Goal: Transaction & Acquisition: Book appointment/travel/reservation

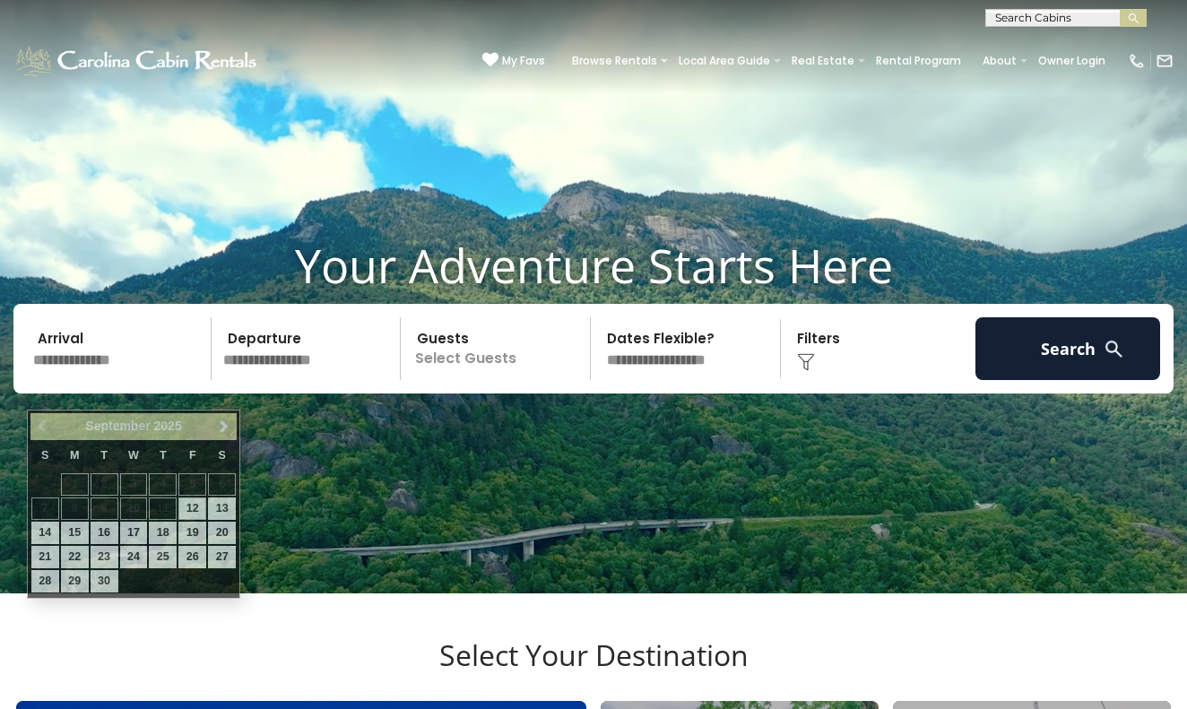
click at [57, 367] on input "text" at bounding box center [119, 348] width 185 height 63
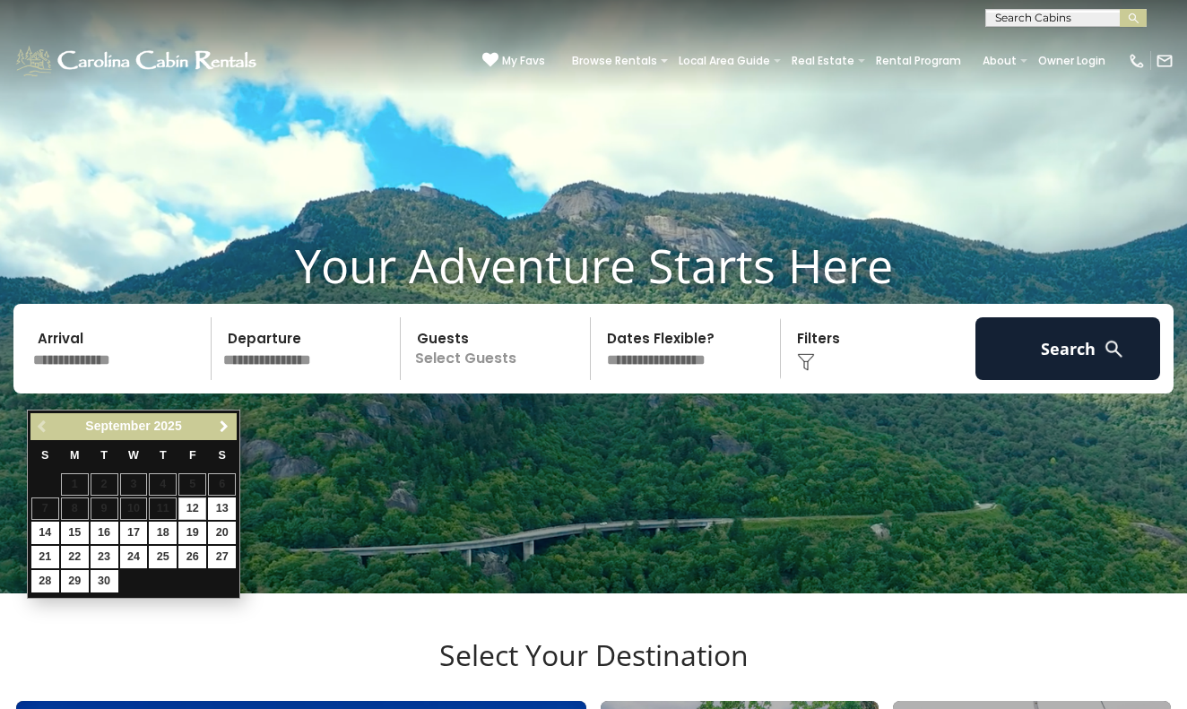
click at [228, 426] on span "Next" at bounding box center [224, 426] width 14 height 14
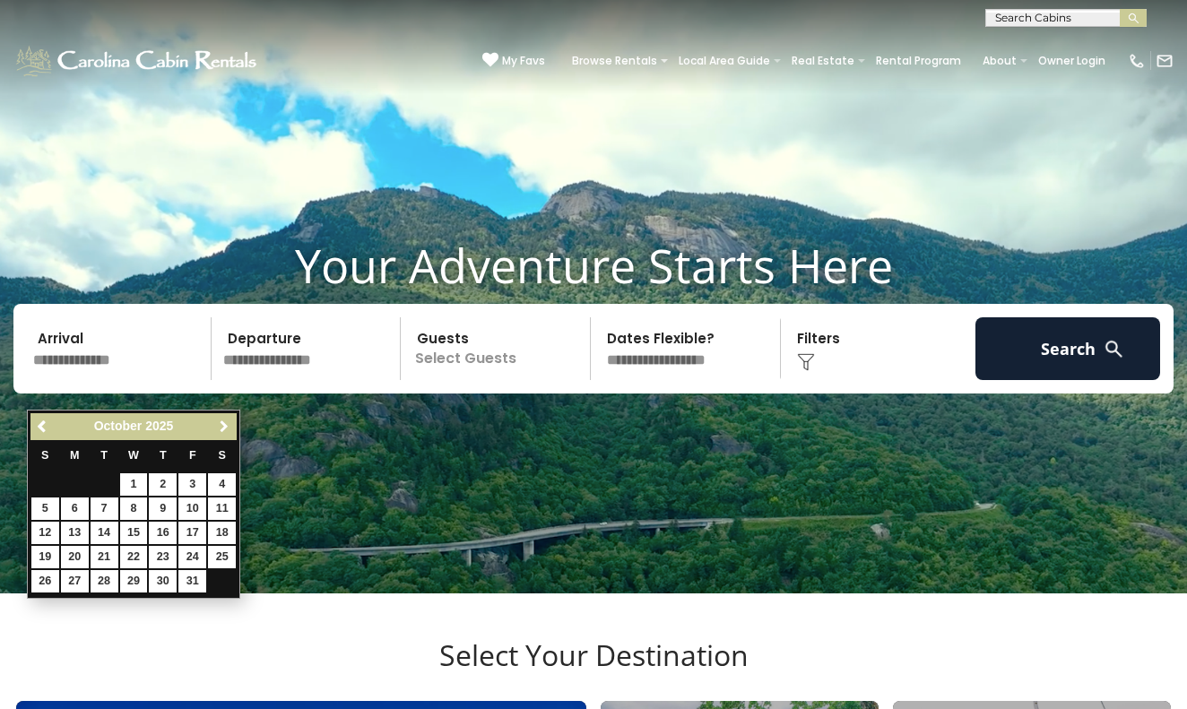
click at [228, 426] on span "Next" at bounding box center [224, 426] width 14 height 14
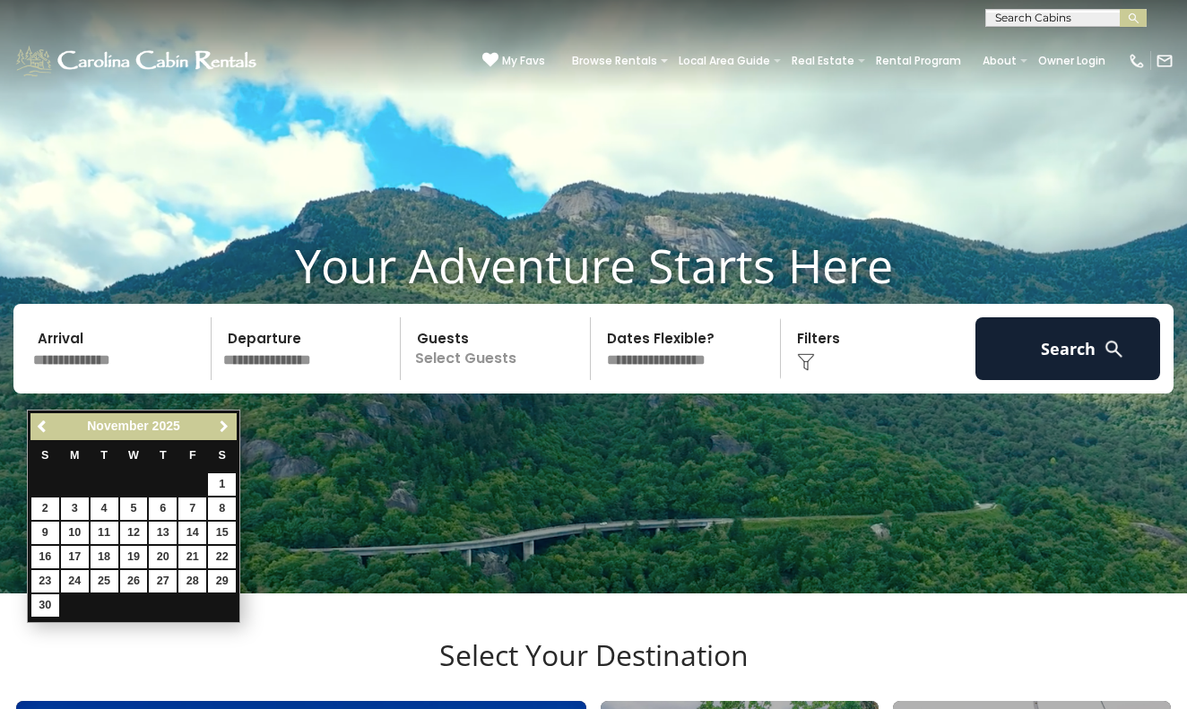
click at [228, 426] on span "Next" at bounding box center [224, 426] width 14 height 14
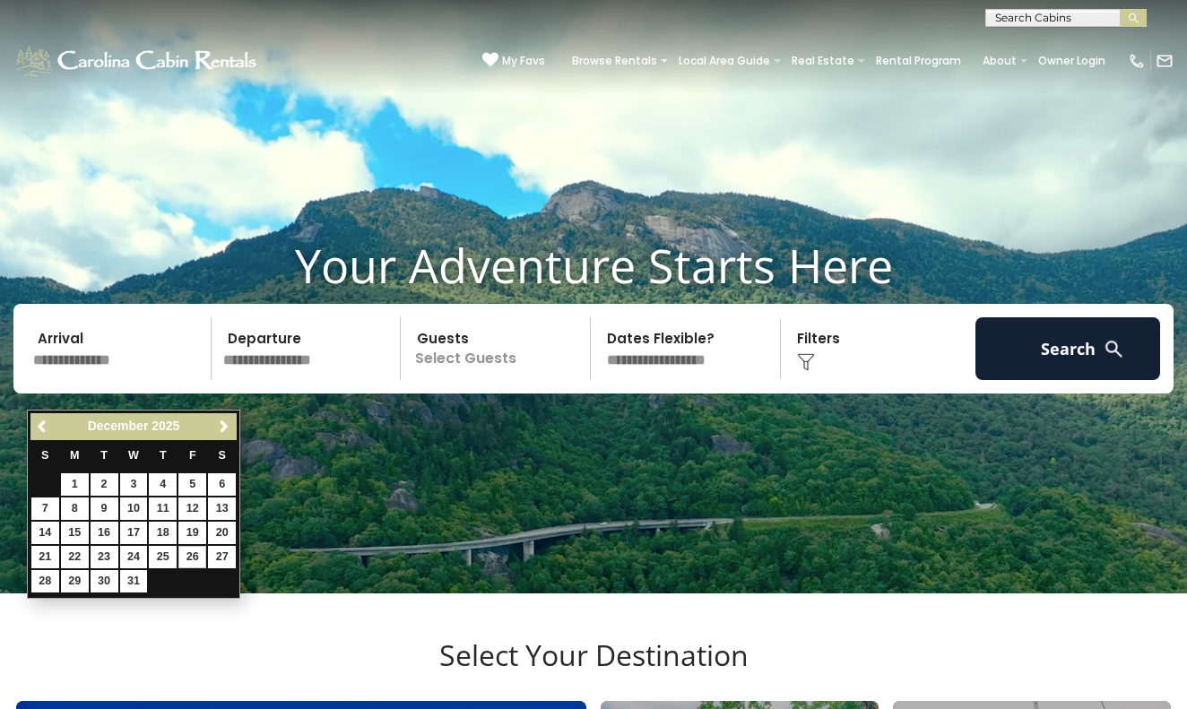
click at [192, 553] on link "26" at bounding box center [192, 557] width 28 height 22
type input "********"
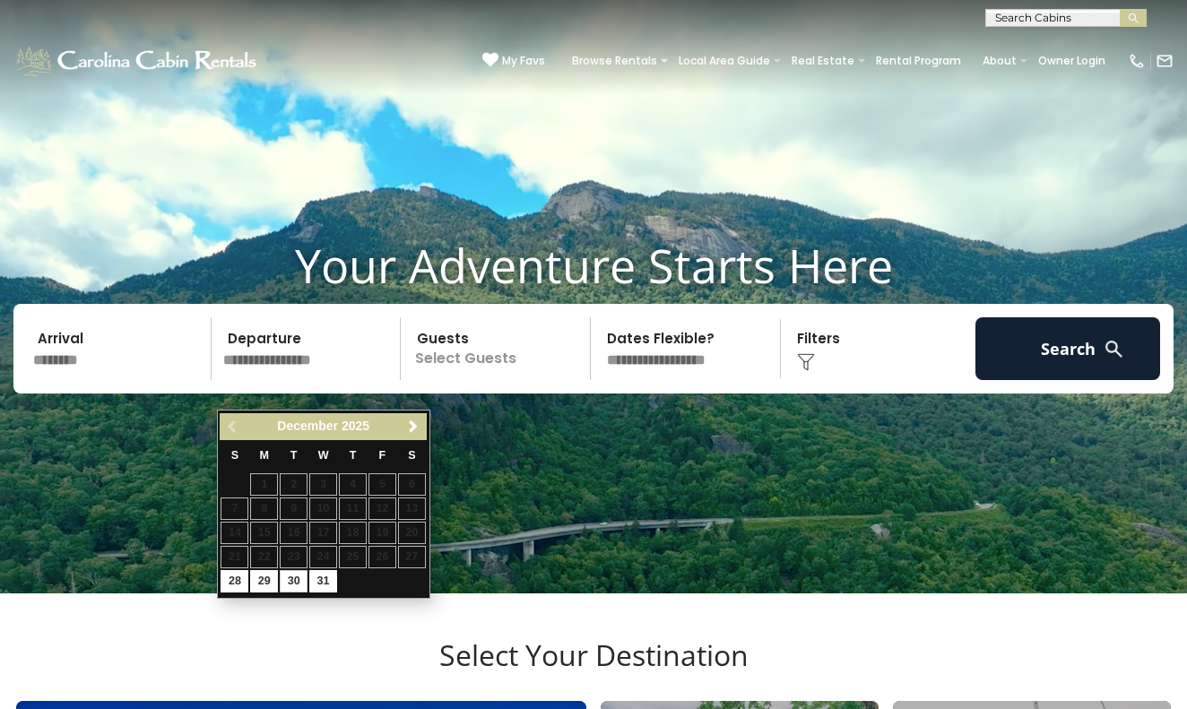
click at [296, 575] on link "30" at bounding box center [294, 581] width 28 height 22
type input "********"
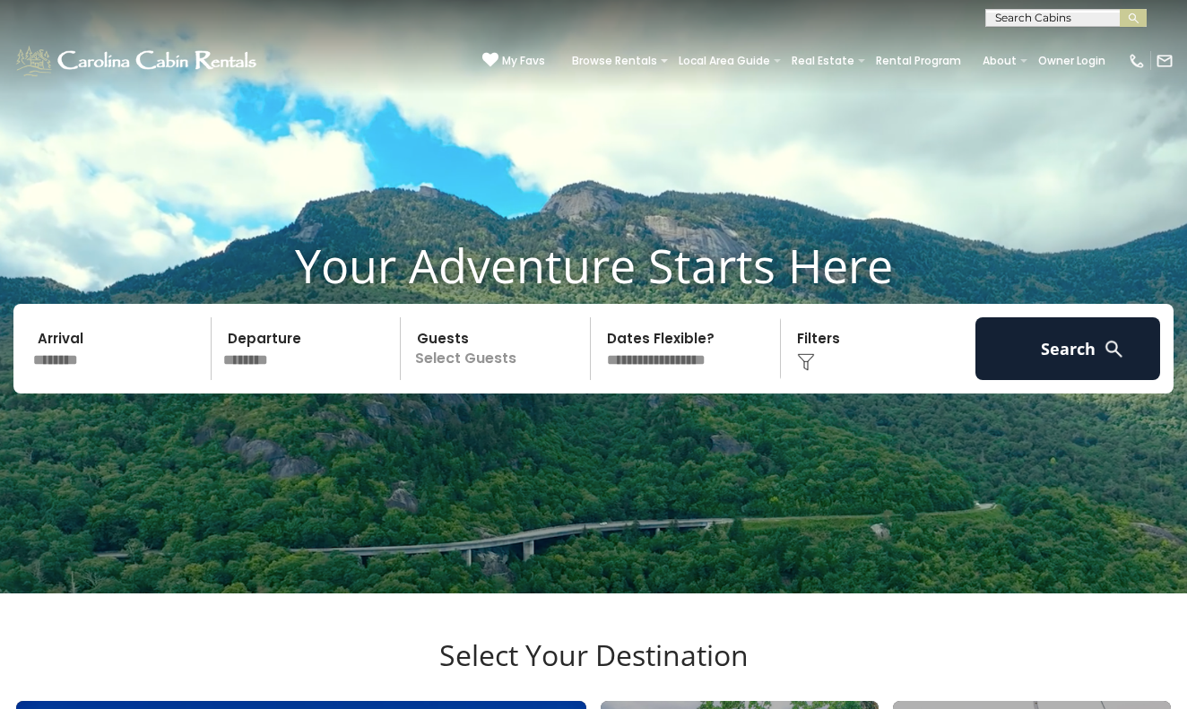
click at [475, 380] on p "Select Guests" at bounding box center [498, 348] width 184 height 63
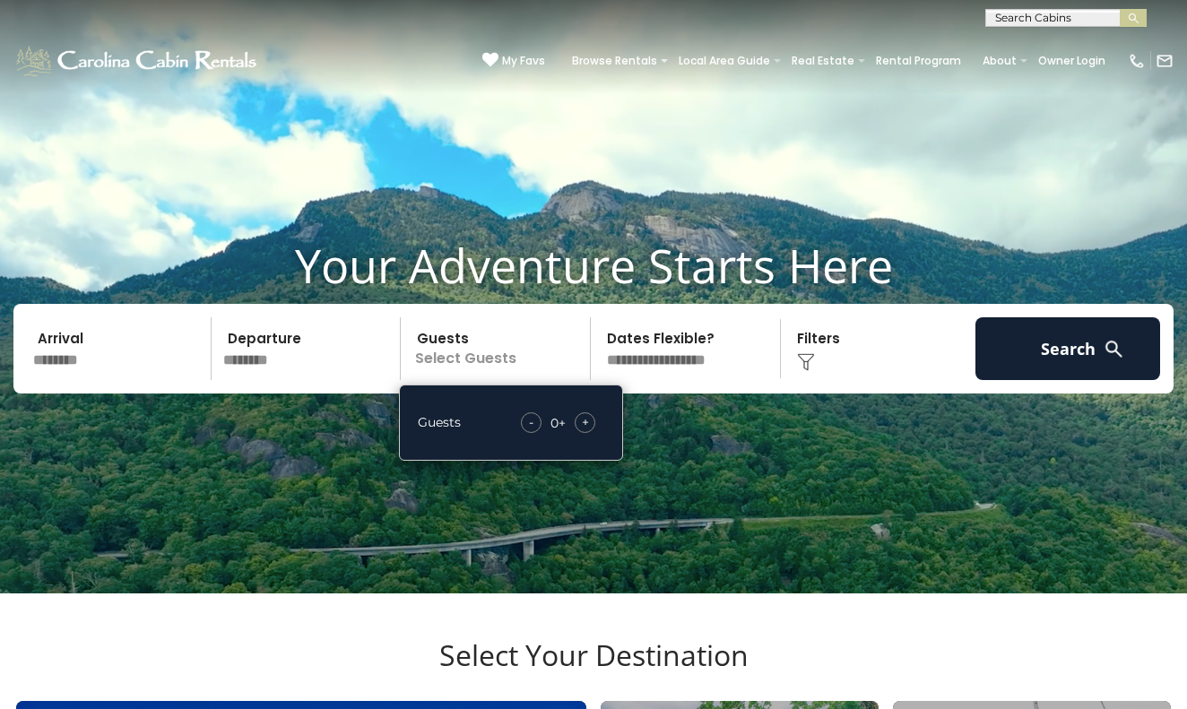
click at [587, 431] on span "+" at bounding box center [585, 422] width 7 height 18
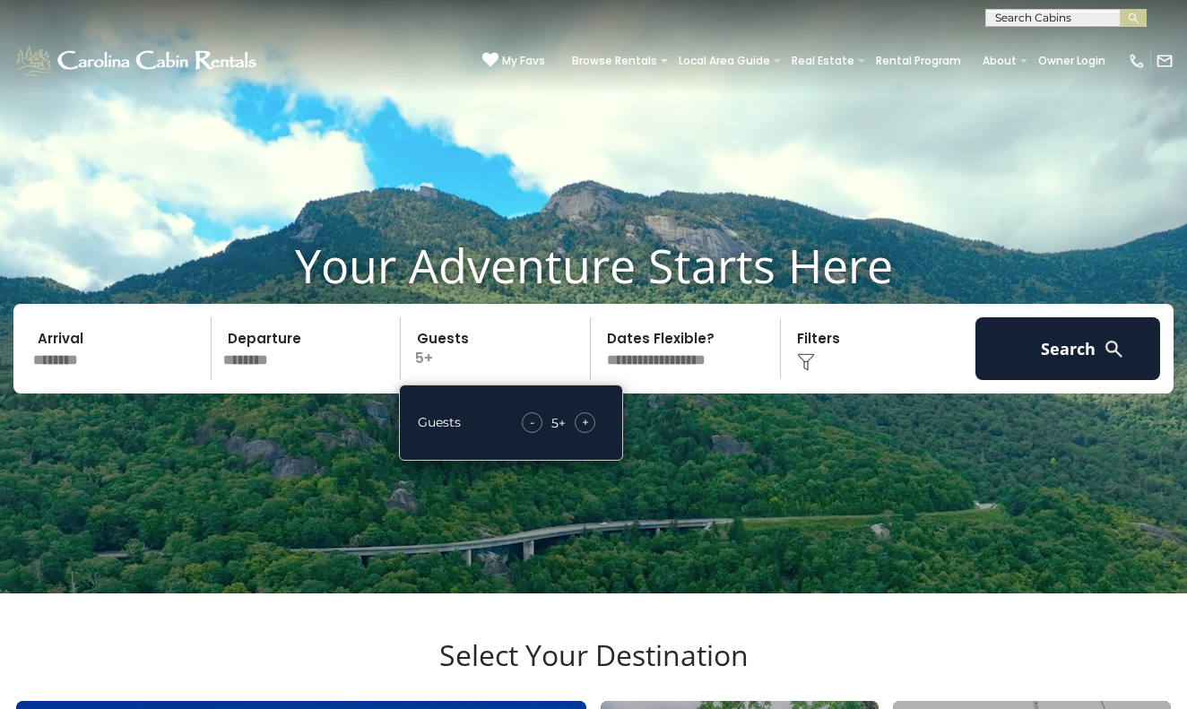
click at [587, 431] on span "+" at bounding box center [585, 422] width 7 height 18
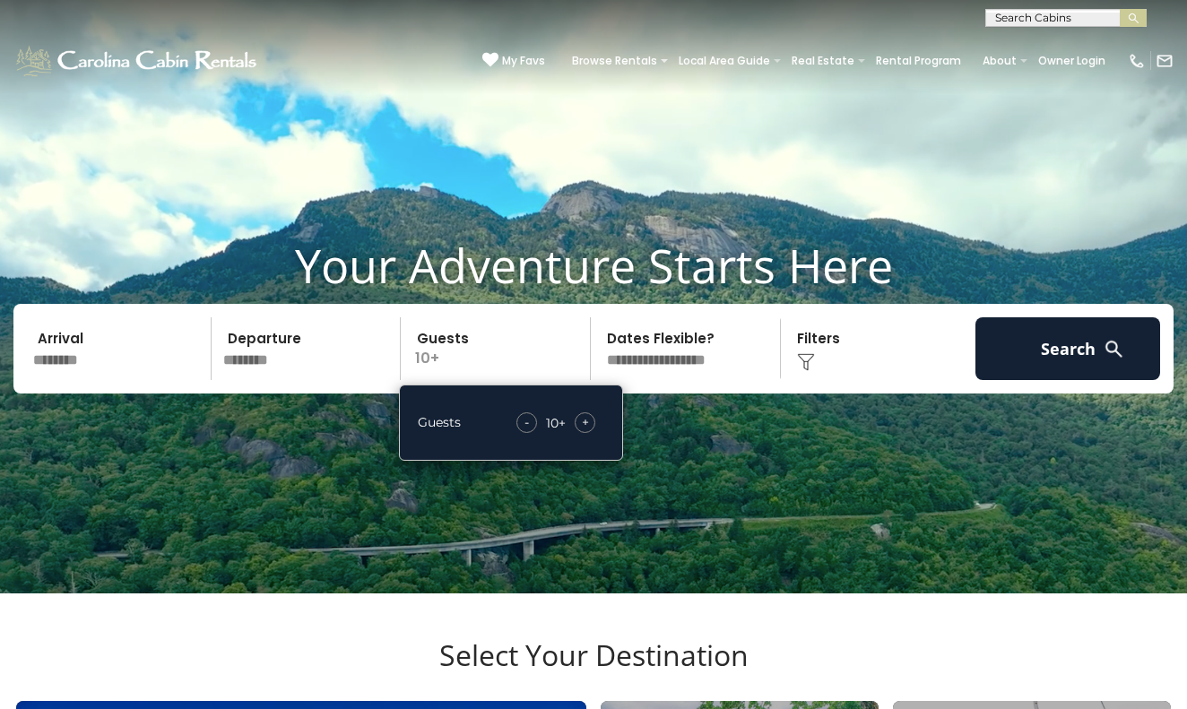
click at [587, 431] on span "+" at bounding box center [585, 422] width 7 height 18
click at [801, 371] on img at bounding box center [806, 362] width 18 height 18
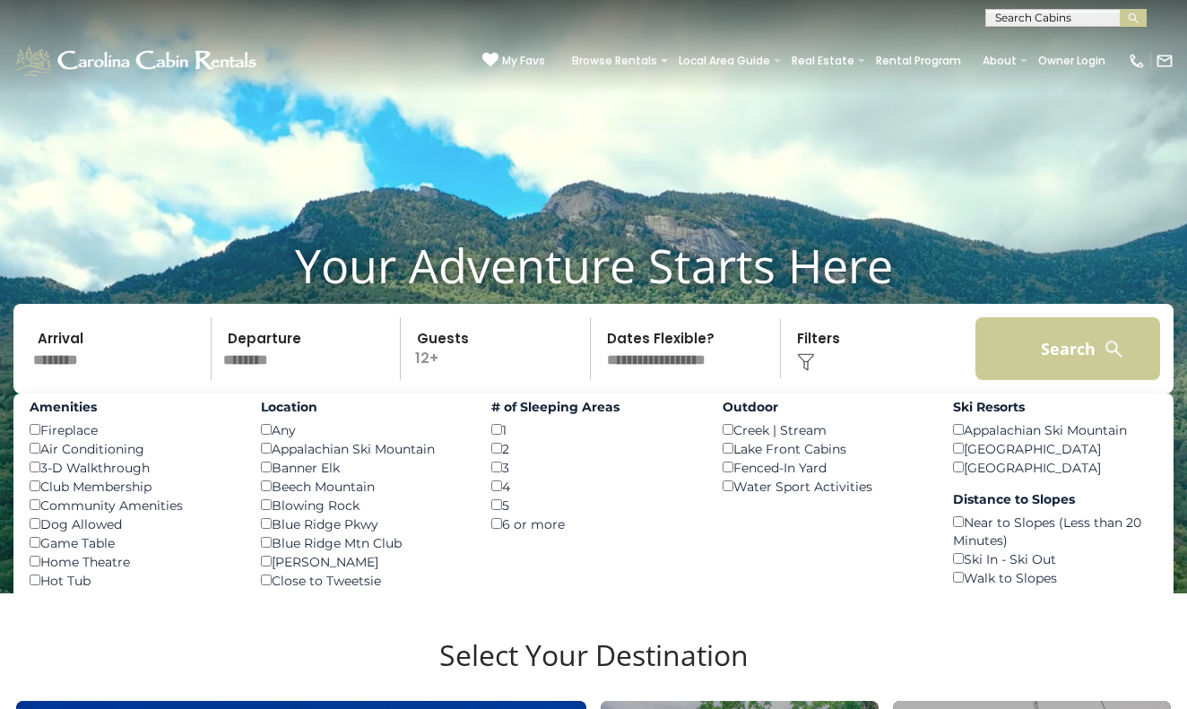
click at [1044, 372] on button "Search" at bounding box center [1067, 348] width 185 height 63
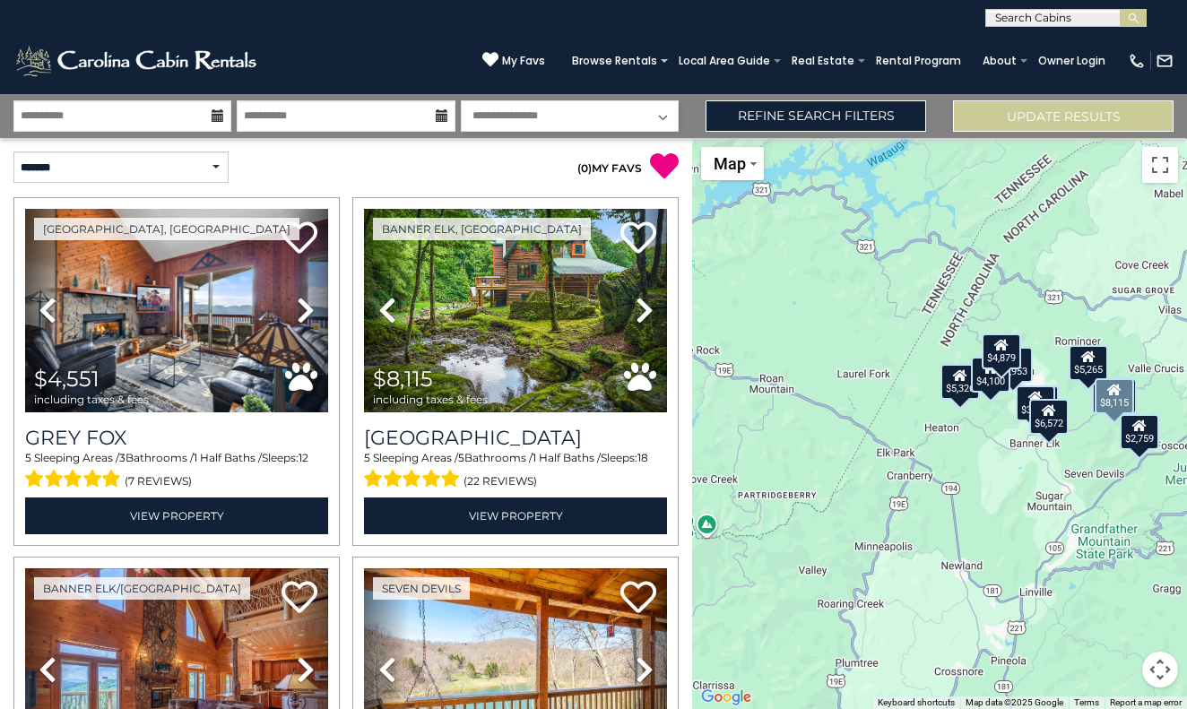
click at [683, 418] on div "Banner Elk, [GEOGRAPHIC_DATA] Previous Next" at bounding box center [515, 371] width 339 height 349
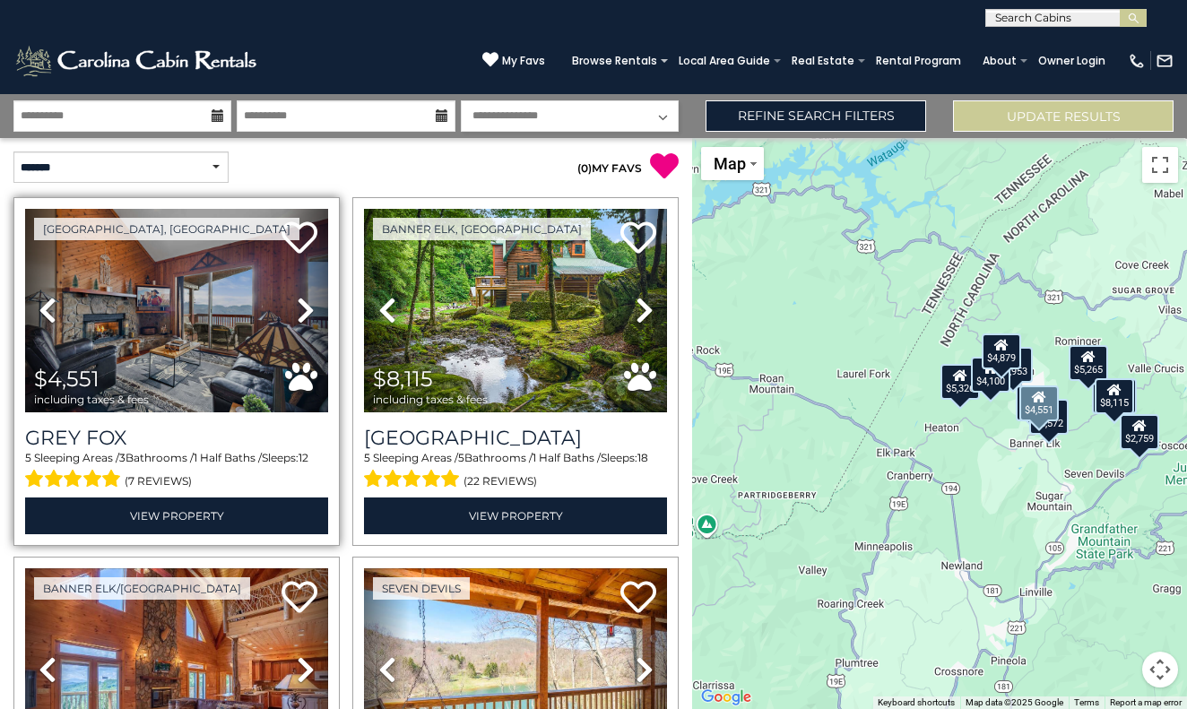
click at [199, 354] on img at bounding box center [176, 310] width 303 height 203
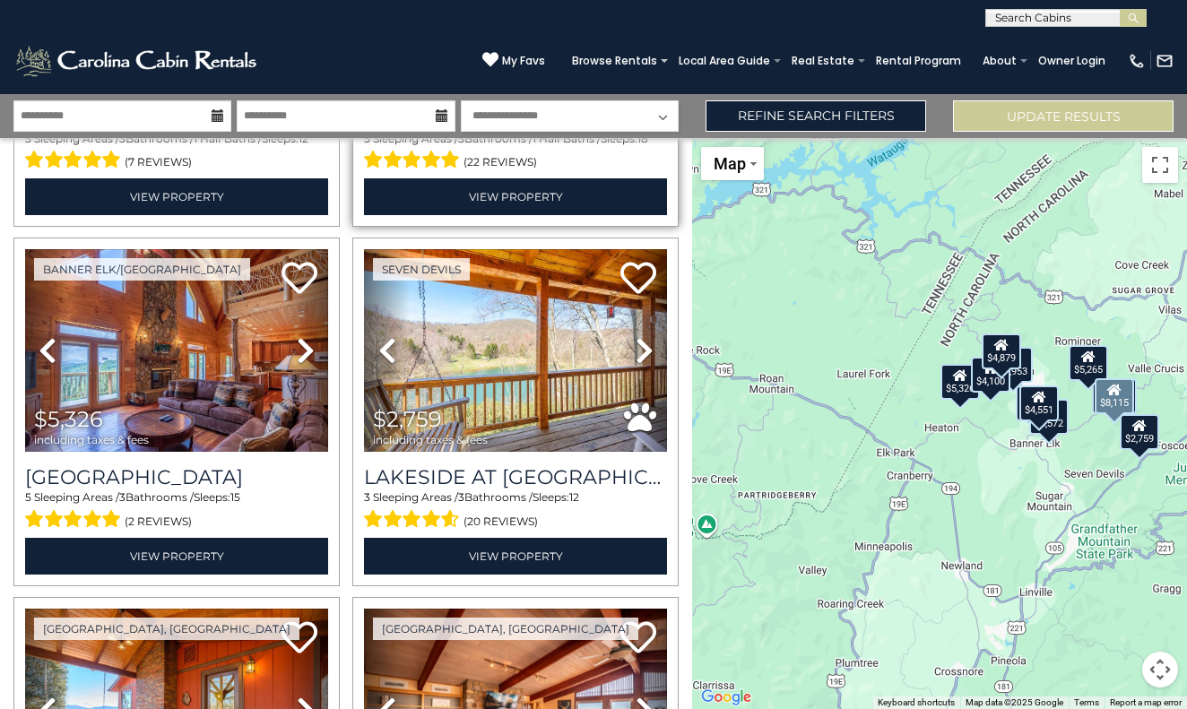
scroll to position [330, 0]
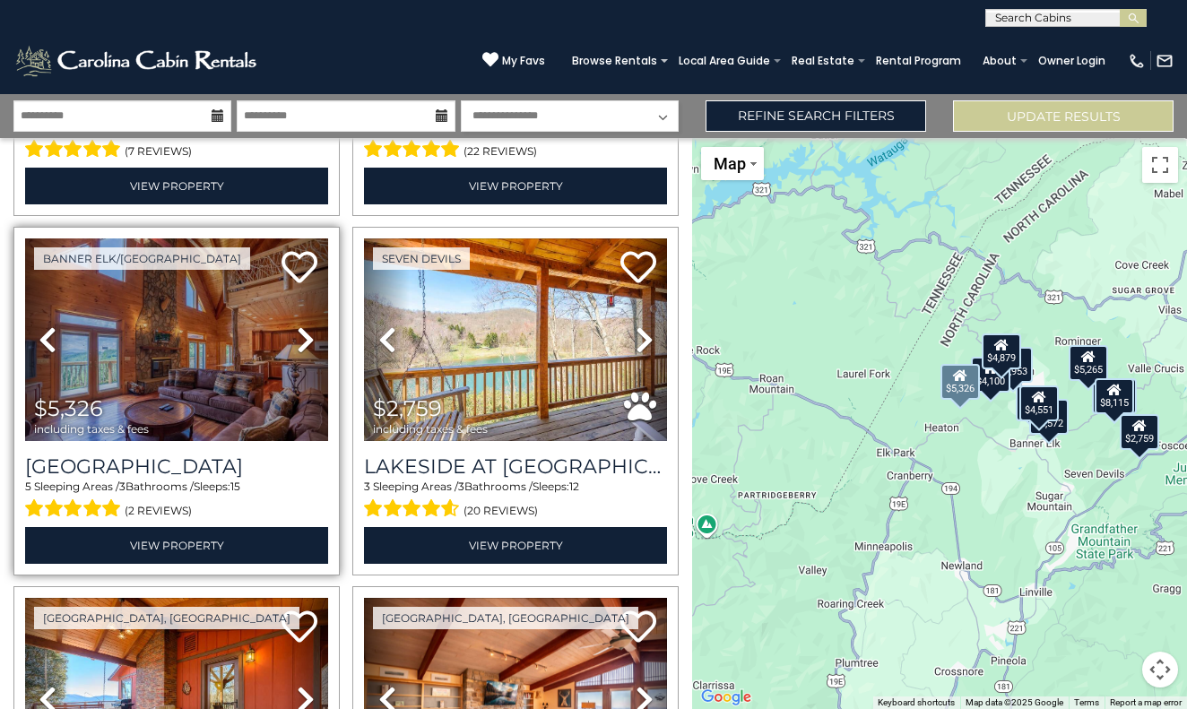
click at [237, 389] on img at bounding box center [176, 339] width 303 height 203
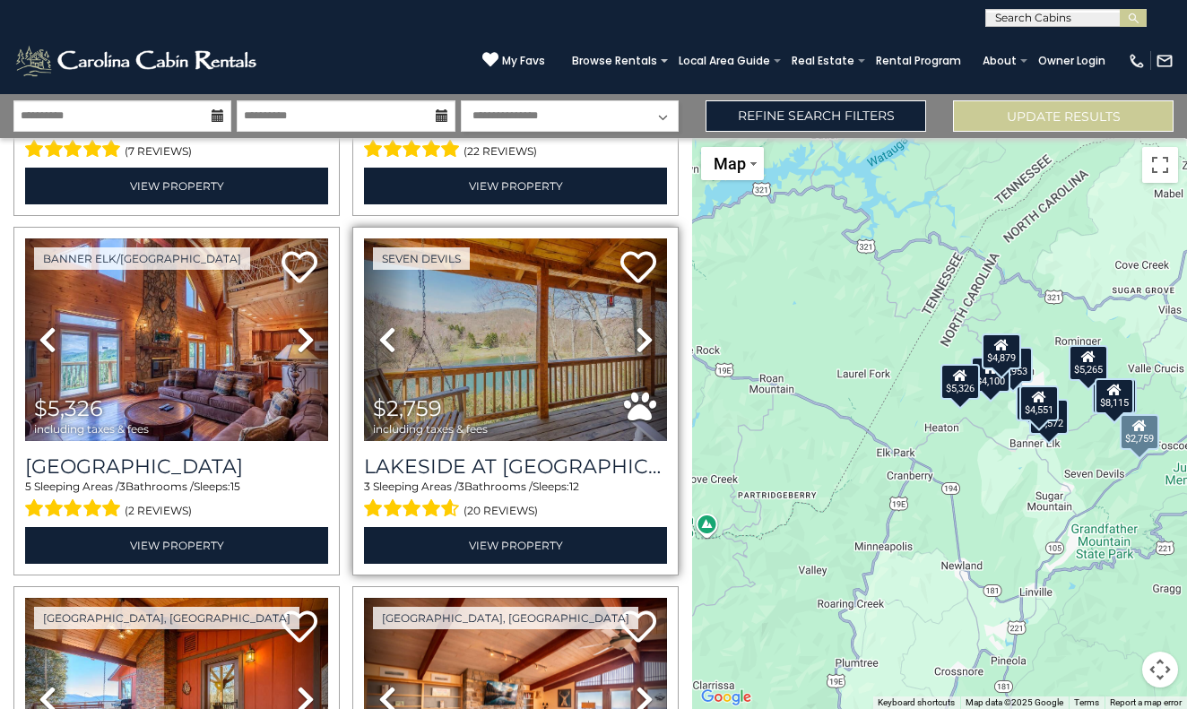
click at [480, 372] on img at bounding box center [515, 339] width 303 height 203
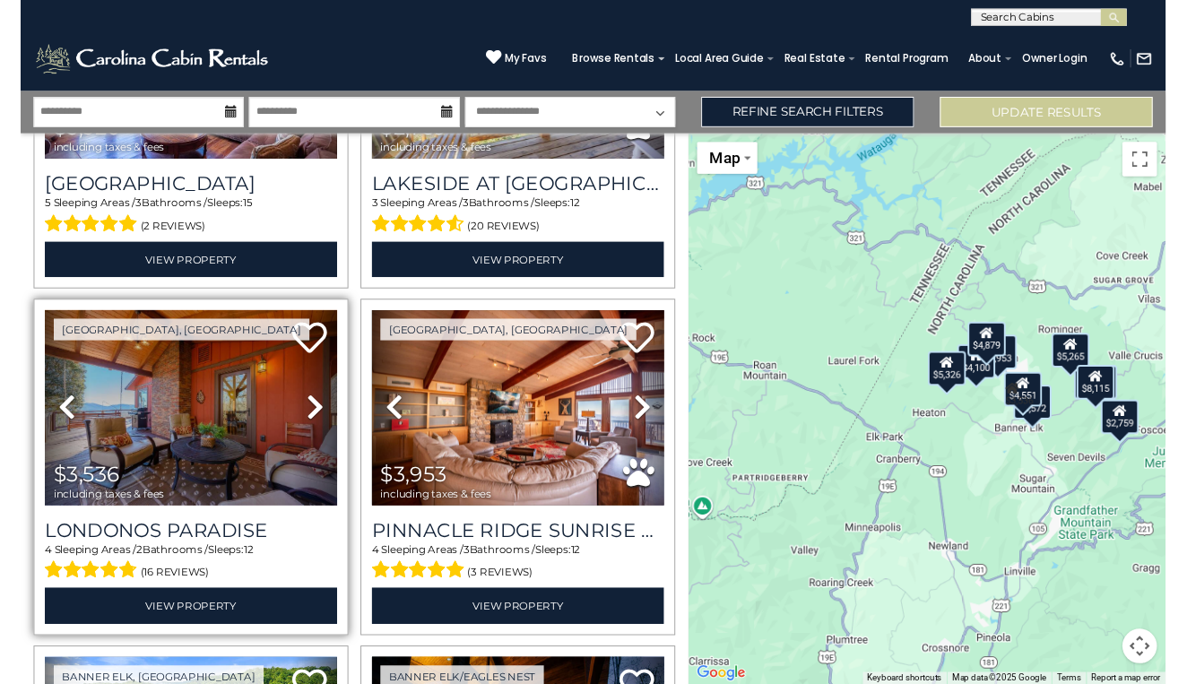
scroll to position [623, 0]
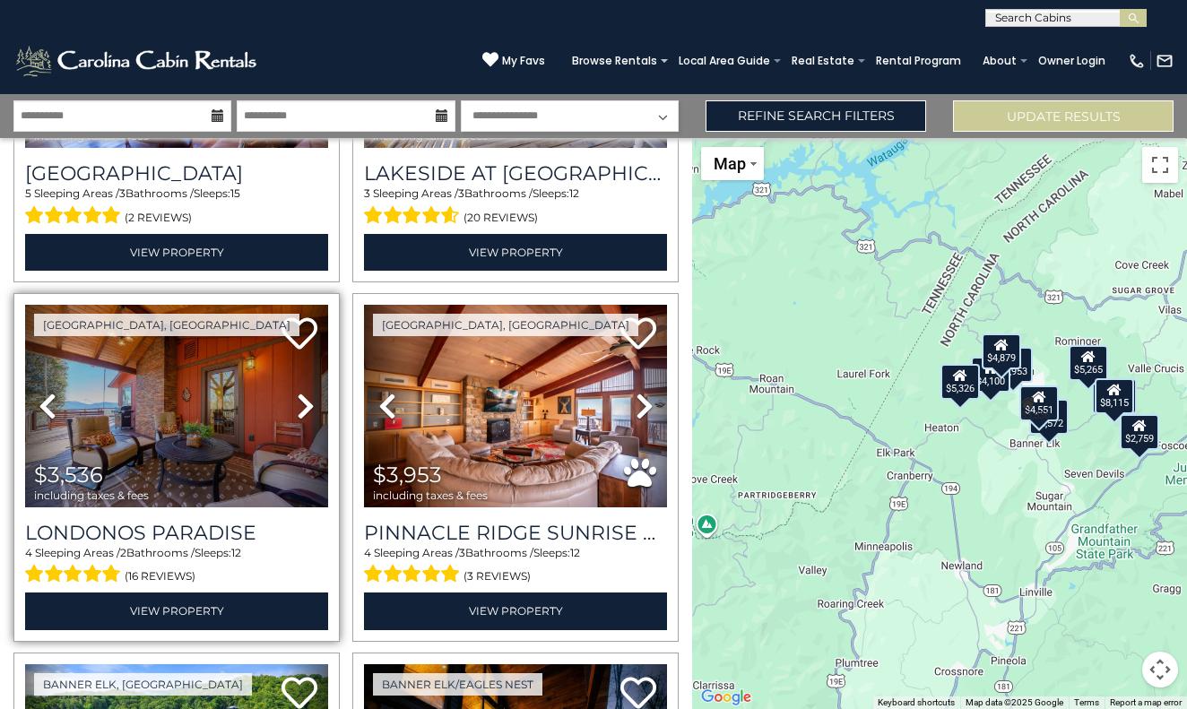
click at [214, 409] on img at bounding box center [176, 406] width 303 height 203
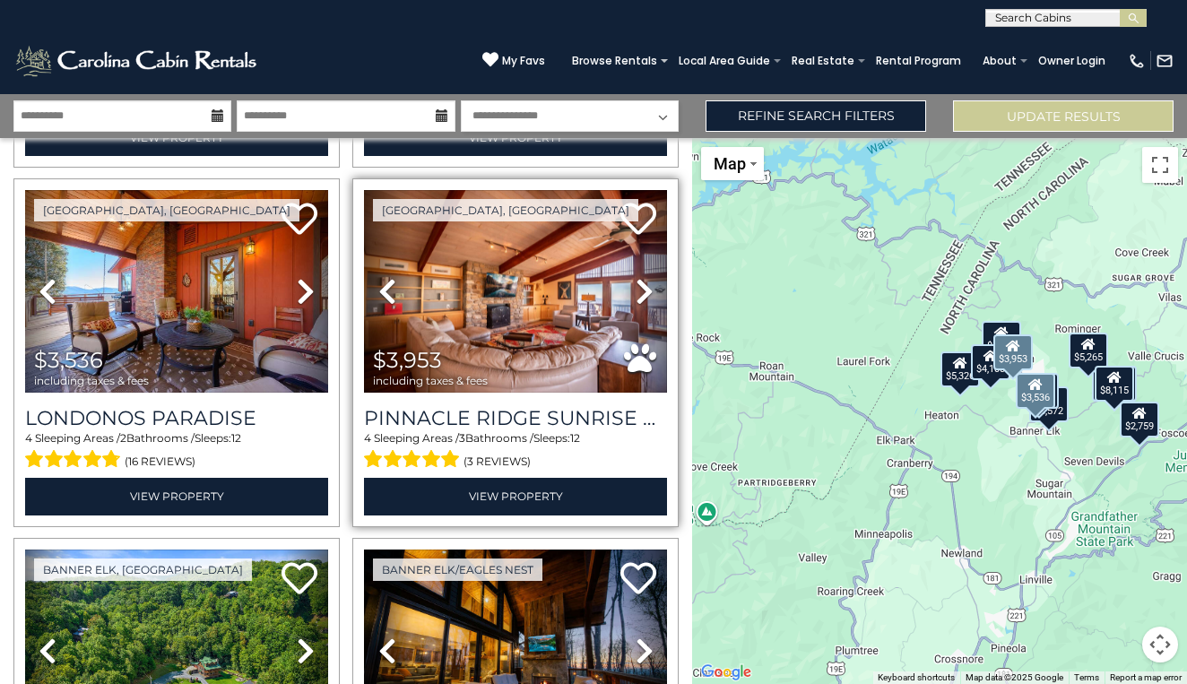
scroll to position [717, 0]
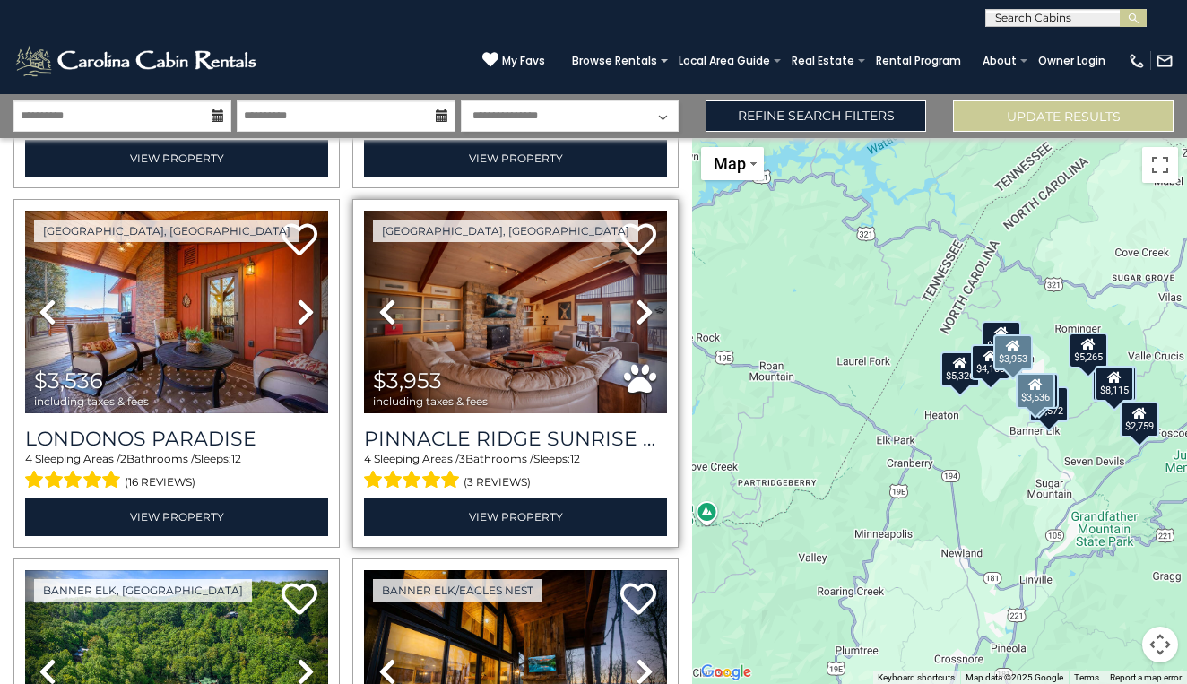
click at [541, 293] on img at bounding box center [515, 312] width 303 height 203
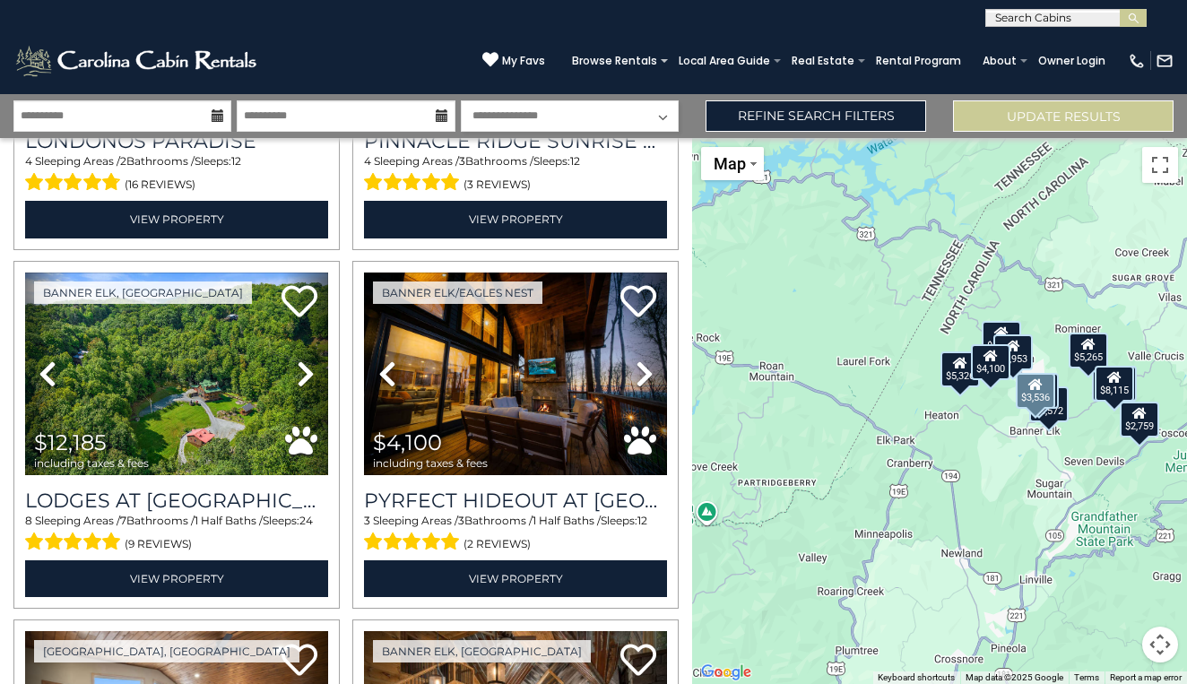
scroll to position [1029, 0]
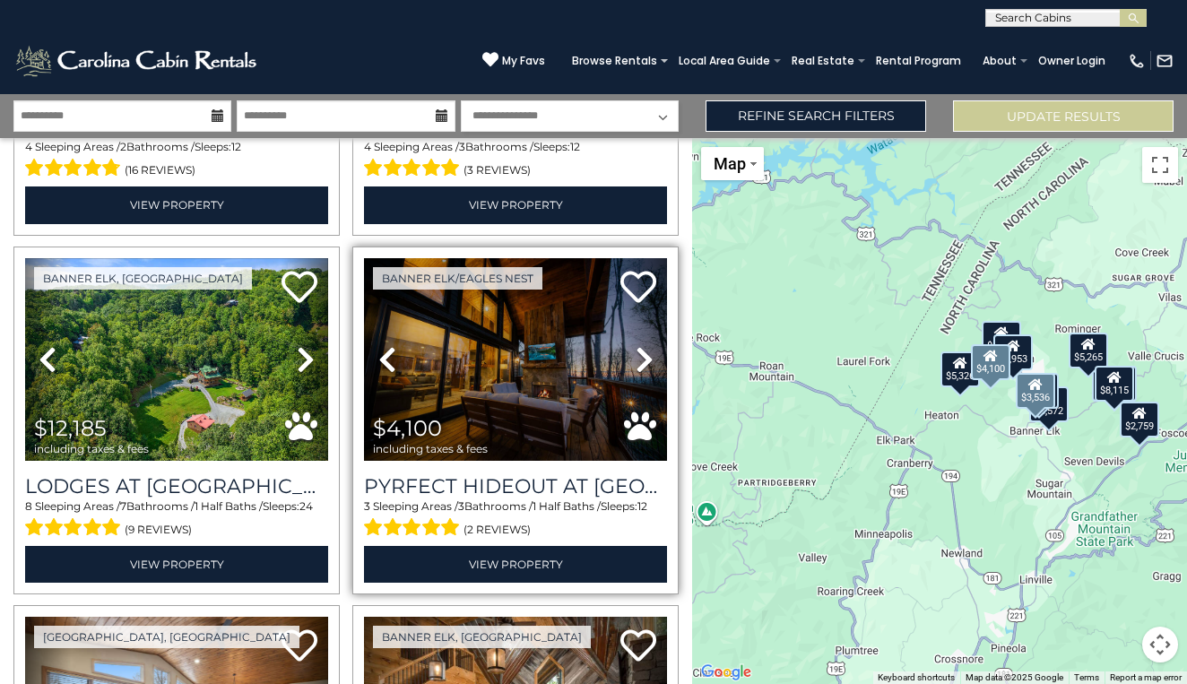
click at [597, 408] on img at bounding box center [515, 359] width 303 height 203
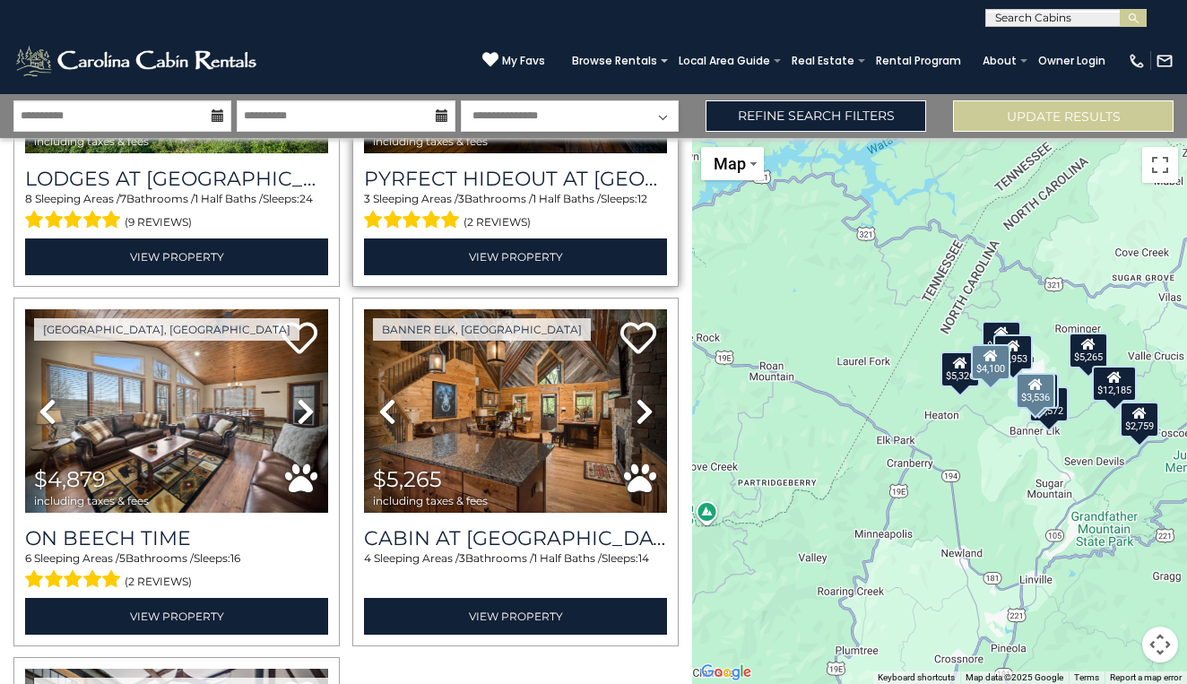
scroll to position [1367, 0]
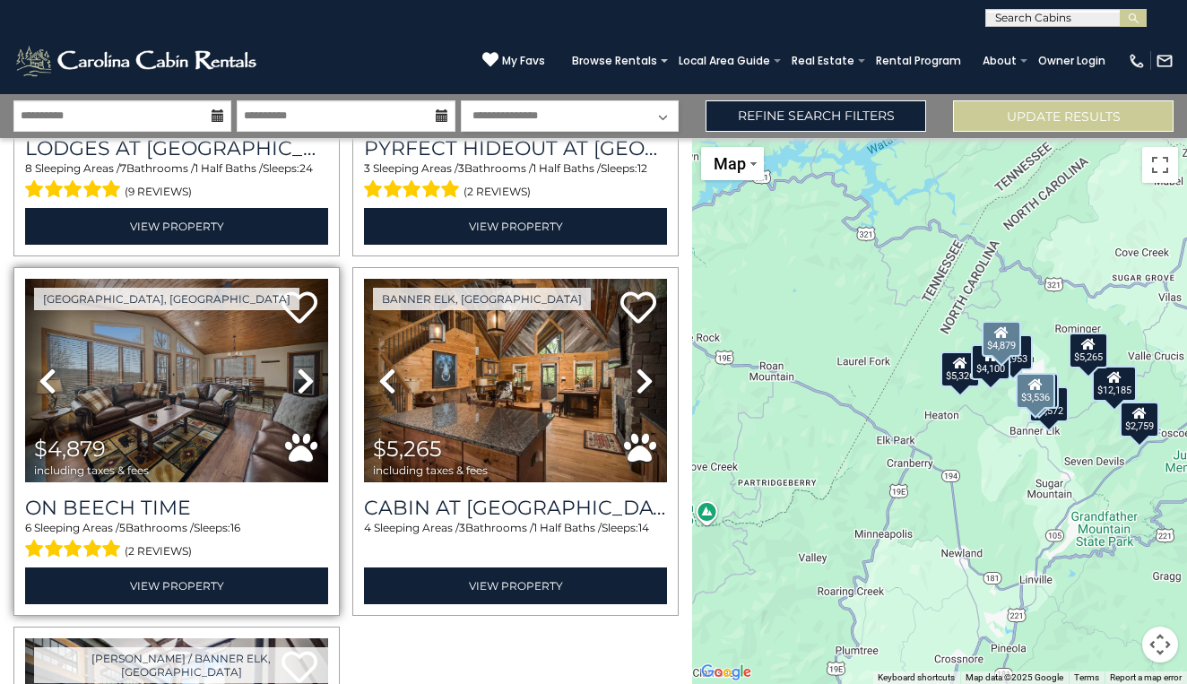
click at [247, 378] on img at bounding box center [176, 380] width 303 height 203
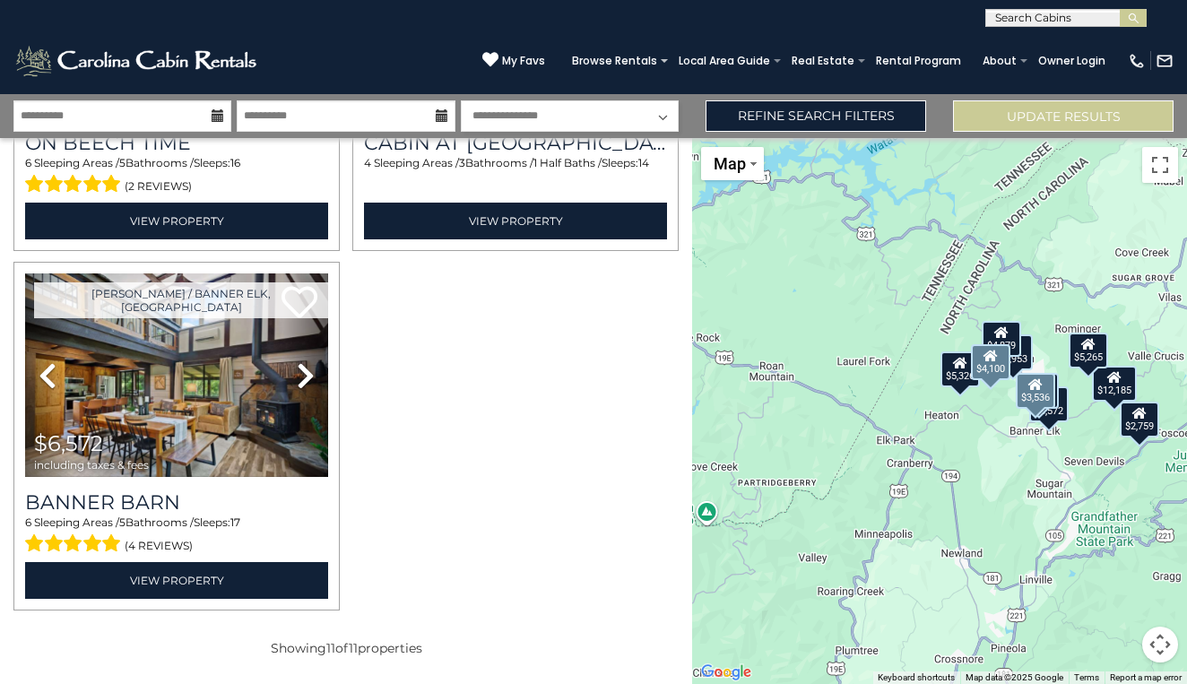
scroll to position [1727, 0]
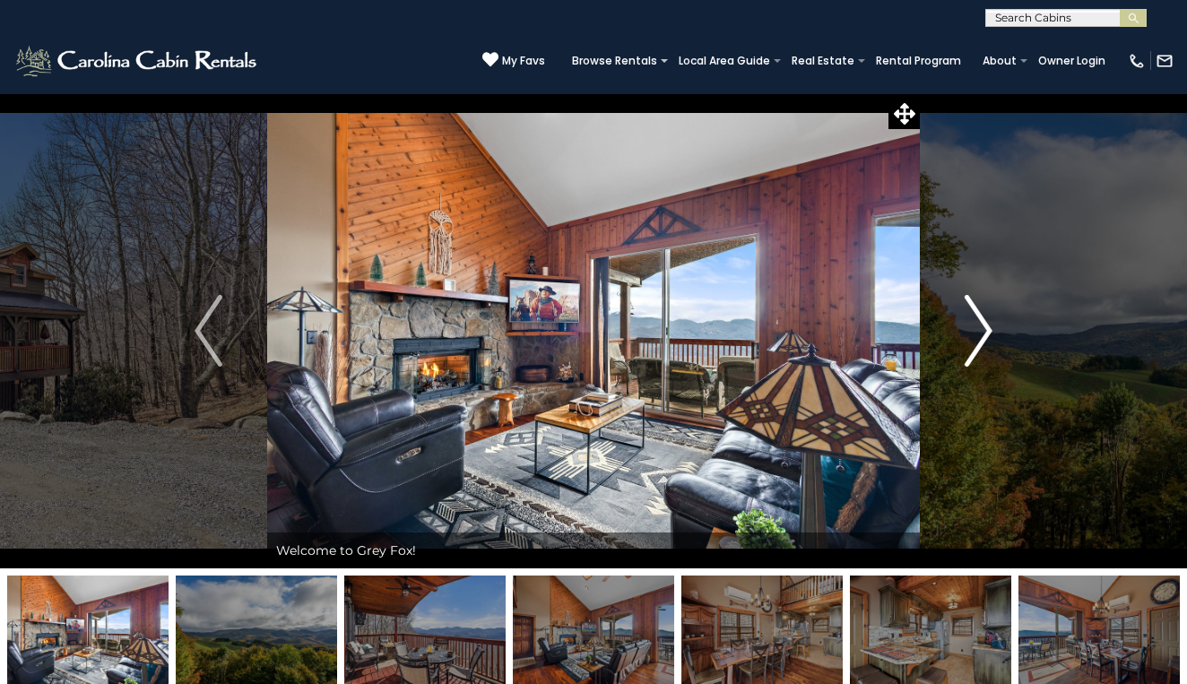
click at [981, 332] on img "Next" at bounding box center [977, 331] width 27 height 72
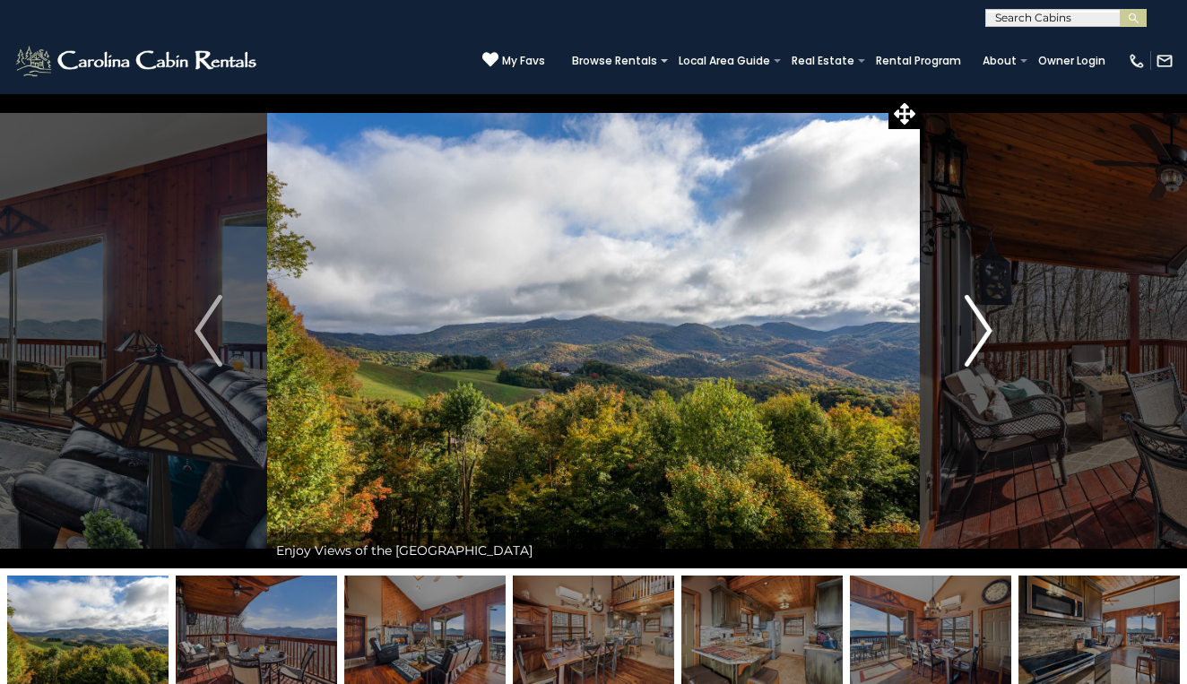
click at [981, 332] on img "Next" at bounding box center [977, 331] width 27 height 72
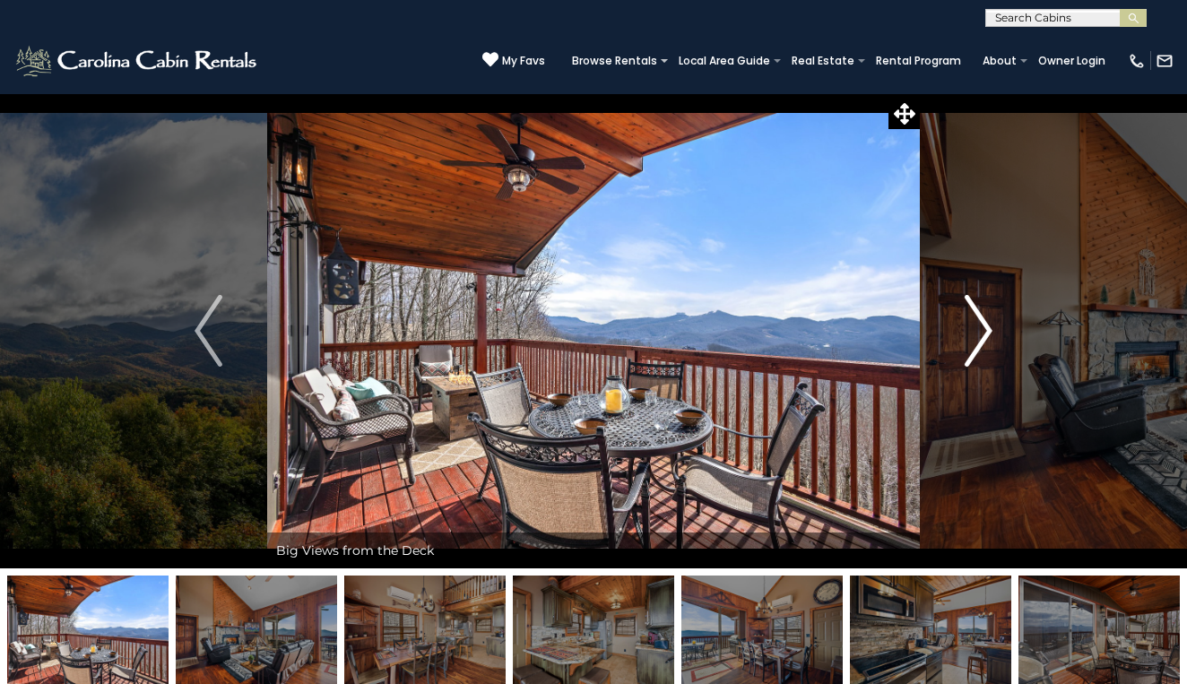
click at [981, 332] on img "Next" at bounding box center [977, 331] width 27 height 72
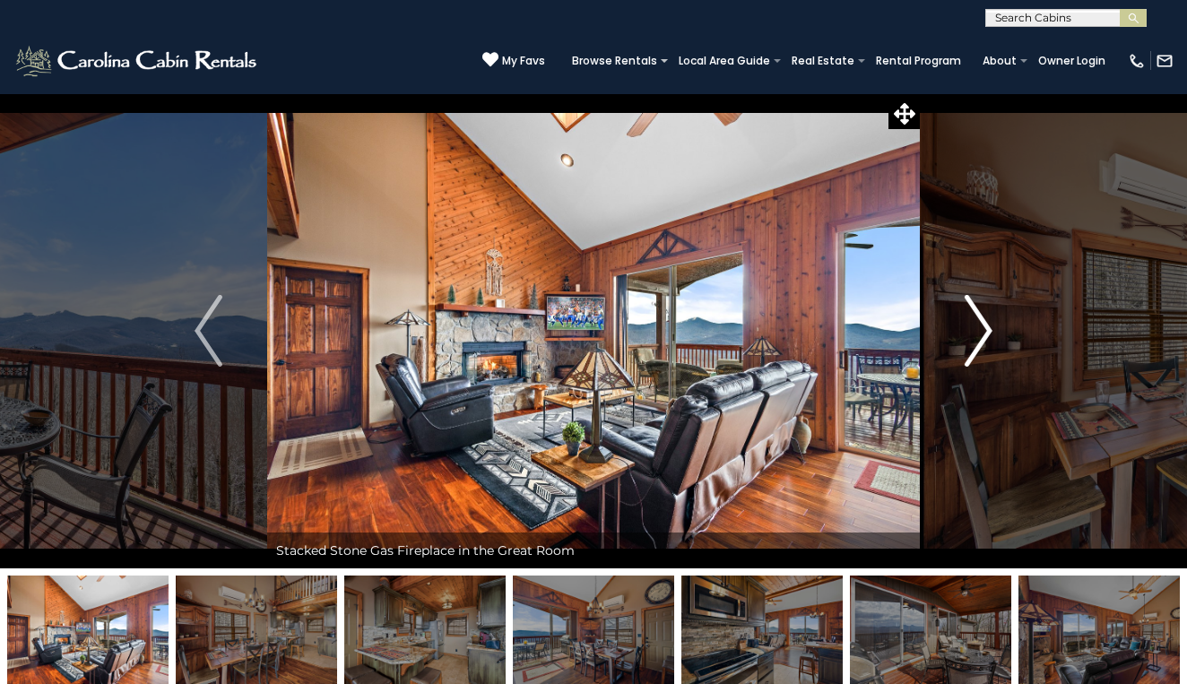
click at [981, 332] on img "Next" at bounding box center [977, 331] width 27 height 72
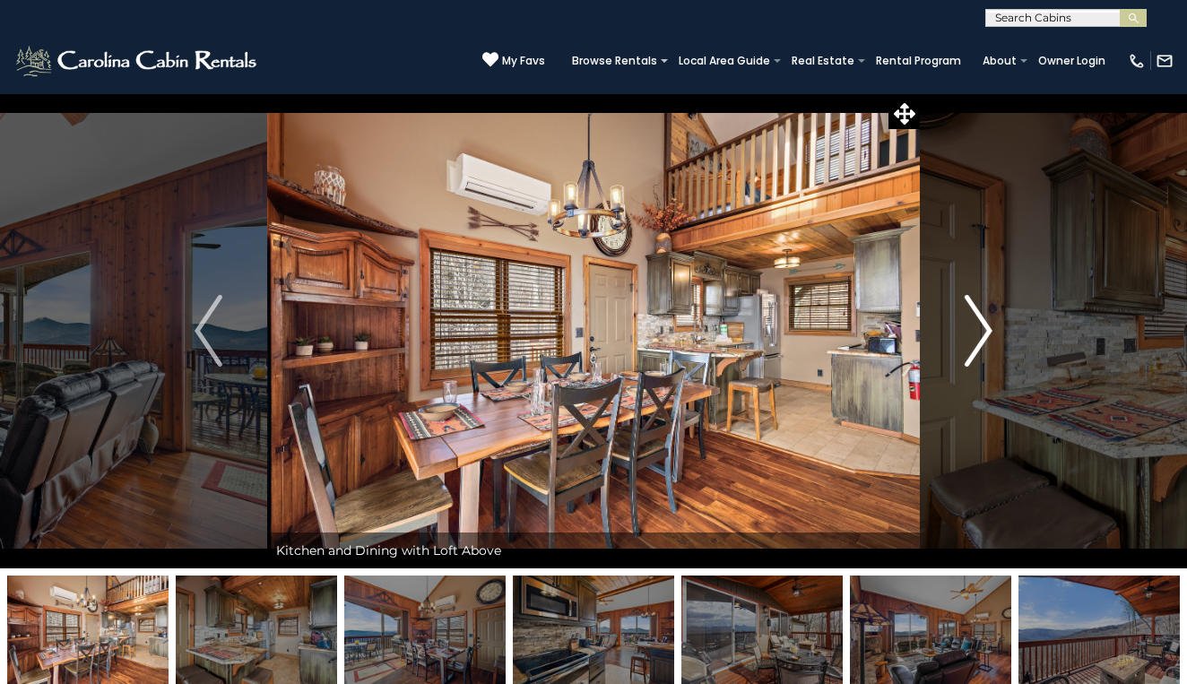
click at [981, 332] on img "Next" at bounding box center [977, 331] width 27 height 72
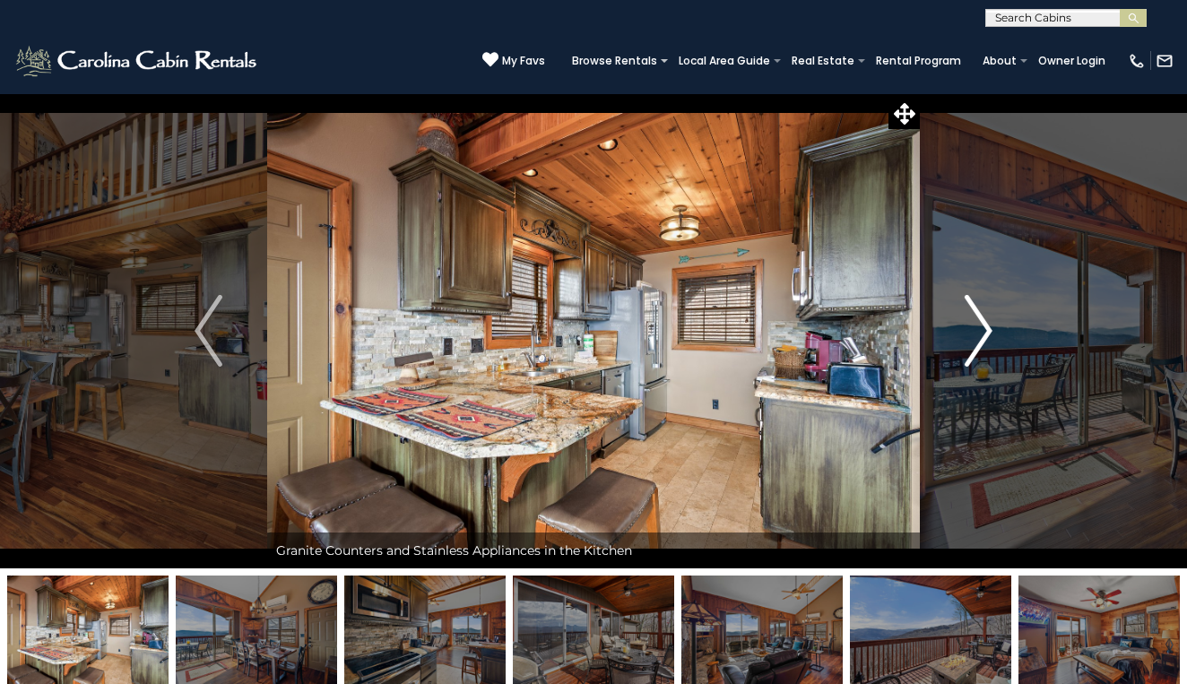
click at [981, 332] on img "Next" at bounding box center [977, 331] width 27 height 72
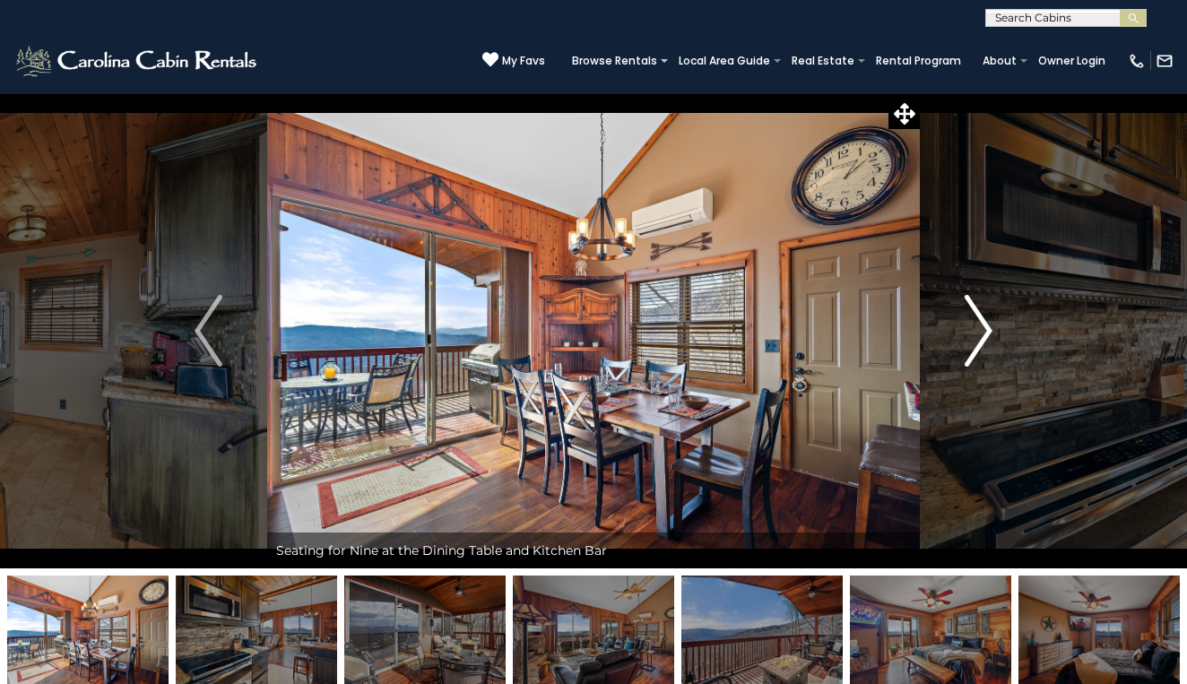
click at [981, 332] on img "Next" at bounding box center [977, 331] width 27 height 72
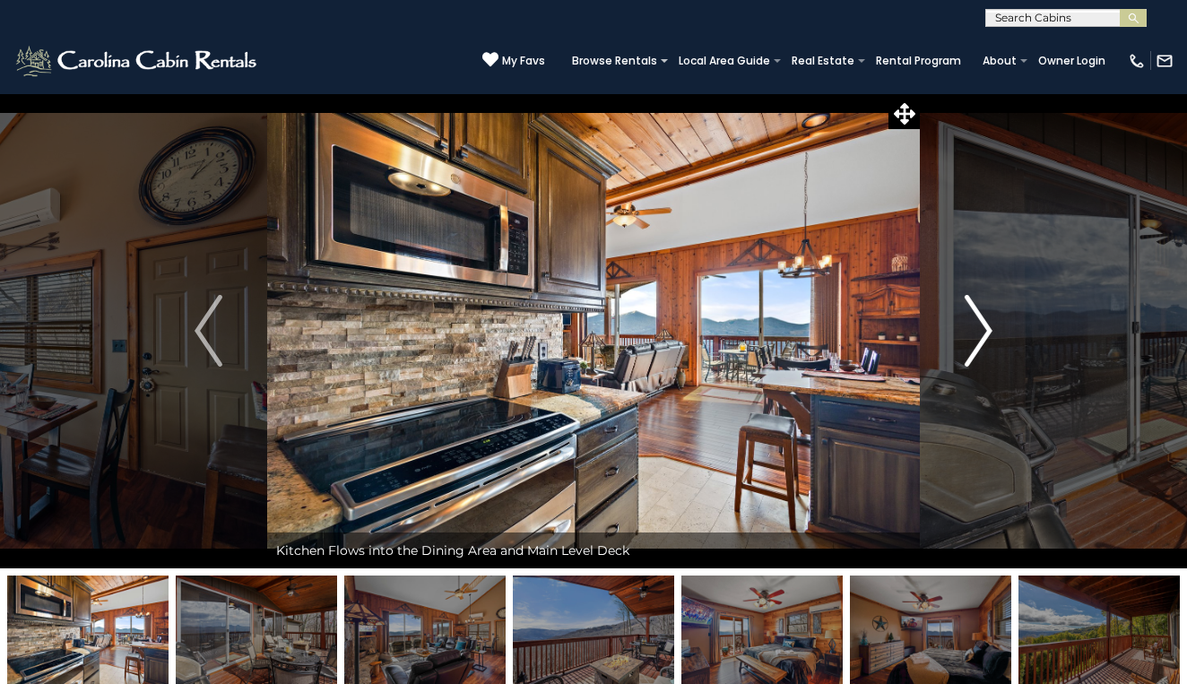
click at [981, 332] on img "Next" at bounding box center [977, 331] width 27 height 72
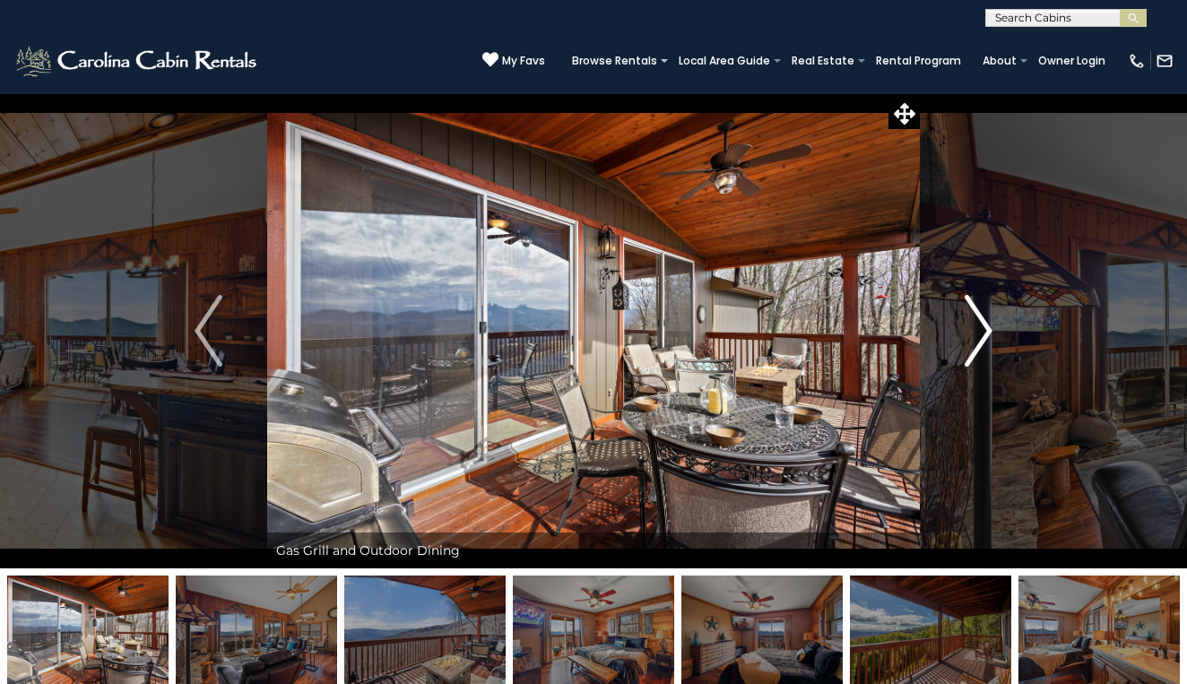
click at [981, 332] on img "Next" at bounding box center [977, 331] width 27 height 72
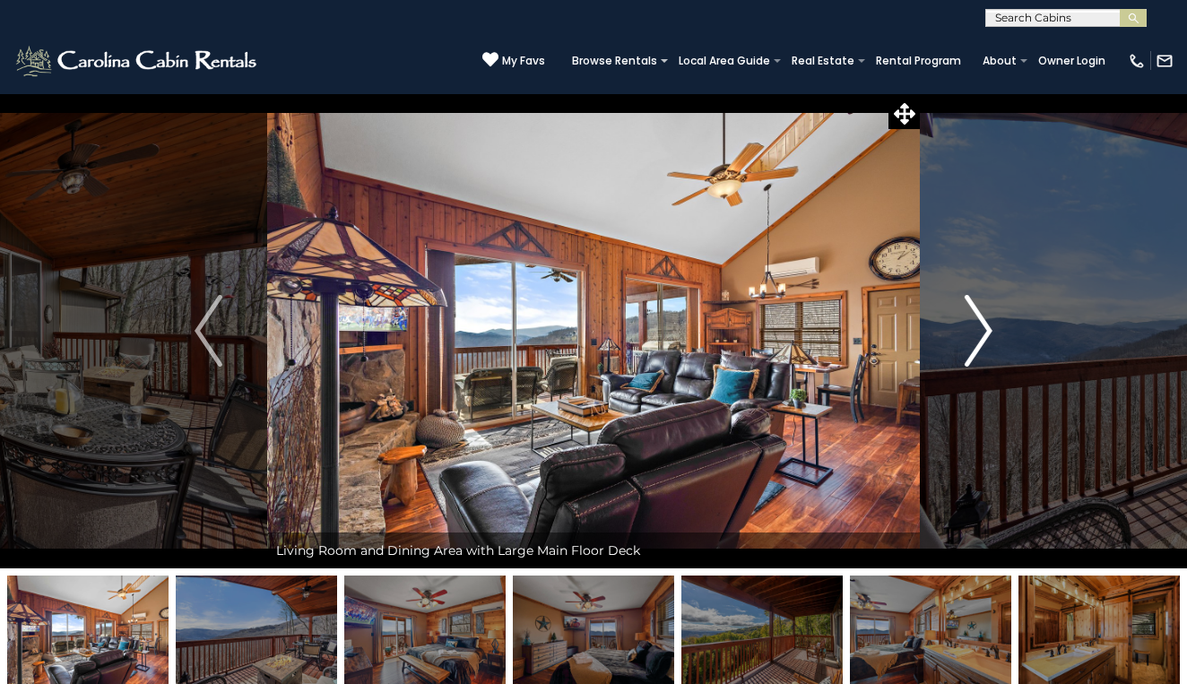
click at [981, 332] on img "Next" at bounding box center [977, 331] width 27 height 72
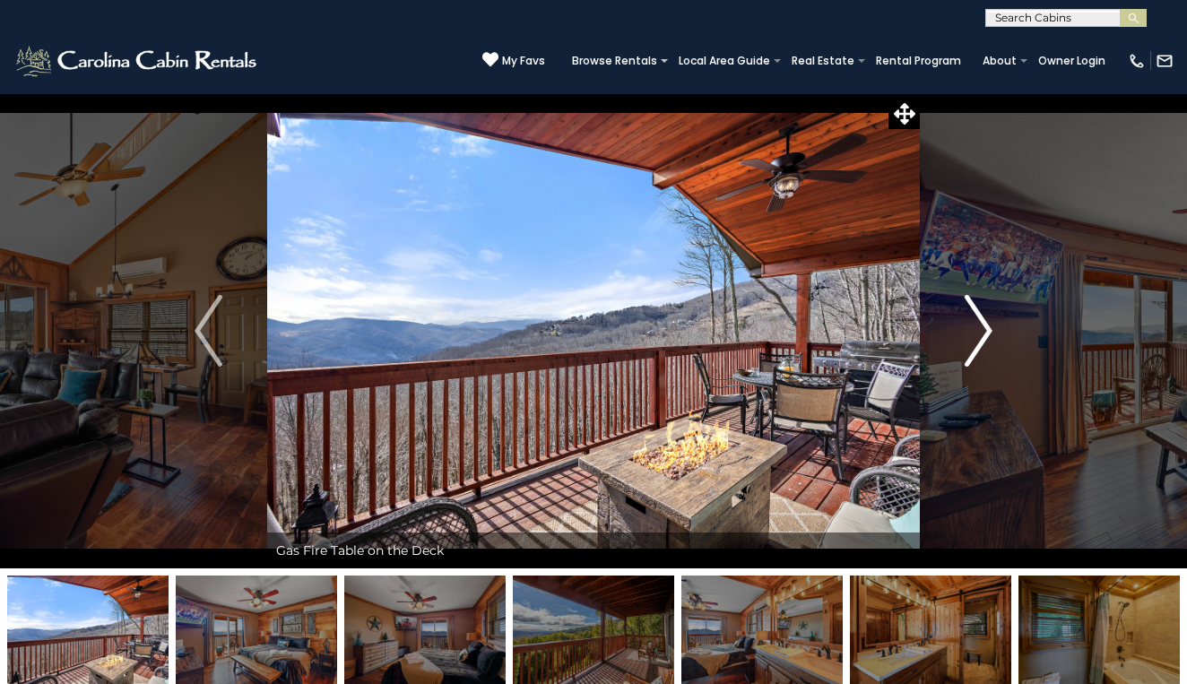
click at [981, 332] on img "Next" at bounding box center [977, 331] width 27 height 72
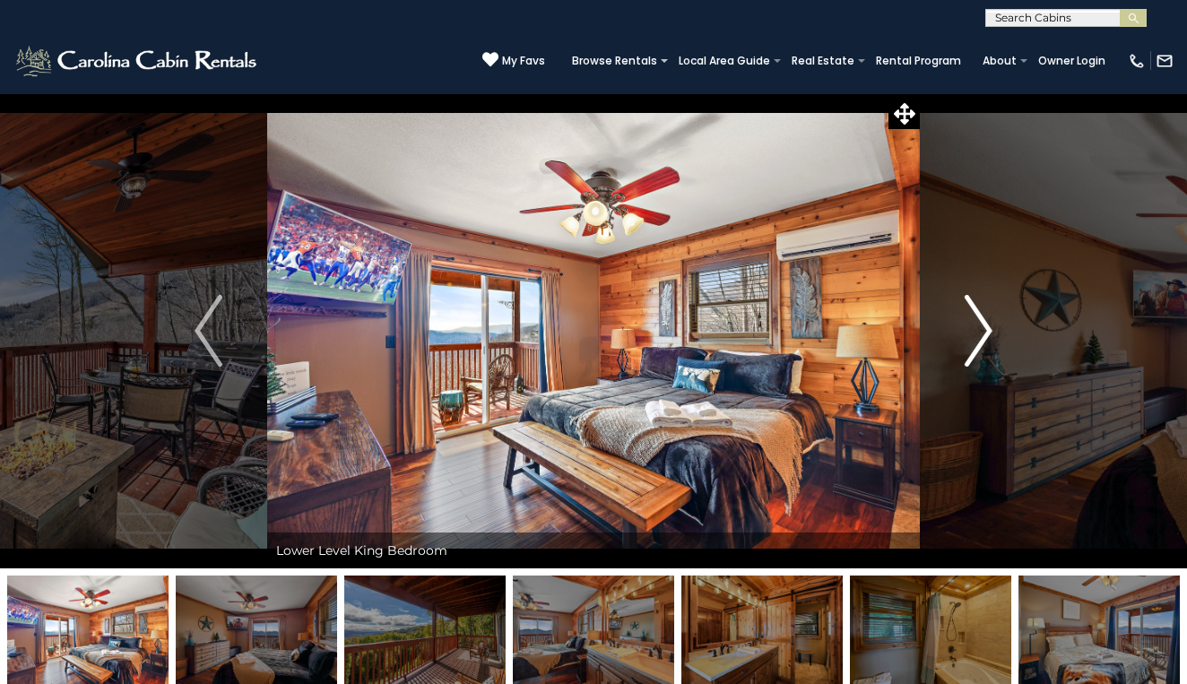
click at [981, 332] on img "Next" at bounding box center [977, 331] width 27 height 72
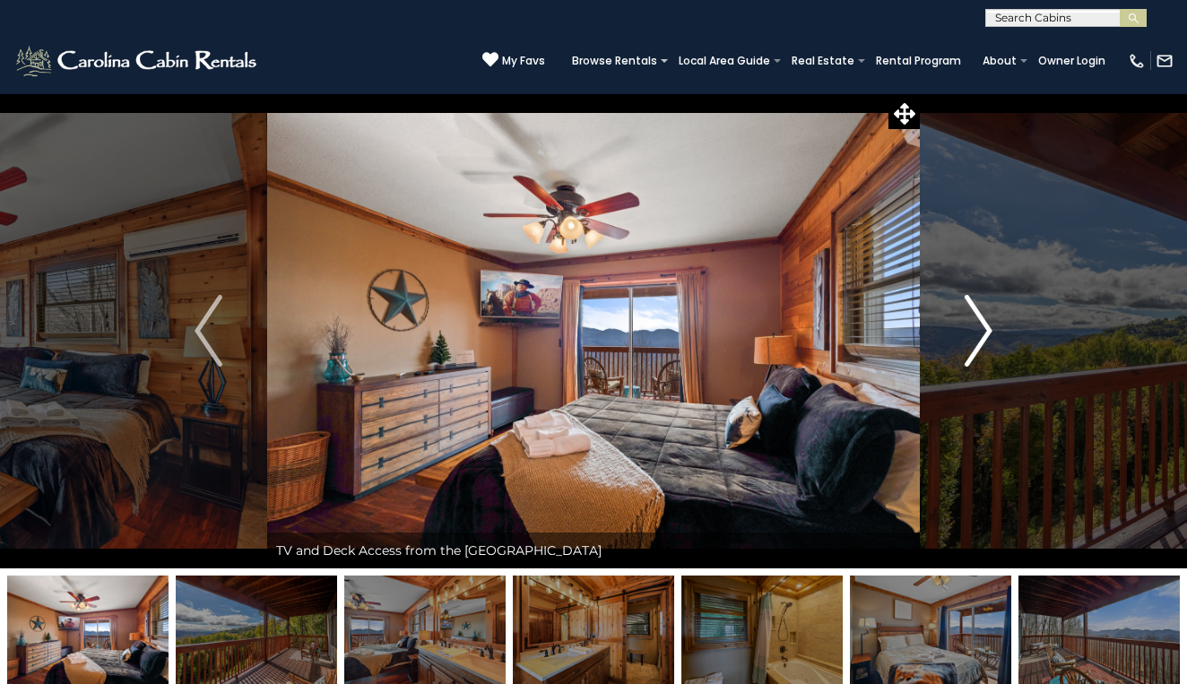
click at [981, 332] on img "Next" at bounding box center [977, 331] width 27 height 72
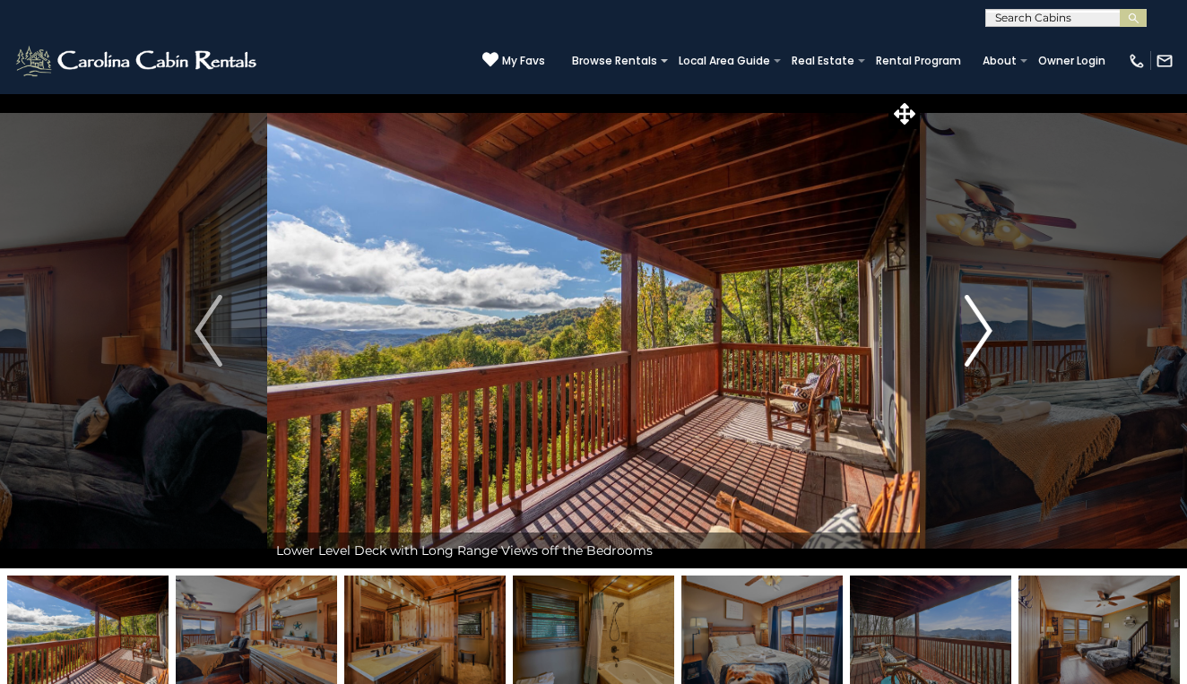
click at [981, 333] on img "Next" at bounding box center [977, 331] width 27 height 72
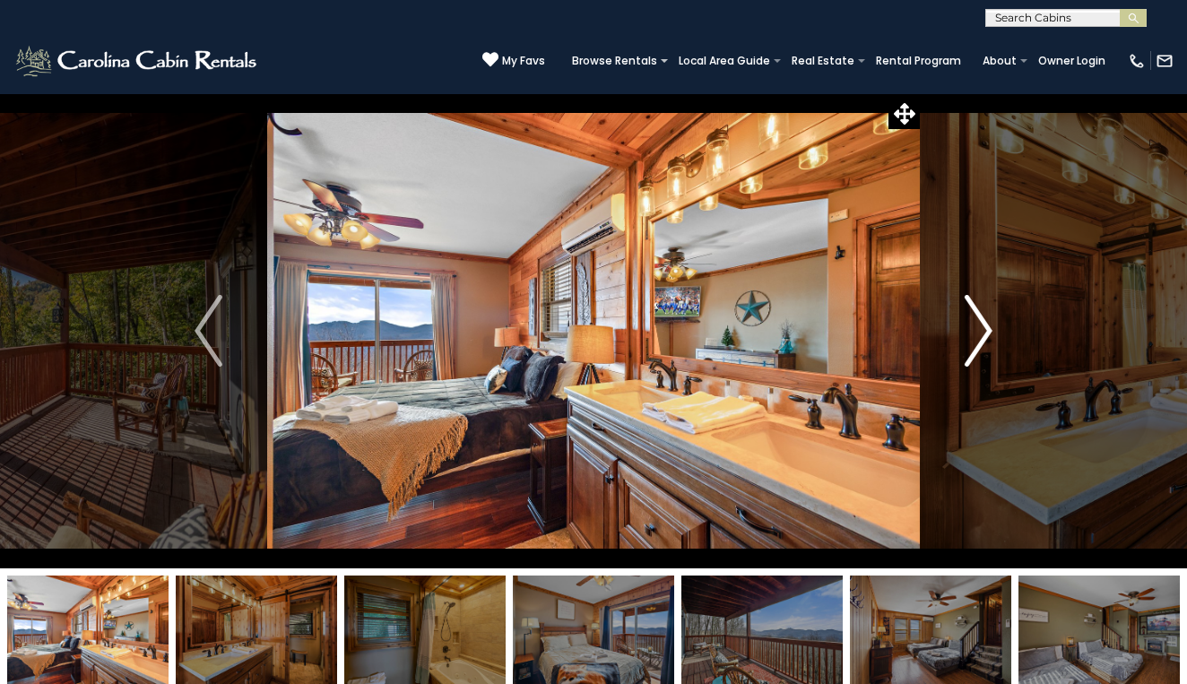
click at [981, 333] on img "Next" at bounding box center [977, 331] width 27 height 72
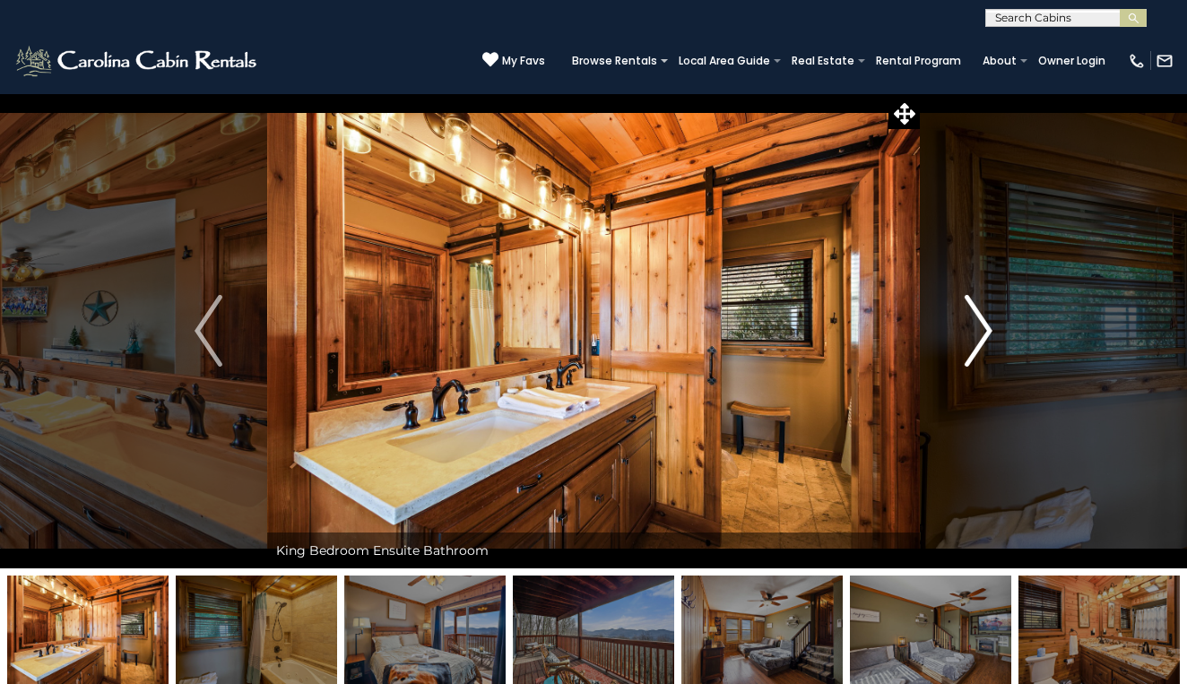
click at [981, 333] on img "Next" at bounding box center [977, 331] width 27 height 72
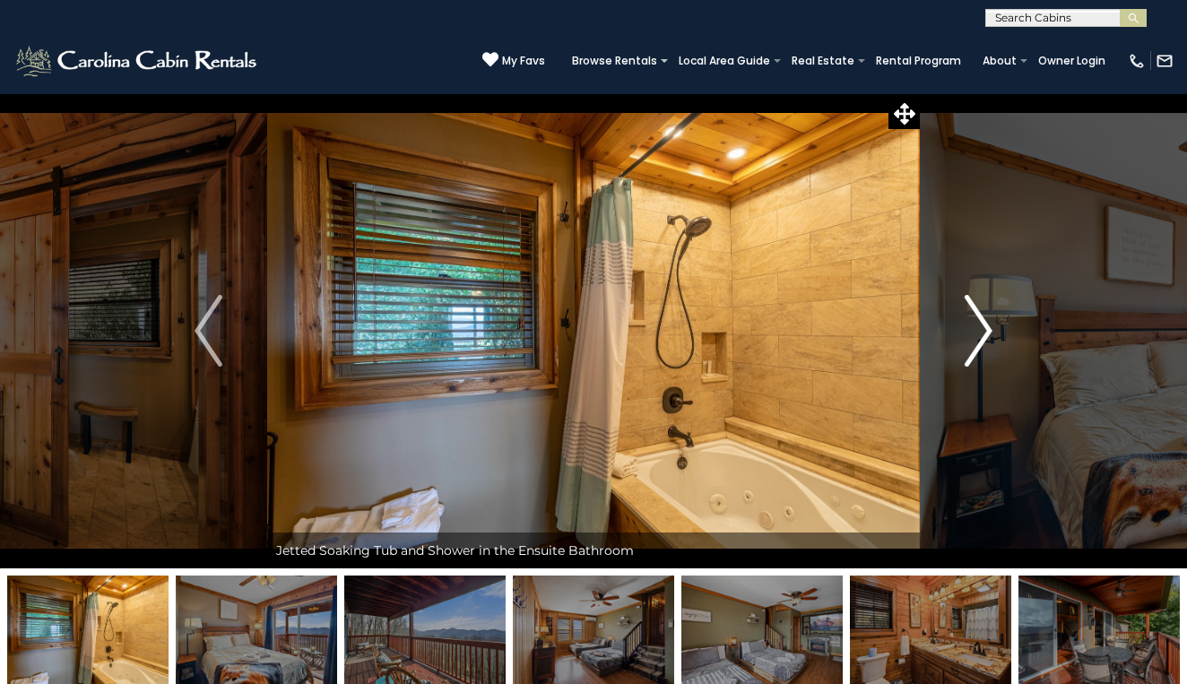
click at [981, 333] on img "Next" at bounding box center [977, 331] width 27 height 72
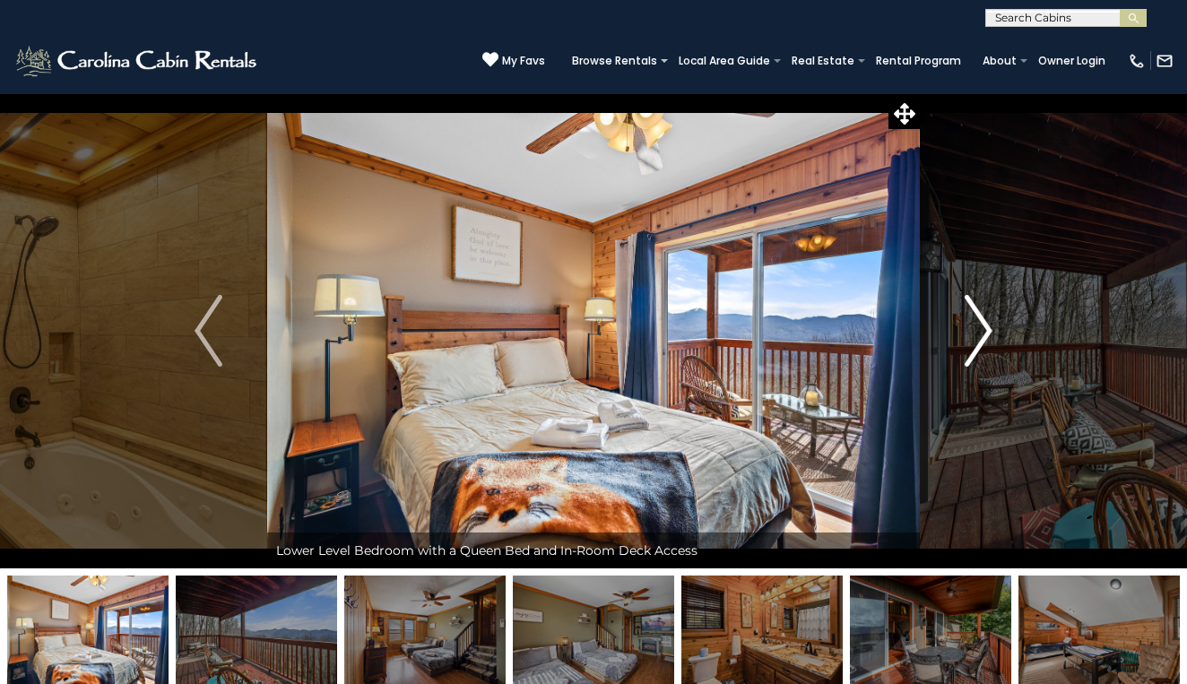
click at [981, 334] on img "Next" at bounding box center [977, 331] width 27 height 72
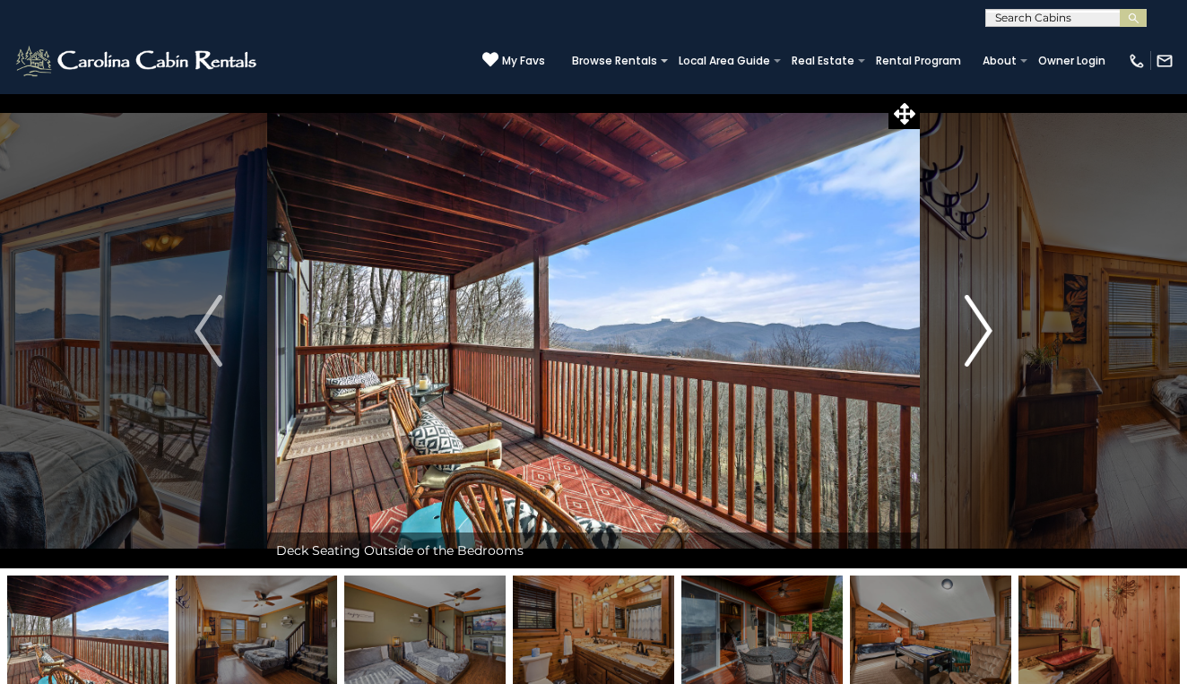
click at [981, 334] on img "Next" at bounding box center [977, 331] width 27 height 72
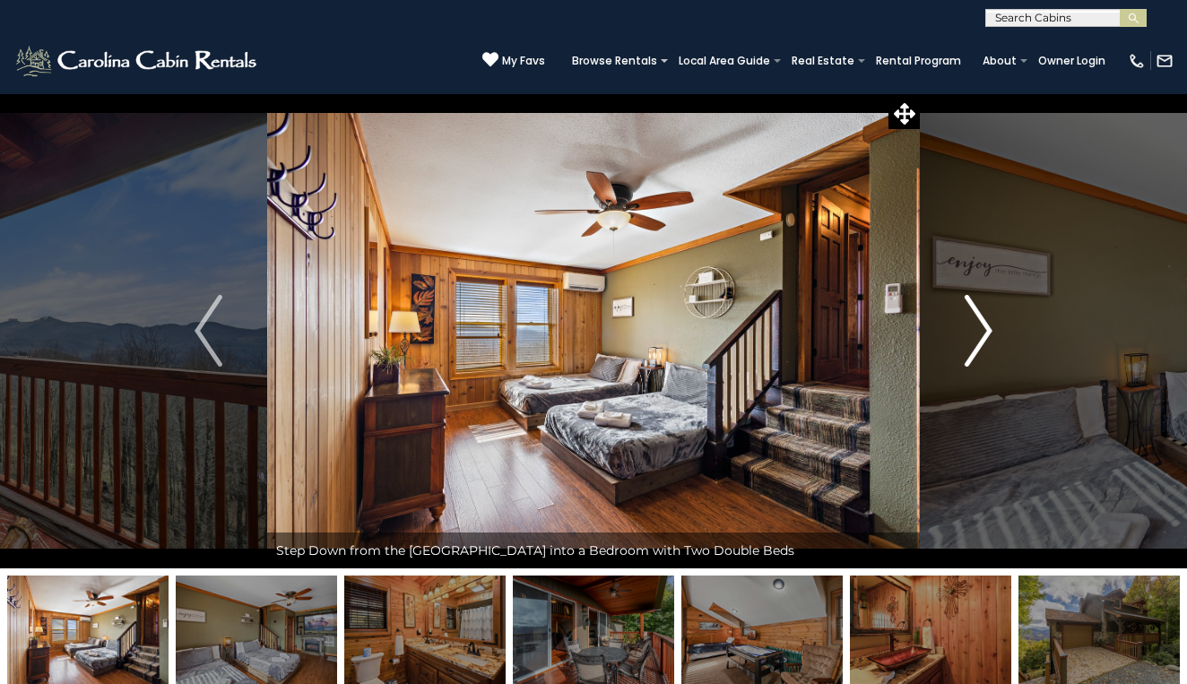
click at [981, 334] on img "Next" at bounding box center [977, 331] width 27 height 72
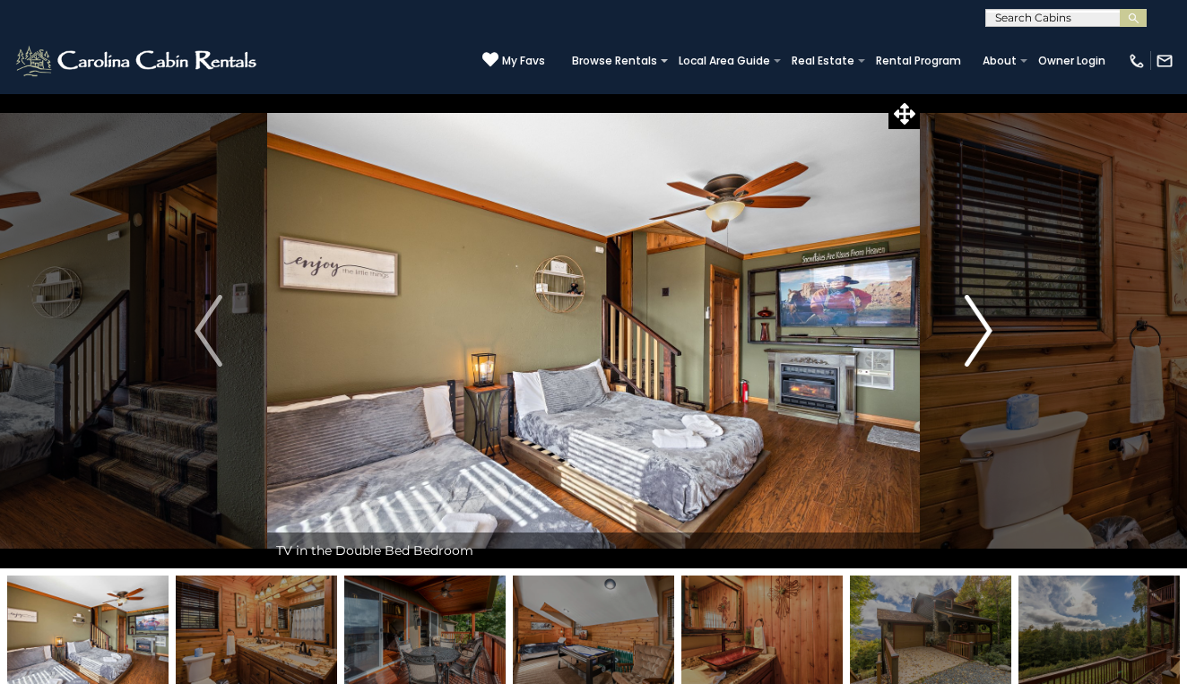
click at [981, 334] on img "Next" at bounding box center [977, 331] width 27 height 72
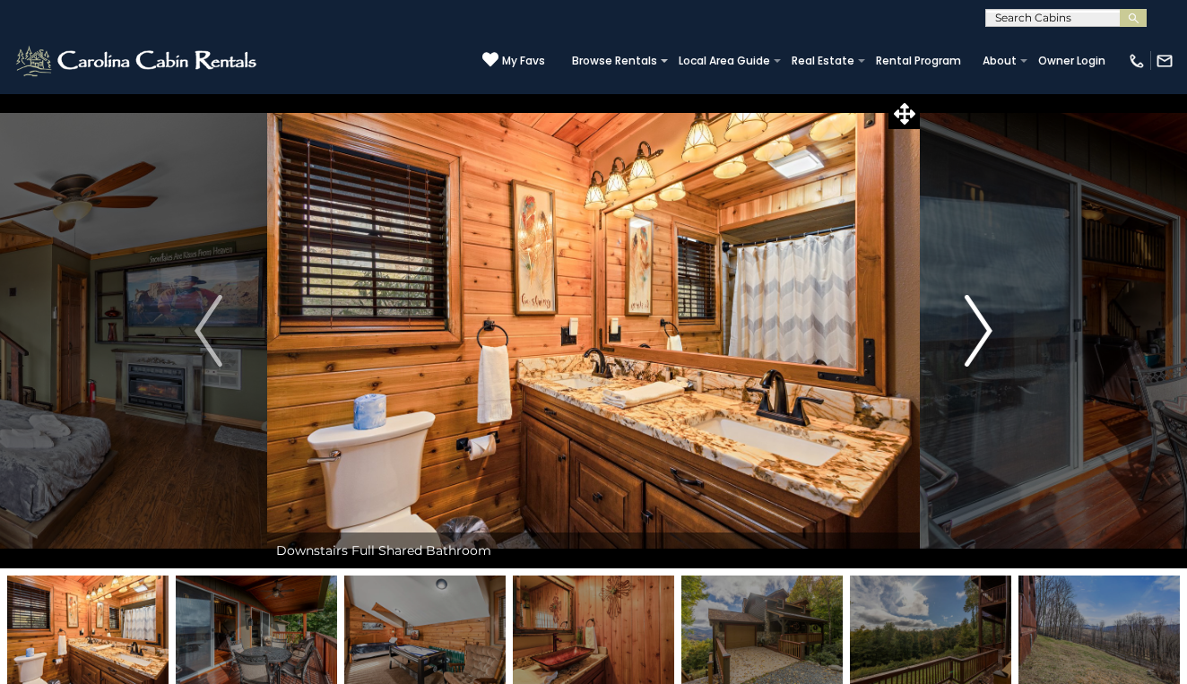
click at [981, 335] on img "Next" at bounding box center [977, 331] width 27 height 72
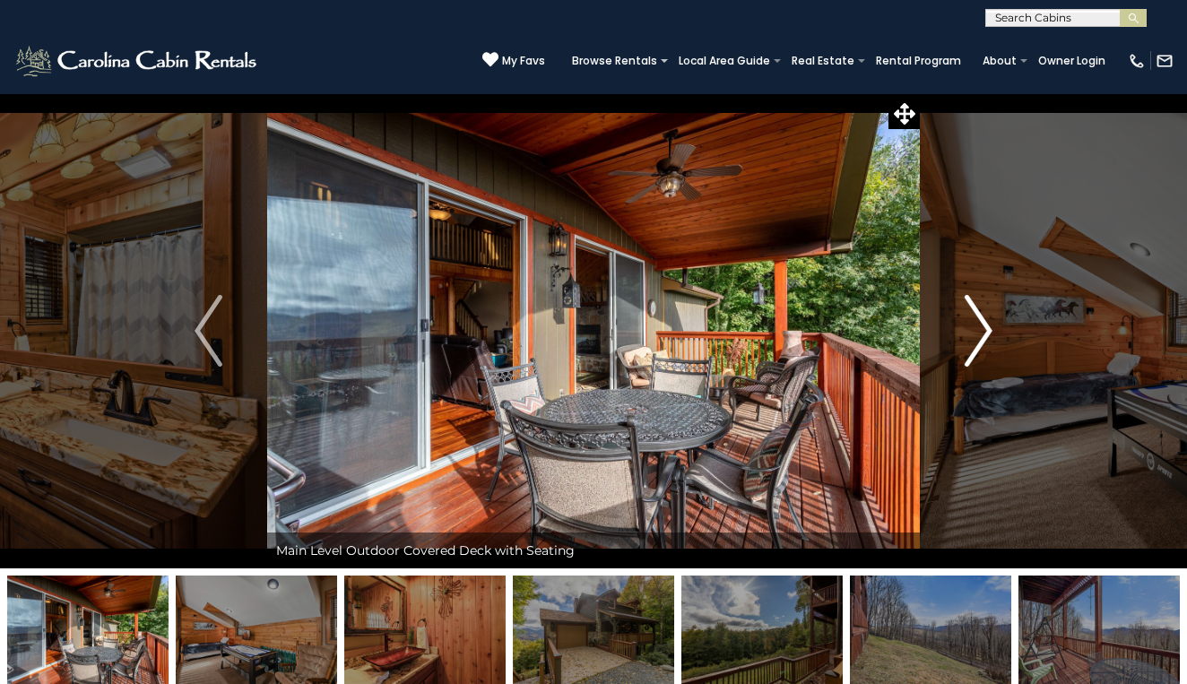
click at [981, 335] on img "Next" at bounding box center [977, 331] width 27 height 72
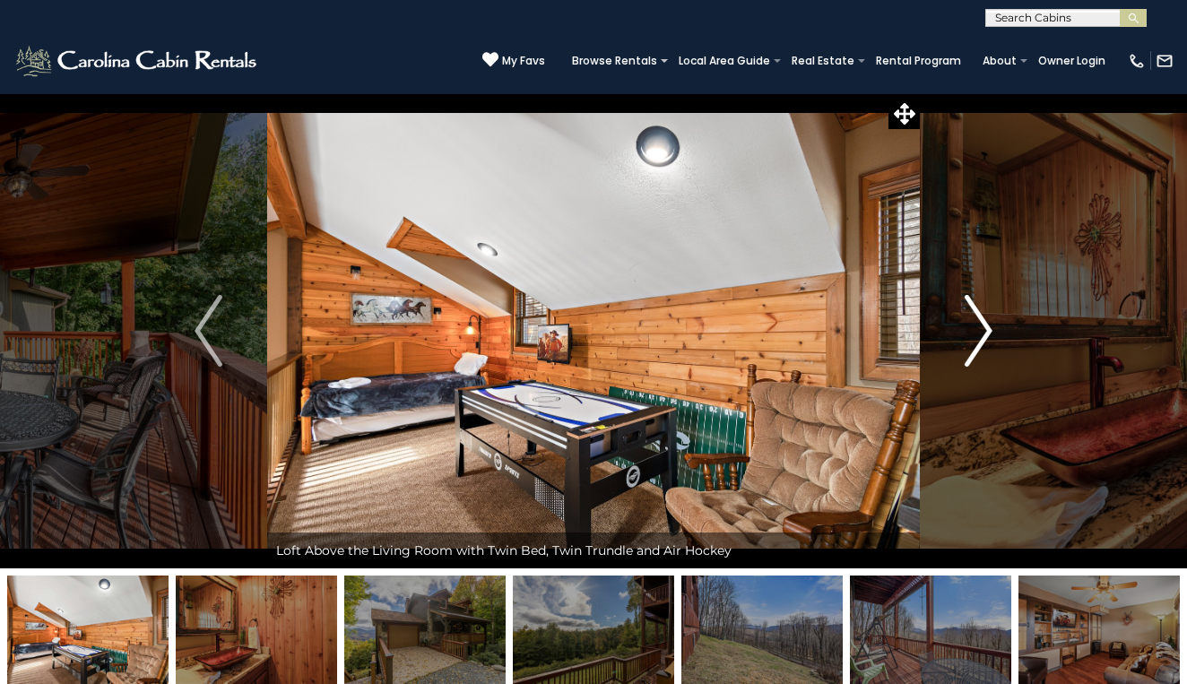
click at [981, 336] on img "Next" at bounding box center [977, 331] width 27 height 72
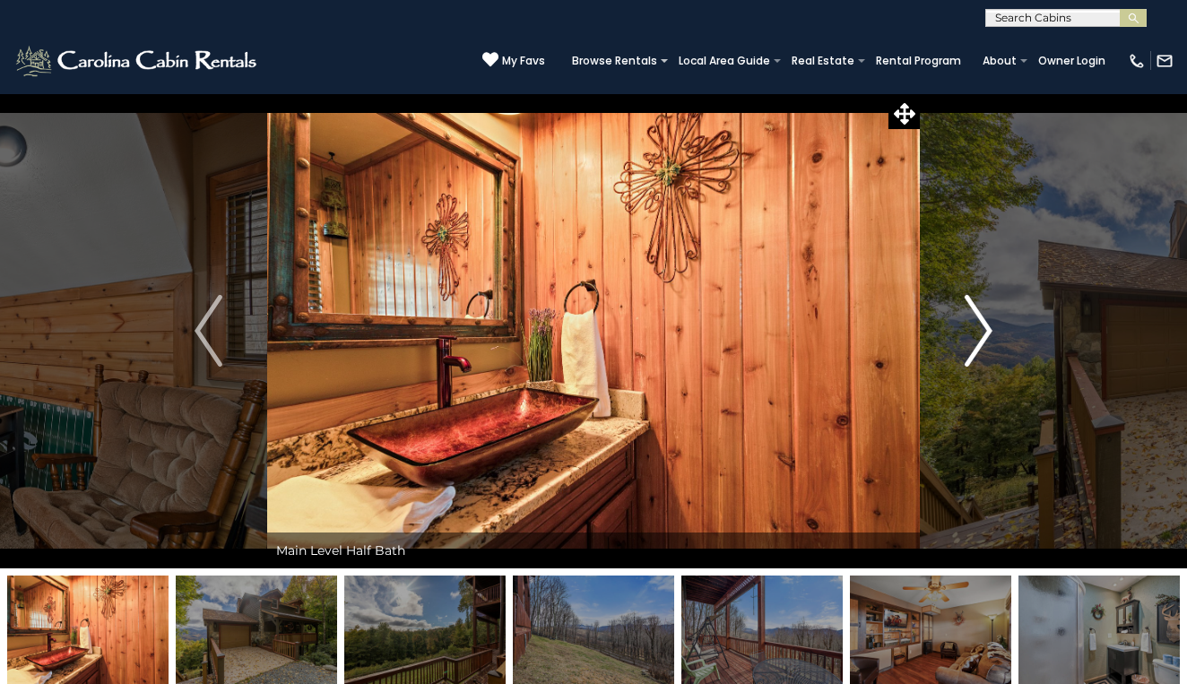
click at [981, 336] on img "Next" at bounding box center [977, 331] width 27 height 72
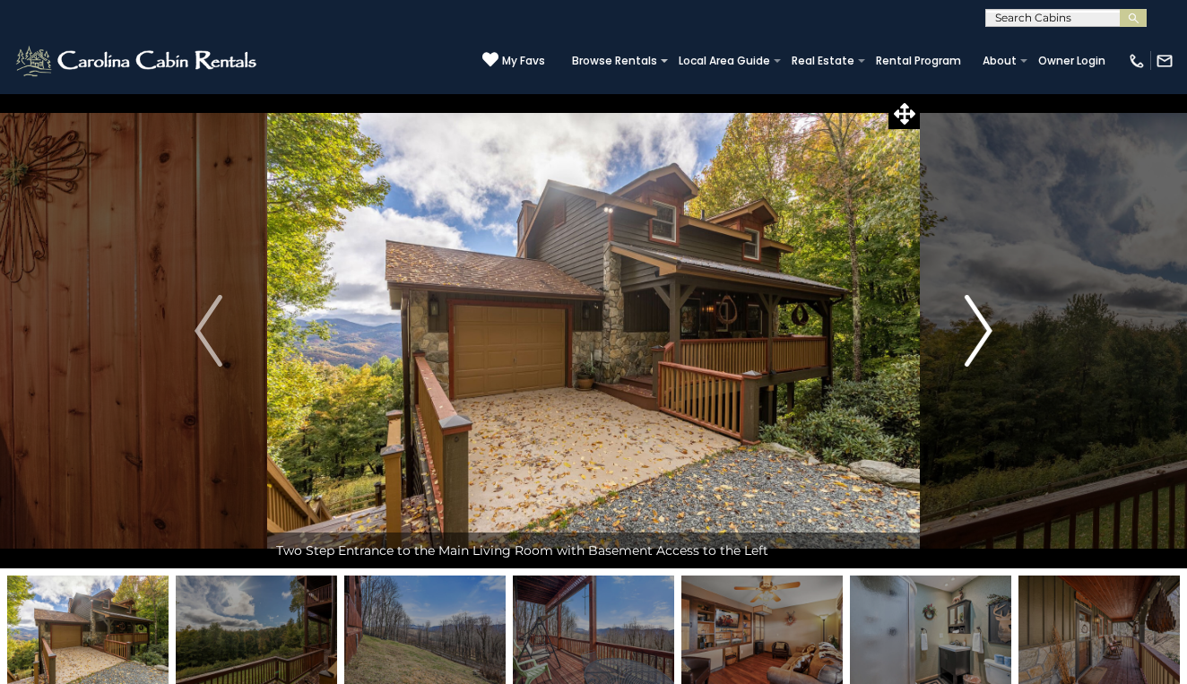
click at [981, 337] on img "Next" at bounding box center [977, 331] width 27 height 72
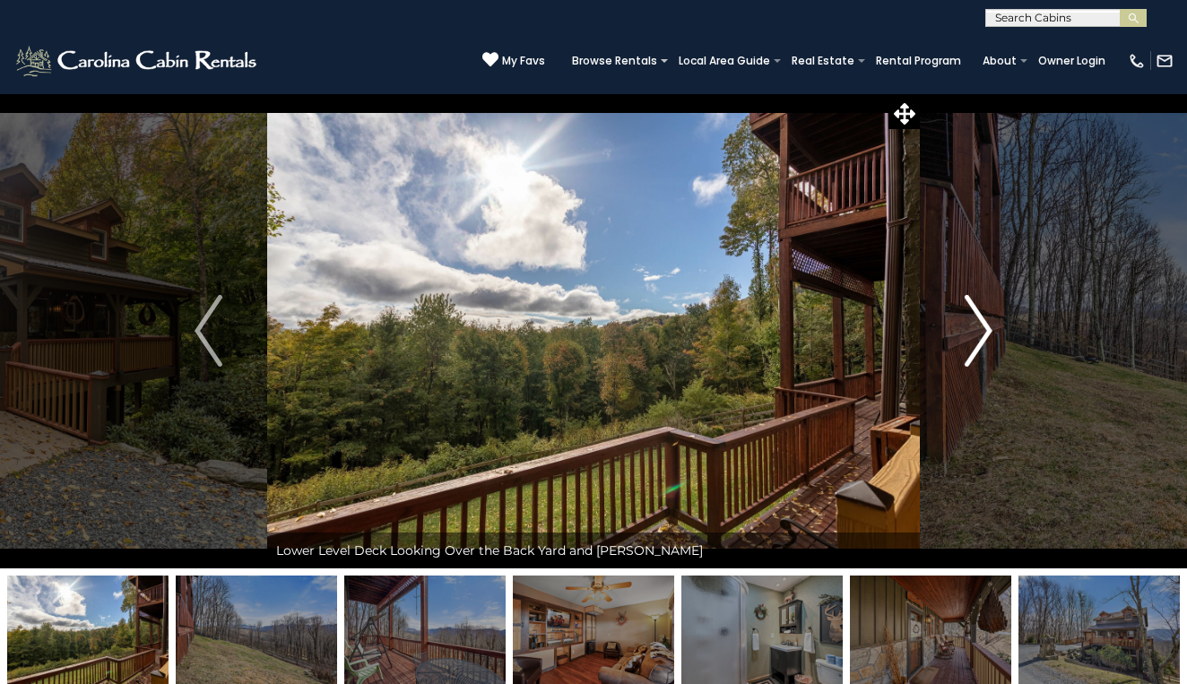
click at [981, 337] on img "Next" at bounding box center [977, 331] width 27 height 72
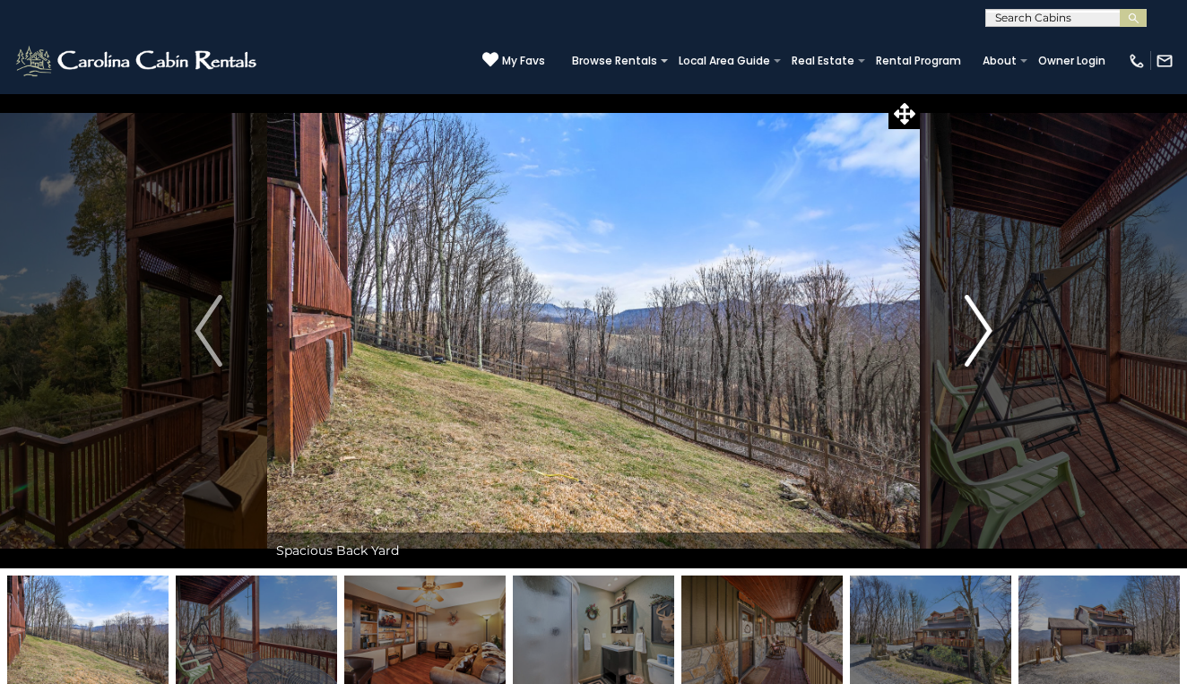
click at [981, 338] on img "Next" at bounding box center [977, 331] width 27 height 72
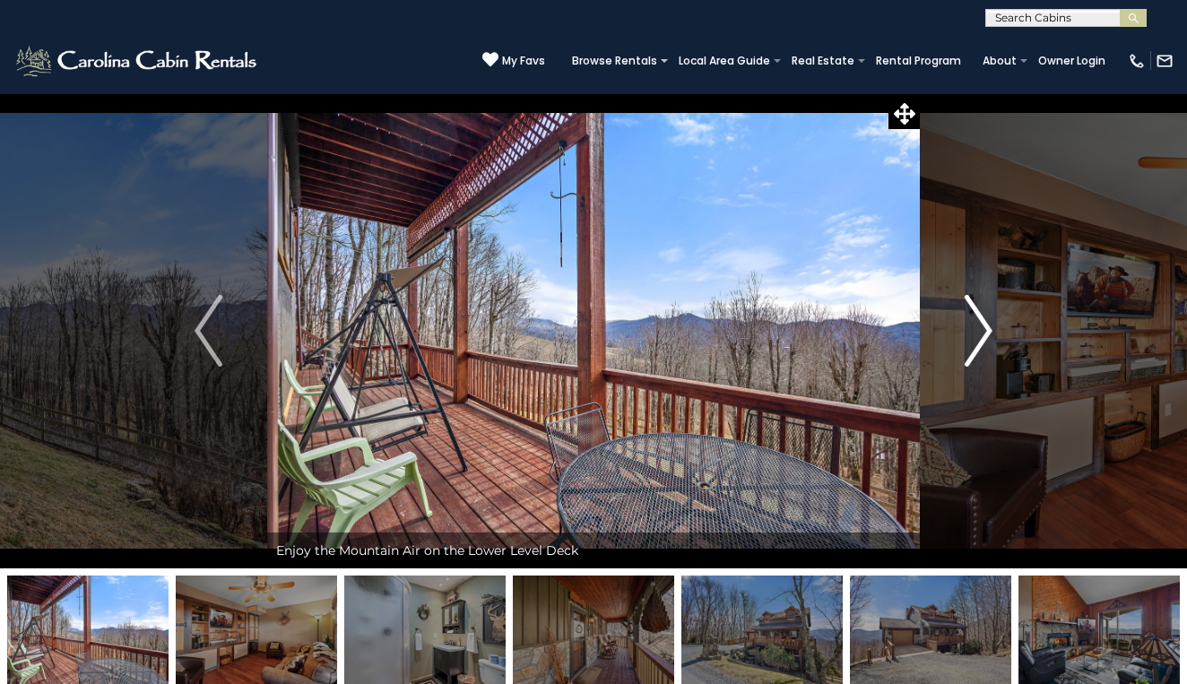
click at [981, 338] on img "Next" at bounding box center [977, 331] width 27 height 72
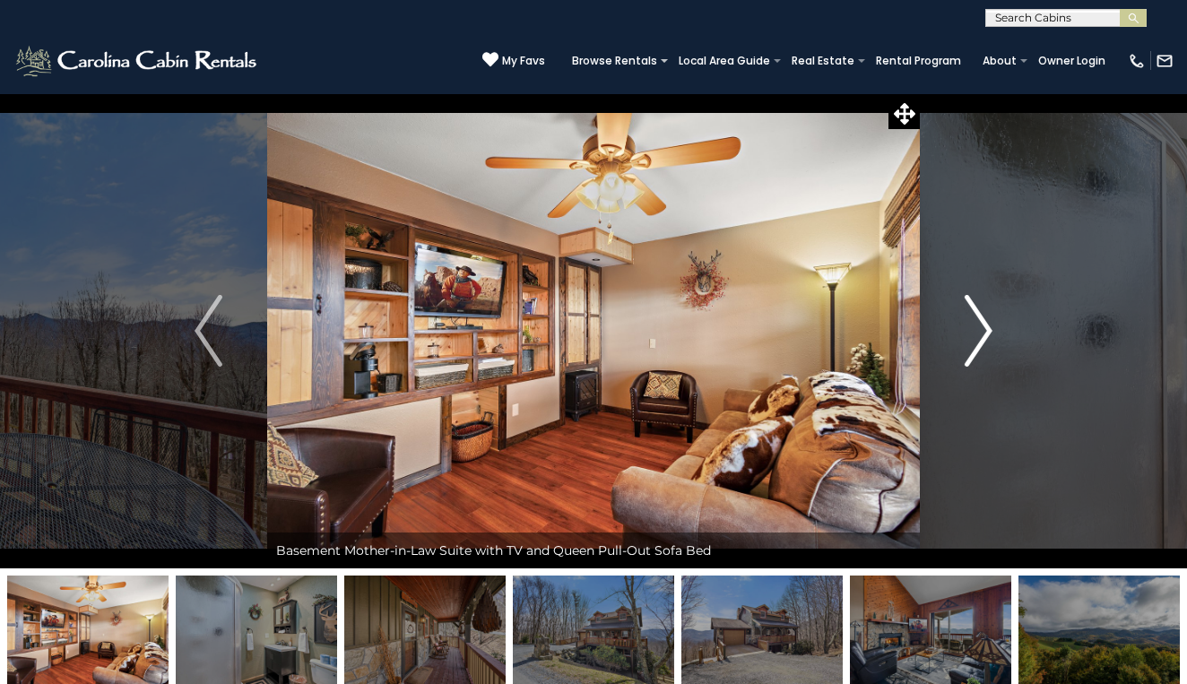
click at [981, 339] on img "Next" at bounding box center [977, 331] width 27 height 72
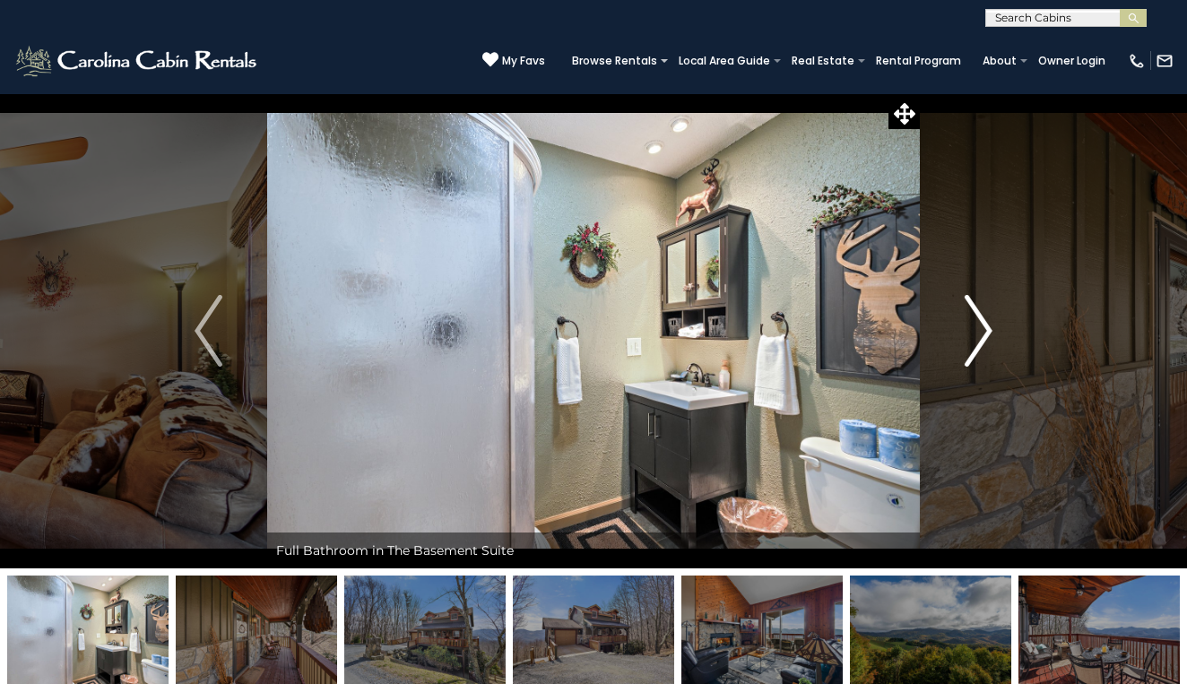
click at [981, 339] on img "Next" at bounding box center [977, 331] width 27 height 72
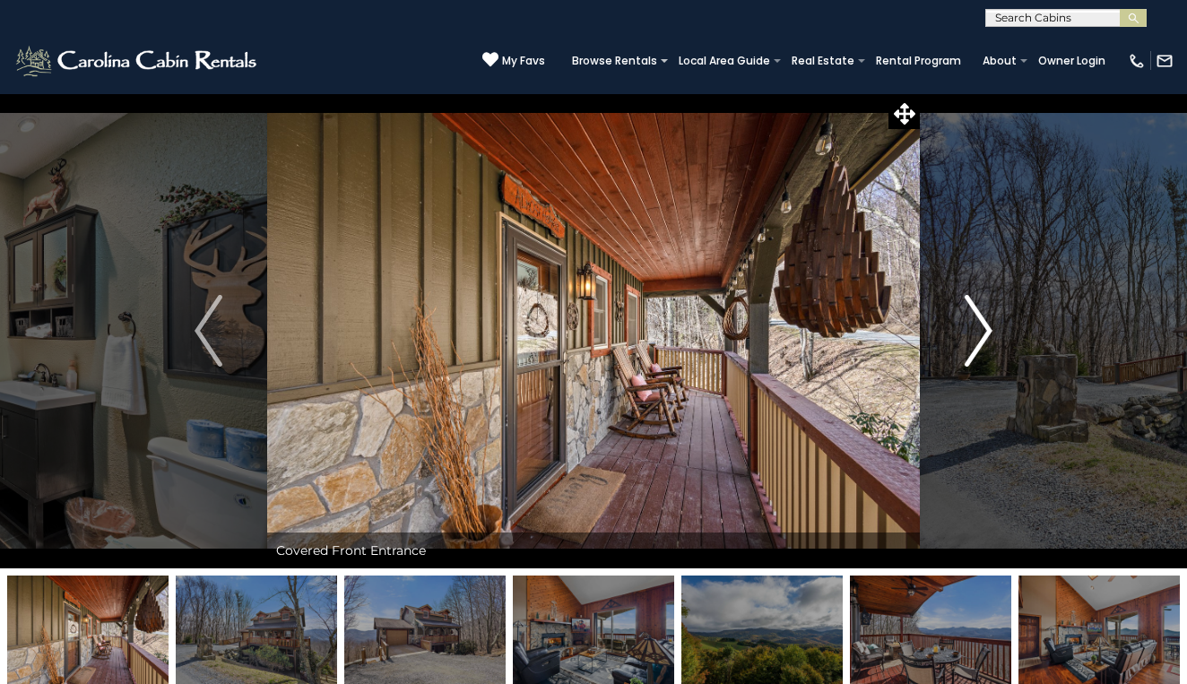
click at [981, 339] on img "Next" at bounding box center [977, 331] width 27 height 72
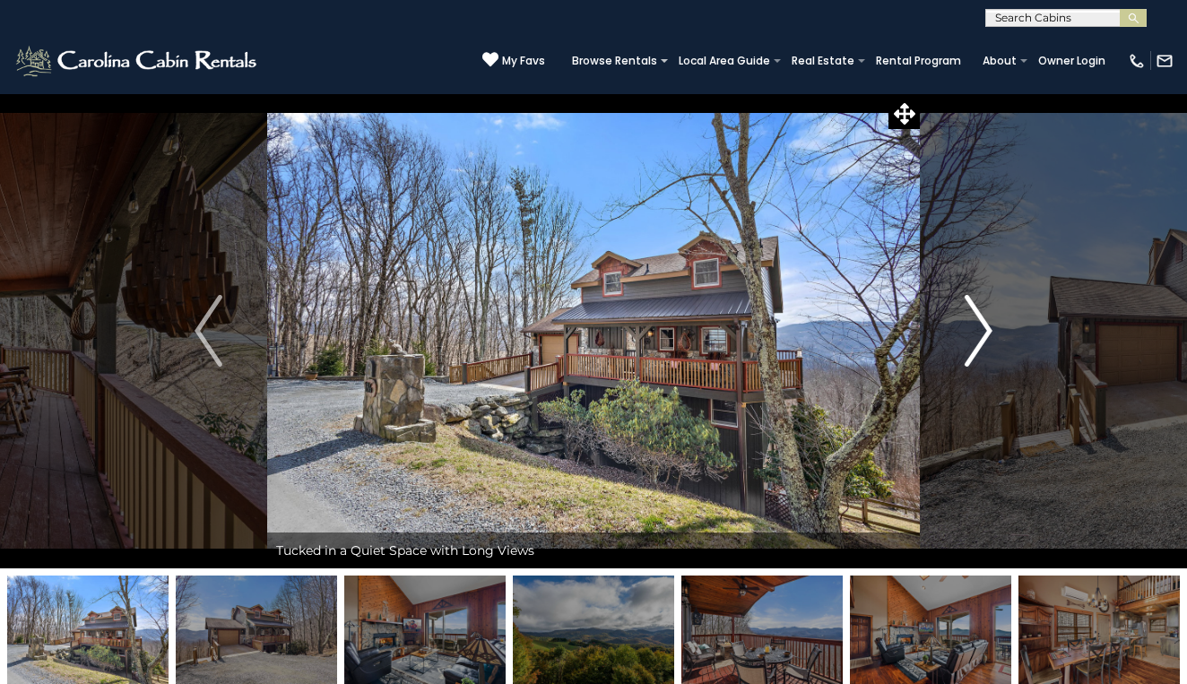
click at [981, 339] on img "Next" at bounding box center [977, 331] width 27 height 72
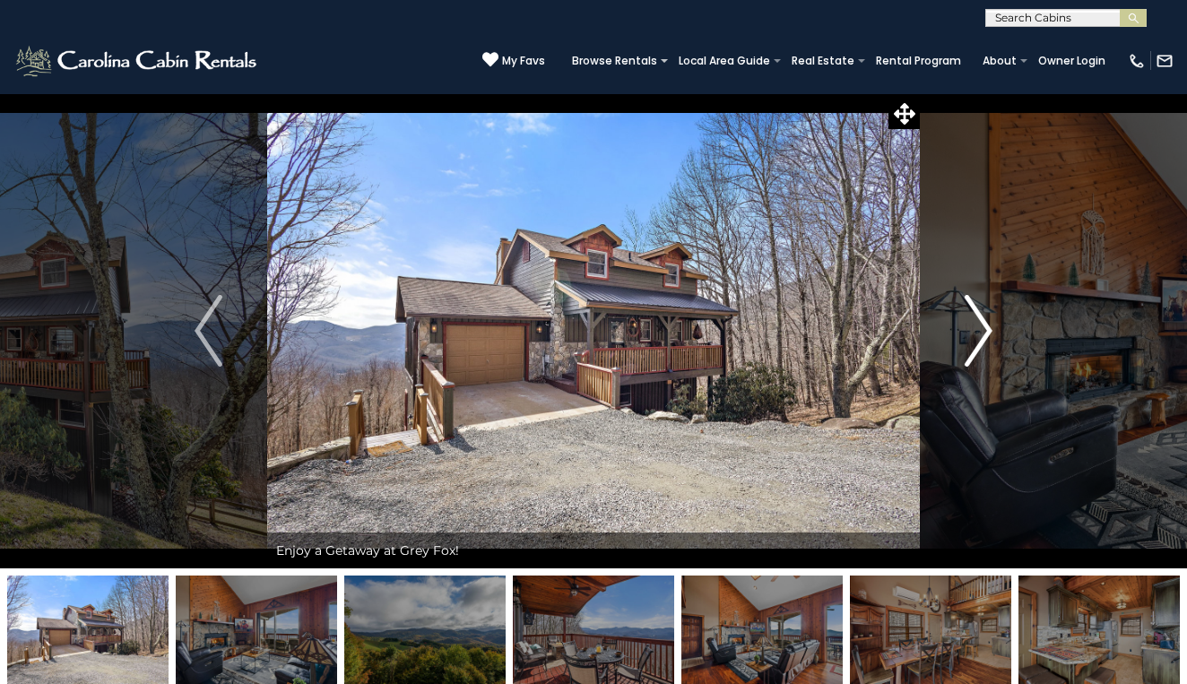
click at [981, 339] on img "Next" at bounding box center [977, 331] width 27 height 72
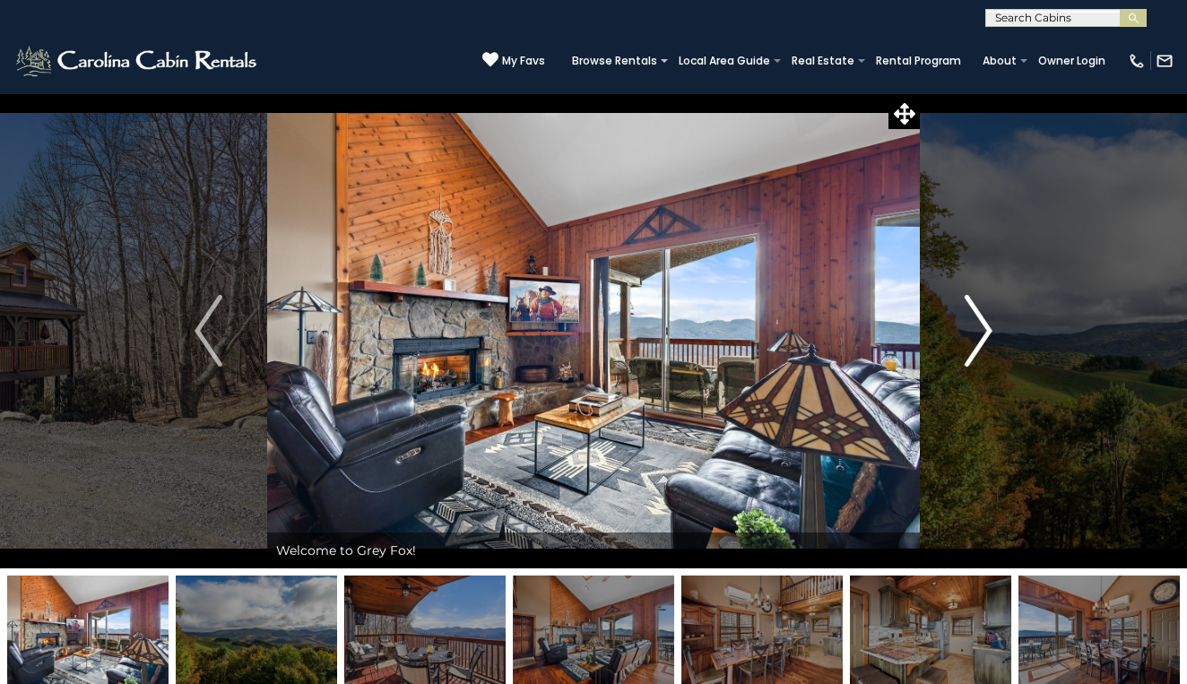
click at [981, 339] on img "Next" at bounding box center [977, 331] width 27 height 72
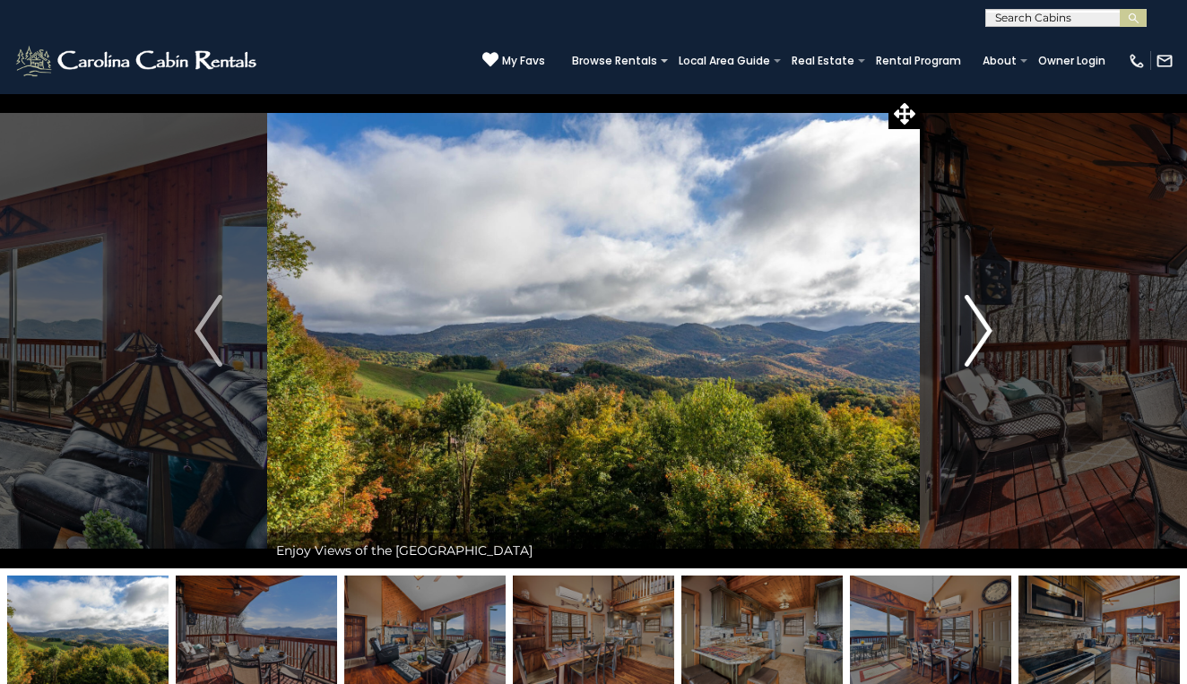
click at [981, 339] on img "Next" at bounding box center [977, 331] width 27 height 72
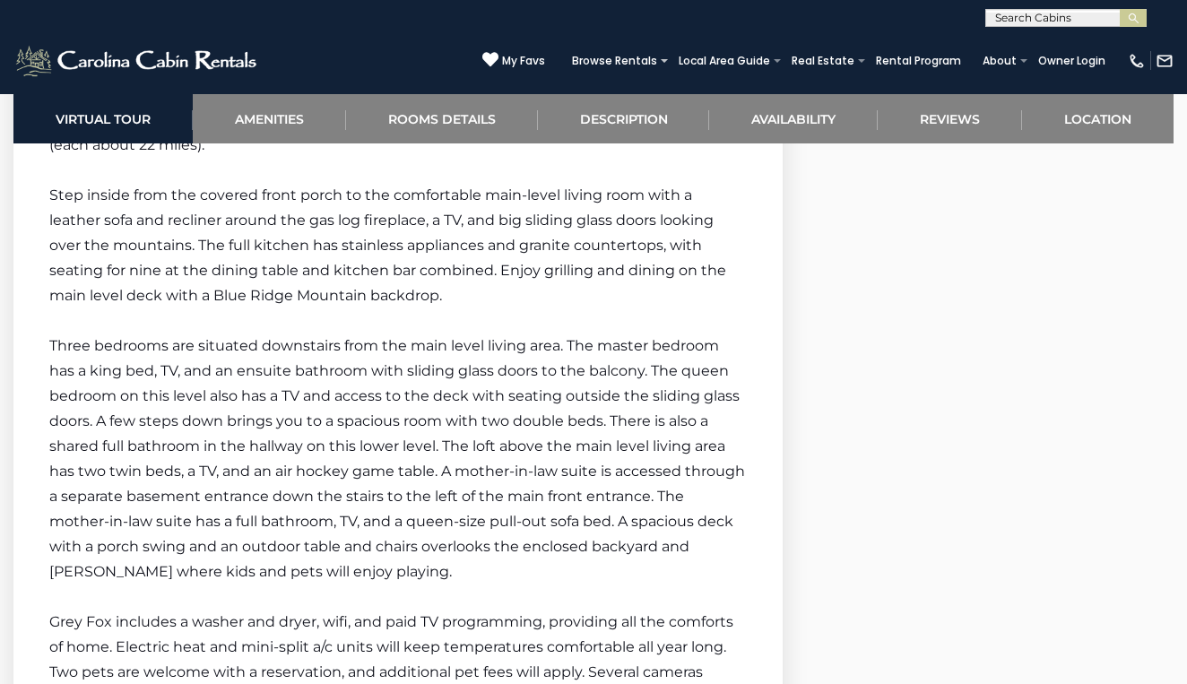
scroll to position [2740, 0]
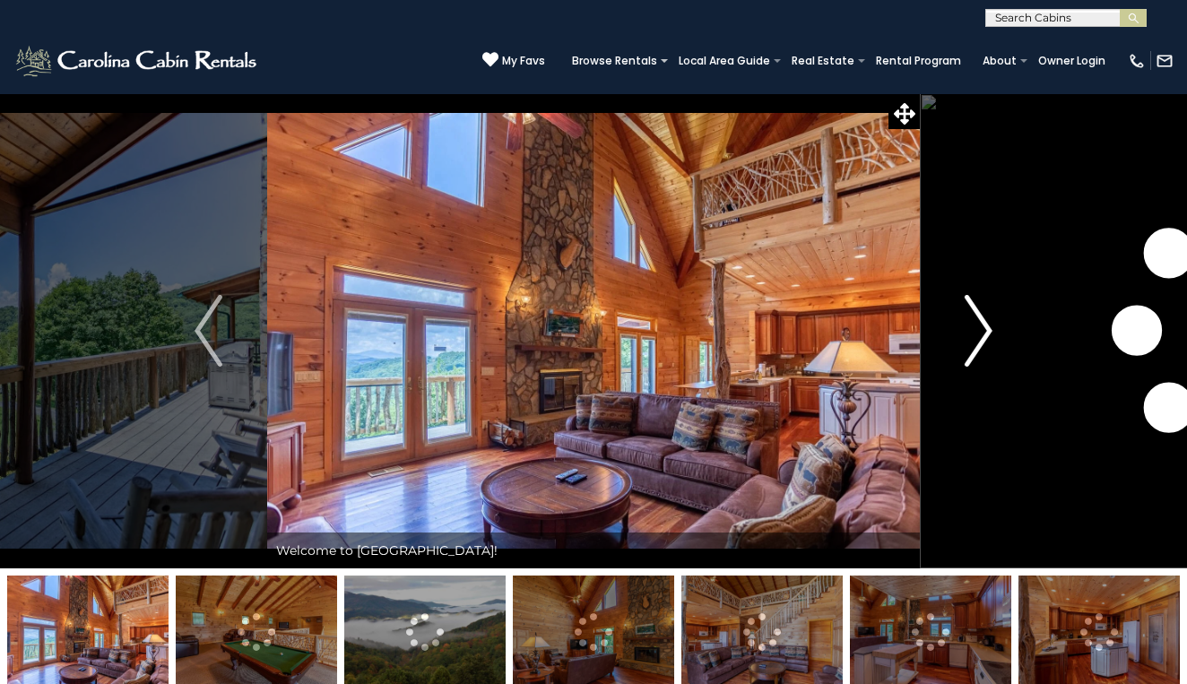
click at [977, 330] on img "Next" at bounding box center [977, 331] width 27 height 72
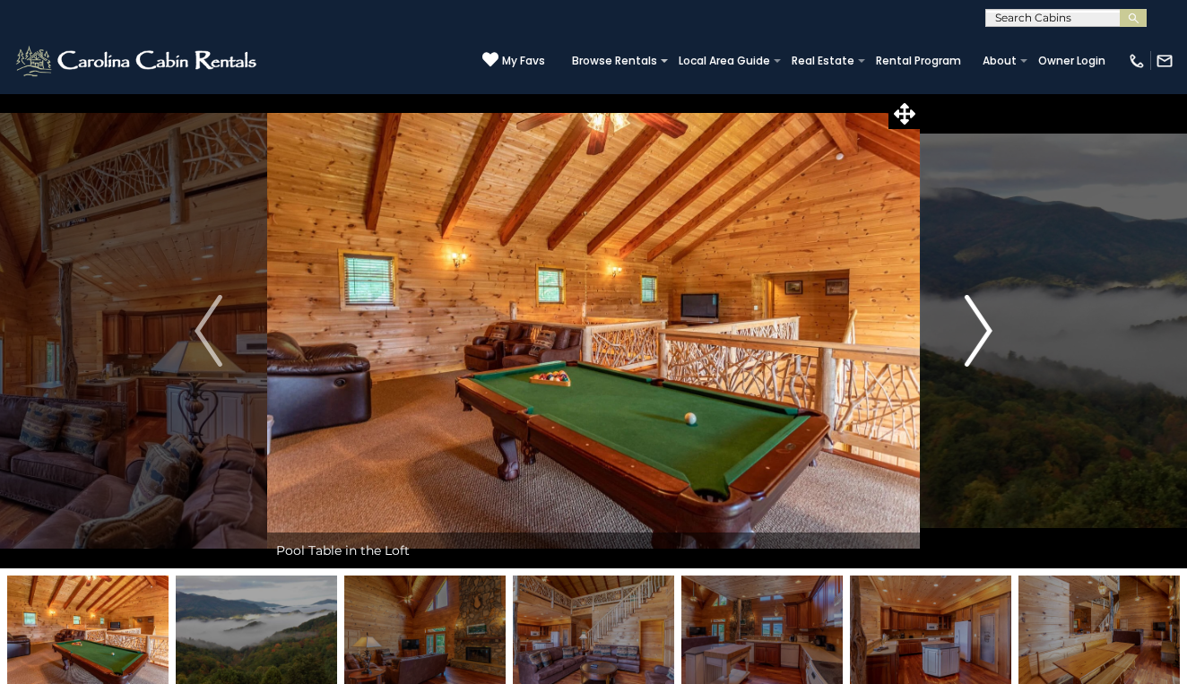
click at [977, 331] on img "Next" at bounding box center [977, 331] width 27 height 72
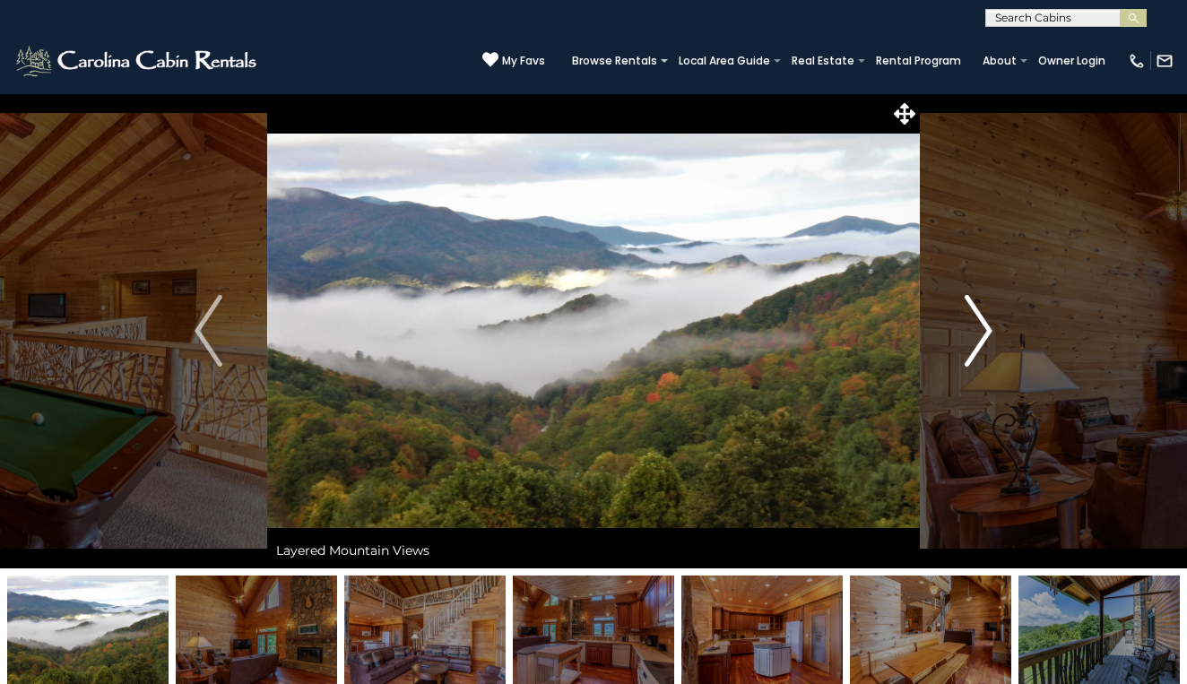
click at [977, 331] on img "Next" at bounding box center [977, 331] width 27 height 72
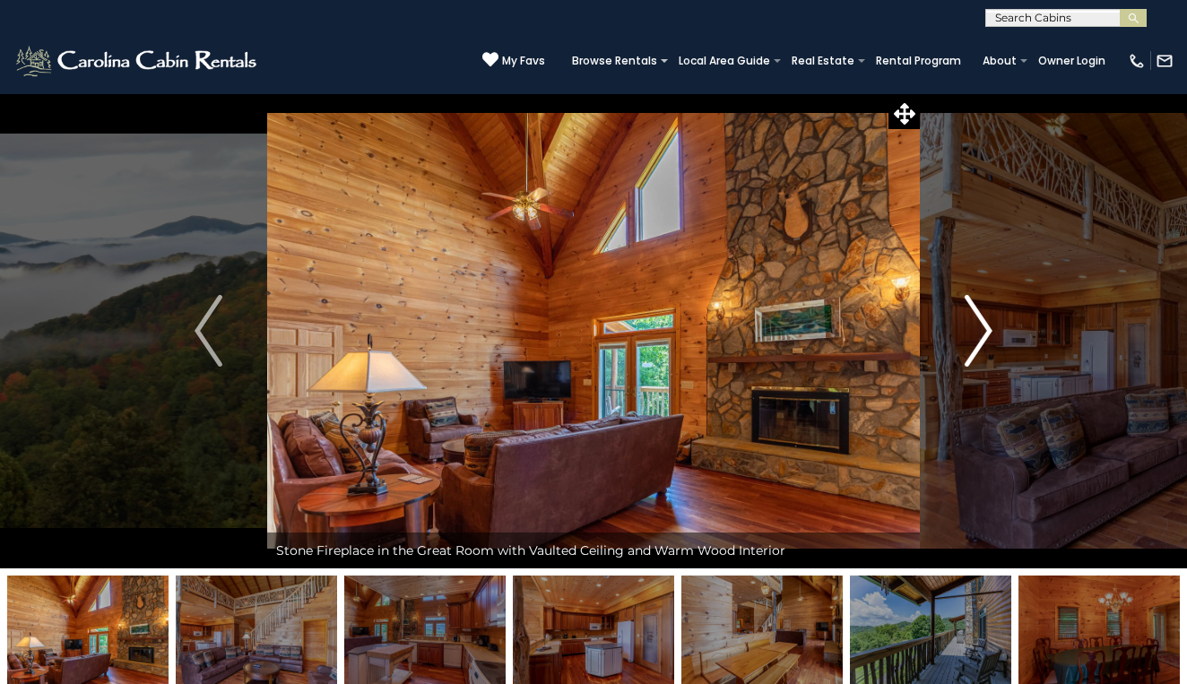
click at [977, 331] on img "Next" at bounding box center [977, 331] width 27 height 72
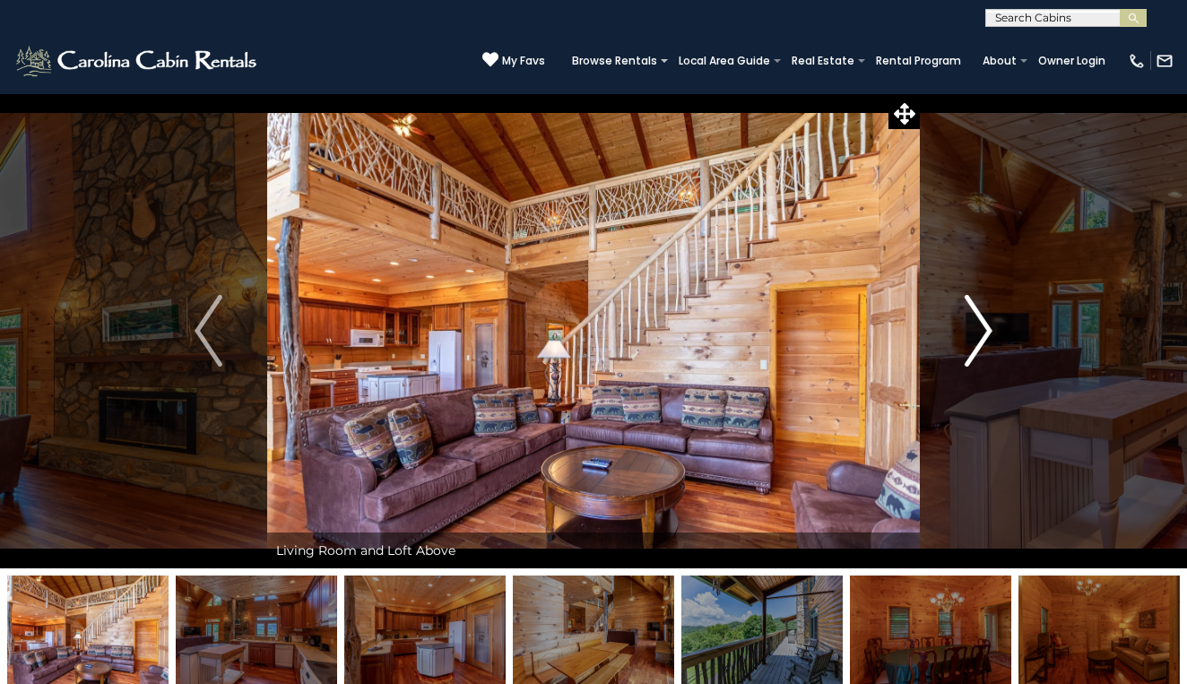
click at [978, 331] on img "Next" at bounding box center [977, 331] width 27 height 72
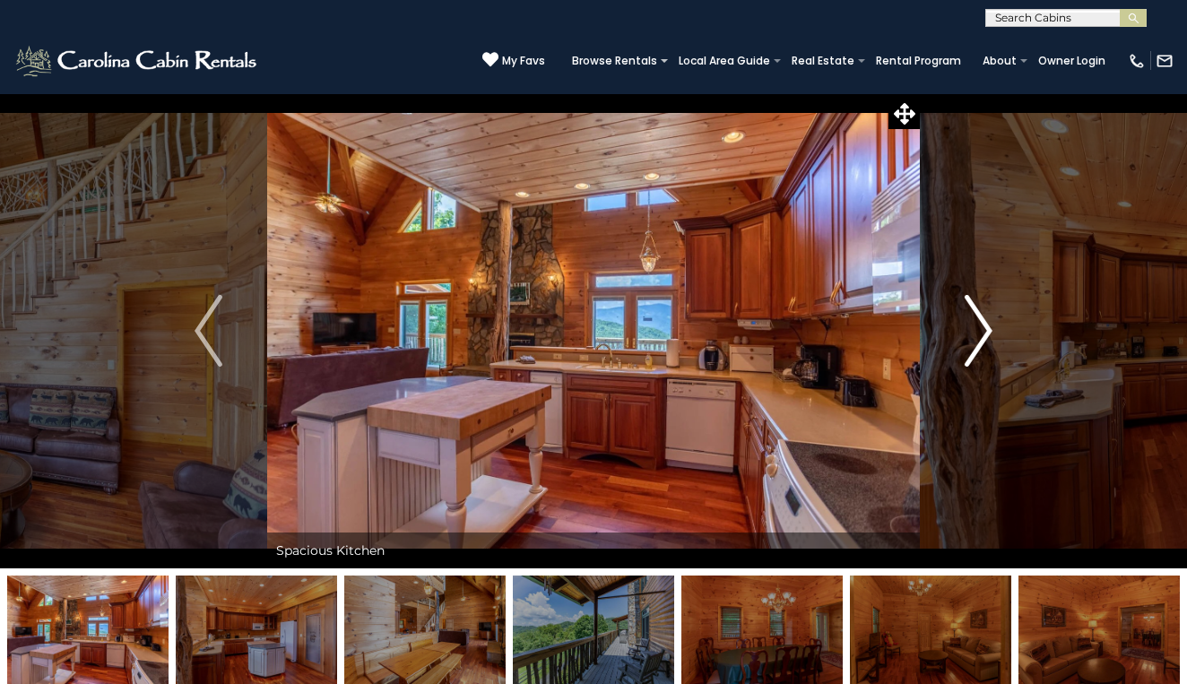
click at [978, 331] on img "Next" at bounding box center [977, 331] width 27 height 72
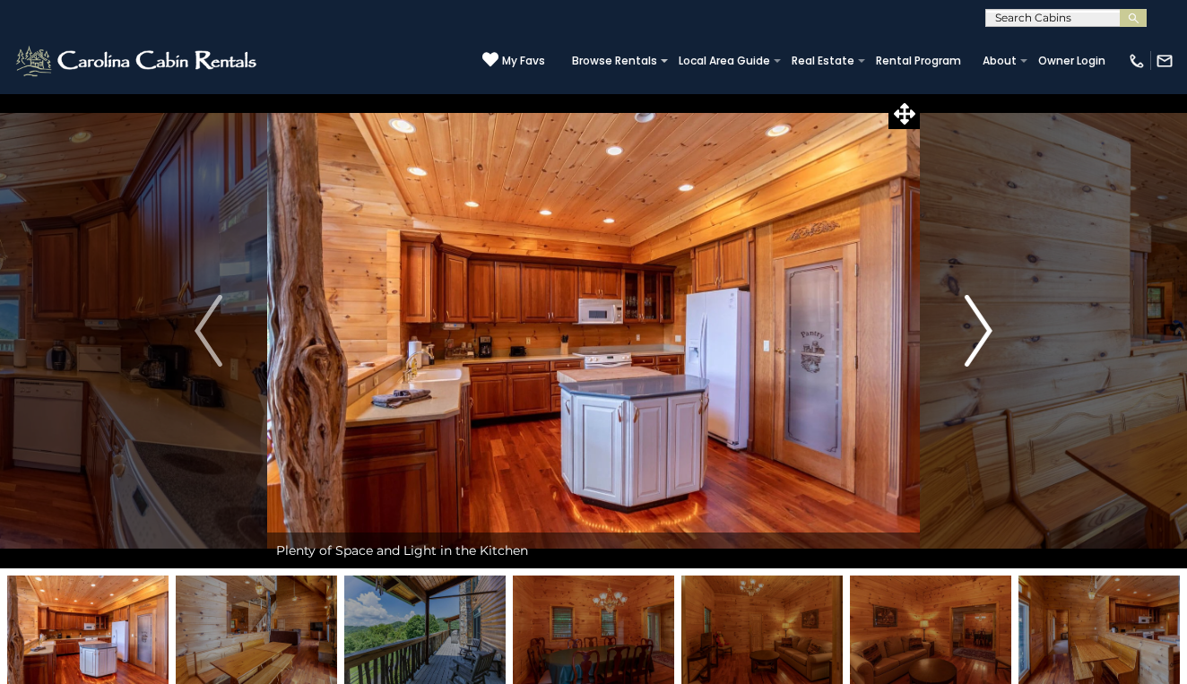
click at [978, 331] on img "Next" at bounding box center [977, 331] width 27 height 72
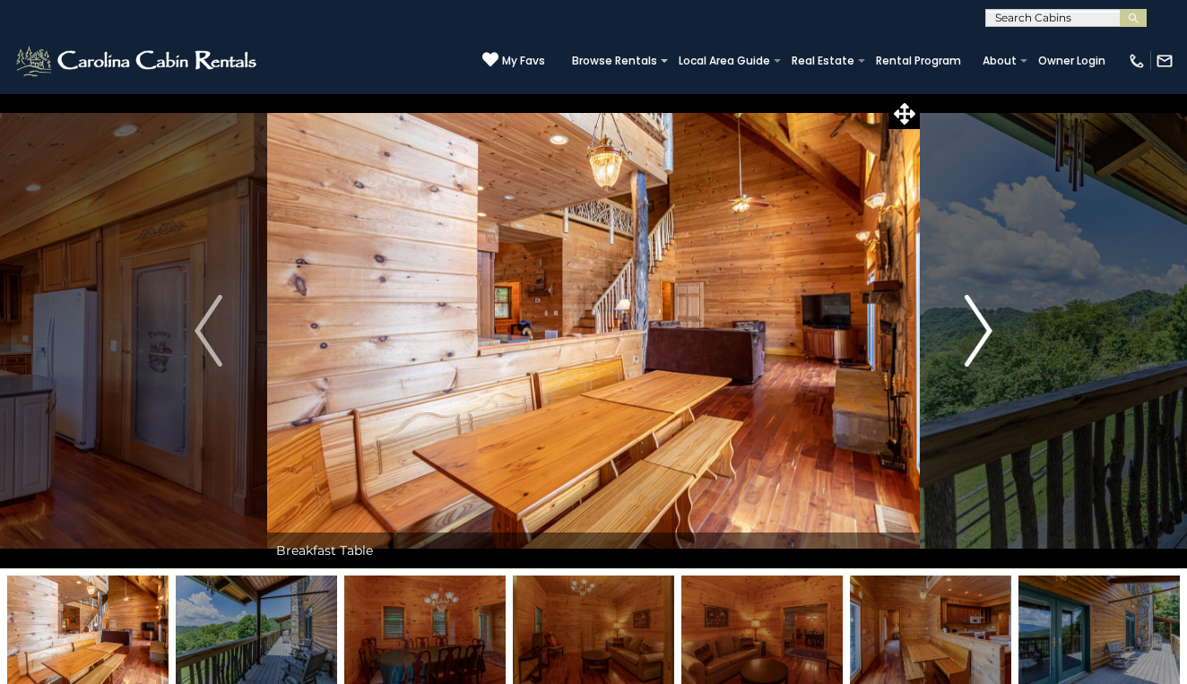
click at [978, 332] on img "Next" at bounding box center [977, 331] width 27 height 72
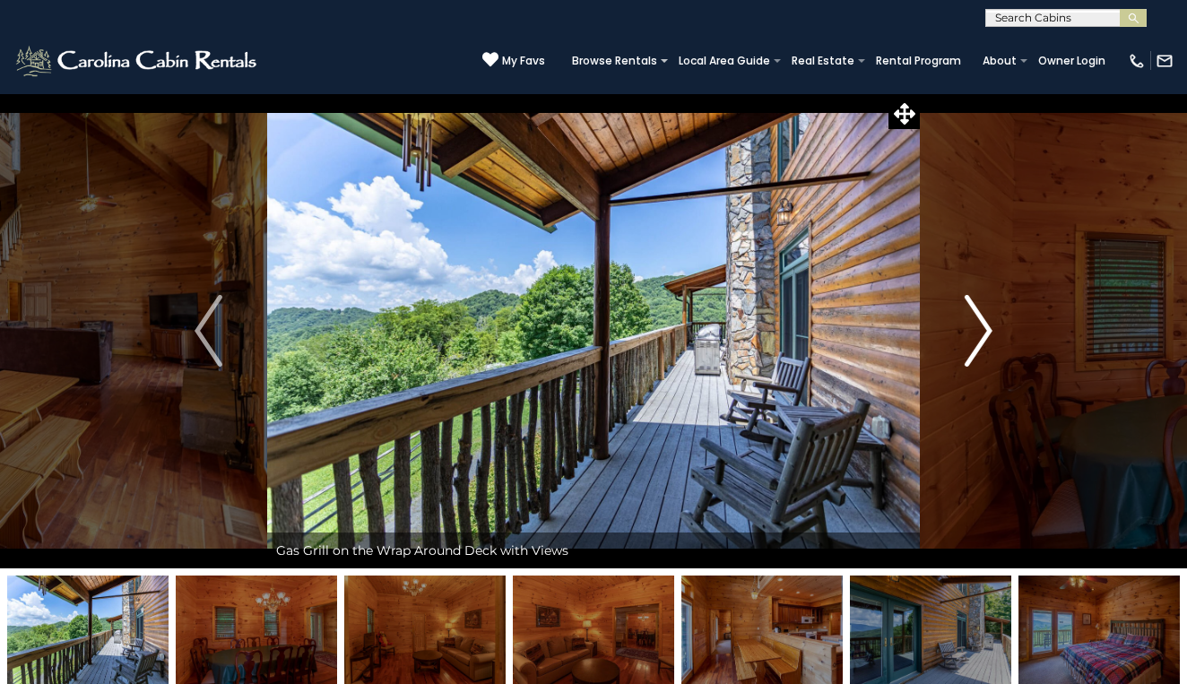
click at [978, 332] on img "Next" at bounding box center [977, 331] width 27 height 72
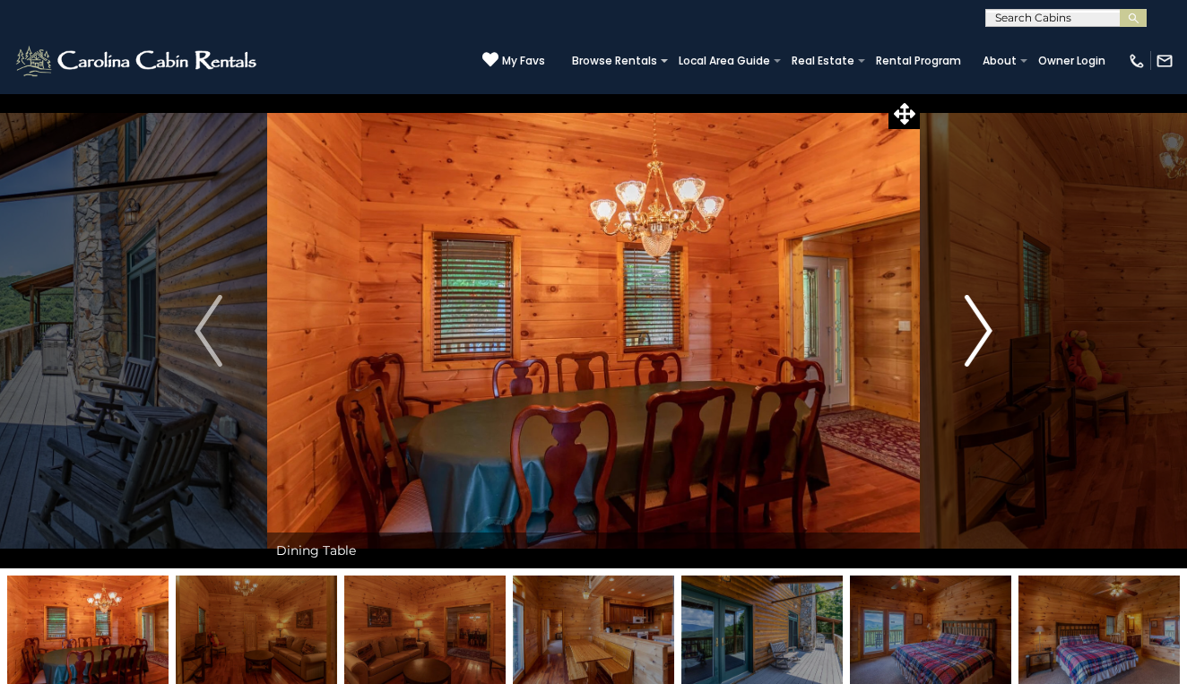
click at [978, 332] on img "Next" at bounding box center [977, 331] width 27 height 72
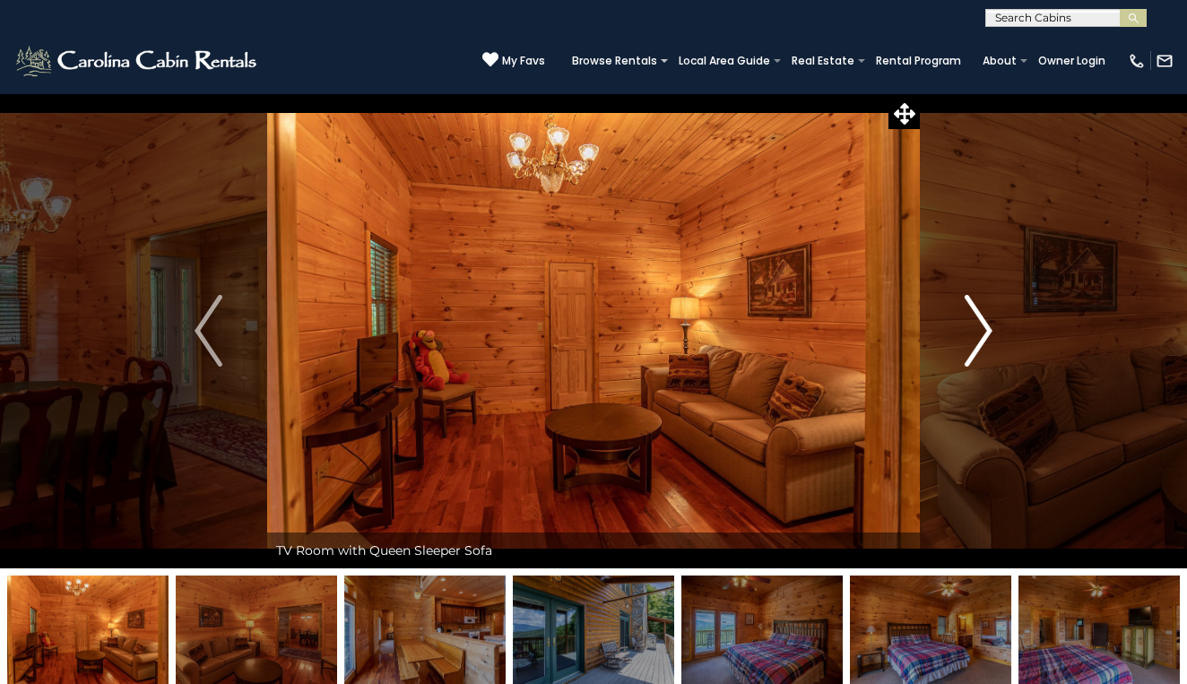
click at [978, 332] on img "Next" at bounding box center [977, 331] width 27 height 72
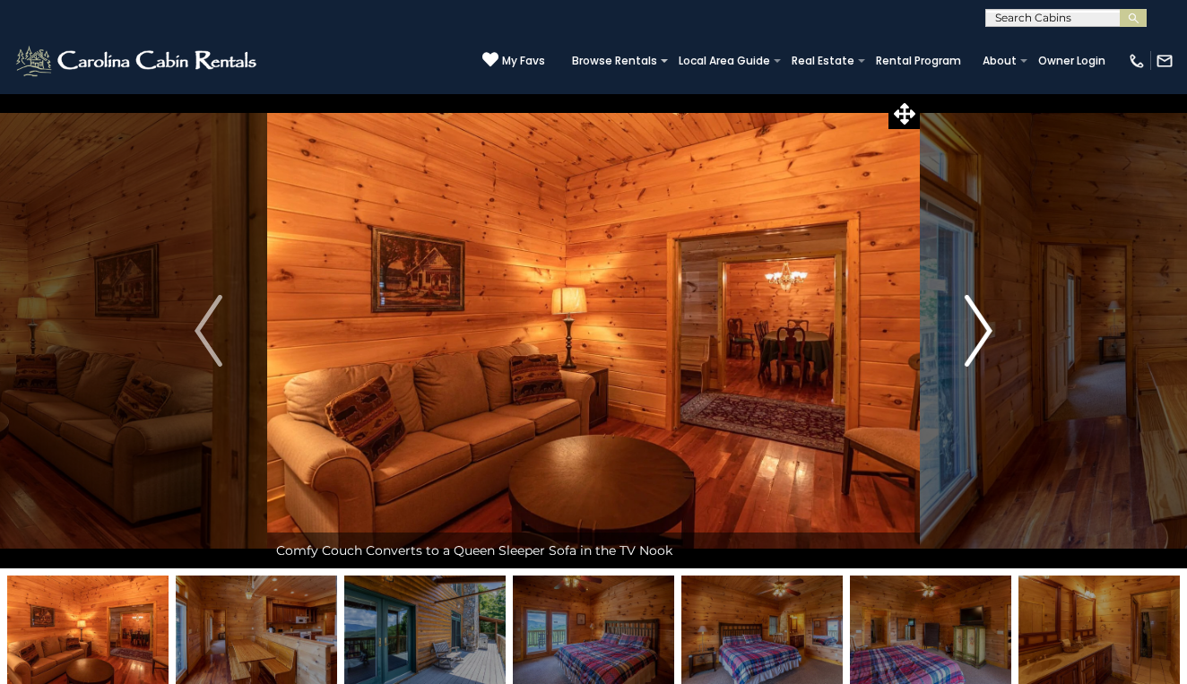
click at [978, 332] on img "Next" at bounding box center [977, 331] width 27 height 72
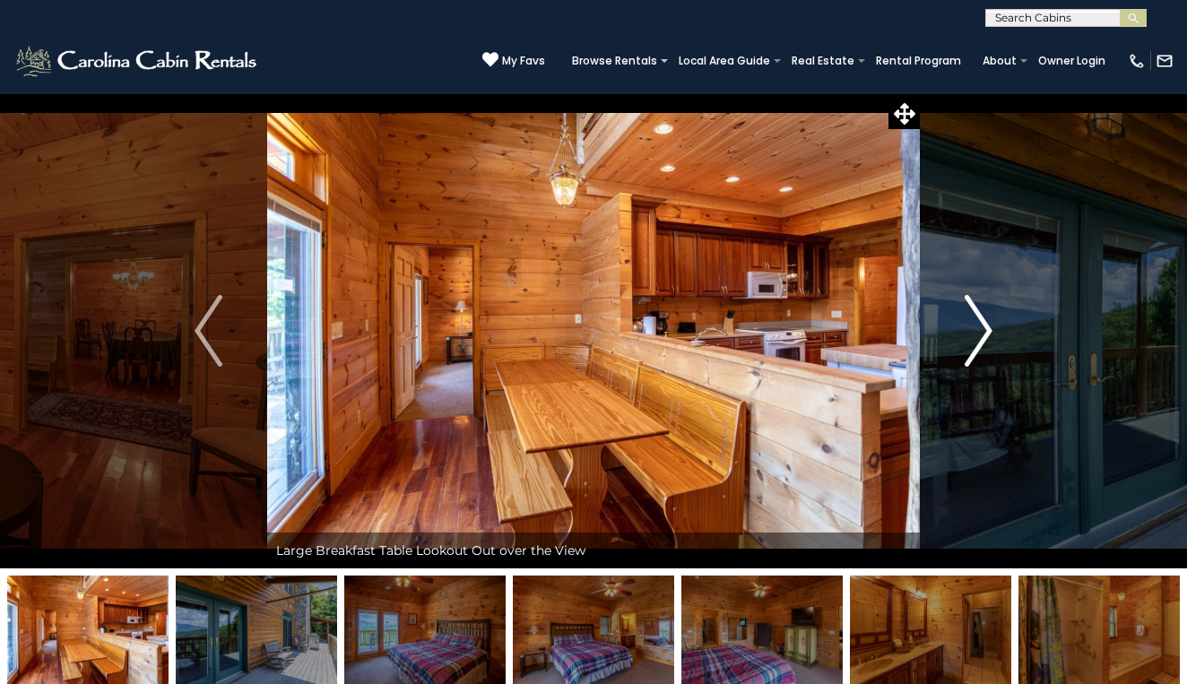
click at [978, 332] on img "Next" at bounding box center [977, 331] width 27 height 72
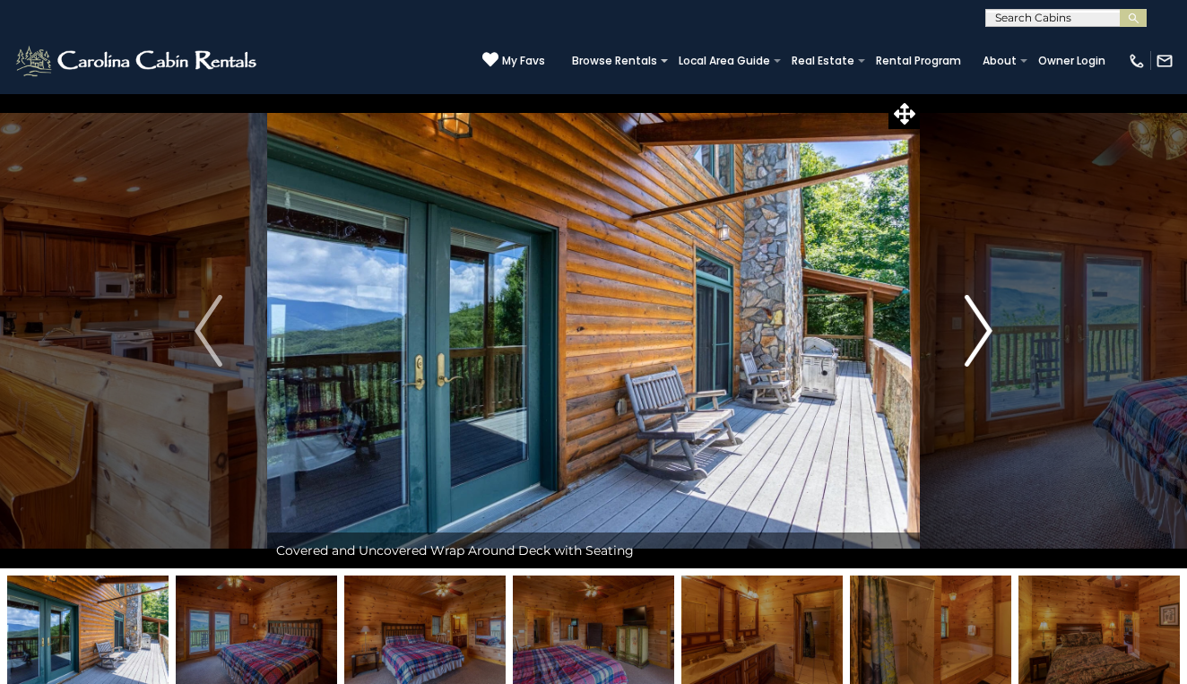
click at [978, 332] on img "Next" at bounding box center [977, 331] width 27 height 72
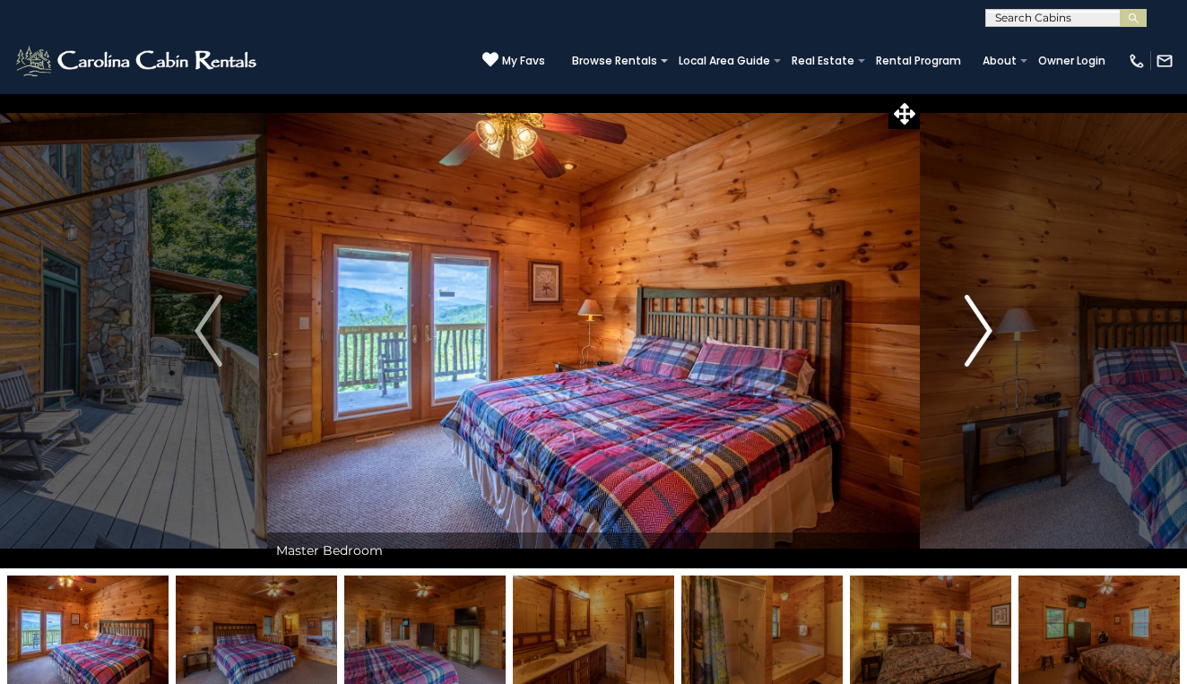
click at [978, 332] on img "Next" at bounding box center [977, 331] width 27 height 72
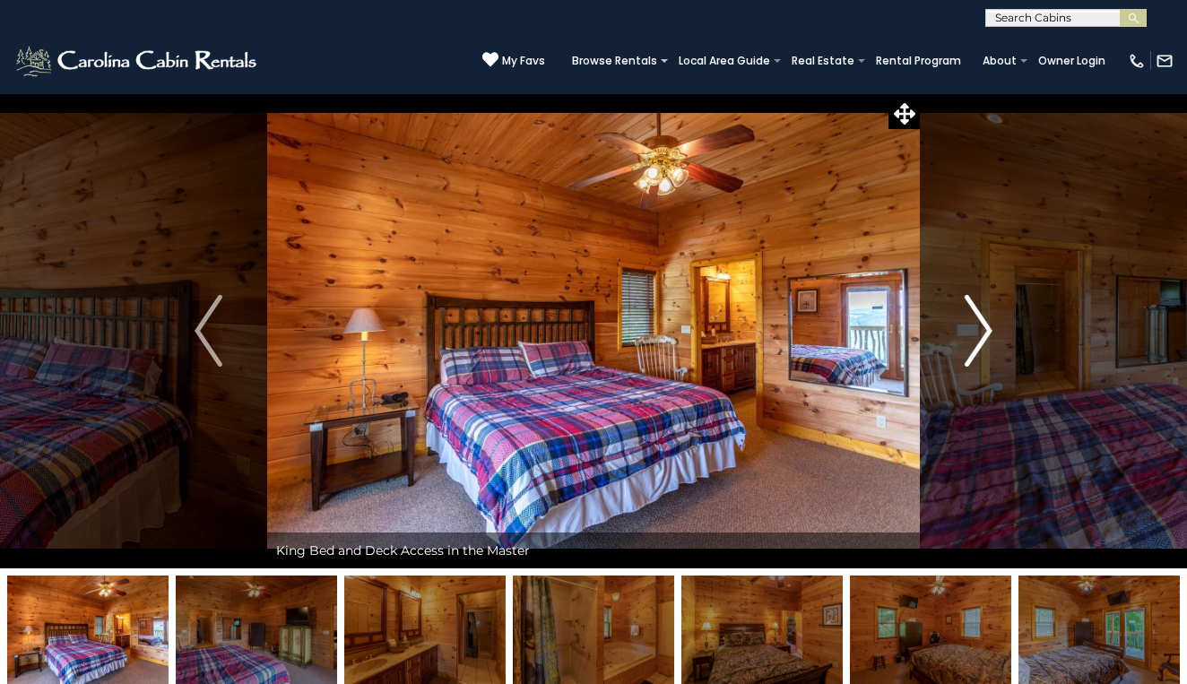
click at [978, 332] on img "Next" at bounding box center [977, 331] width 27 height 72
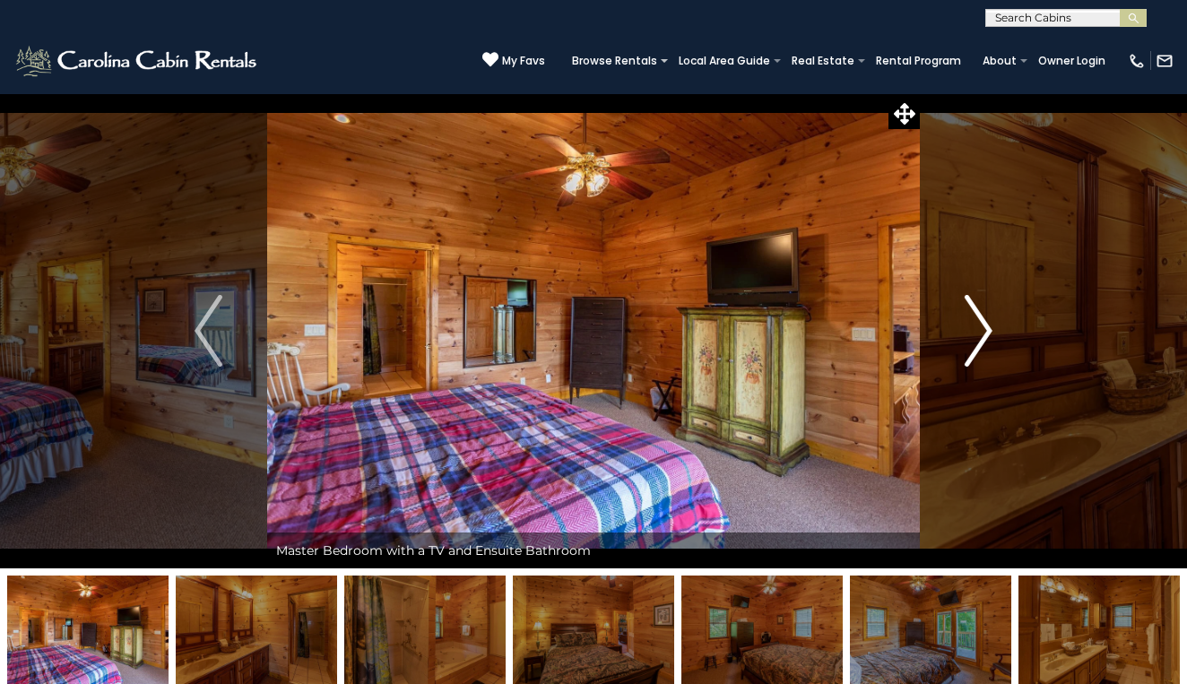
click at [978, 332] on img "Next" at bounding box center [977, 331] width 27 height 72
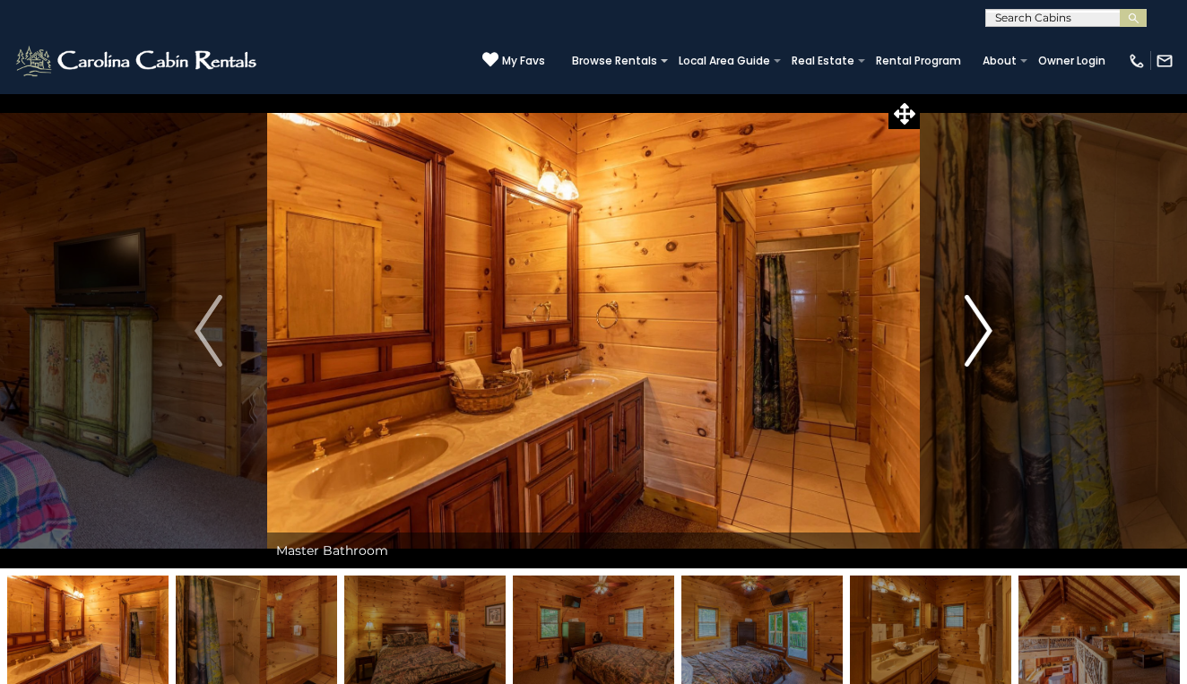
click at [978, 332] on img "Next" at bounding box center [977, 331] width 27 height 72
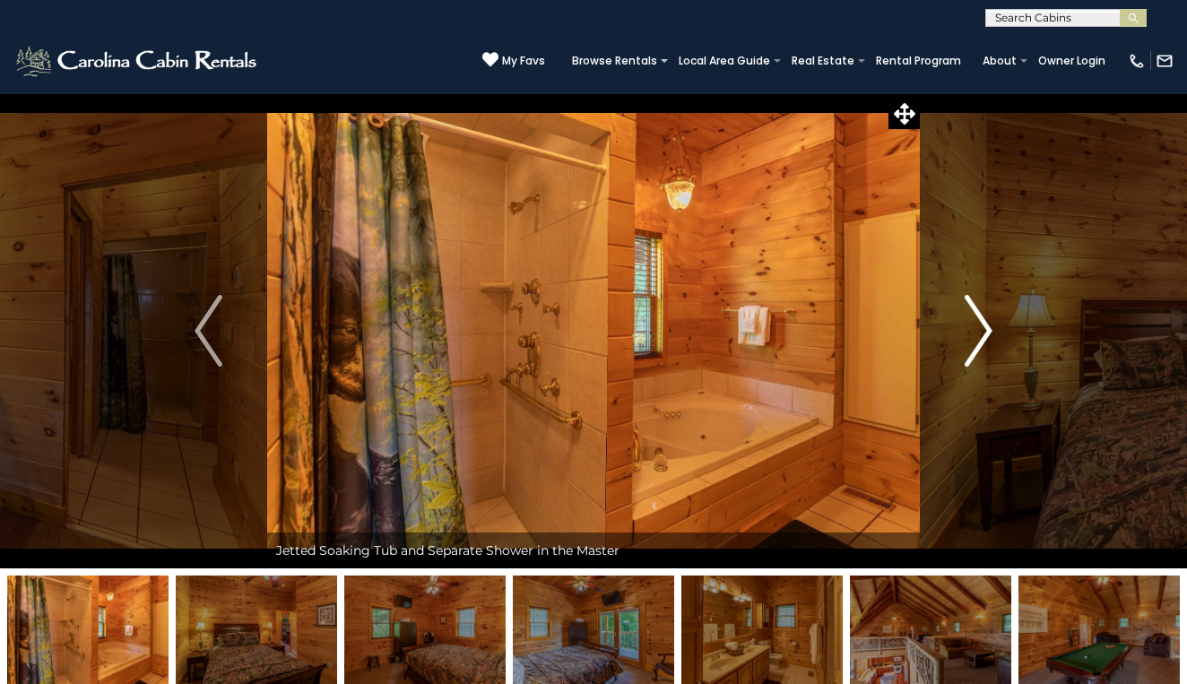
click at [978, 332] on img "Next" at bounding box center [977, 331] width 27 height 72
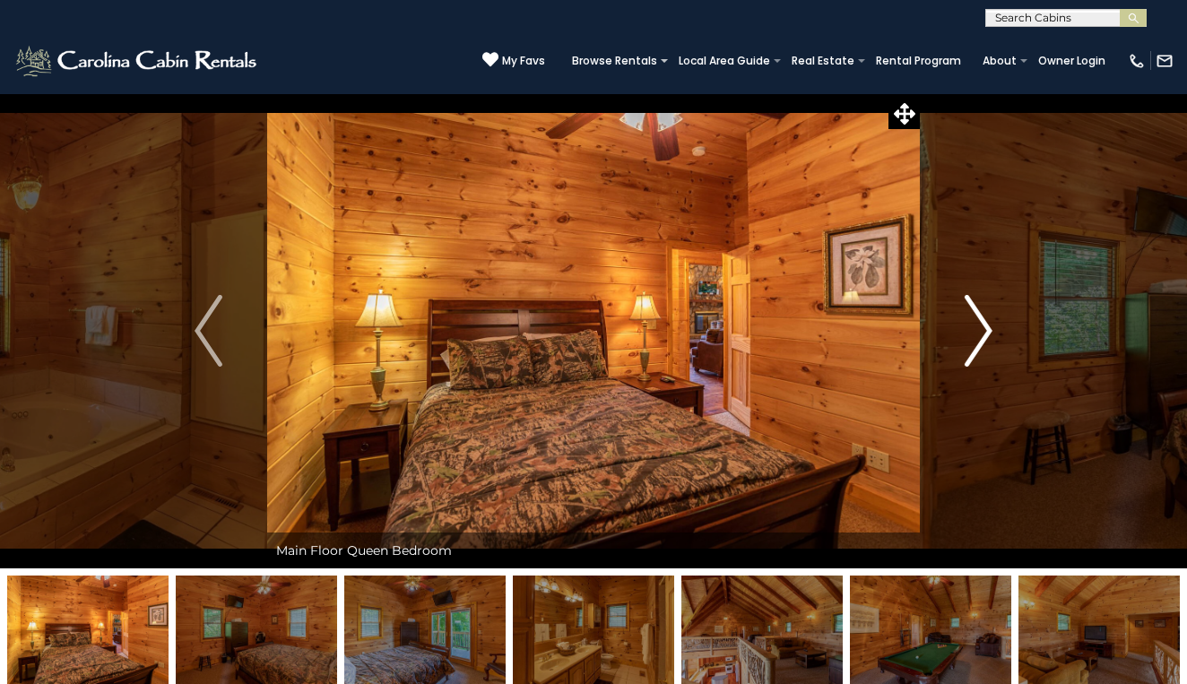
click at [978, 332] on img "Next" at bounding box center [977, 331] width 27 height 72
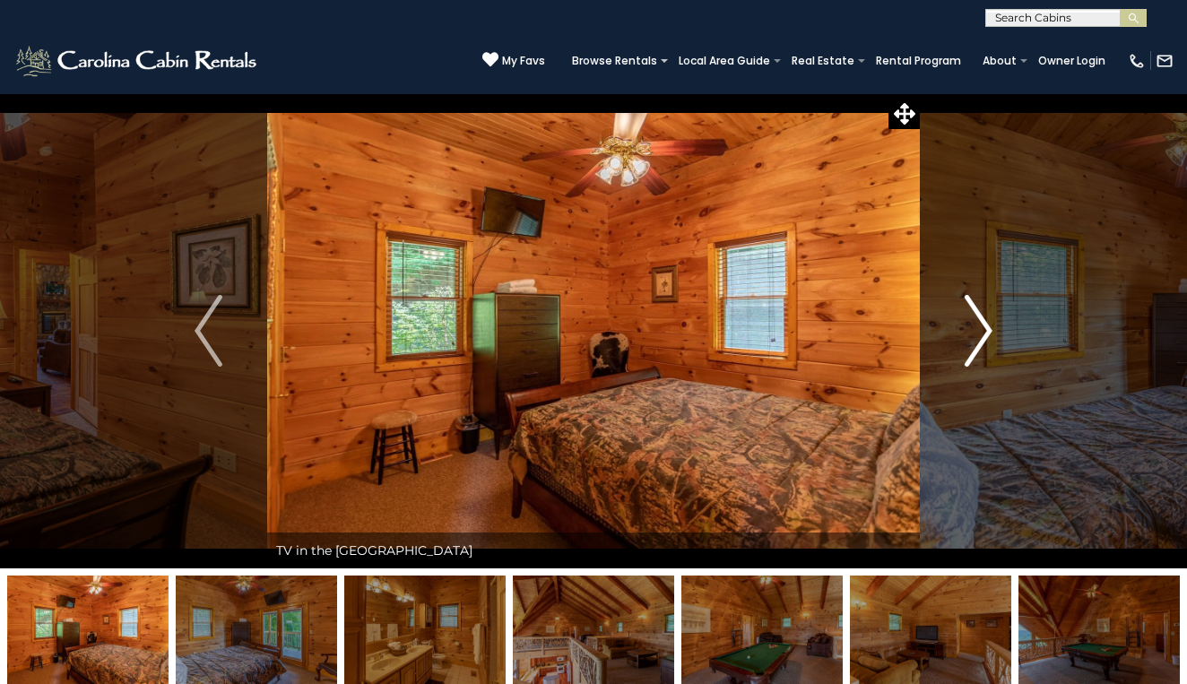
click at [978, 332] on img "Next" at bounding box center [977, 331] width 27 height 72
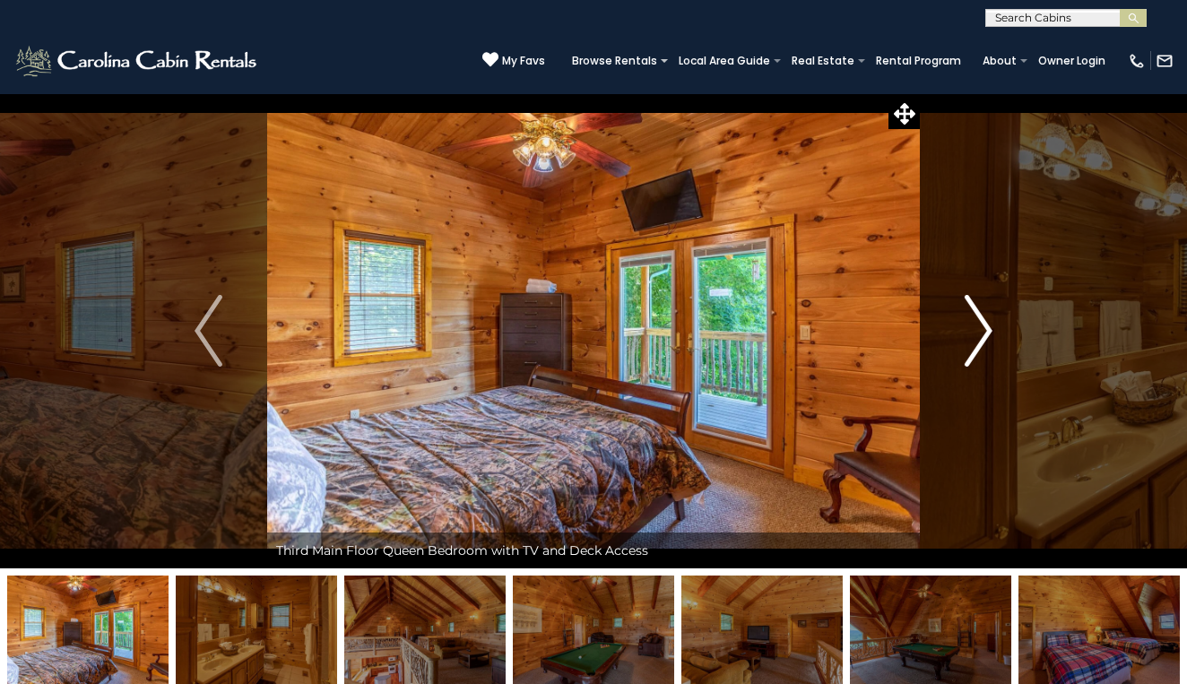
click at [978, 332] on img "Next" at bounding box center [977, 331] width 27 height 72
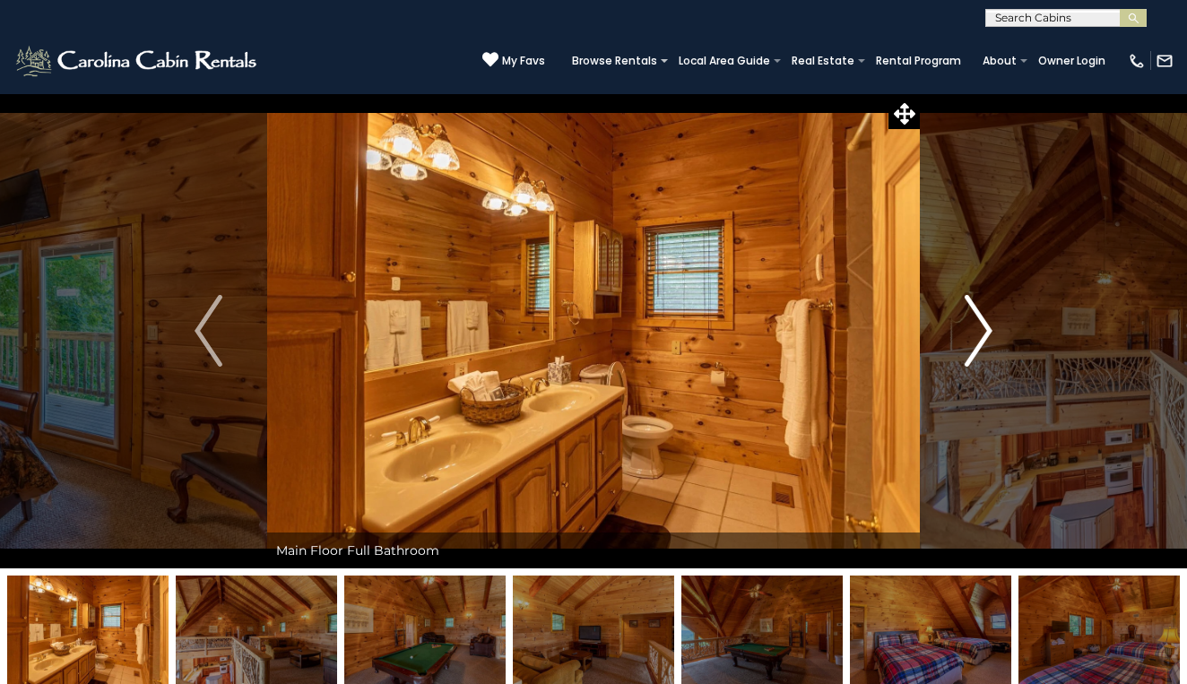
click at [979, 332] on img "Next" at bounding box center [977, 331] width 27 height 72
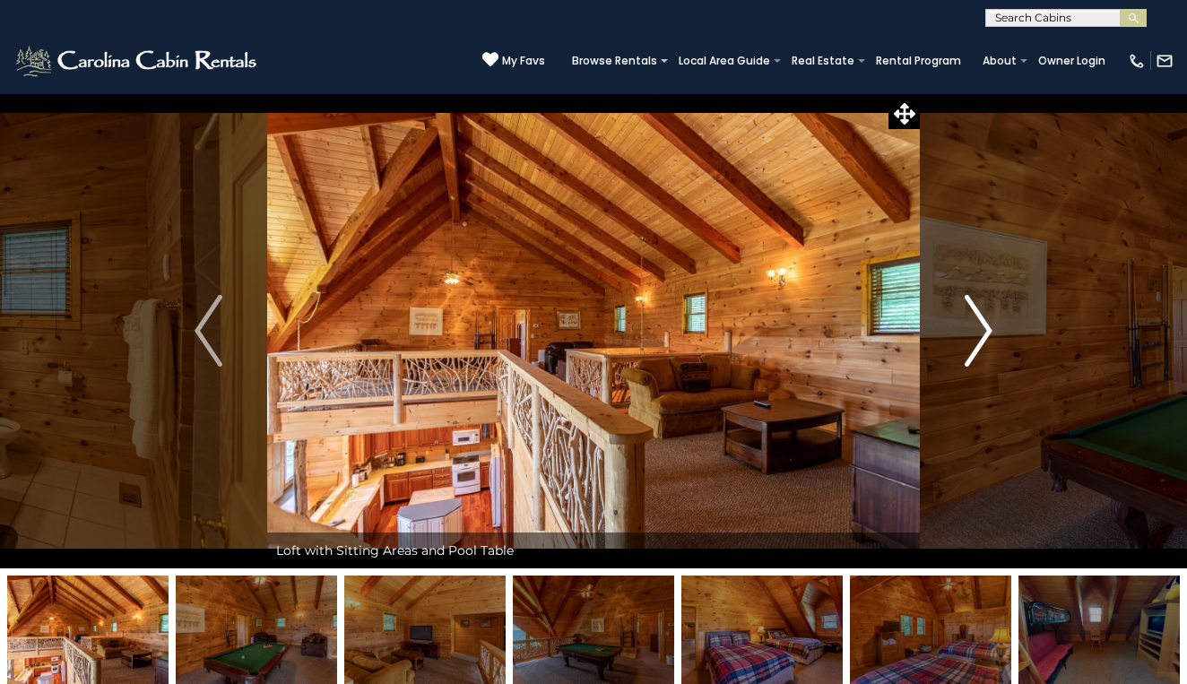
click at [979, 332] on img "Next" at bounding box center [977, 331] width 27 height 72
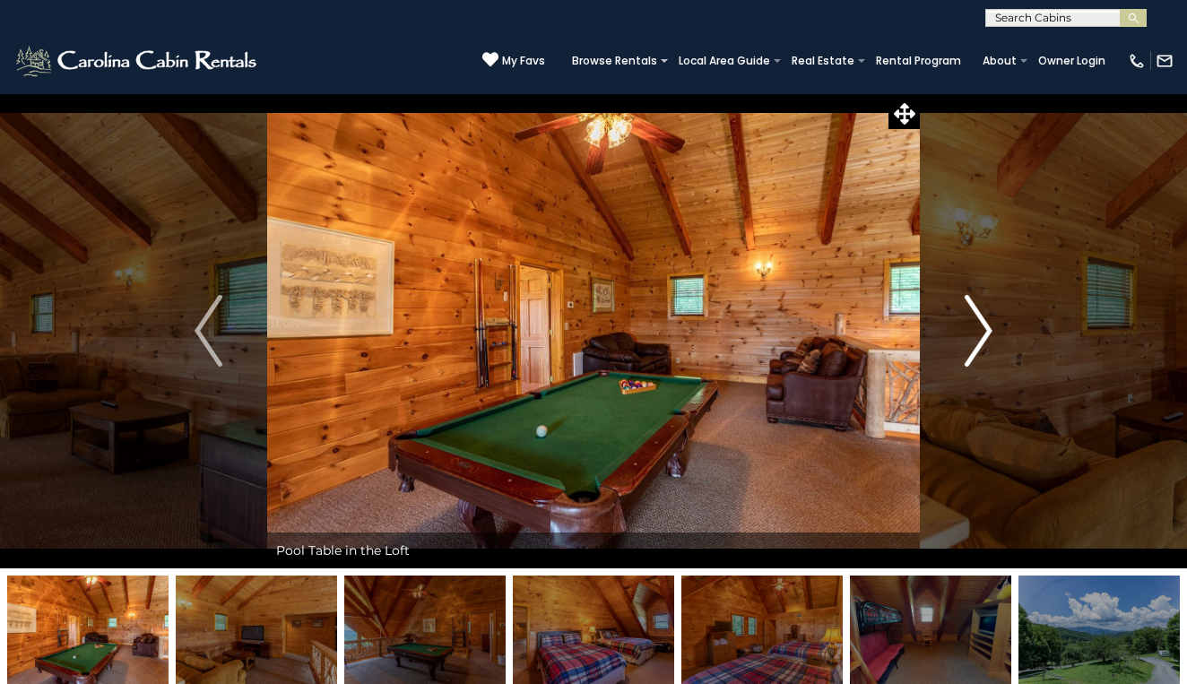
click at [979, 332] on img "Next" at bounding box center [977, 331] width 27 height 72
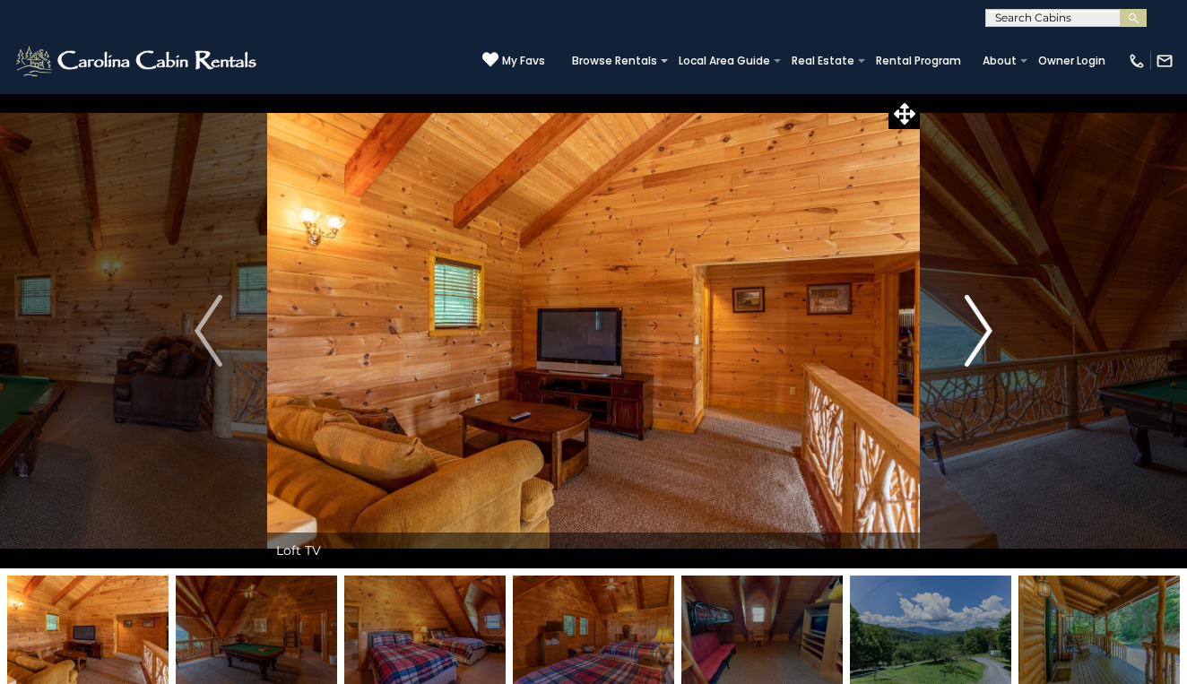
click at [979, 332] on img "Next" at bounding box center [977, 331] width 27 height 72
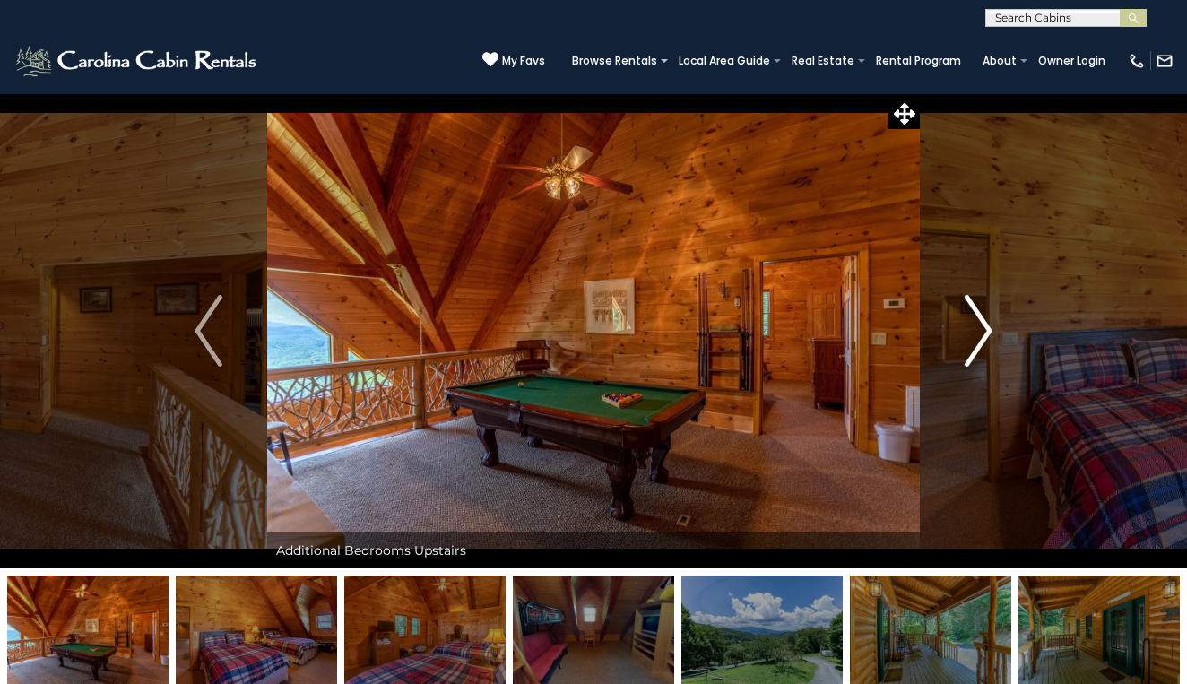
click at [979, 332] on img "Next" at bounding box center [977, 331] width 27 height 72
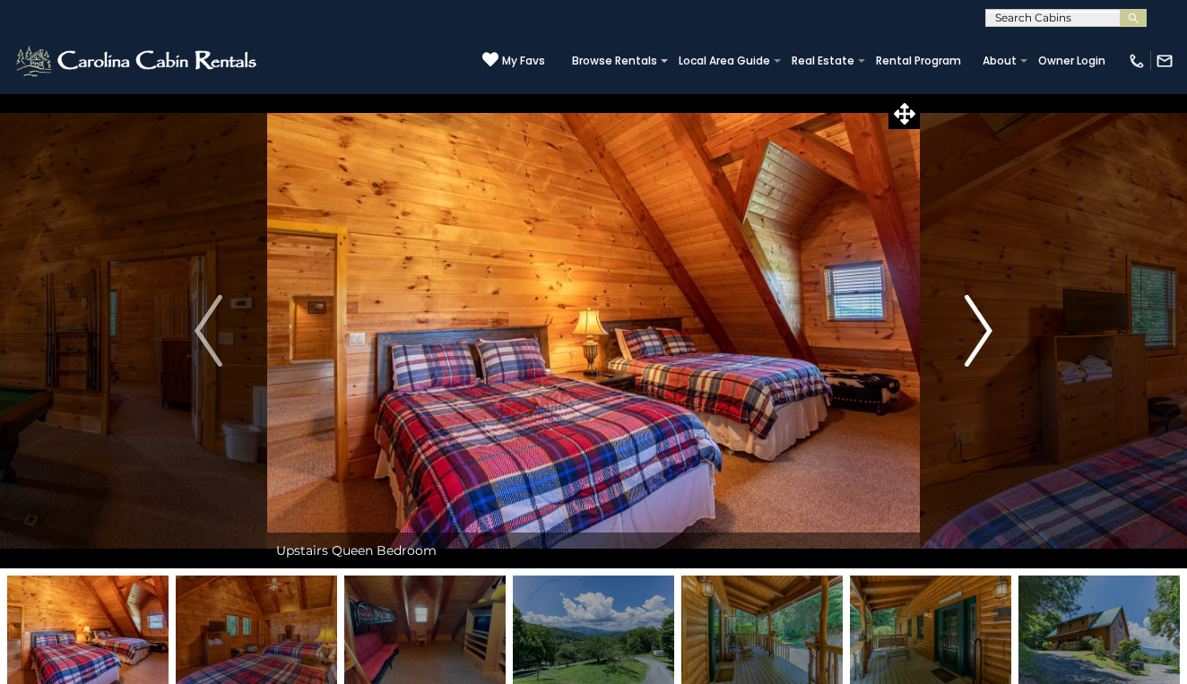
click at [979, 332] on img "Next" at bounding box center [977, 331] width 27 height 72
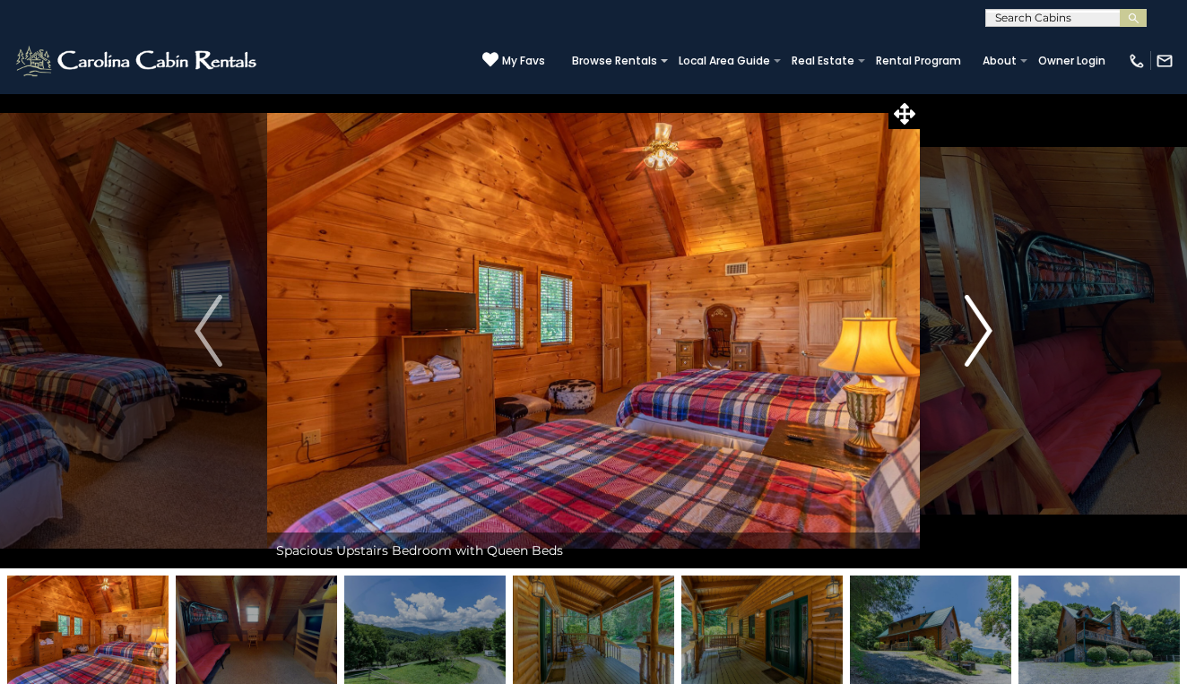
click at [979, 332] on img "Next" at bounding box center [977, 331] width 27 height 72
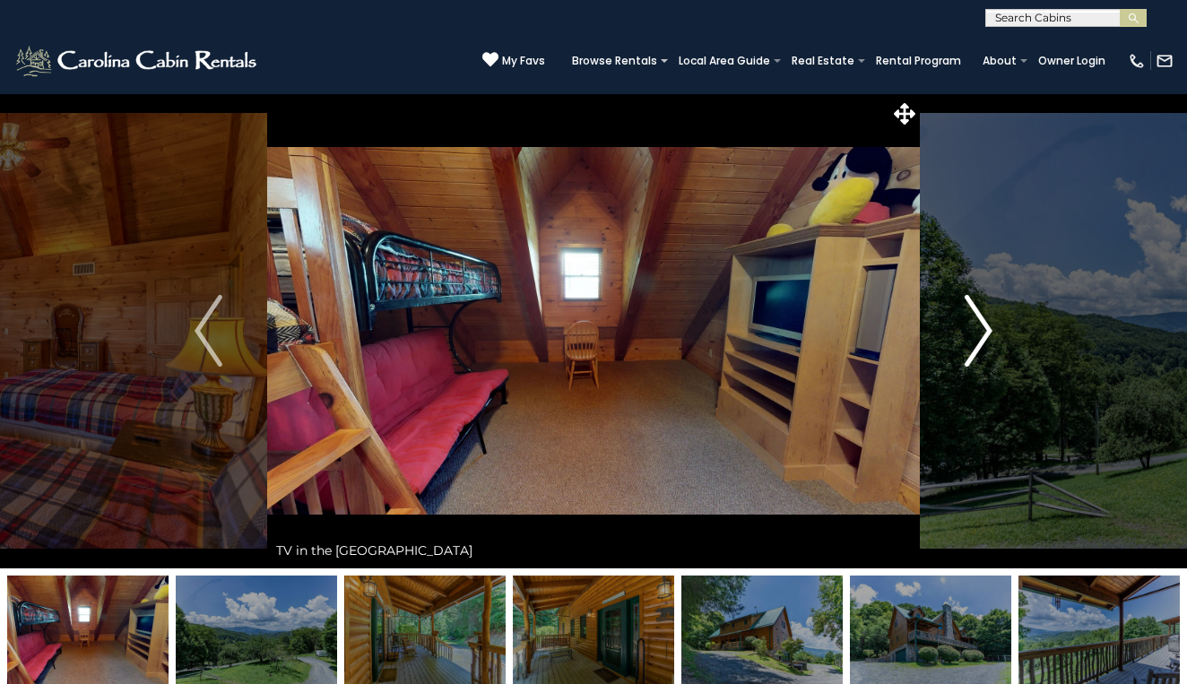
click at [979, 332] on img "Next" at bounding box center [977, 331] width 27 height 72
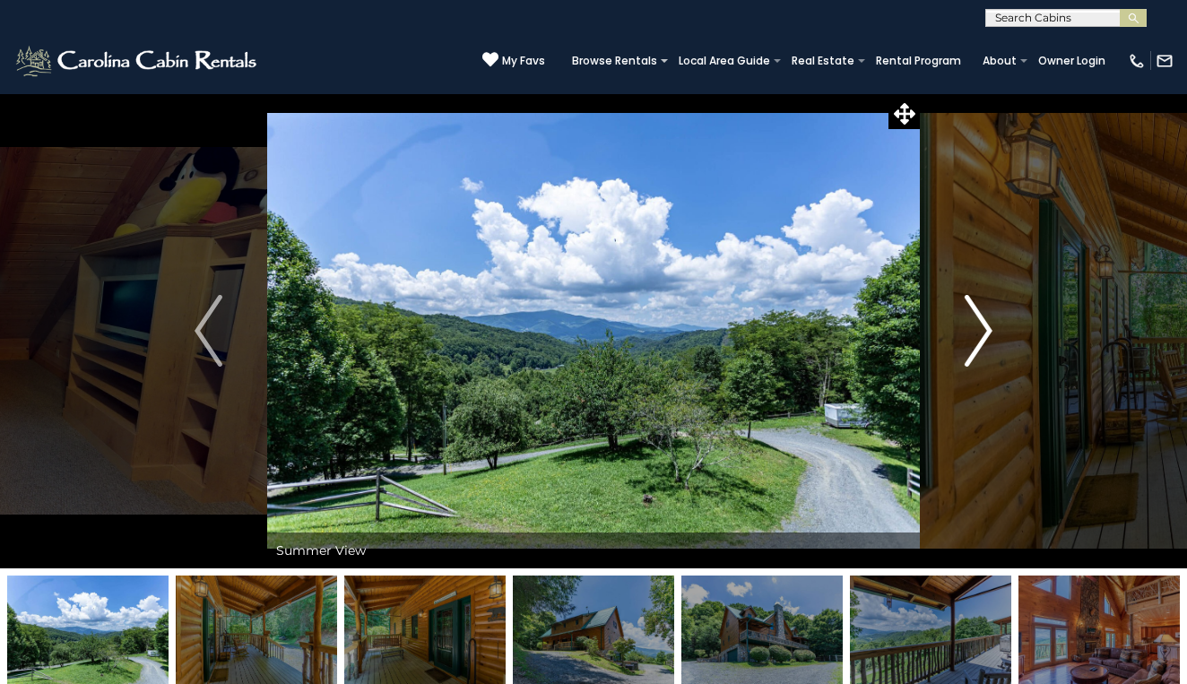
click at [979, 332] on img "Next" at bounding box center [977, 331] width 27 height 72
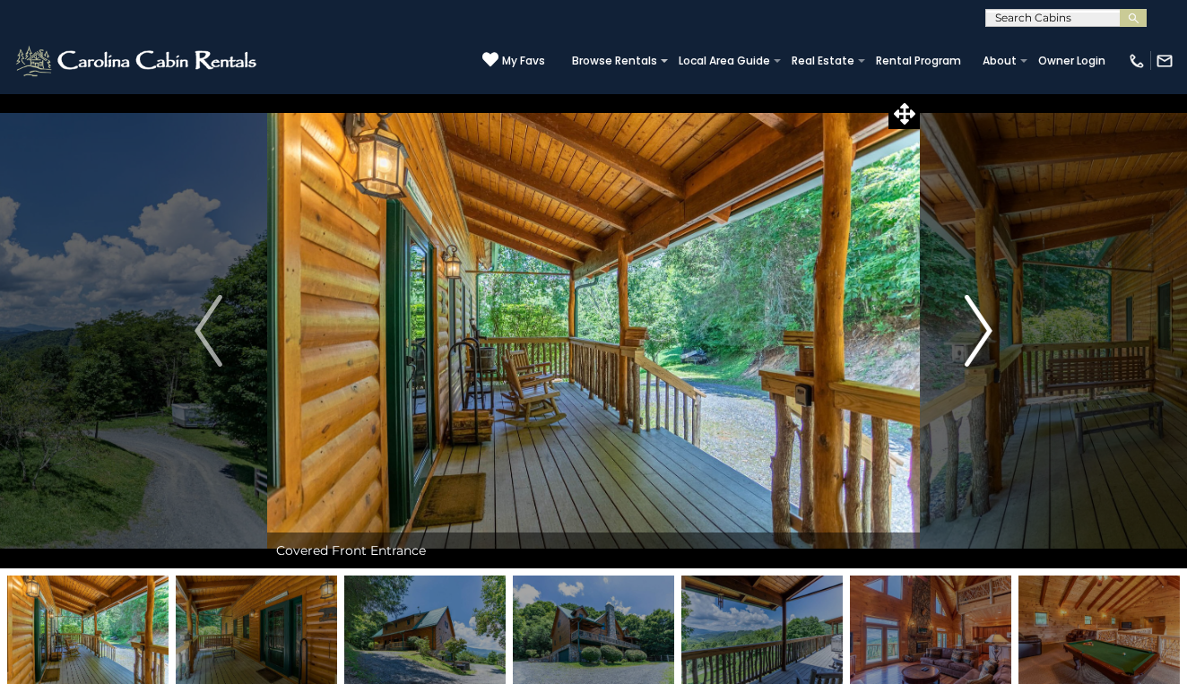
click at [979, 332] on img "Next" at bounding box center [977, 331] width 27 height 72
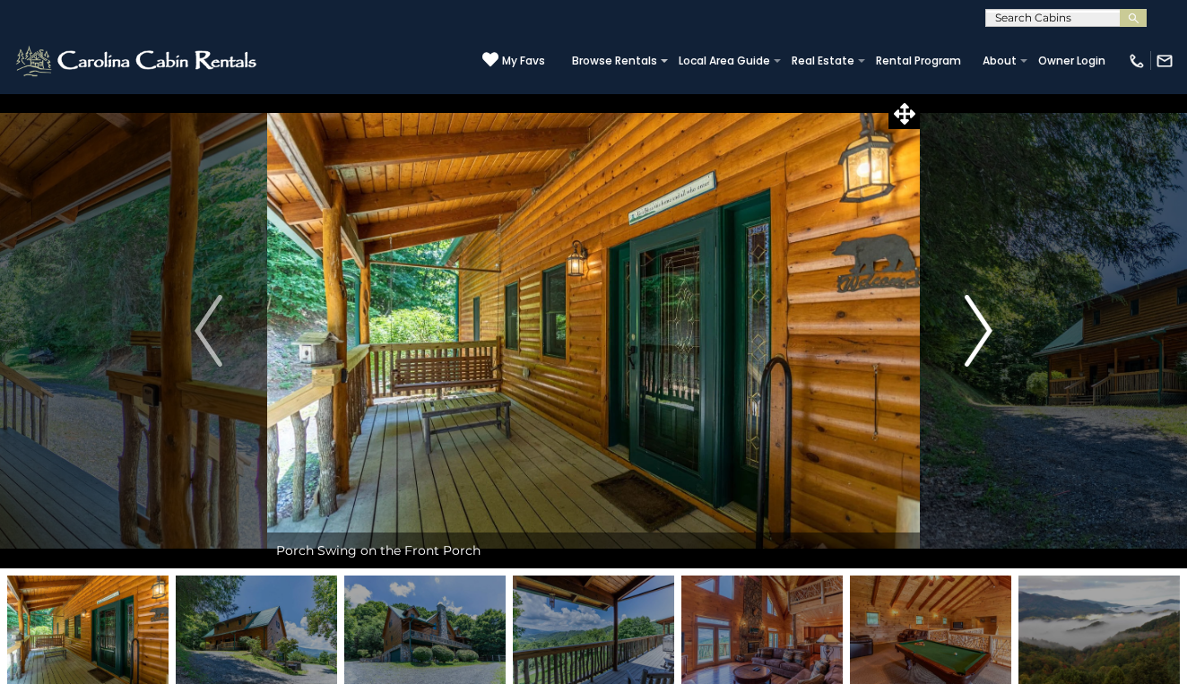
click at [979, 332] on img "Next" at bounding box center [977, 331] width 27 height 72
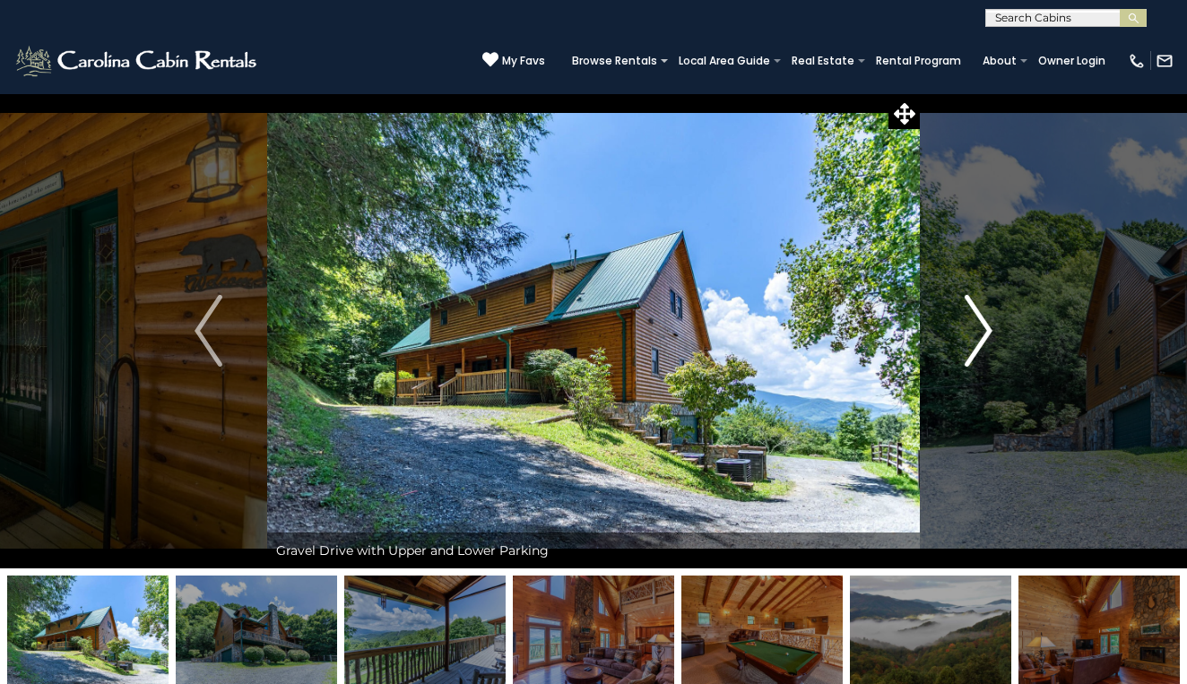
click at [979, 332] on img "Next" at bounding box center [977, 331] width 27 height 72
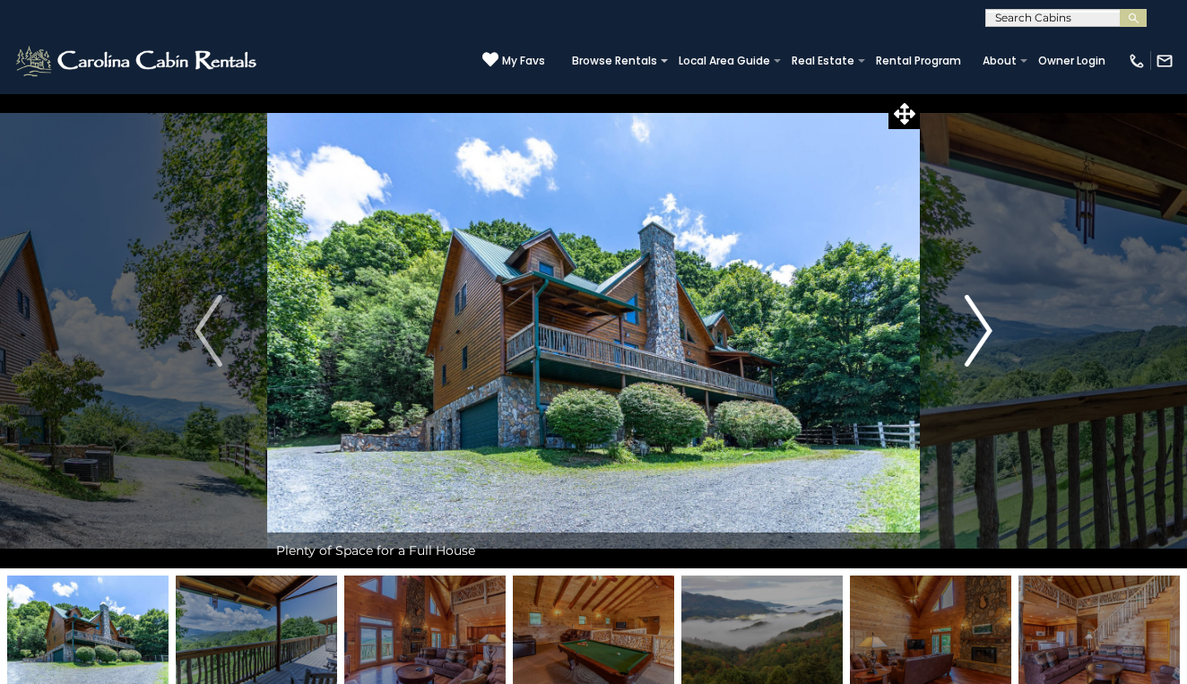
click at [979, 332] on img "Next" at bounding box center [977, 331] width 27 height 72
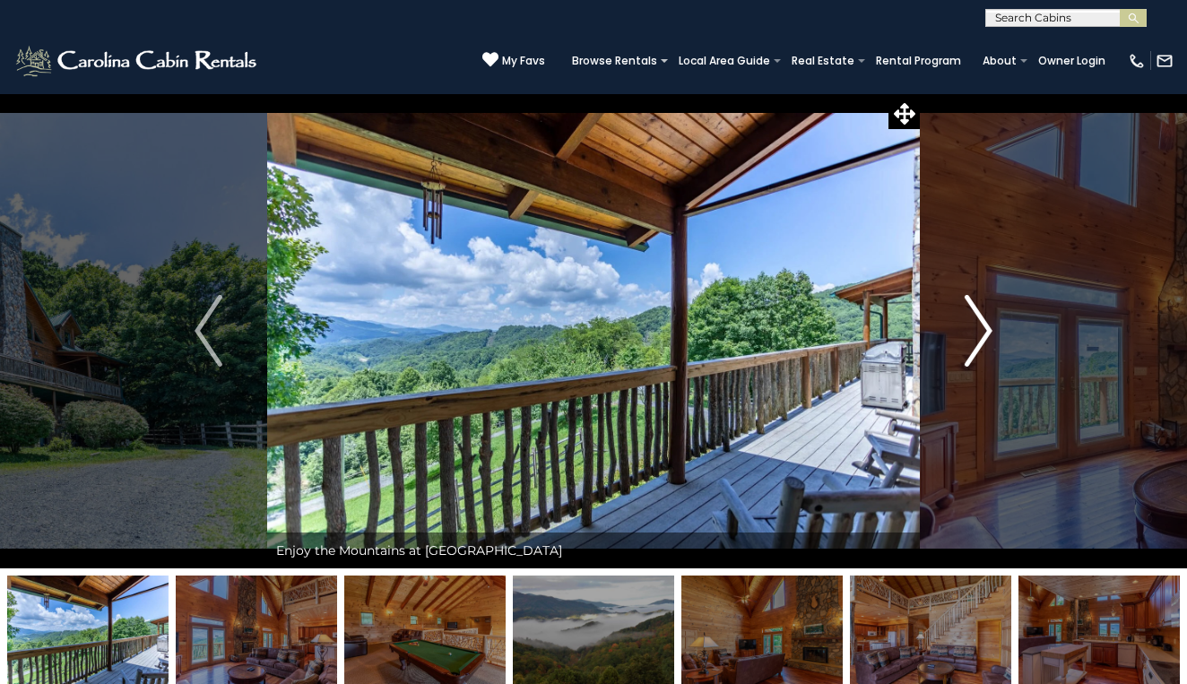
click at [979, 332] on img "Next" at bounding box center [977, 331] width 27 height 72
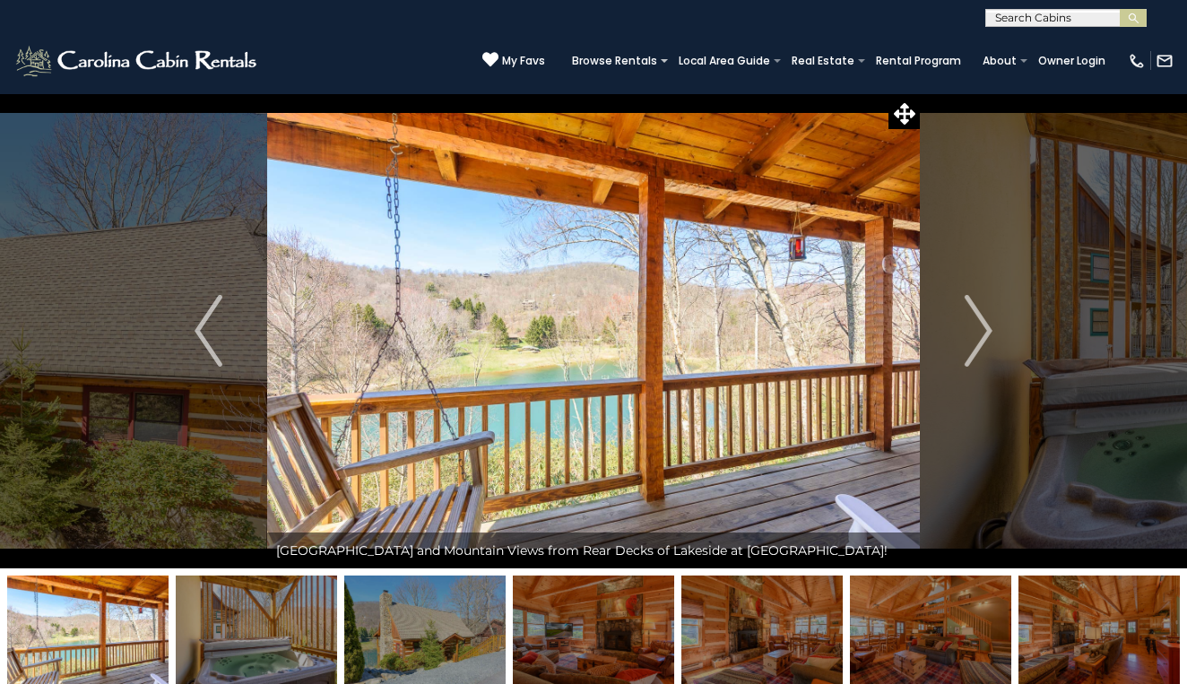
click at [807, 397] on img at bounding box center [593, 330] width 652 height 475
click at [984, 326] on img "Next" at bounding box center [977, 331] width 27 height 72
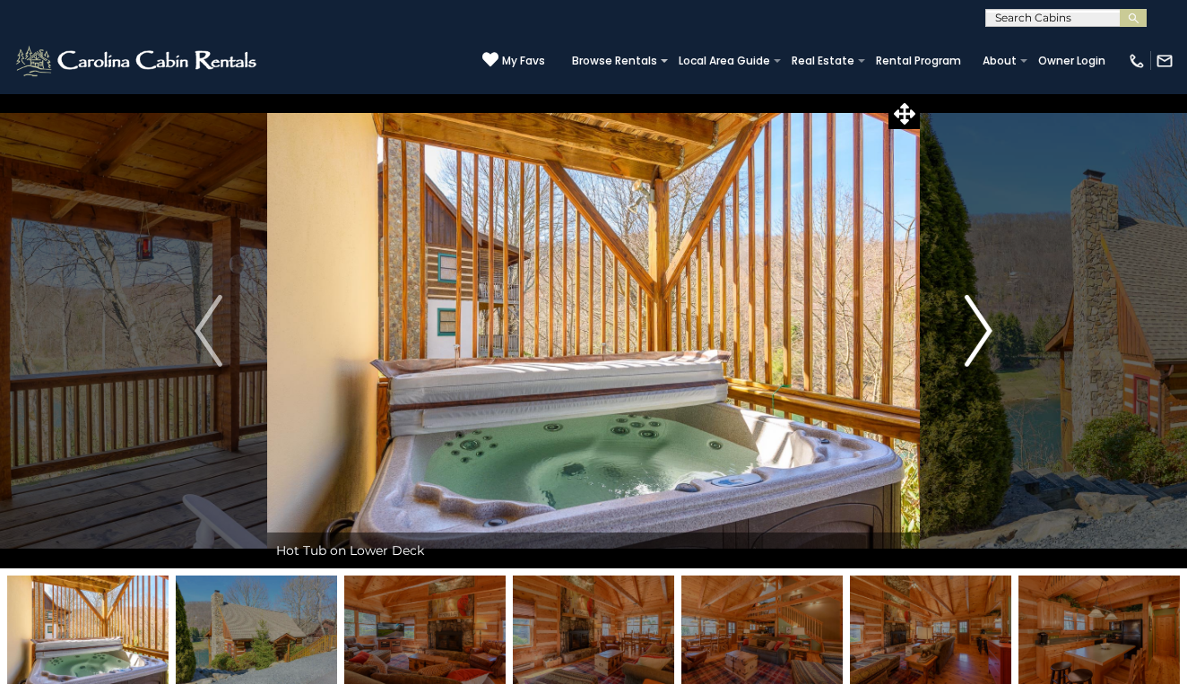
click at [984, 326] on img "Next" at bounding box center [977, 331] width 27 height 72
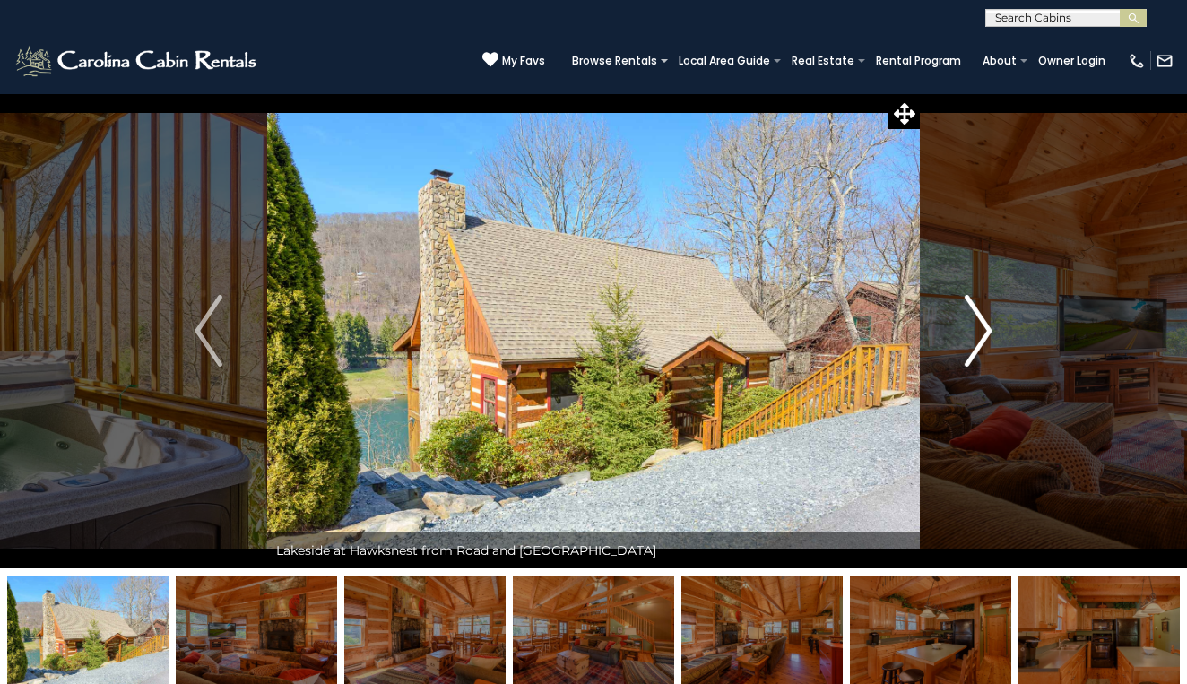
click at [984, 325] on img "Next" at bounding box center [977, 331] width 27 height 72
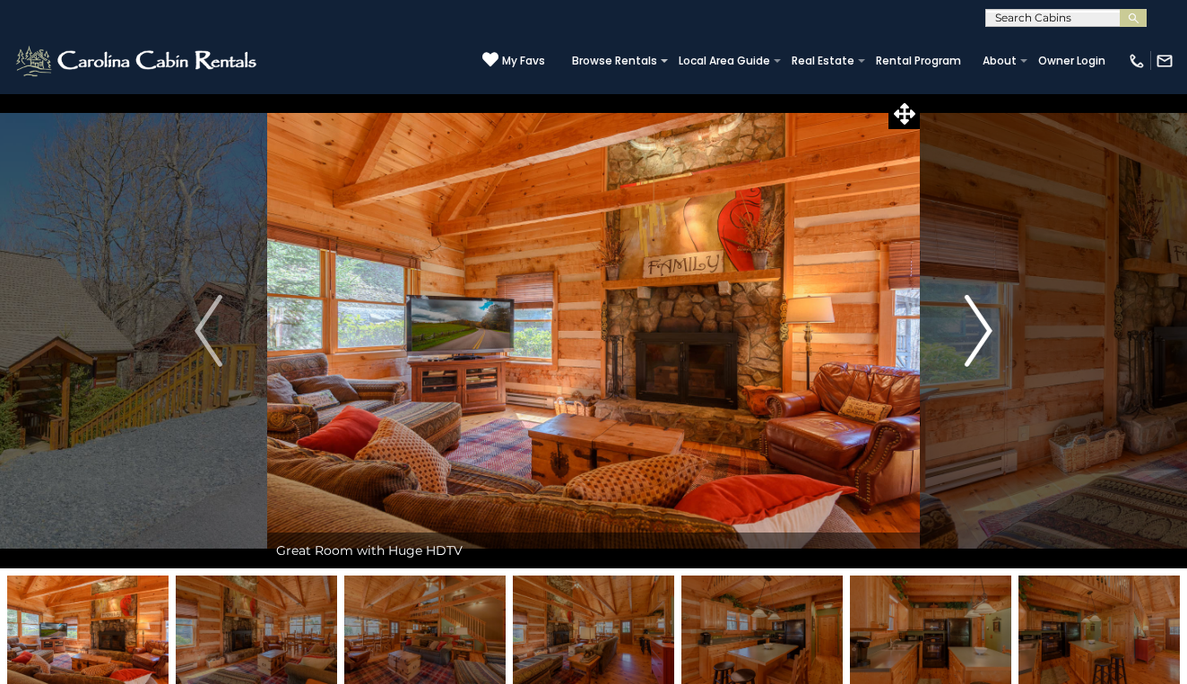
click at [984, 325] on img "Next" at bounding box center [977, 331] width 27 height 72
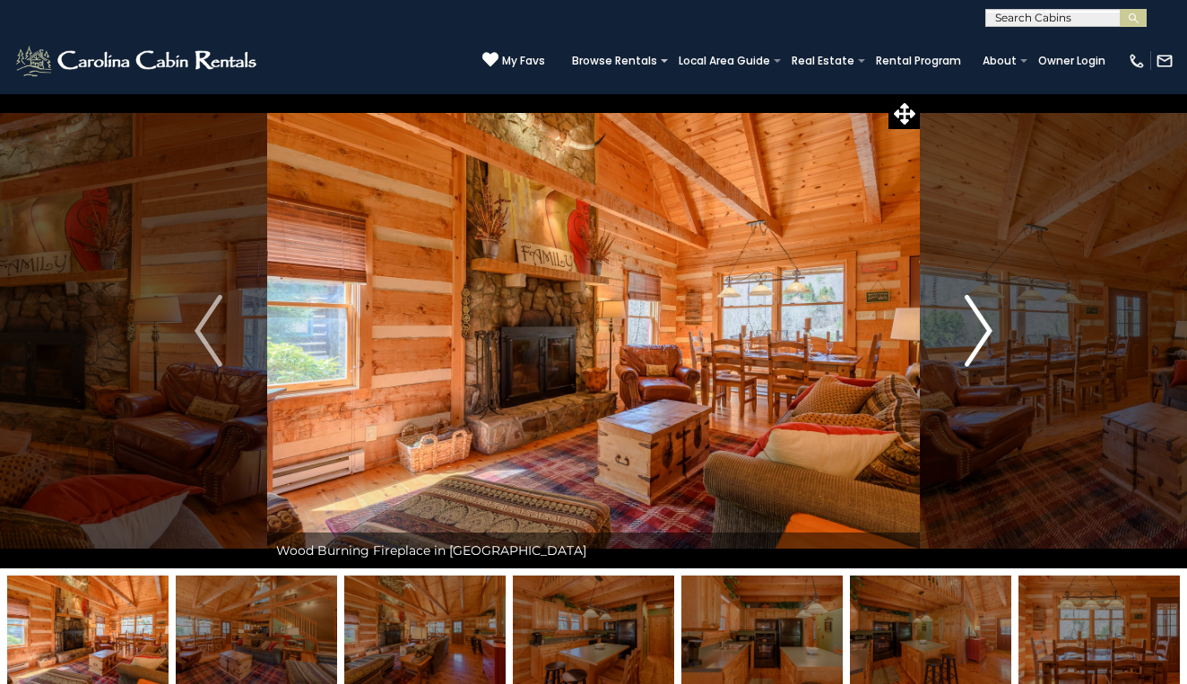
click at [984, 325] on img "Next" at bounding box center [977, 331] width 27 height 72
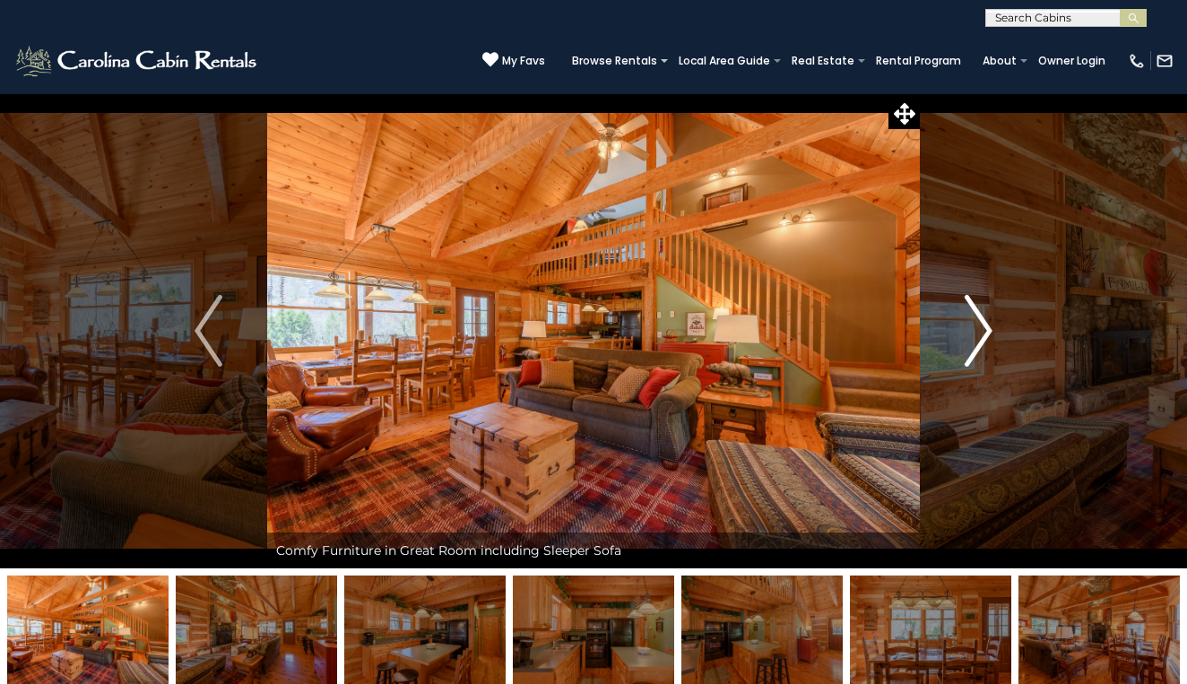
click at [984, 325] on img "Next" at bounding box center [977, 331] width 27 height 72
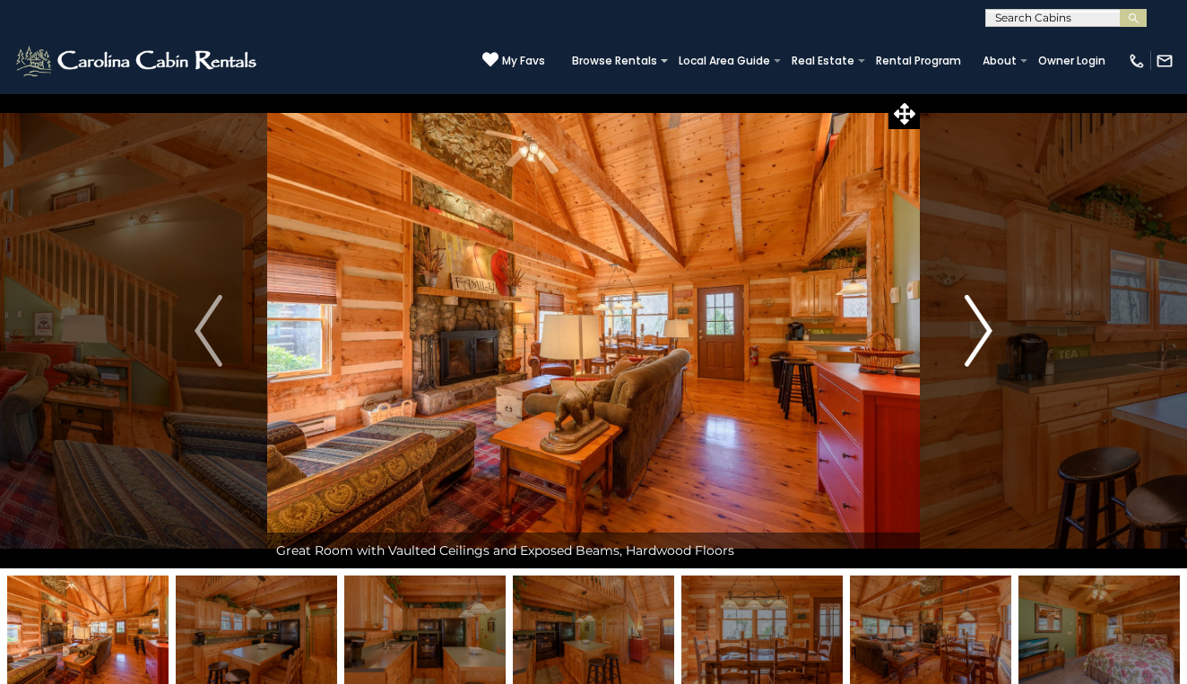
click at [984, 326] on img "Next" at bounding box center [977, 331] width 27 height 72
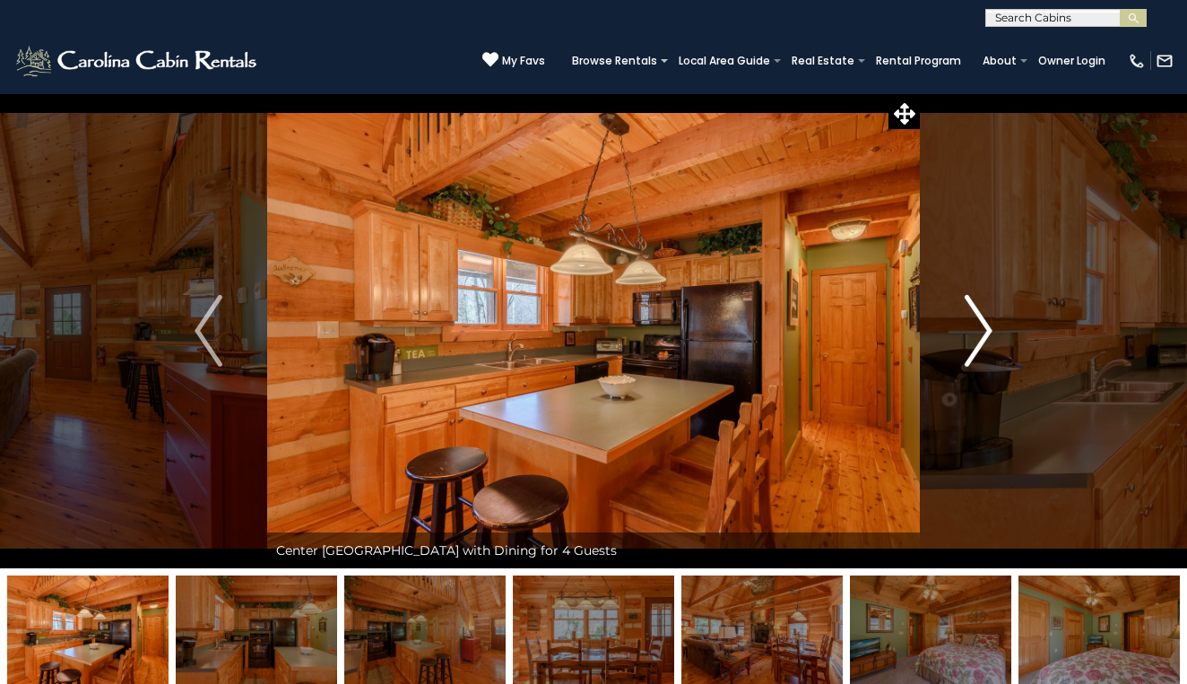
click at [984, 326] on img "Next" at bounding box center [977, 331] width 27 height 72
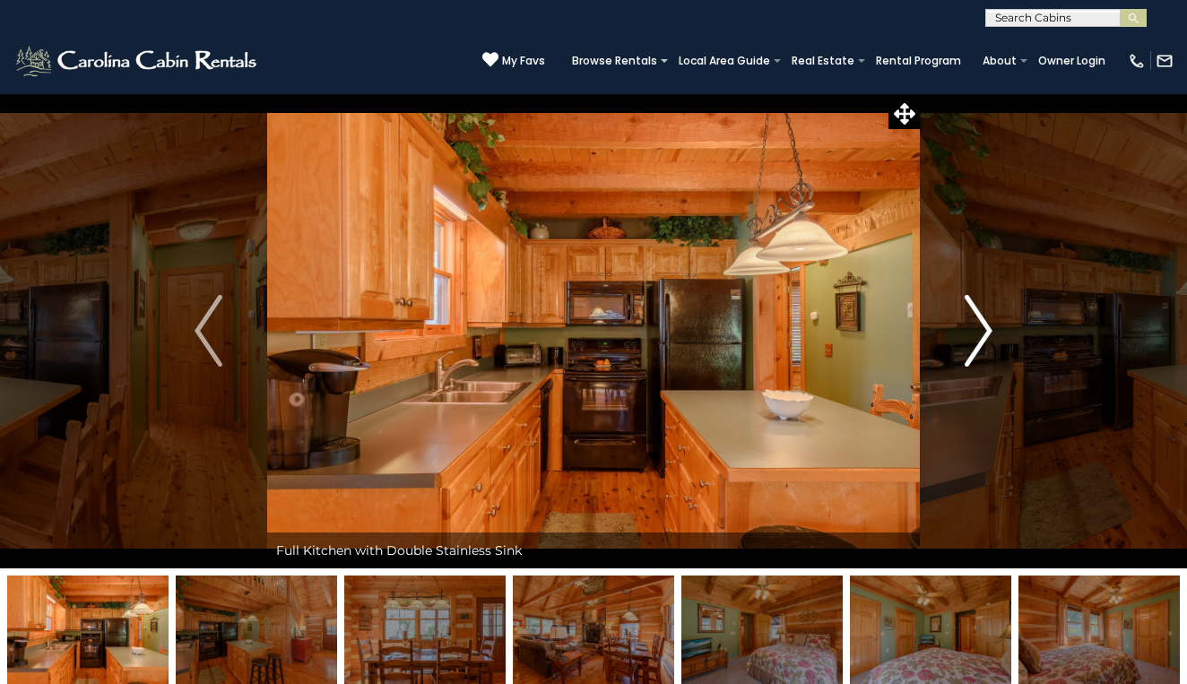
click at [984, 326] on img "Next" at bounding box center [977, 331] width 27 height 72
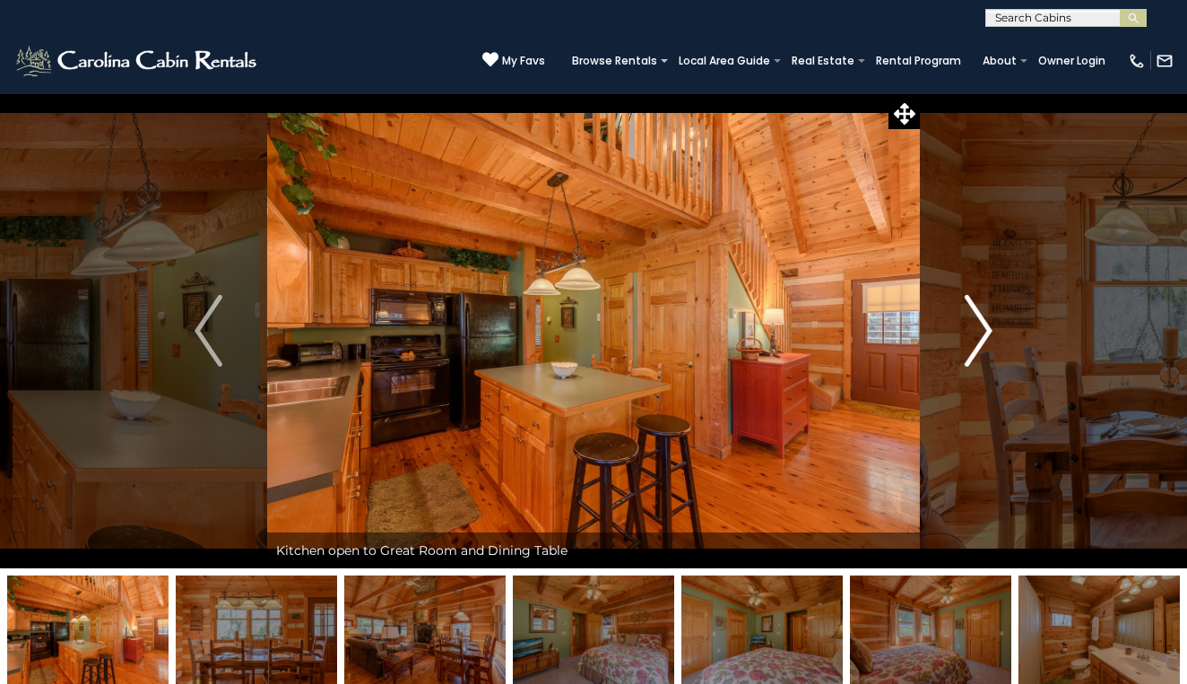
click at [984, 326] on img "Next" at bounding box center [977, 331] width 27 height 72
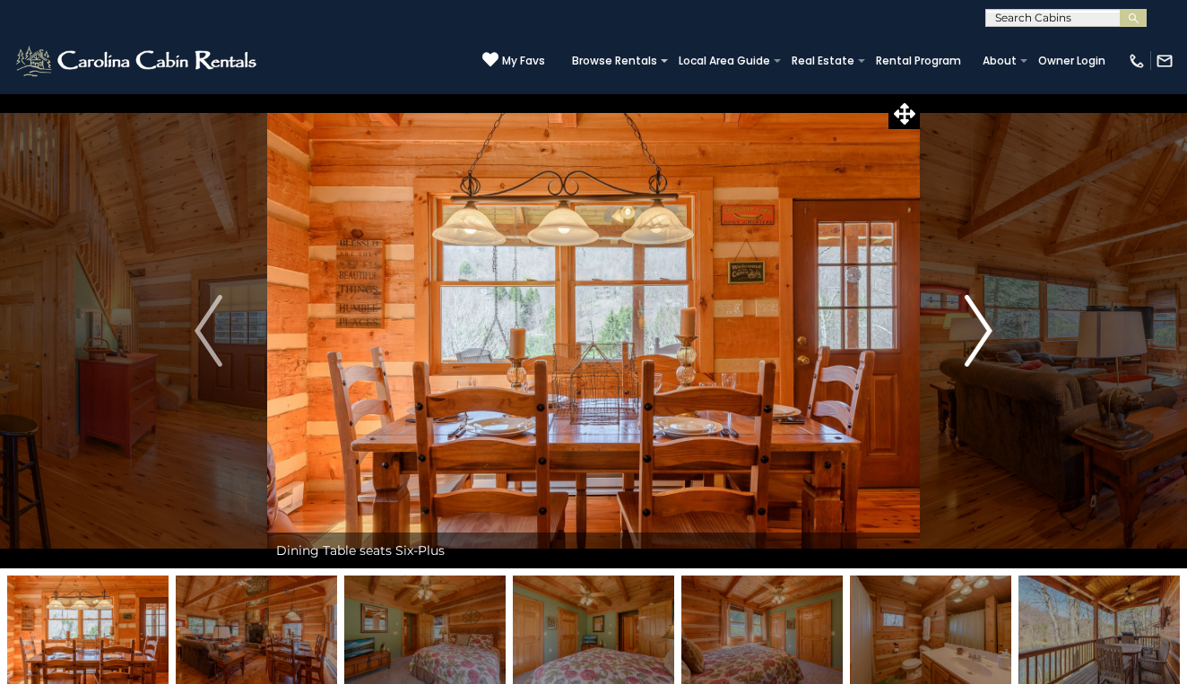
click at [984, 326] on img "Next" at bounding box center [977, 331] width 27 height 72
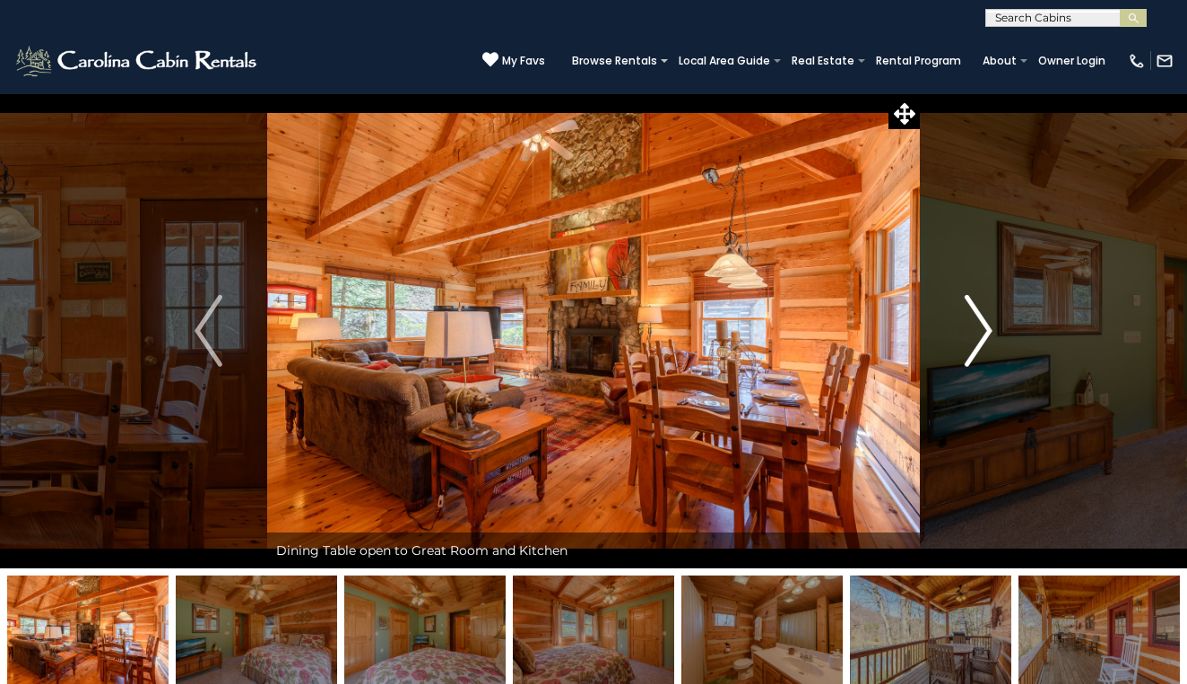
click at [984, 327] on img "Next" at bounding box center [977, 331] width 27 height 72
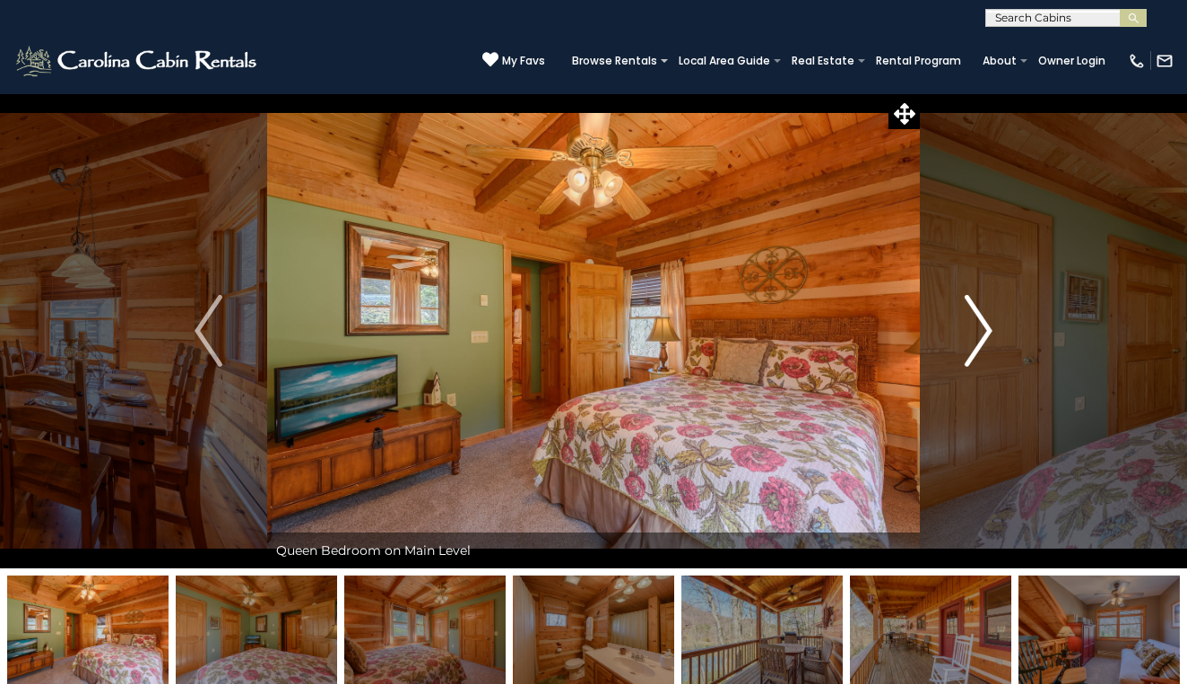
click at [984, 328] on img "Next" at bounding box center [977, 331] width 27 height 72
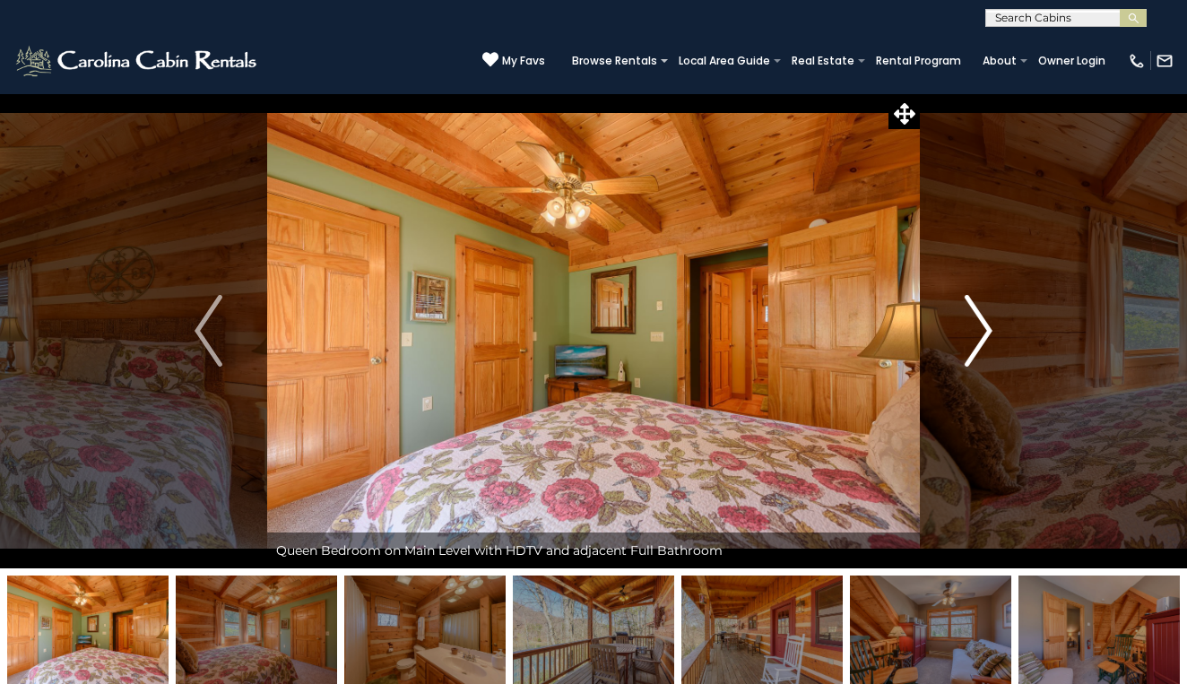
click at [984, 324] on img "Next" at bounding box center [977, 331] width 27 height 72
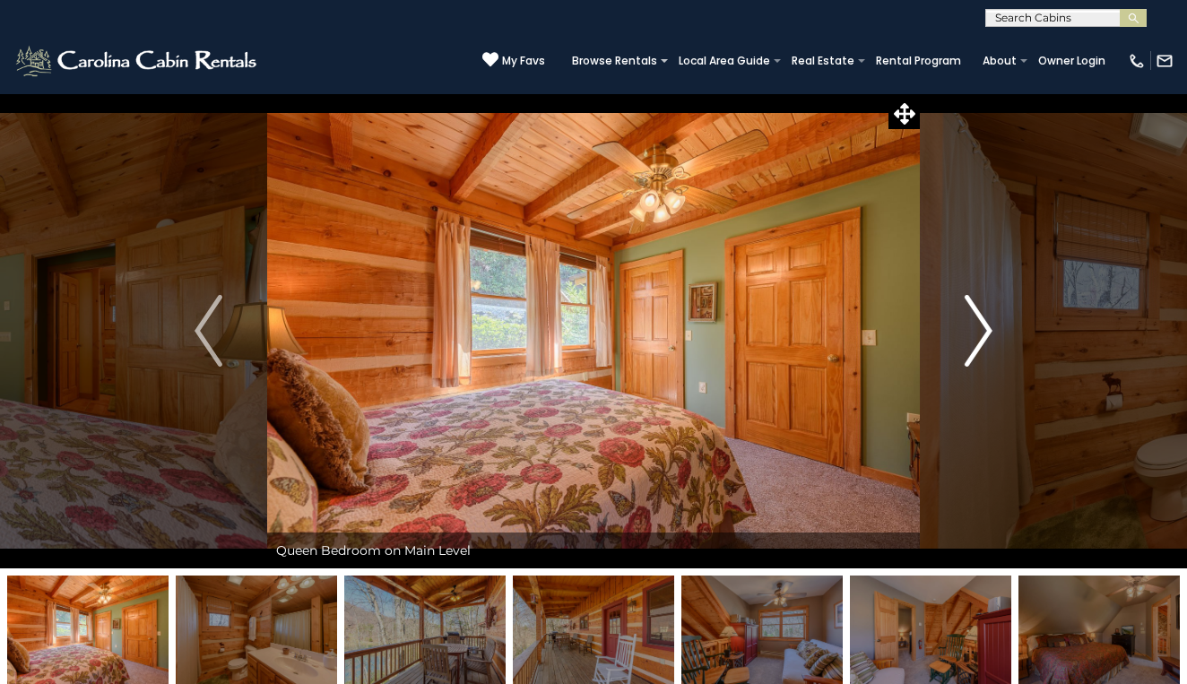
click at [984, 325] on img "Next" at bounding box center [977, 331] width 27 height 72
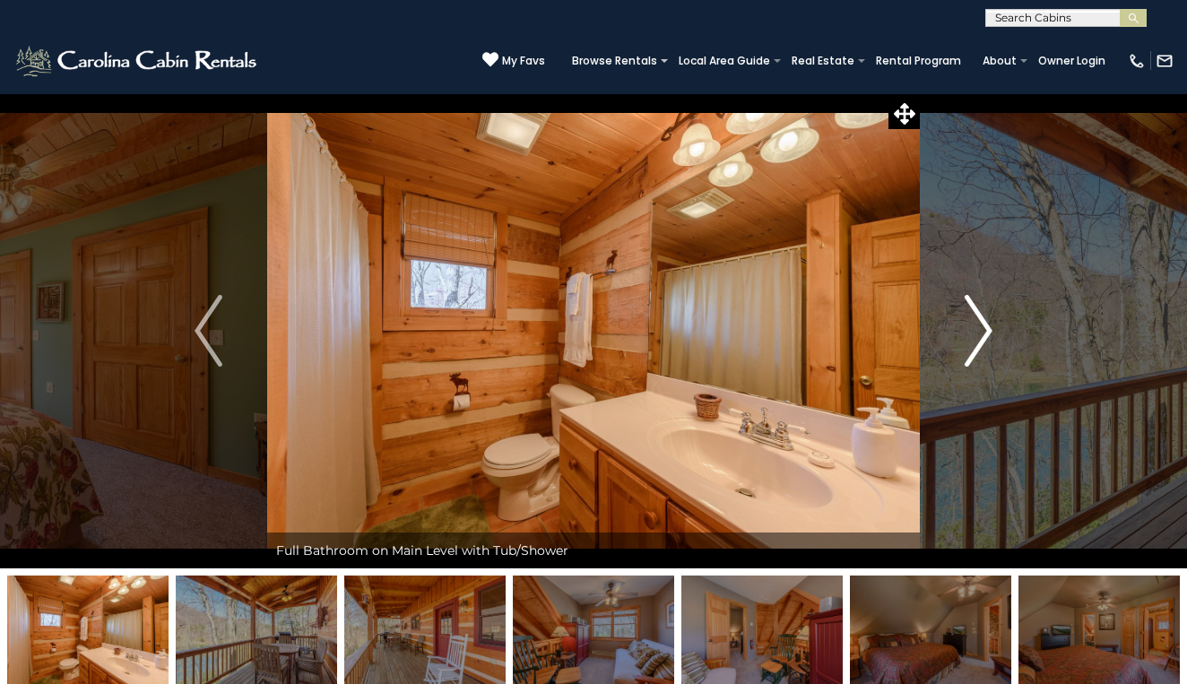
click at [984, 327] on img "Next" at bounding box center [977, 331] width 27 height 72
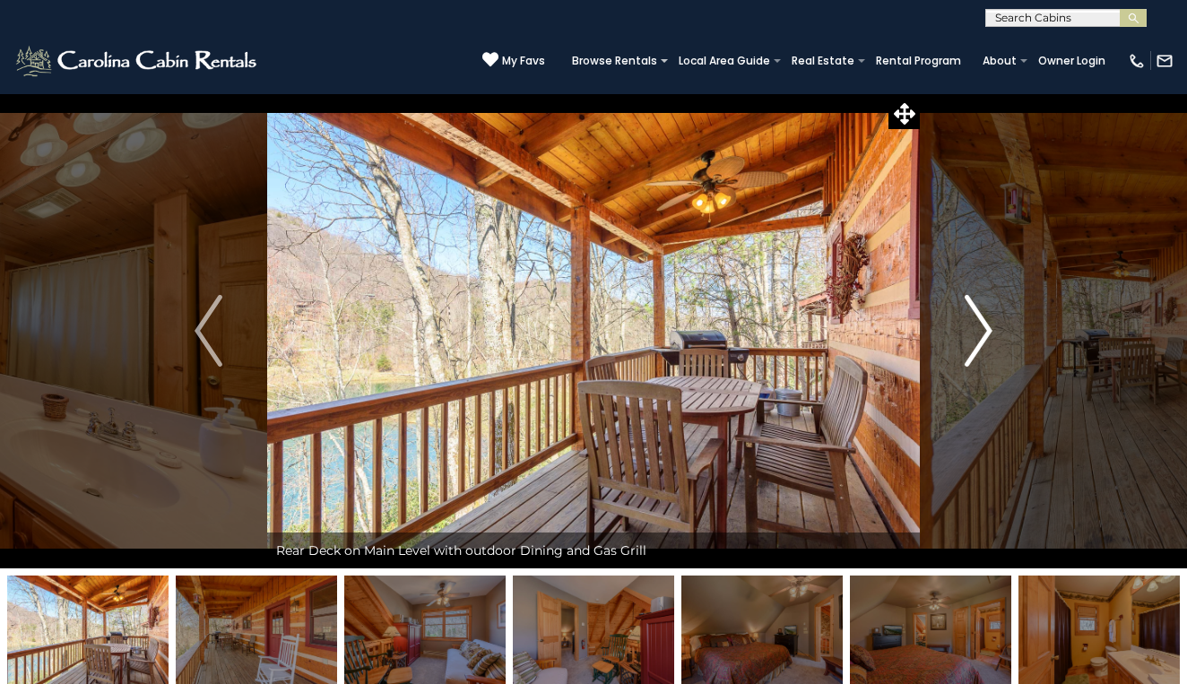
click at [984, 326] on img "Next" at bounding box center [977, 331] width 27 height 72
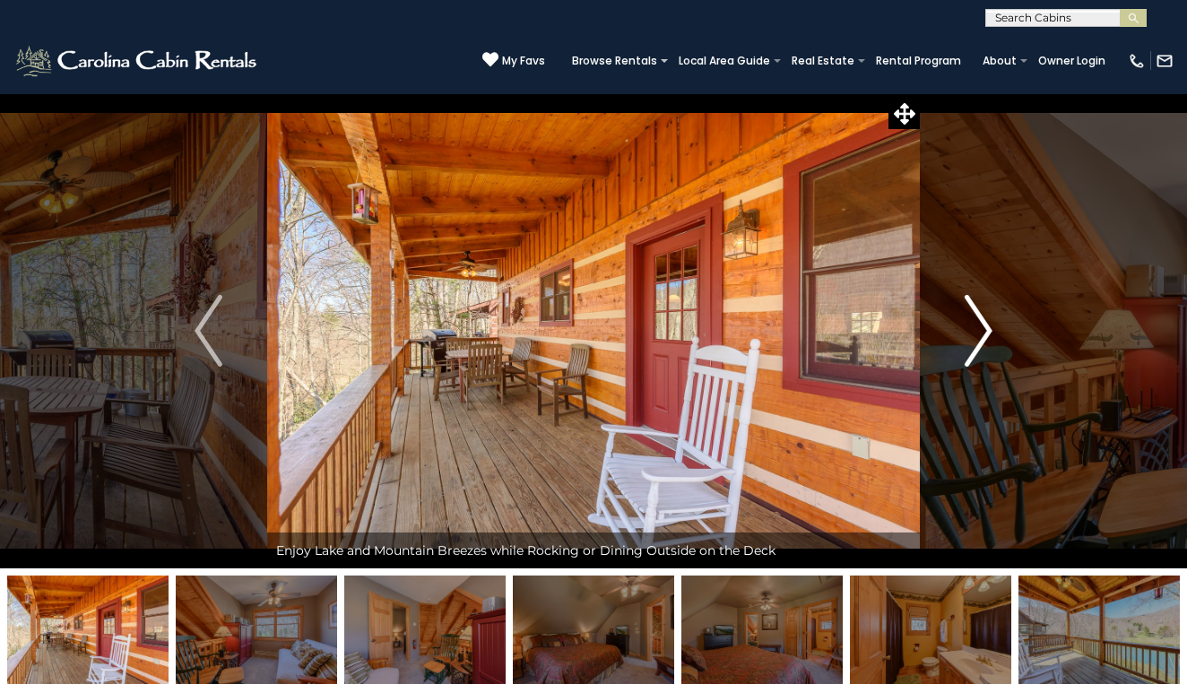
click at [984, 326] on img "Next" at bounding box center [977, 331] width 27 height 72
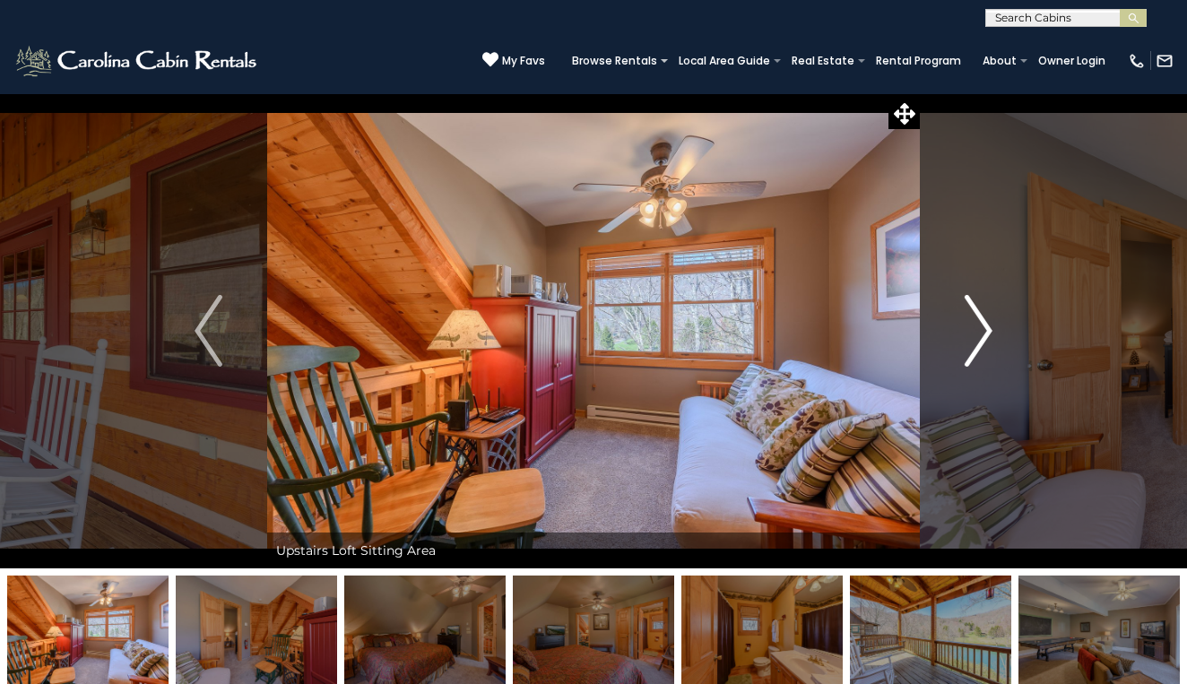
click at [984, 326] on img "Next" at bounding box center [977, 331] width 27 height 72
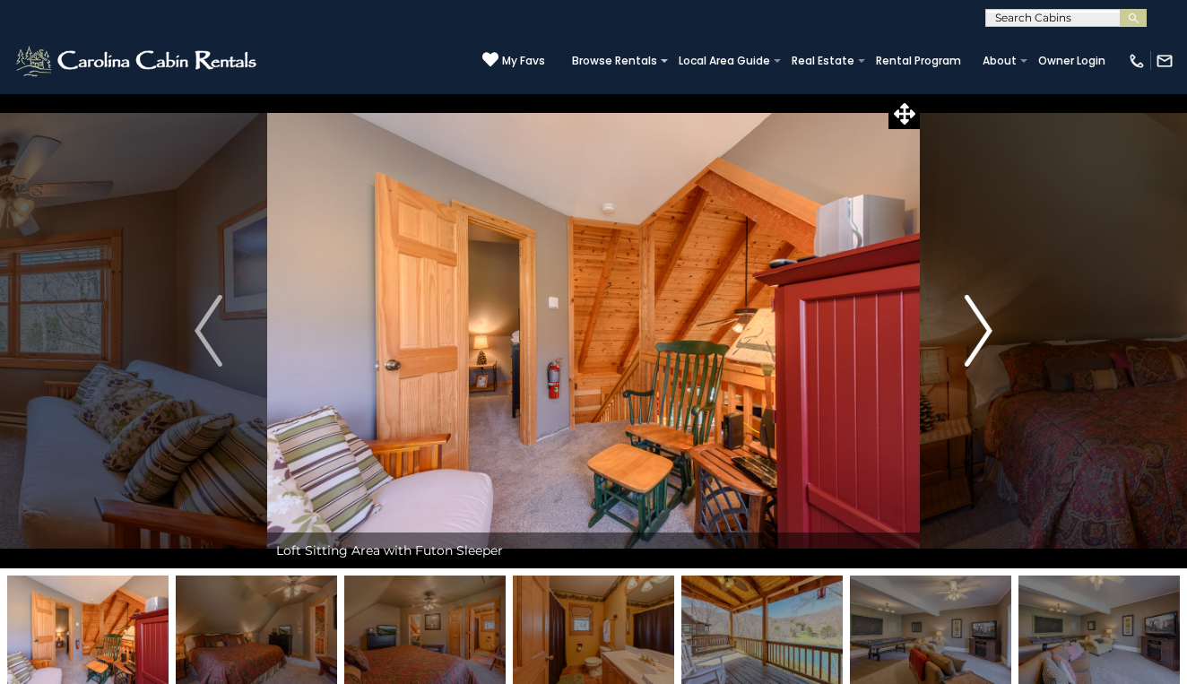
click at [984, 326] on img "Next" at bounding box center [977, 331] width 27 height 72
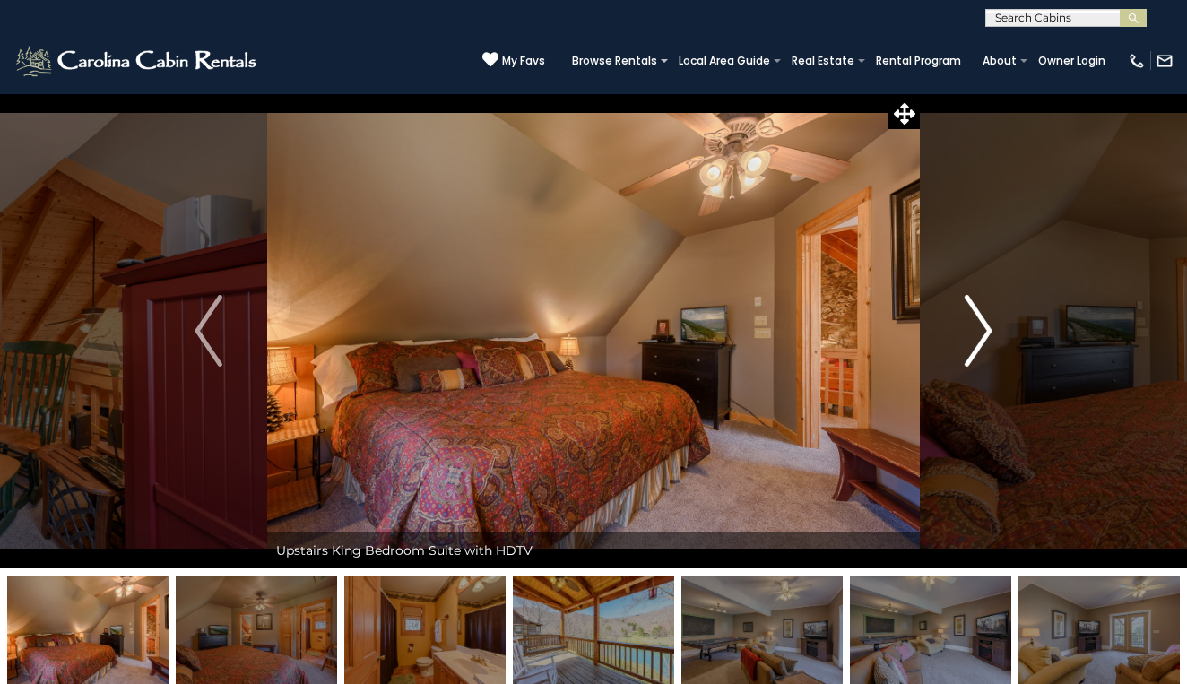
click at [984, 327] on img "Next" at bounding box center [977, 331] width 27 height 72
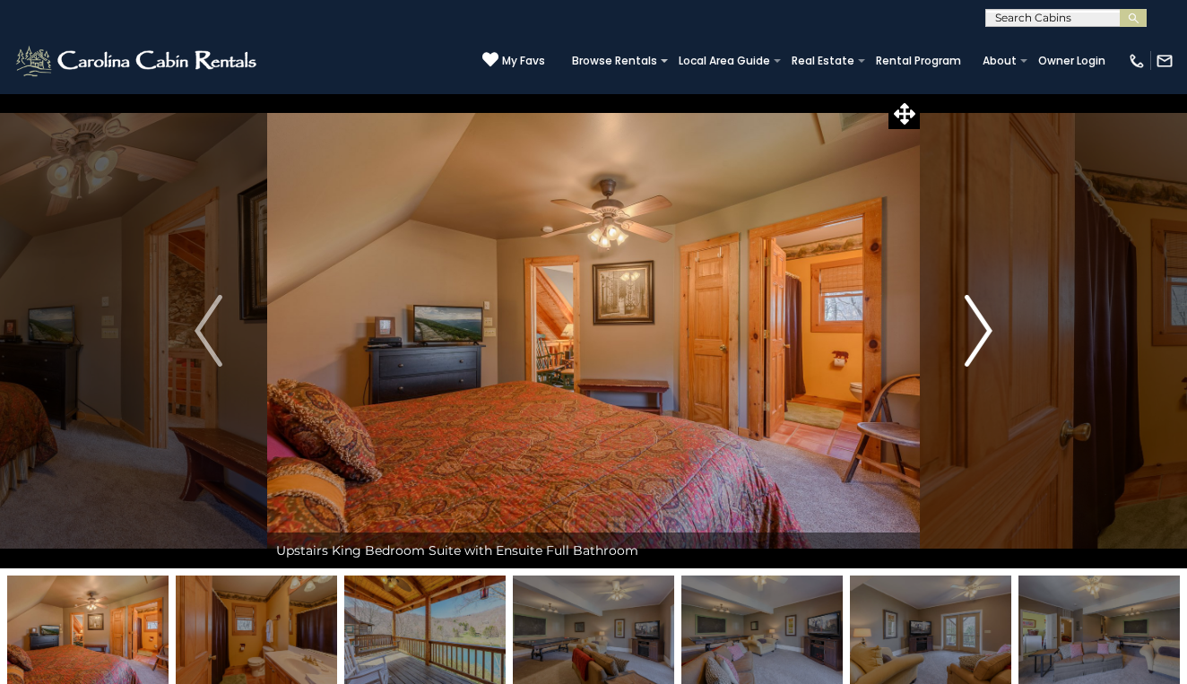
click at [984, 327] on img "Next" at bounding box center [977, 331] width 27 height 72
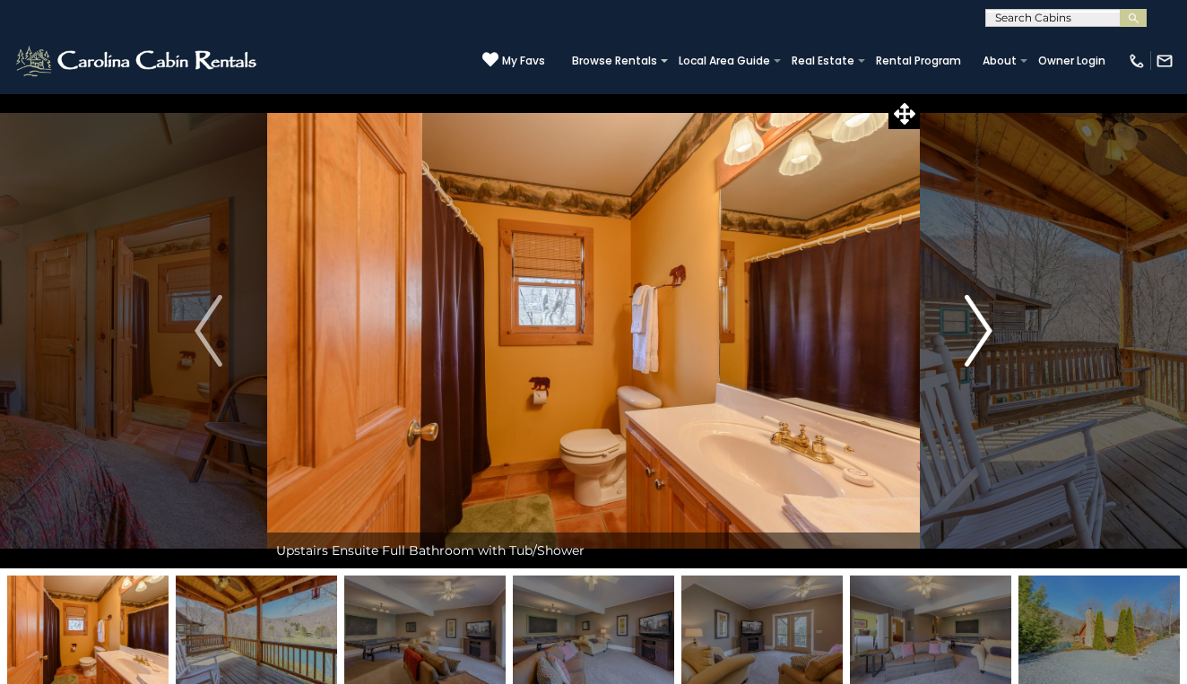
click at [984, 326] on img "Next" at bounding box center [977, 331] width 27 height 72
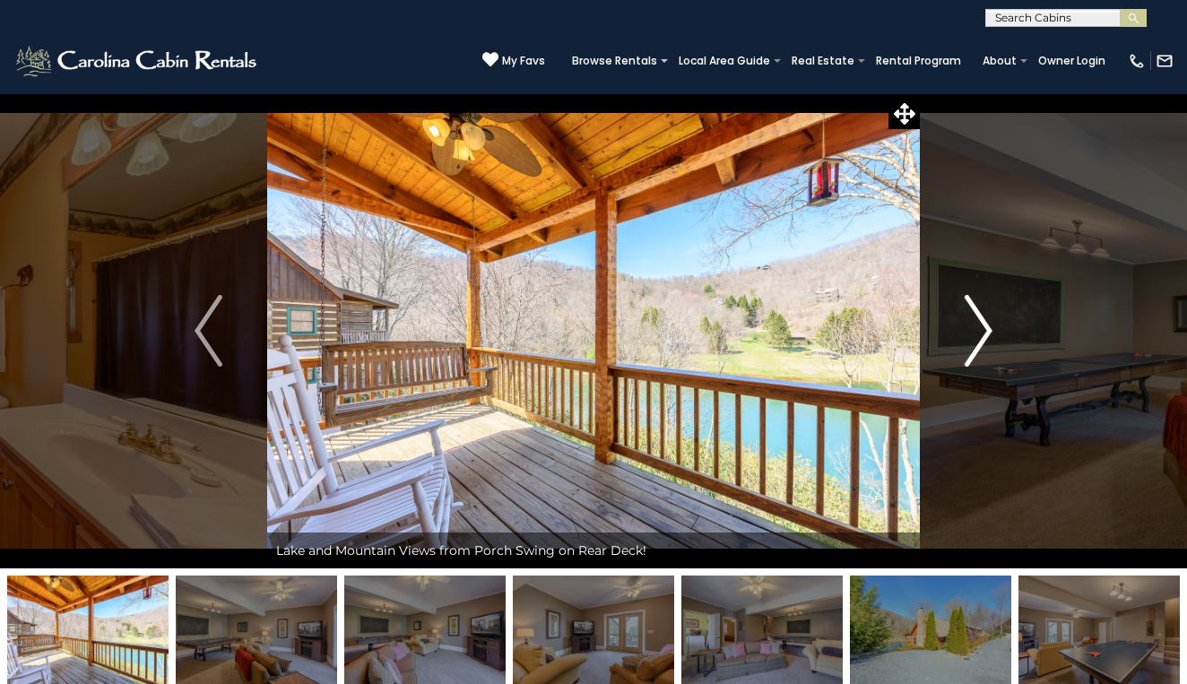
click at [984, 326] on img "Next" at bounding box center [977, 331] width 27 height 72
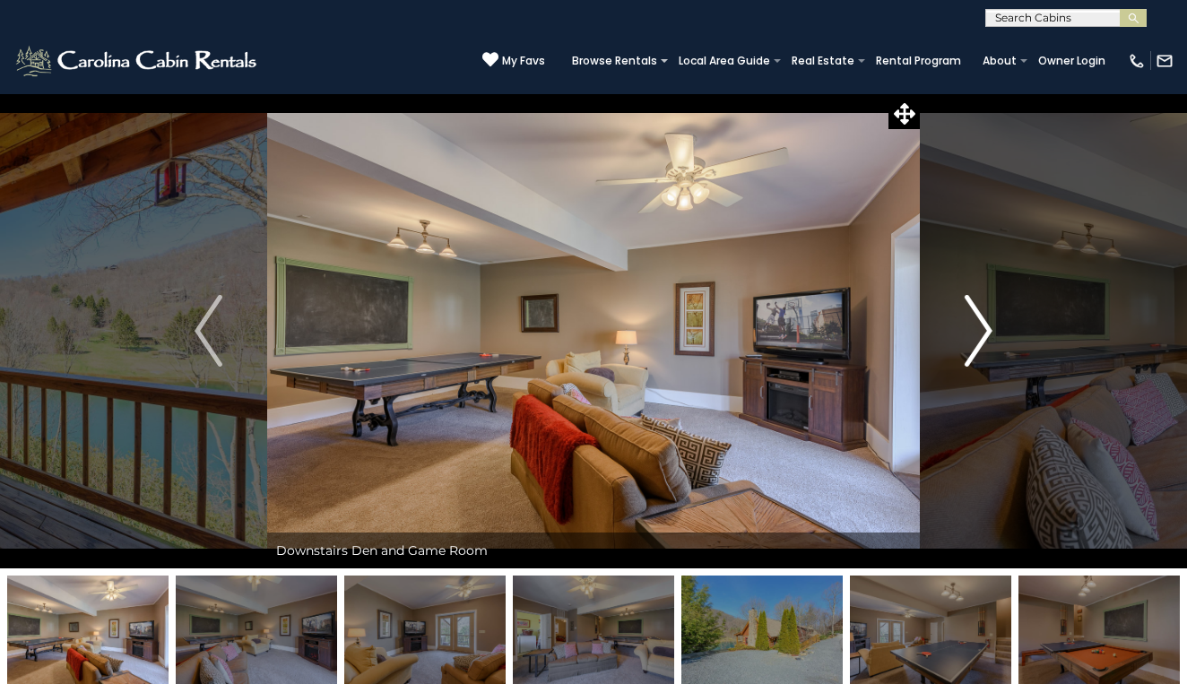
click at [984, 326] on img "Next" at bounding box center [977, 331] width 27 height 72
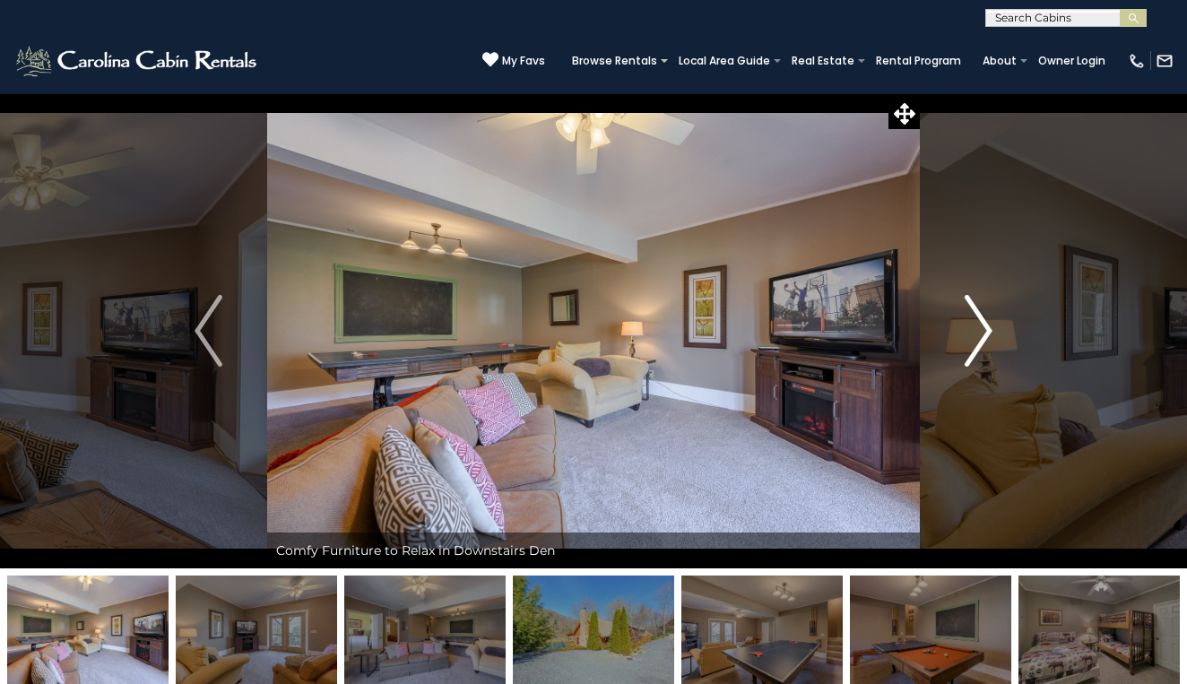
click at [985, 326] on img "Next" at bounding box center [977, 331] width 27 height 72
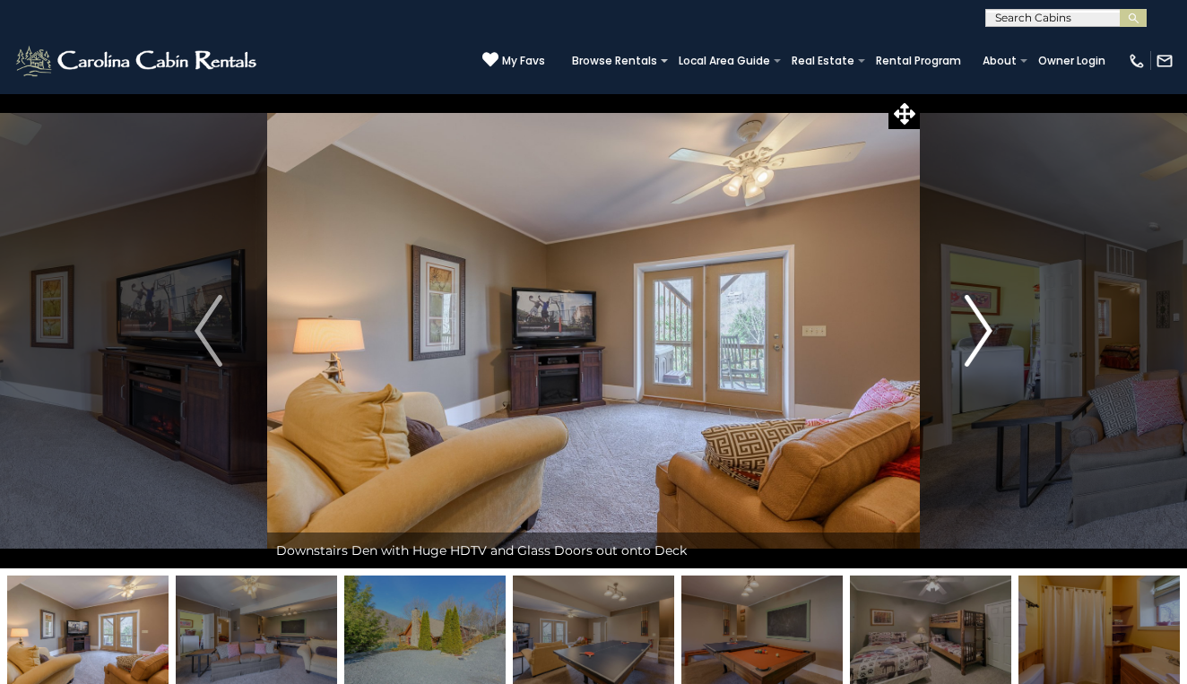
click at [986, 326] on img "Next" at bounding box center [977, 331] width 27 height 72
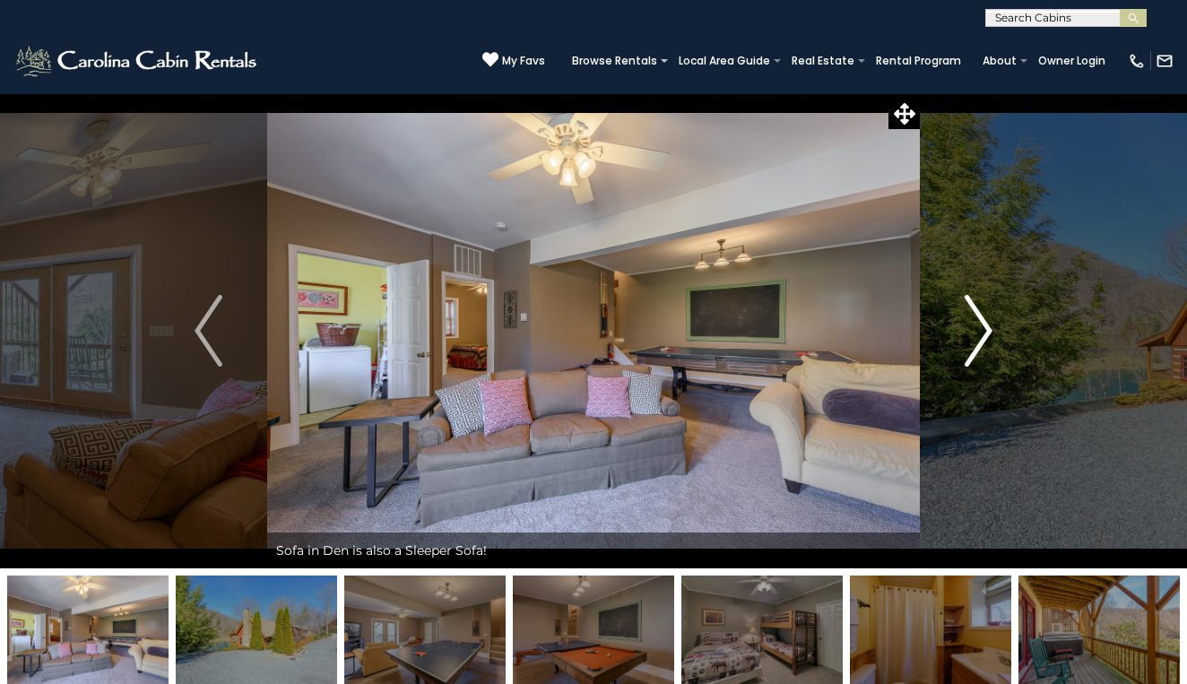
click at [986, 326] on img "Next" at bounding box center [977, 331] width 27 height 72
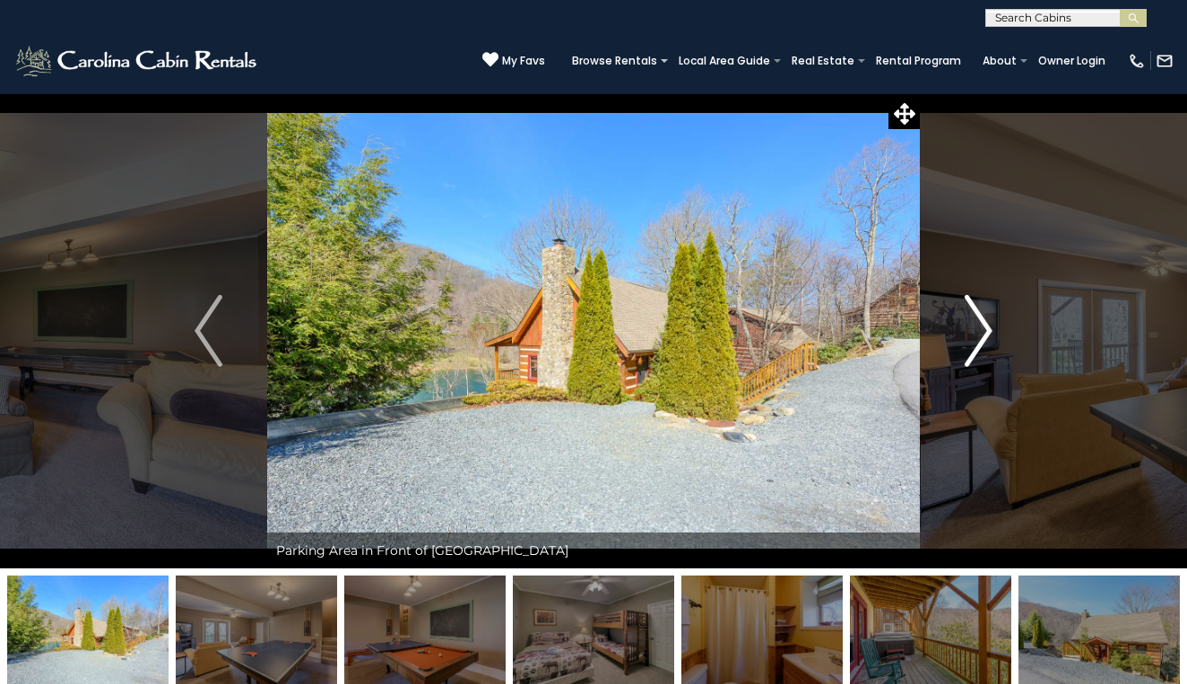
click at [986, 327] on img "Next" at bounding box center [977, 331] width 27 height 72
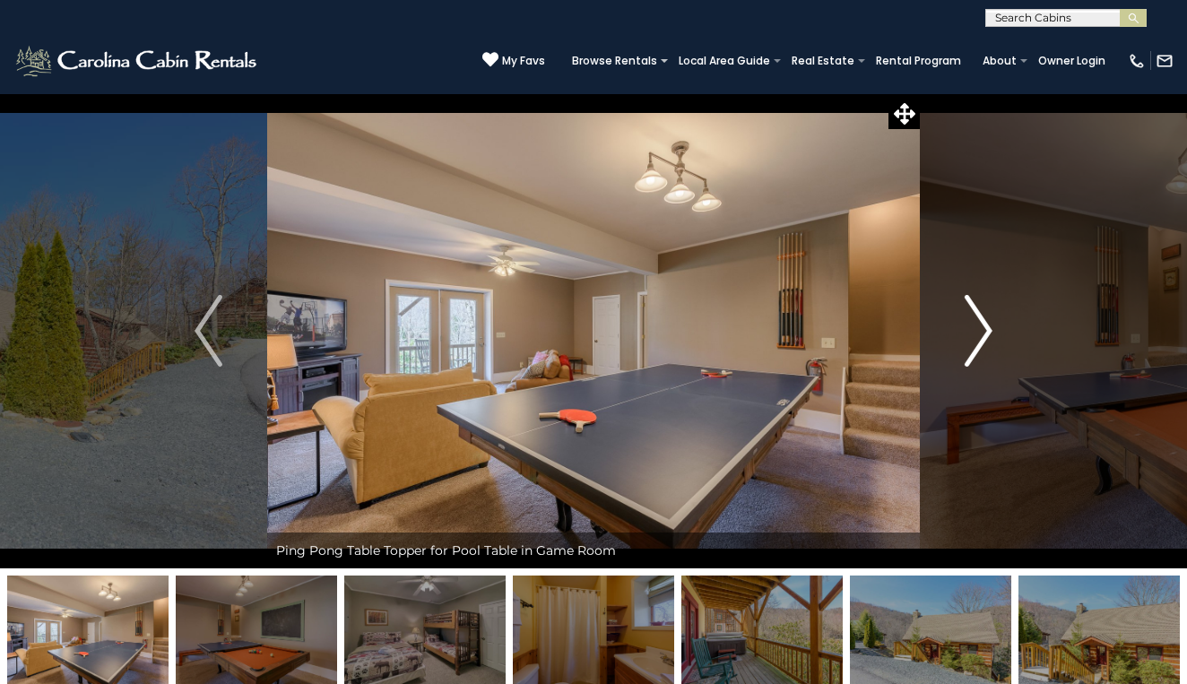
click at [986, 327] on img "Next" at bounding box center [977, 331] width 27 height 72
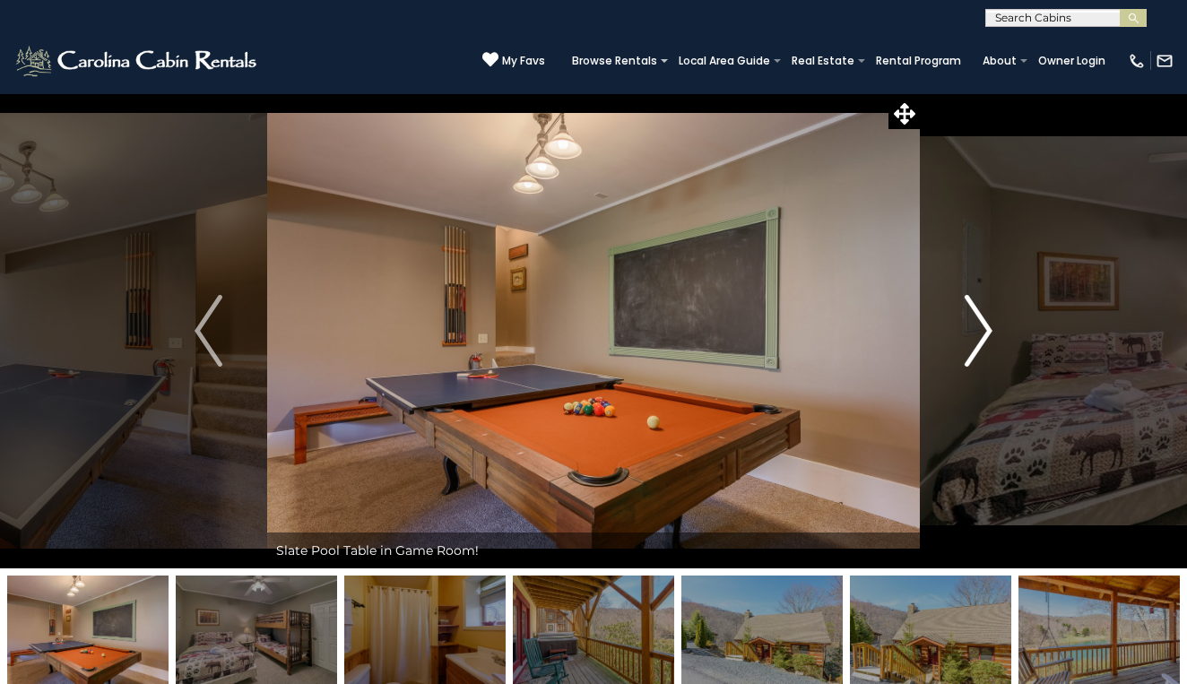
click at [986, 327] on img "Next" at bounding box center [977, 331] width 27 height 72
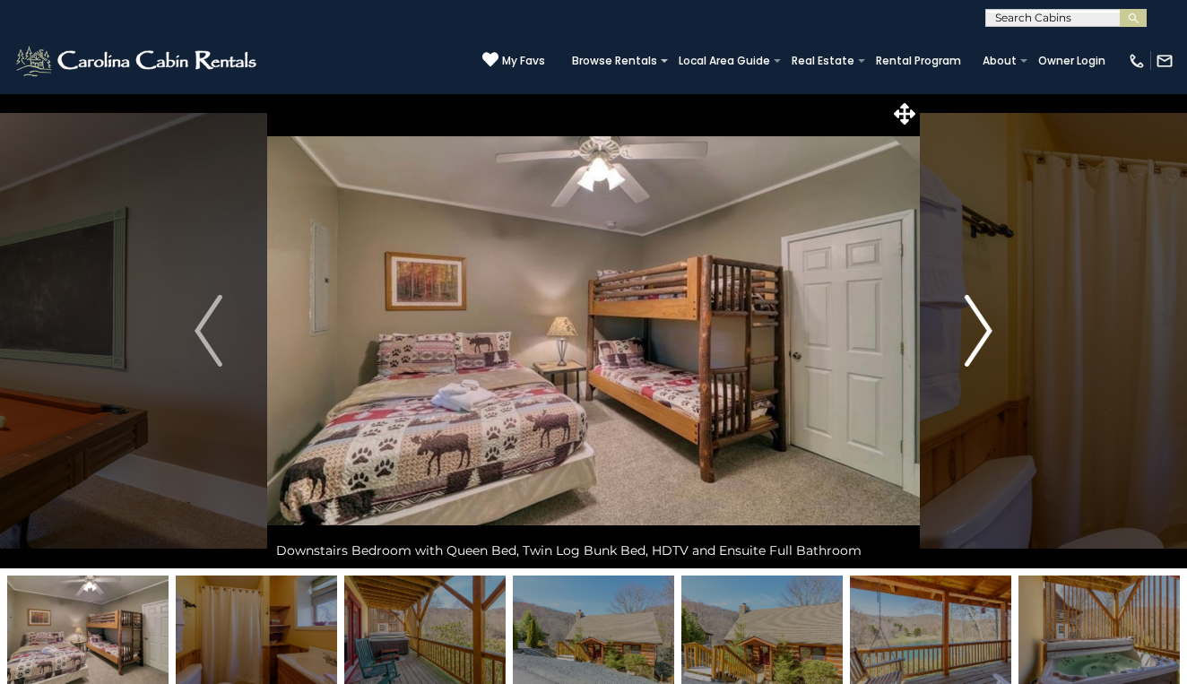
click at [986, 327] on img "Next" at bounding box center [977, 331] width 27 height 72
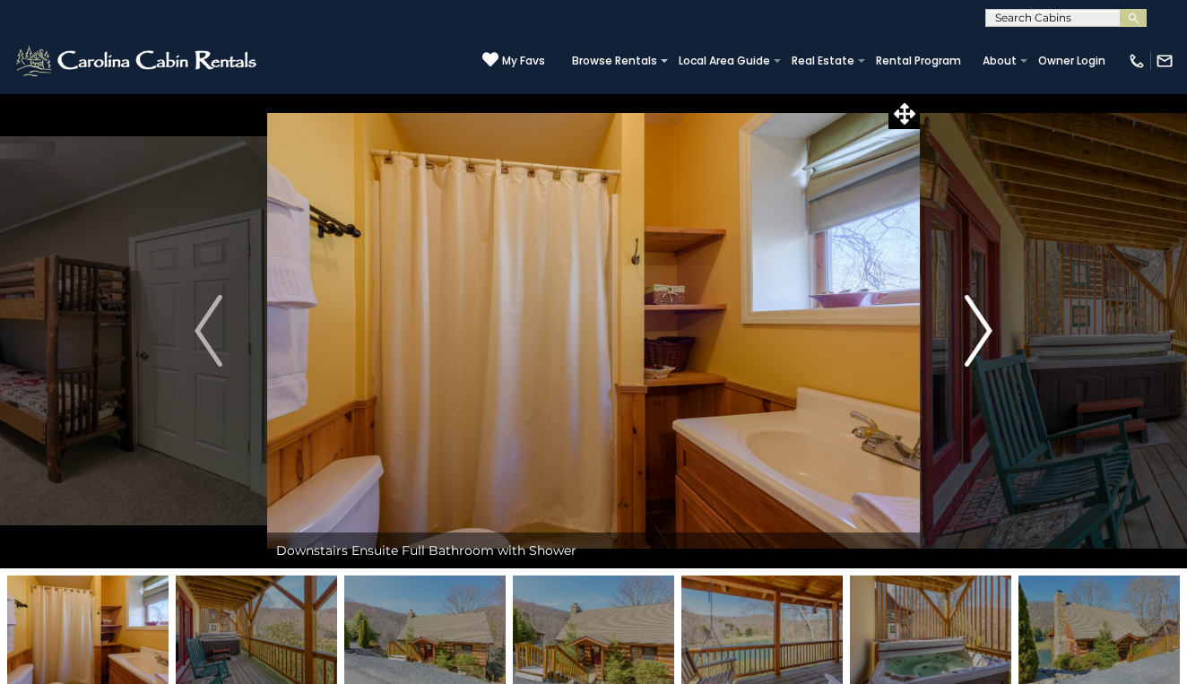
click at [986, 327] on img "Next" at bounding box center [977, 331] width 27 height 72
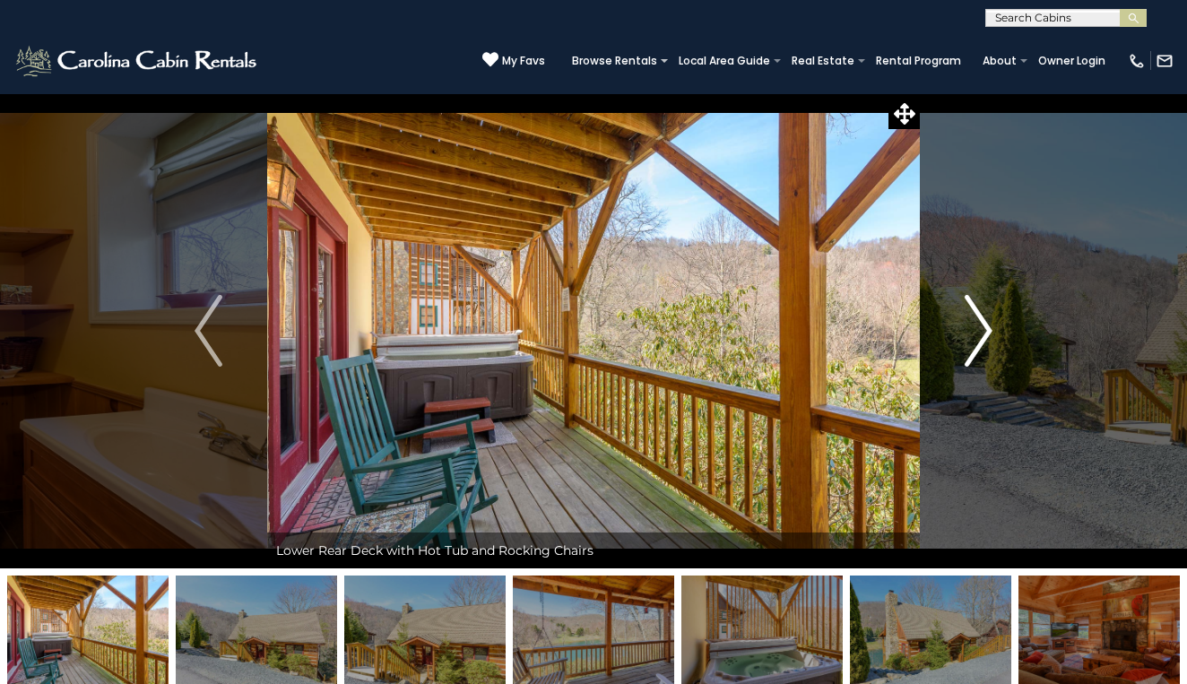
click at [986, 327] on img "Next" at bounding box center [977, 331] width 27 height 72
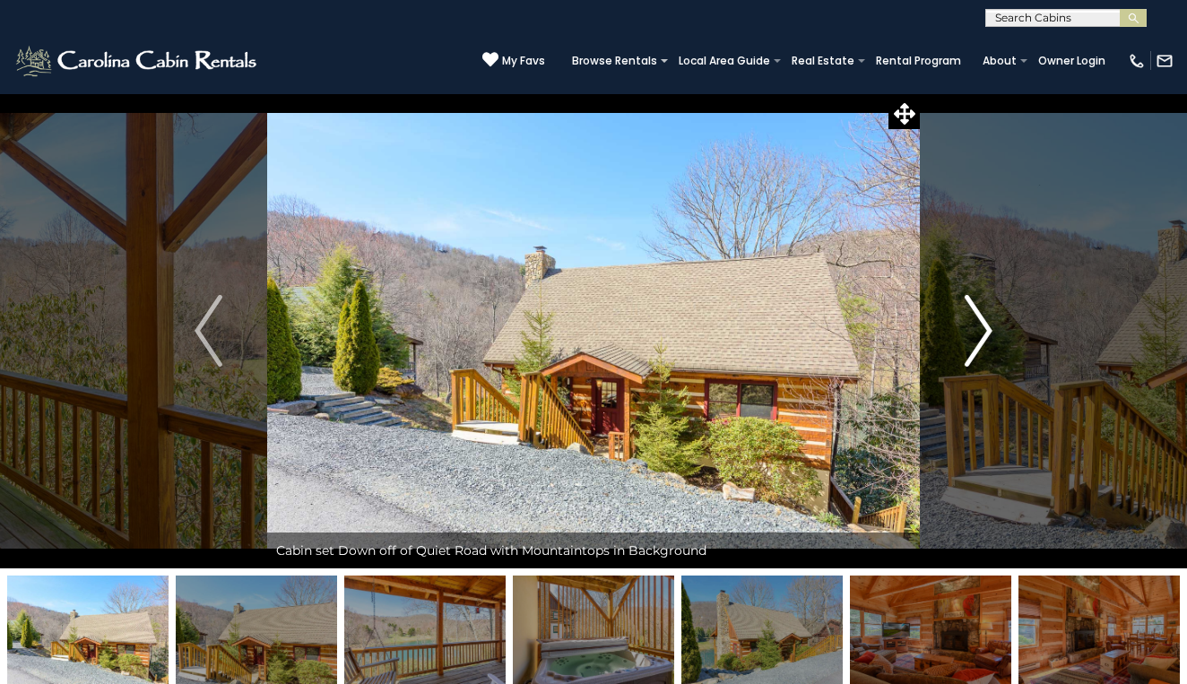
click at [986, 327] on img "Next" at bounding box center [977, 331] width 27 height 72
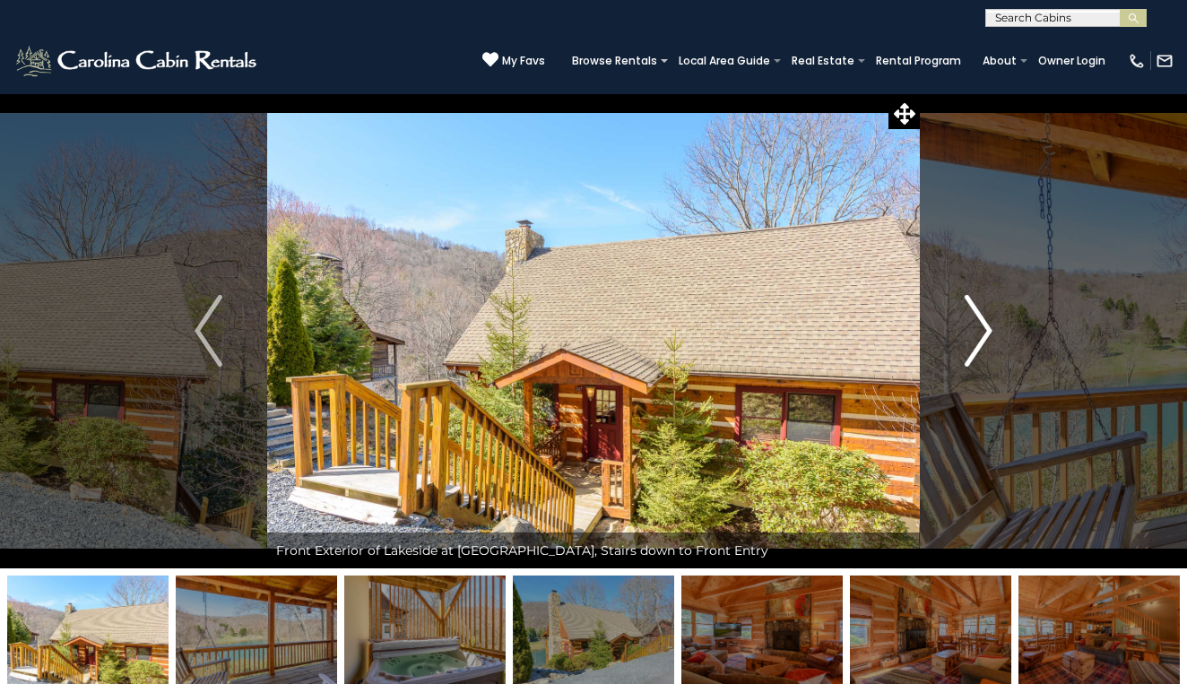
click at [986, 327] on img "Next" at bounding box center [977, 331] width 27 height 72
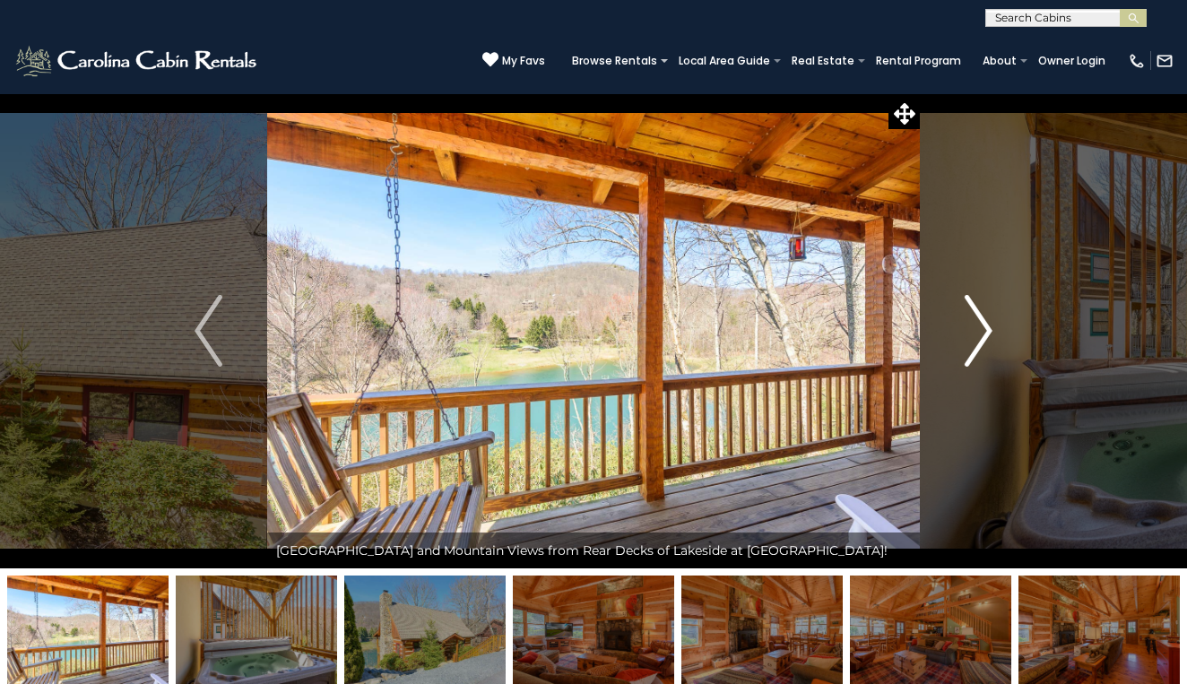
click at [986, 327] on img "Next" at bounding box center [977, 331] width 27 height 72
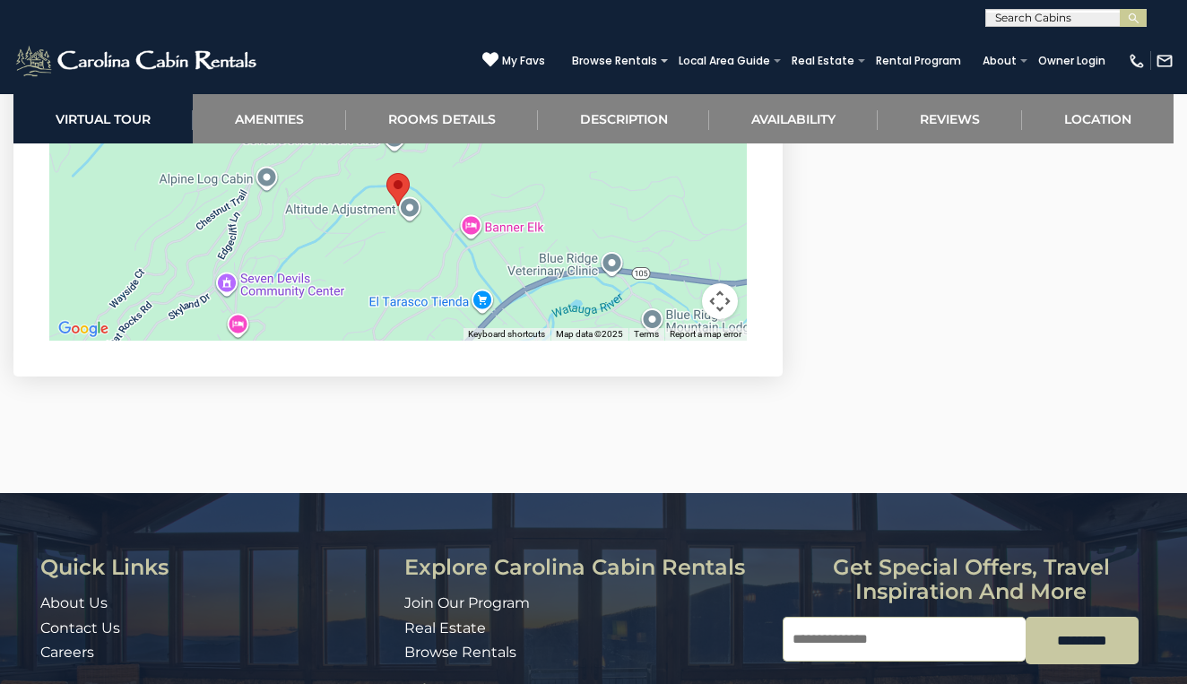
scroll to position [5545, 0]
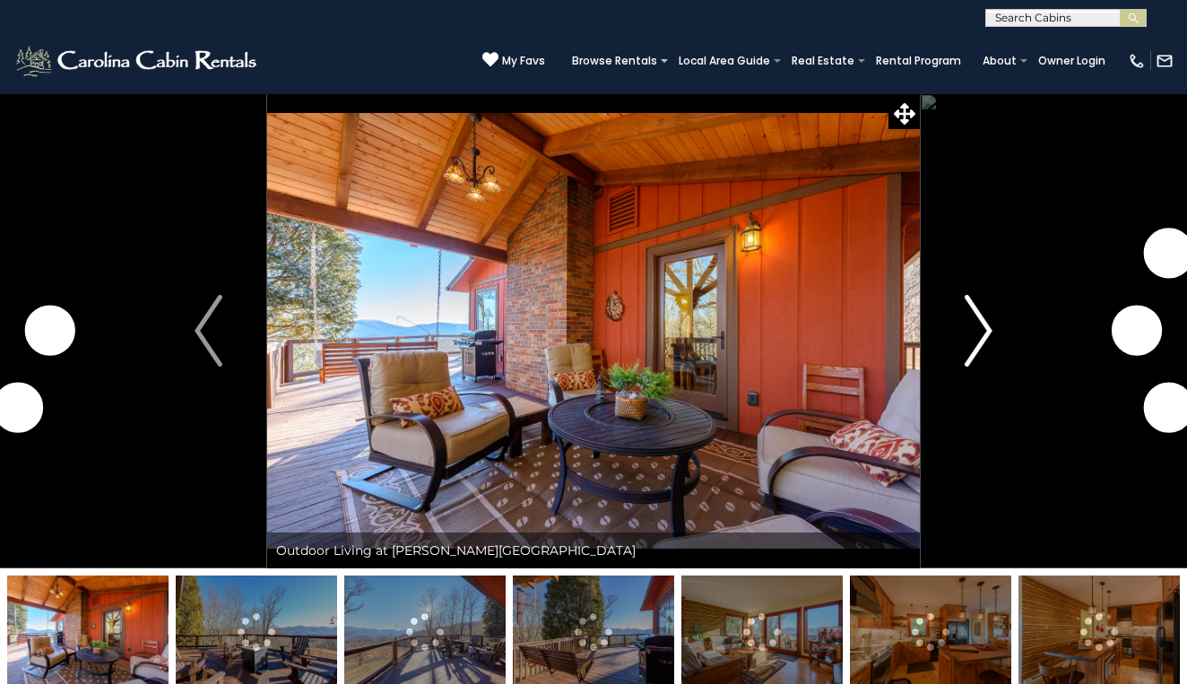
click at [985, 332] on img "Next" at bounding box center [977, 331] width 27 height 72
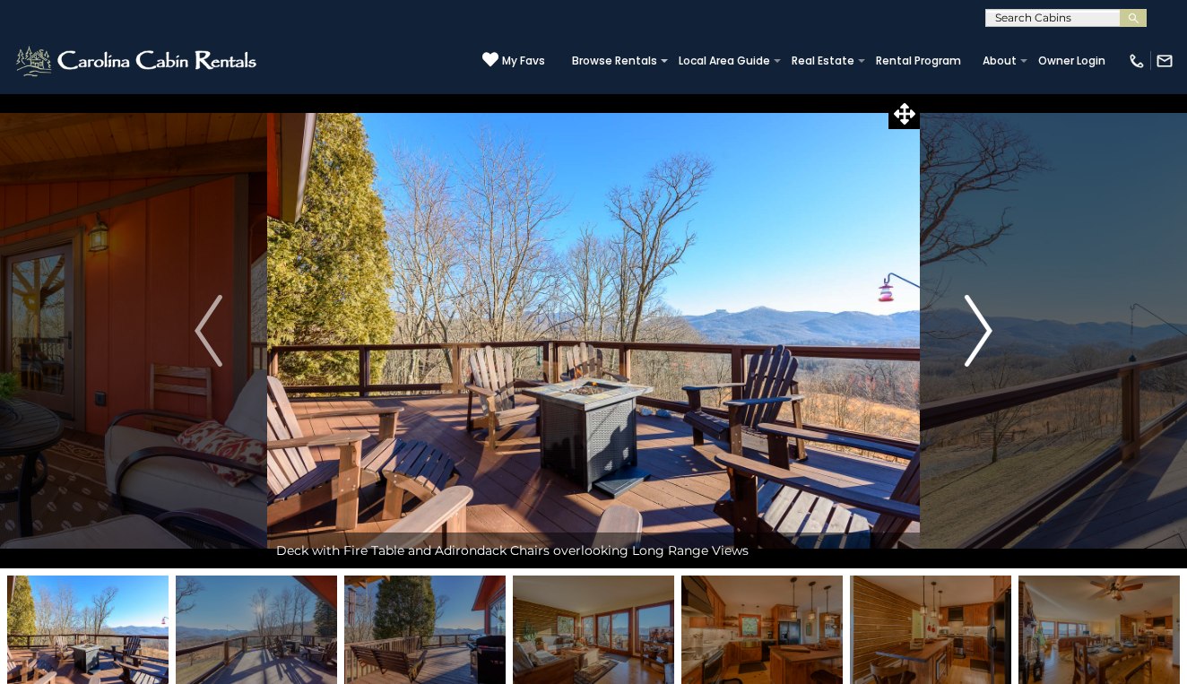
click at [985, 333] on img "Next" at bounding box center [977, 331] width 27 height 72
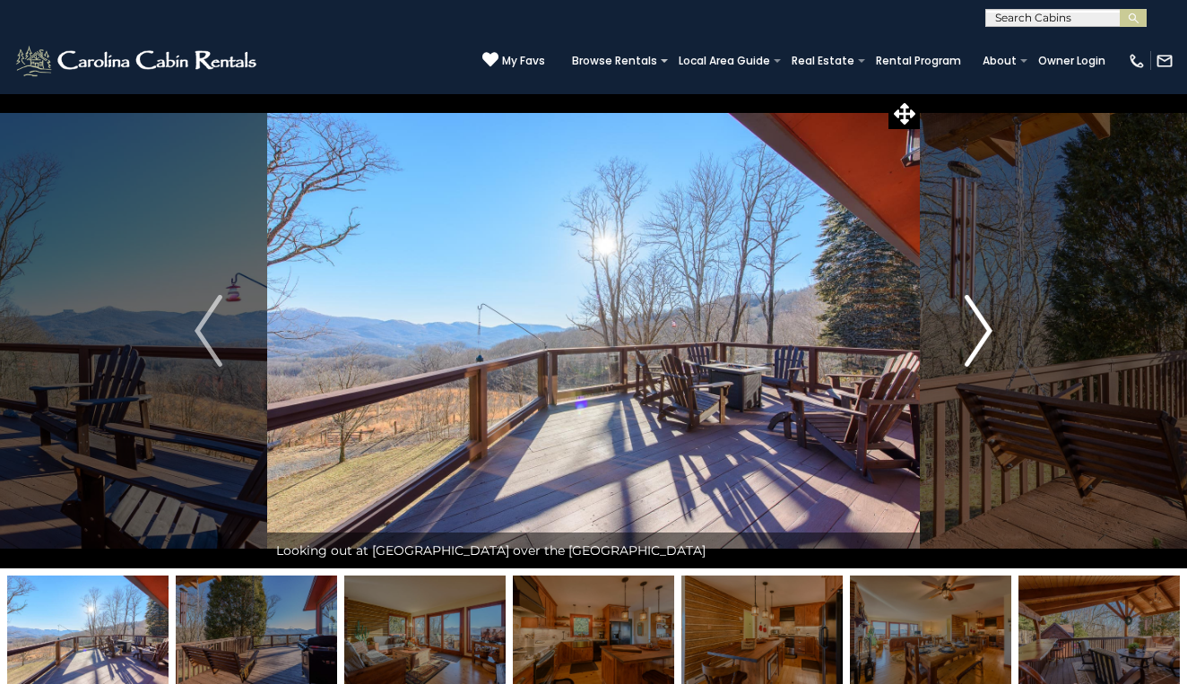
click at [985, 333] on img "Next" at bounding box center [977, 331] width 27 height 72
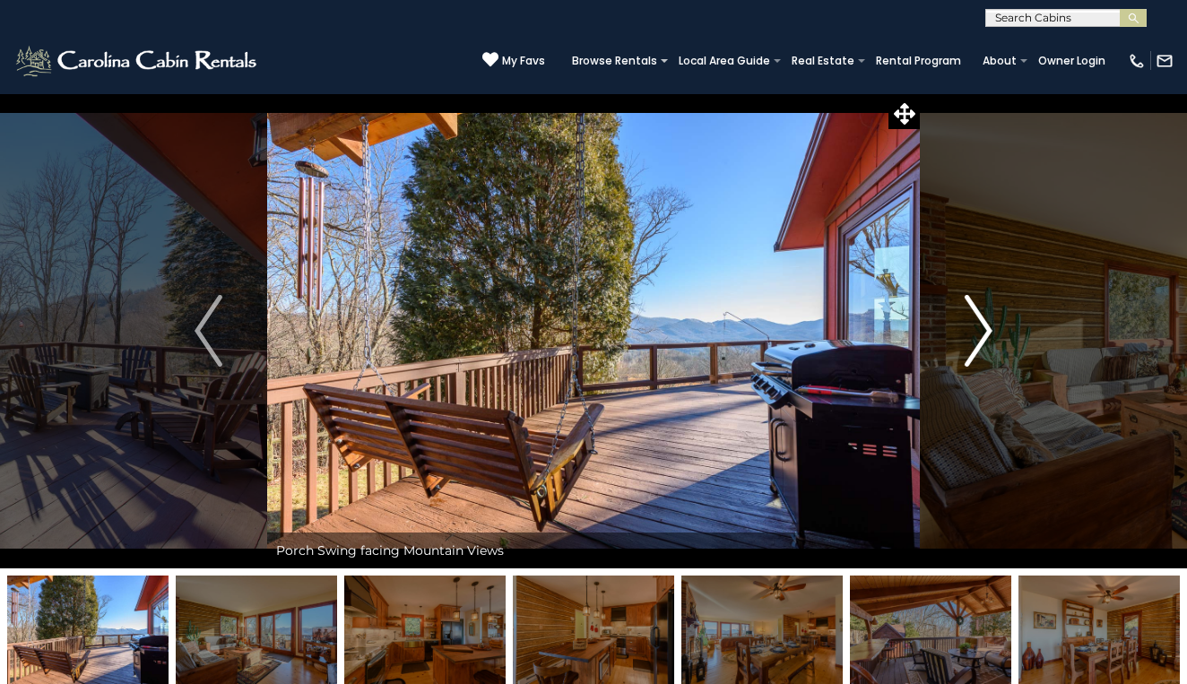
click at [970, 335] on img "Next" at bounding box center [977, 331] width 27 height 72
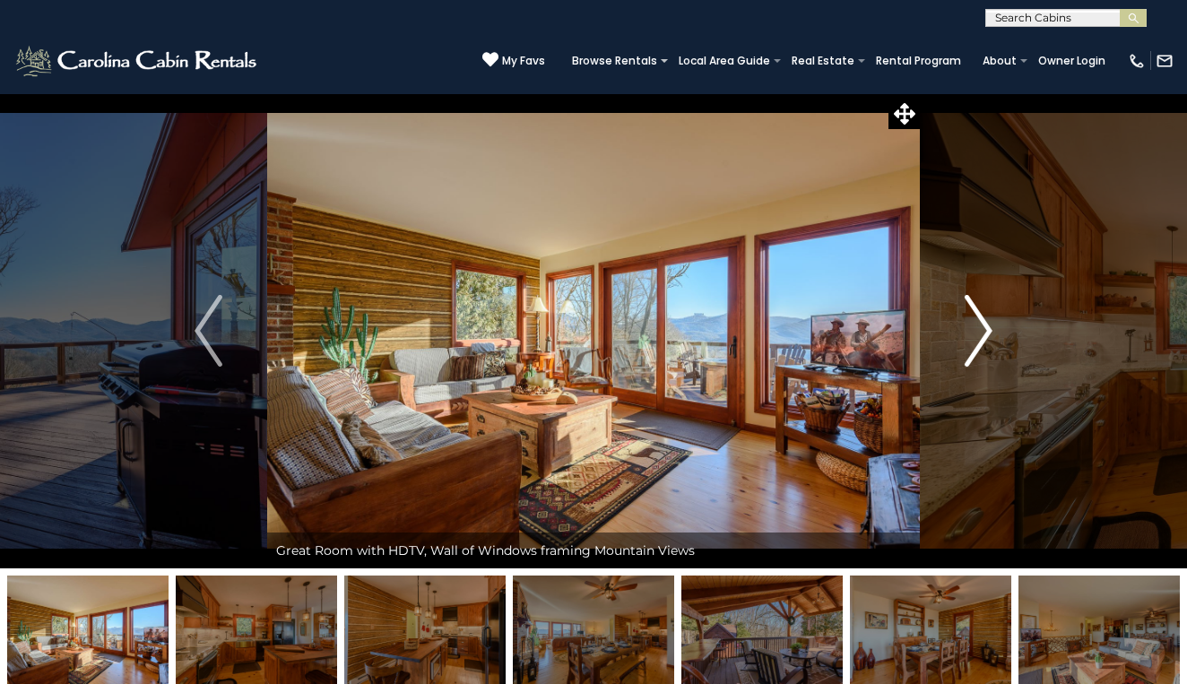
click at [971, 339] on img "Next" at bounding box center [977, 331] width 27 height 72
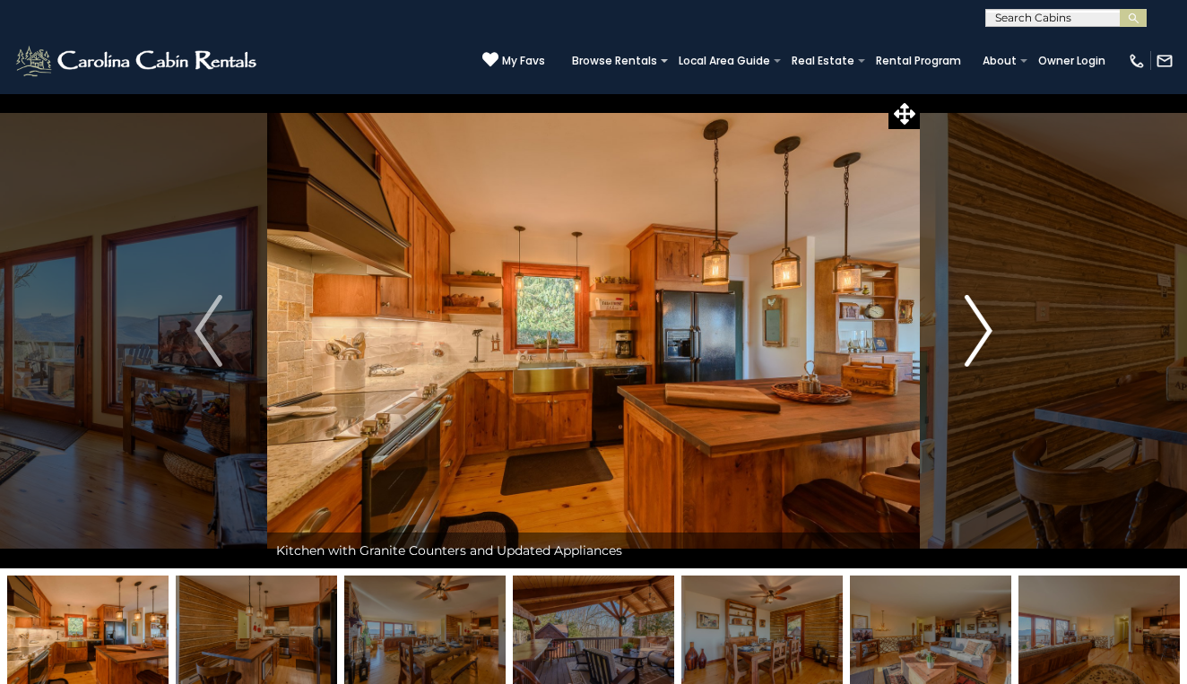
click at [971, 340] on img "Next" at bounding box center [977, 331] width 27 height 72
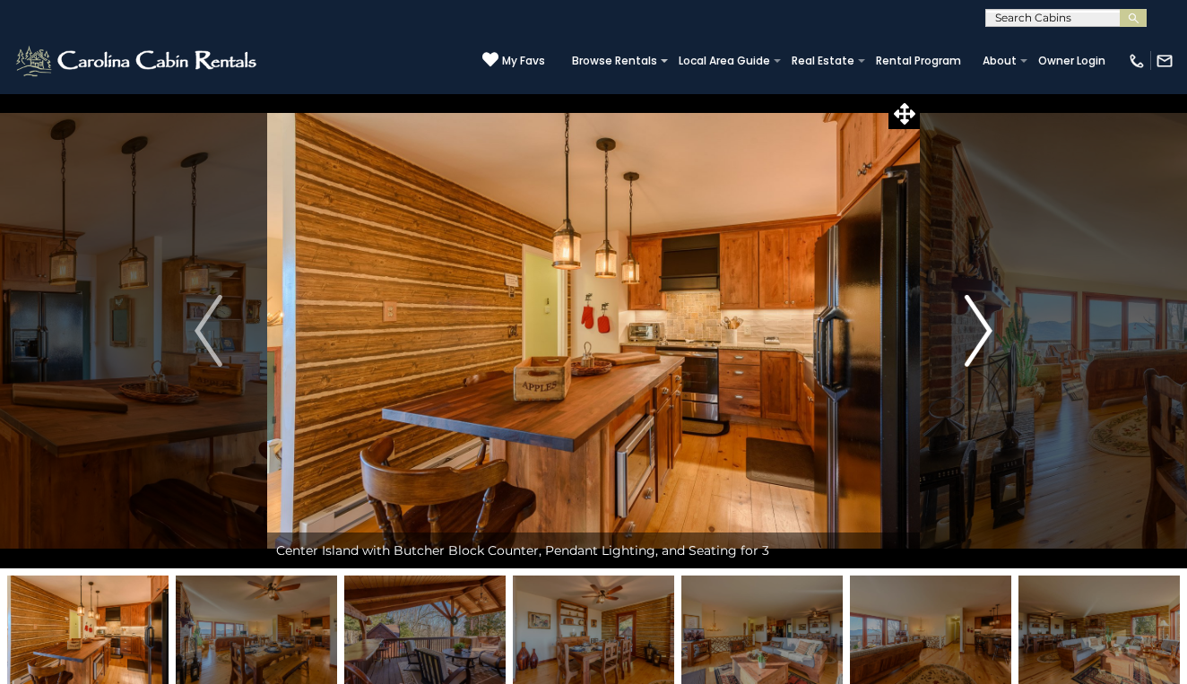
click at [971, 340] on img "Next" at bounding box center [977, 331] width 27 height 72
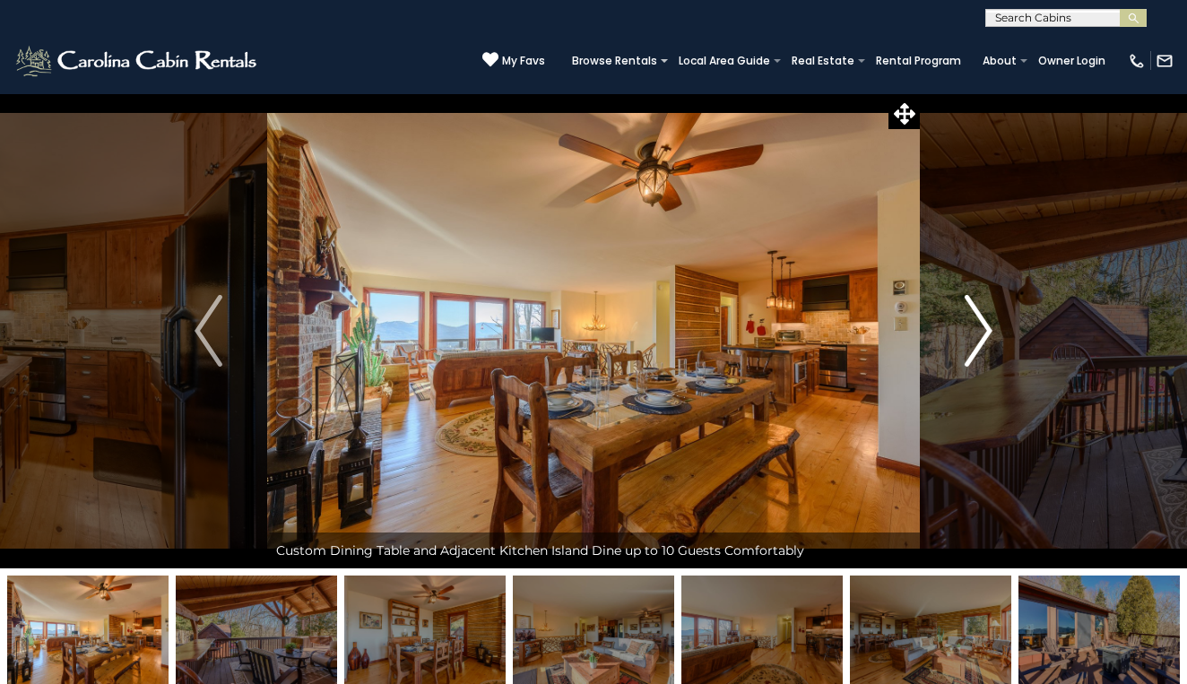
click at [971, 340] on img "Next" at bounding box center [977, 331] width 27 height 72
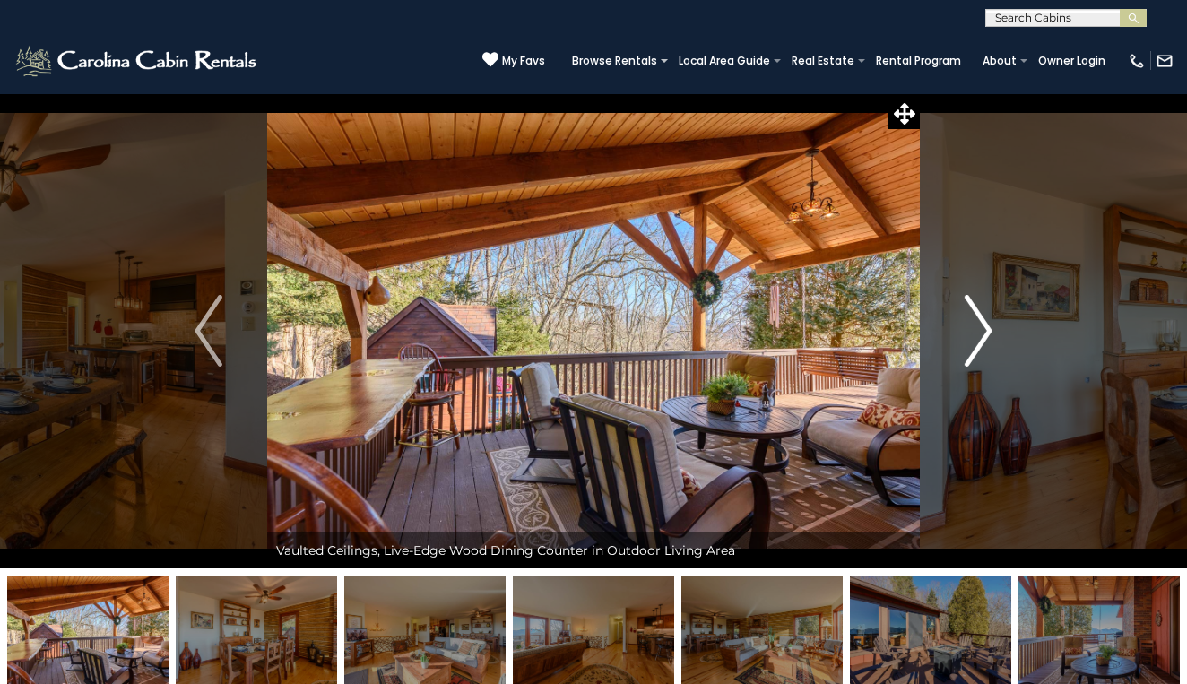
click at [971, 340] on img "Next" at bounding box center [977, 331] width 27 height 72
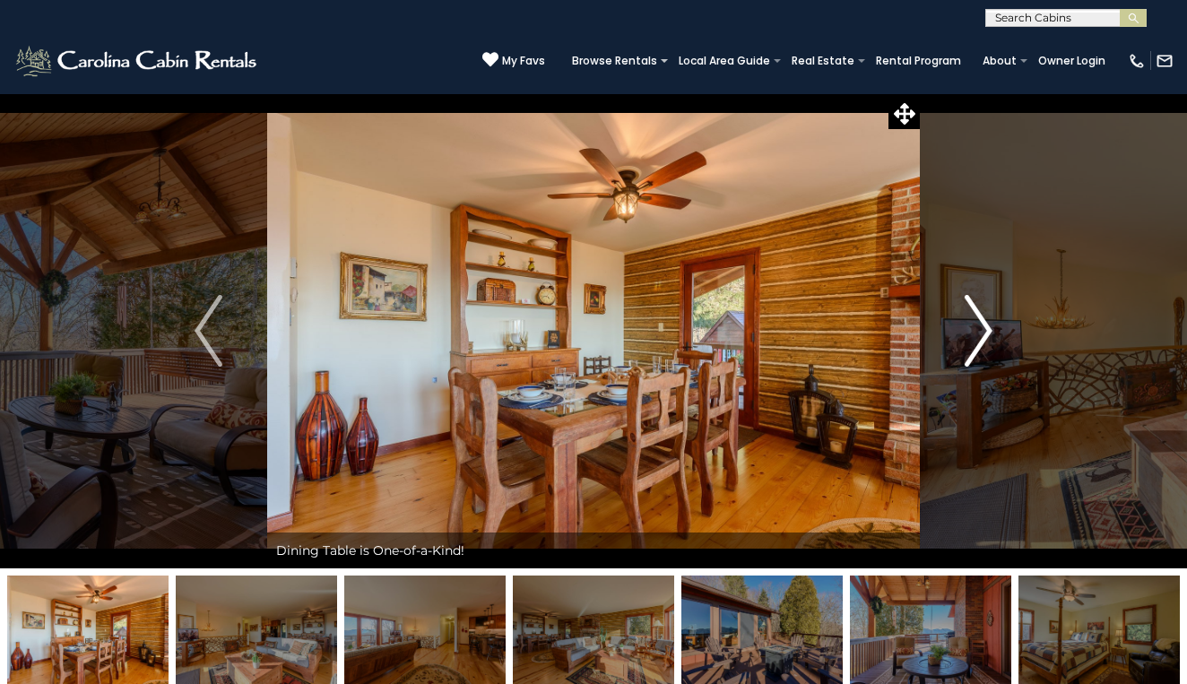
click at [971, 341] on img "Next" at bounding box center [977, 331] width 27 height 72
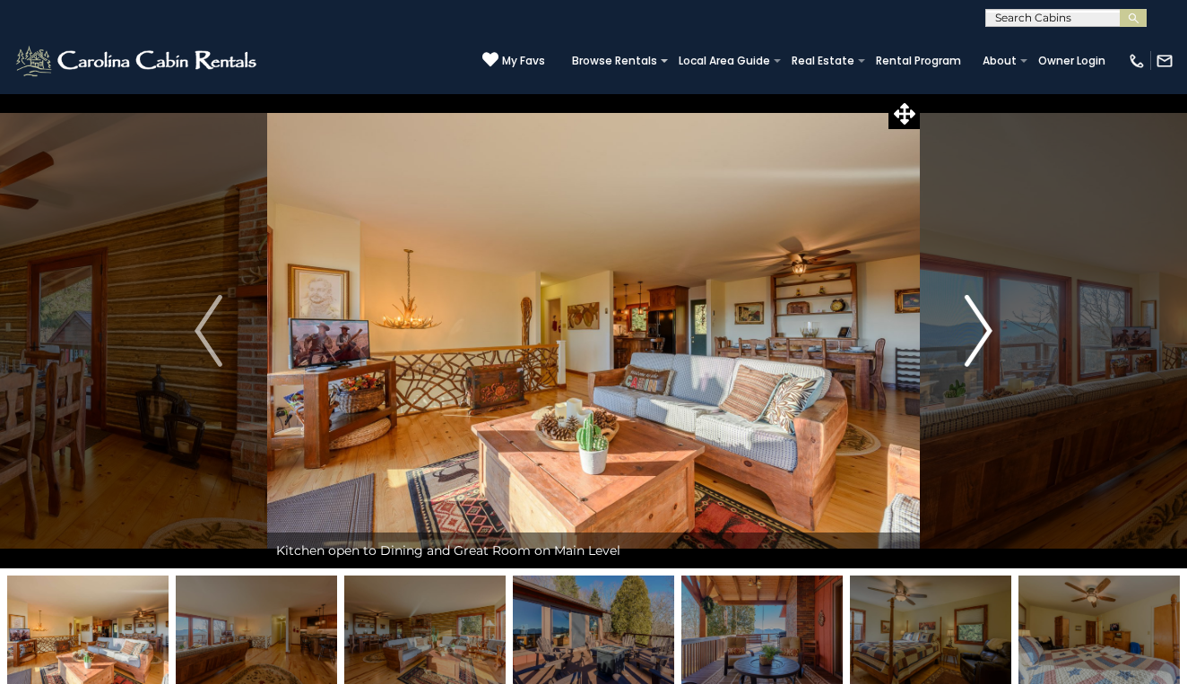
click at [971, 341] on img "Next" at bounding box center [977, 331] width 27 height 72
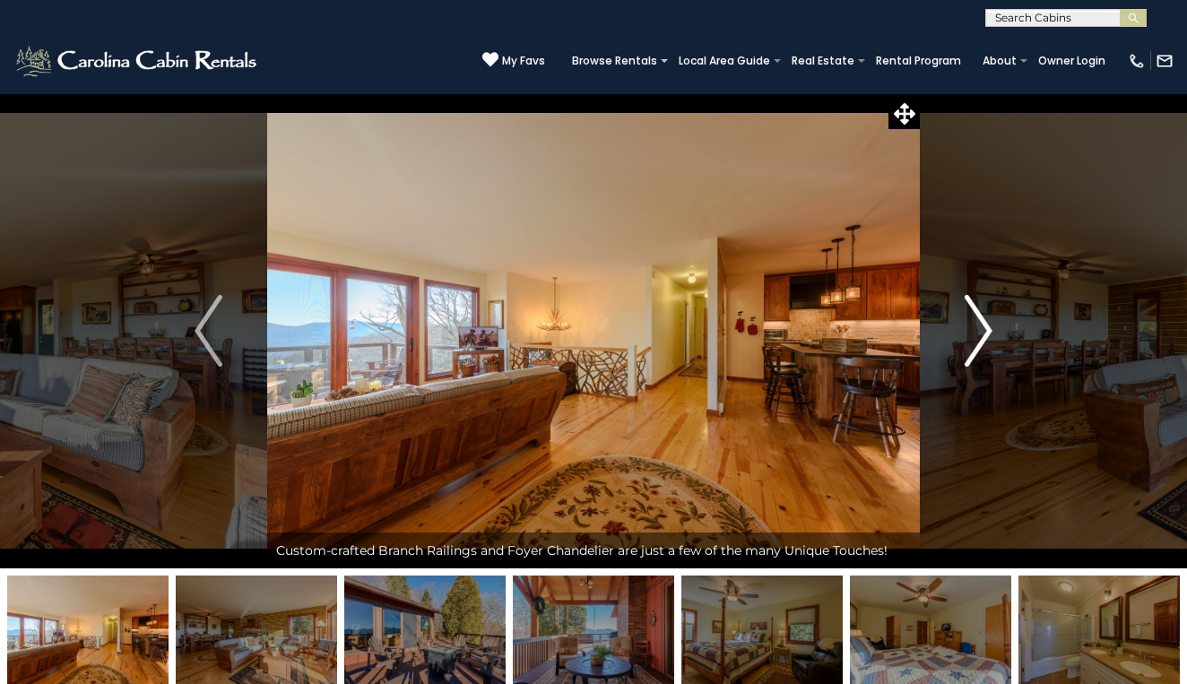
click at [970, 341] on img "Next" at bounding box center [977, 331] width 27 height 72
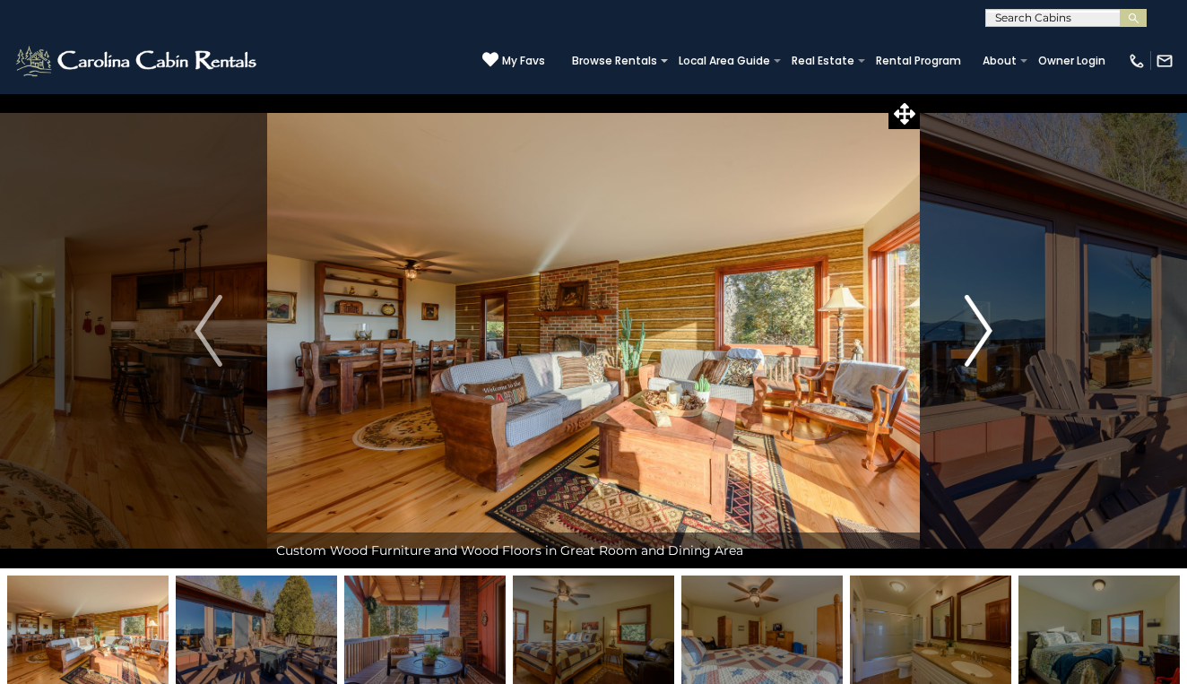
click at [970, 341] on img "Next" at bounding box center [977, 331] width 27 height 72
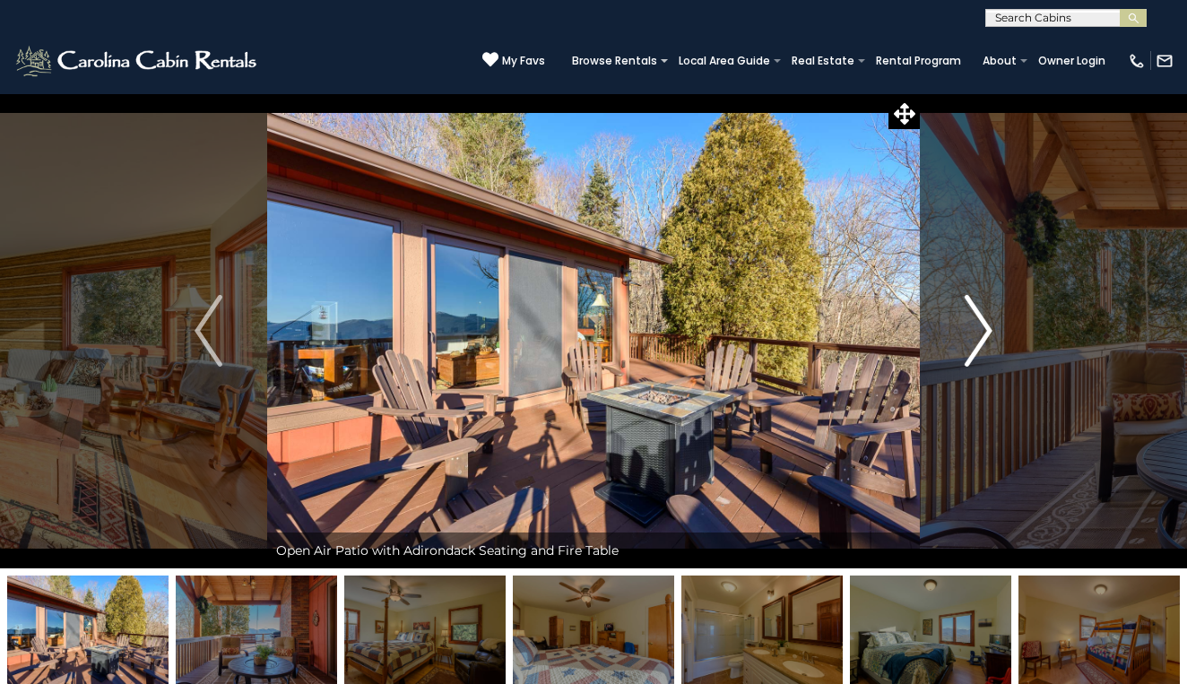
click at [970, 342] on img "Next" at bounding box center [977, 331] width 27 height 72
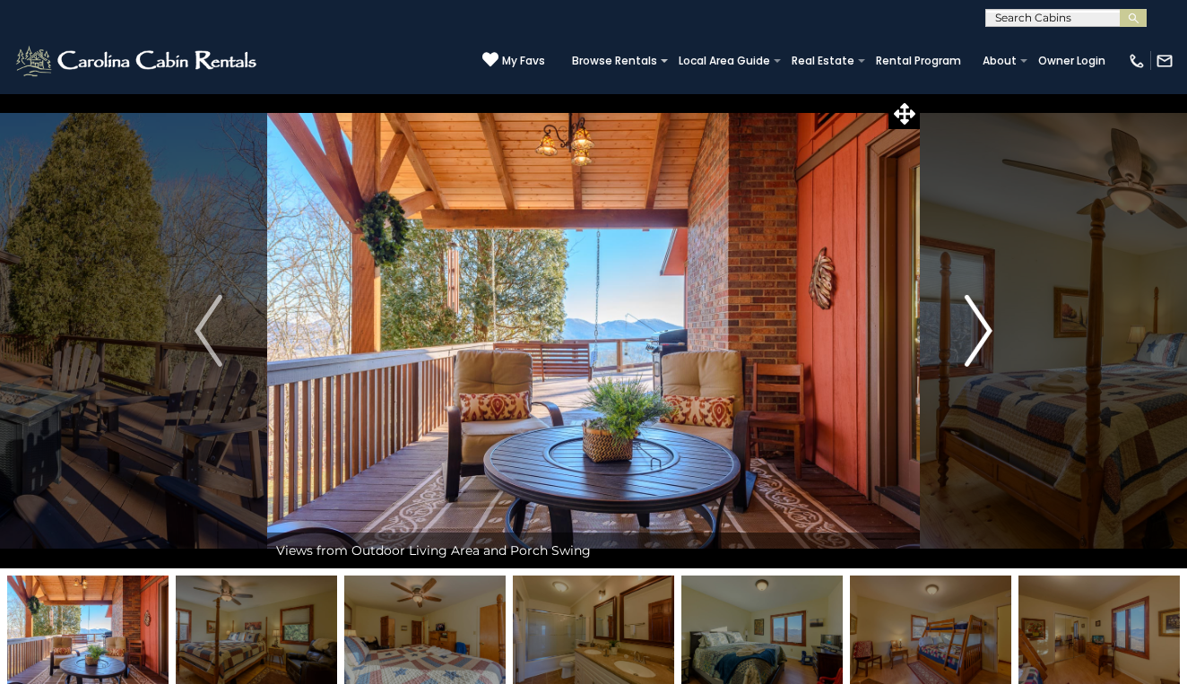
click at [970, 342] on img "Next" at bounding box center [977, 331] width 27 height 72
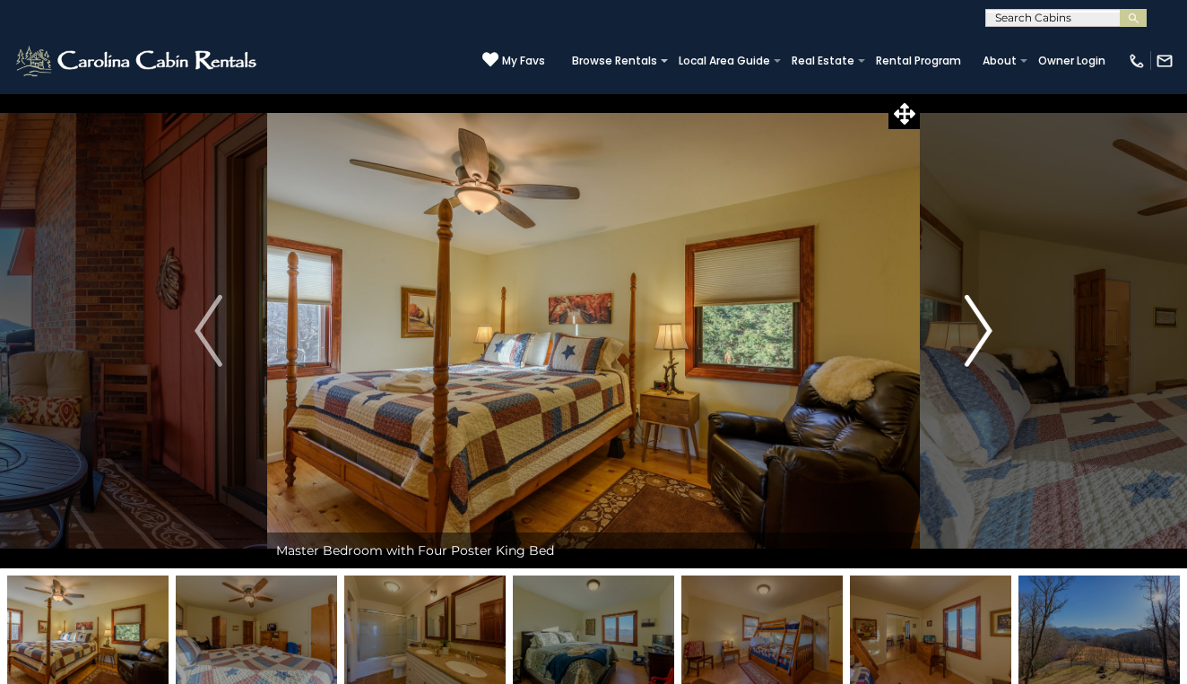
click at [970, 342] on img "Next" at bounding box center [977, 331] width 27 height 72
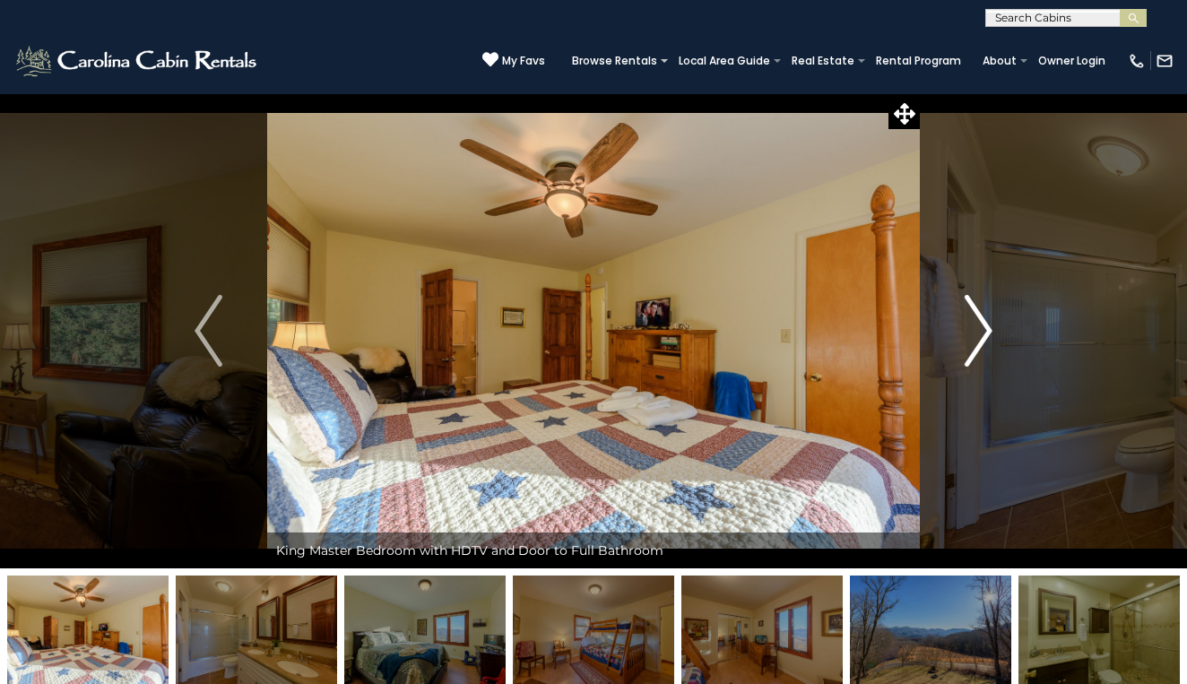
click at [970, 342] on img "Next" at bounding box center [977, 331] width 27 height 72
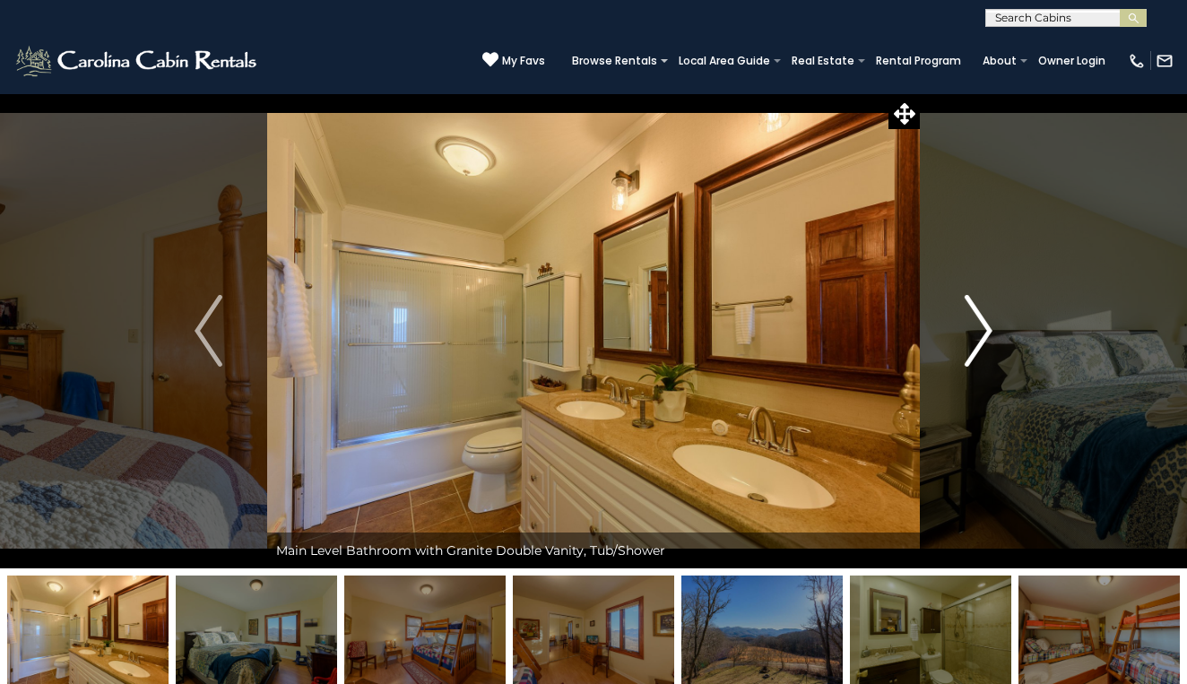
click at [970, 342] on img "Next" at bounding box center [977, 331] width 27 height 72
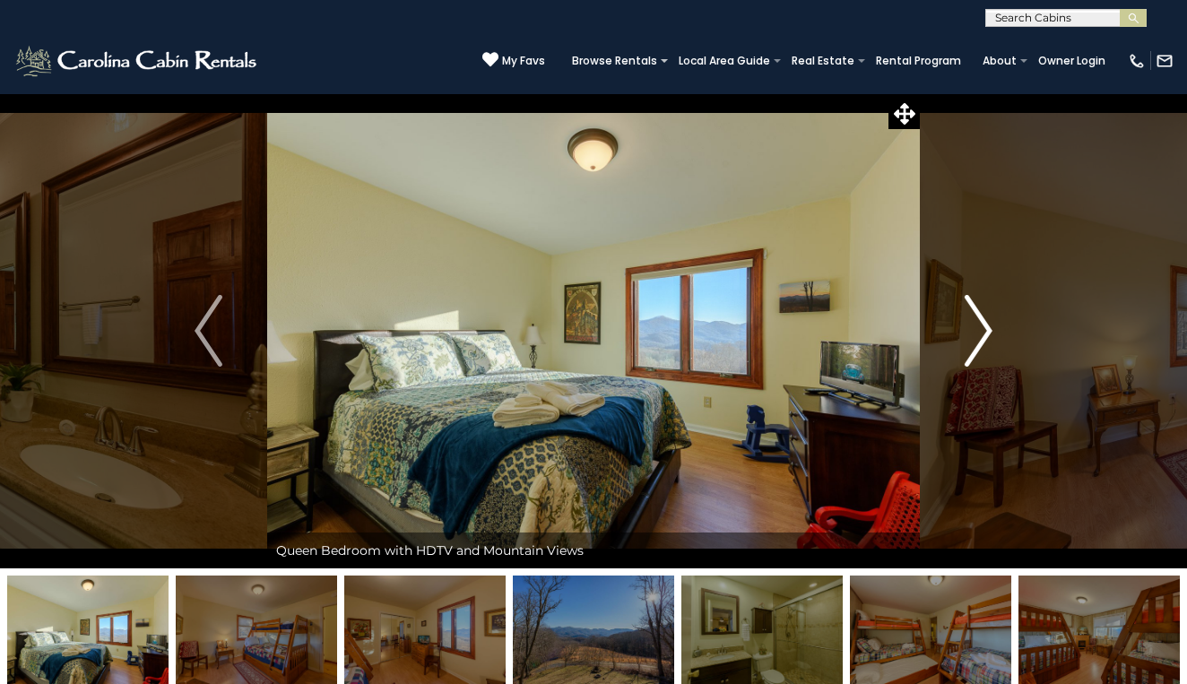
click at [970, 342] on img "Next" at bounding box center [977, 331] width 27 height 72
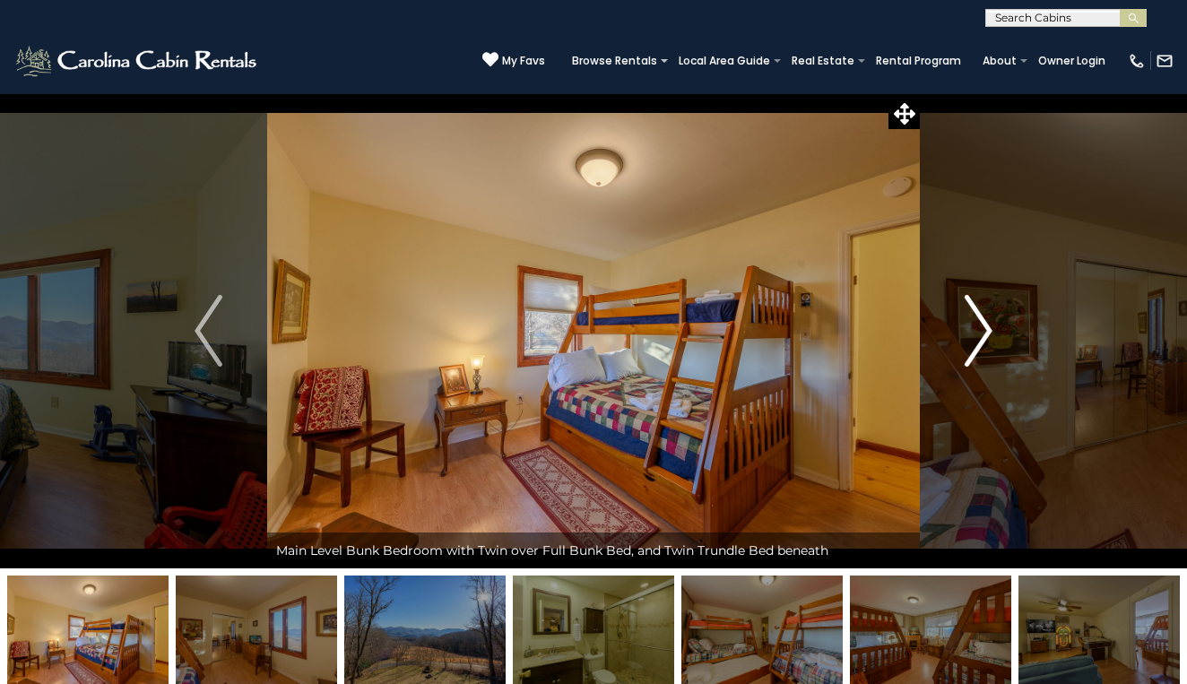
click at [987, 330] on img "Next" at bounding box center [977, 331] width 27 height 72
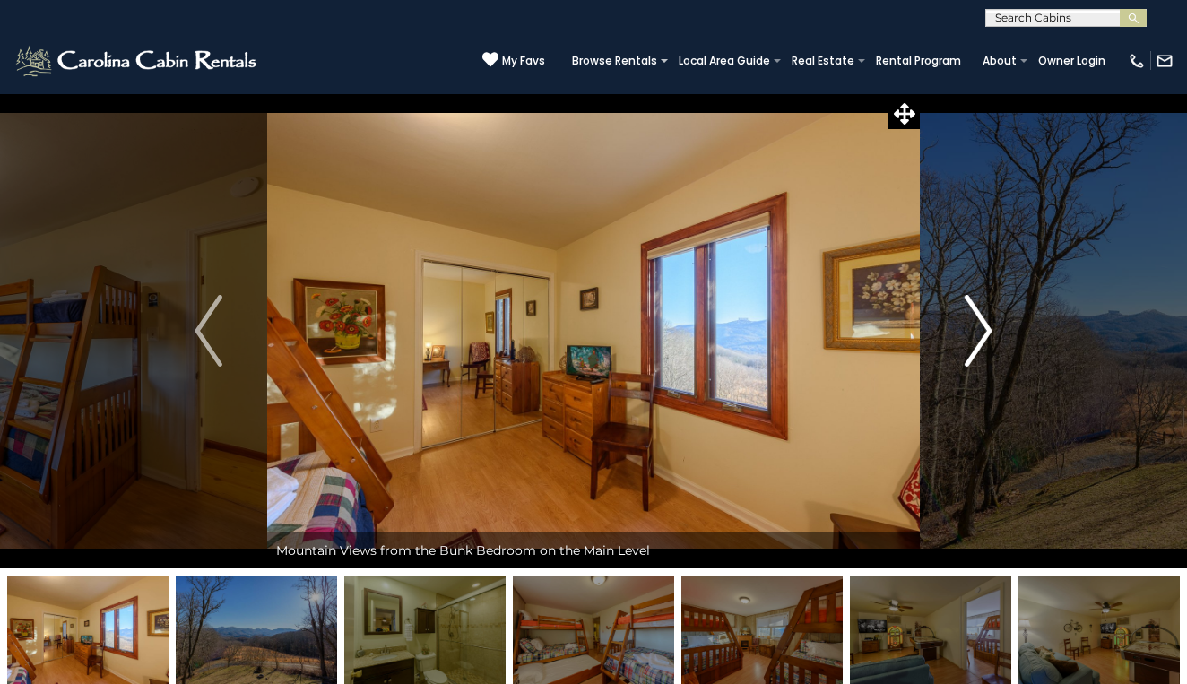
click at [989, 330] on img "Next" at bounding box center [977, 331] width 27 height 72
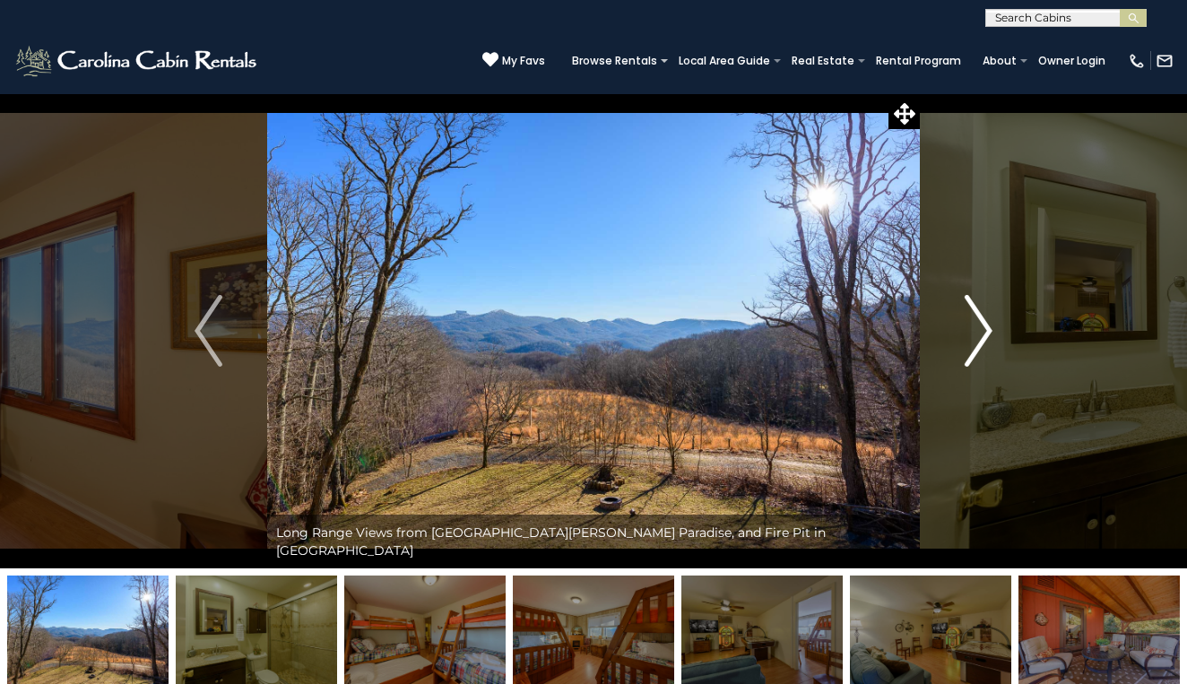
click at [989, 330] on img "Next" at bounding box center [977, 331] width 27 height 72
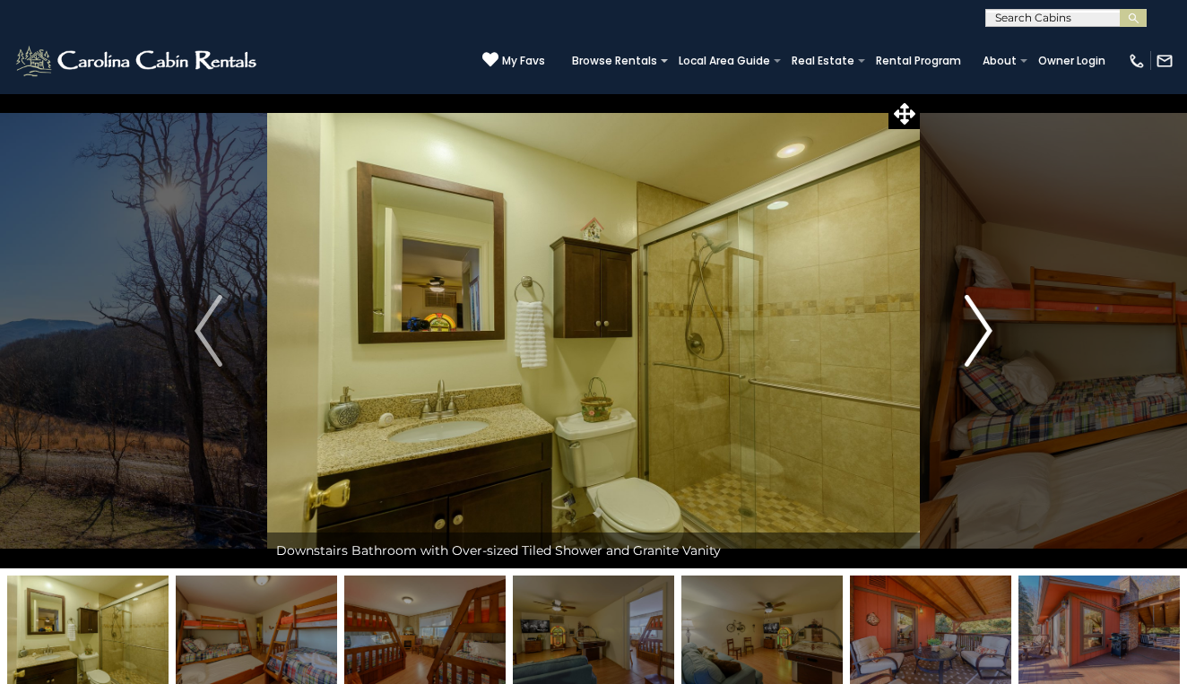
click at [979, 334] on img "Next" at bounding box center [977, 331] width 27 height 72
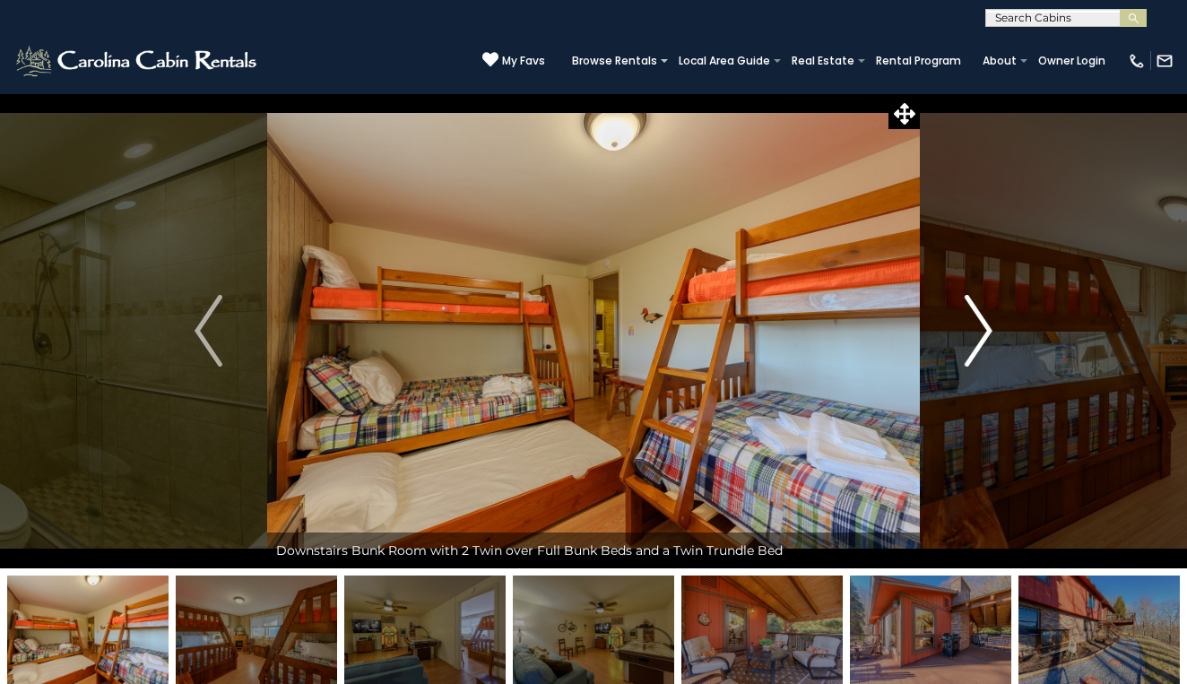
click at [979, 334] on img "Next" at bounding box center [977, 331] width 27 height 72
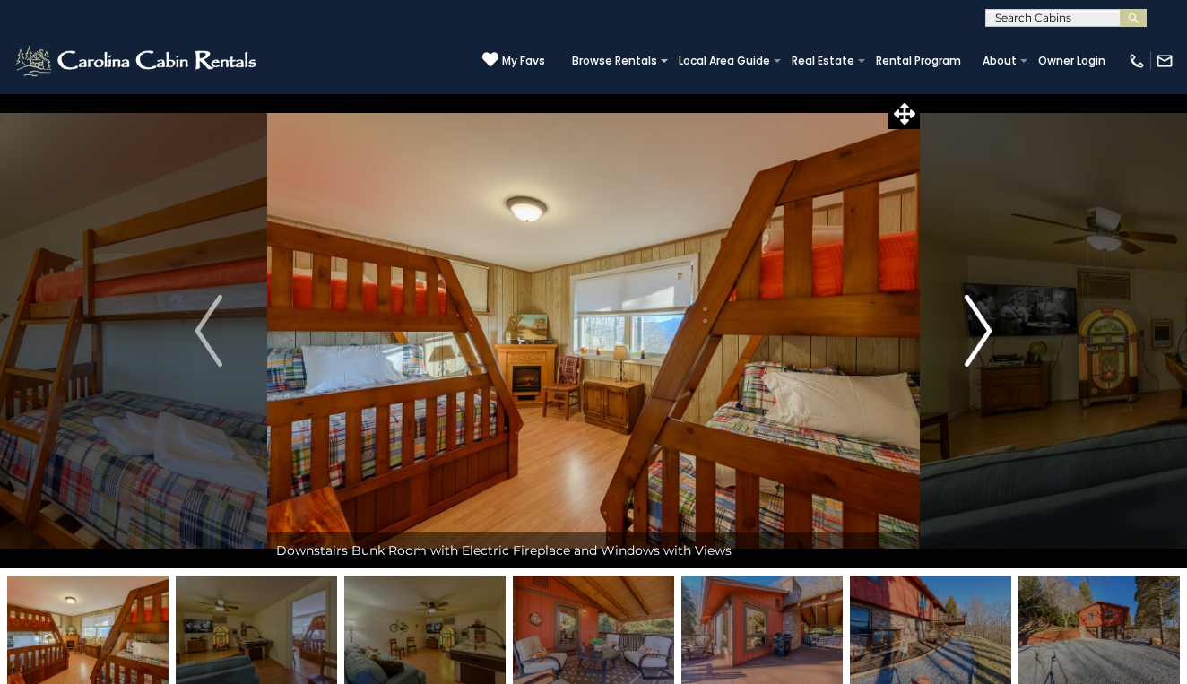
click at [986, 330] on img "Next" at bounding box center [977, 331] width 27 height 72
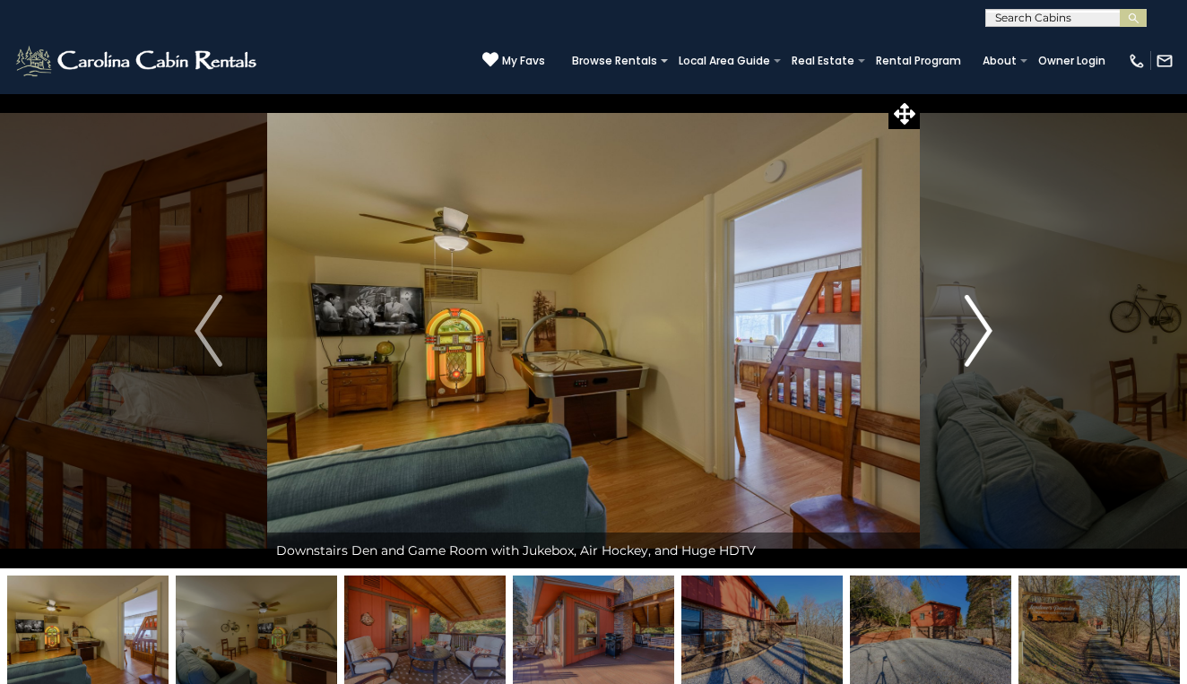
click at [979, 329] on img "Next" at bounding box center [977, 331] width 27 height 72
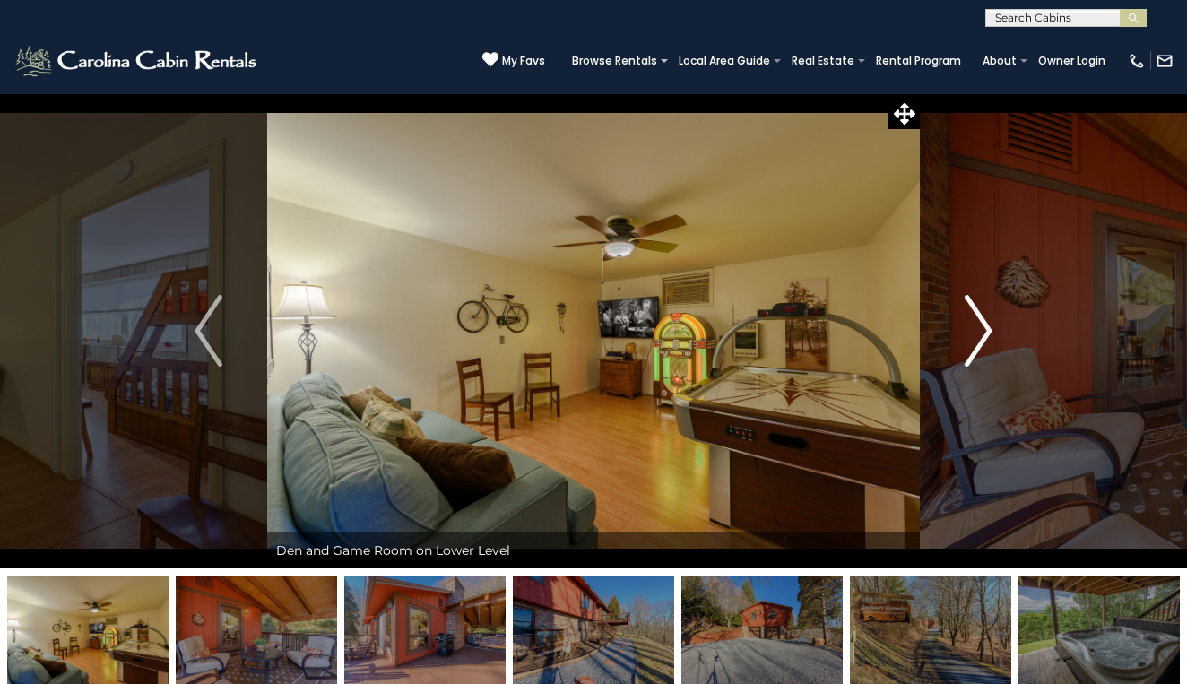
click at [979, 329] on img "Next" at bounding box center [977, 331] width 27 height 72
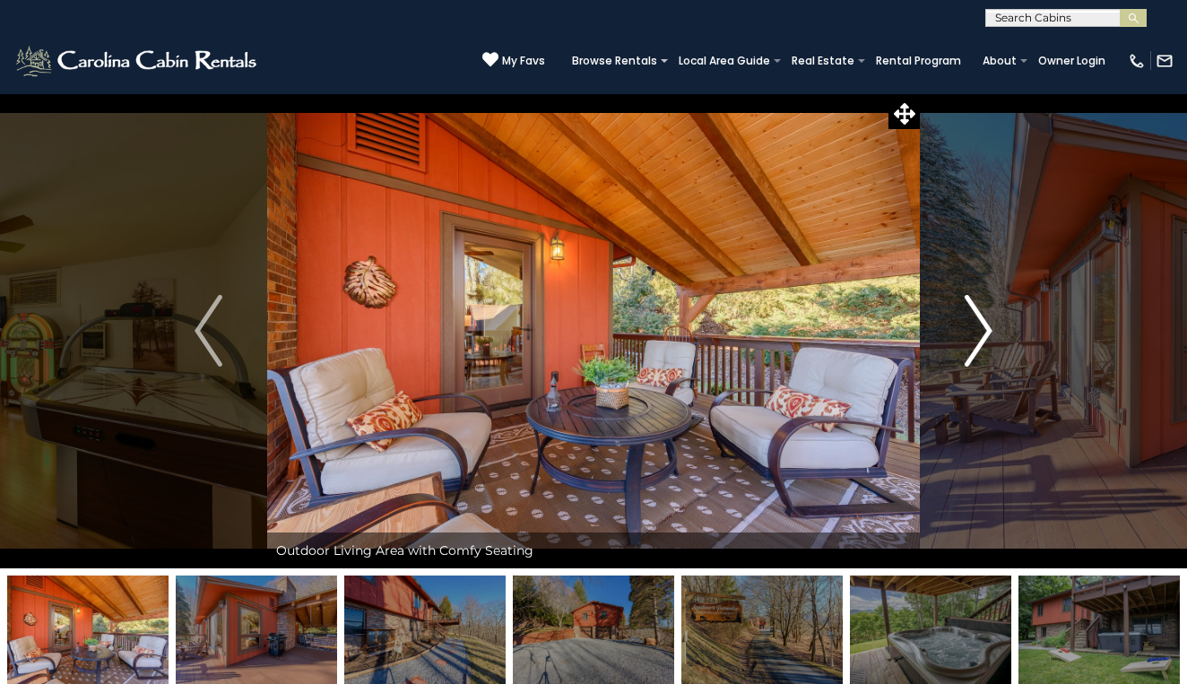
click at [979, 329] on img "Next" at bounding box center [977, 331] width 27 height 72
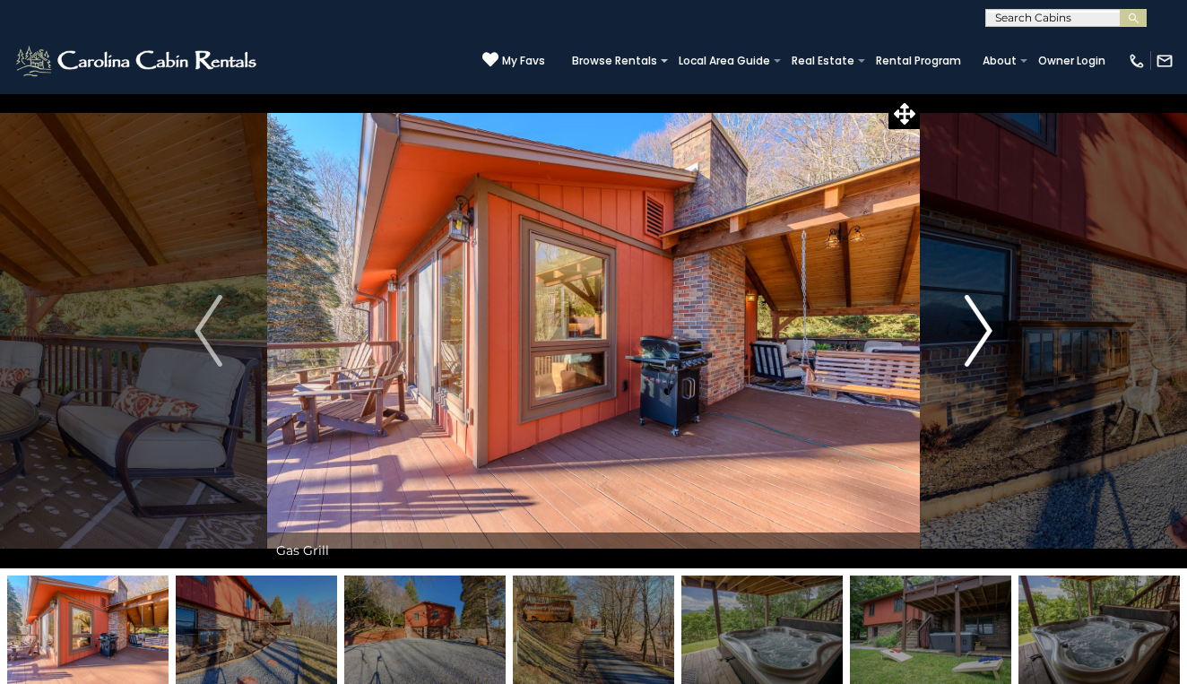
click at [979, 329] on img "Next" at bounding box center [977, 331] width 27 height 72
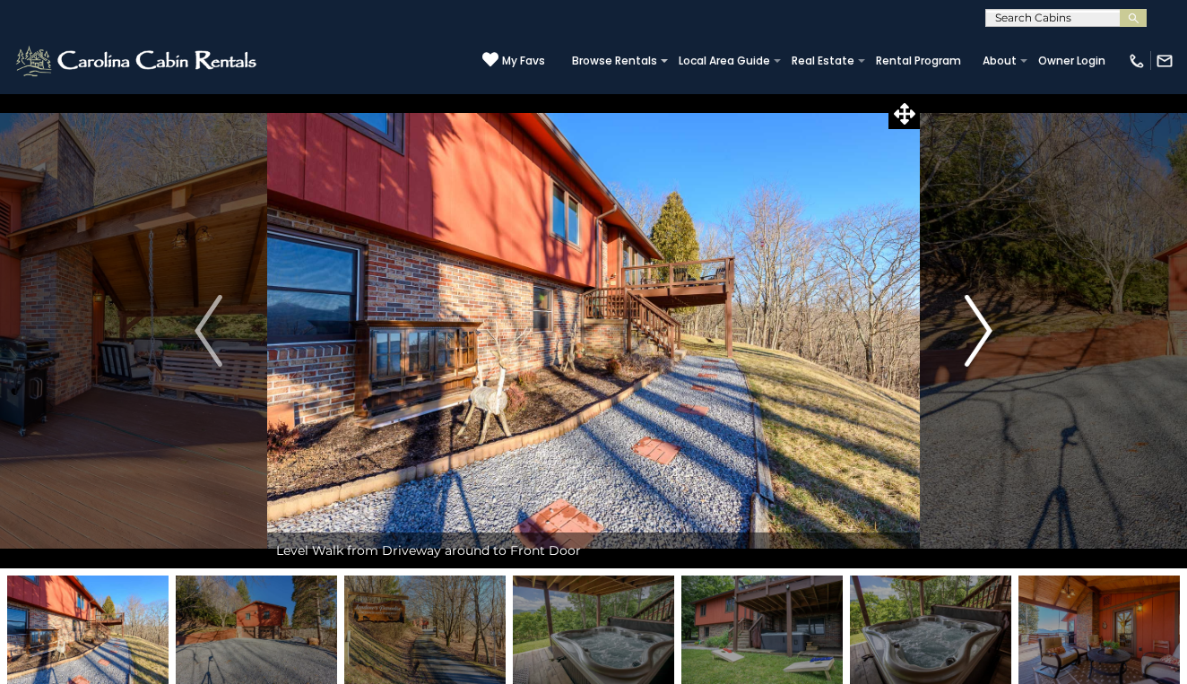
click at [979, 329] on img "Next" at bounding box center [977, 331] width 27 height 72
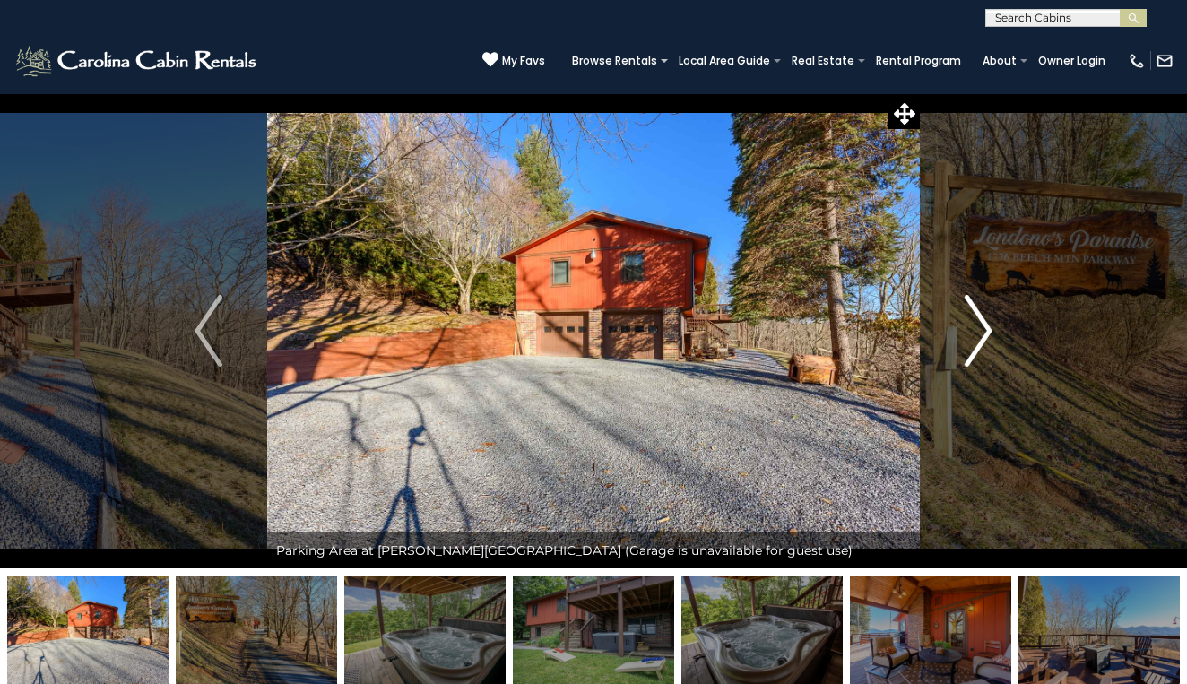
click at [984, 328] on img "Next" at bounding box center [977, 331] width 27 height 72
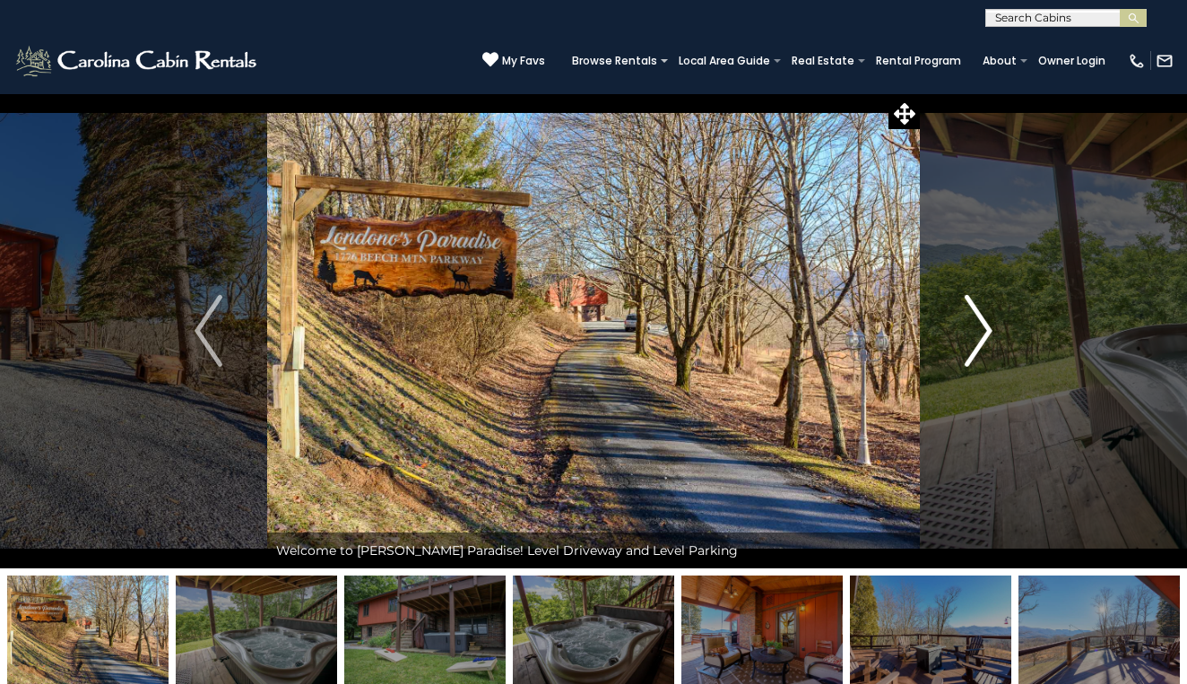
click at [984, 328] on img "Next" at bounding box center [977, 331] width 27 height 72
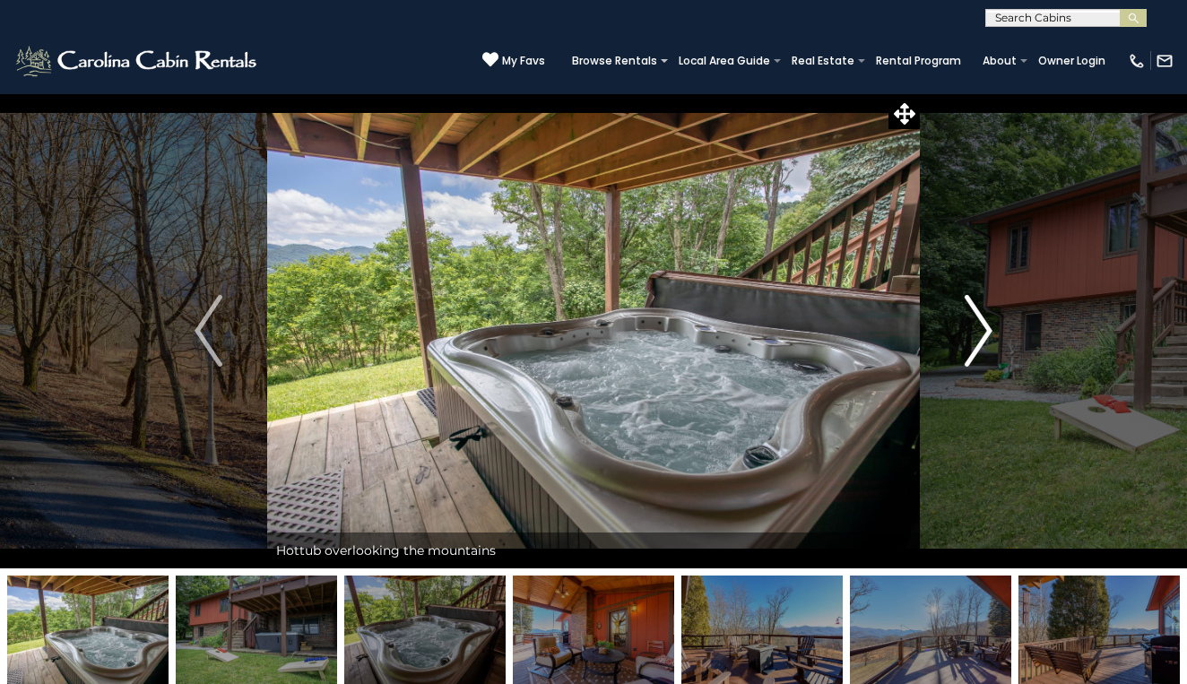
click at [984, 328] on img "Next" at bounding box center [977, 331] width 27 height 72
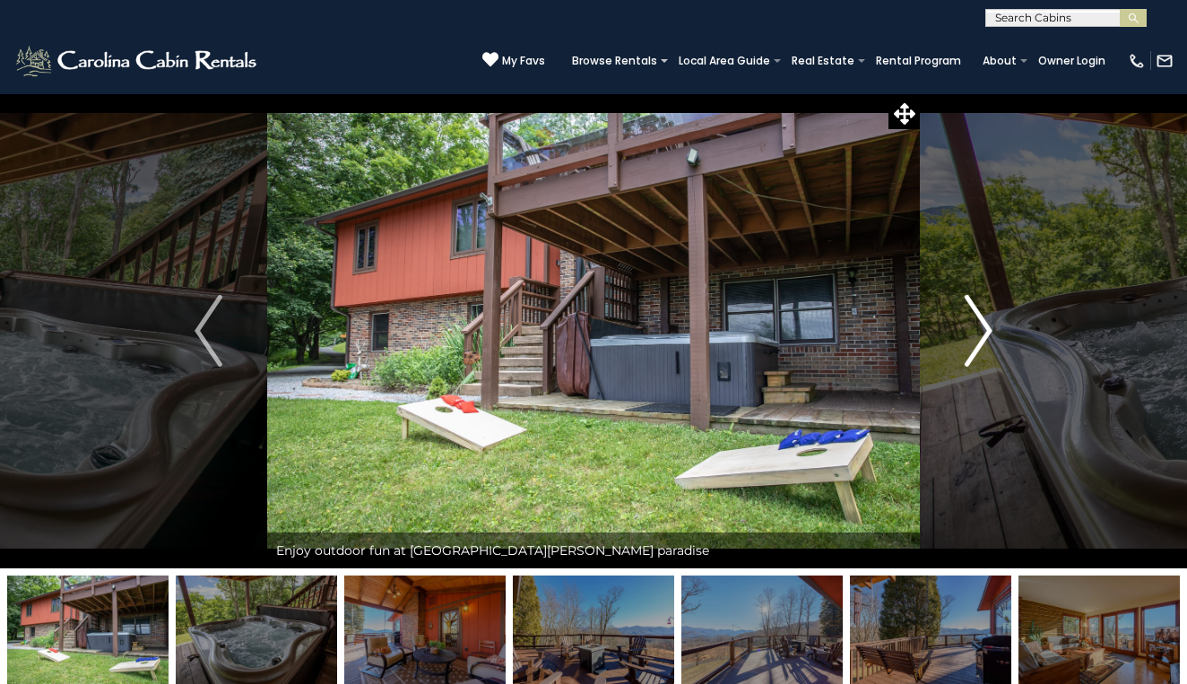
click at [984, 328] on img "Next" at bounding box center [977, 331] width 27 height 72
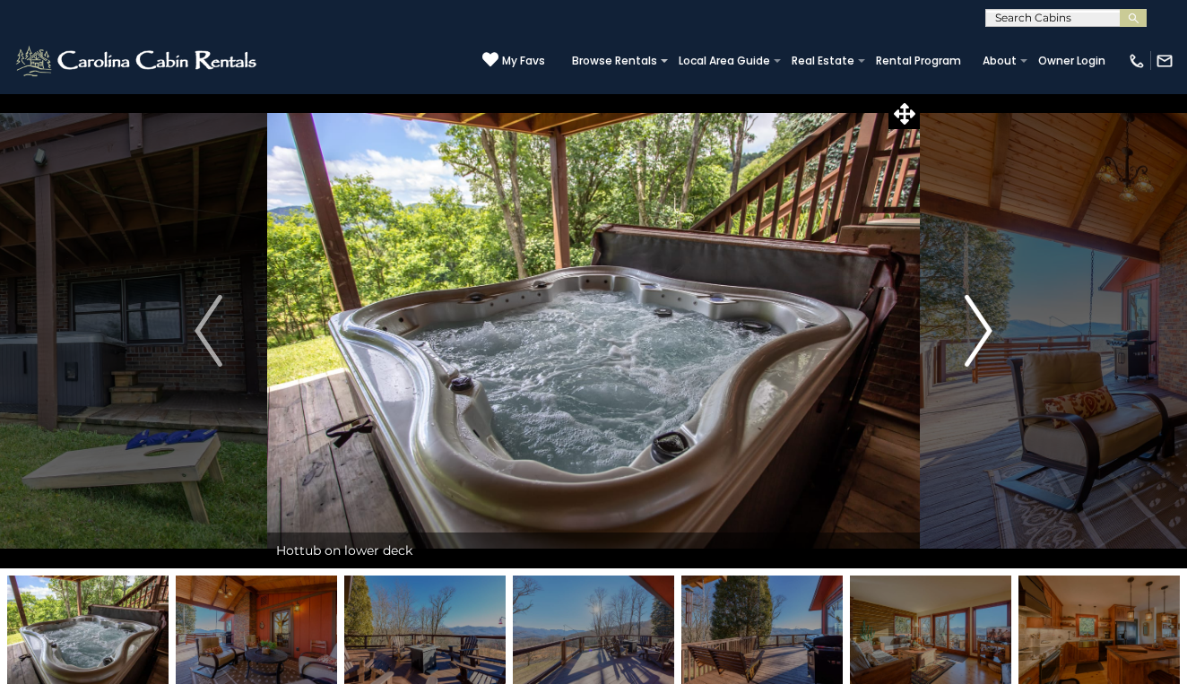
click at [984, 328] on img "Next" at bounding box center [977, 331] width 27 height 72
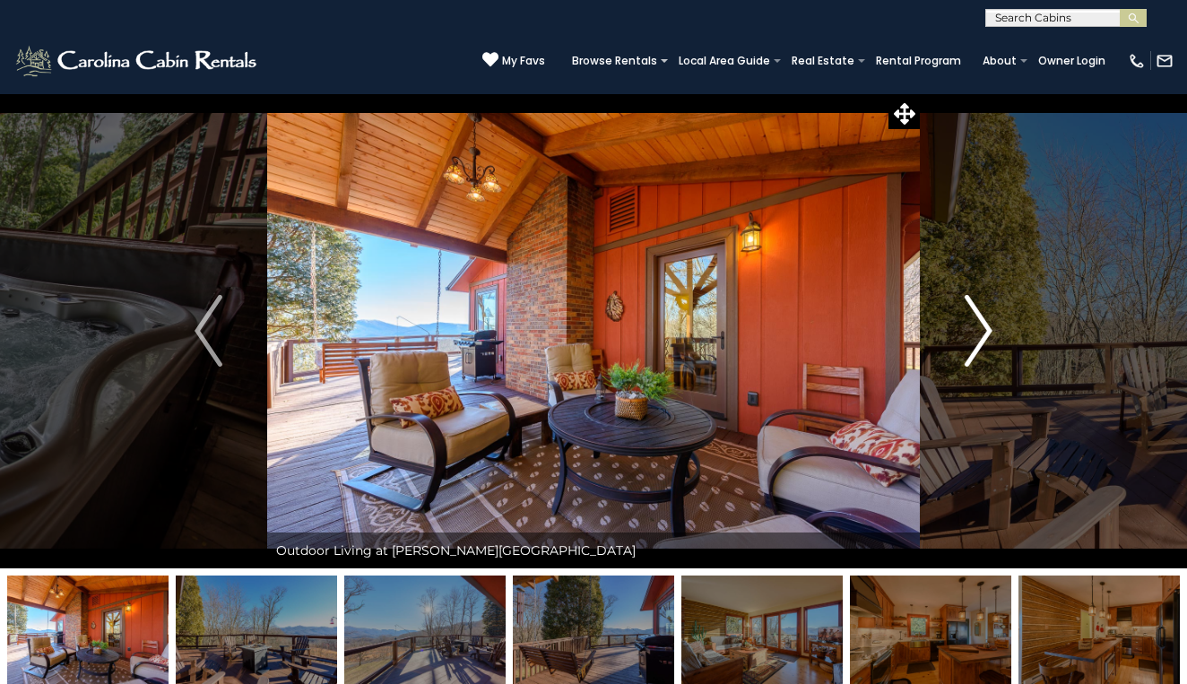
click at [984, 328] on img "Next" at bounding box center [977, 331] width 27 height 72
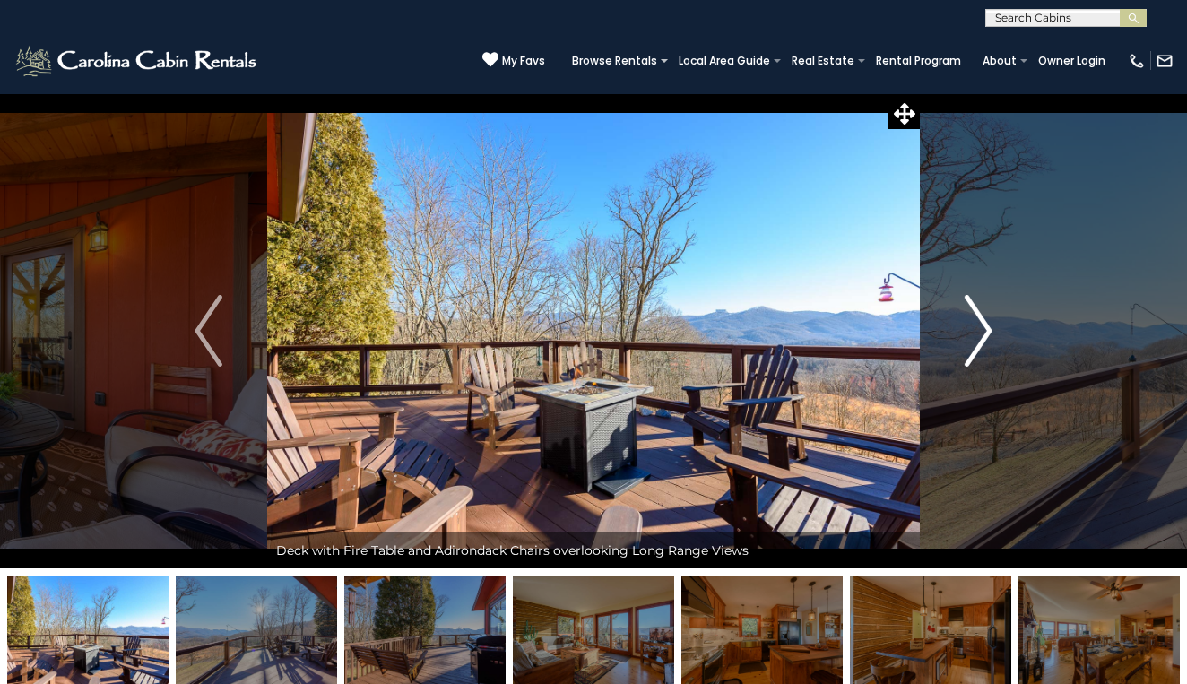
click at [984, 328] on img "Next" at bounding box center [977, 331] width 27 height 72
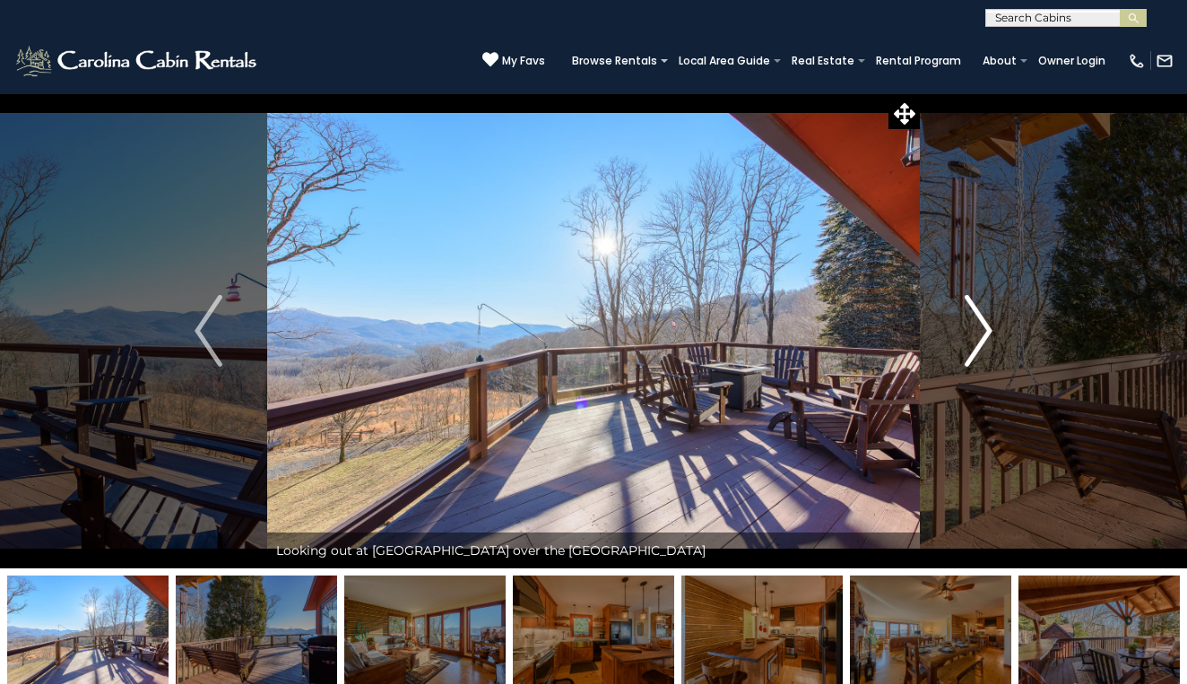
click at [969, 344] on img "Next" at bounding box center [977, 331] width 27 height 72
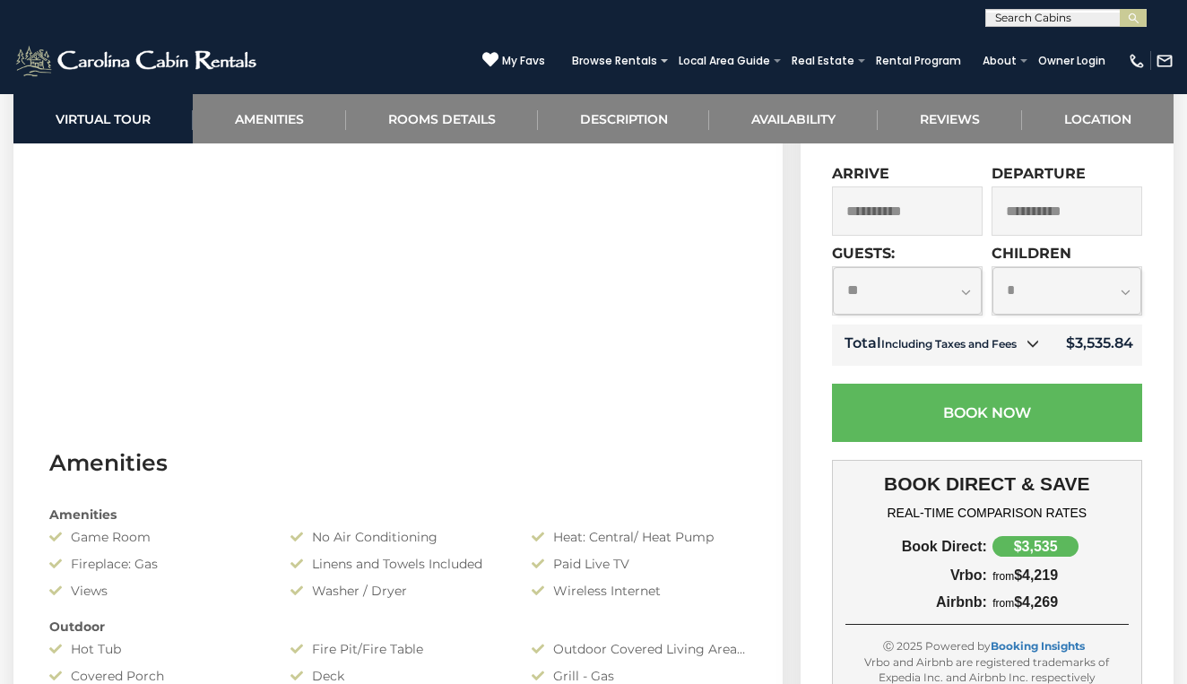
scroll to position [994, 0]
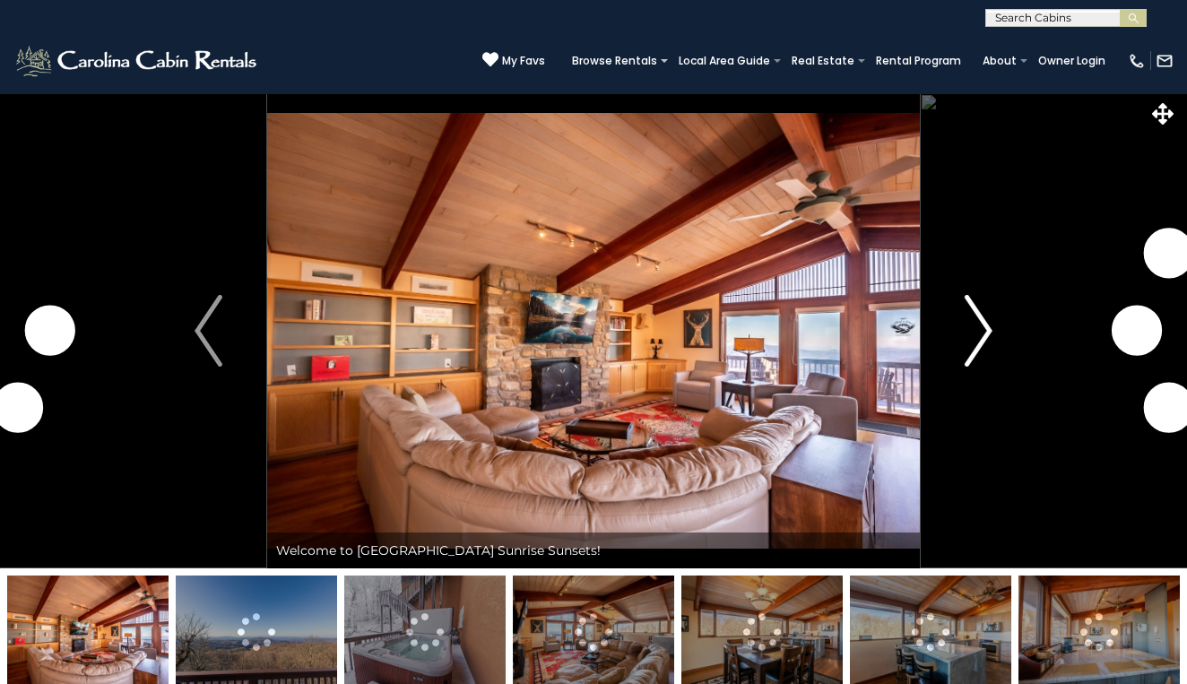
click at [982, 332] on img "Next" at bounding box center [977, 331] width 27 height 72
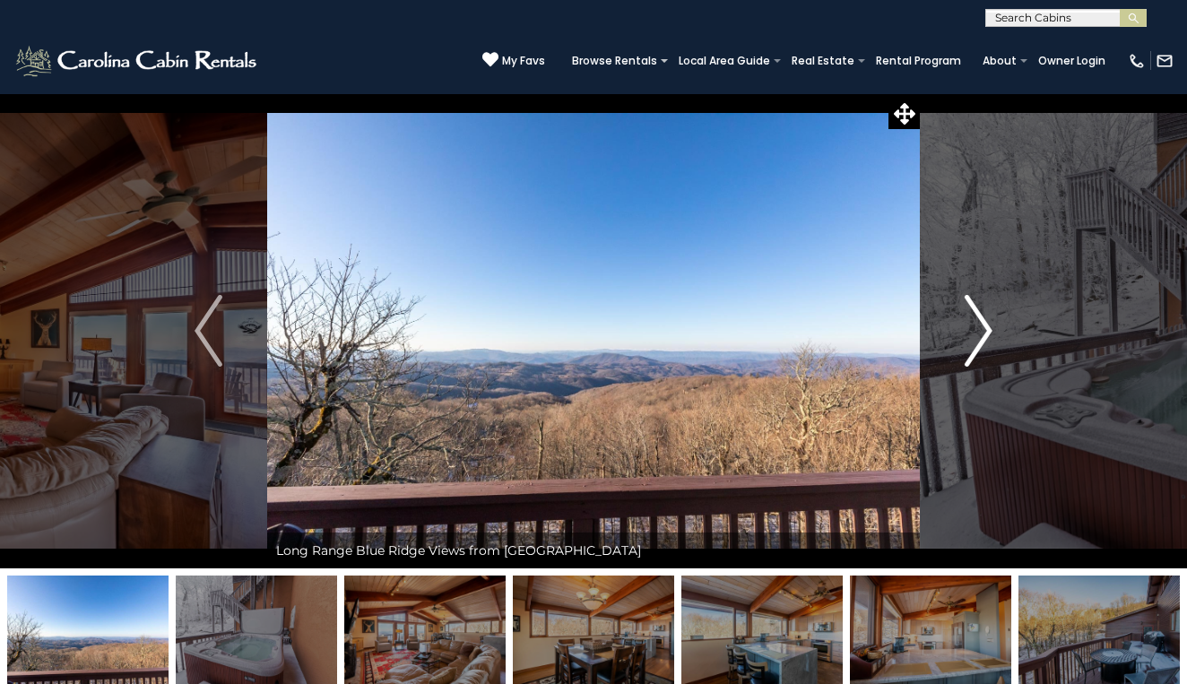
click at [981, 329] on img "Next" at bounding box center [977, 331] width 27 height 72
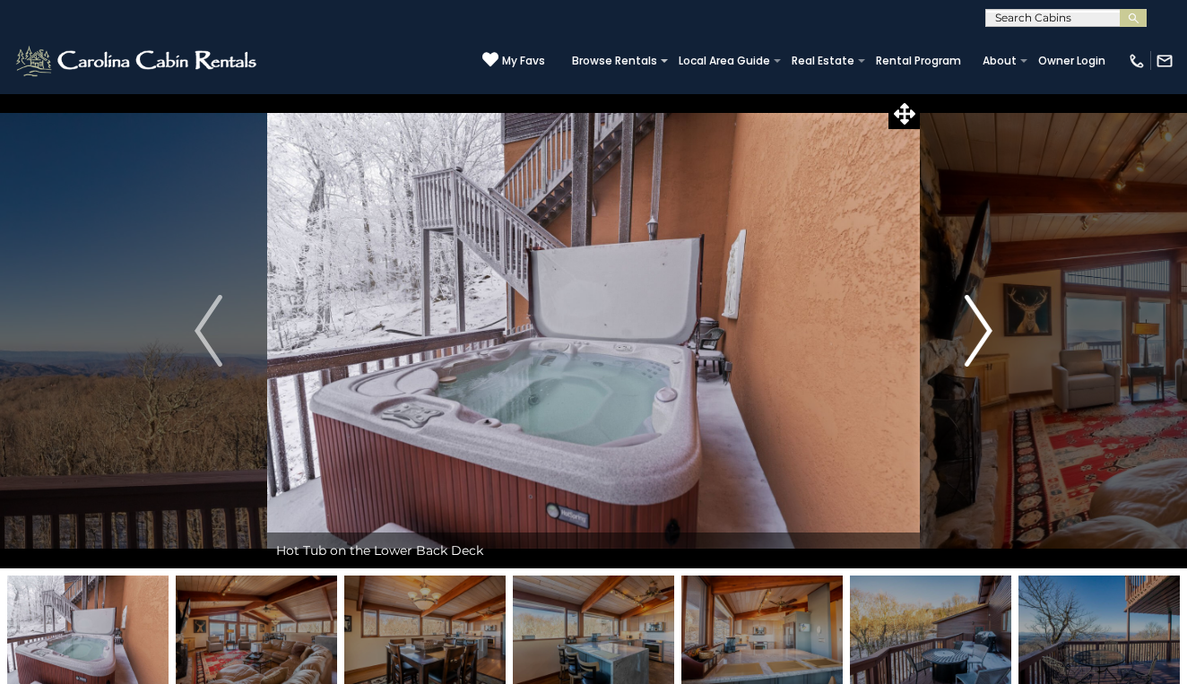
click at [981, 329] on img "Next" at bounding box center [977, 331] width 27 height 72
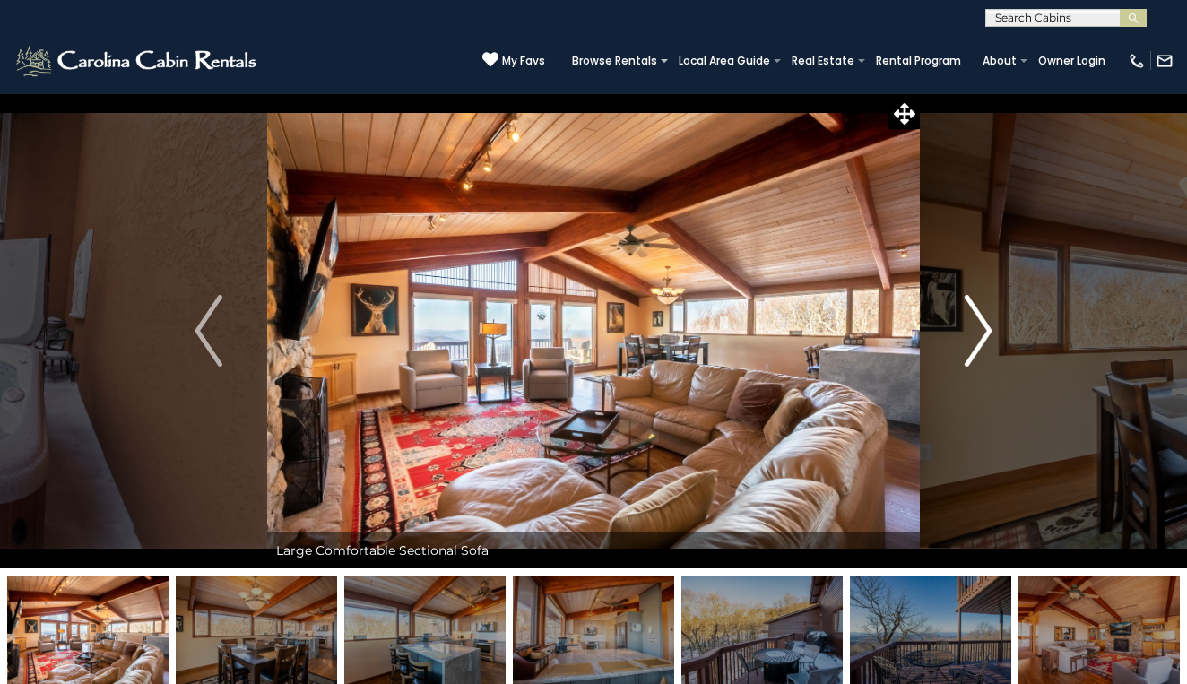
click at [980, 328] on img "Next" at bounding box center [977, 331] width 27 height 72
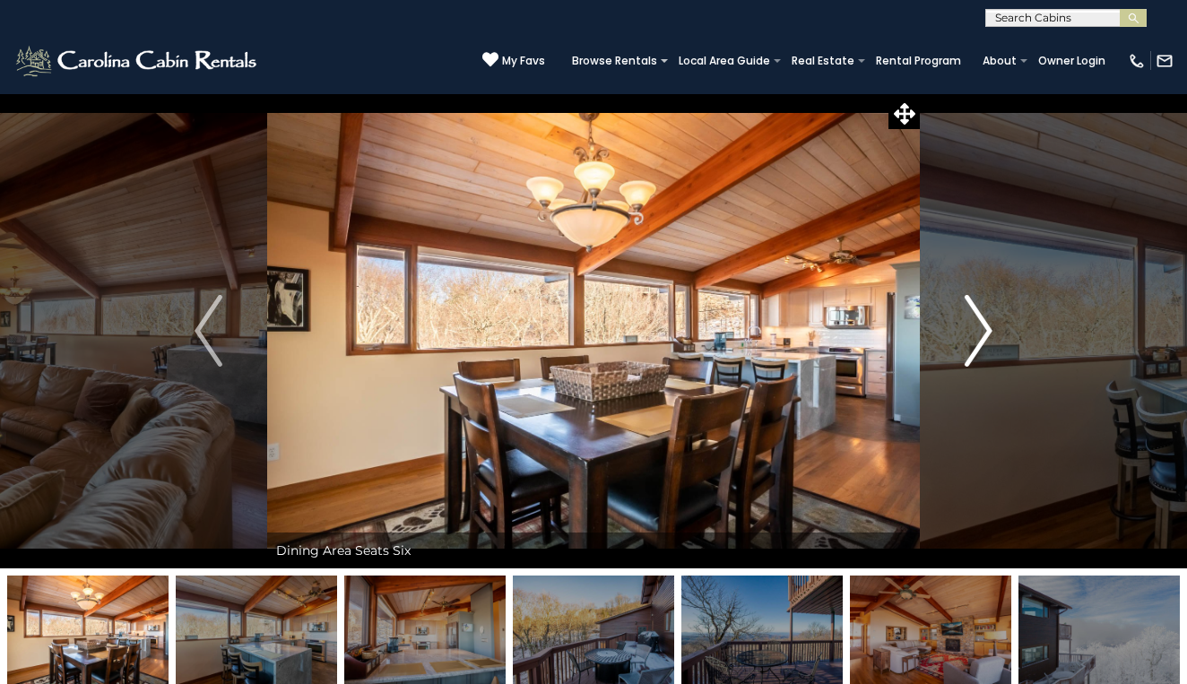
click at [980, 328] on img "Next" at bounding box center [977, 331] width 27 height 72
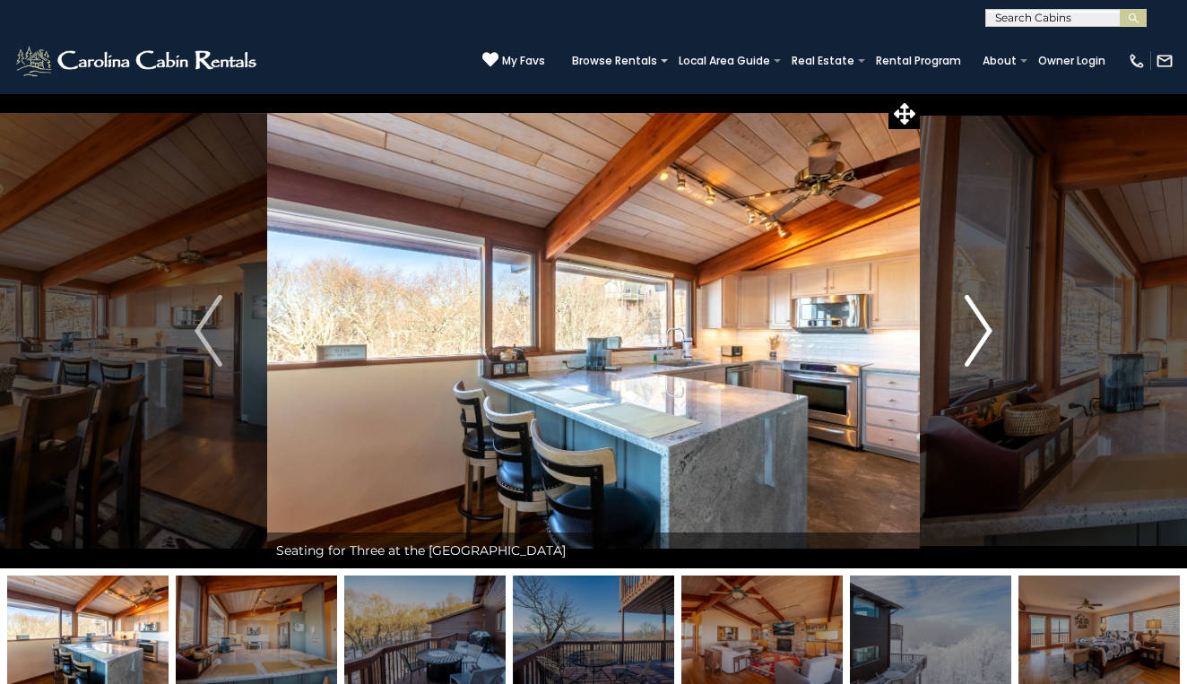
click at [980, 328] on img "Next" at bounding box center [977, 331] width 27 height 72
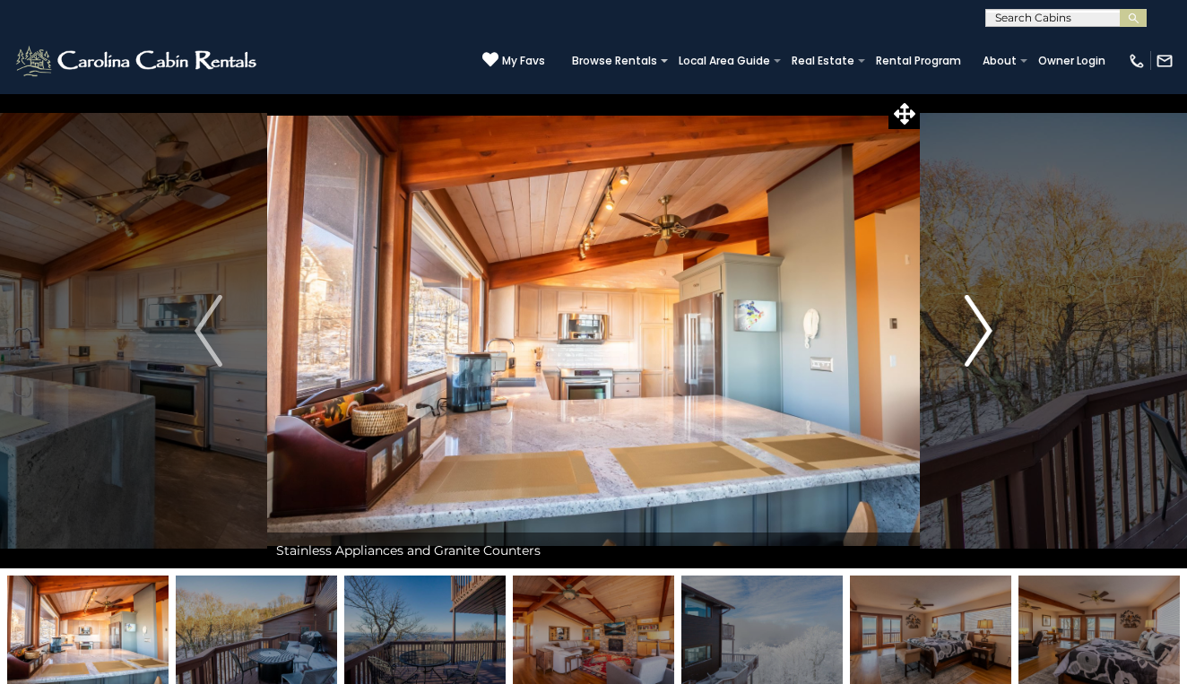
click at [980, 328] on img "Next" at bounding box center [977, 331] width 27 height 72
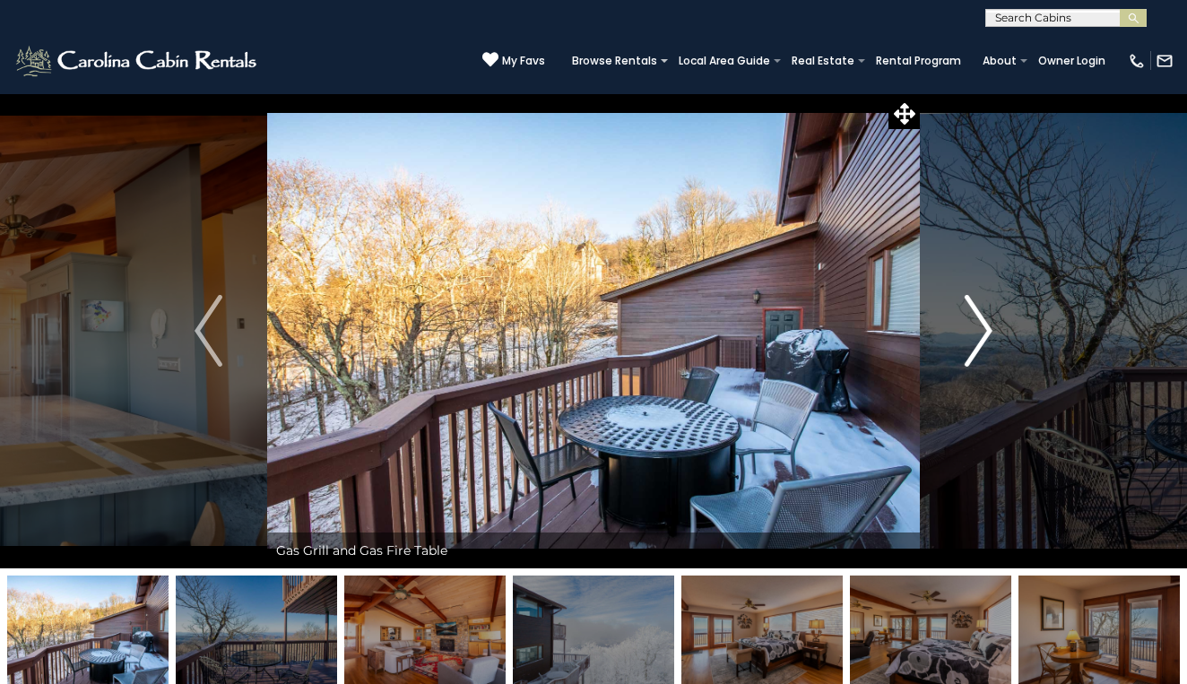
click at [980, 328] on img "Next" at bounding box center [977, 331] width 27 height 72
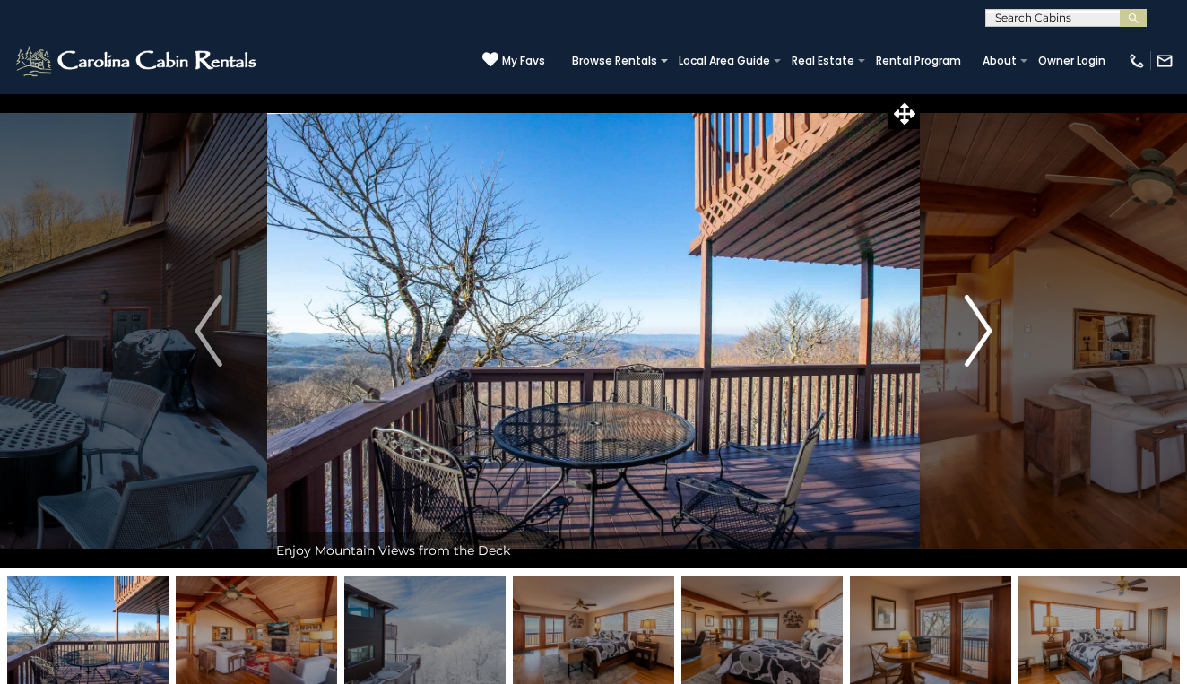
click at [978, 333] on img "Next" at bounding box center [977, 331] width 27 height 72
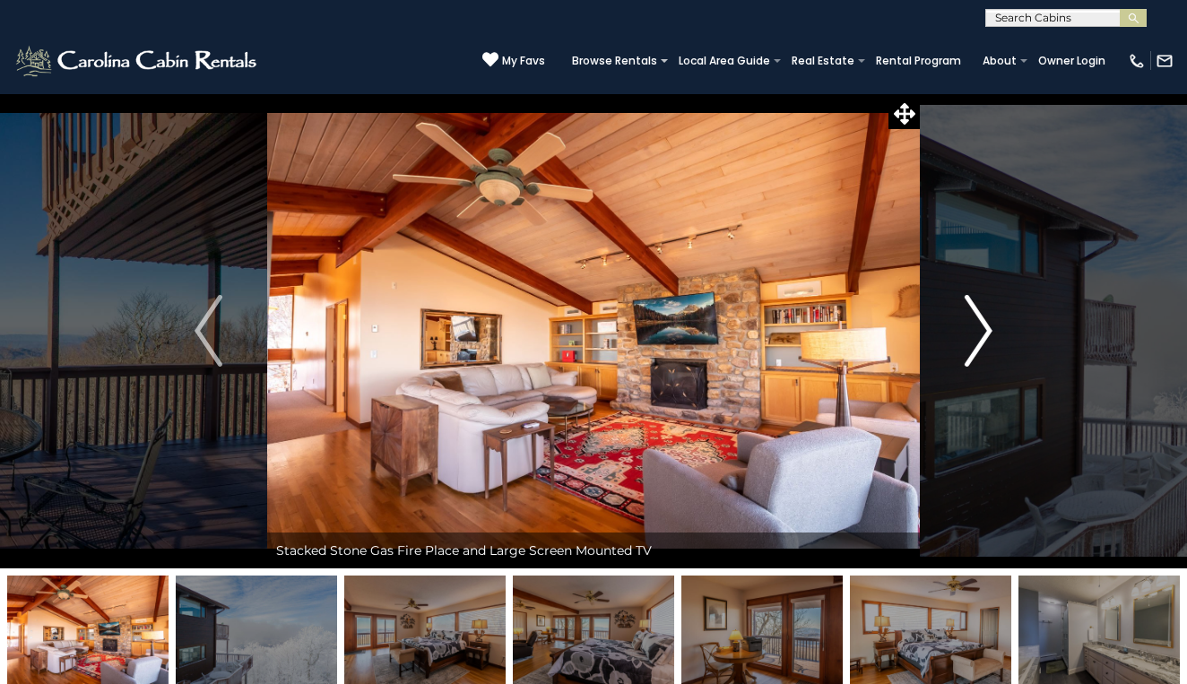
click at [978, 333] on img "Next" at bounding box center [977, 331] width 27 height 72
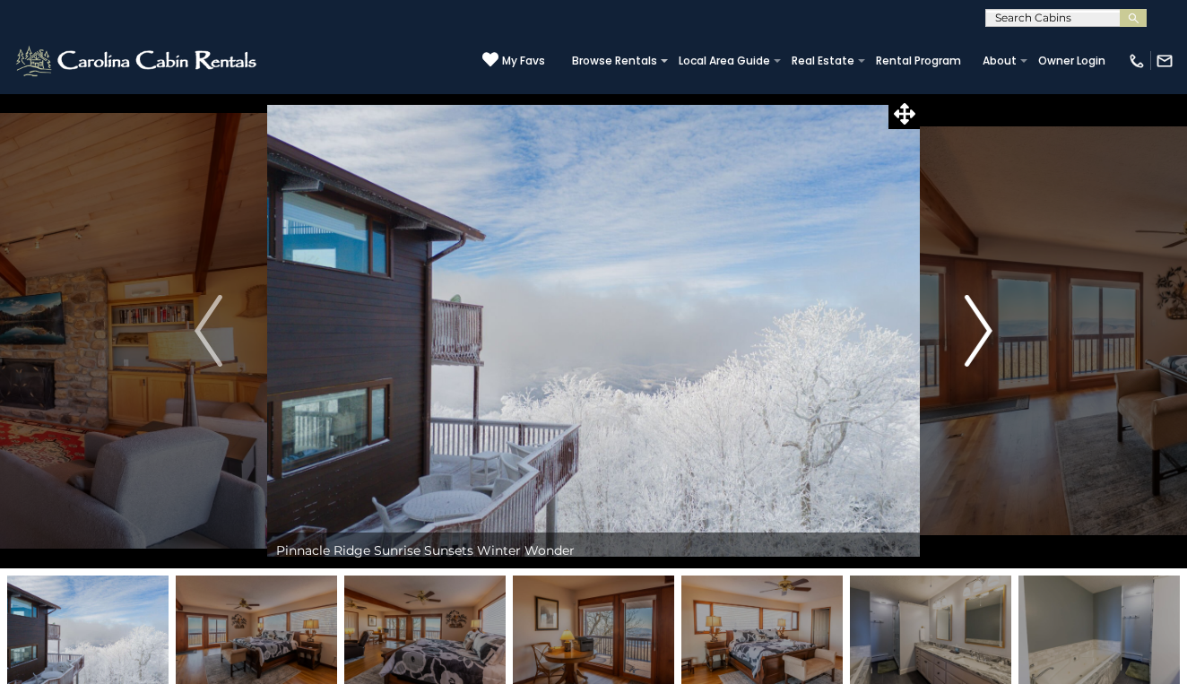
click at [978, 333] on img "Next" at bounding box center [977, 331] width 27 height 72
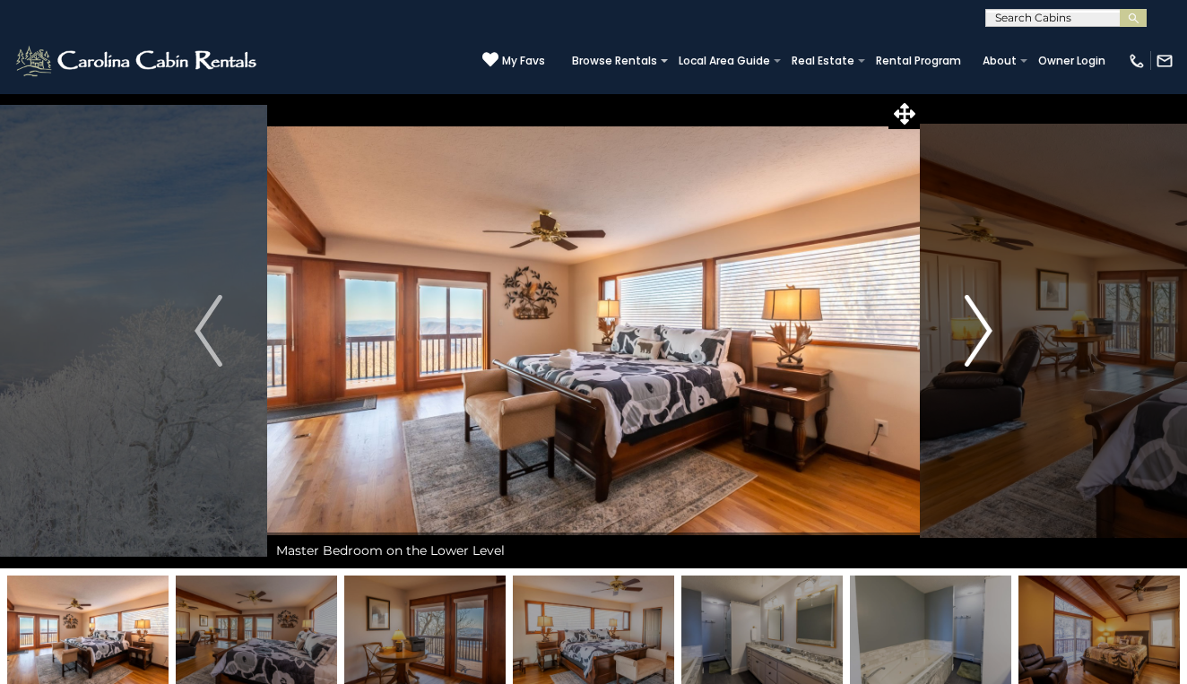
click at [978, 333] on img "Next" at bounding box center [977, 331] width 27 height 72
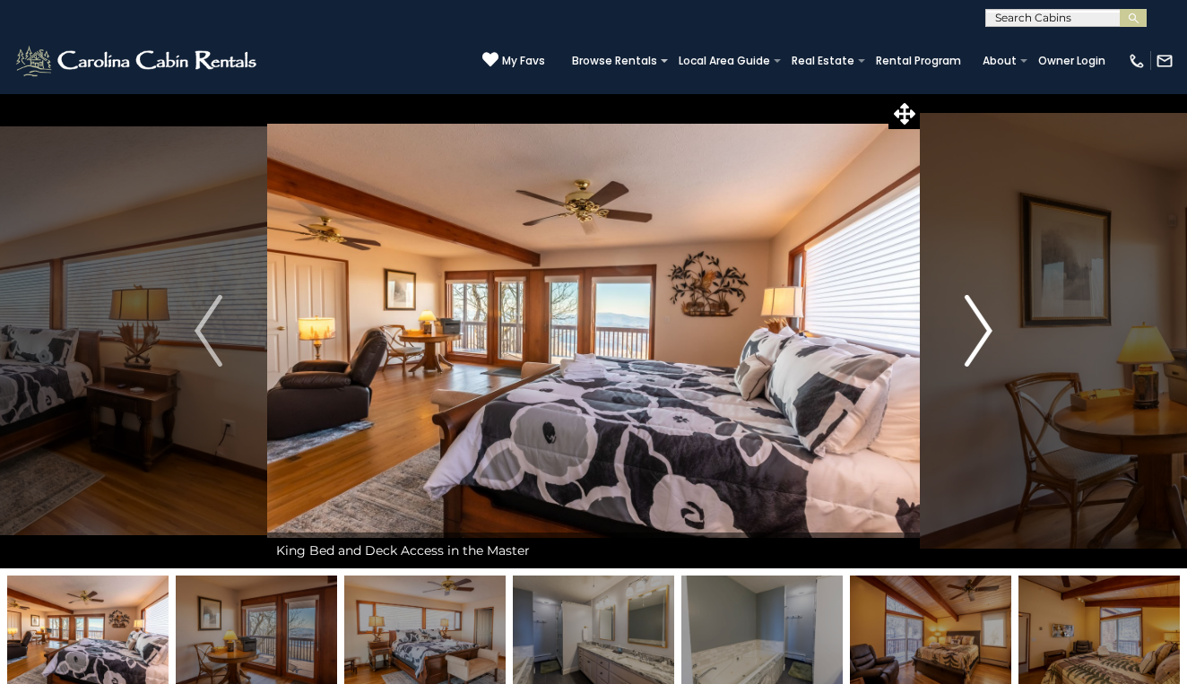
click at [977, 335] on img "Next" at bounding box center [977, 331] width 27 height 72
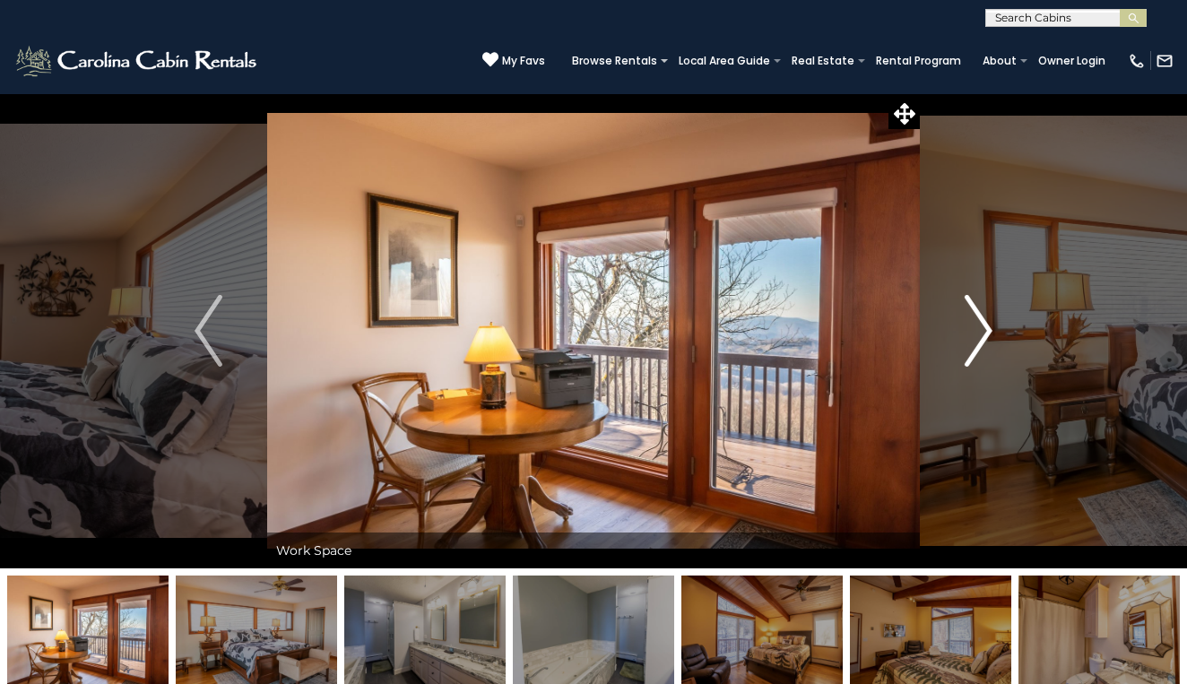
click at [977, 335] on img "Next" at bounding box center [977, 331] width 27 height 72
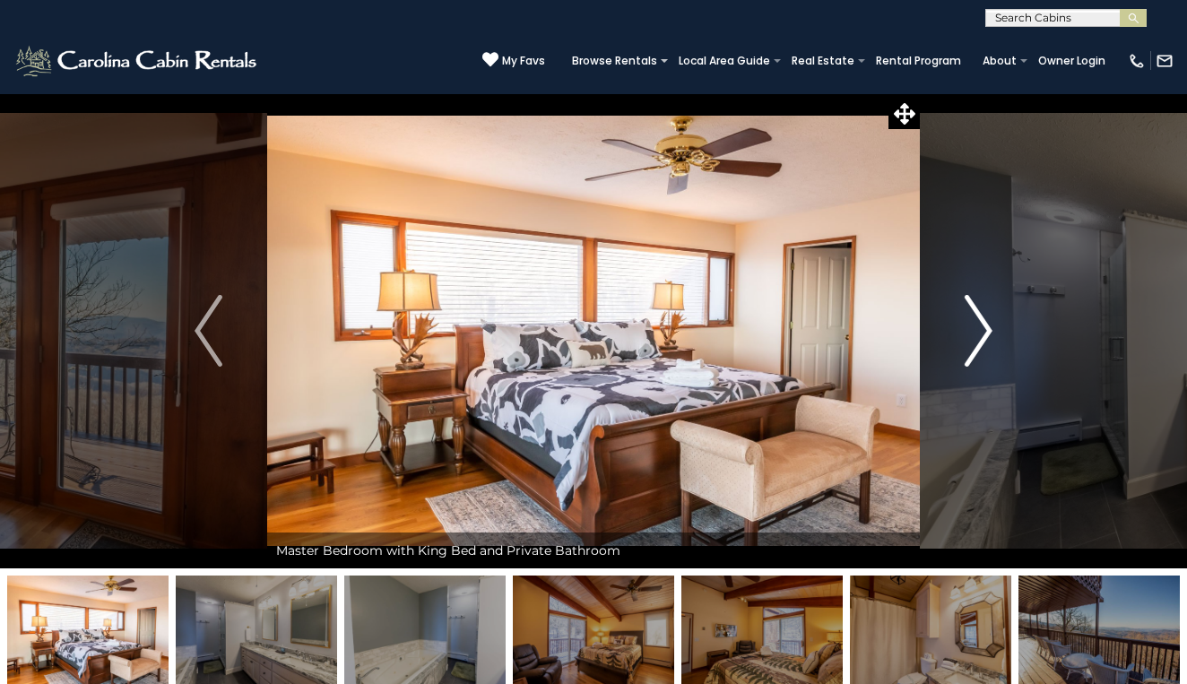
click at [977, 335] on img "Next" at bounding box center [977, 331] width 27 height 72
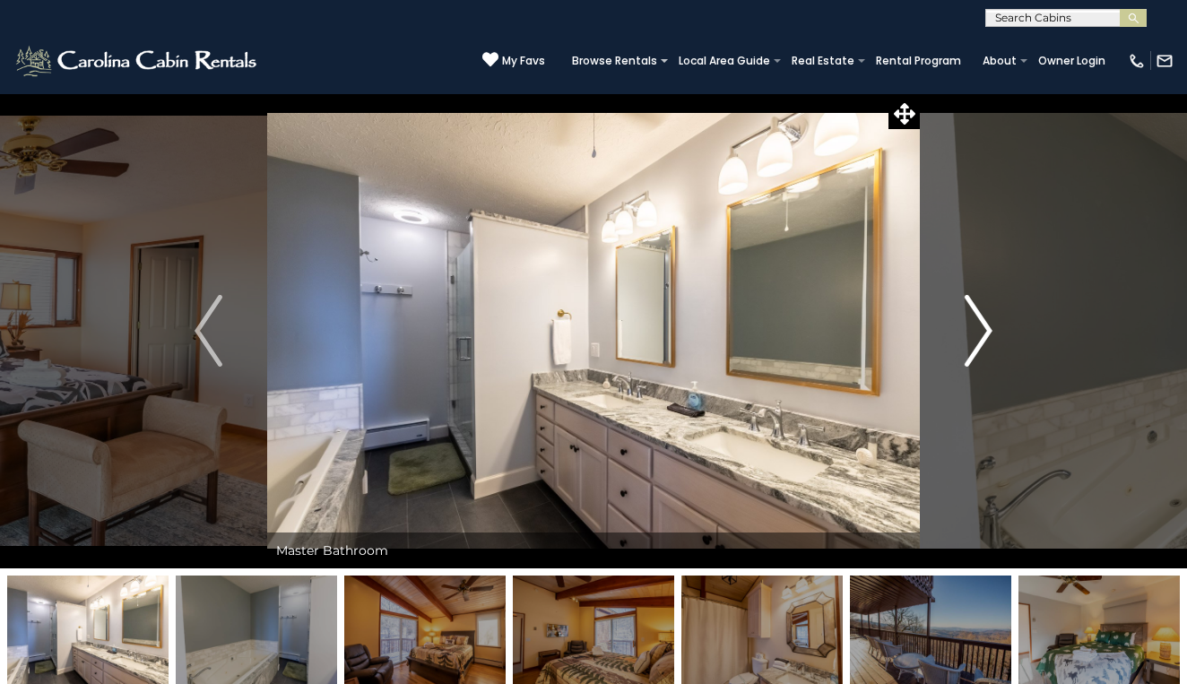
click at [977, 335] on img "Next" at bounding box center [977, 331] width 27 height 72
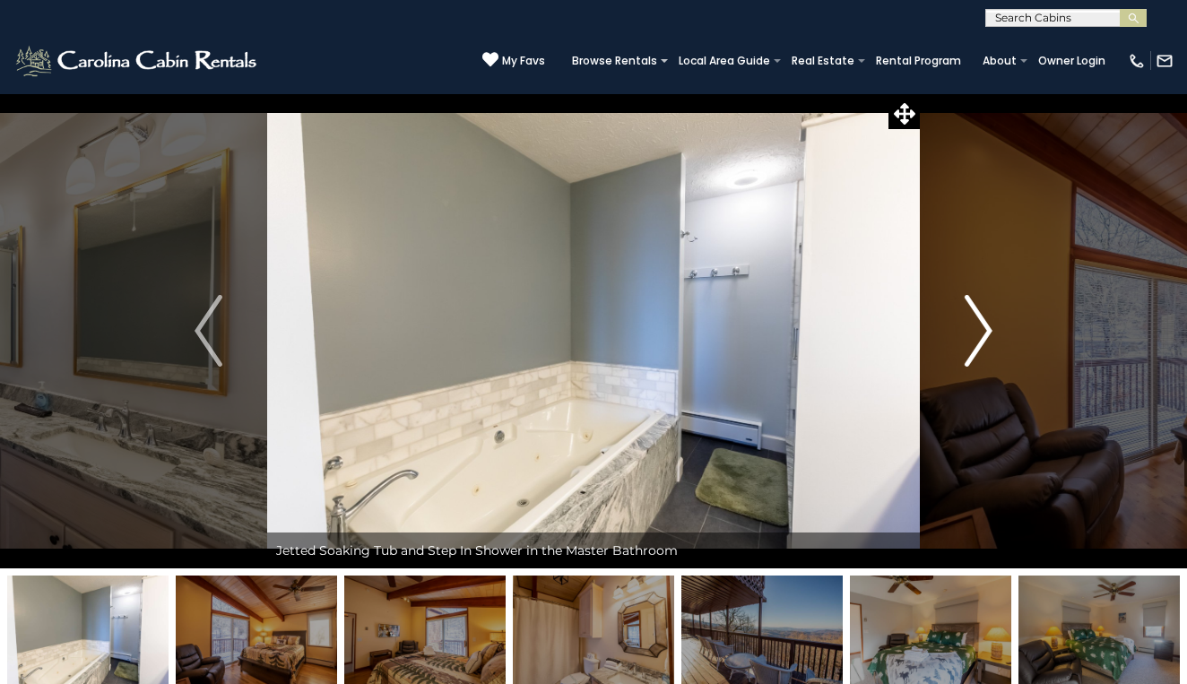
click at [977, 335] on img "Next" at bounding box center [977, 331] width 27 height 72
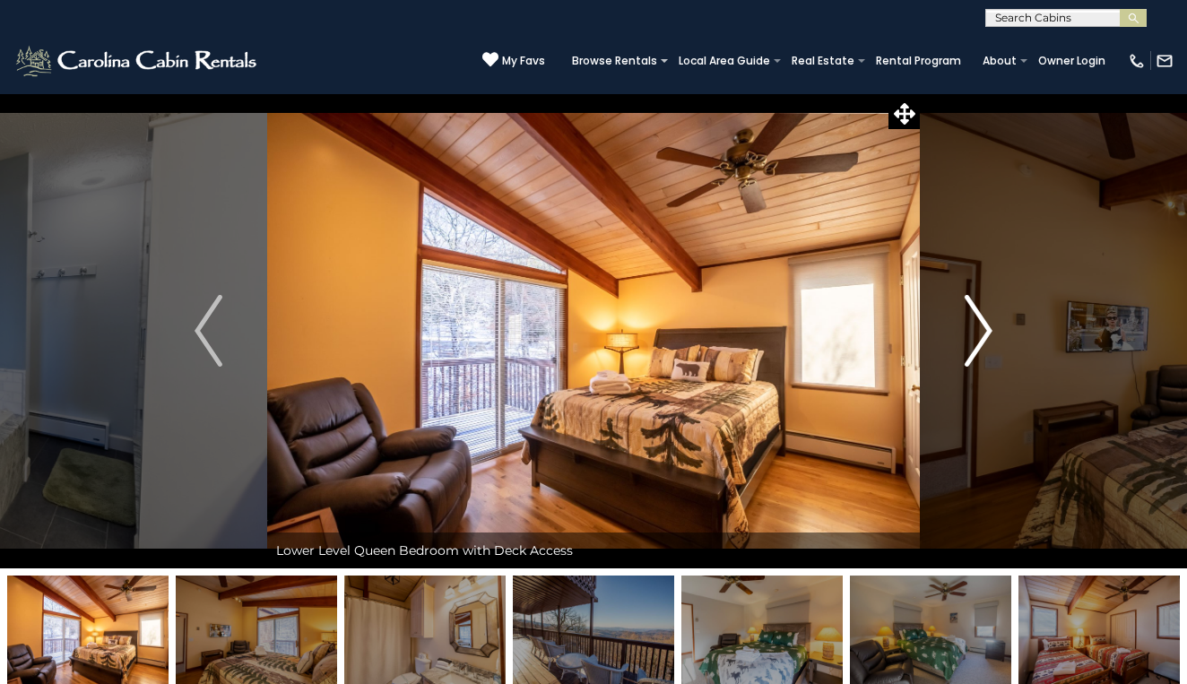
click at [977, 335] on img "Next" at bounding box center [977, 331] width 27 height 72
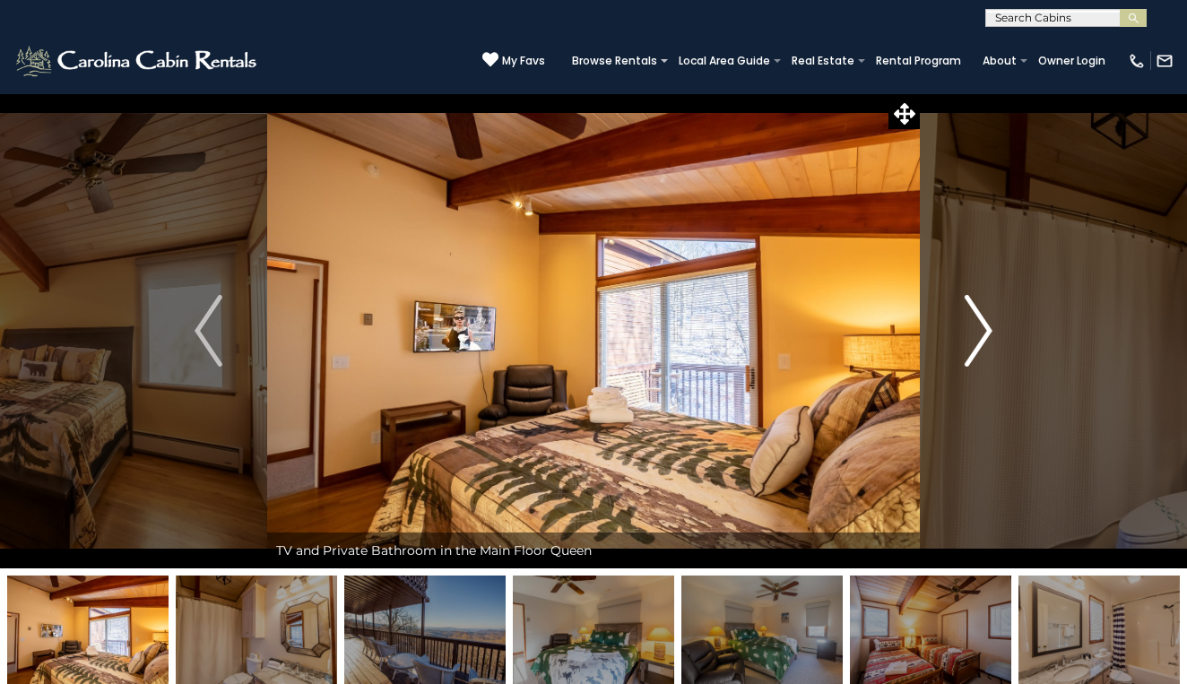
click at [977, 335] on img "Next" at bounding box center [977, 331] width 27 height 72
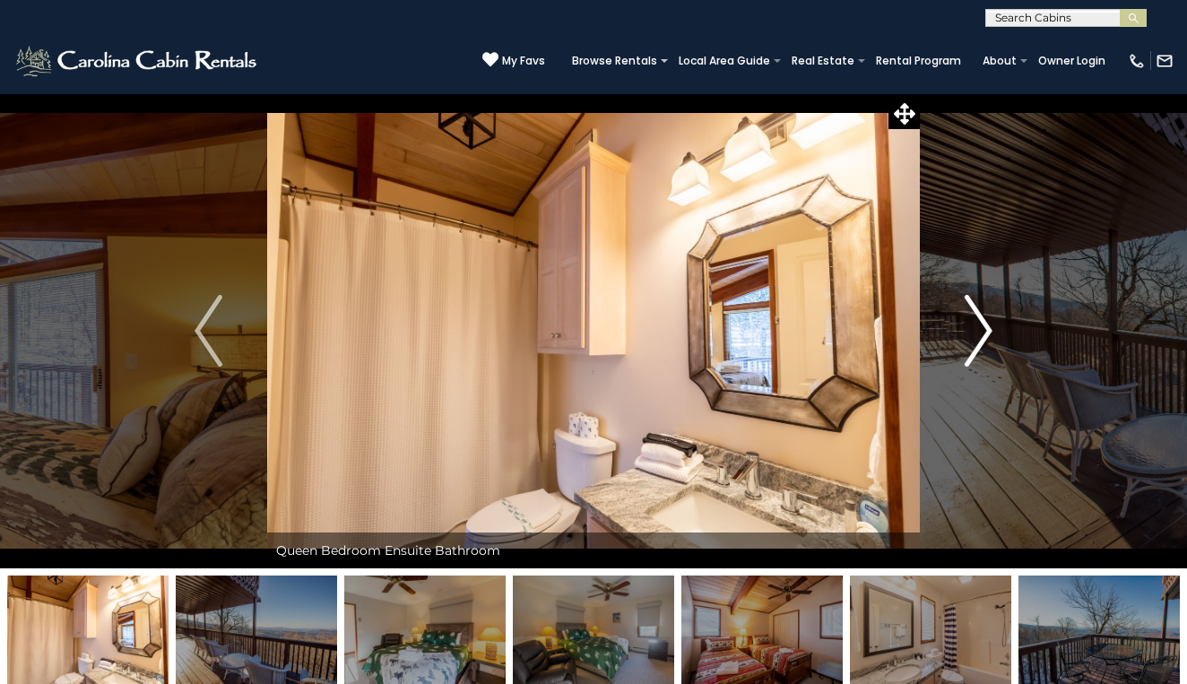
click at [977, 336] on img "Next" at bounding box center [977, 331] width 27 height 72
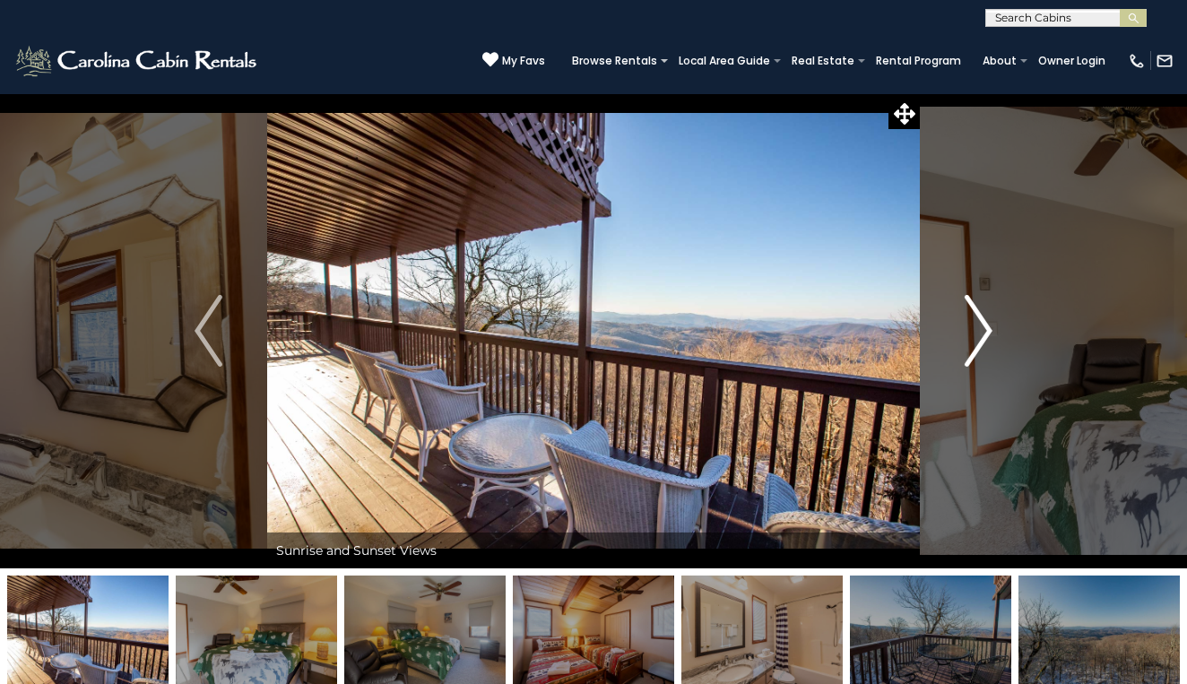
click at [977, 336] on img "Next" at bounding box center [977, 331] width 27 height 72
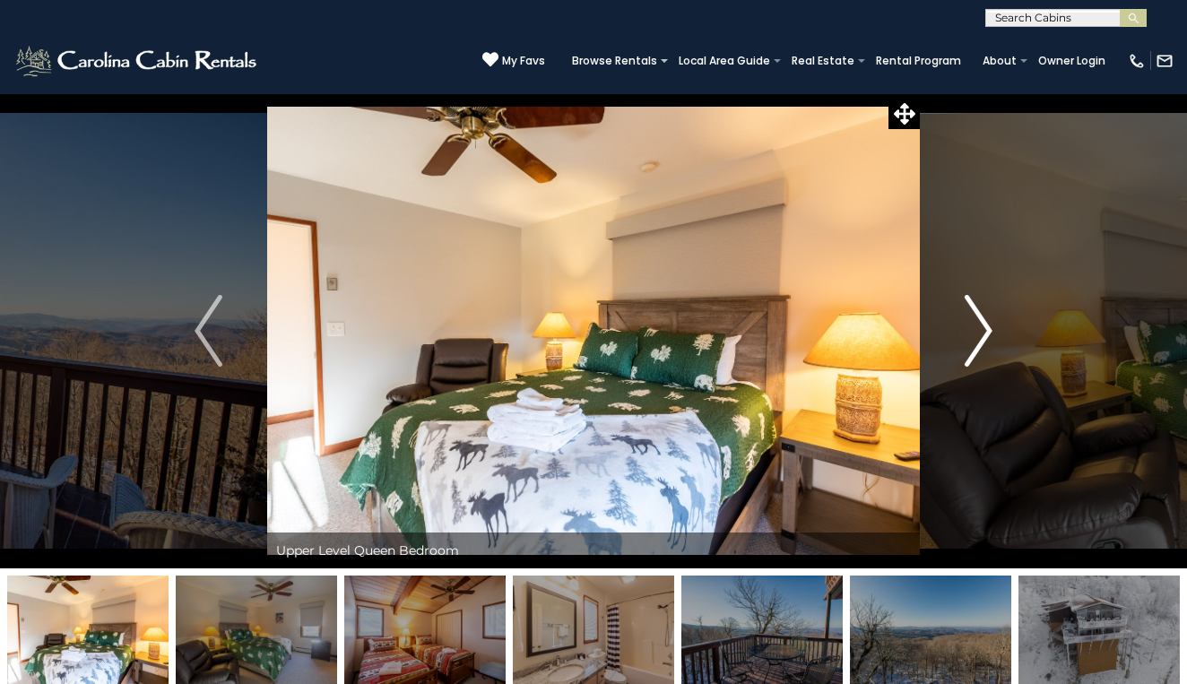
click at [977, 336] on img "Next" at bounding box center [977, 331] width 27 height 72
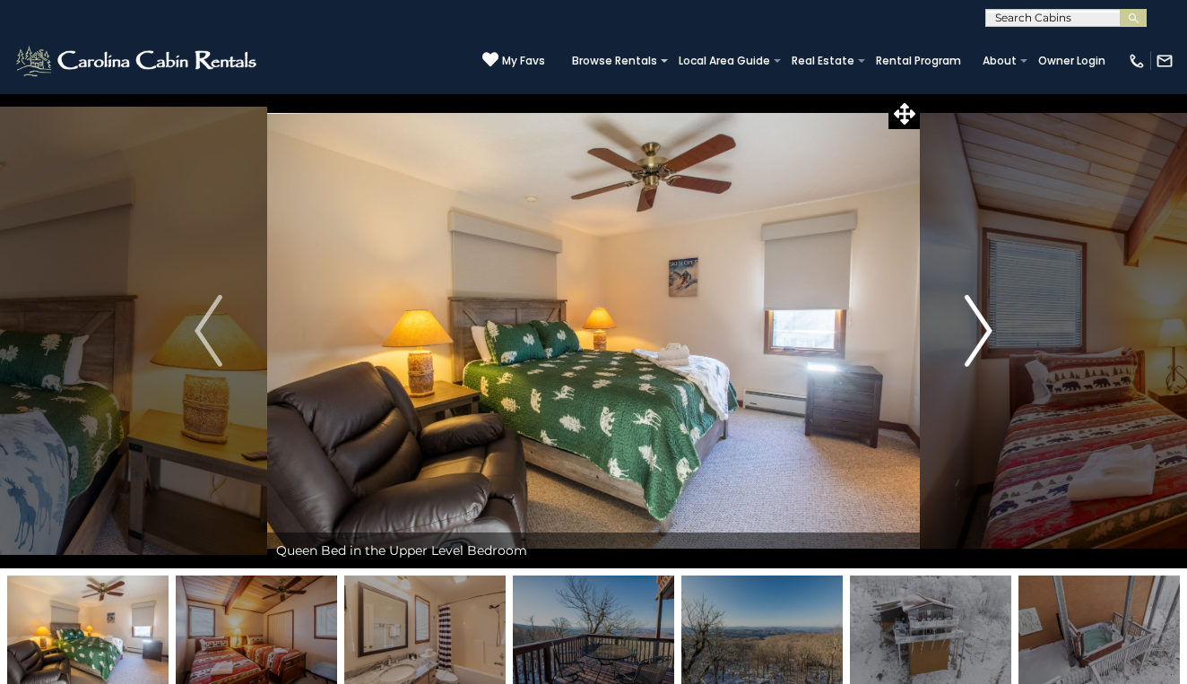
click at [978, 336] on img "Next" at bounding box center [977, 331] width 27 height 72
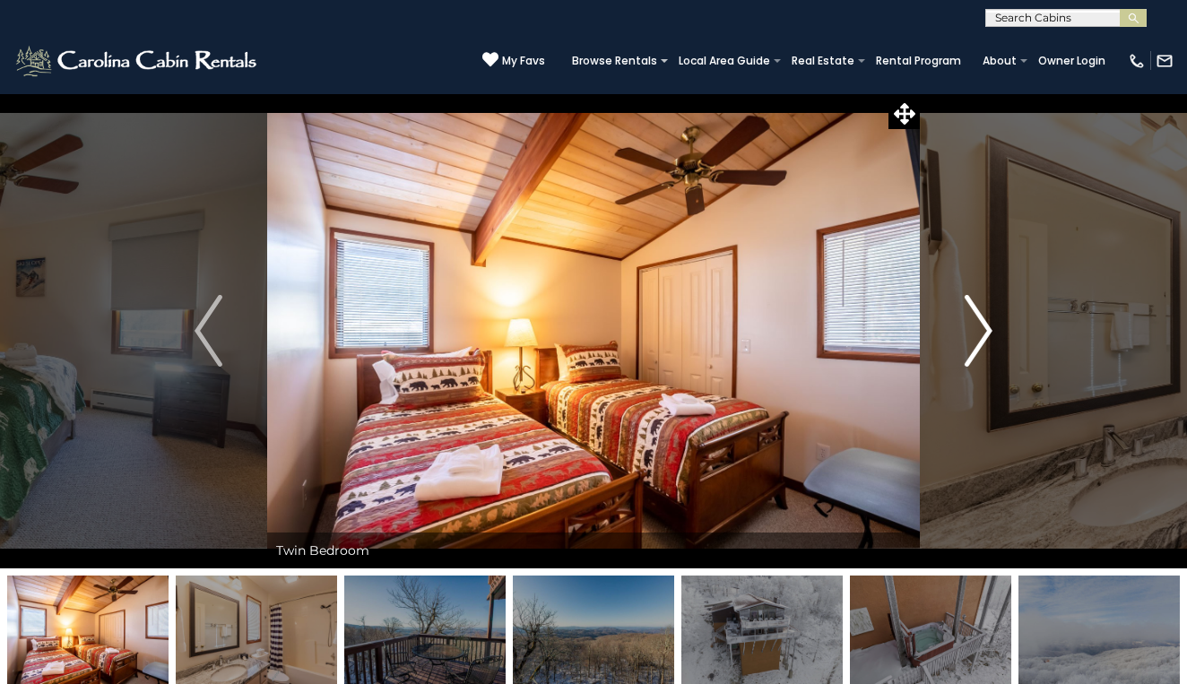
click at [978, 336] on img "Next" at bounding box center [977, 331] width 27 height 72
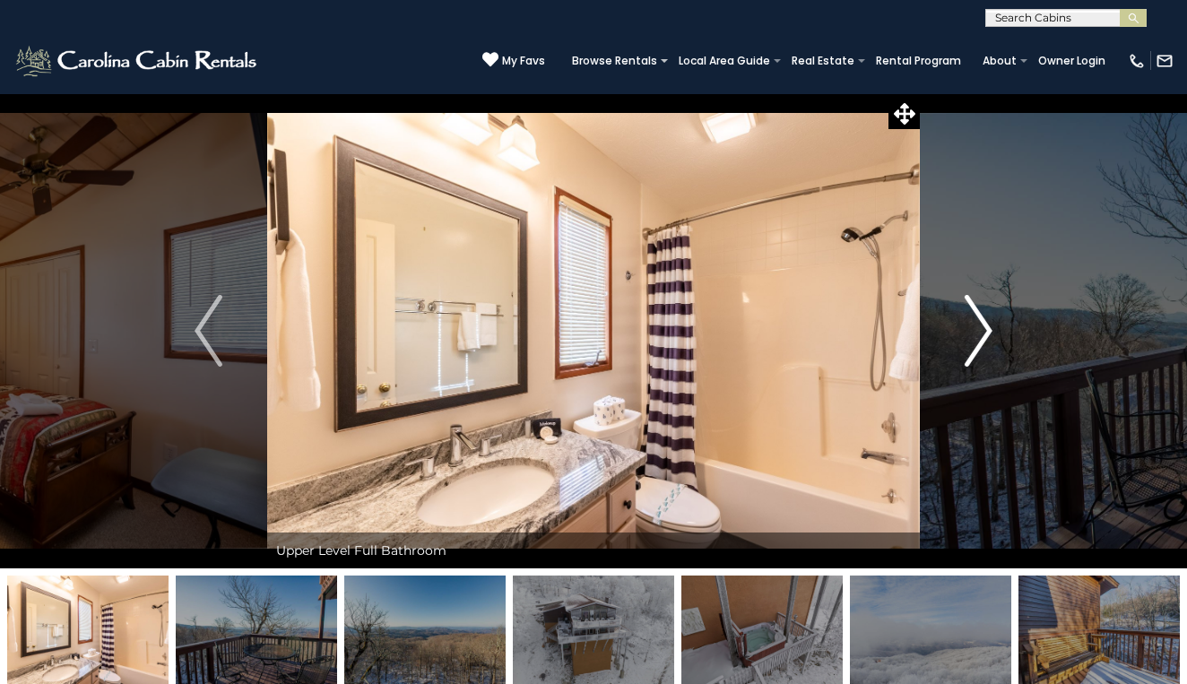
click at [978, 337] on img "Next" at bounding box center [977, 331] width 27 height 72
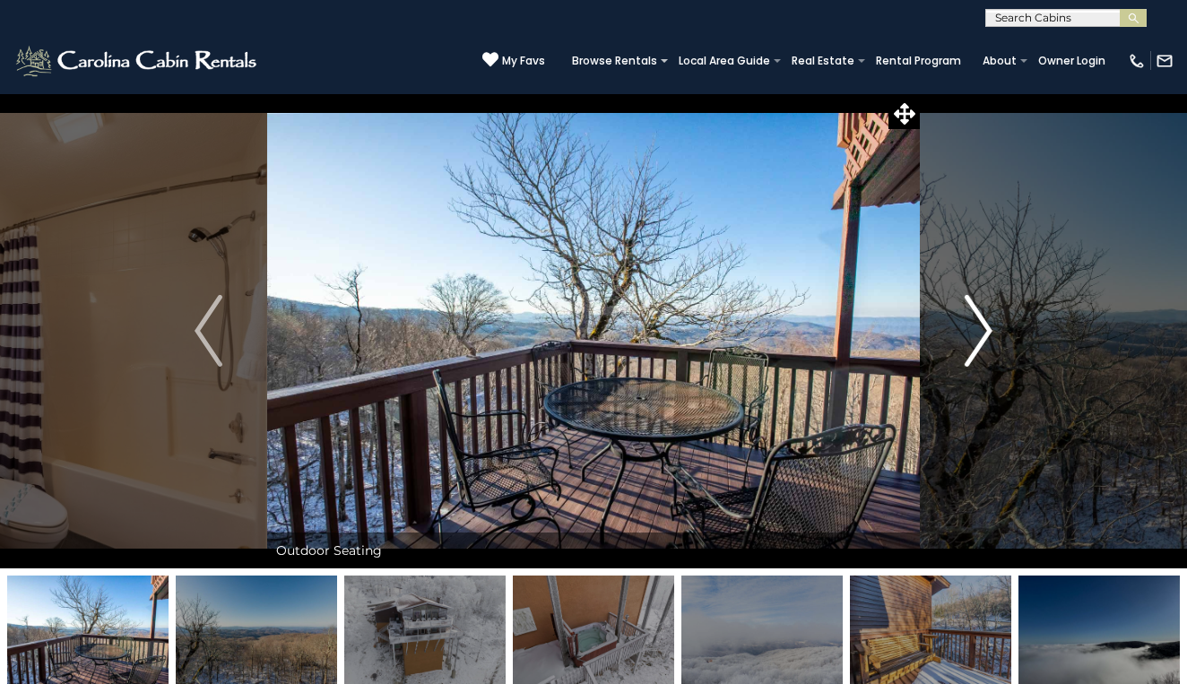
click at [978, 337] on img "Next" at bounding box center [977, 331] width 27 height 72
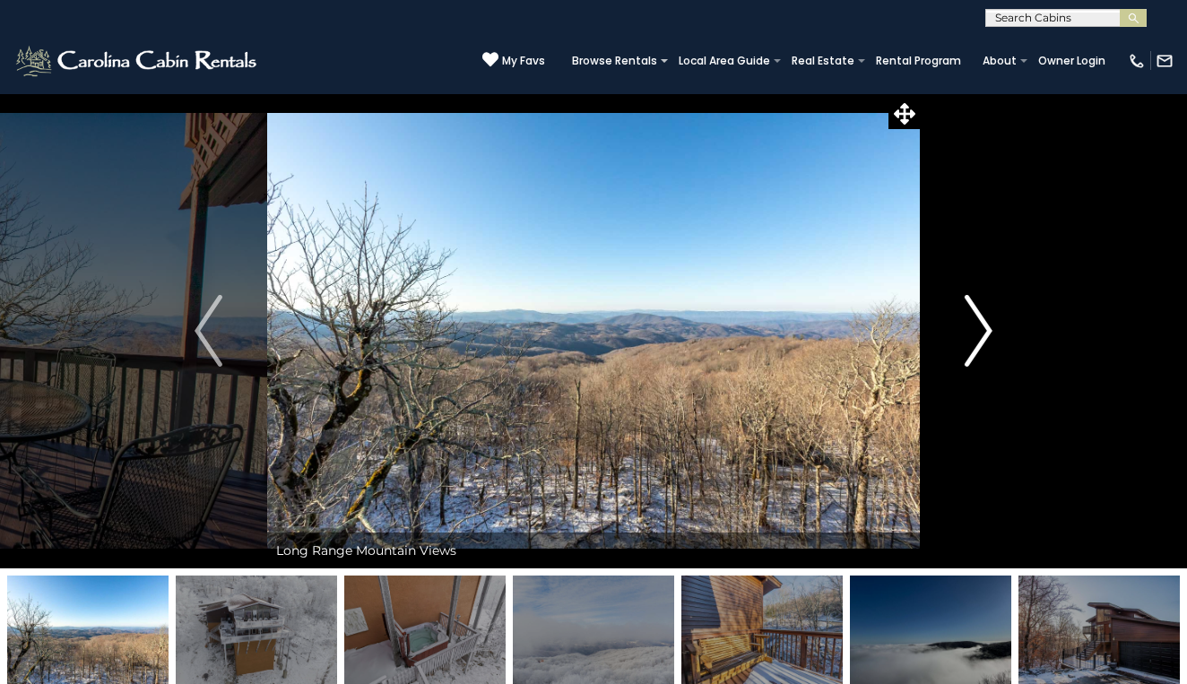
click at [978, 337] on img "Next" at bounding box center [977, 331] width 27 height 72
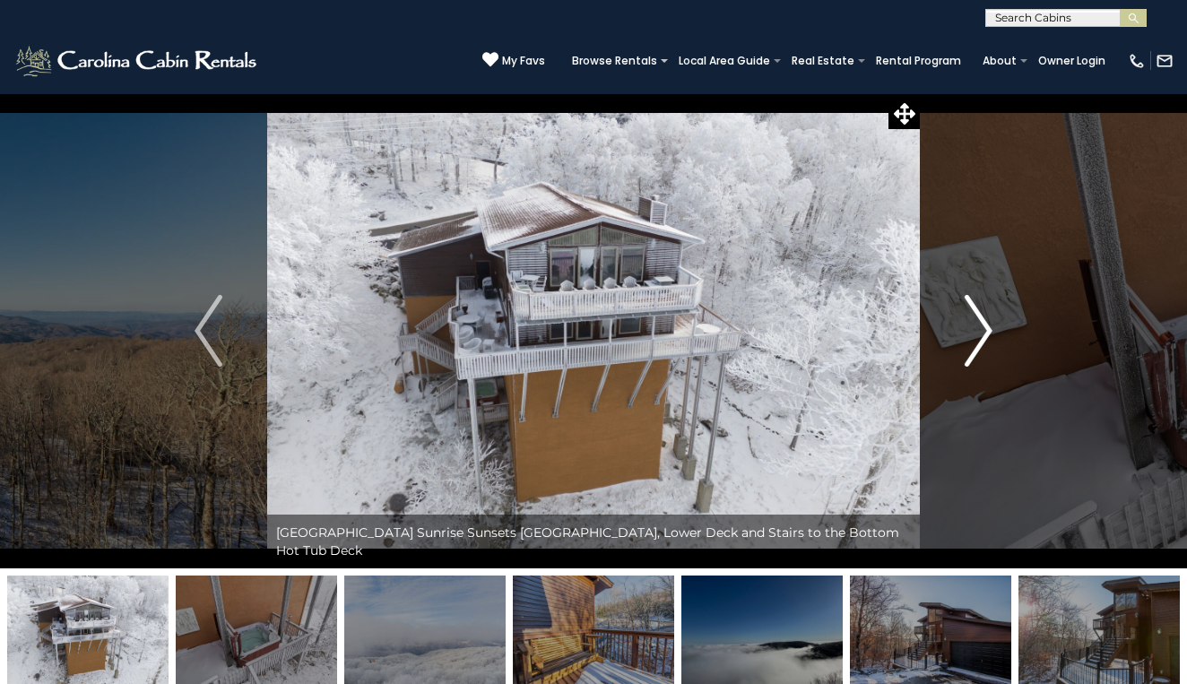
click at [978, 334] on img "Next" at bounding box center [977, 331] width 27 height 72
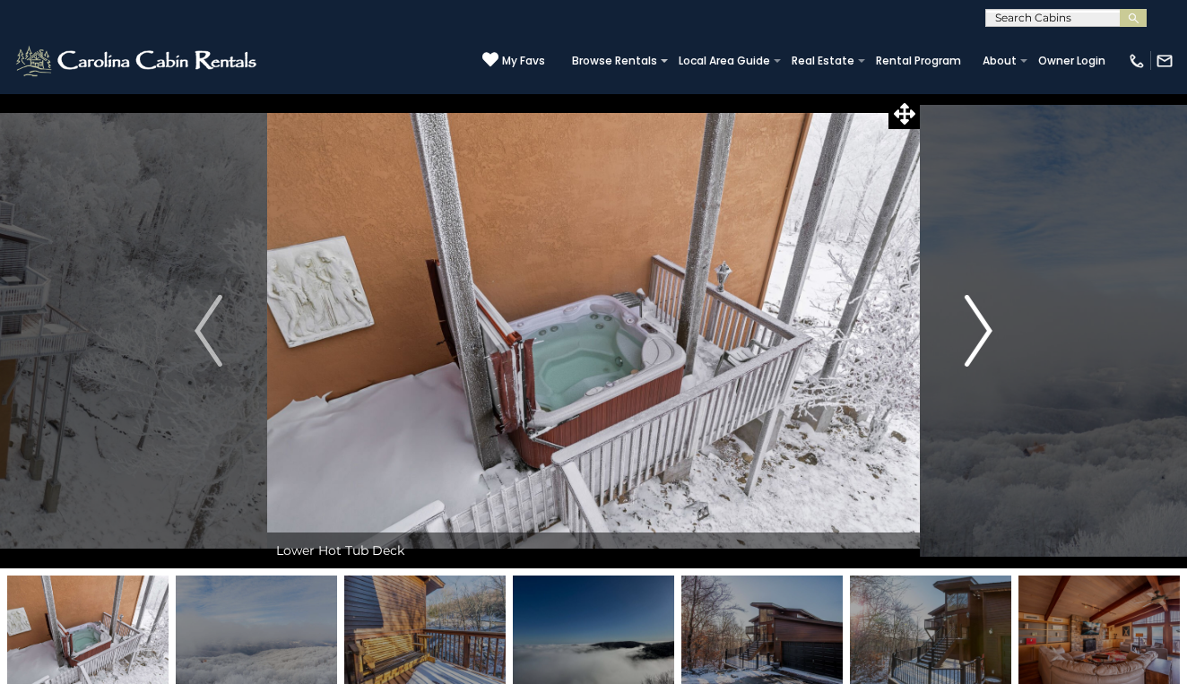
click at [978, 335] on img "Next" at bounding box center [977, 331] width 27 height 72
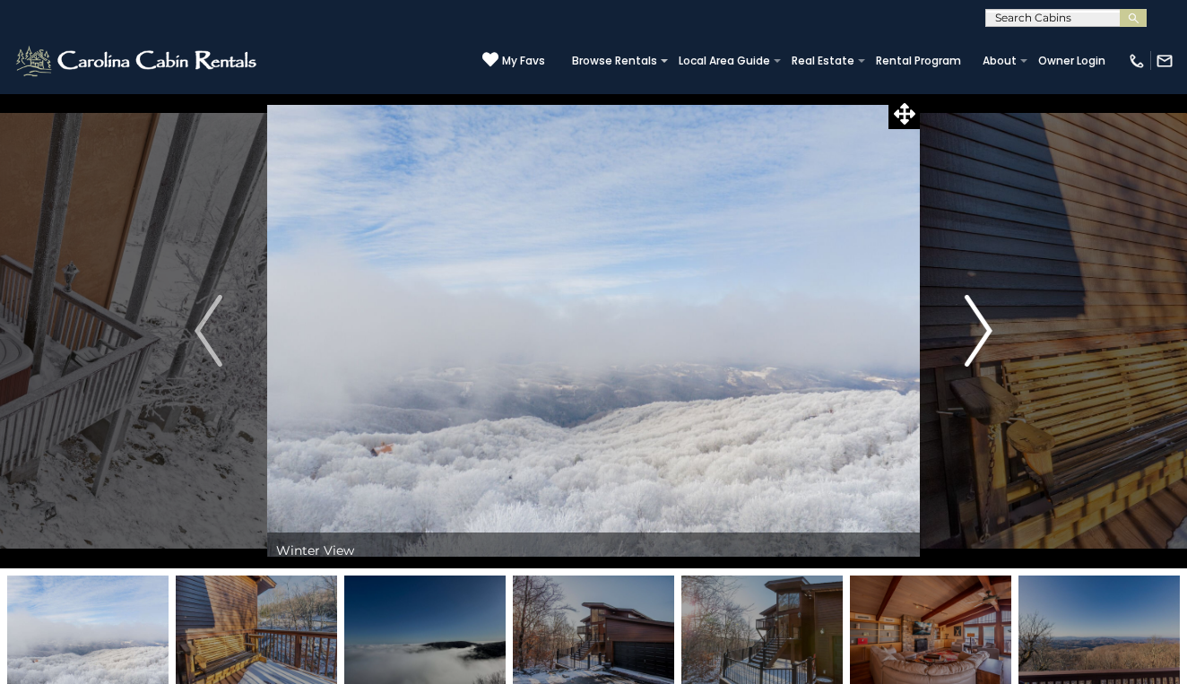
click at [978, 334] on img "Next" at bounding box center [977, 331] width 27 height 72
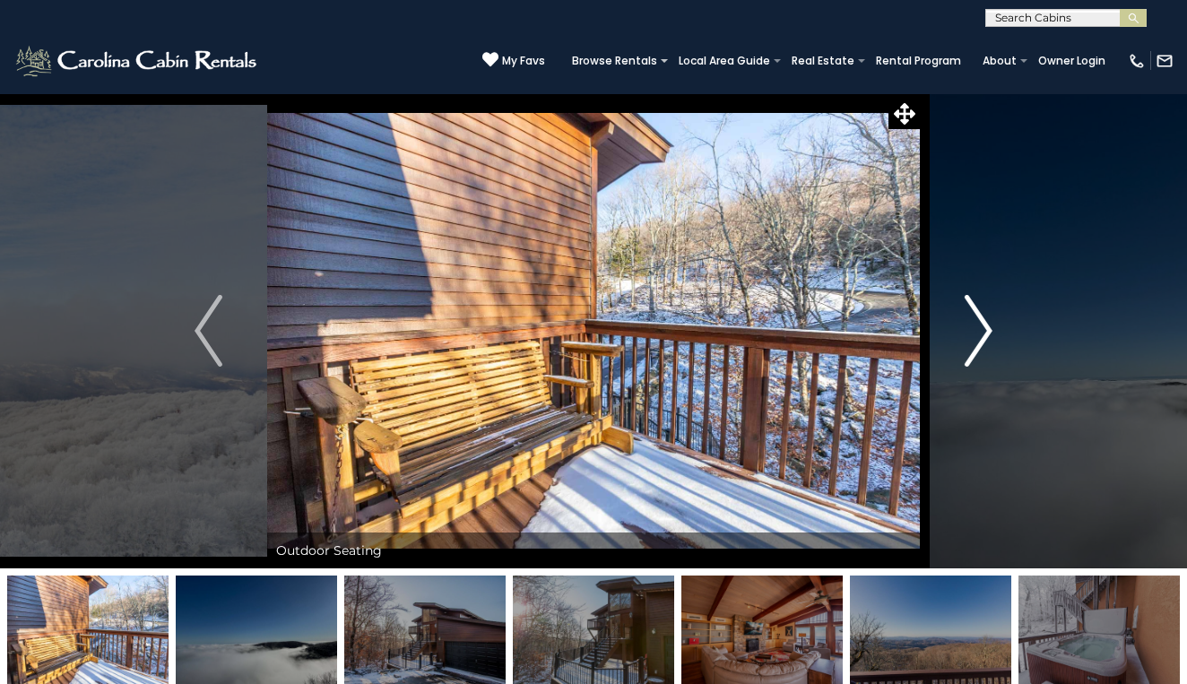
click at [978, 334] on img "Next" at bounding box center [977, 331] width 27 height 72
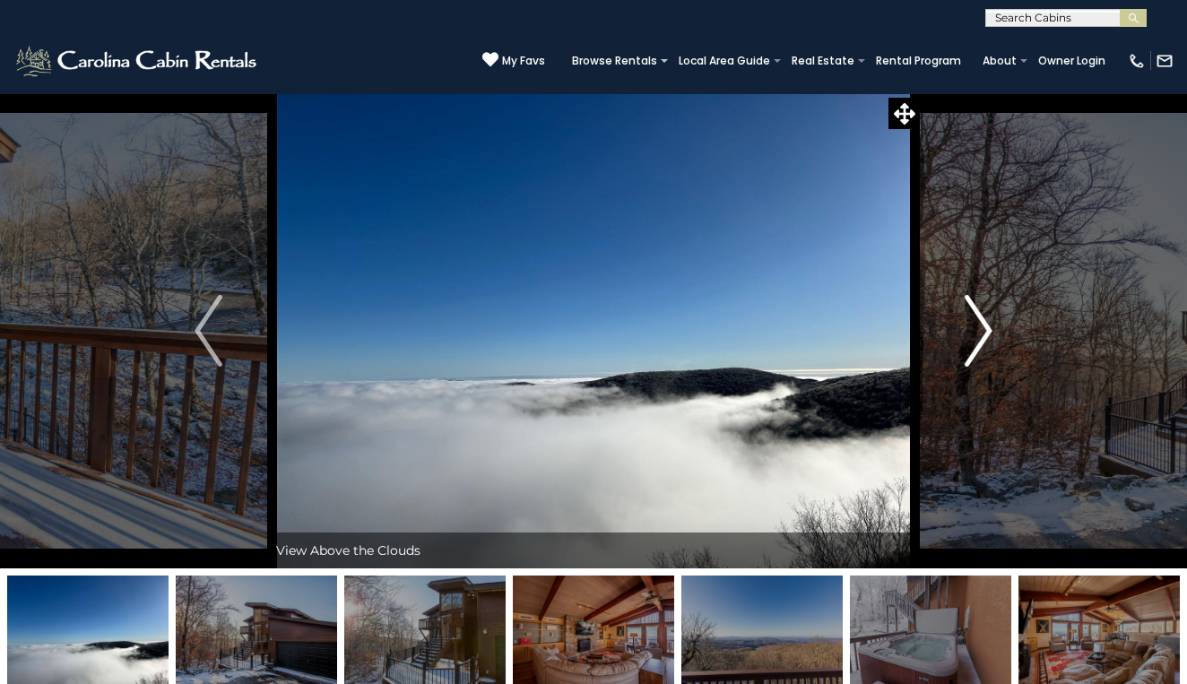
click at [978, 334] on img "Next" at bounding box center [977, 331] width 27 height 72
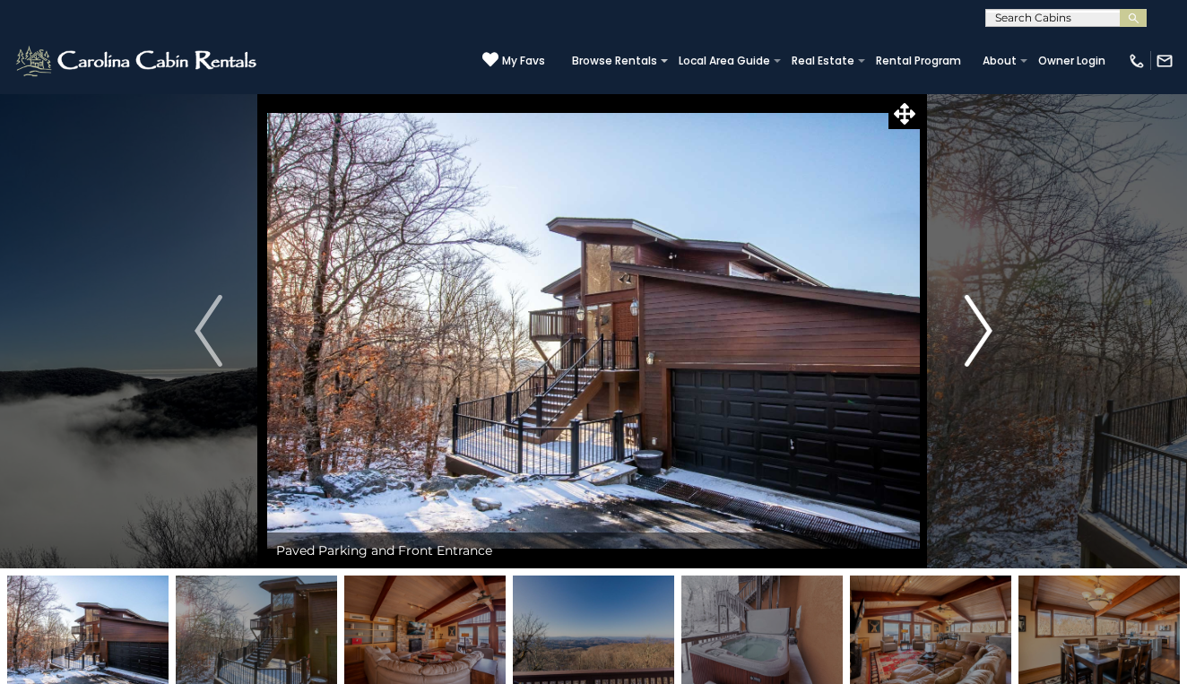
click at [978, 337] on img "Next" at bounding box center [977, 331] width 27 height 72
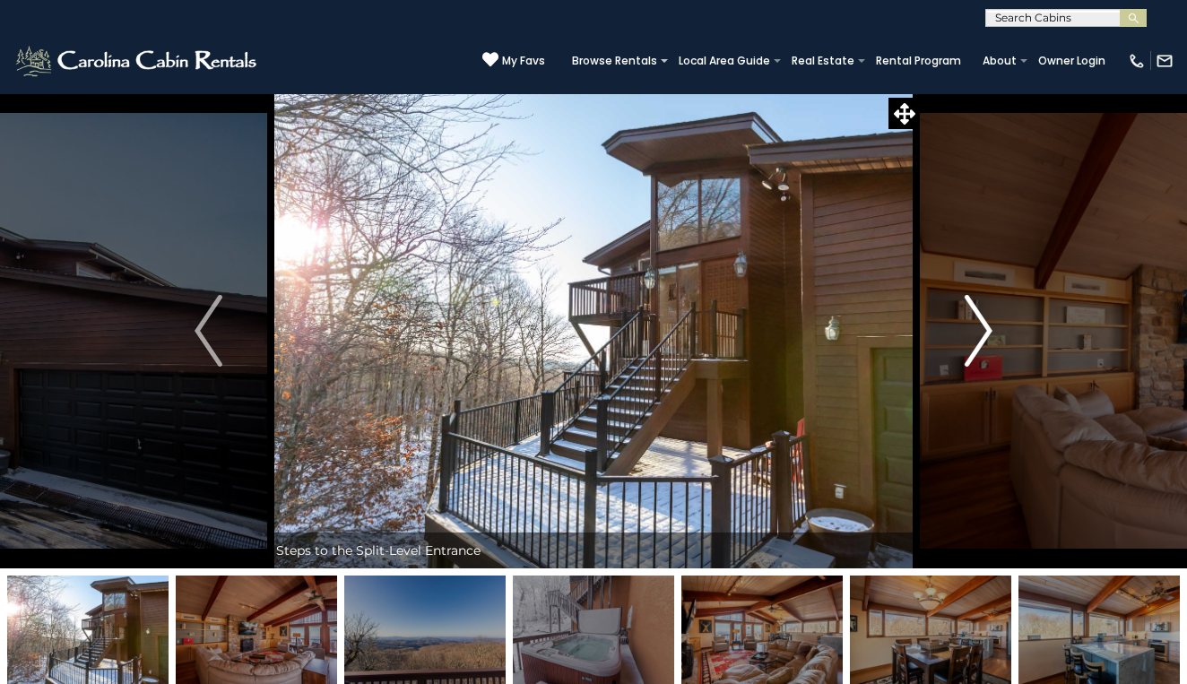
click at [978, 337] on img "Next" at bounding box center [977, 331] width 27 height 72
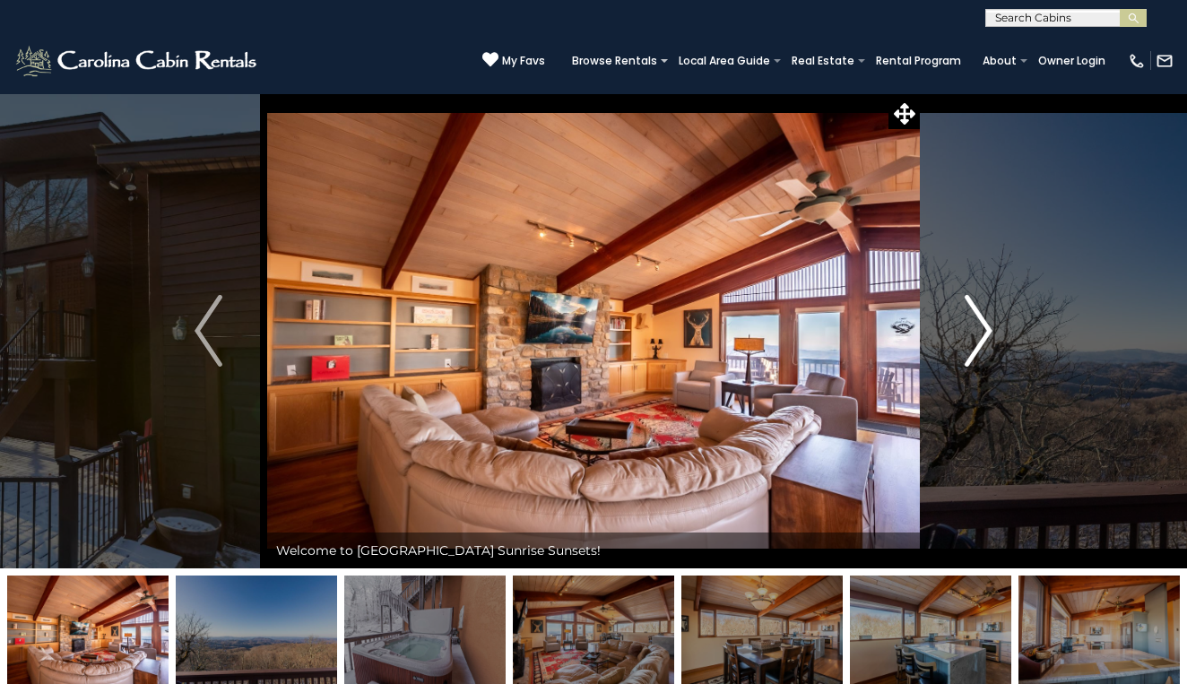
click at [978, 337] on img "Next" at bounding box center [977, 331] width 27 height 72
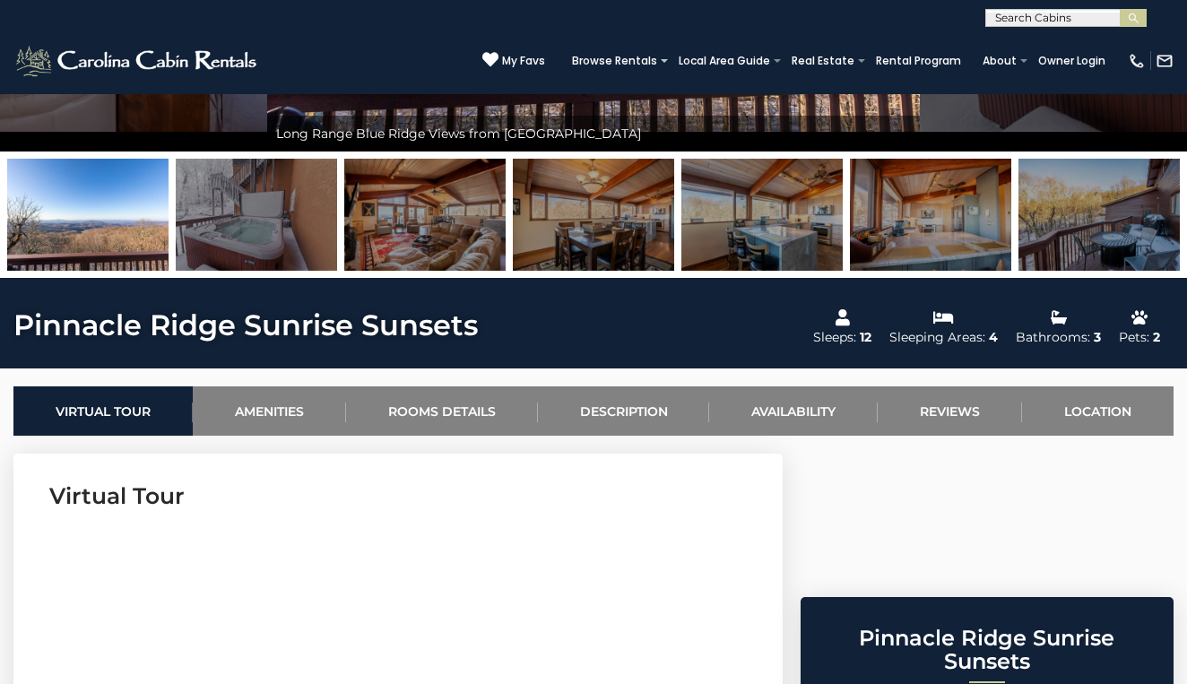
scroll to position [410, 0]
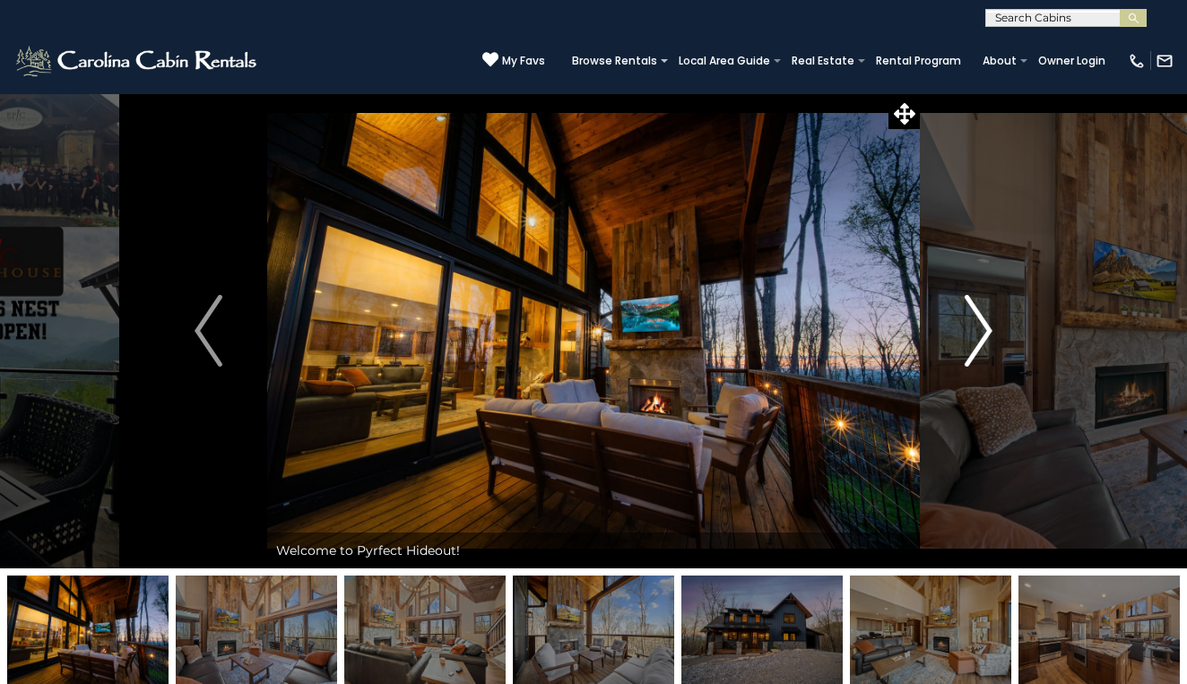
click at [981, 330] on img "Next" at bounding box center [977, 331] width 27 height 72
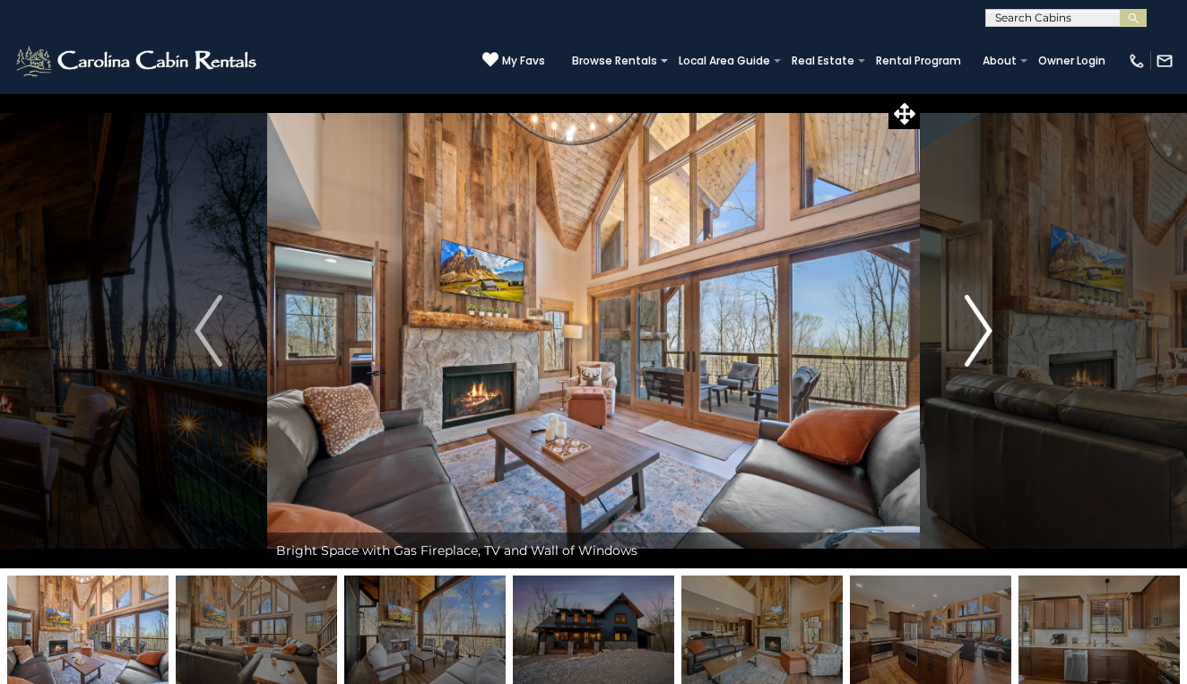
click at [981, 330] on img "Next" at bounding box center [977, 331] width 27 height 72
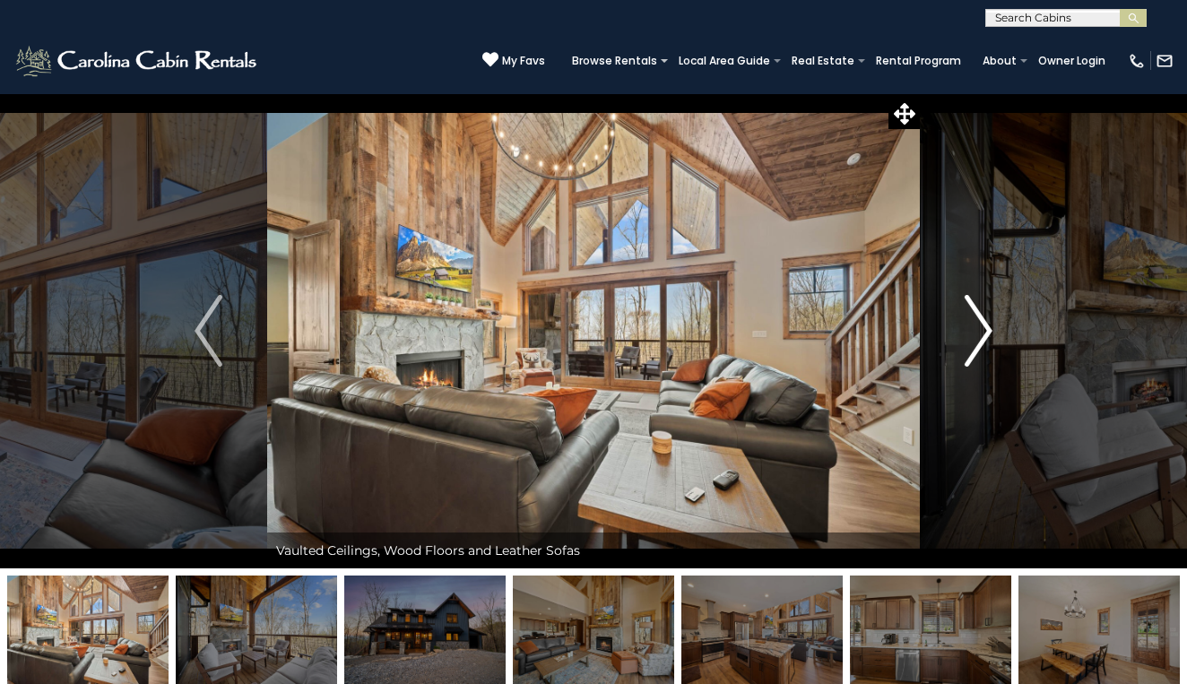
click at [981, 330] on img "Next" at bounding box center [977, 331] width 27 height 72
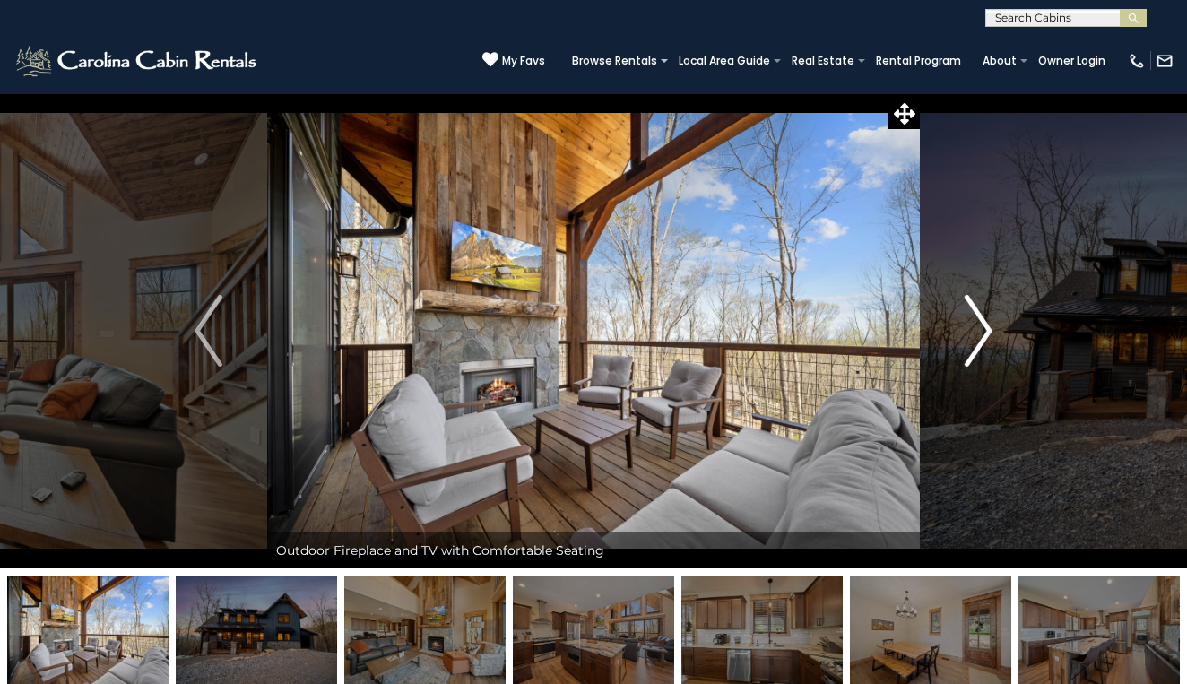
click at [981, 330] on img "Next" at bounding box center [977, 331] width 27 height 72
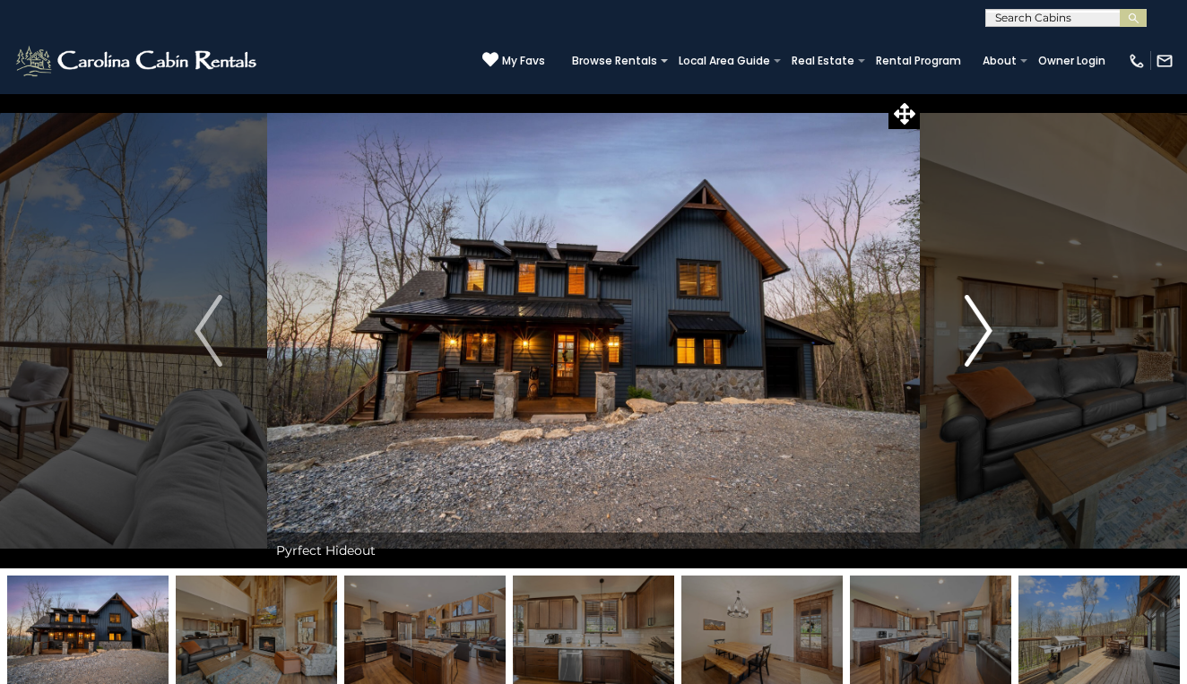
click at [981, 330] on img "Next" at bounding box center [977, 331] width 27 height 72
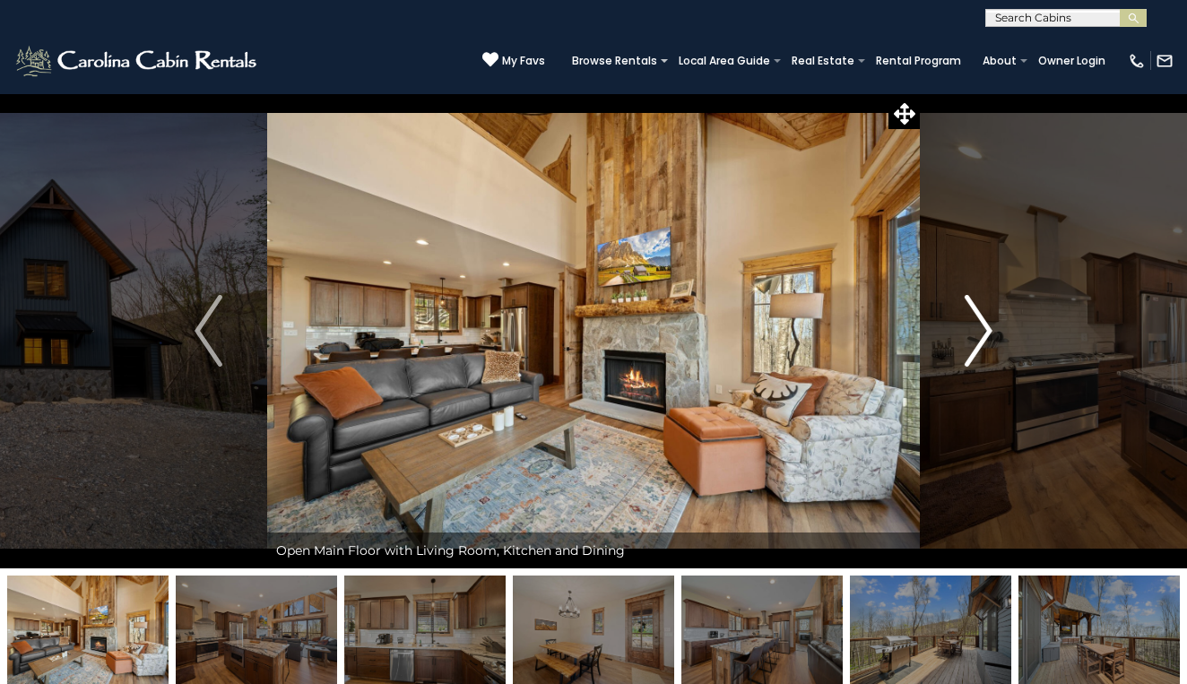
click at [981, 330] on img "Next" at bounding box center [977, 331] width 27 height 72
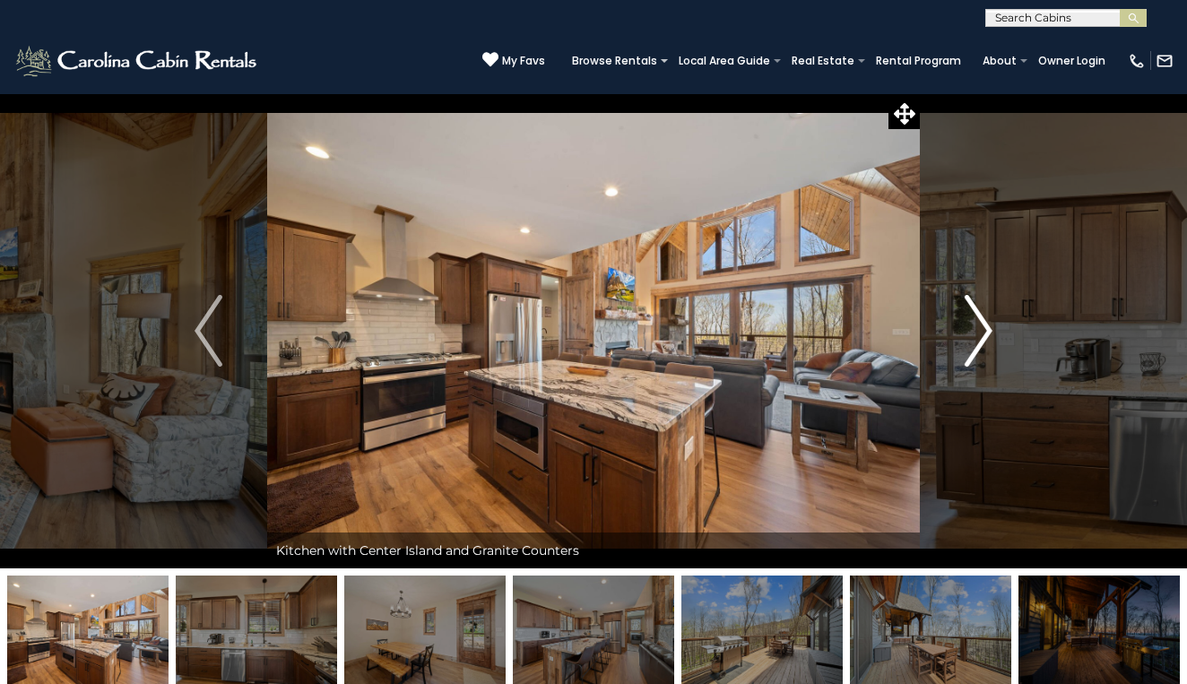
click at [981, 330] on img "Next" at bounding box center [977, 331] width 27 height 72
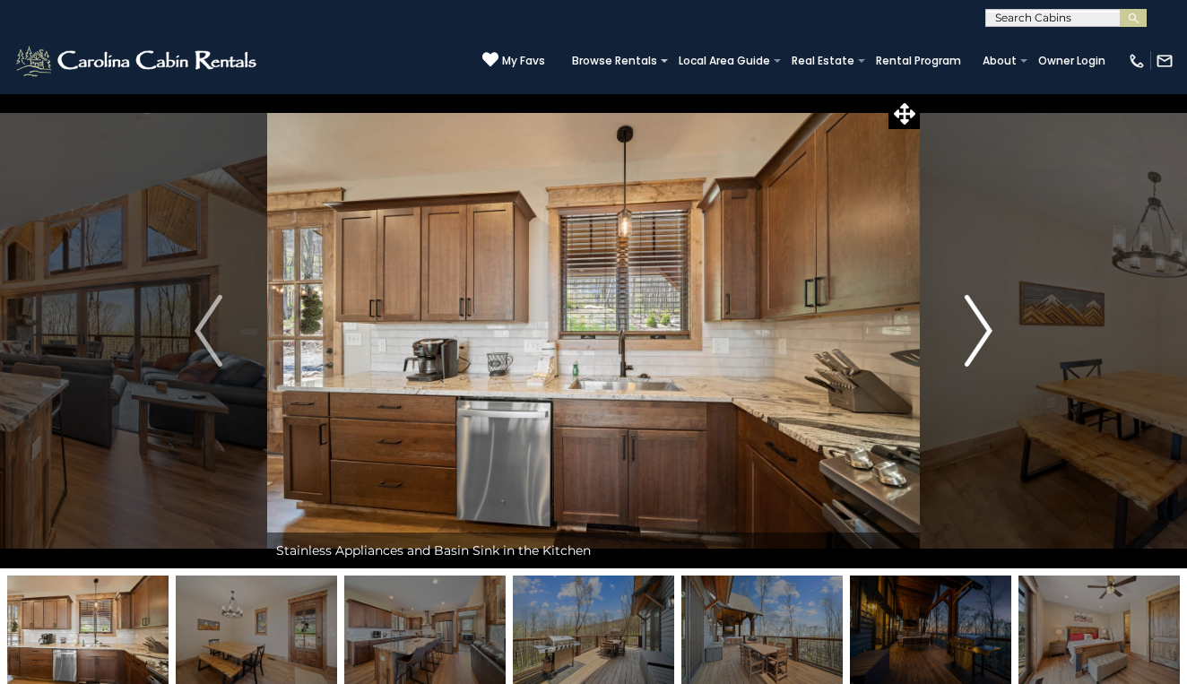
click at [981, 330] on img "Next" at bounding box center [977, 331] width 27 height 72
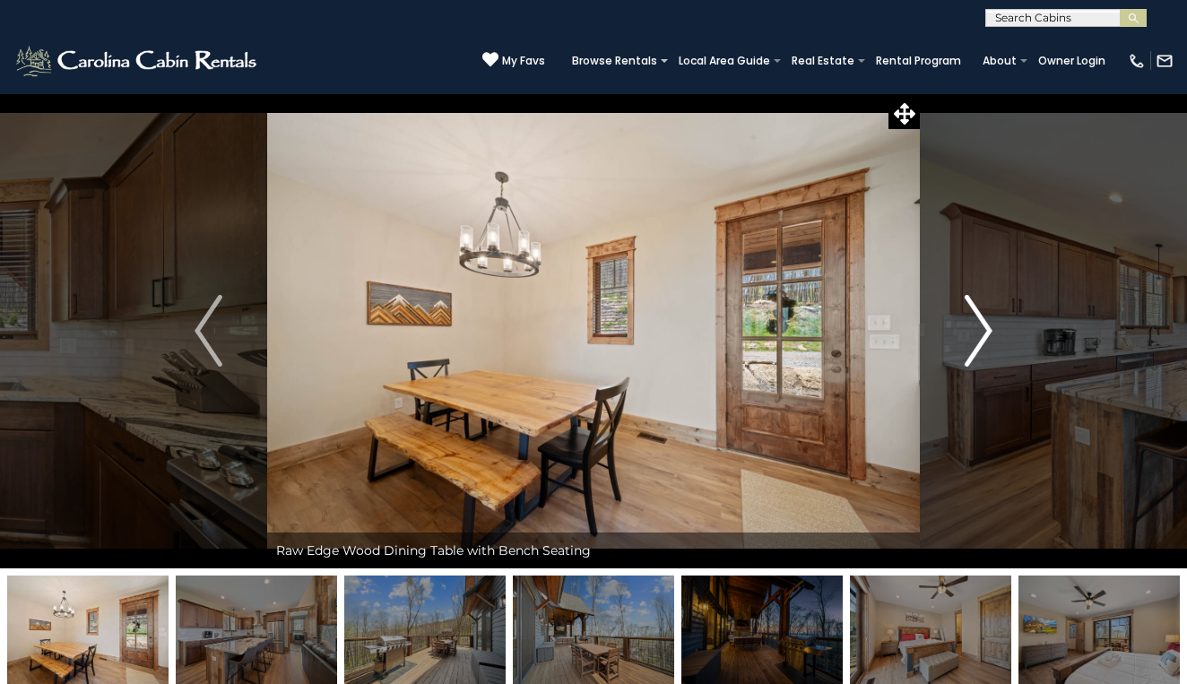
click at [981, 330] on img "Next" at bounding box center [977, 331] width 27 height 72
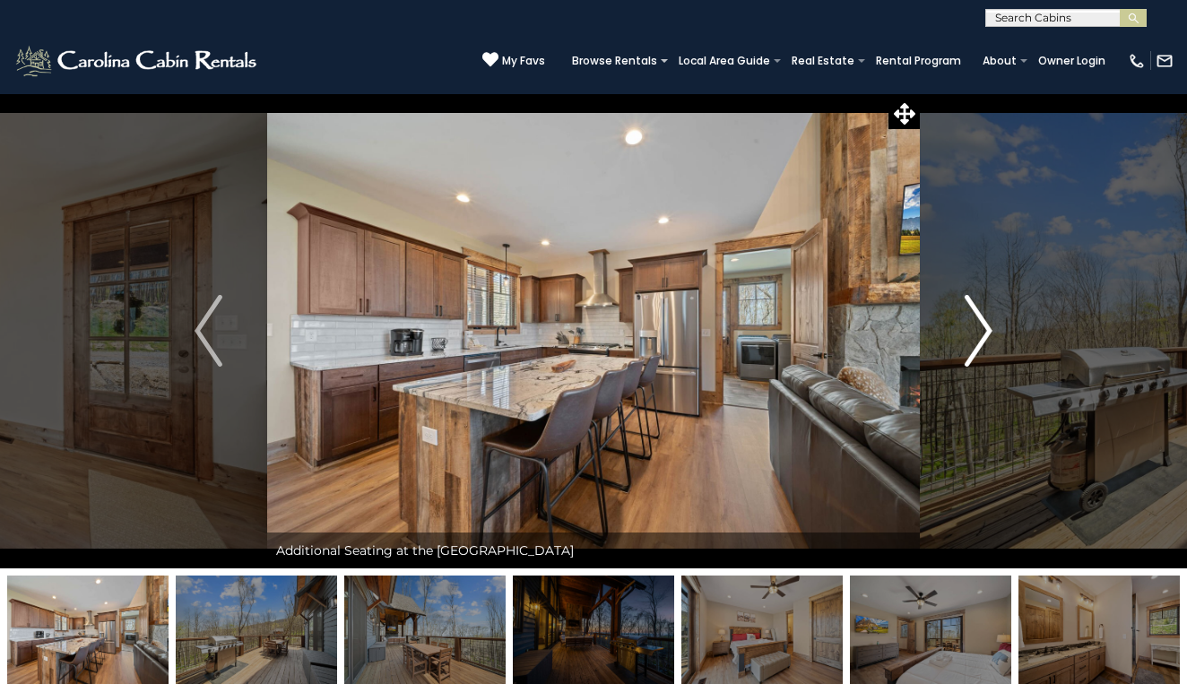
click at [981, 330] on img "Next" at bounding box center [977, 331] width 27 height 72
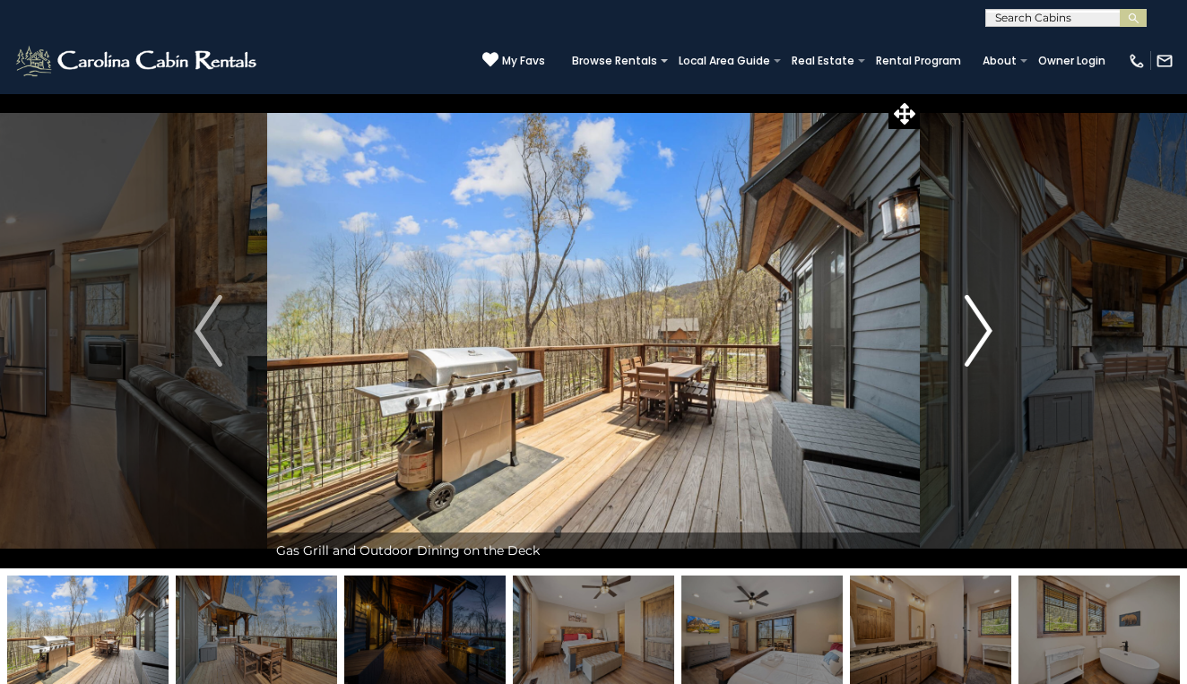
click at [981, 330] on img "Next" at bounding box center [977, 331] width 27 height 72
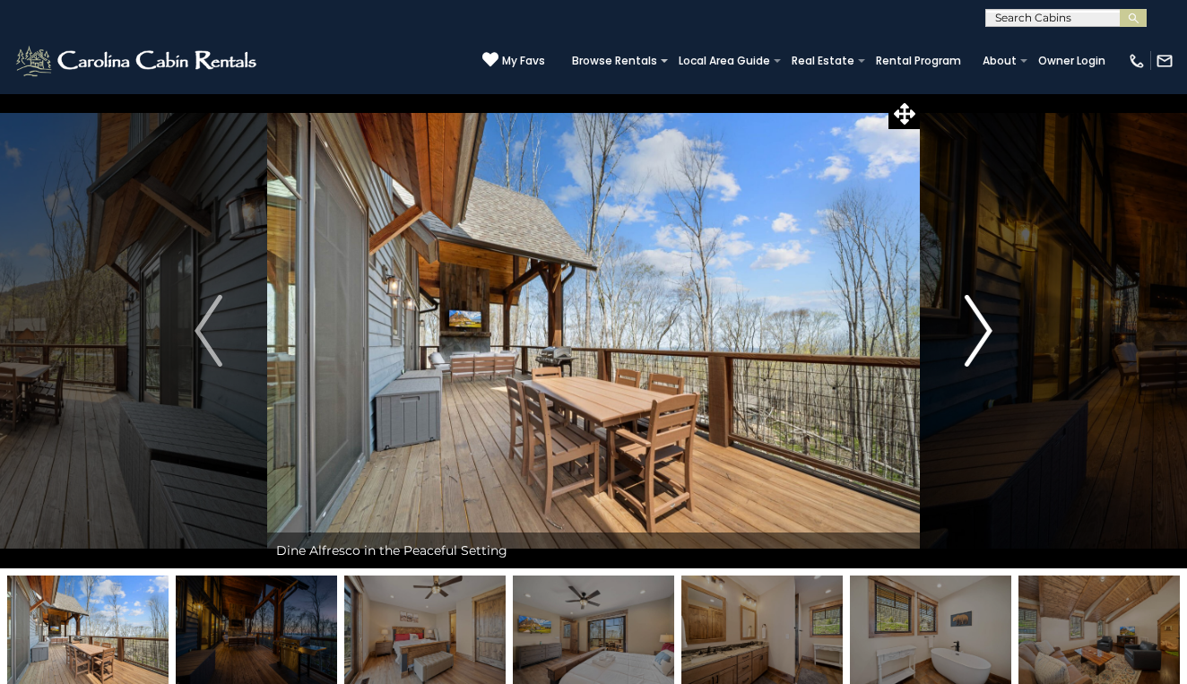
click at [981, 330] on img "Next" at bounding box center [977, 331] width 27 height 72
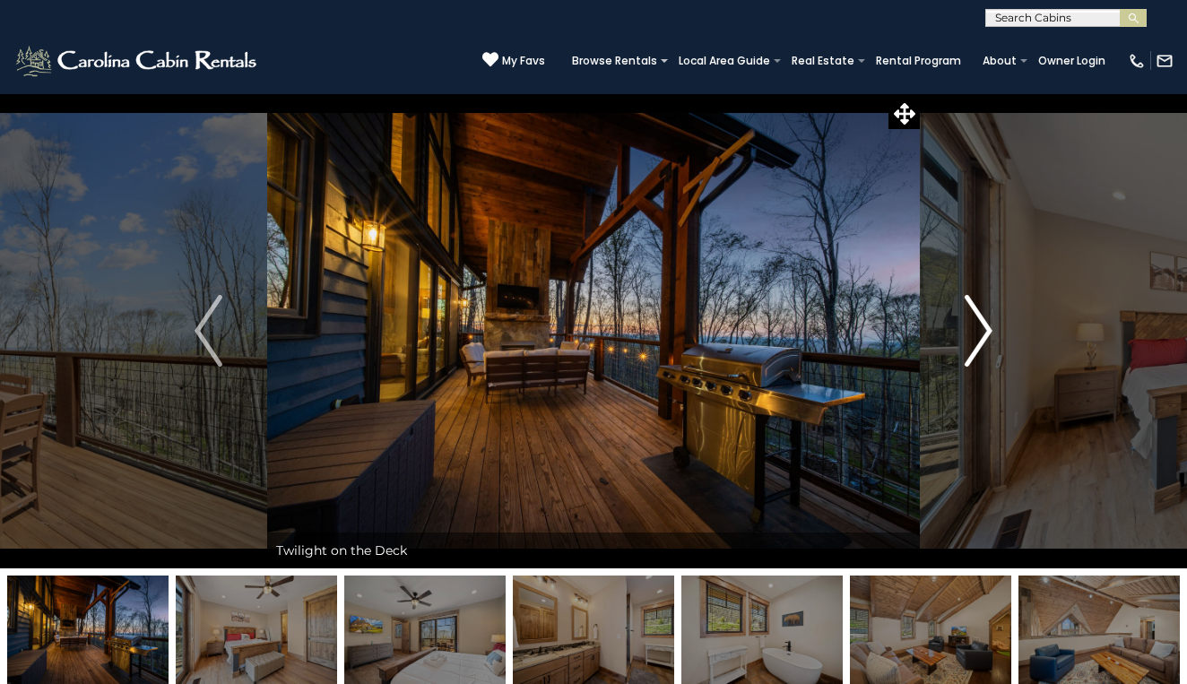
click at [982, 328] on img "Next" at bounding box center [977, 331] width 27 height 72
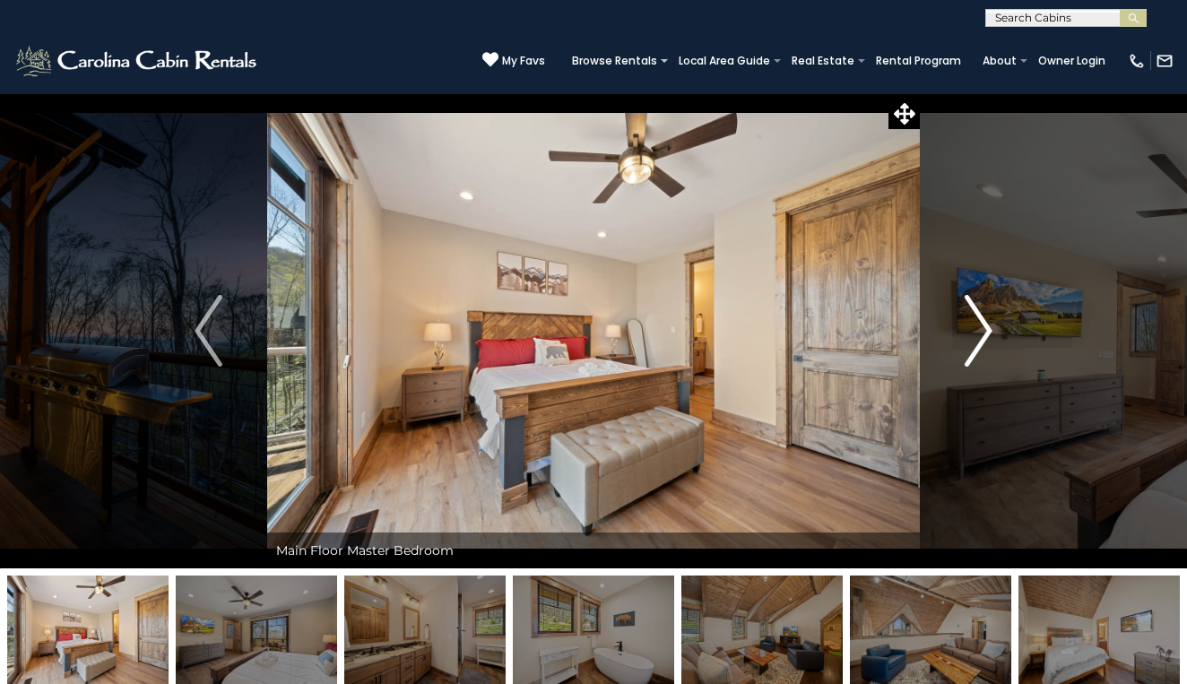
click at [983, 330] on img "Next" at bounding box center [977, 331] width 27 height 72
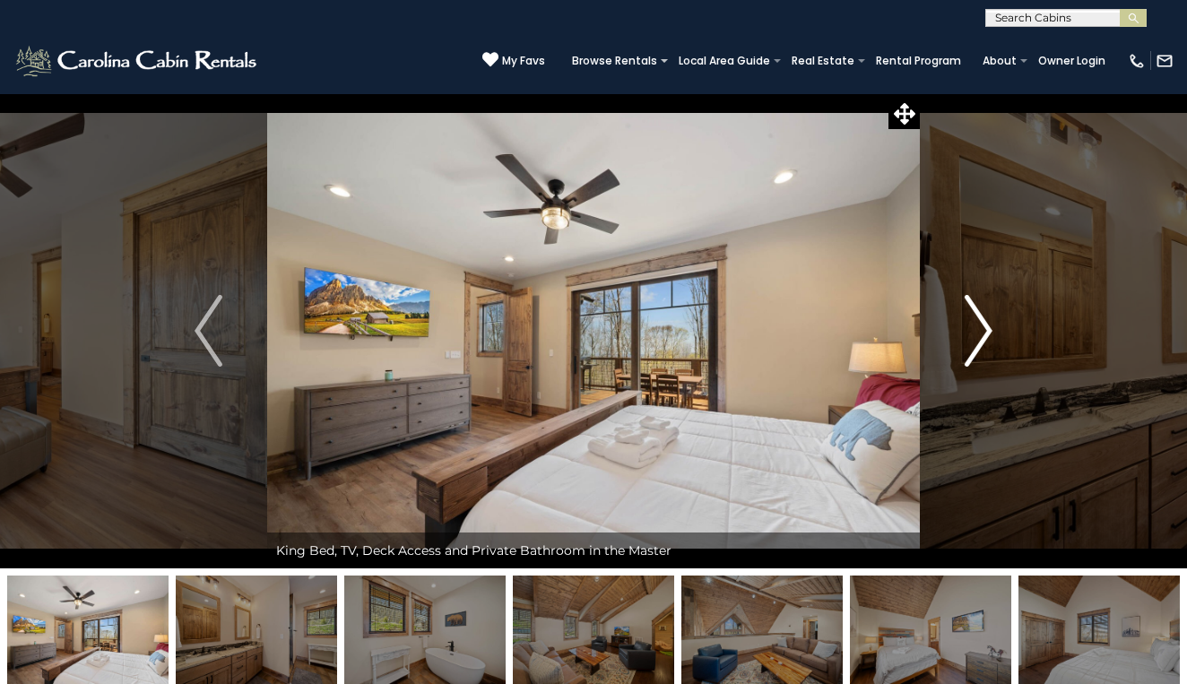
click at [983, 330] on img "Next" at bounding box center [977, 331] width 27 height 72
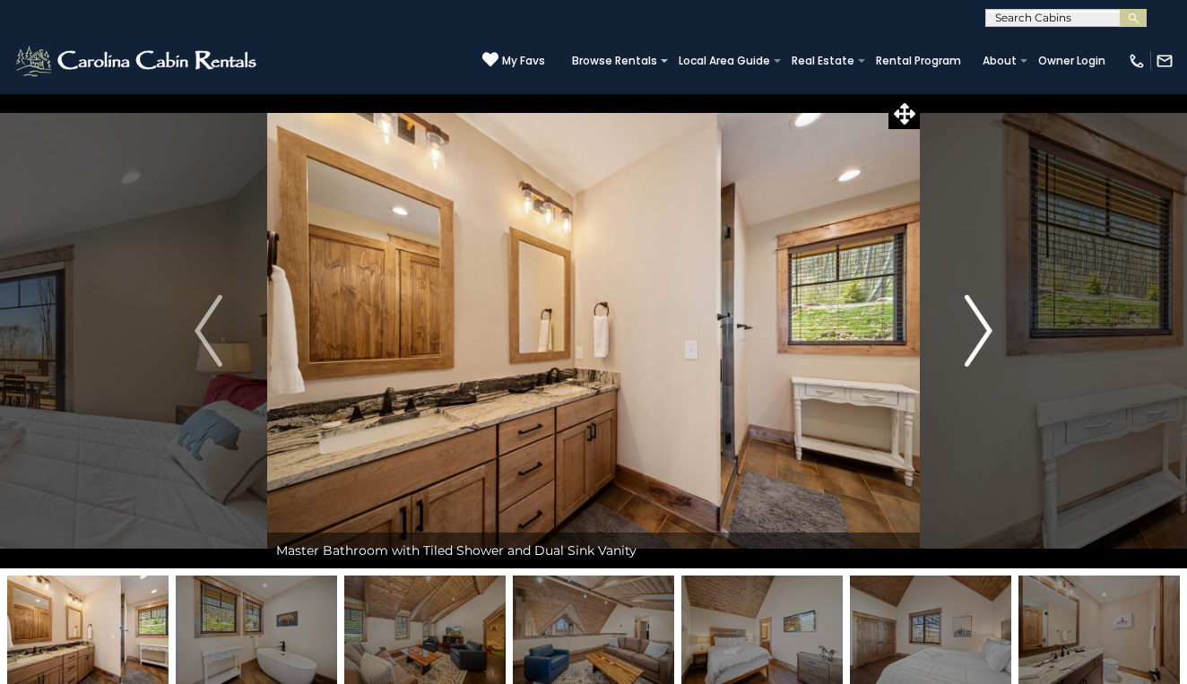
click at [983, 330] on img "Next" at bounding box center [977, 331] width 27 height 72
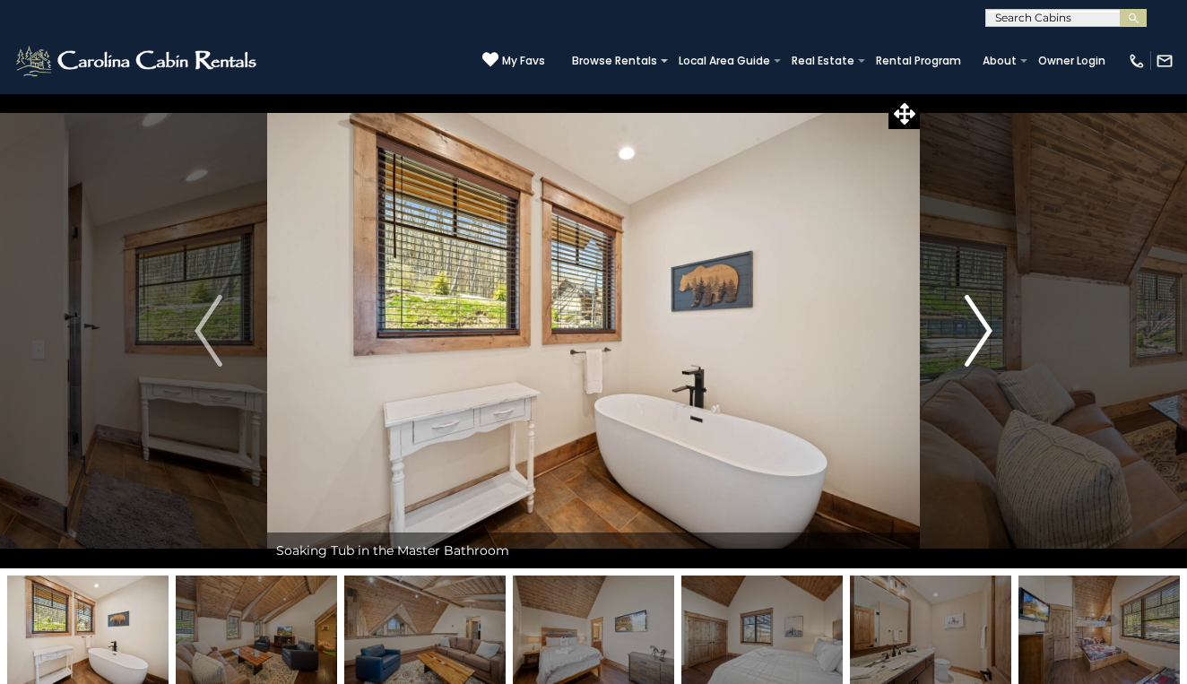
click at [981, 327] on img "Next" at bounding box center [977, 331] width 27 height 72
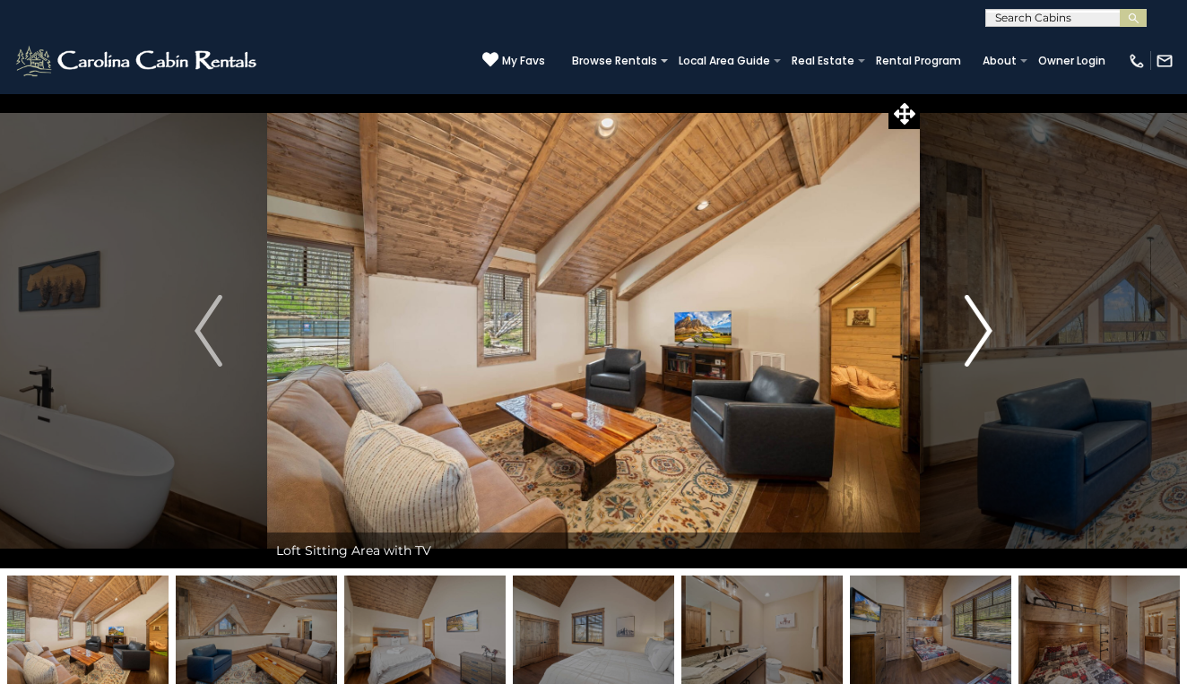
click at [981, 327] on img "Next" at bounding box center [977, 331] width 27 height 72
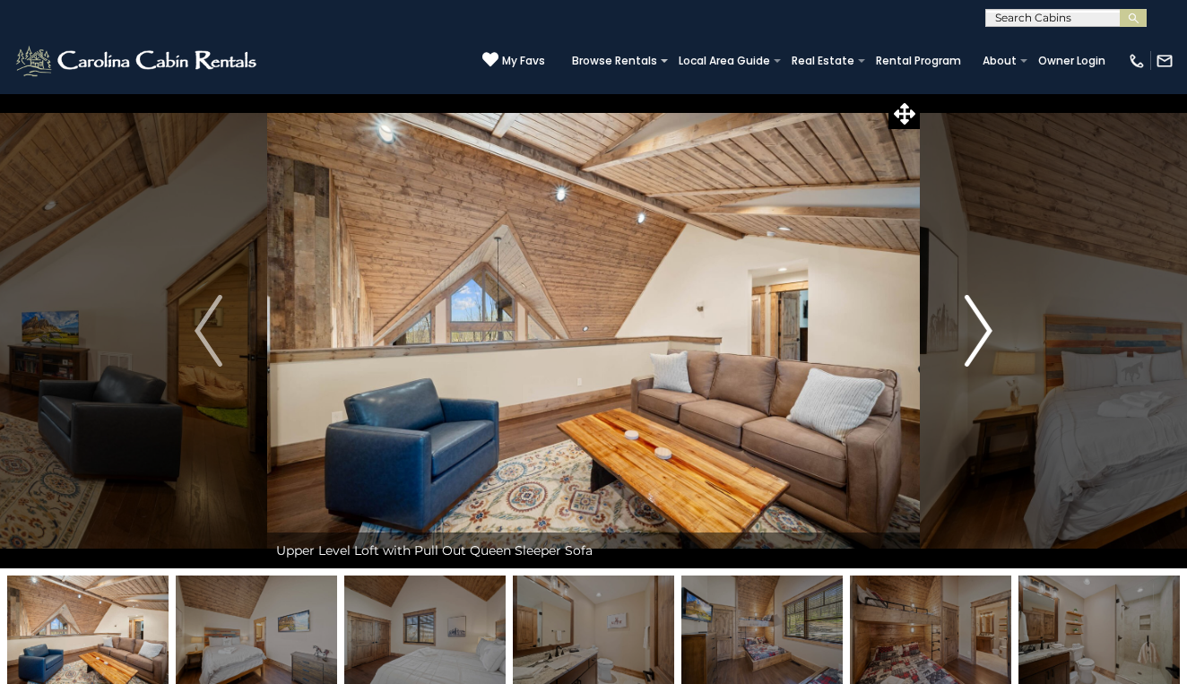
click at [980, 324] on img "Next" at bounding box center [977, 331] width 27 height 72
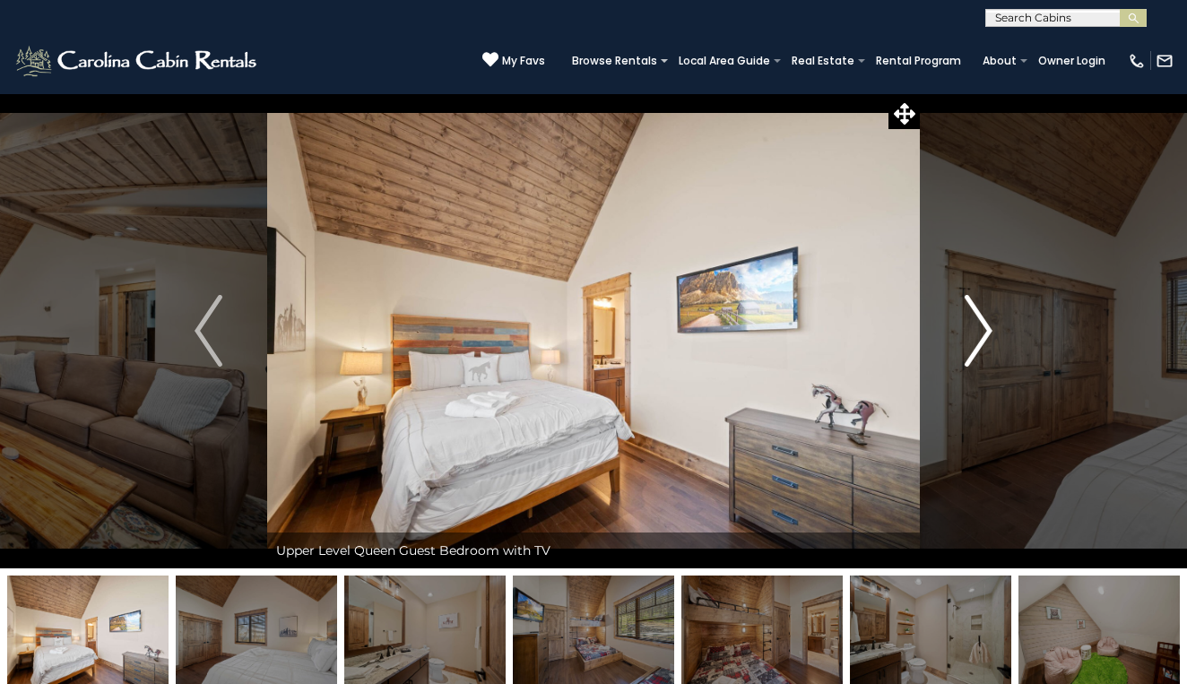
click at [980, 324] on img "Next" at bounding box center [977, 331] width 27 height 72
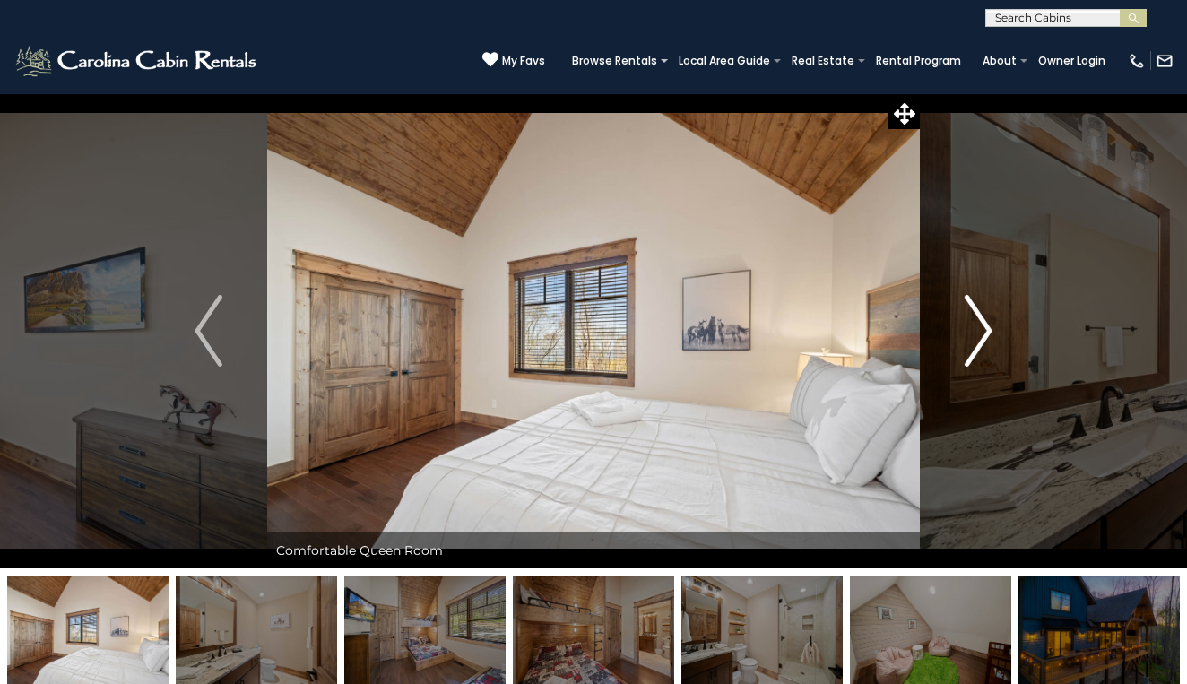
click at [980, 324] on img "Next" at bounding box center [977, 331] width 27 height 72
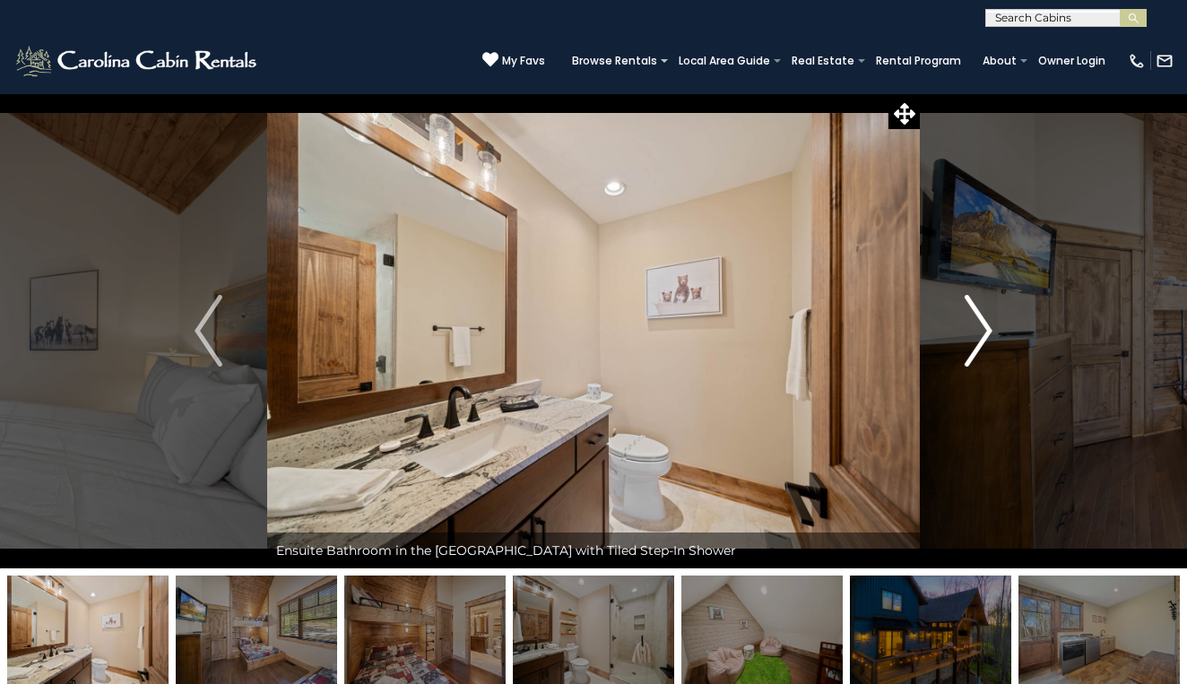
click at [980, 324] on img "Next" at bounding box center [977, 331] width 27 height 72
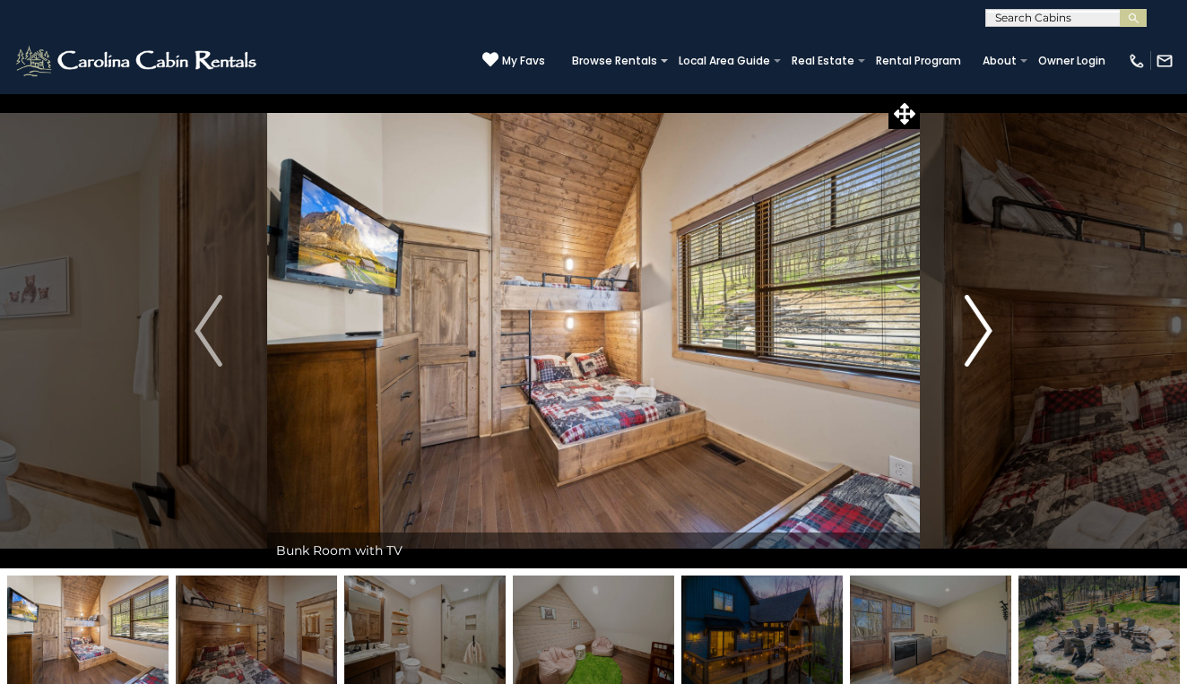
click at [980, 324] on img "Next" at bounding box center [977, 331] width 27 height 72
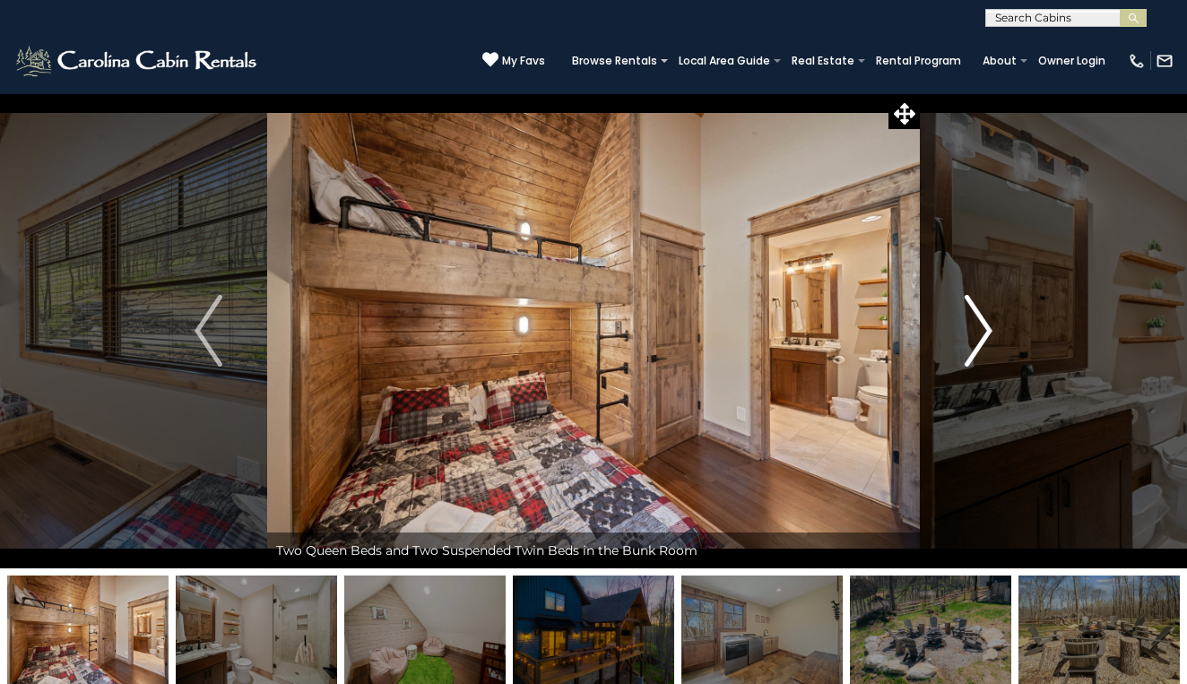
click at [981, 329] on img "Next" at bounding box center [977, 331] width 27 height 72
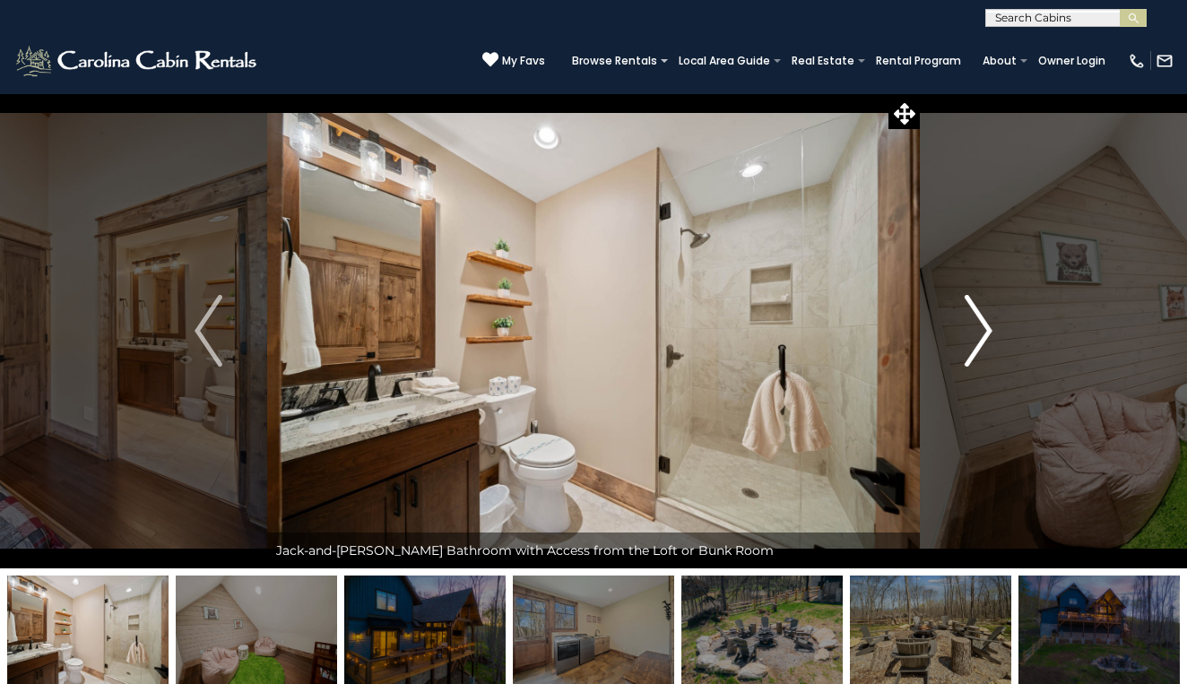
click at [981, 329] on img "Next" at bounding box center [977, 331] width 27 height 72
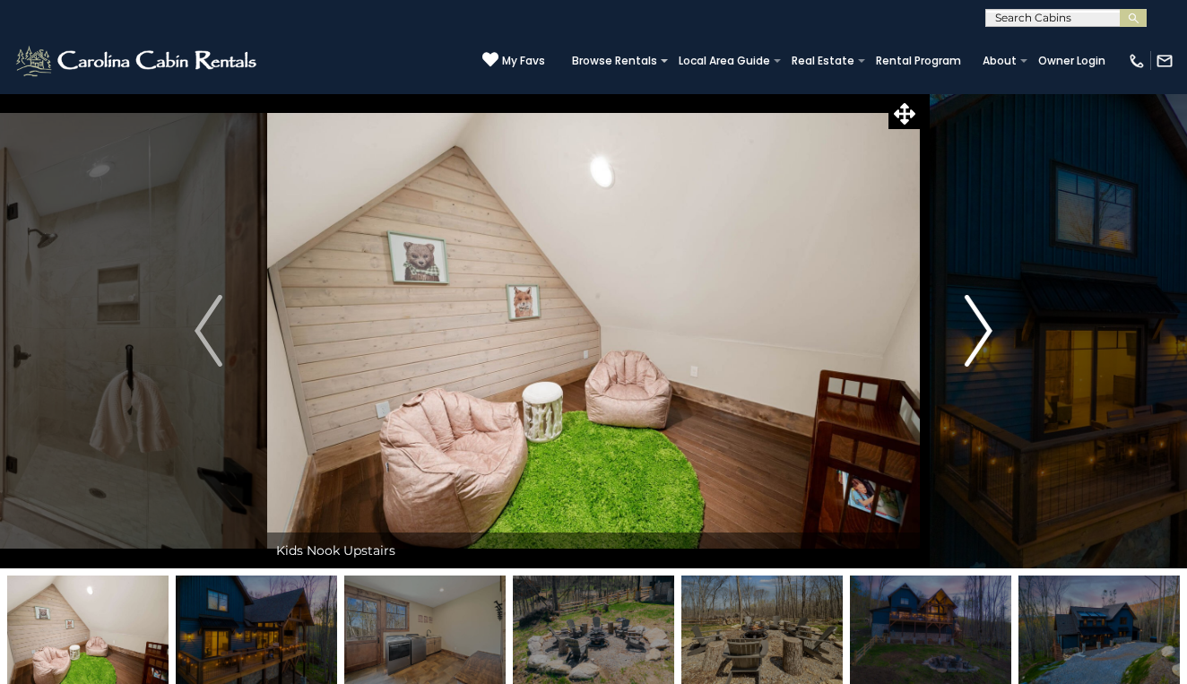
click at [981, 329] on img "Next" at bounding box center [977, 331] width 27 height 72
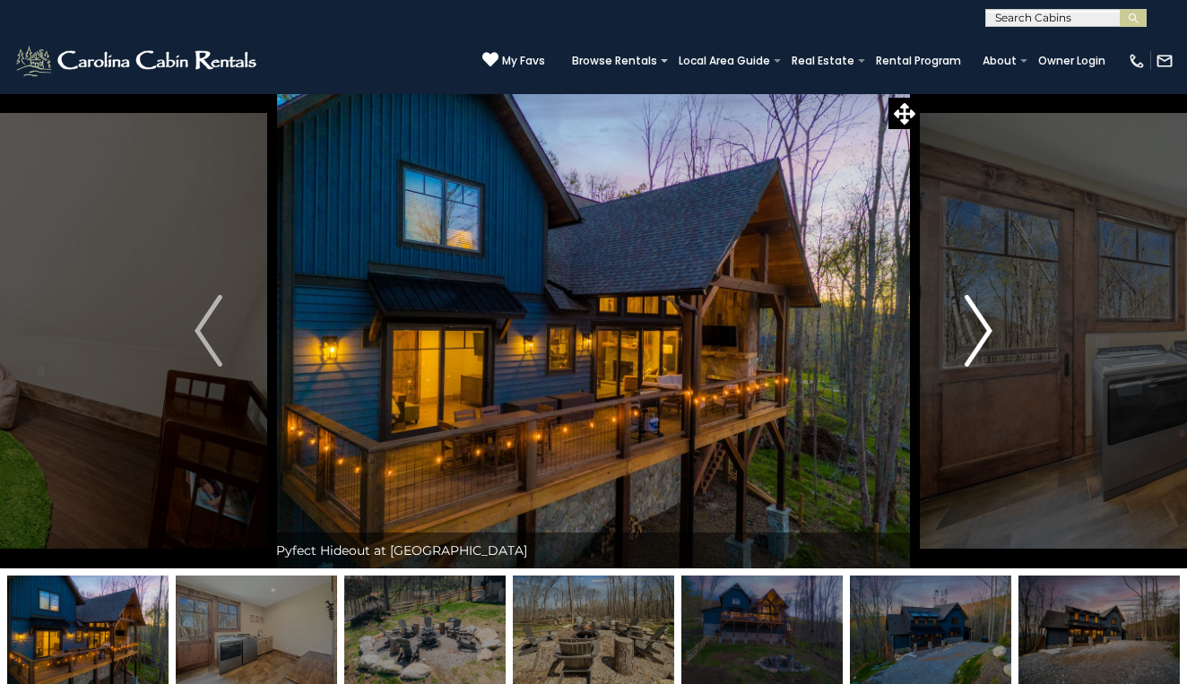
click at [981, 329] on img "Next" at bounding box center [977, 331] width 27 height 72
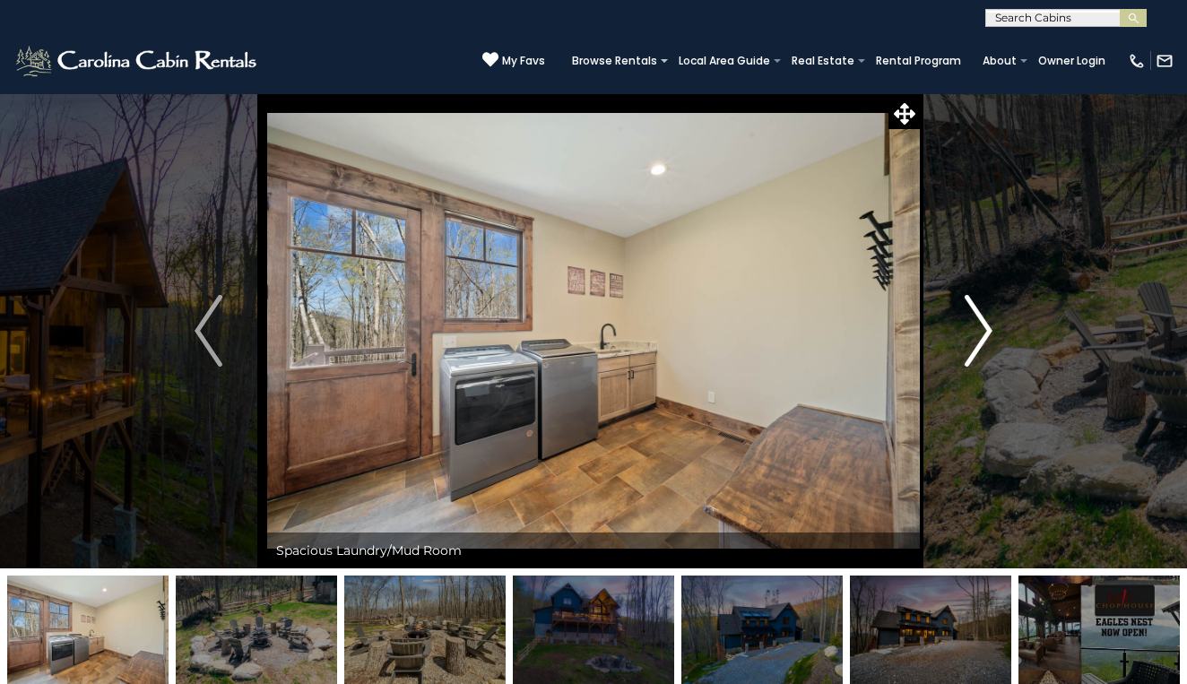
click at [981, 329] on img "Next" at bounding box center [977, 331] width 27 height 72
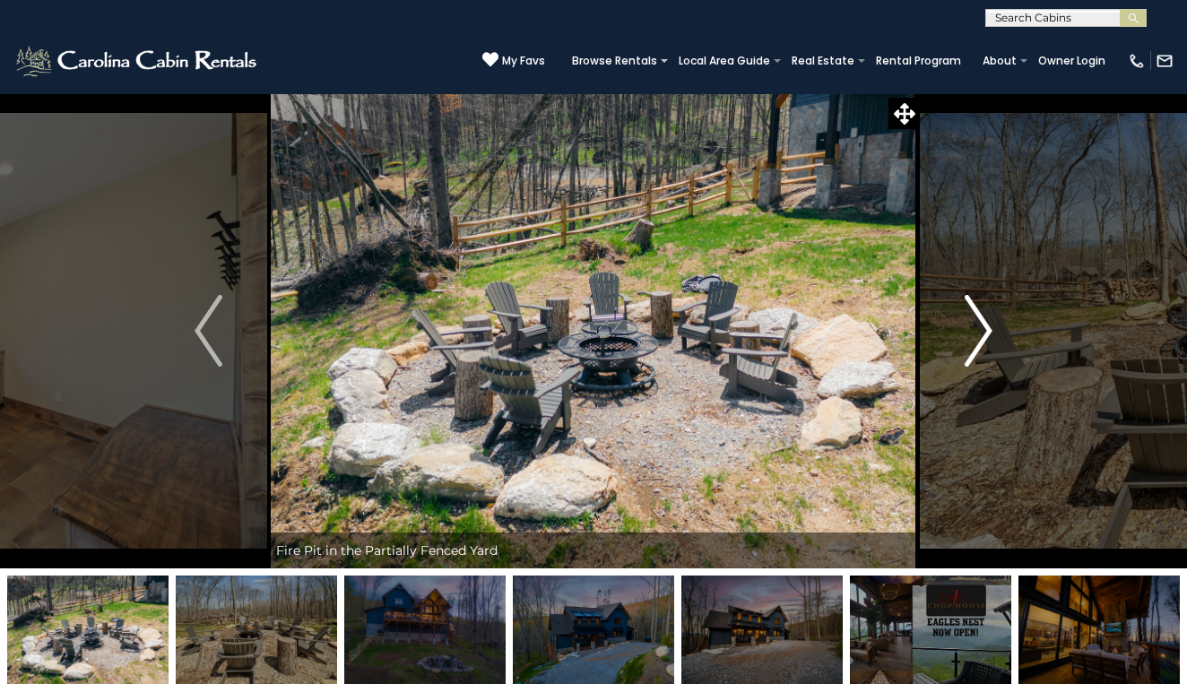
click at [981, 329] on img "Next" at bounding box center [977, 331] width 27 height 72
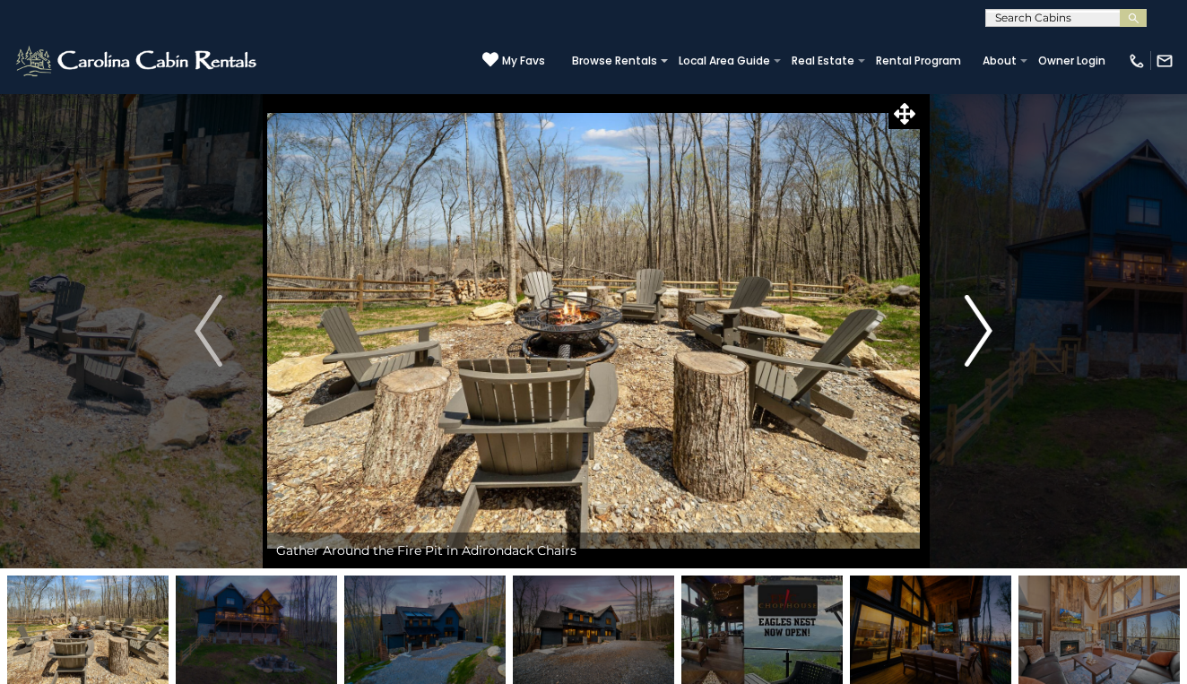
click at [981, 329] on img "Next" at bounding box center [977, 331] width 27 height 72
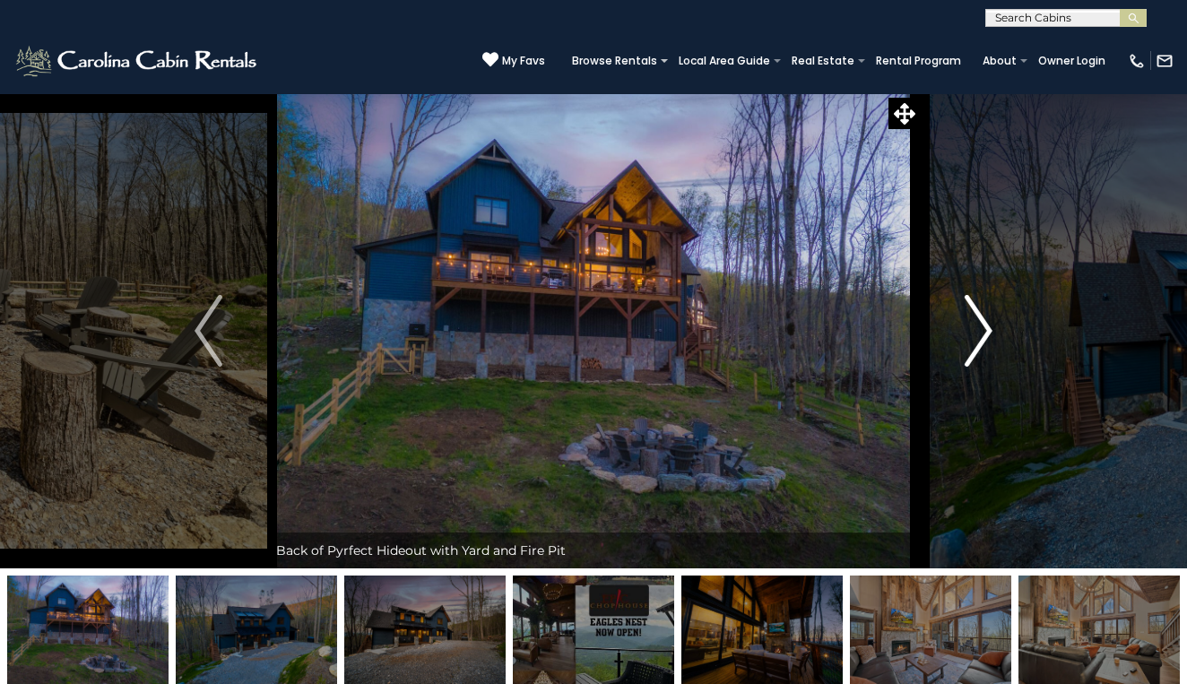
click at [981, 329] on img "Next" at bounding box center [977, 331] width 27 height 72
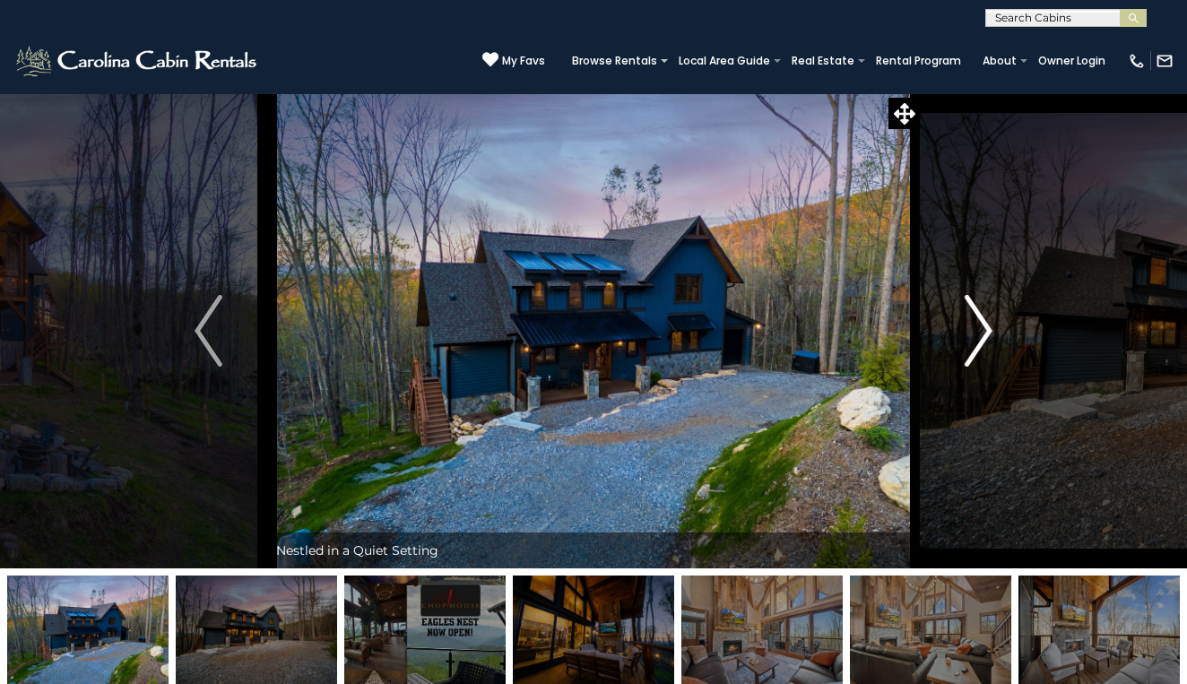
click at [981, 329] on img "Next" at bounding box center [977, 331] width 27 height 72
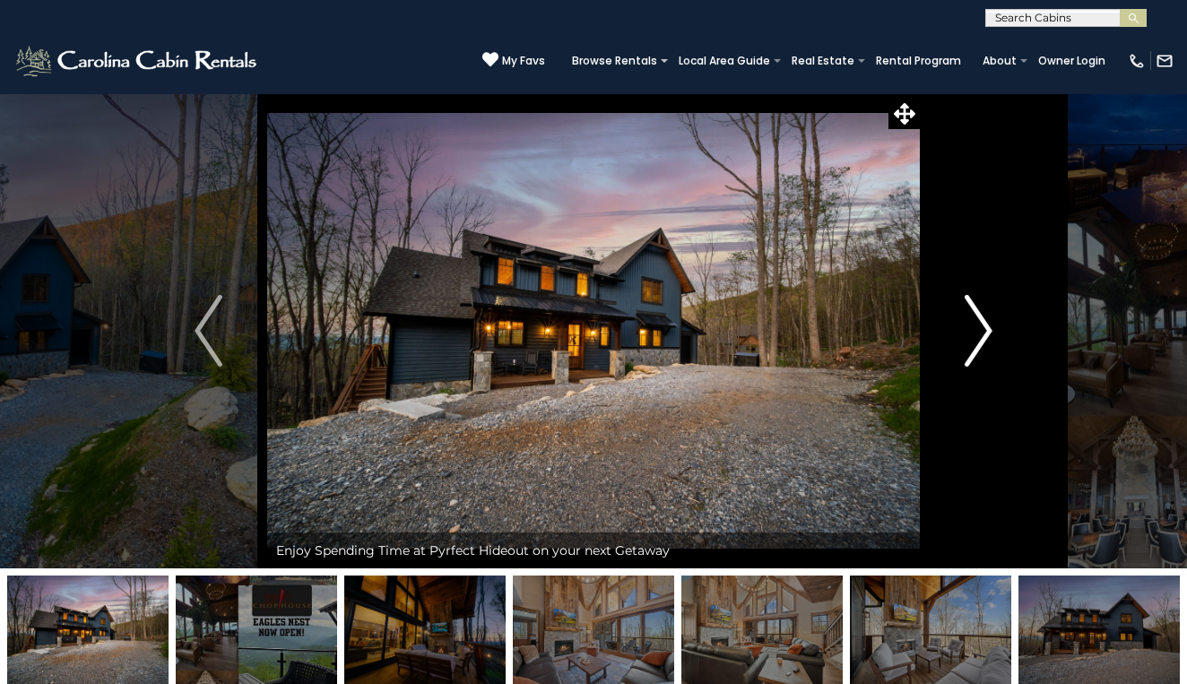
click at [981, 329] on img "Next" at bounding box center [977, 331] width 27 height 72
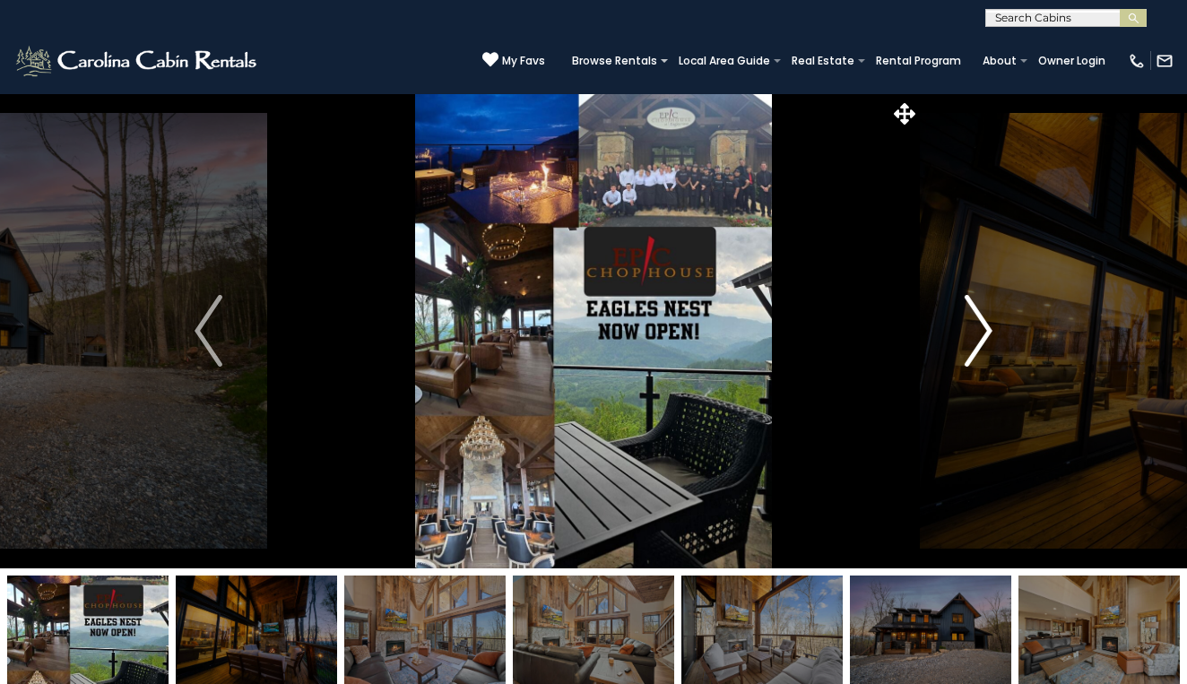
click at [982, 332] on img "Next" at bounding box center [977, 331] width 27 height 72
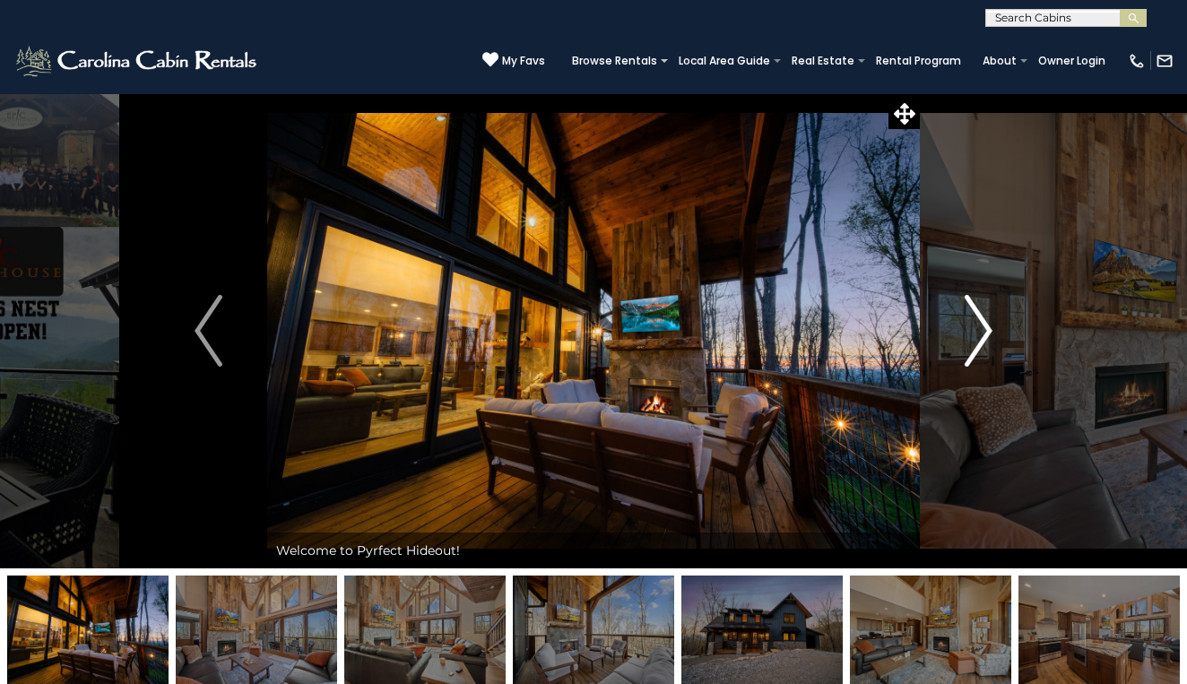
click at [982, 332] on img "Next" at bounding box center [977, 331] width 27 height 72
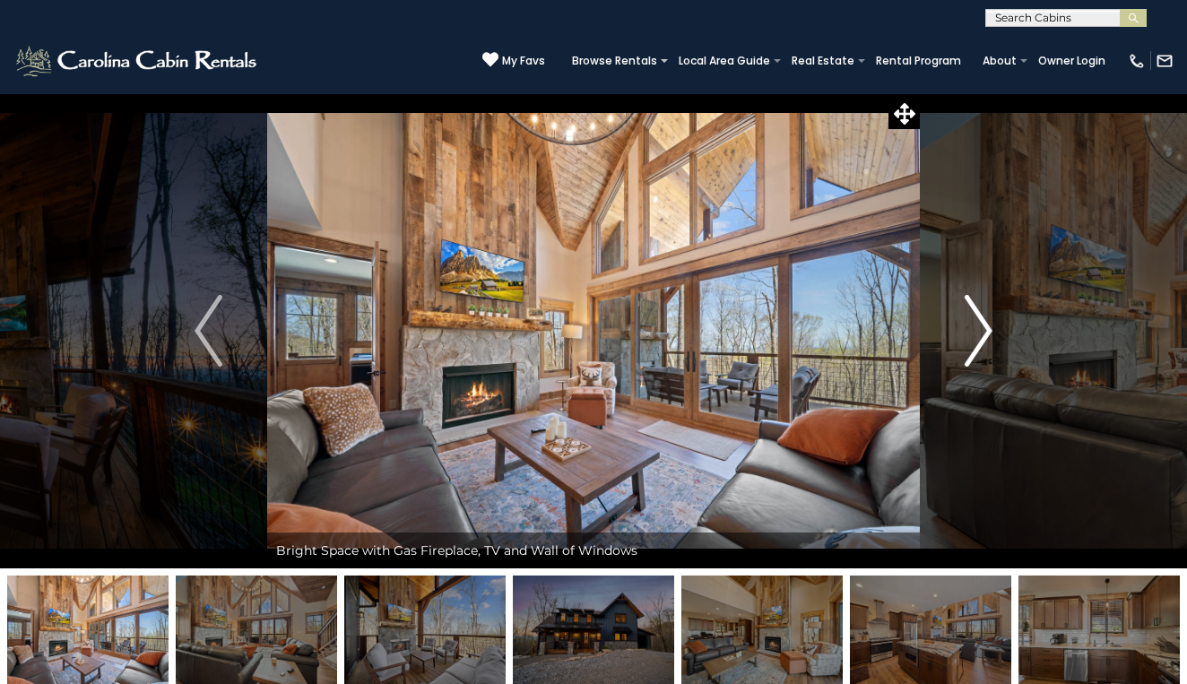
click at [982, 332] on img "Next" at bounding box center [977, 331] width 27 height 72
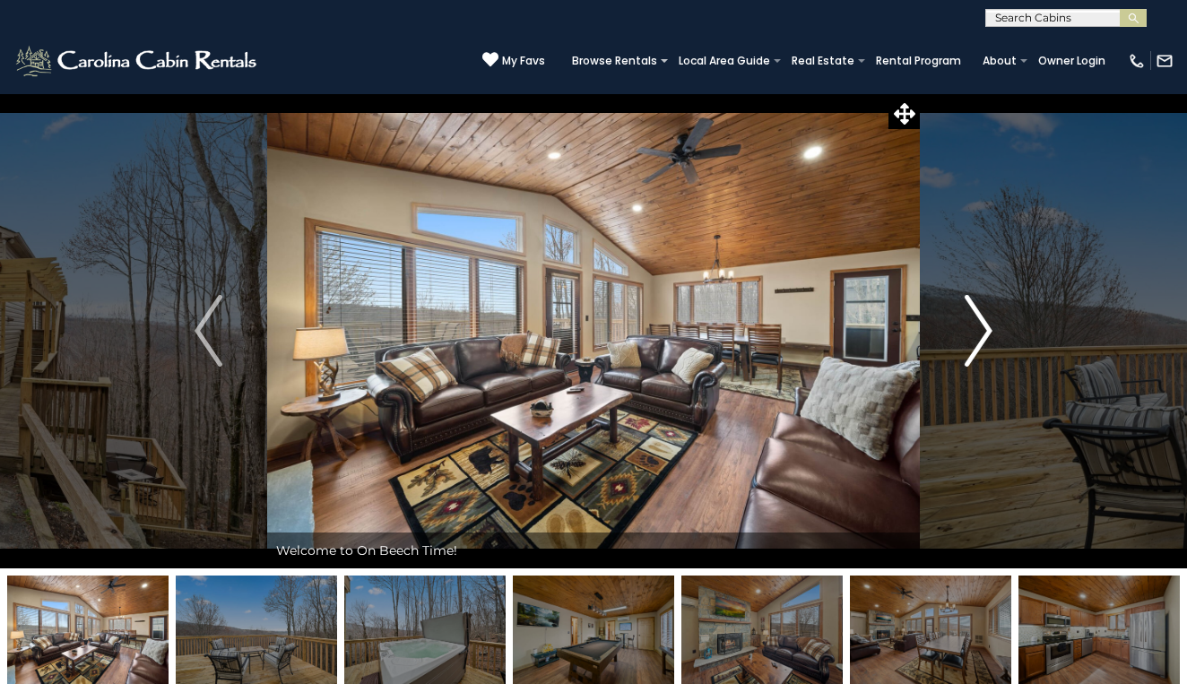
click at [980, 337] on img "Next" at bounding box center [977, 331] width 27 height 72
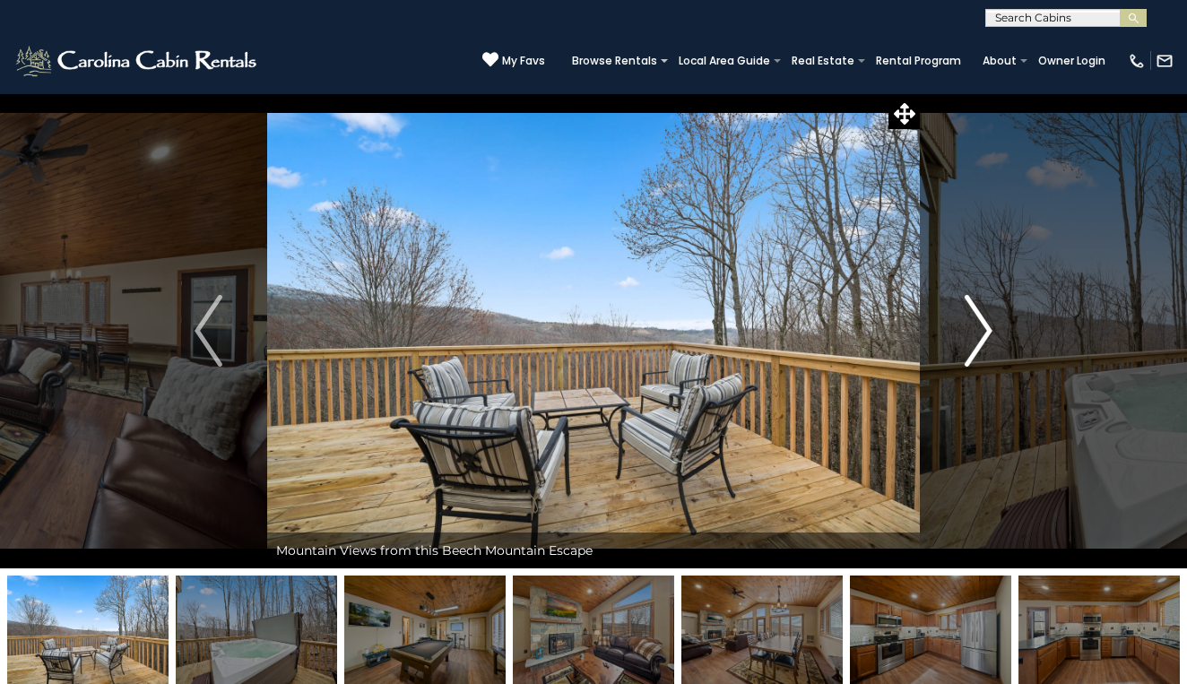
click at [980, 337] on img "Next" at bounding box center [977, 331] width 27 height 72
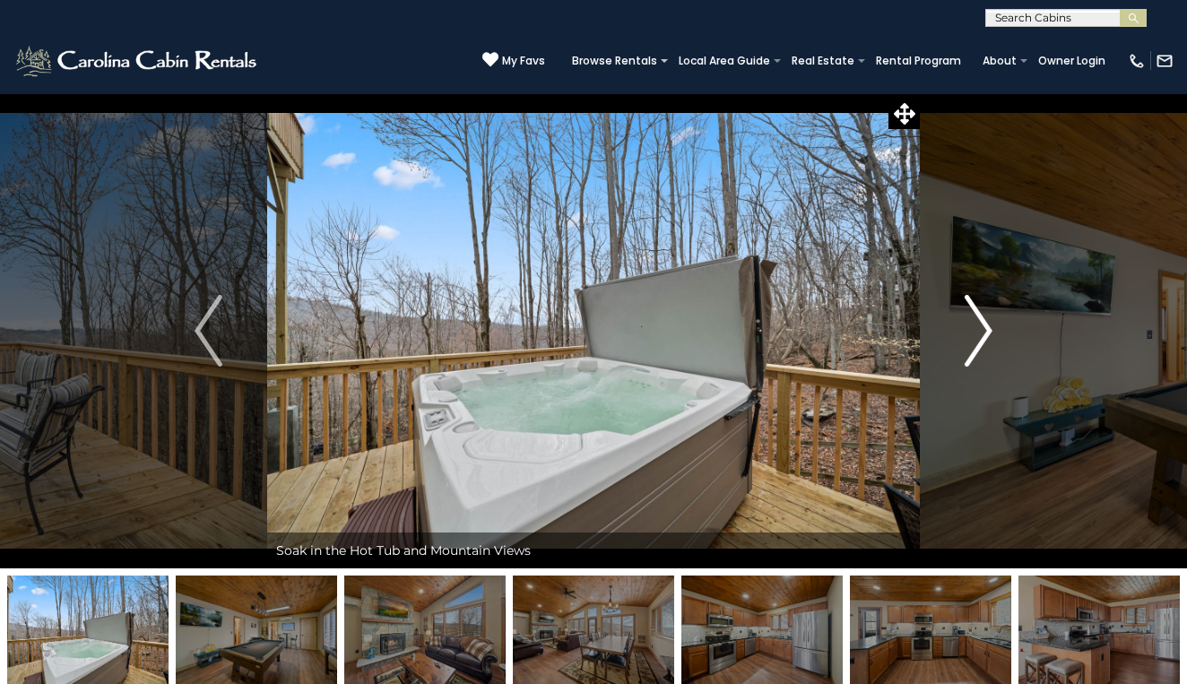
click at [980, 337] on img "Next" at bounding box center [977, 331] width 27 height 72
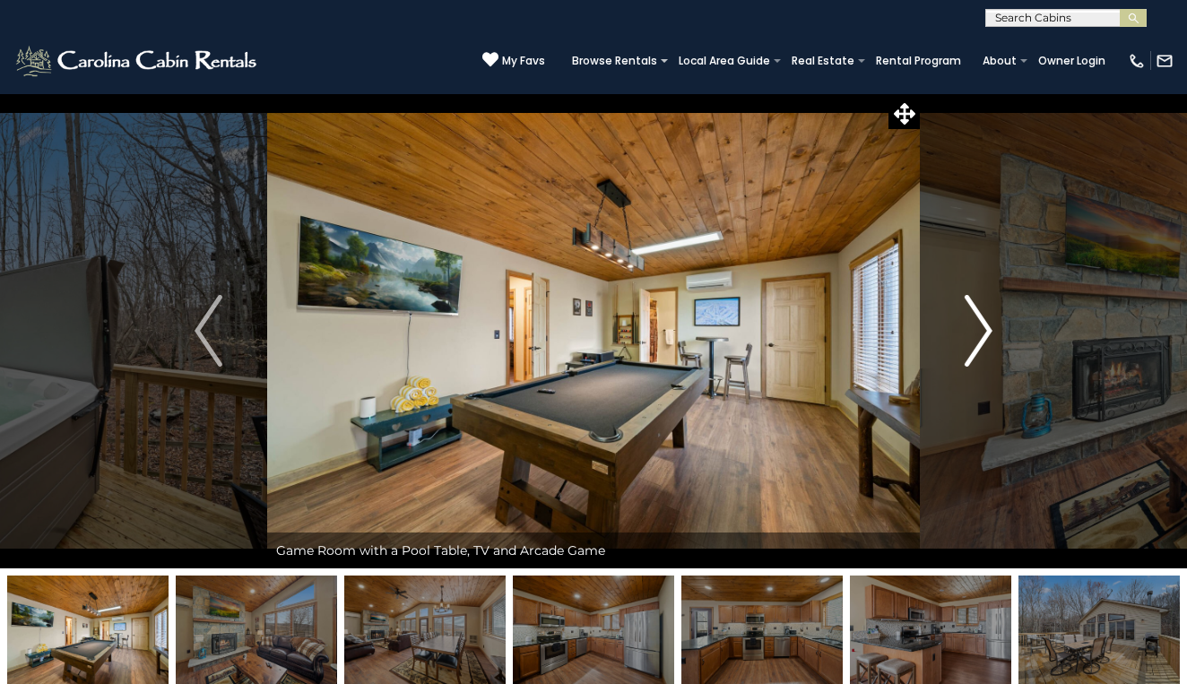
click at [980, 336] on img "Next" at bounding box center [977, 331] width 27 height 72
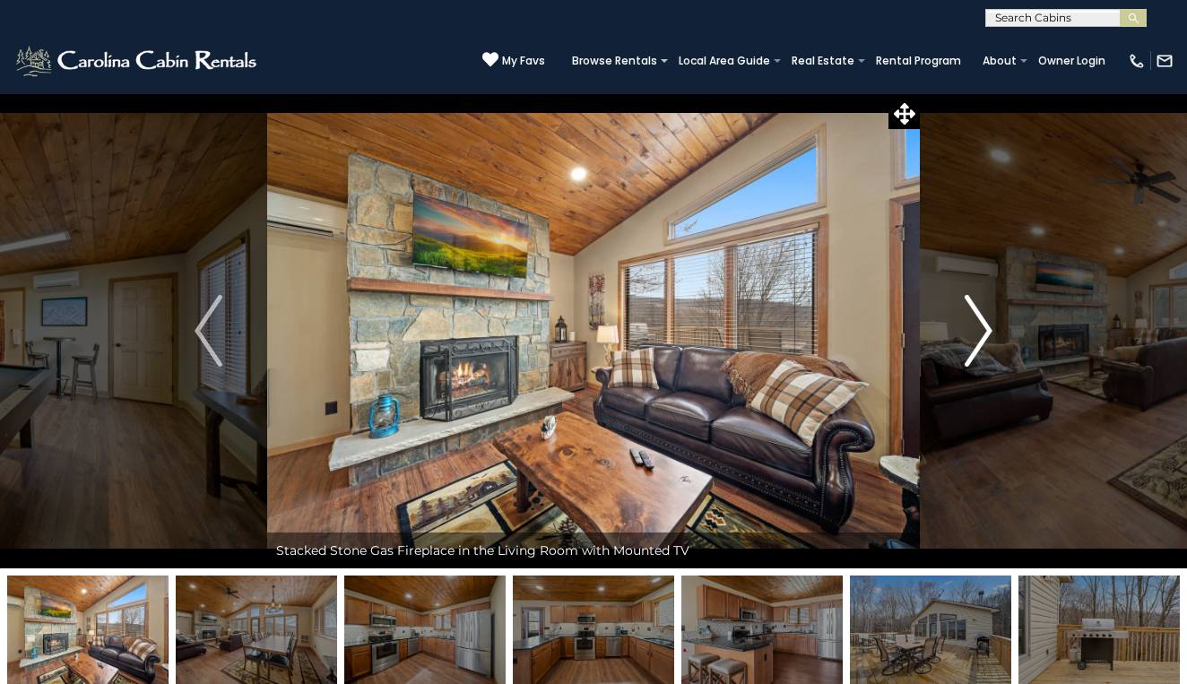
click at [980, 336] on img "Next" at bounding box center [977, 331] width 27 height 72
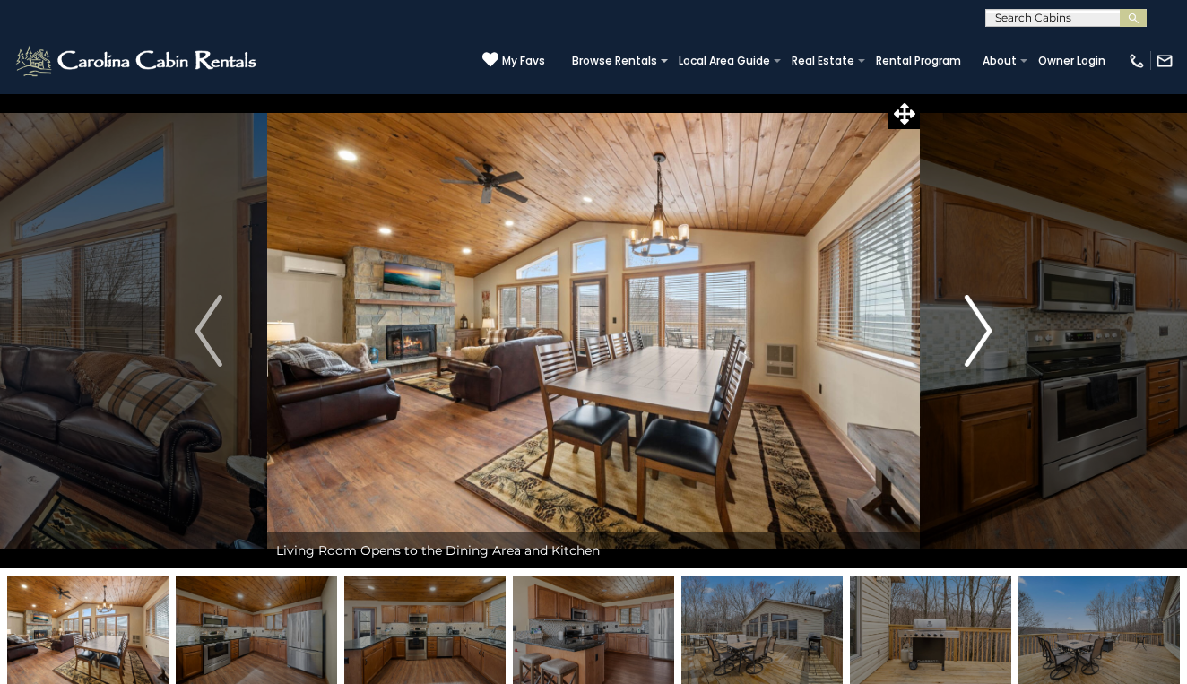
click at [980, 336] on img "Next" at bounding box center [977, 331] width 27 height 72
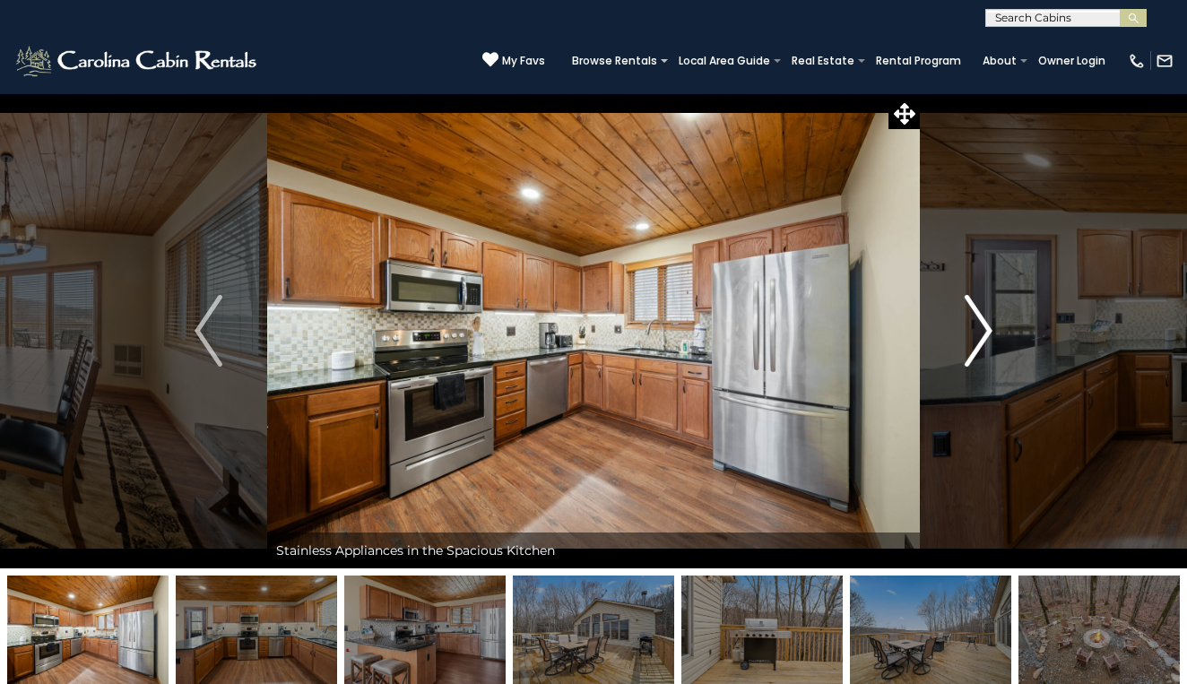
click at [980, 336] on img "Next" at bounding box center [977, 331] width 27 height 72
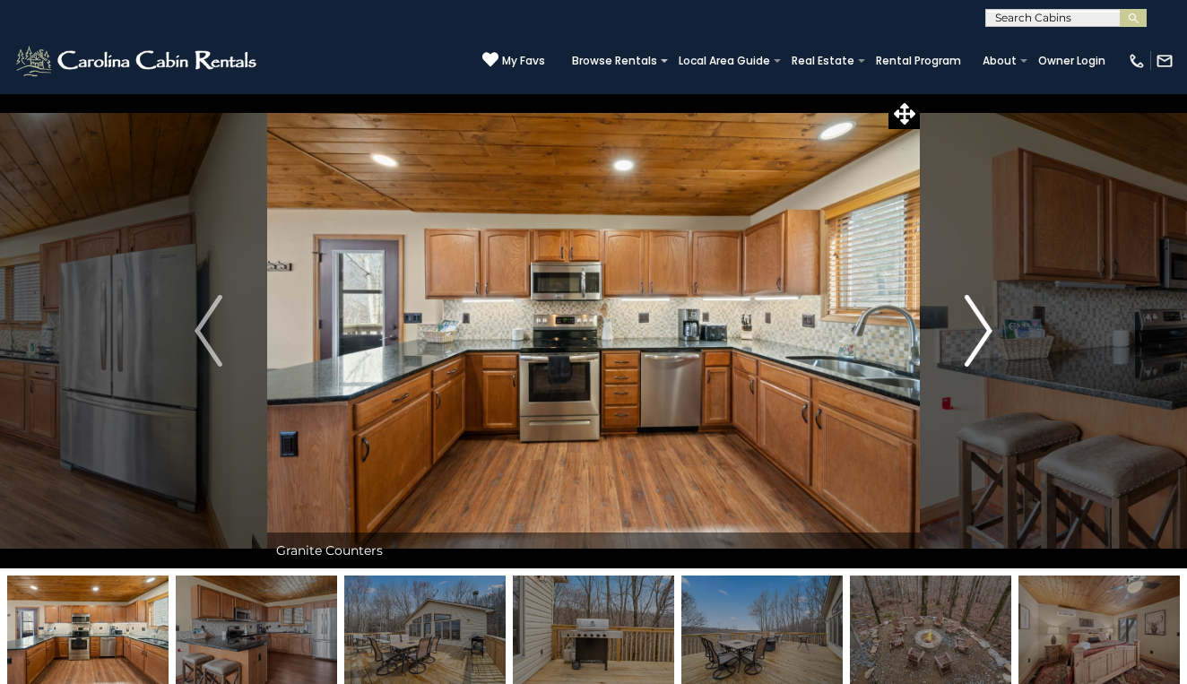
click at [980, 336] on img "Next" at bounding box center [977, 331] width 27 height 72
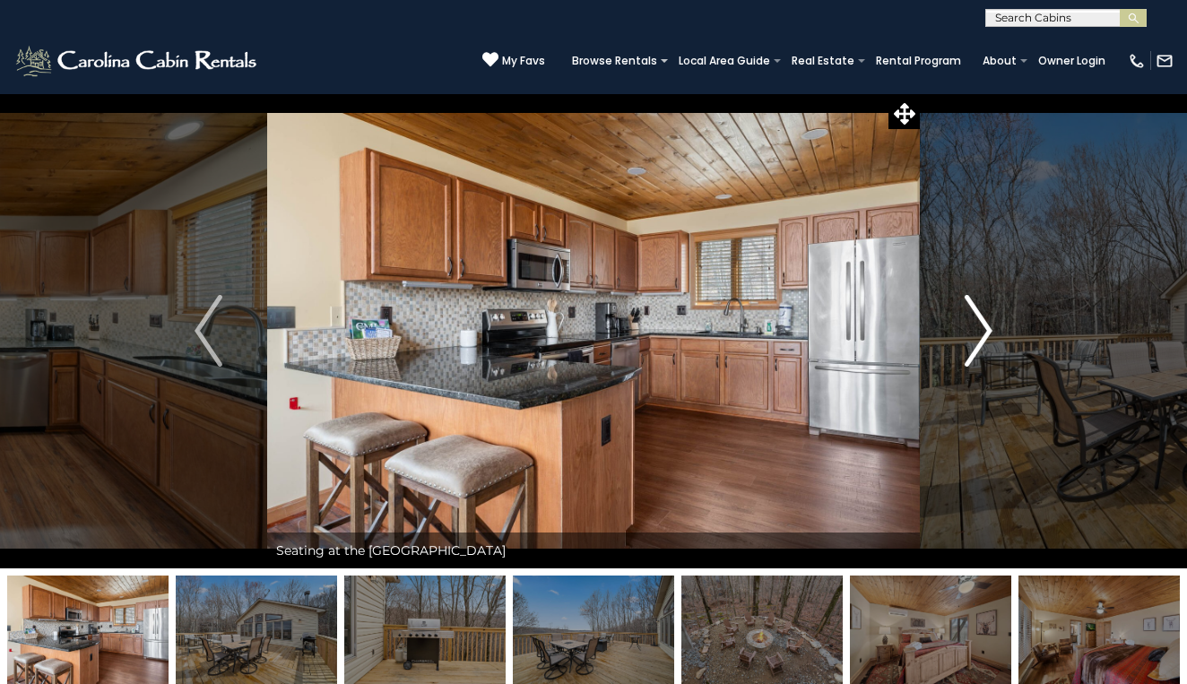
click at [980, 336] on img "Next" at bounding box center [977, 331] width 27 height 72
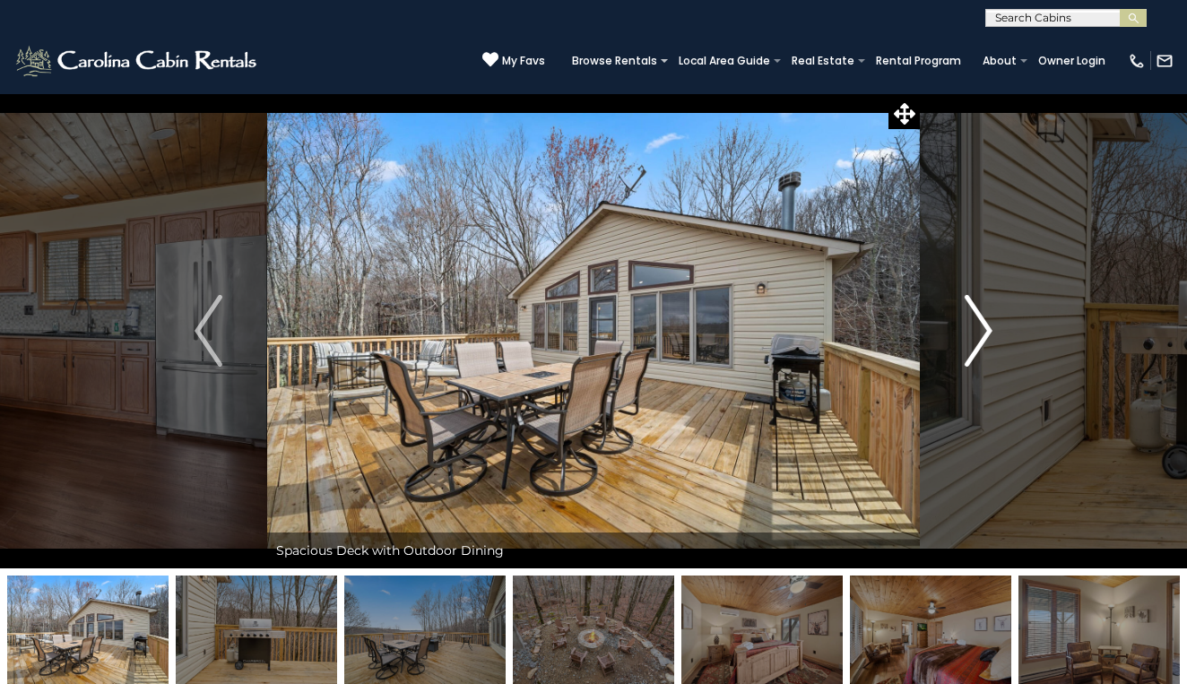
click at [980, 336] on img "Next" at bounding box center [977, 331] width 27 height 72
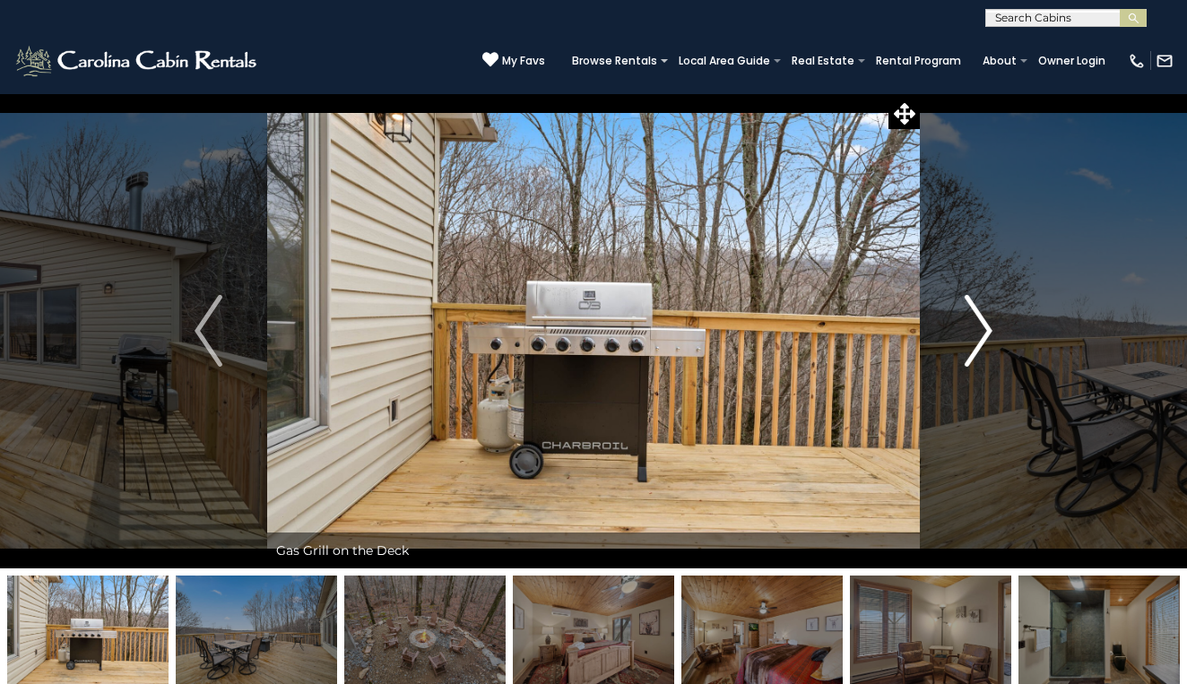
click at [980, 336] on img "Next" at bounding box center [977, 331] width 27 height 72
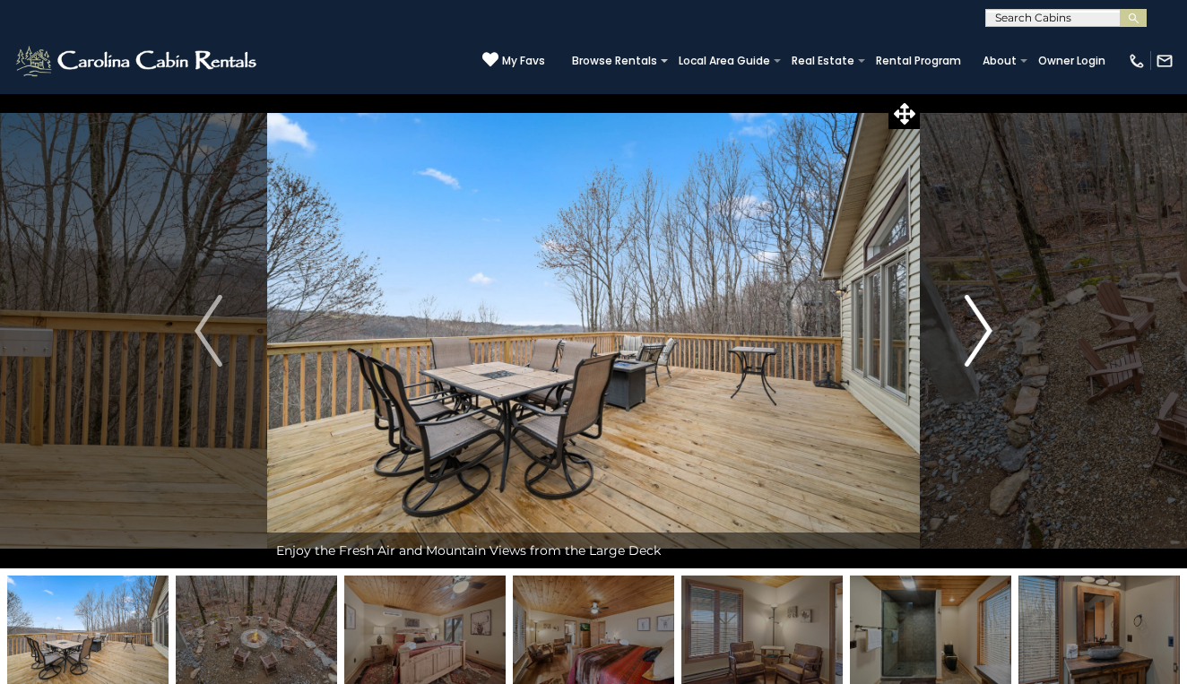
click at [980, 336] on img "Next" at bounding box center [977, 331] width 27 height 72
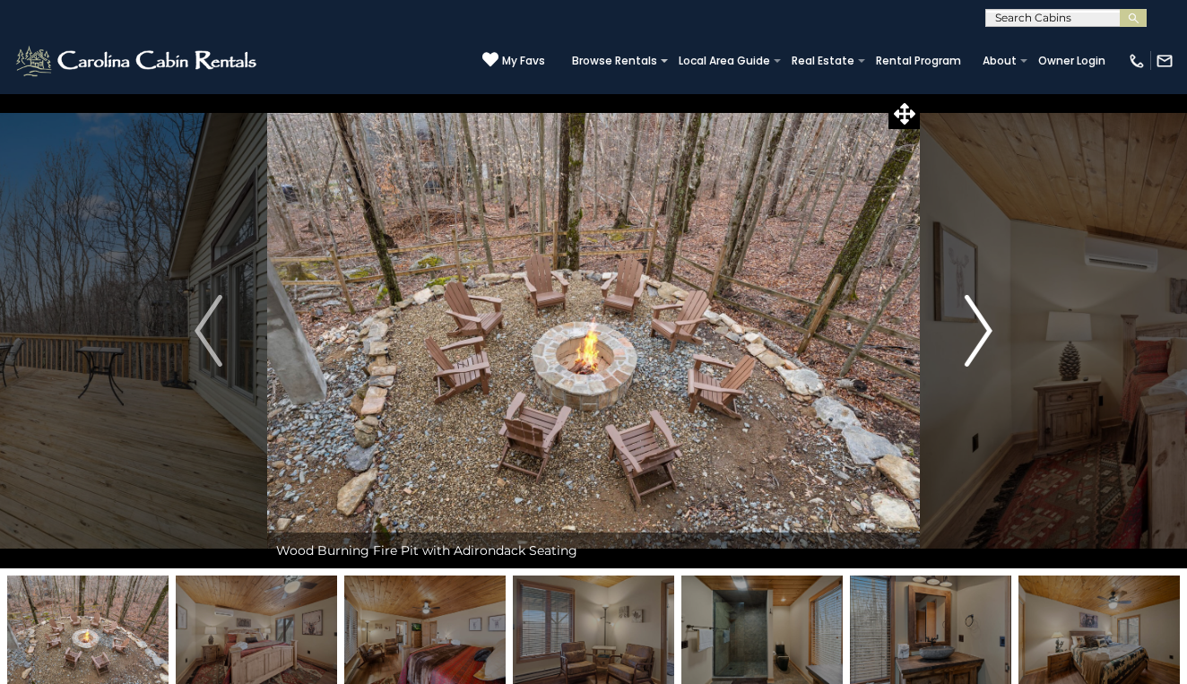
click at [980, 336] on img "Next" at bounding box center [977, 331] width 27 height 72
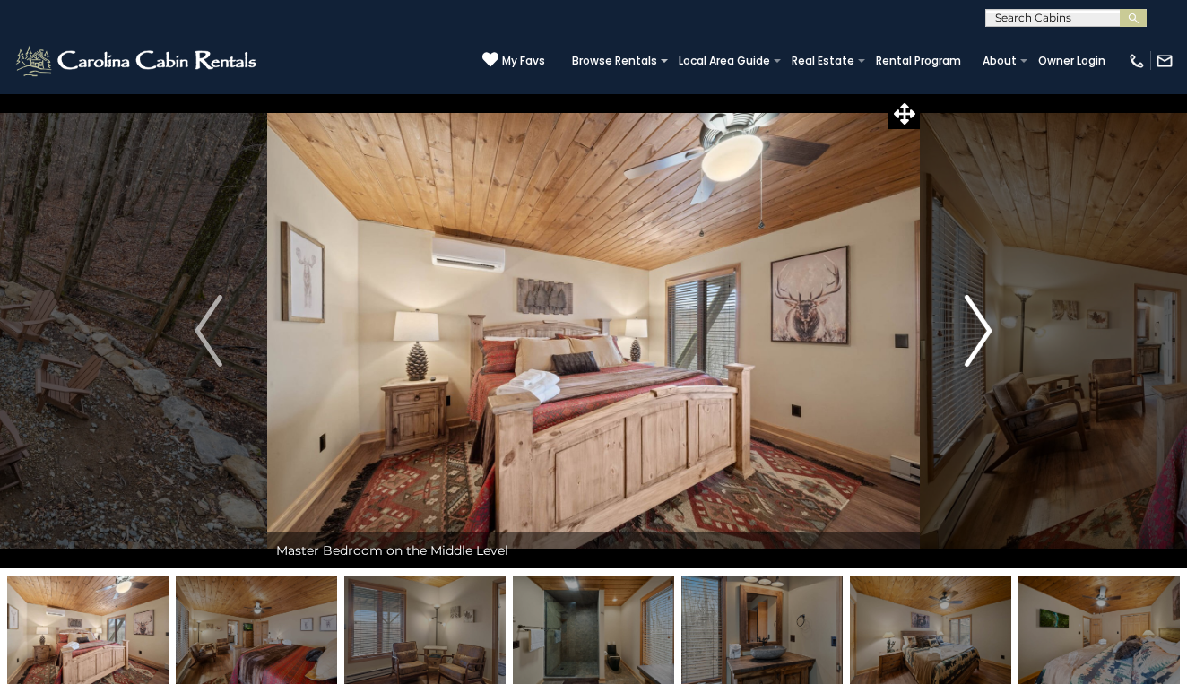
click at [980, 336] on img "Next" at bounding box center [977, 331] width 27 height 72
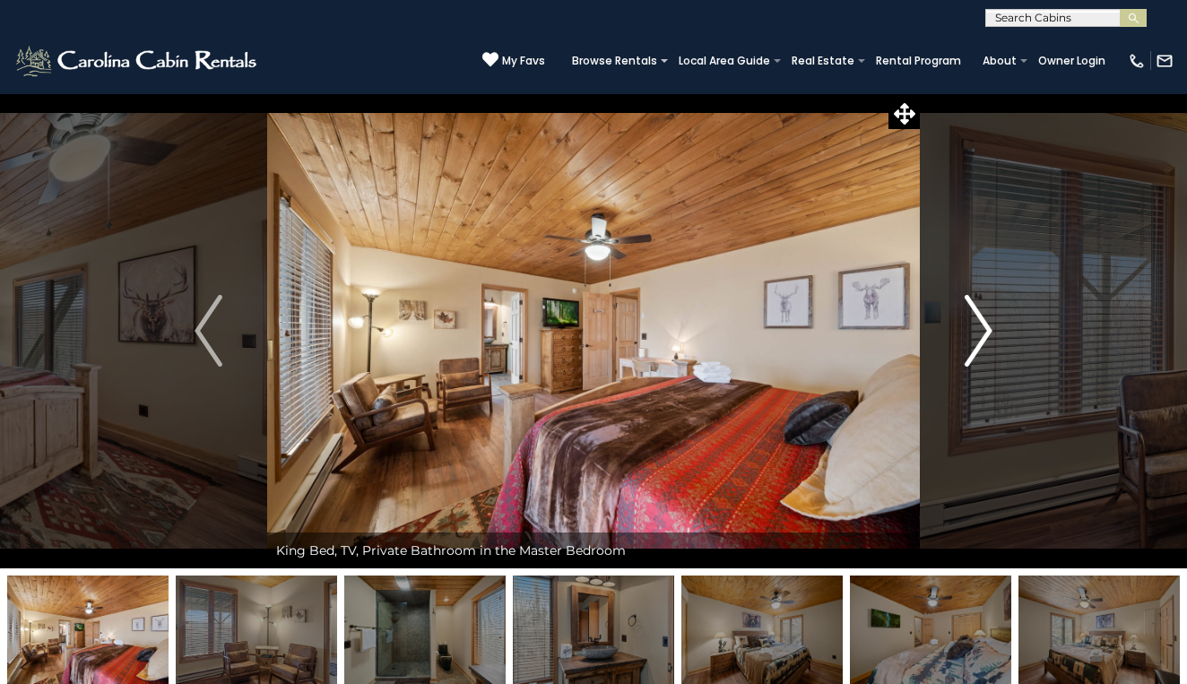
click at [980, 336] on img "Next" at bounding box center [977, 331] width 27 height 72
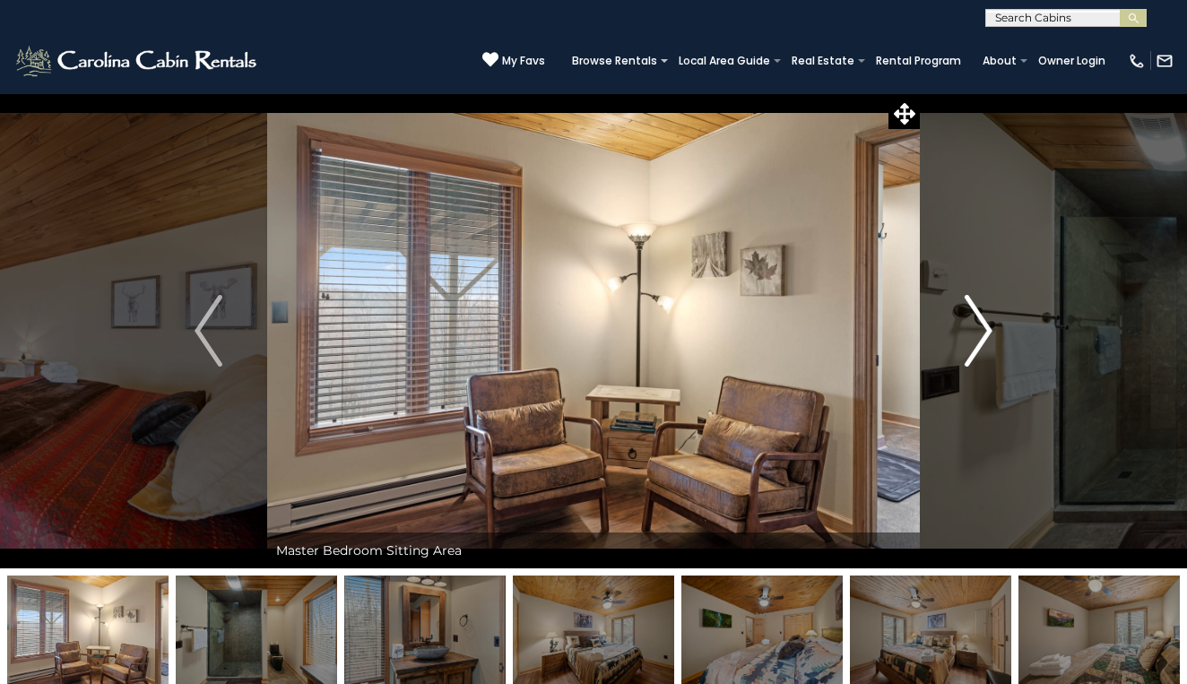
click at [980, 336] on img "Next" at bounding box center [977, 331] width 27 height 72
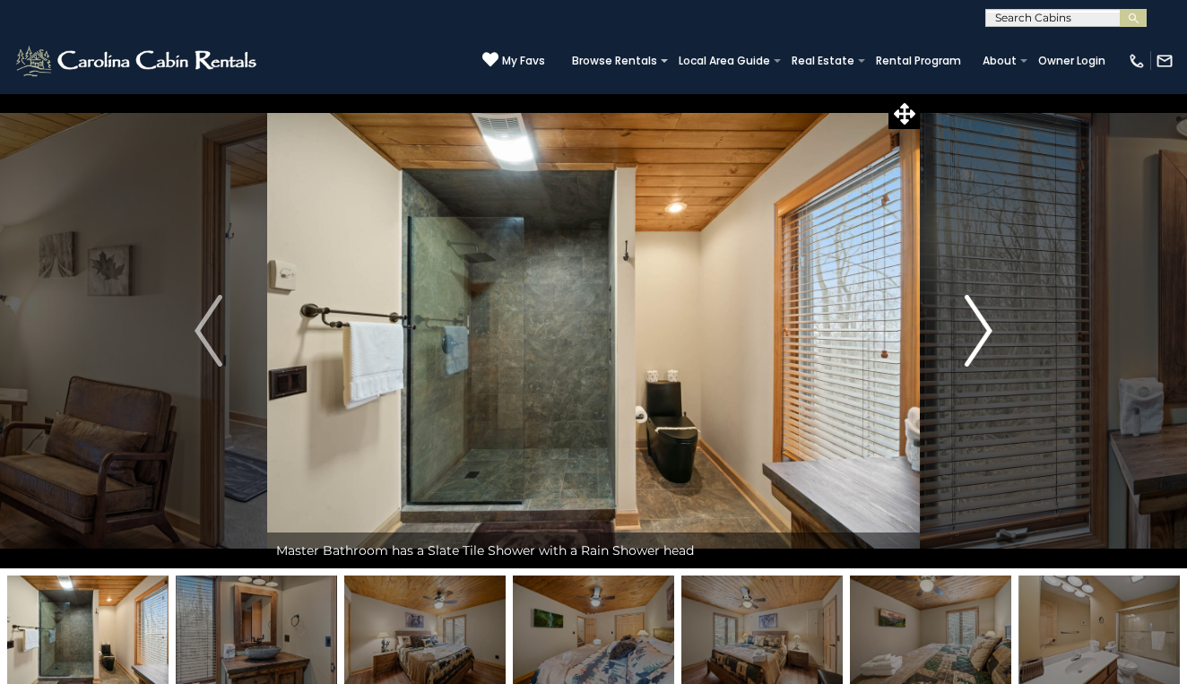
click at [980, 336] on img "Next" at bounding box center [977, 331] width 27 height 72
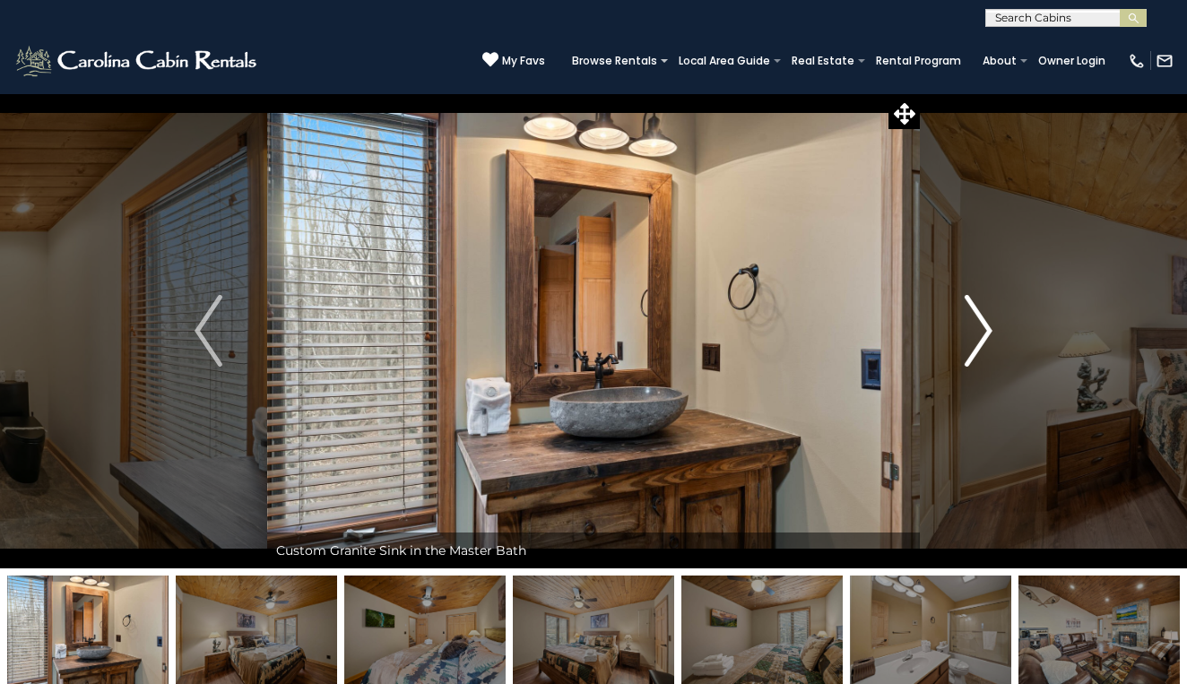
click at [980, 336] on img "Next" at bounding box center [977, 331] width 27 height 72
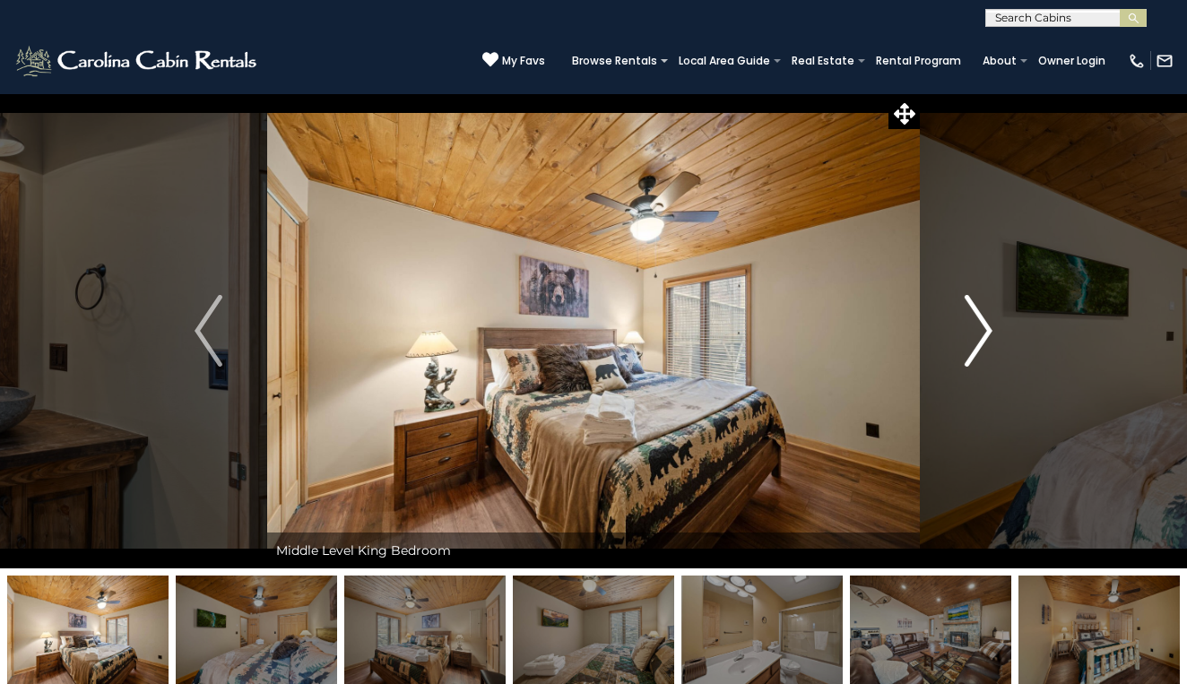
click at [980, 336] on img "Next" at bounding box center [977, 331] width 27 height 72
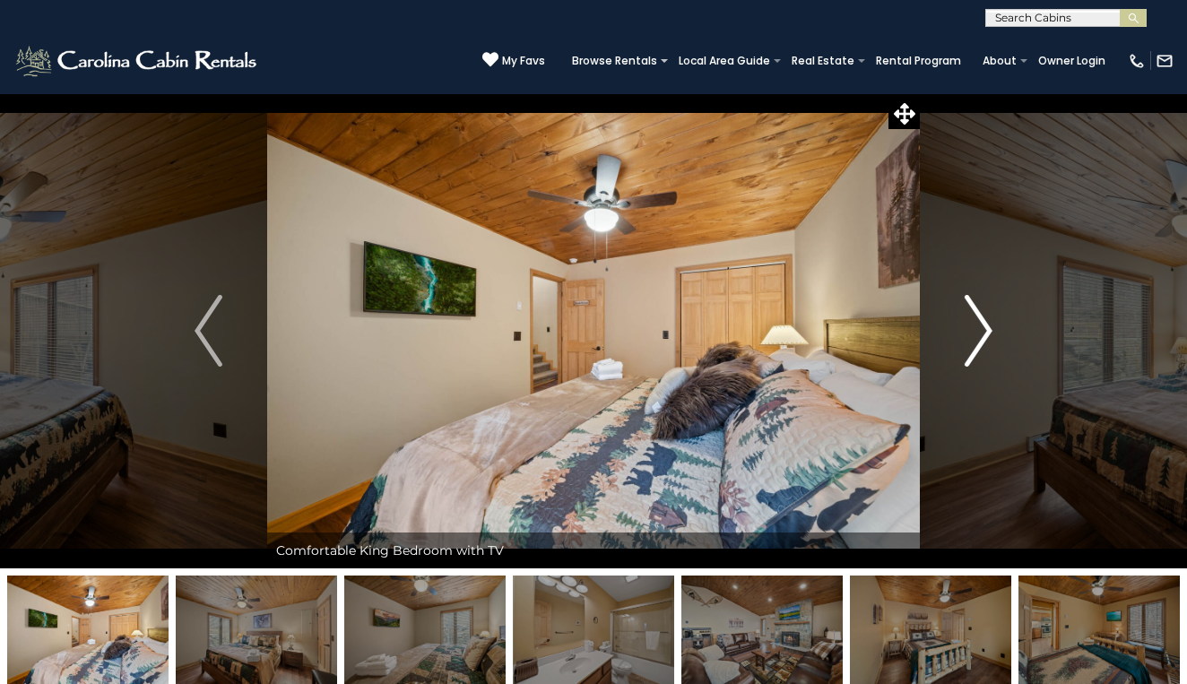
click at [980, 336] on img "Next" at bounding box center [977, 331] width 27 height 72
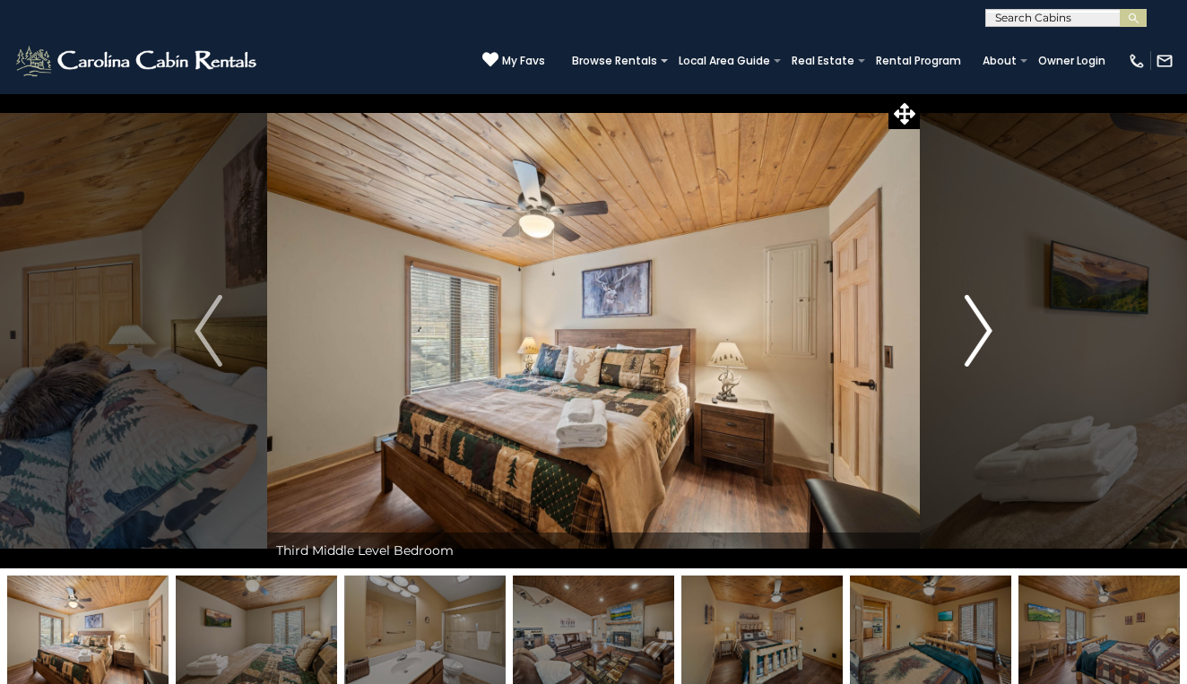
click at [980, 336] on img "Next" at bounding box center [977, 331] width 27 height 72
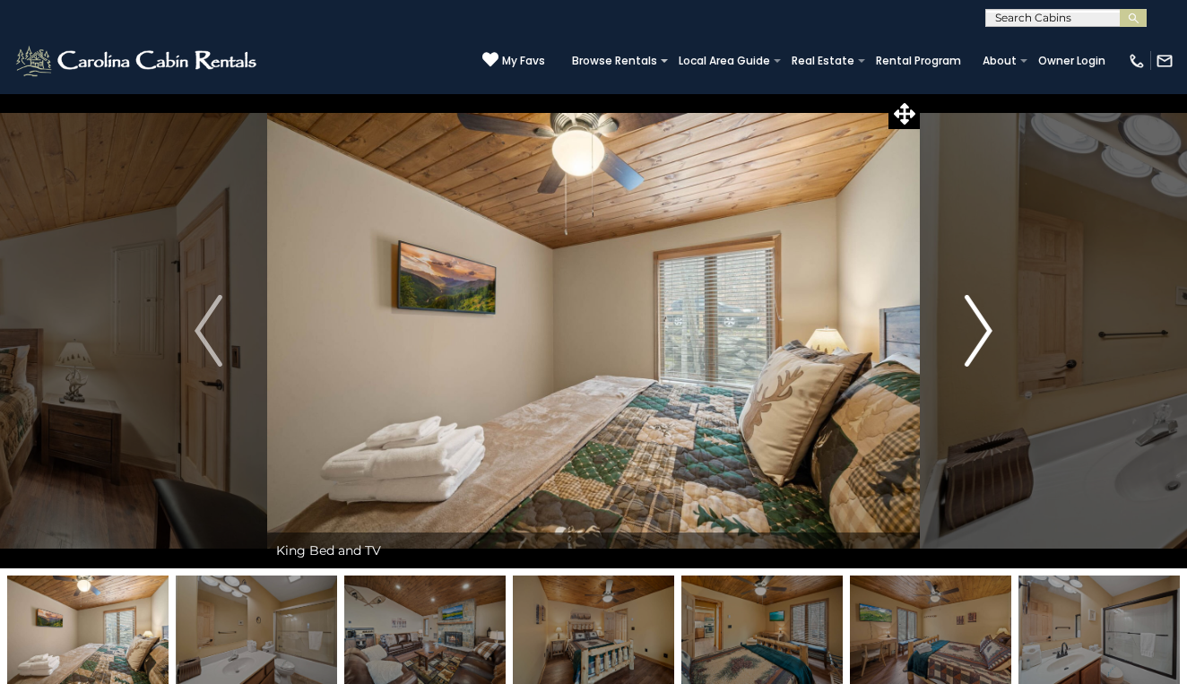
click at [980, 336] on img "Next" at bounding box center [977, 331] width 27 height 72
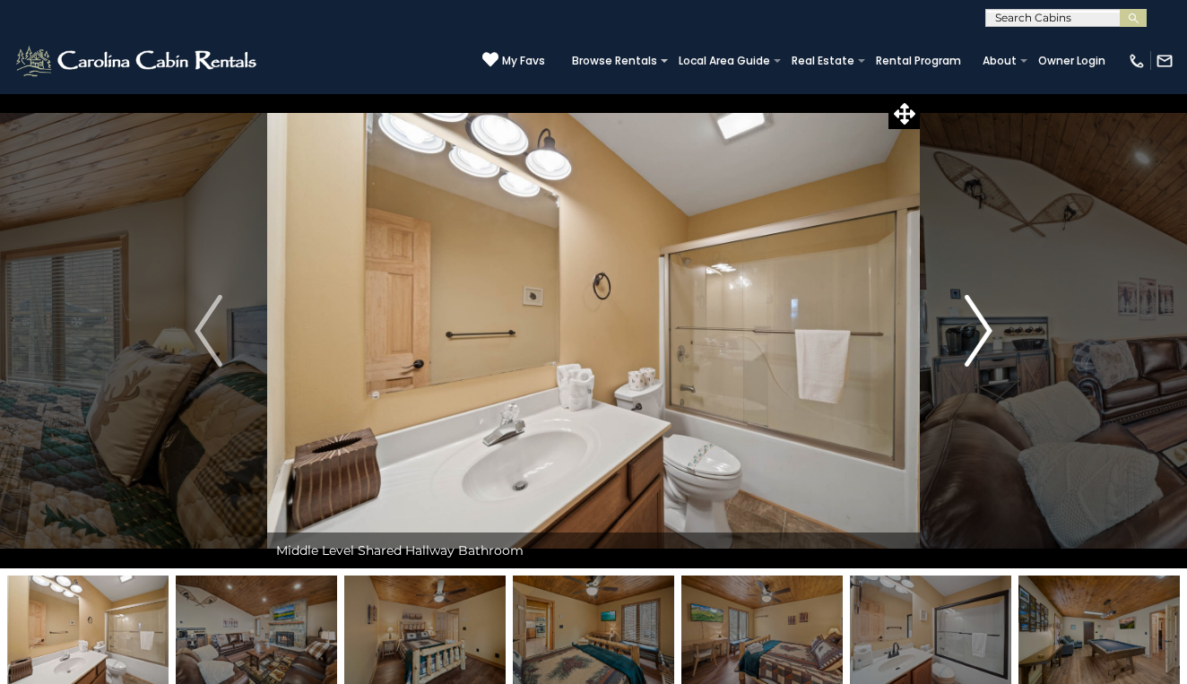
click at [980, 336] on img "Next" at bounding box center [977, 331] width 27 height 72
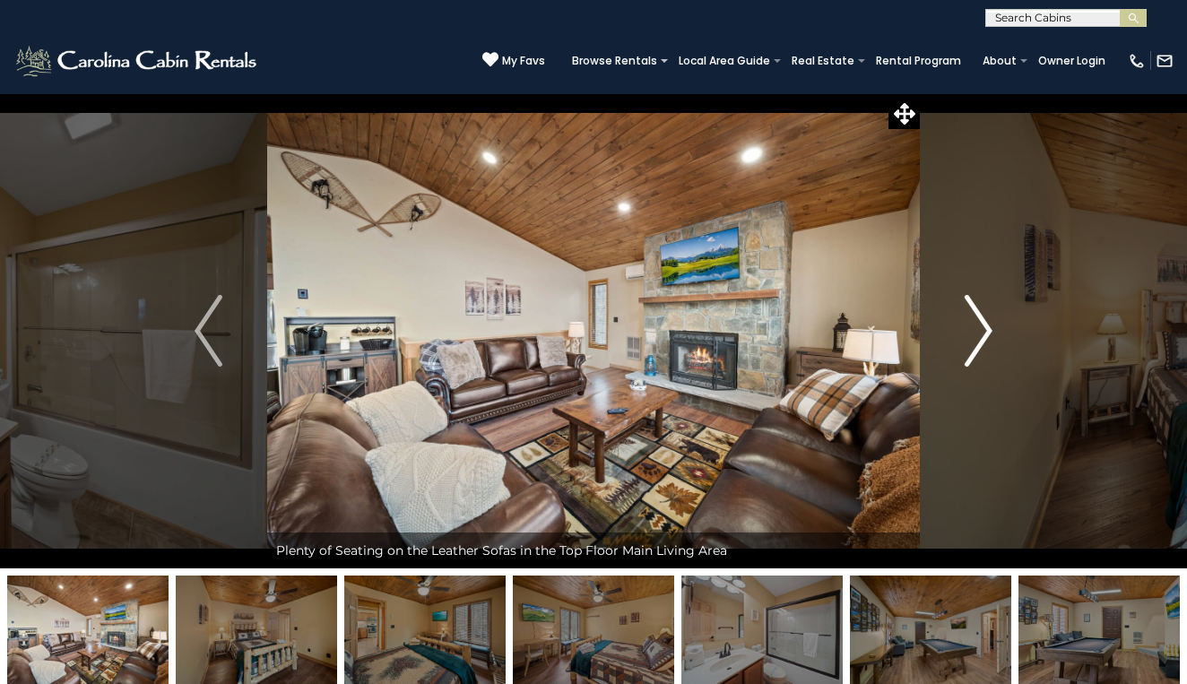
click at [980, 334] on img "Next" at bounding box center [977, 331] width 27 height 72
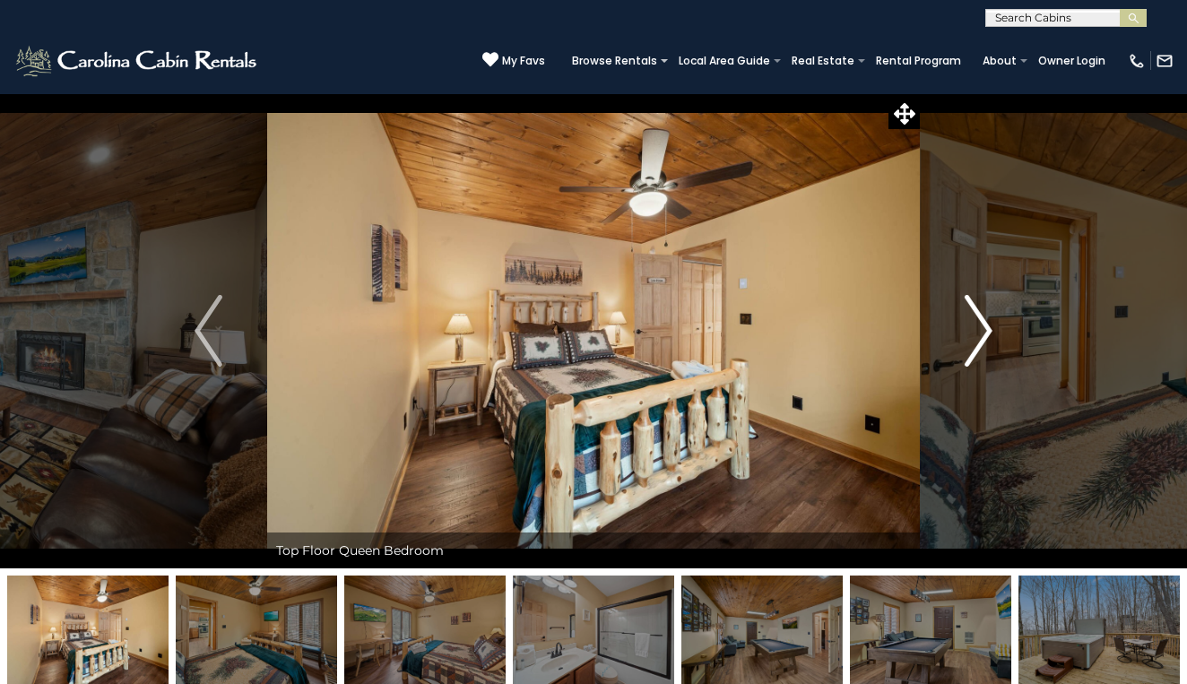
click at [980, 334] on img "Next" at bounding box center [977, 331] width 27 height 72
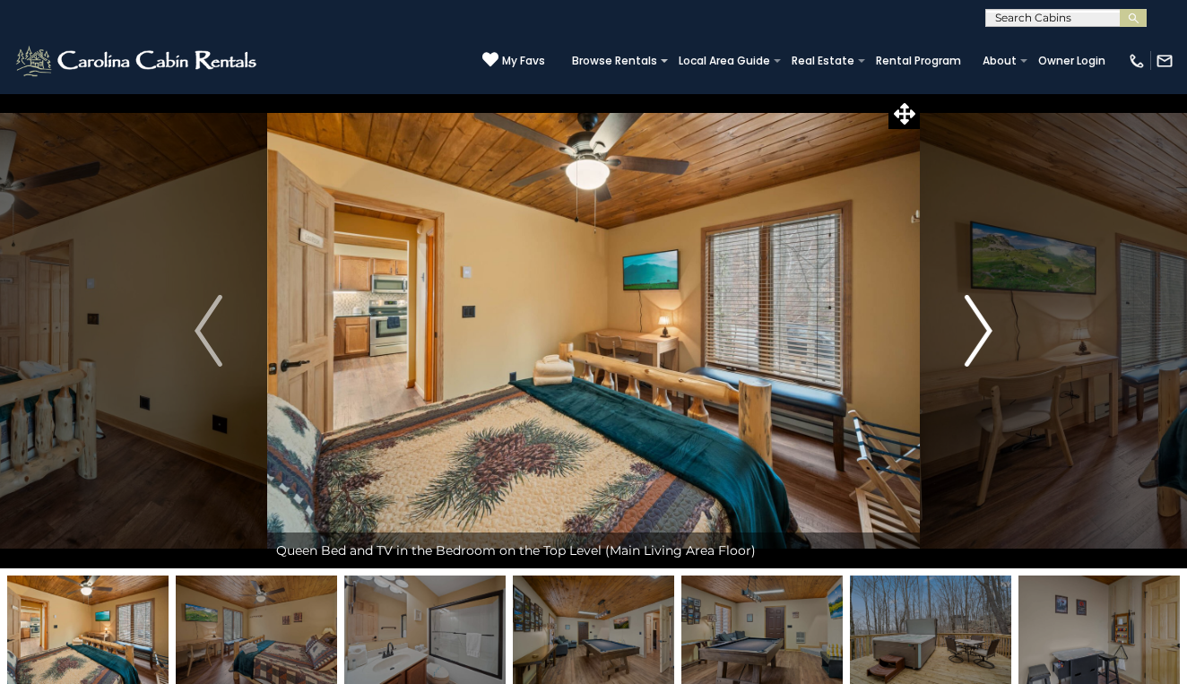
click at [980, 334] on img "Next" at bounding box center [977, 331] width 27 height 72
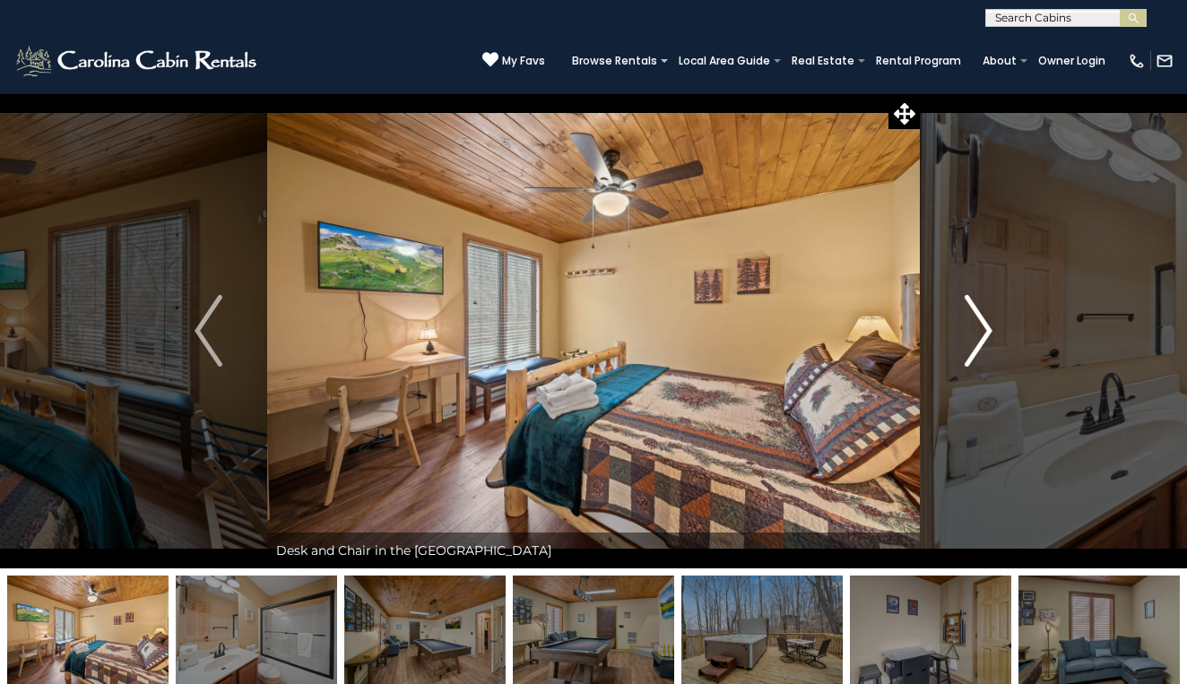
click at [980, 334] on img "Next" at bounding box center [977, 331] width 27 height 72
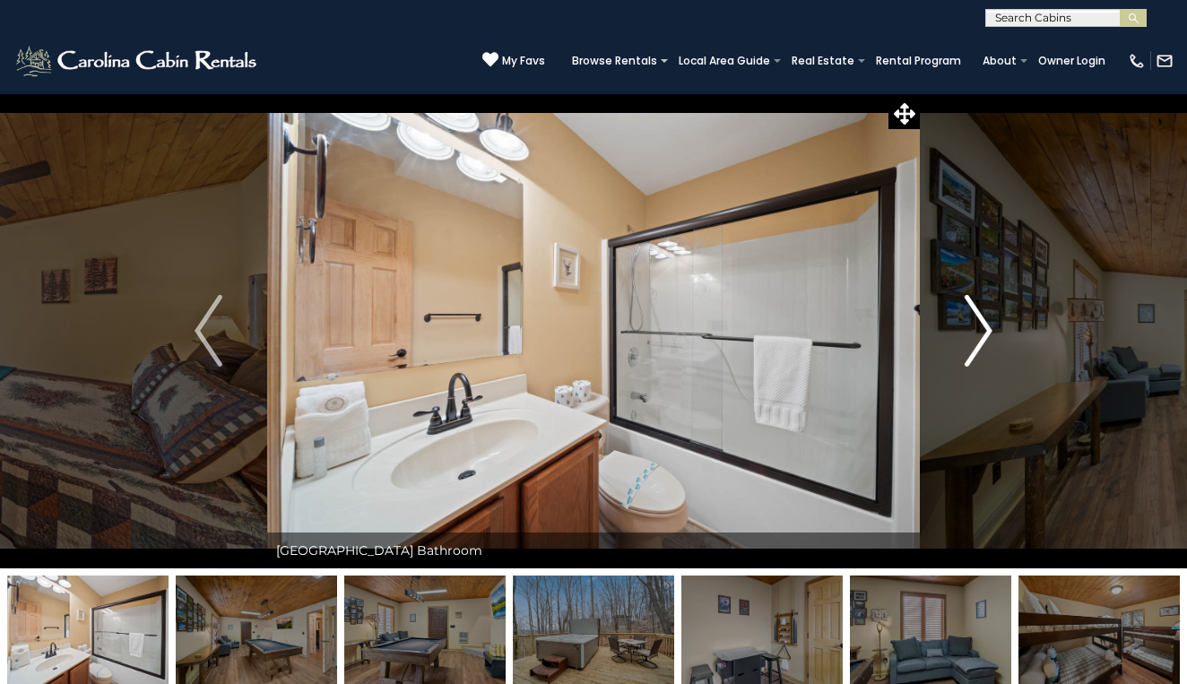
click at [980, 334] on img "Next" at bounding box center [977, 331] width 27 height 72
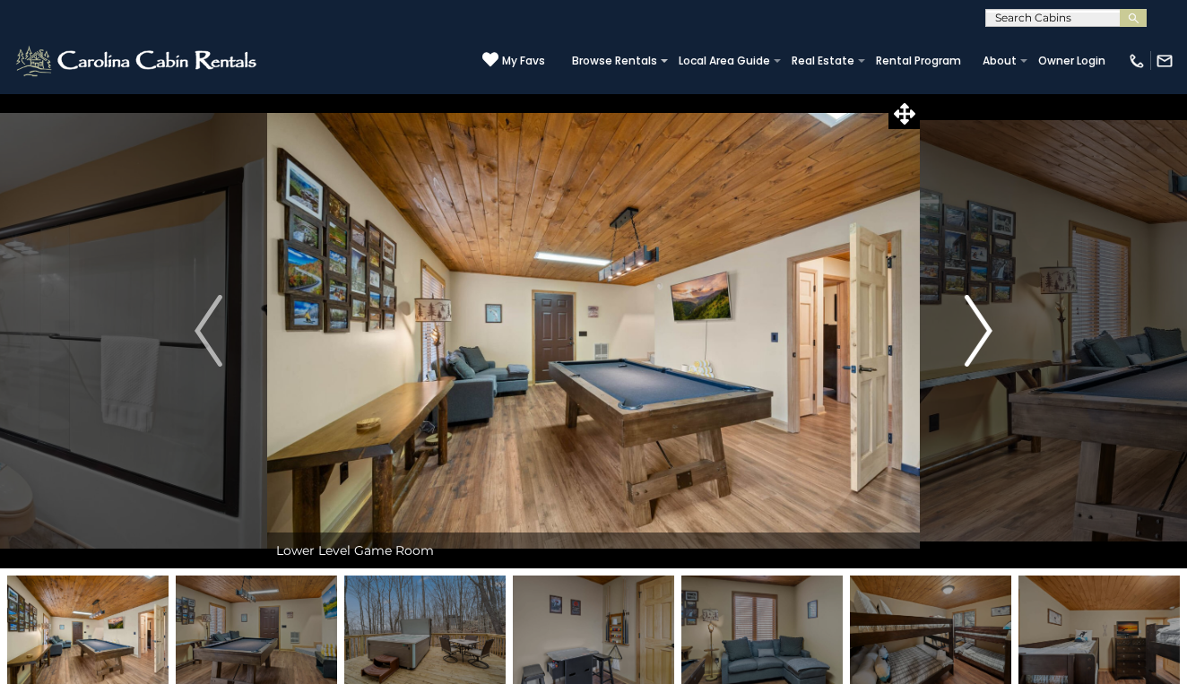
click at [980, 334] on img "Next" at bounding box center [977, 331] width 27 height 72
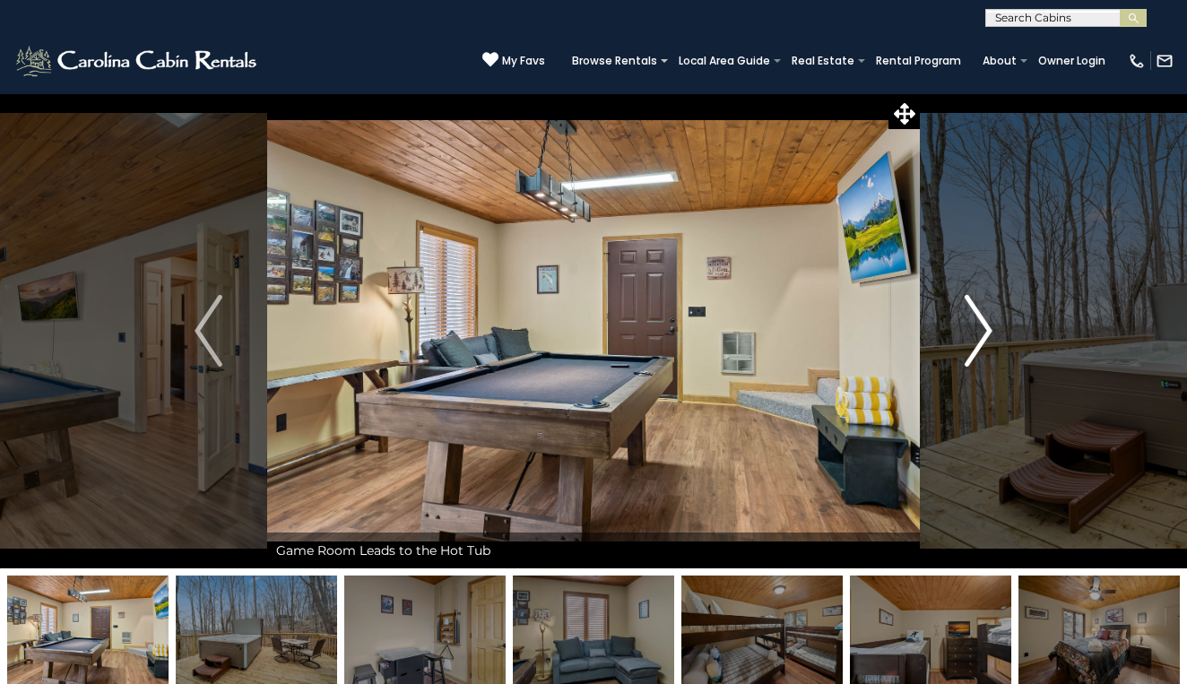
click at [980, 334] on img "Next" at bounding box center [977, 331] width 27 height 72
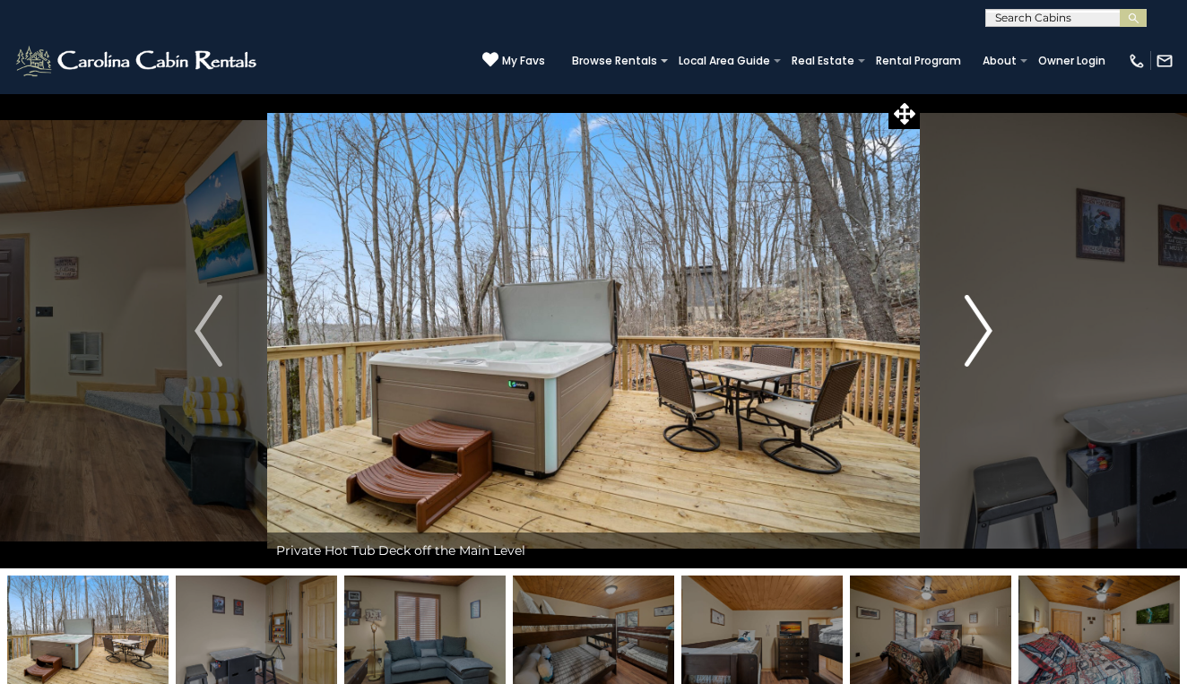
click at [980, 334] on img "Next" at bounding box center [977, 331] width 27 height 72
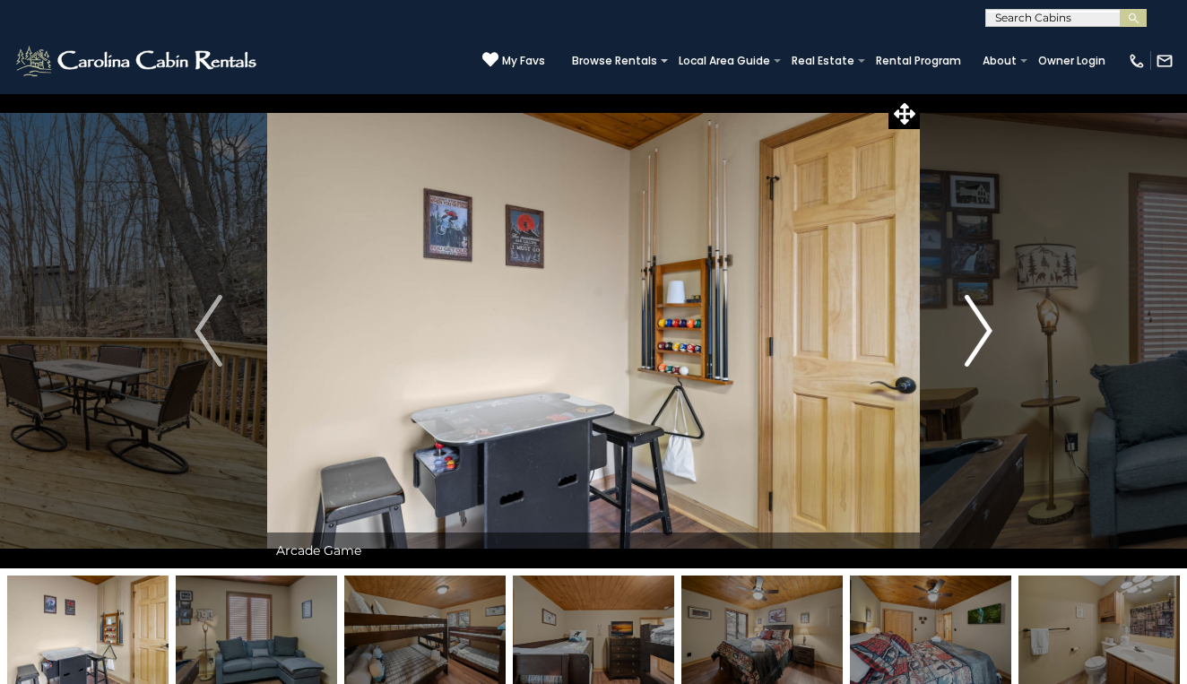
click at [980, 334] on img "Next" at bounding box center [977, 331] width 27 height 72
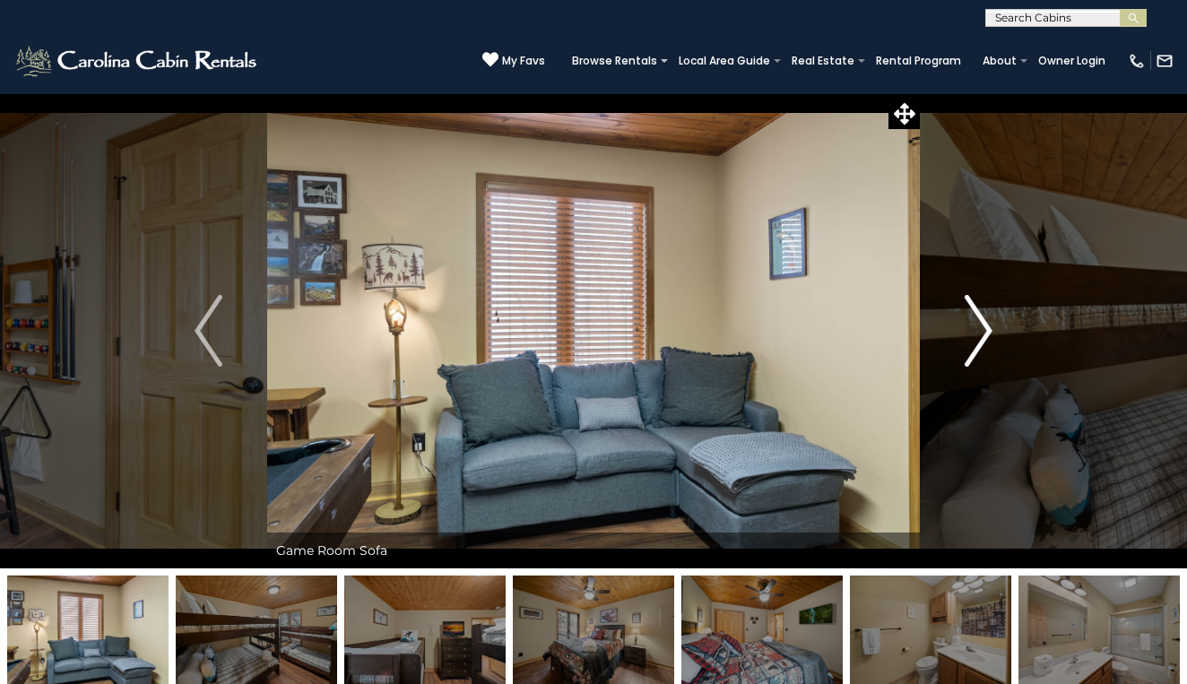
click at [980, 334] on img "Next" at bounding box center [977, 331] width 27 height 72
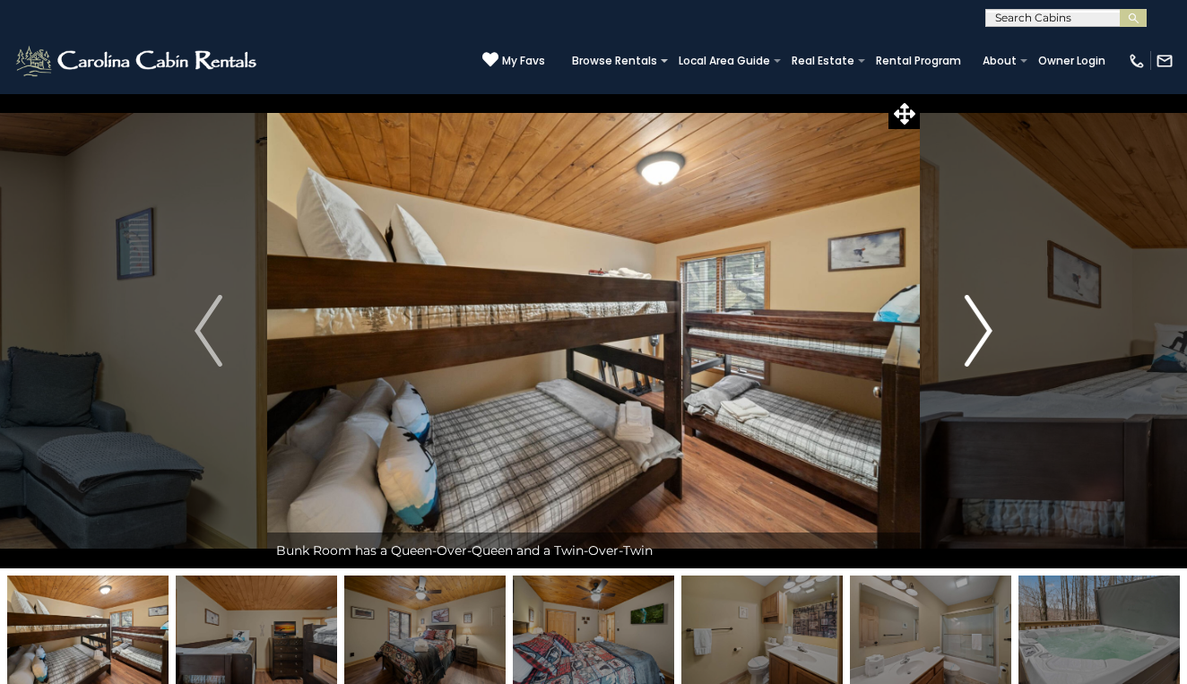
click at [980, 334] on img "Next" at bounding box center [977, 331] width 27 height 72
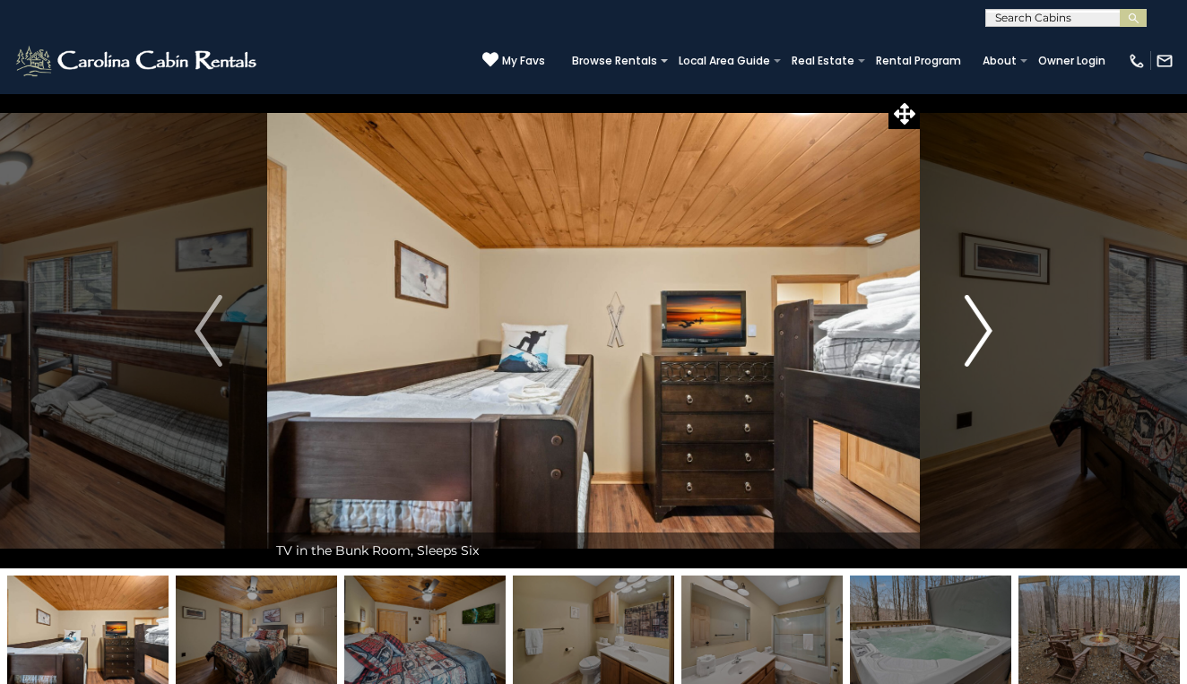
click at [980, 334] on img "Next" at bounding box center [977, 331] width 27 height 72
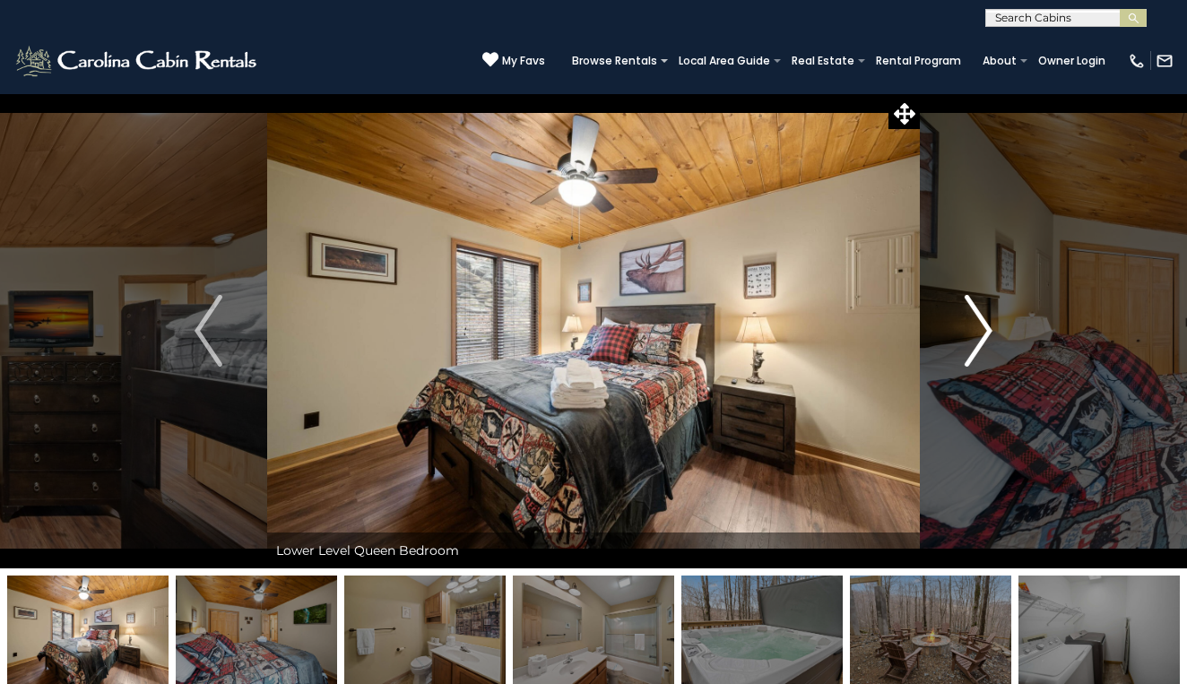
click at [980, 334] on img "Next" at bounding box center [977, 331] width 27 height 72
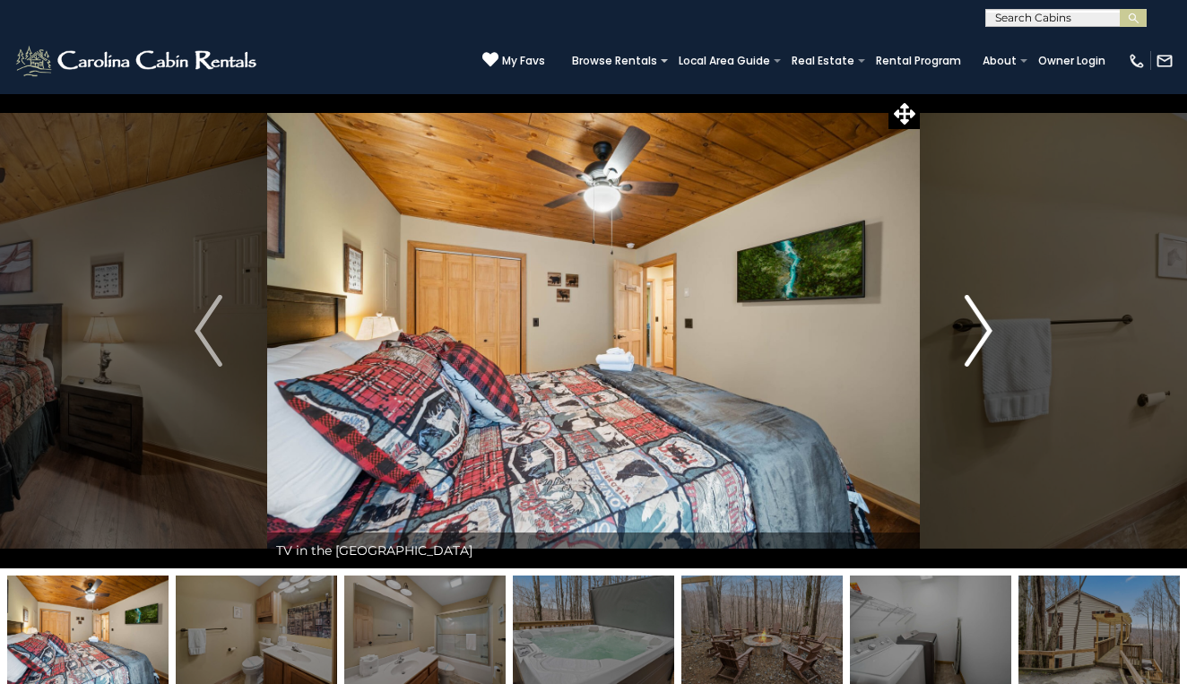
click at [980, 334] on img "Next" at bounding box center [977, 331] width 27 height 72
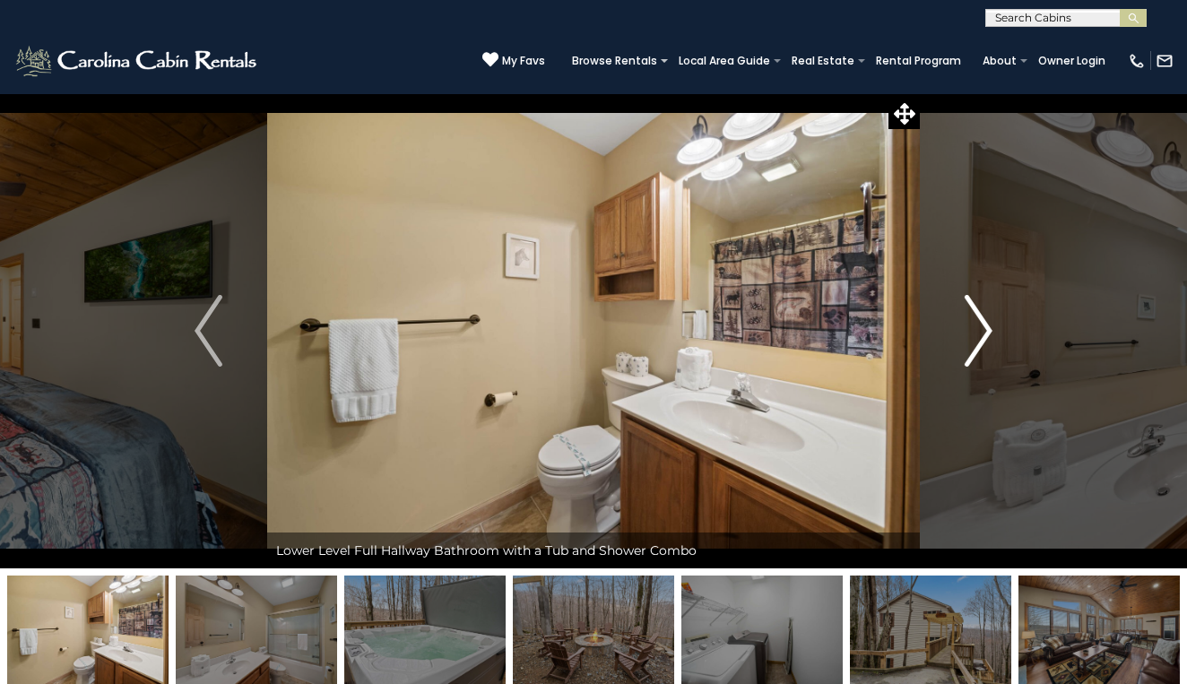
click at [980, 334] on img "Next" at bounding box center [977, 331] width 27 height 72
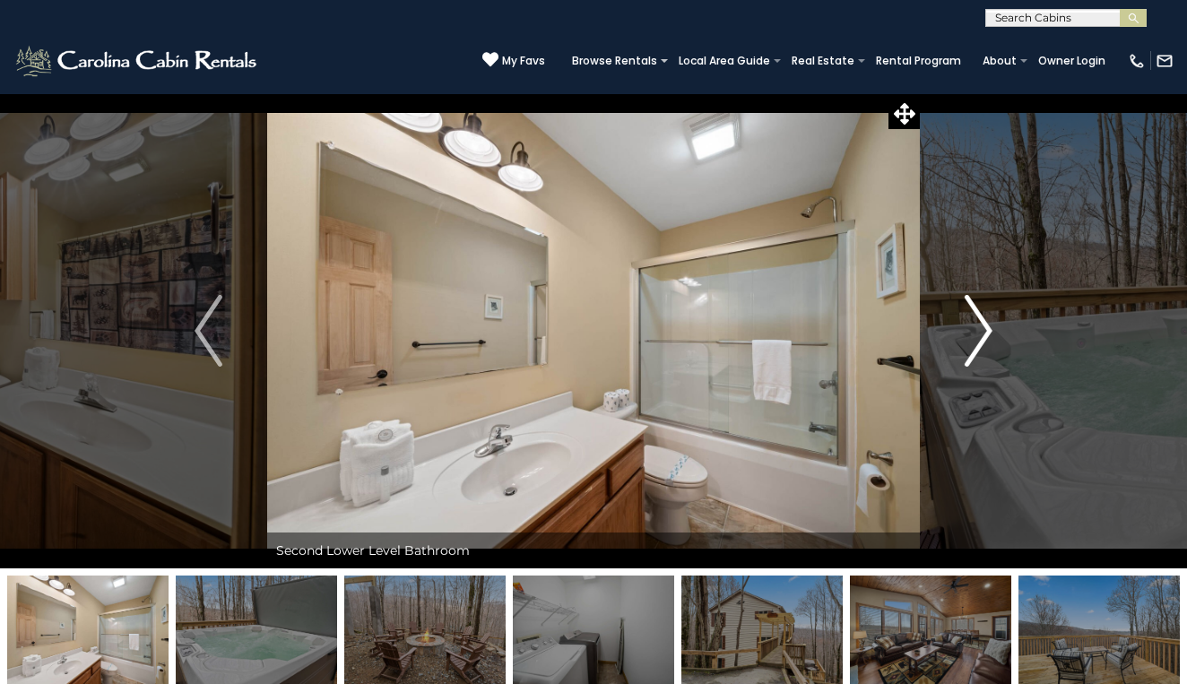
click at [980, 334] on img "Next" at bounding box center [977, 331] width 27 height 72
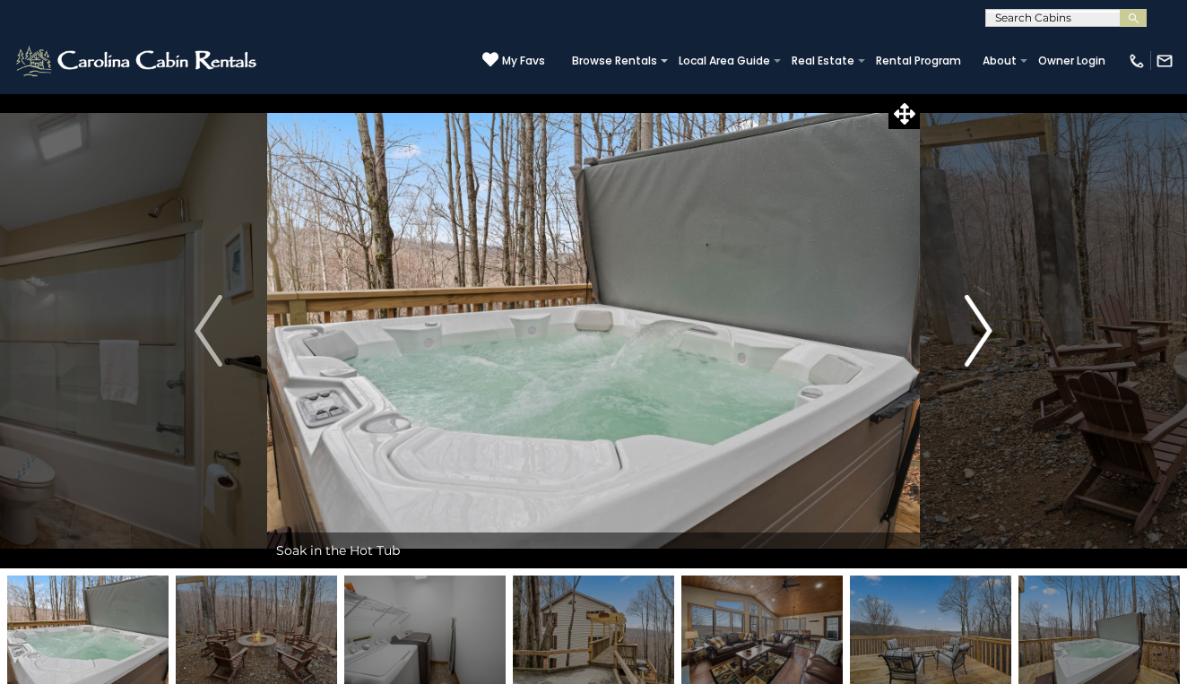
click at [980, 334] on img "Next" at bounding box center [977, 331] width 27 height 72
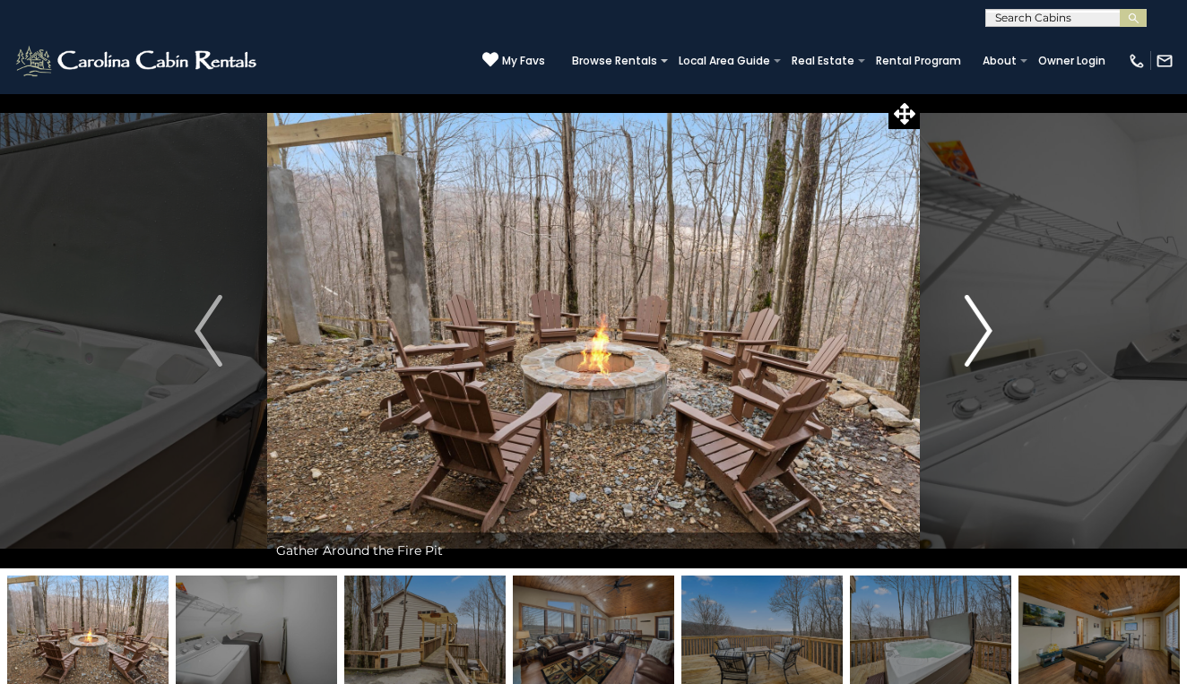
click at [980, 335] on img "Next" at bounding box center [977, 331] width 27 height 72
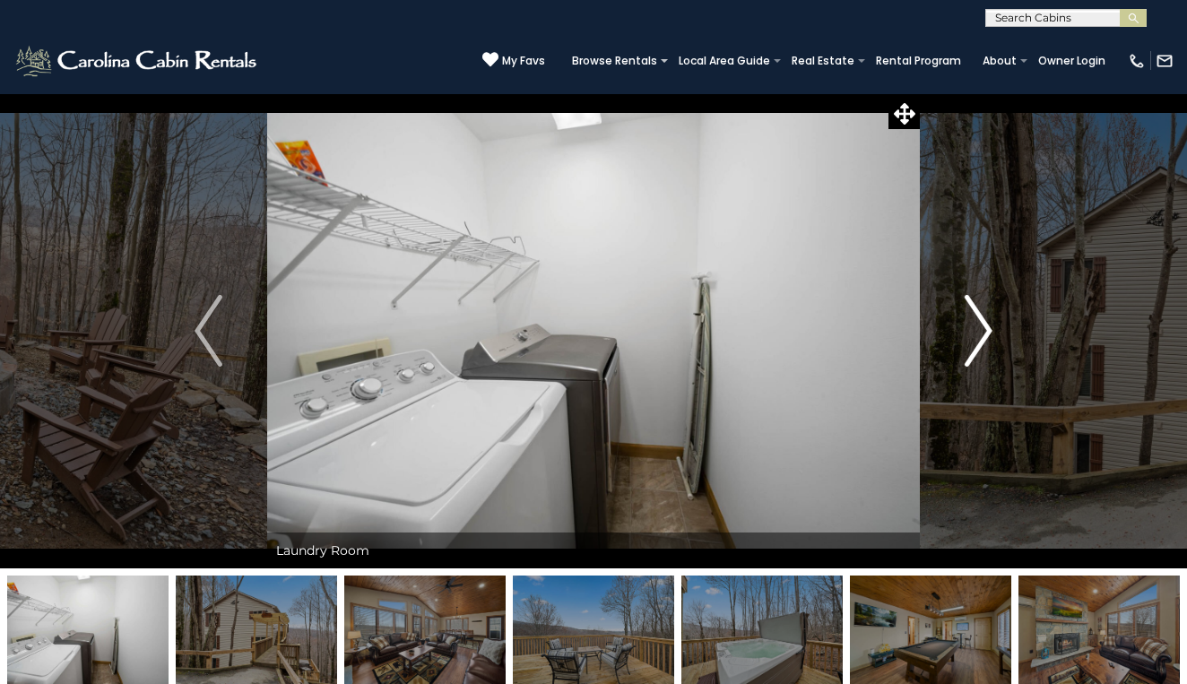
click at [980, 335] on img "Next" at bounding box center [977, 331] width 27 height 72
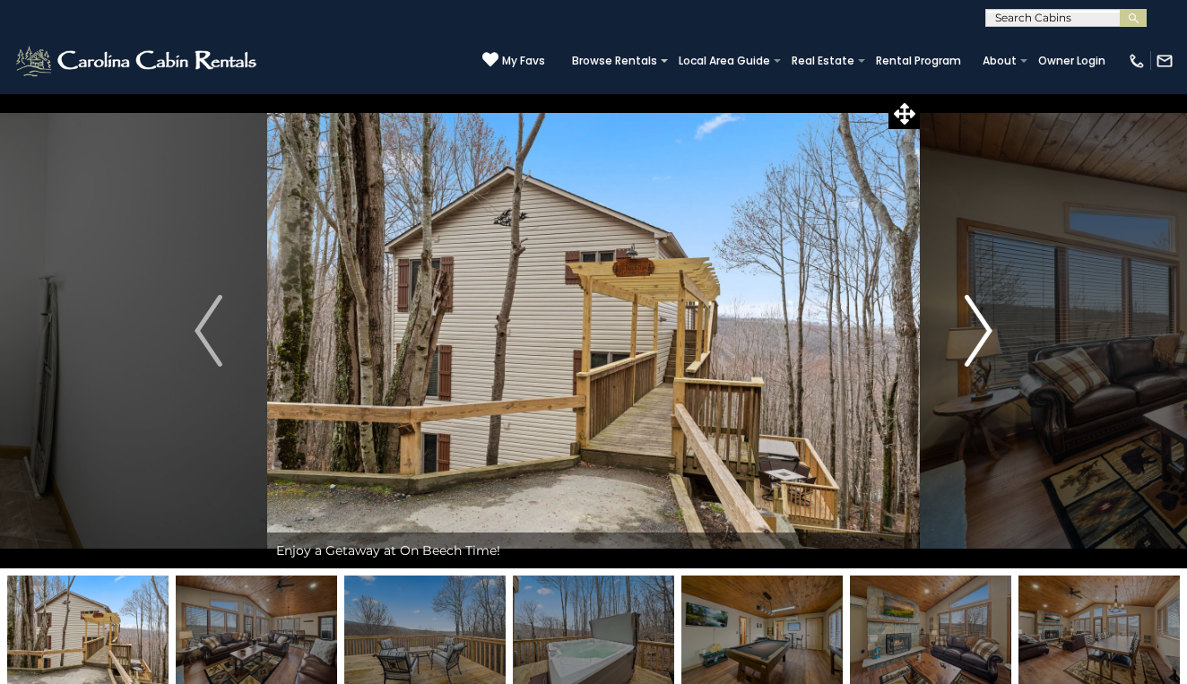
click at [980, 335] on img "Next" at bounding box center [977, 331] width 27 height 72
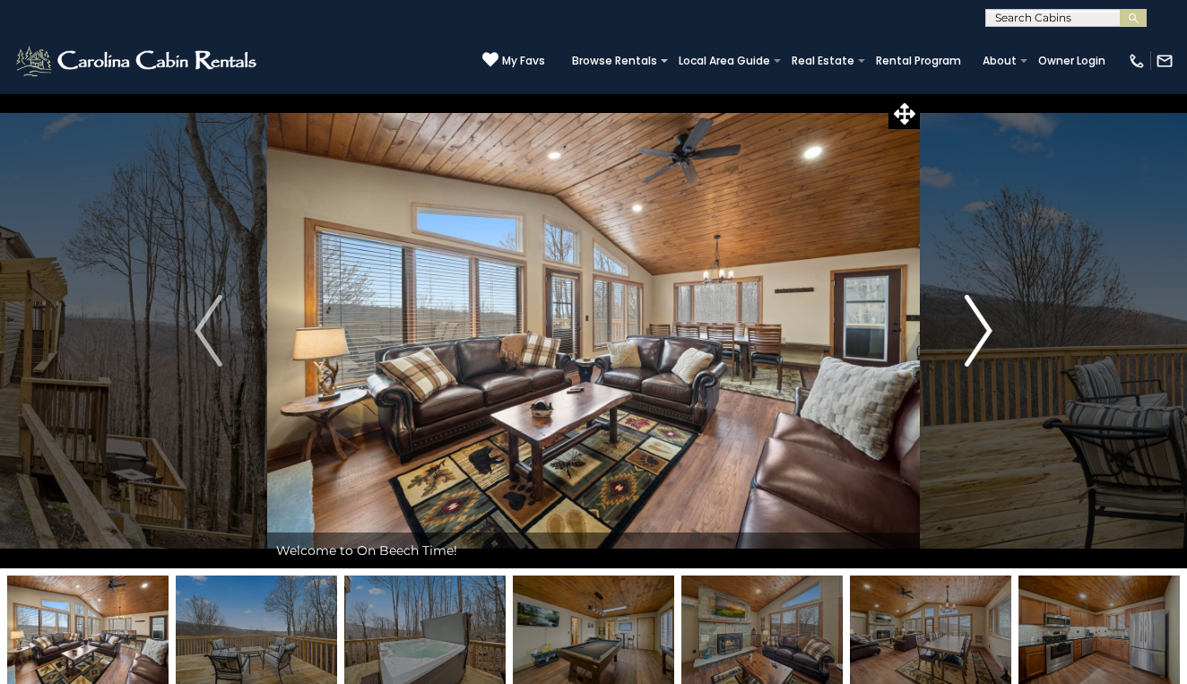
click at [980, 335] on img "Next" at bounding box center [977, 331] width 27 height 72
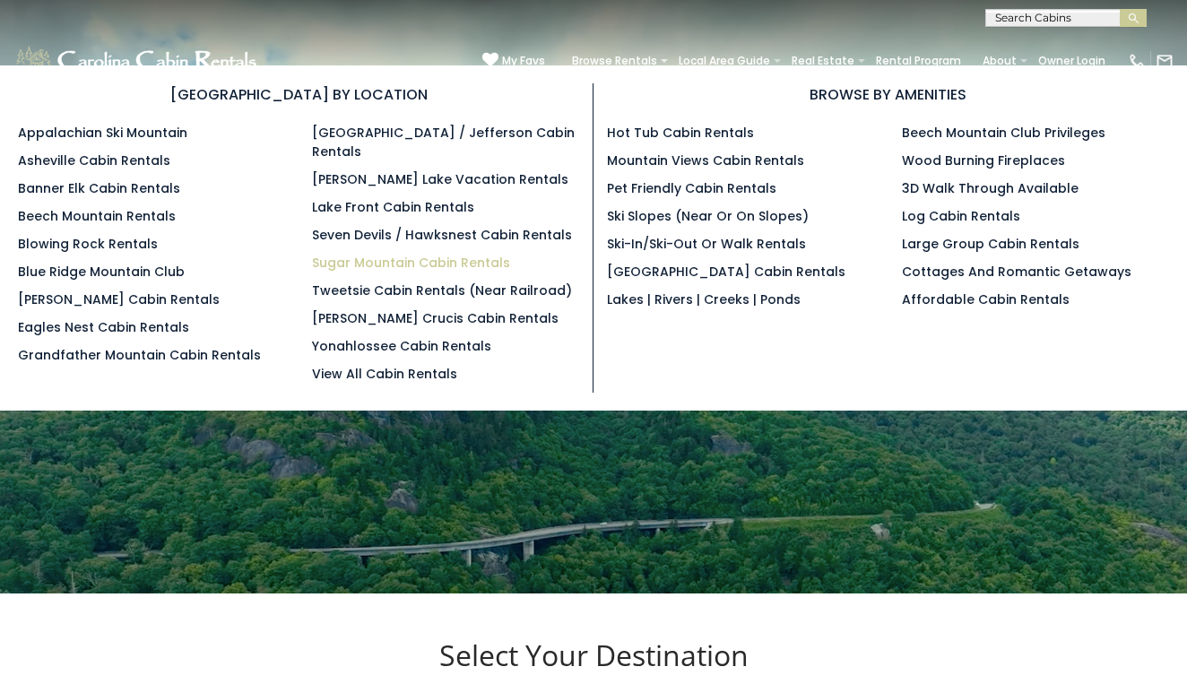
click at [410, 254] on link "Sugar Mountain Cabin Rentals" at bounding box center [411, 263] width 198 height 18
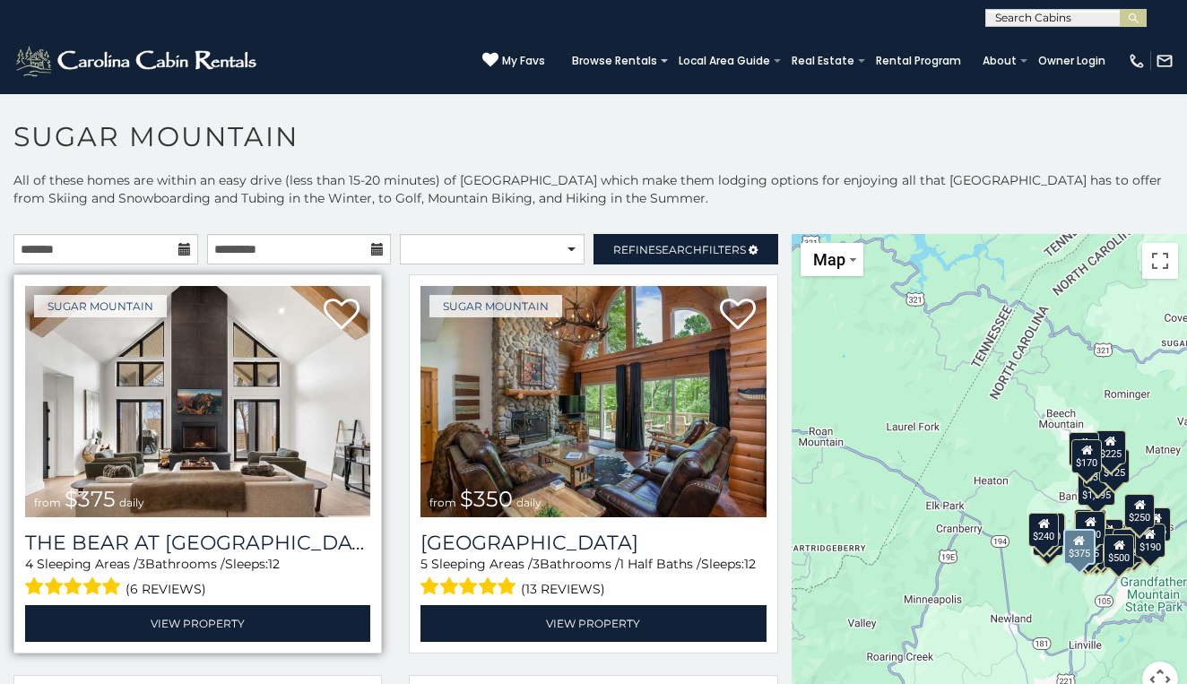
scroll to position [4, 0]
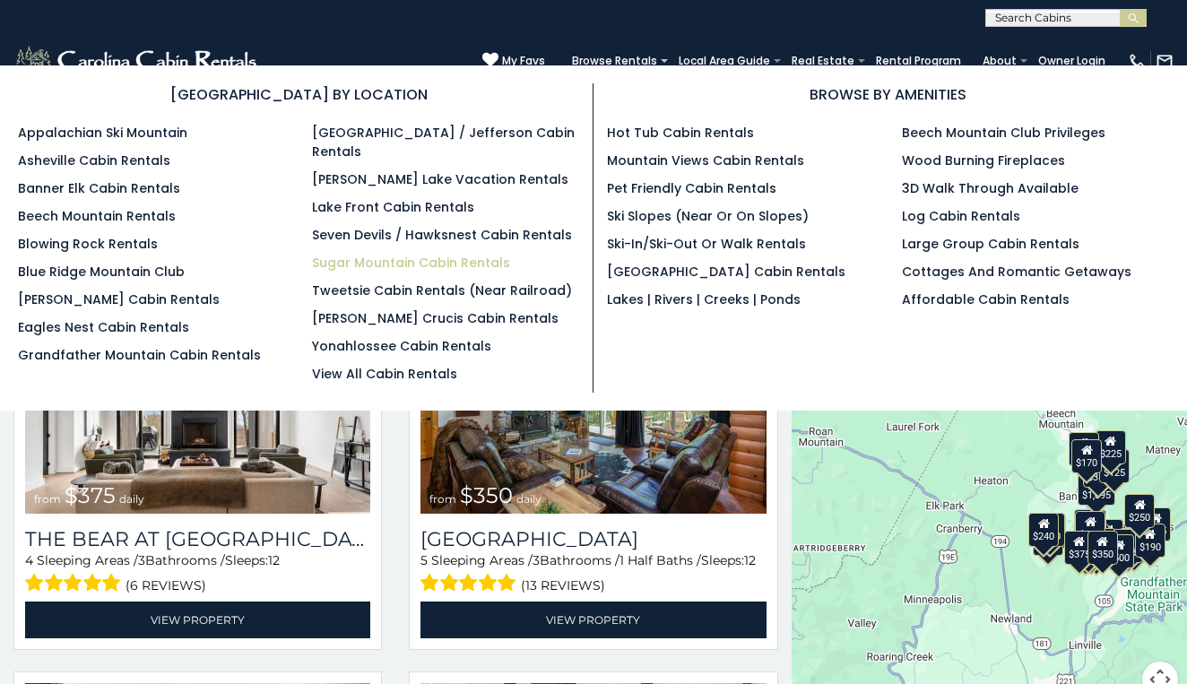
click at [480, 254] on link "Sugar Mountain Cabin Rentals" at bounding box center [411, 263] width 198 height 18
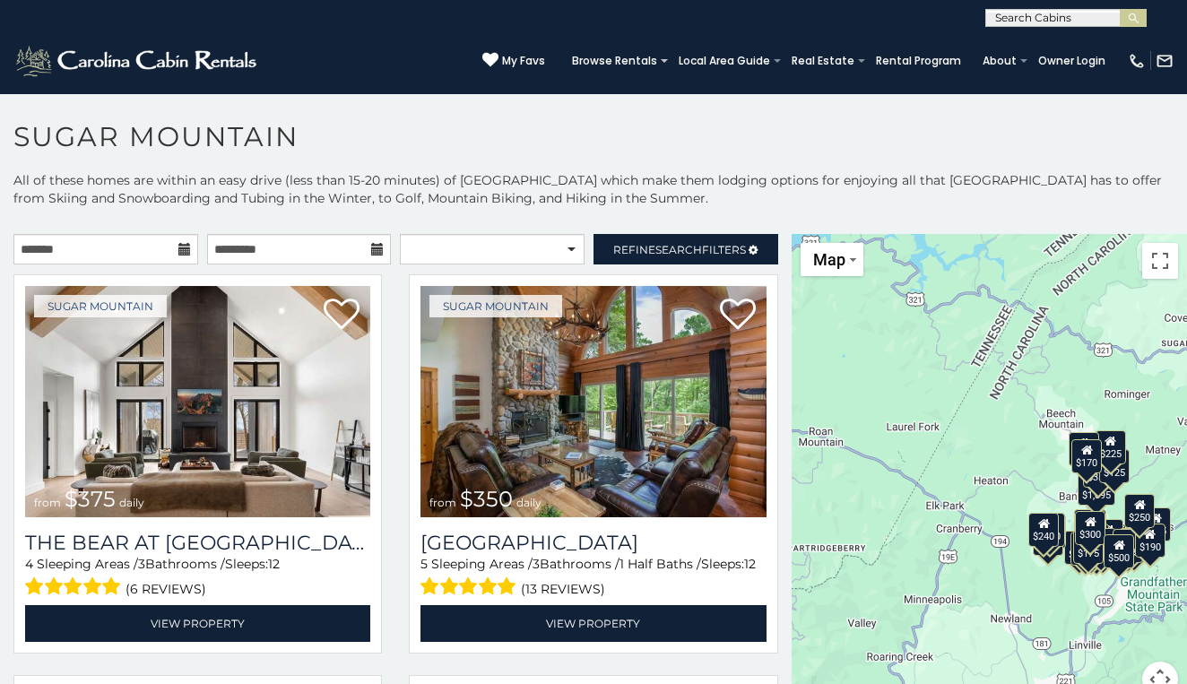
click at [402, 136] on h1 "Sugar Mountain" at bounding box center [593, 145] width 1187 height 51
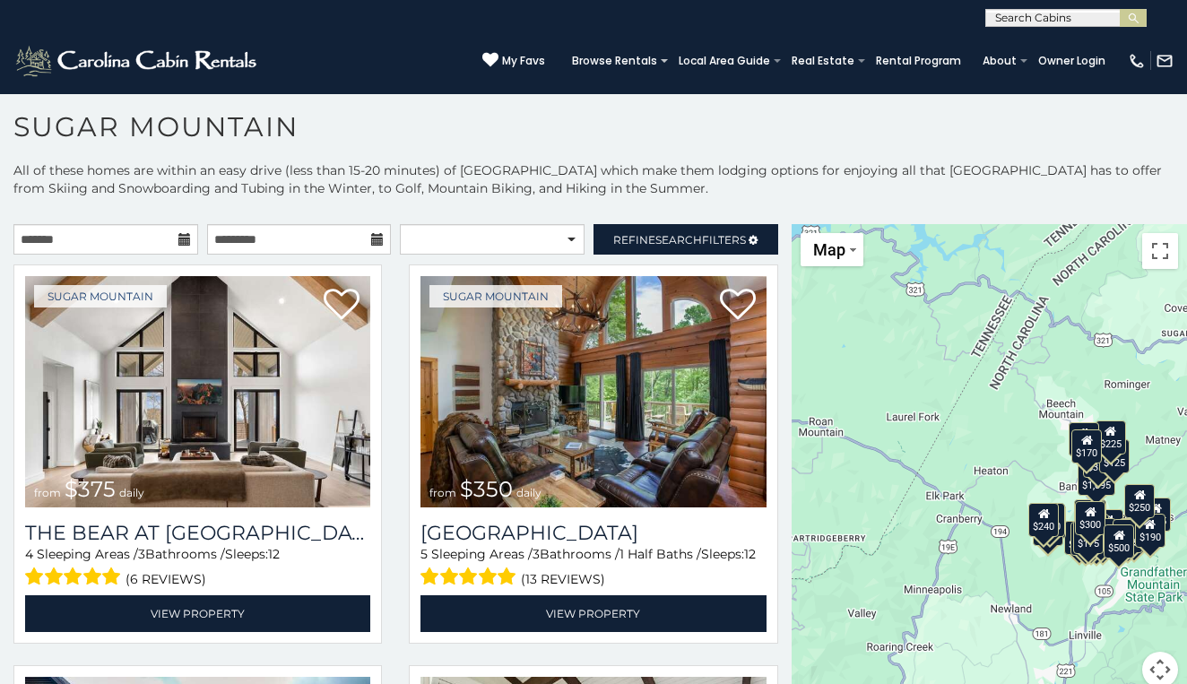
scroll to position [10, 0]
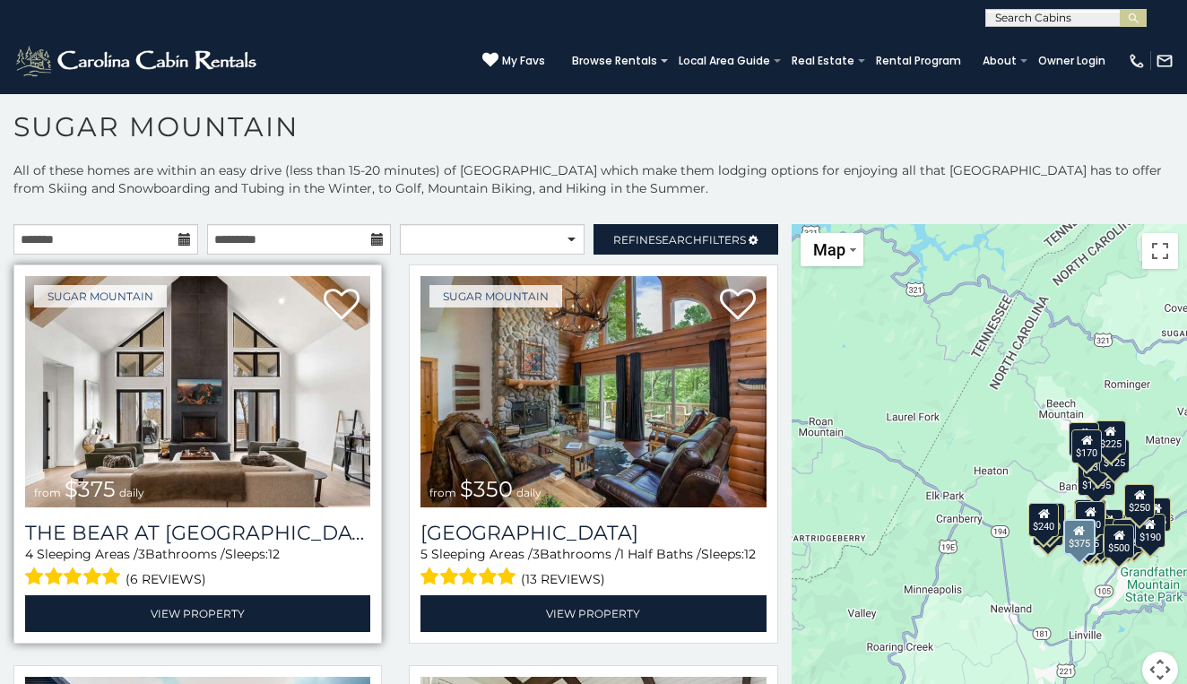
click at [175, 409] on img at bounding box center [197, 391] width 345 height 231
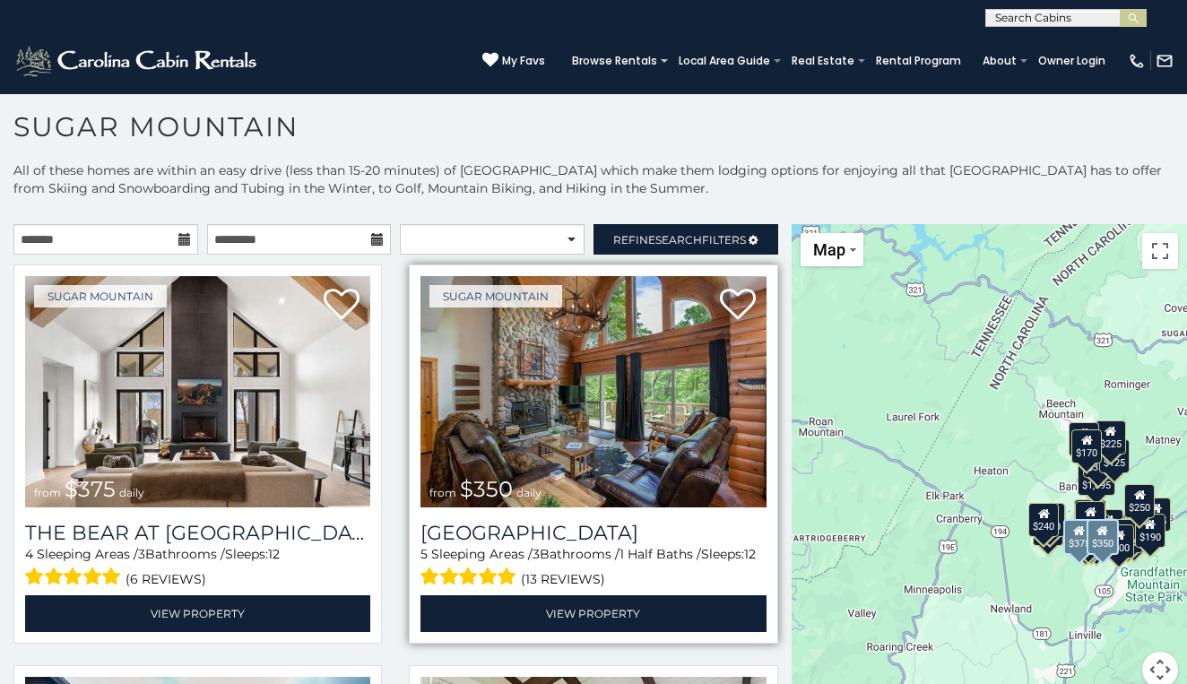
click at [575, 414] on img at bounding box center [592, 391] width 345 height 231
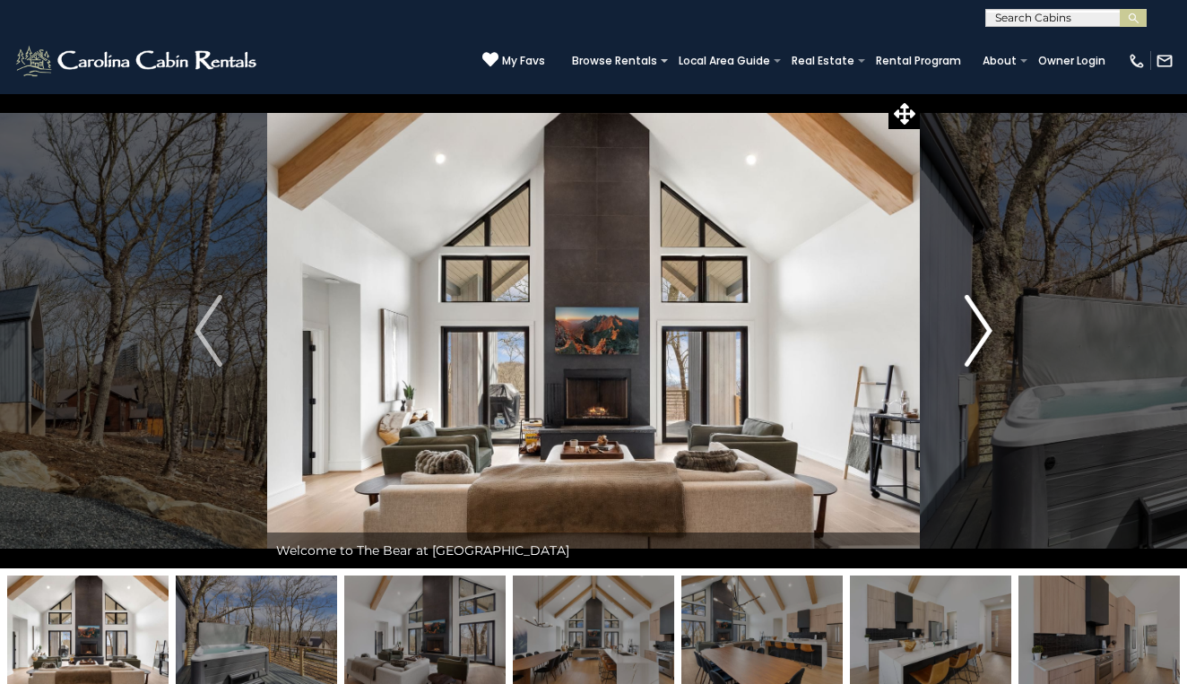
click at [980, 333] on img "Next" at bounding box center [977, 331] width 27 height 72
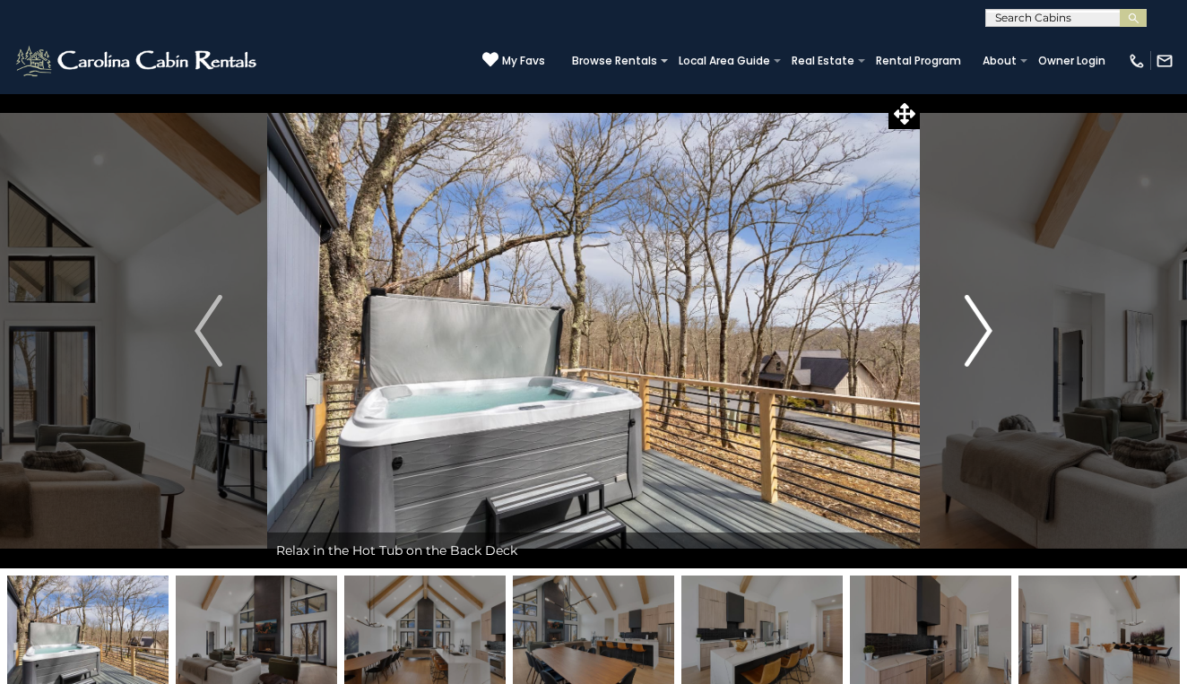
click at [980, 333] on img "Next" at bounding box center [977, 331] width 27 height 72
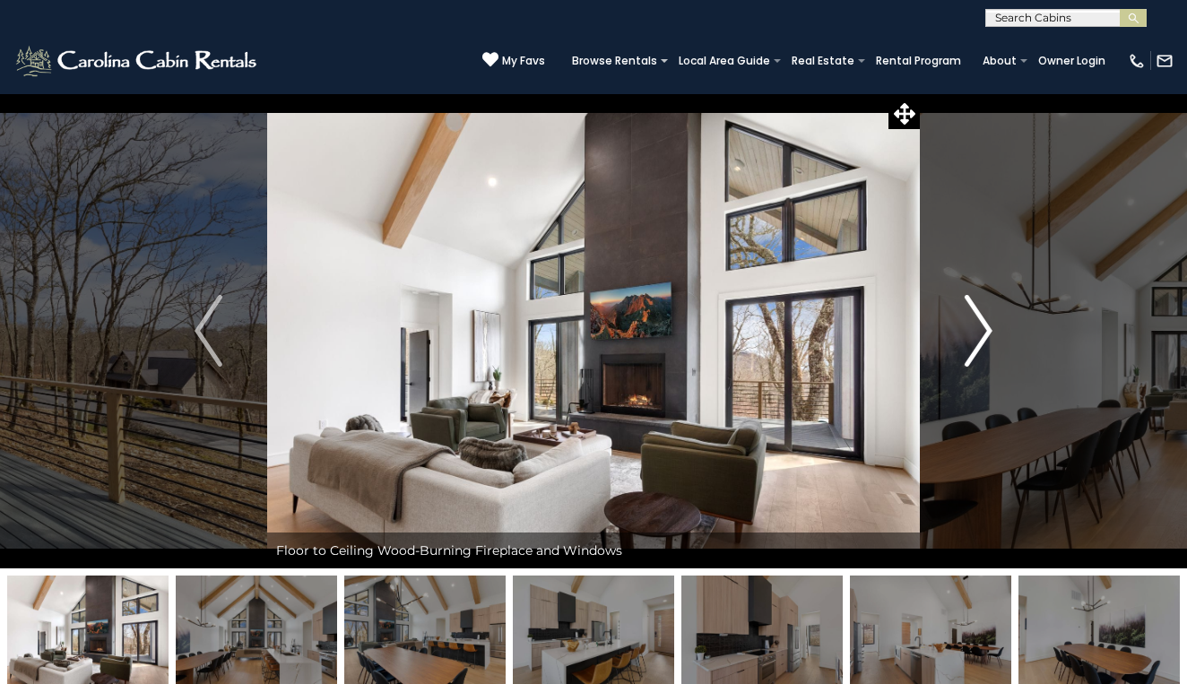
click at [980, 333] on img "Next" at bounding box center [977, 331] width 27 height 72
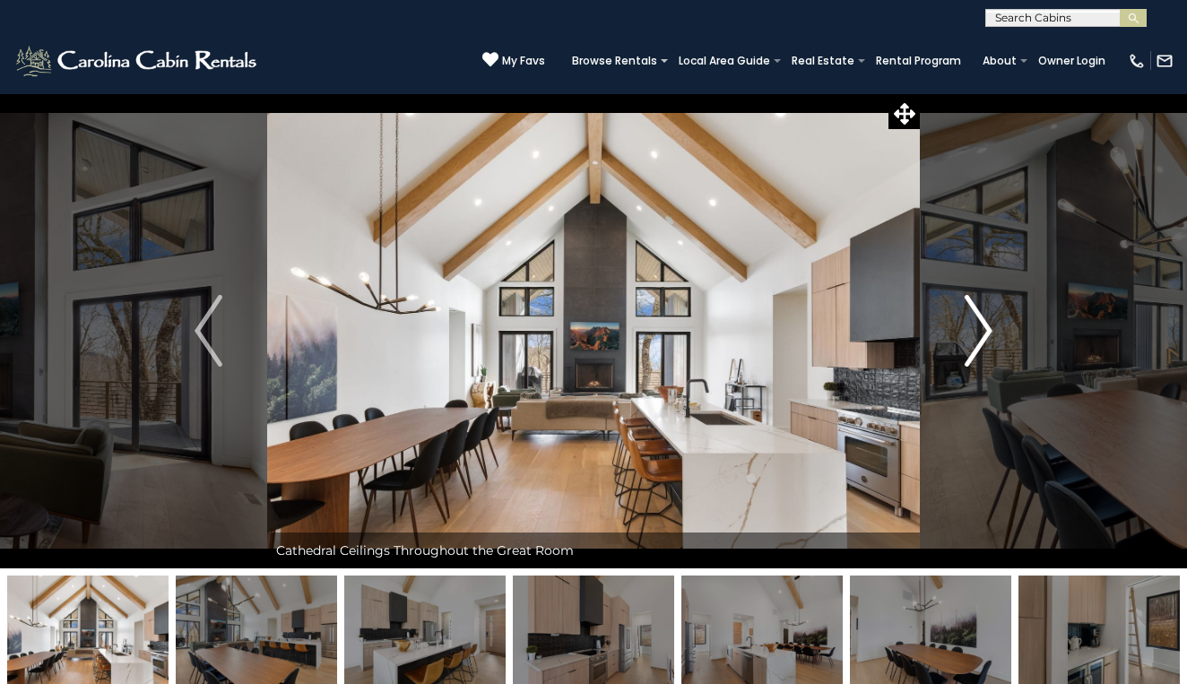
click at [980, 333] on img "Next" at bounding box center [977, 331] width 27 height 72
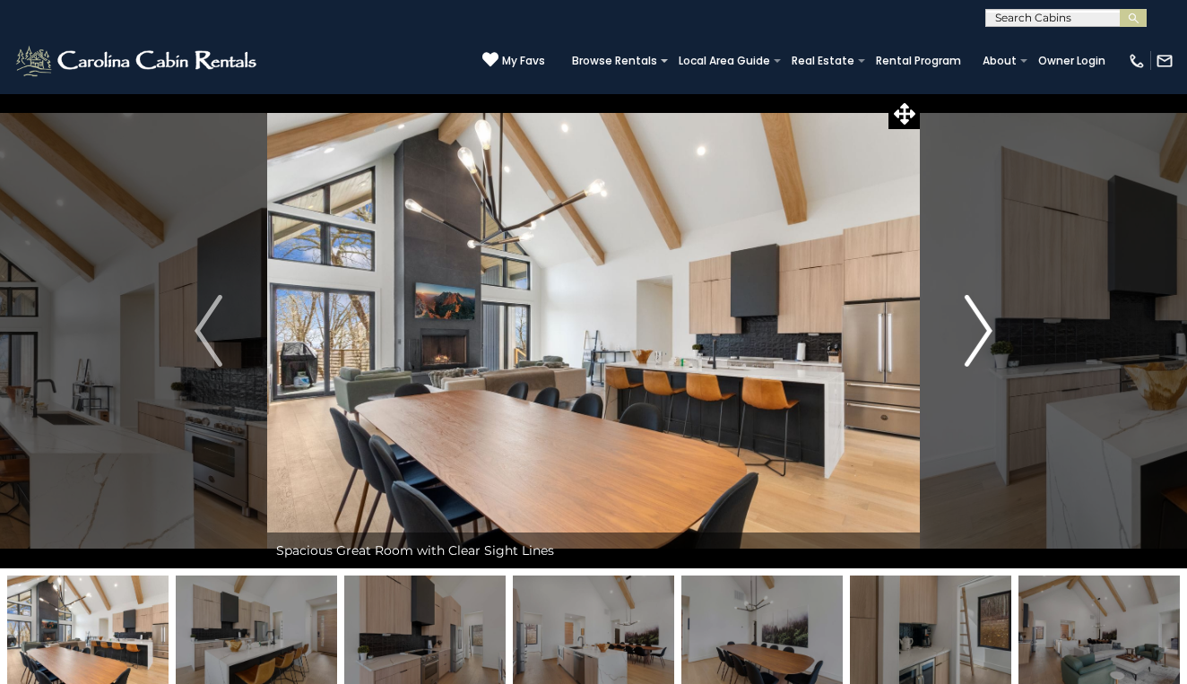
click at [980, 333] on img "Next" at bounding box center [977, 331] width 27 height 72
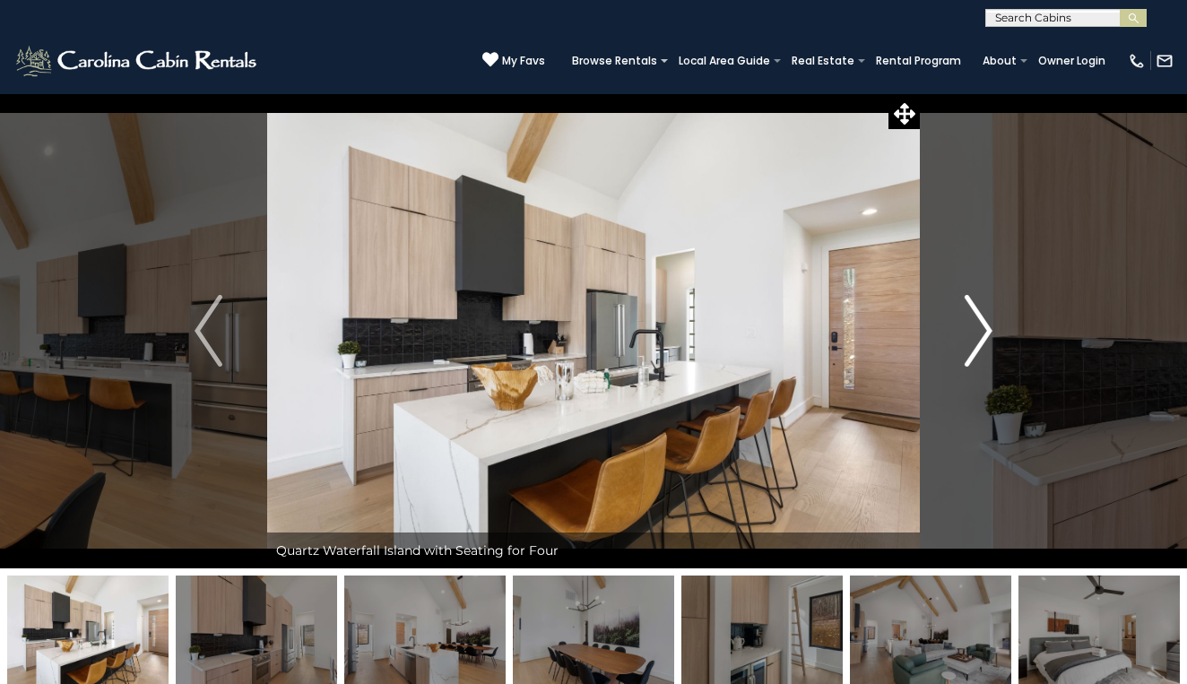
click at [980, 333] on img "Next" at bounding box center [977, 331] width 27 height 72
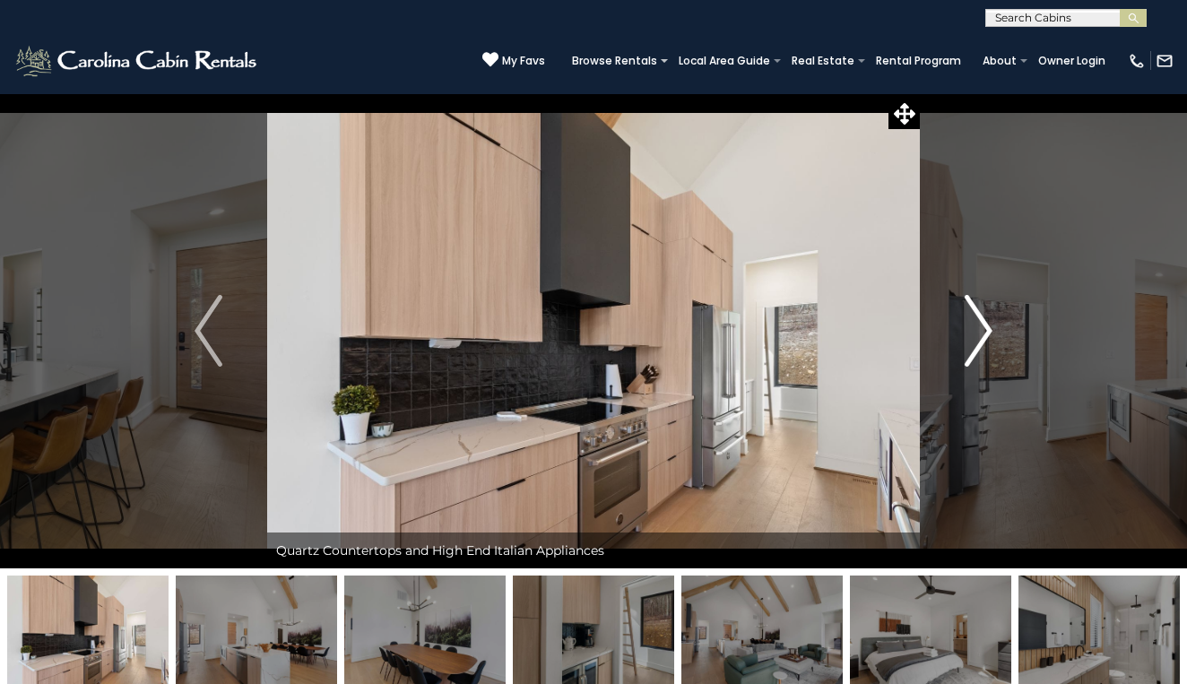
click at [980, 333] on img "Next" at bounding box center [977, 331] width 27 height 72
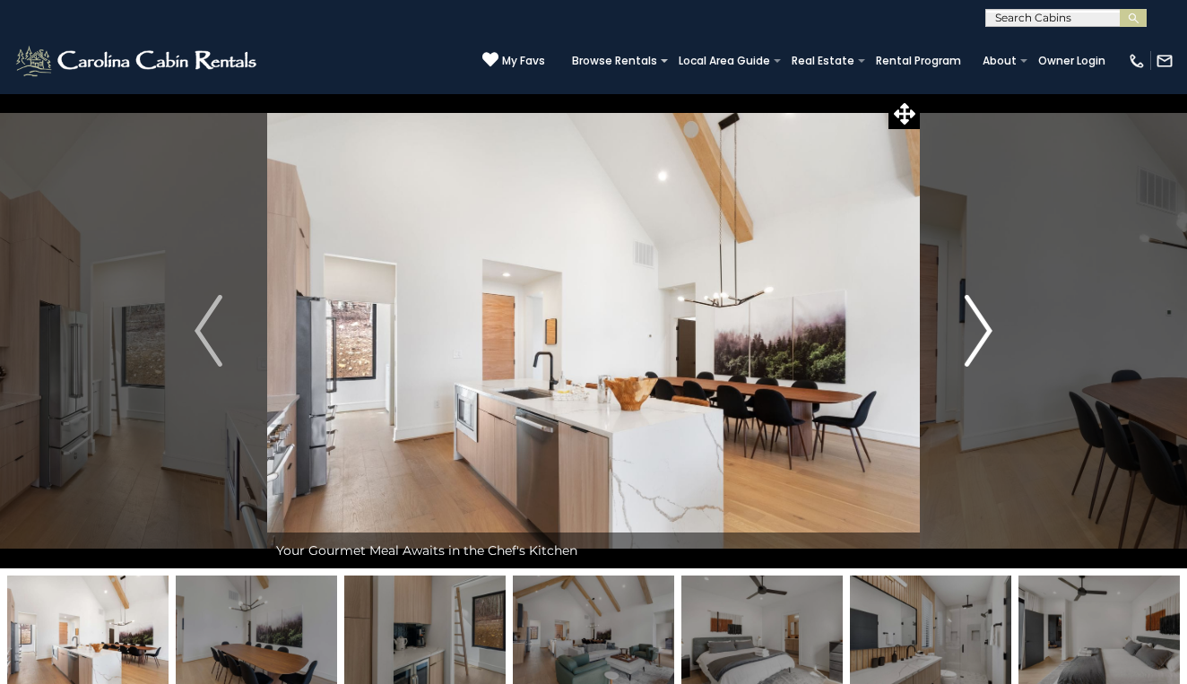
click at [980, 333] on img "Next" at bounding box center [977, 331] width 27 height 72
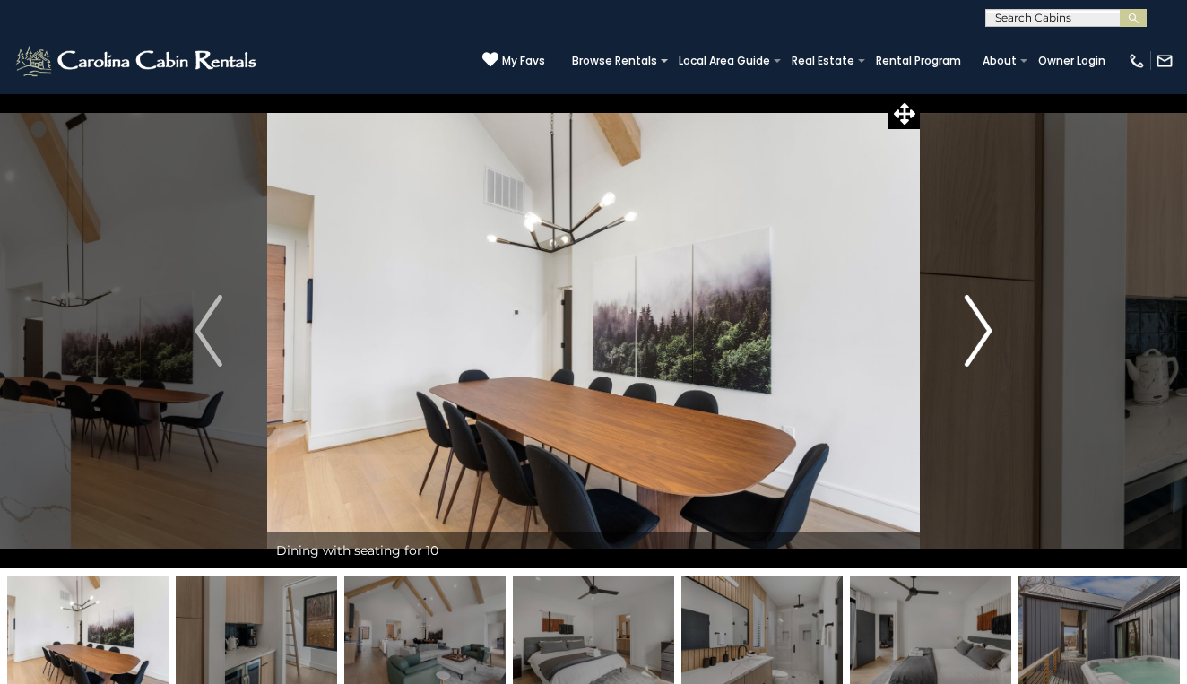
click at [980, 333] on img "Next" at bounding box center [977, 331] width 27 height 72
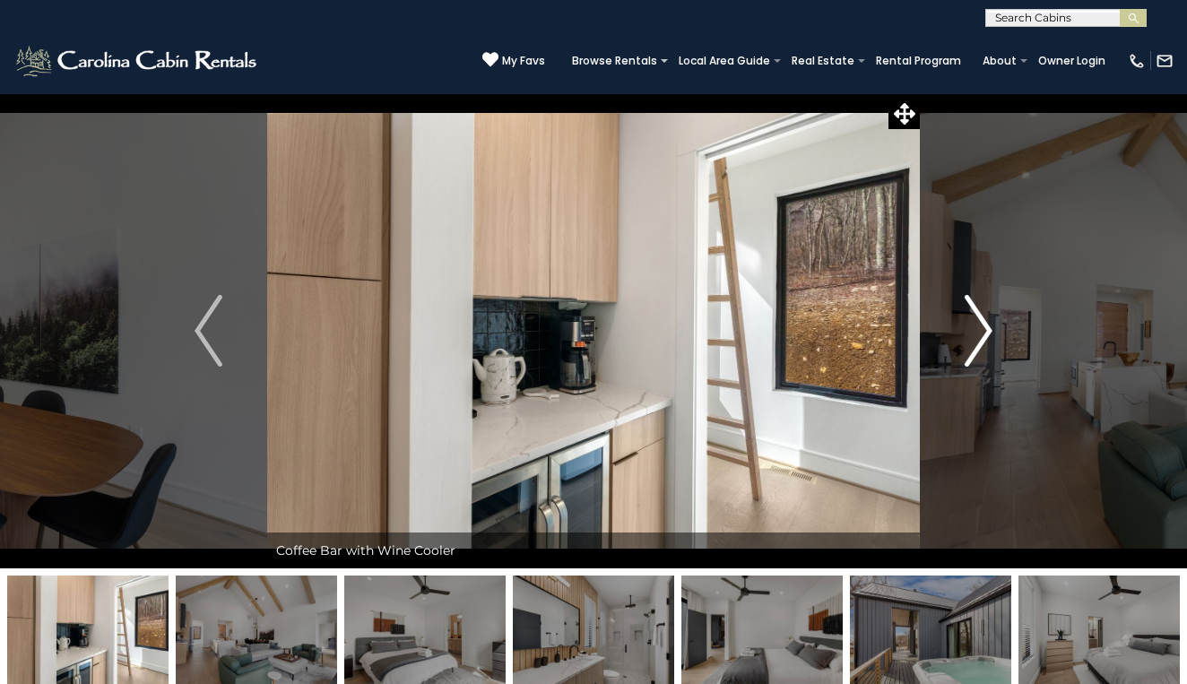
click at [980, 333] on img "Next" at bounding box center [977, 331] width 27 height 72
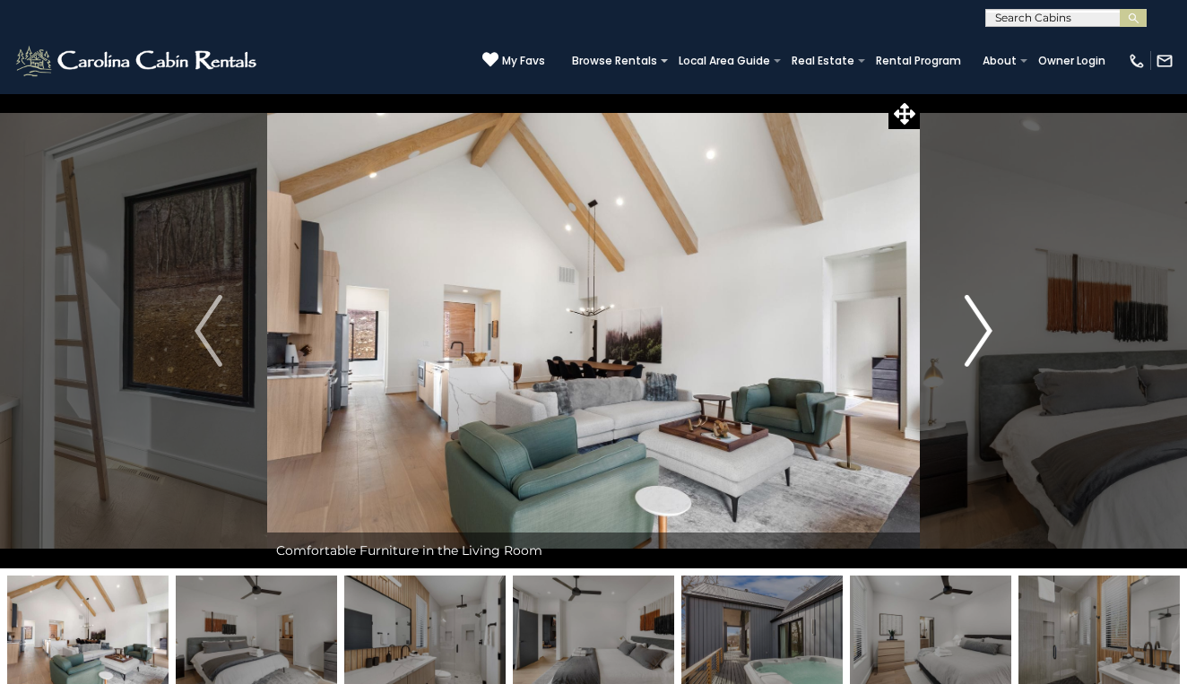
click at [980, 333] on img "Next" at bounding box center [977, 331] width 27 height 72
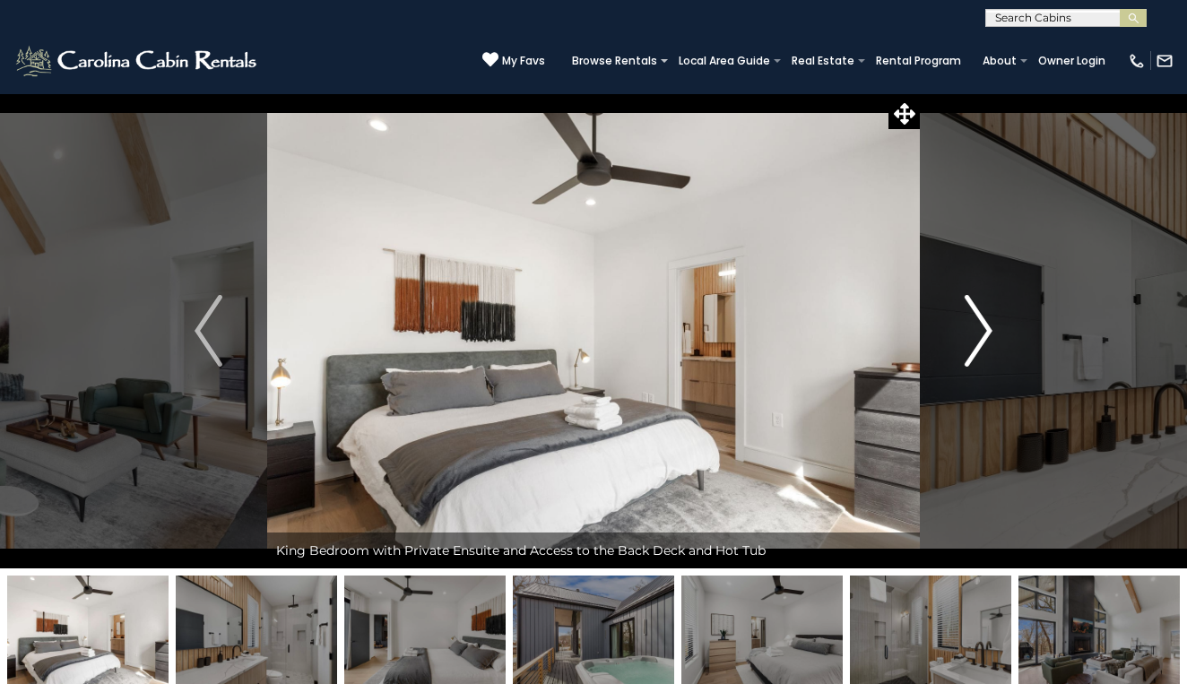
click at [980, 333] on img "Next" at bounding box center [977, 331] width 27 height 72
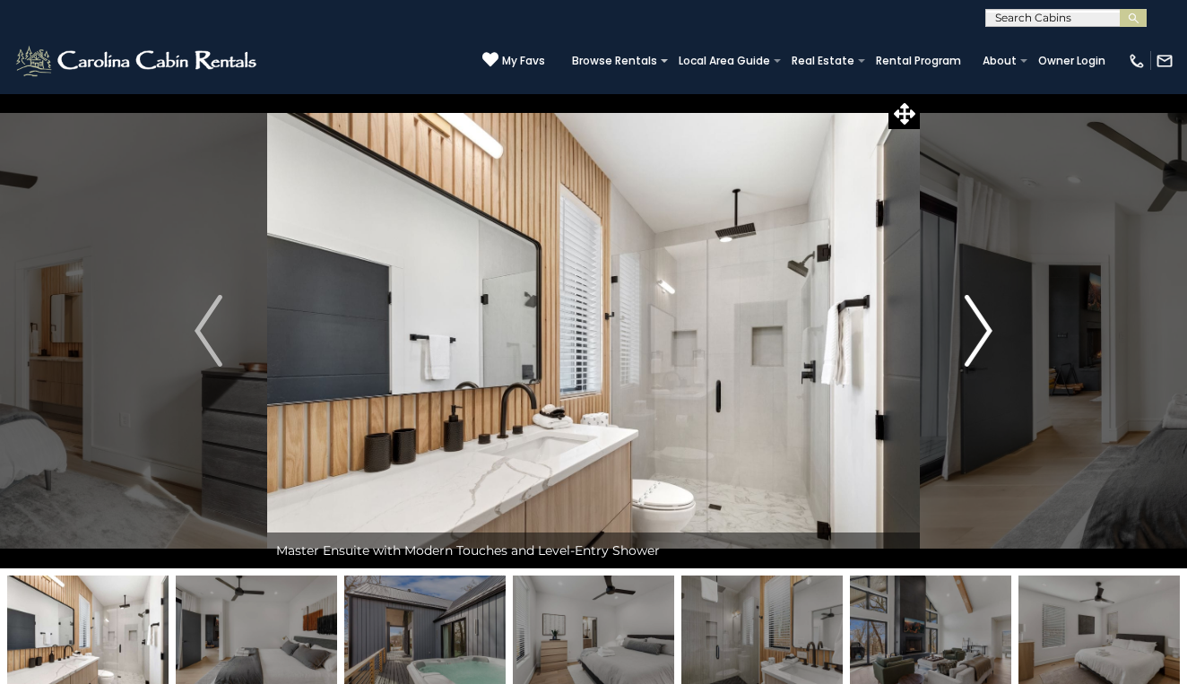
click at [980, 333] on img "Next" at bounding box center [977, 331] width 27 height 72
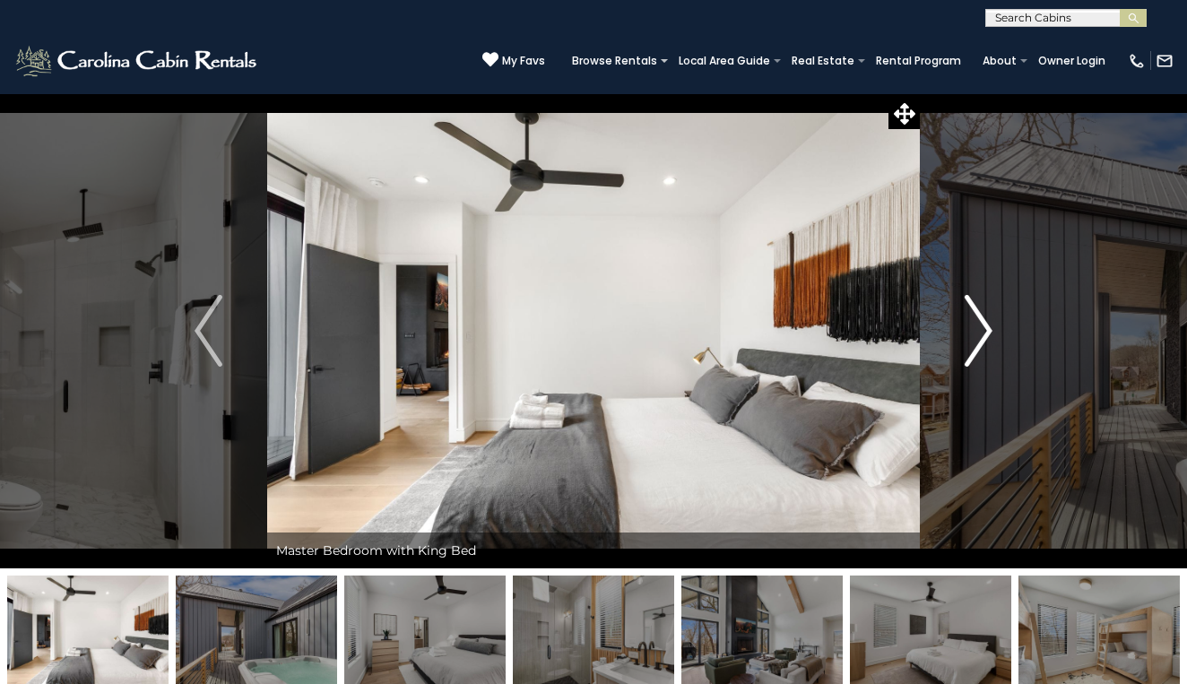
click at [983, 324] on img "Next" at bounding box center [977, 331] width 27 height 72
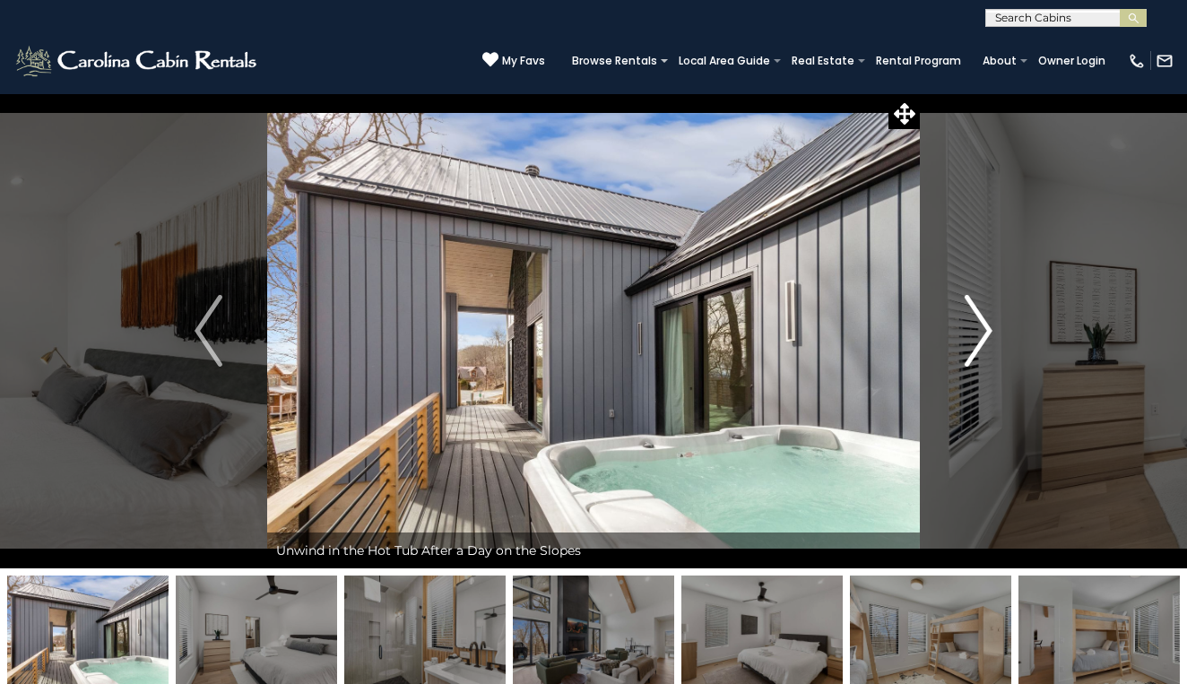
click at [983, 324] on img "Next" at bounding box center [977, 331] width 27 height 72
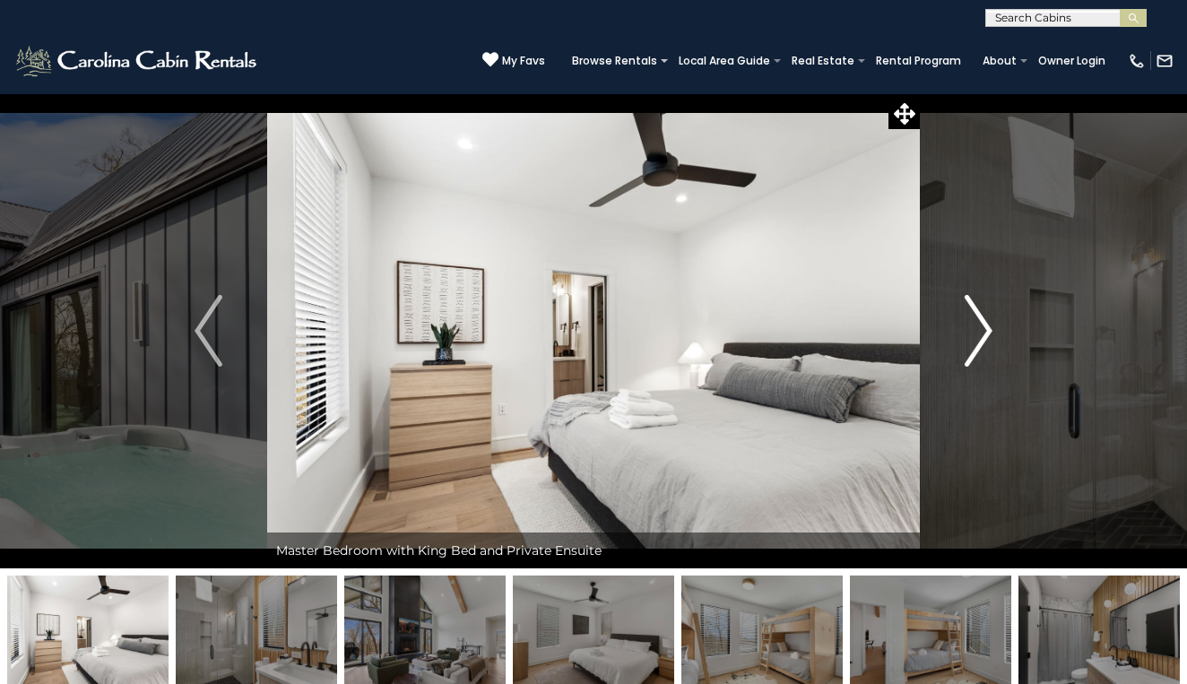
click at [983, 324] on img "Next" at bounding box center [977, 331] width 27 height 72
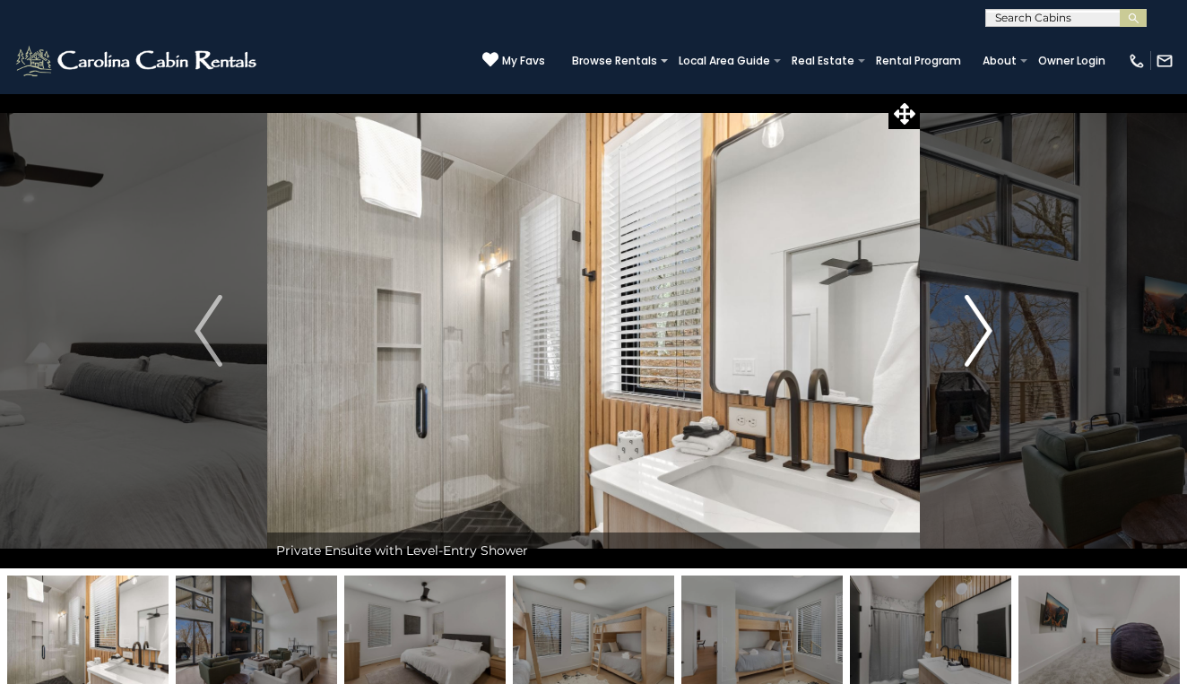
click at [983, 324] on img "Next" at bounding box center [977, 331] width 27 height 72
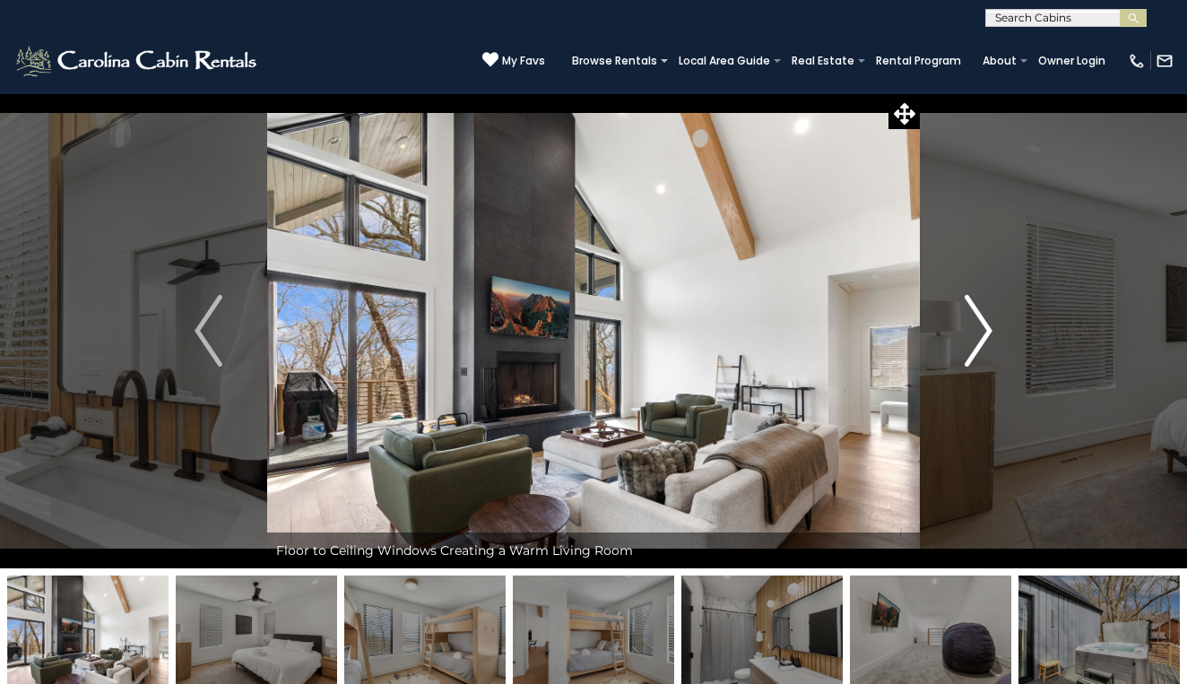
click at [983, 324] on img "Next" at bounding box center [977, 331] width 27 height 72
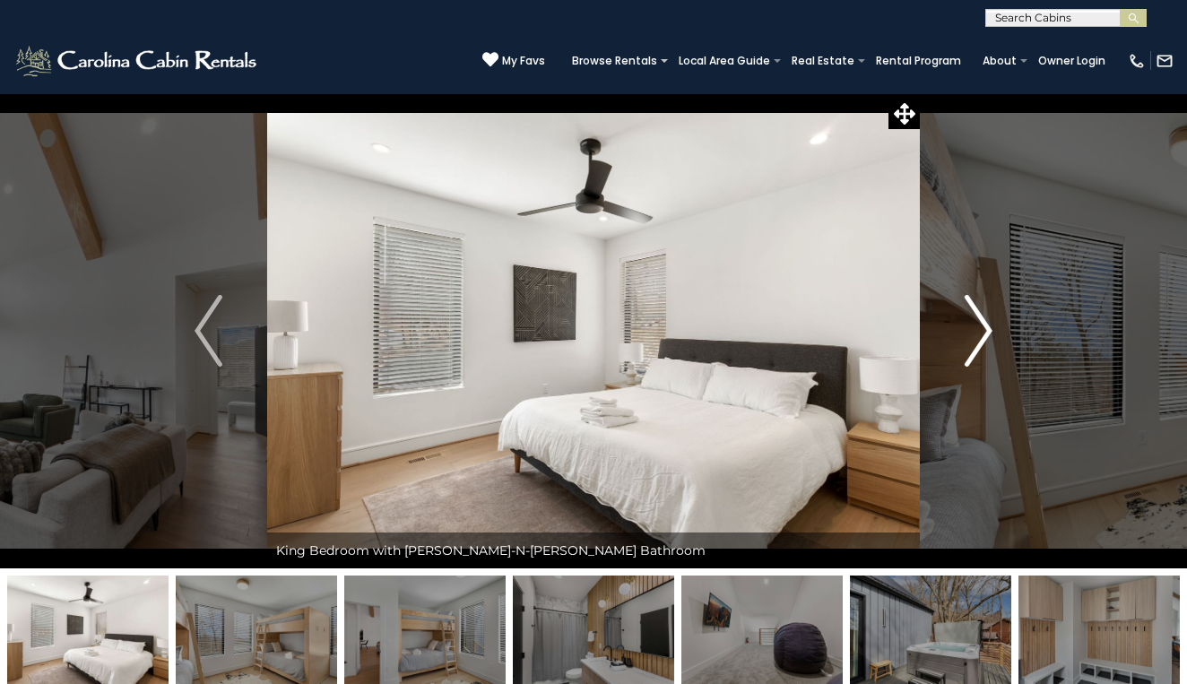
click at [983, 324] on img "Next" at bounding box center [977, 331] width 27 height 72
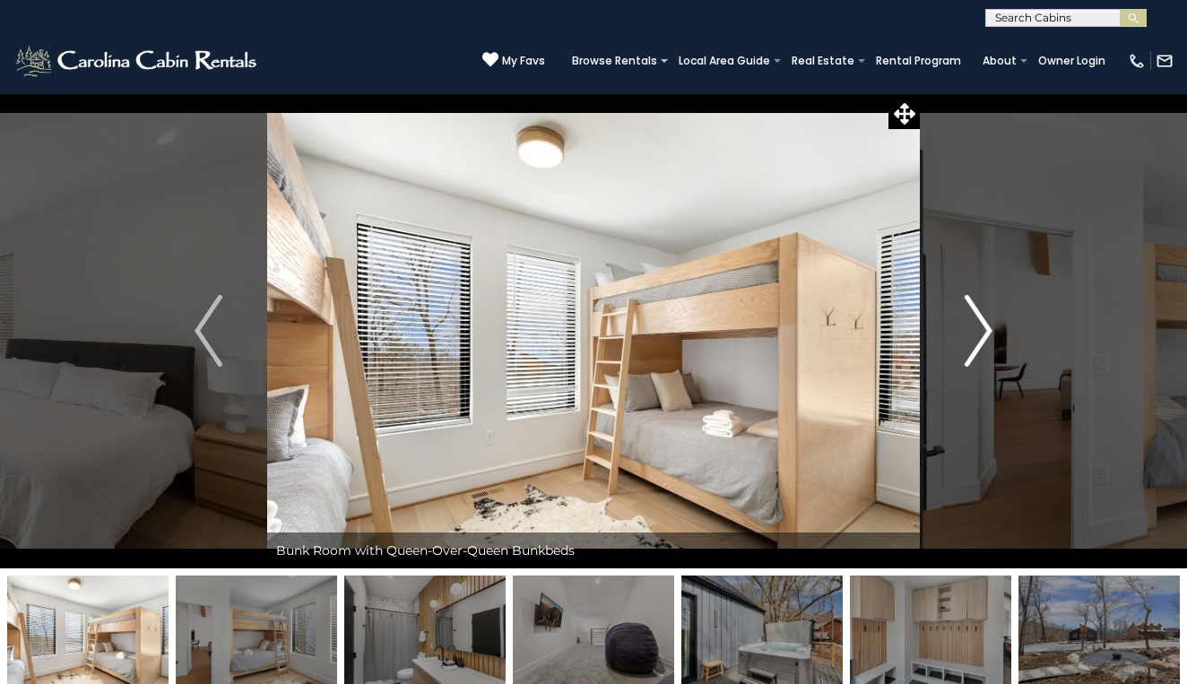
click at [983, 325] on img "Next" at bounding box center [977, 331] width 27 height 72
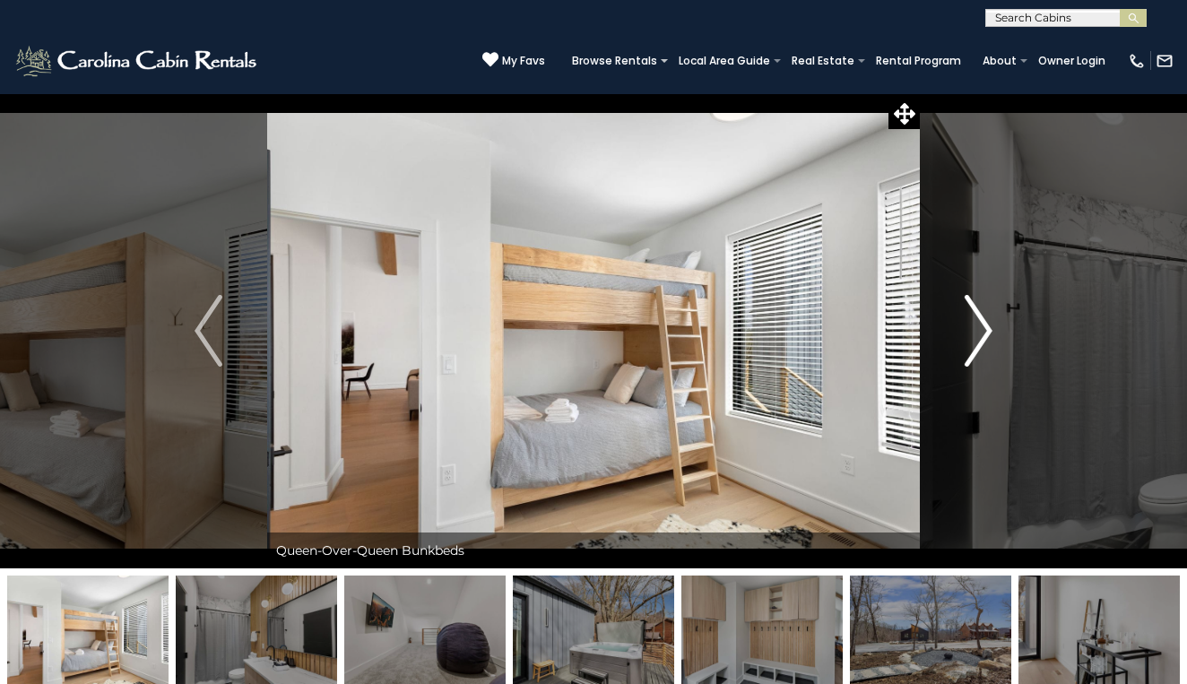
click at [983, 325] on img "Next" at bounding box center [977, 331] width 27 height 72
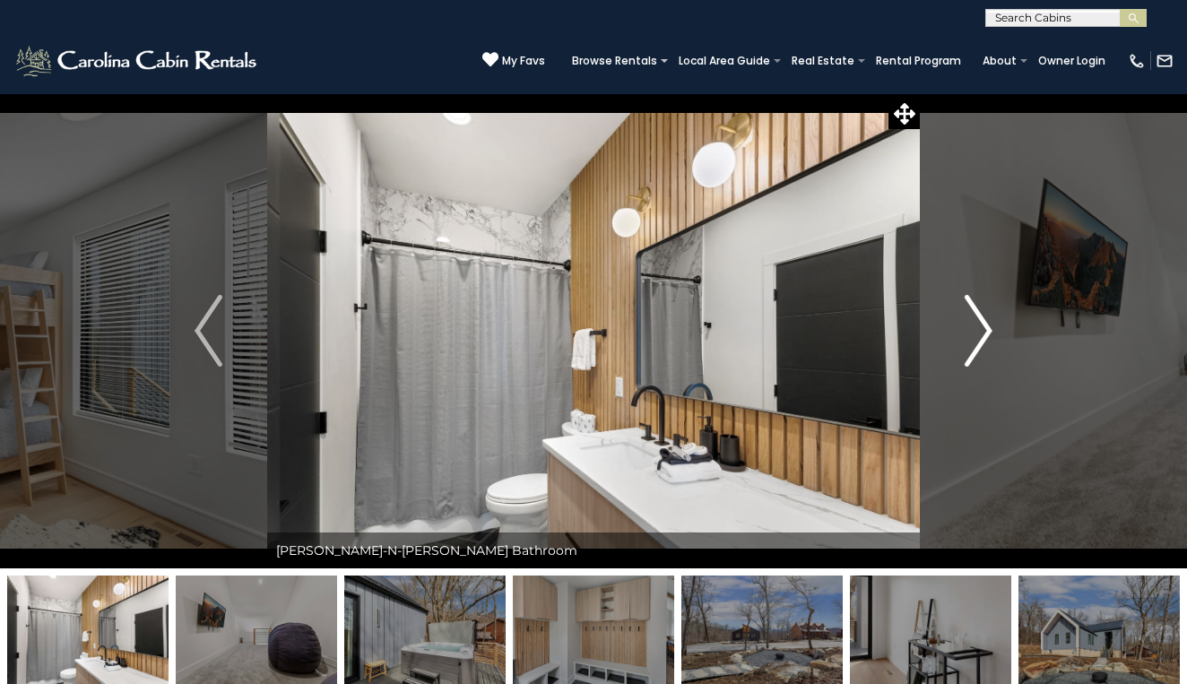
click at [983, 325] on img "Next" at bounding box center [977, 331] width 27 height 72
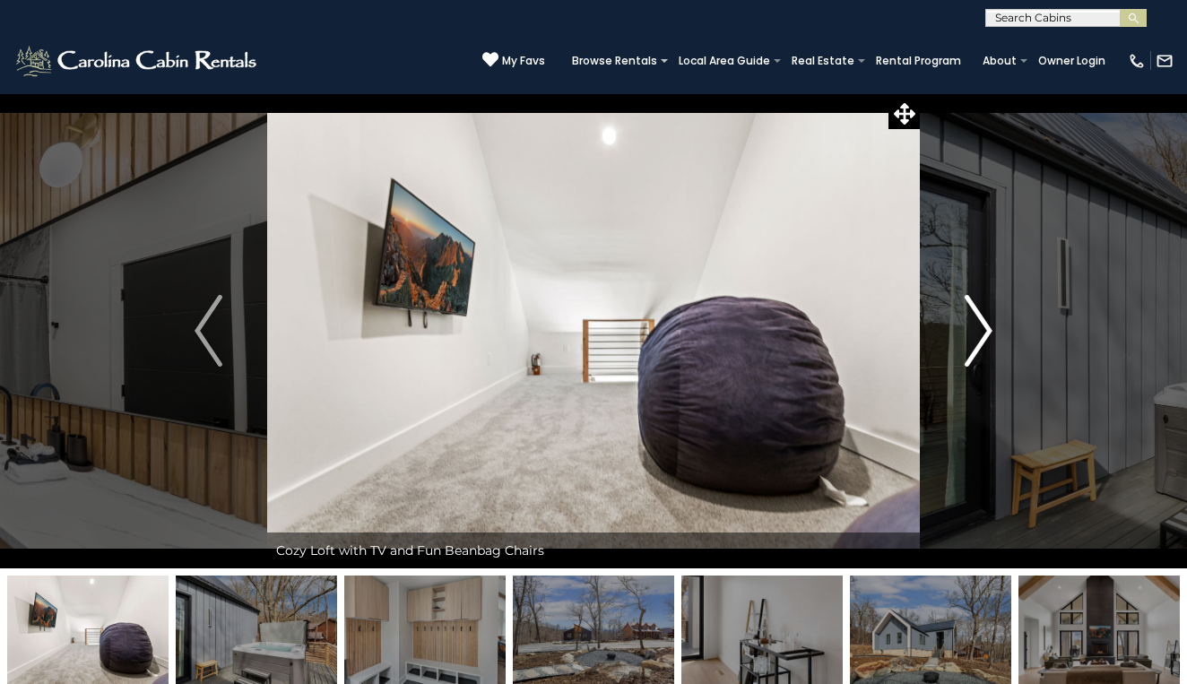
click at [983, 325] on img "Next" at bounding box center [977, 331] width 27 height 72
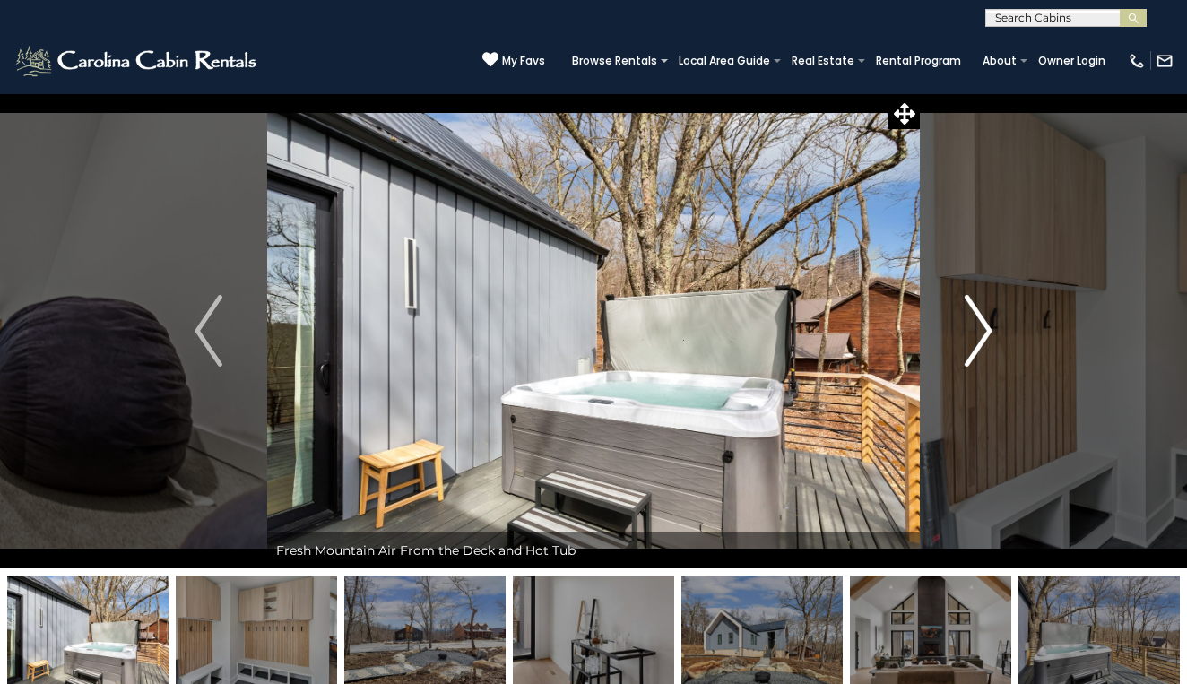
click at [983, 325] on img "Next" at bounding box center [977, 331] width 27 height 72
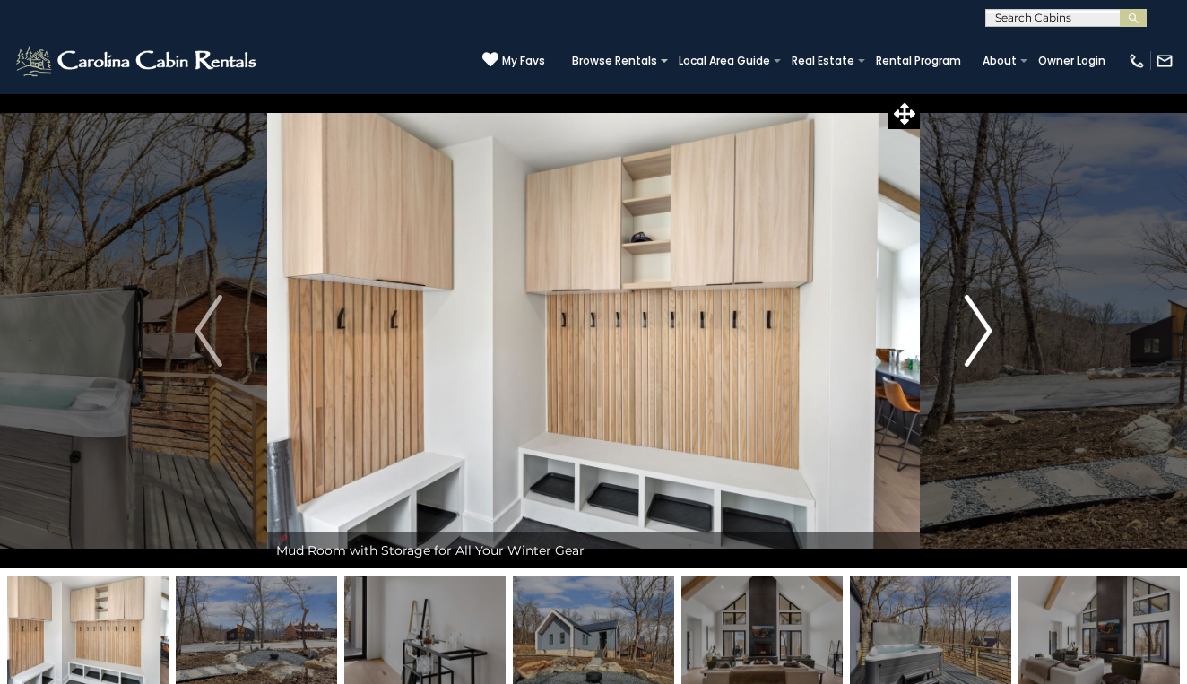
click at [983, 325] on img "Next" at bounding box center [977, 331] width 27 height 72
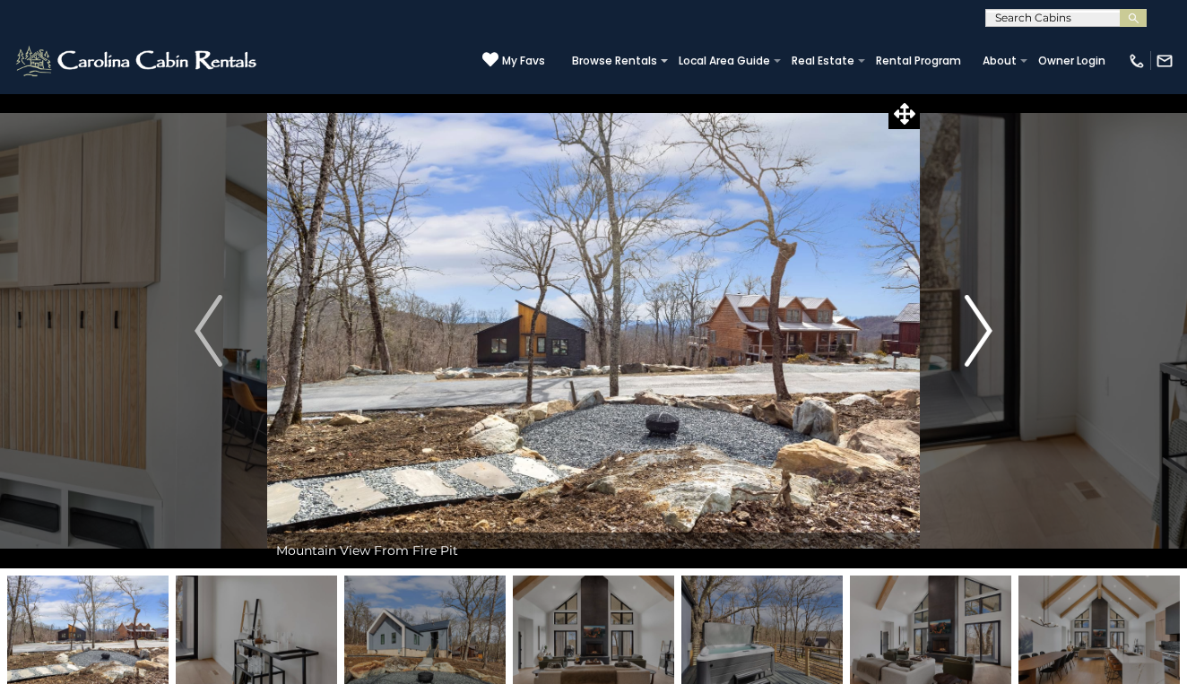
click at [984, 325] on img "Next" at bounding box center [977, 331] width 27 height 72
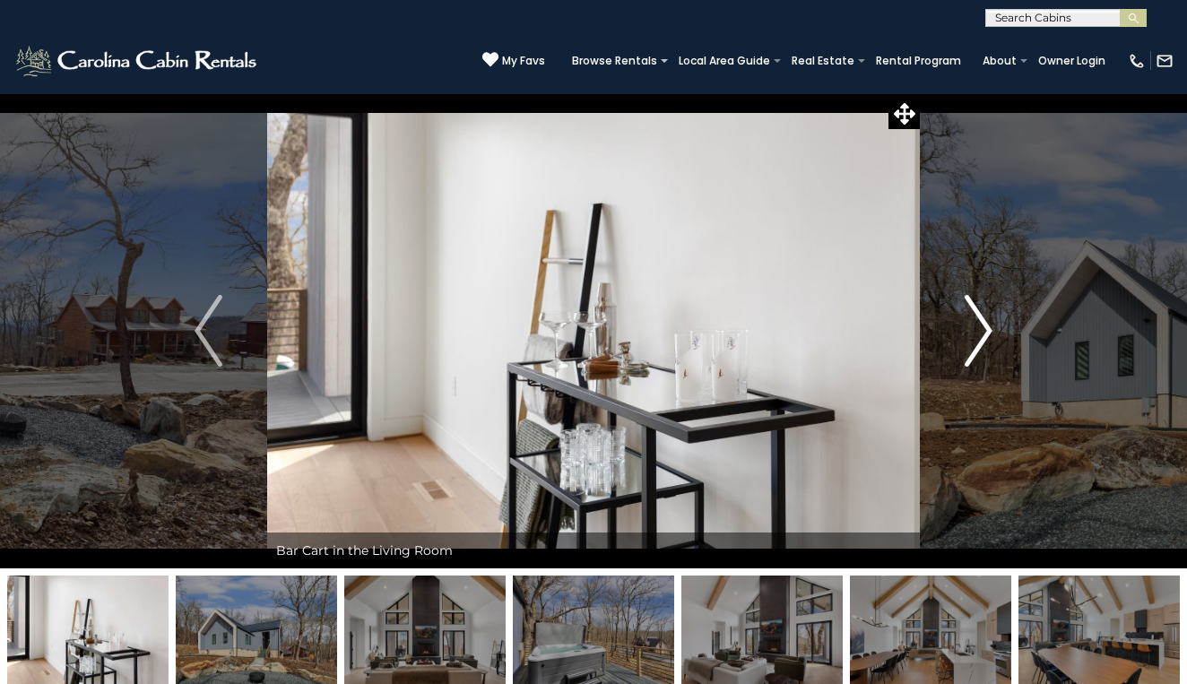
click at [984, 326] on img "Next" at bounding box center [977, 331] width 27 height 72
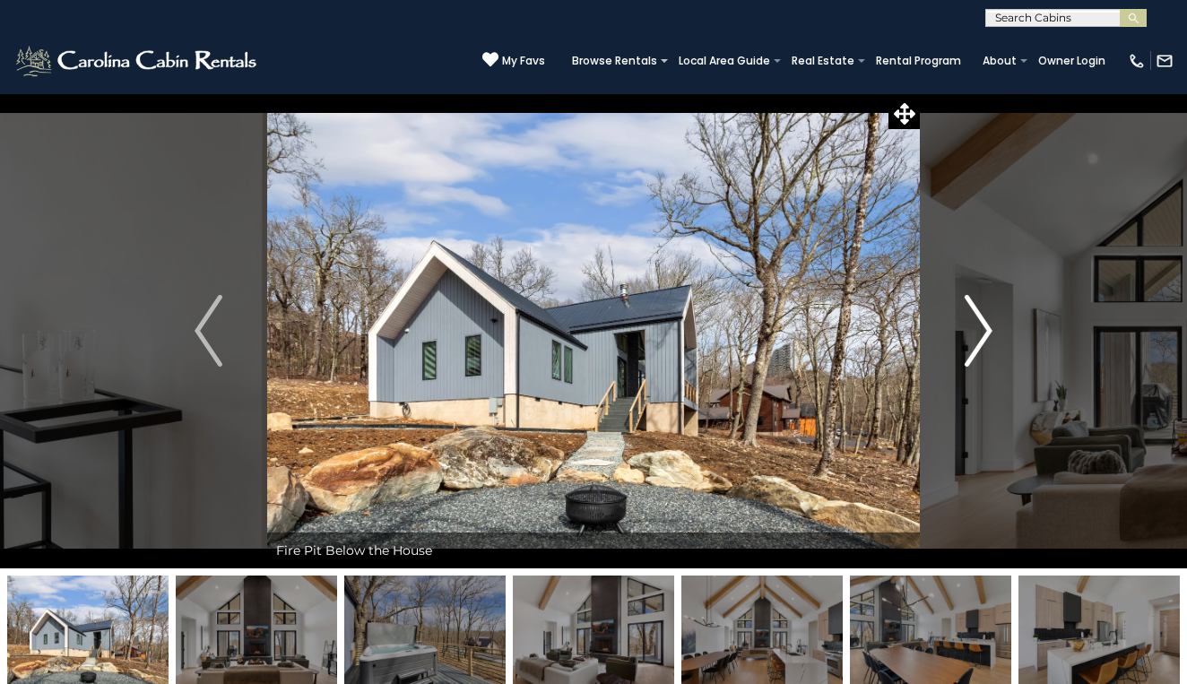
click at [984, 326] on img "Next" at bounding box center [977, 331] width 27 height 72
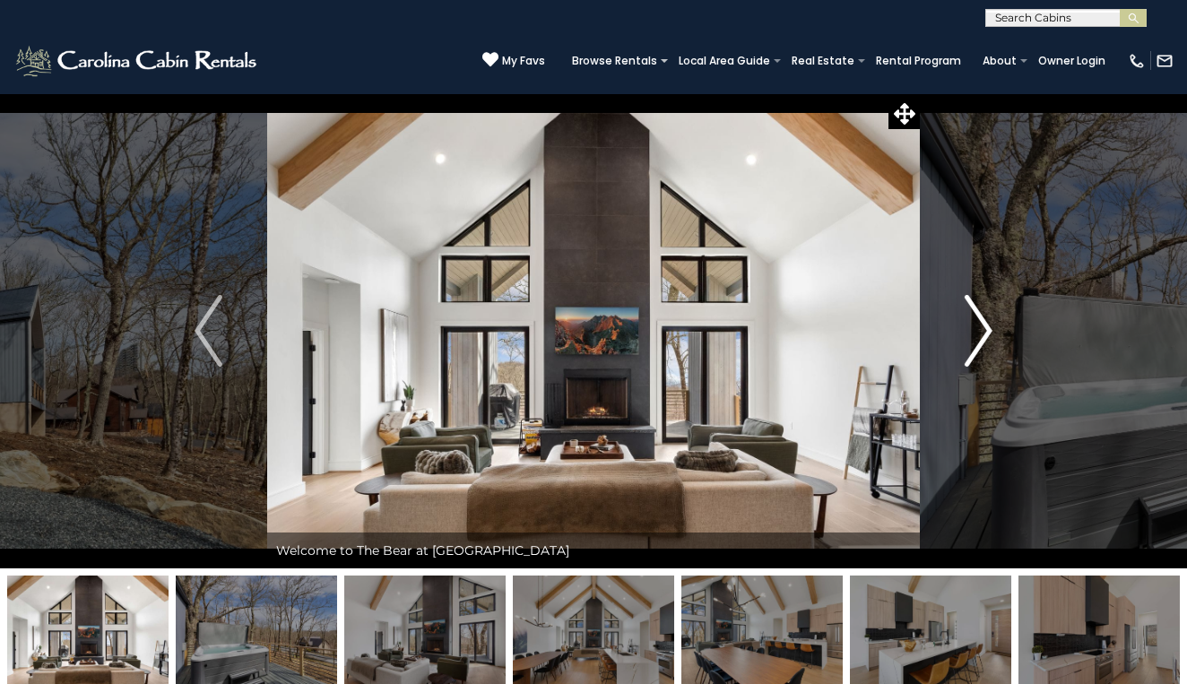
click at [984, 326] on img "Next" at bounding box center [977, 331] width 27 height 72
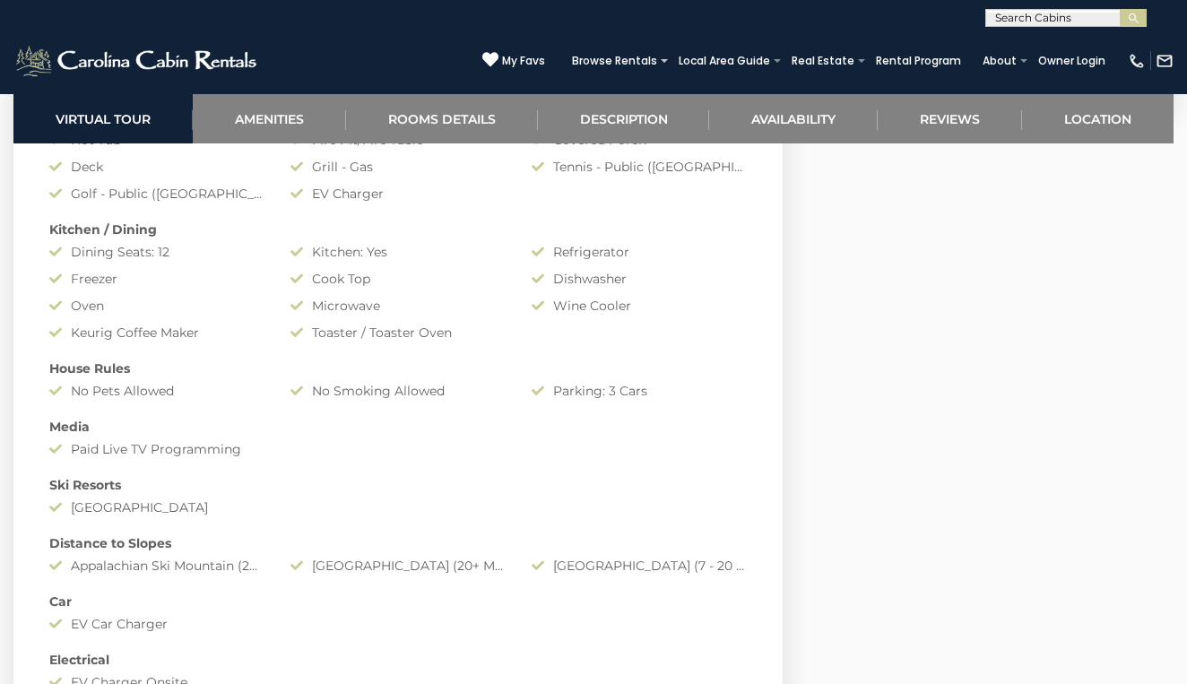
scroll to position [1591, 0]
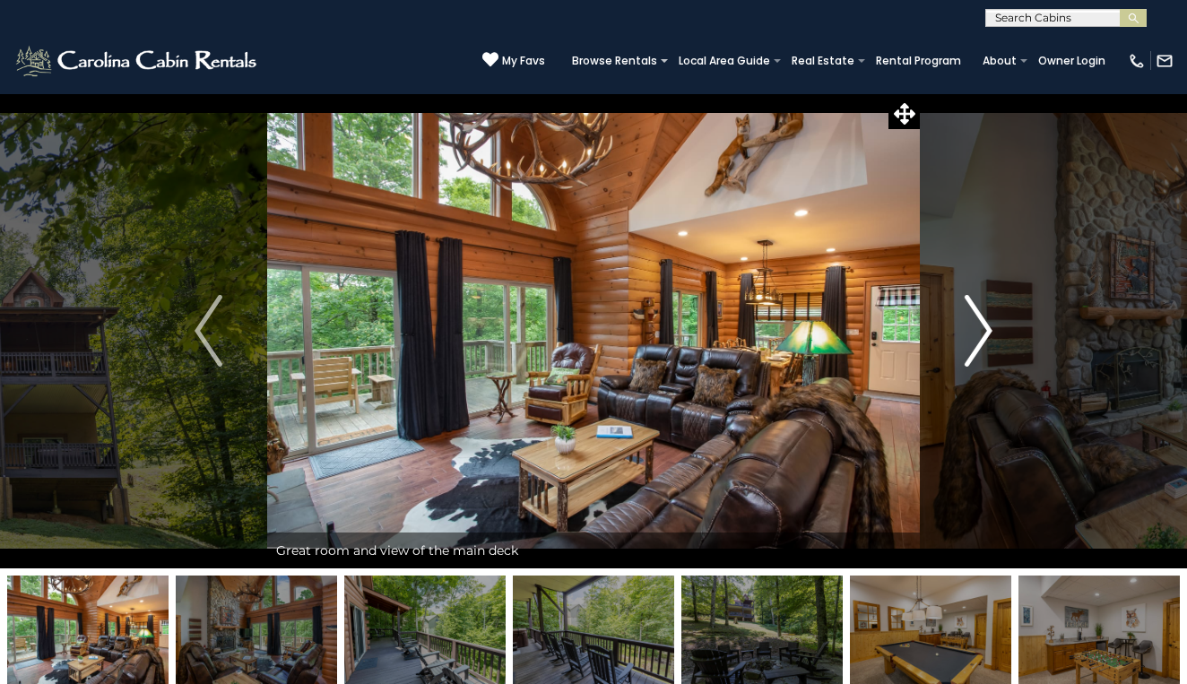
click at [982, 333] on img "Next" at bounding box center [977, 331] width 27 height 72
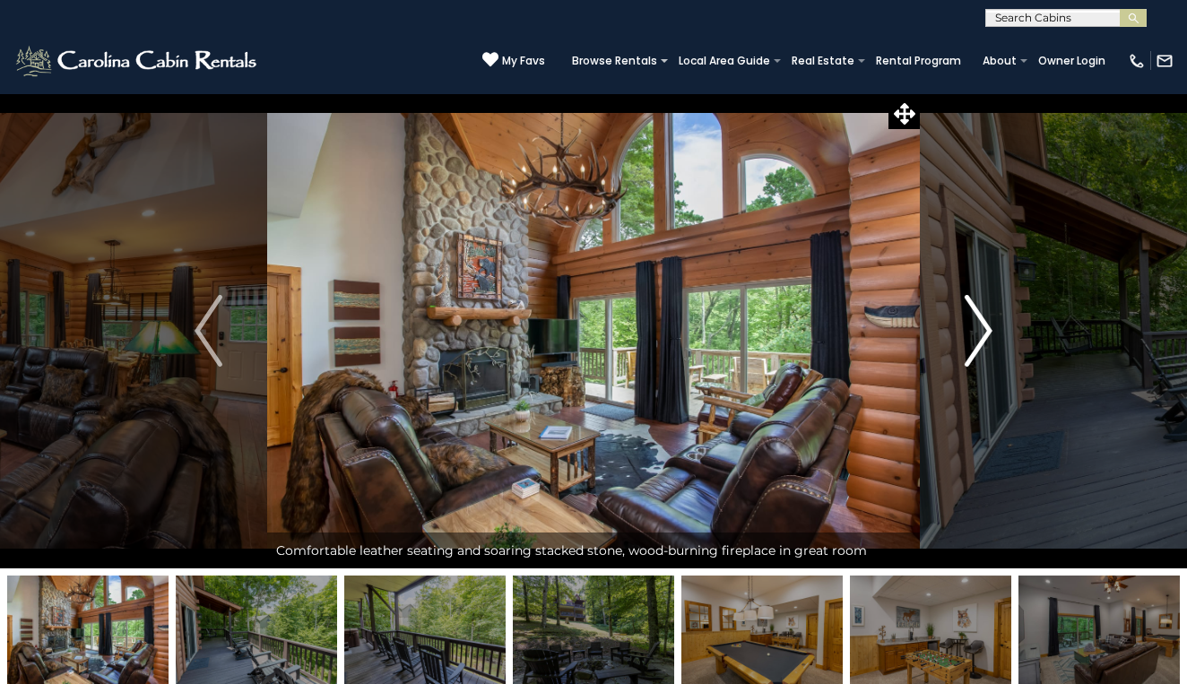
click at [982, 333] on img "Next" at bounding box center [977, 331] width 27 height 72
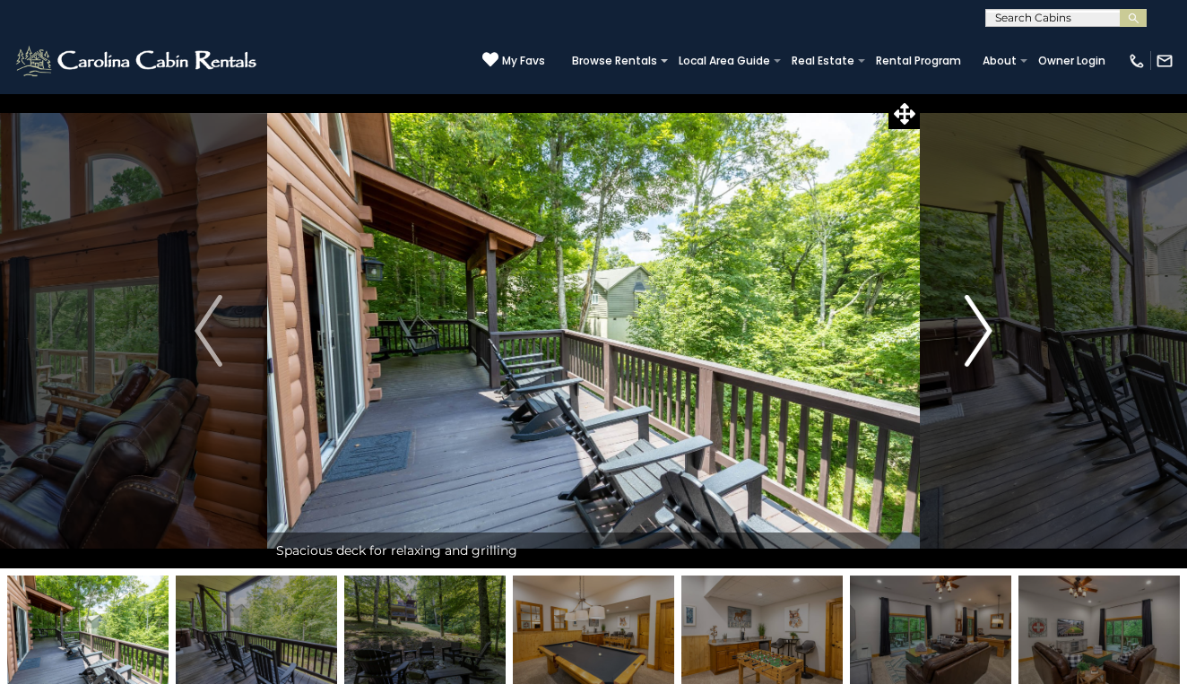
click at [982, 333] on img "Next" at bounding box center [977, 331] width 27 height 72
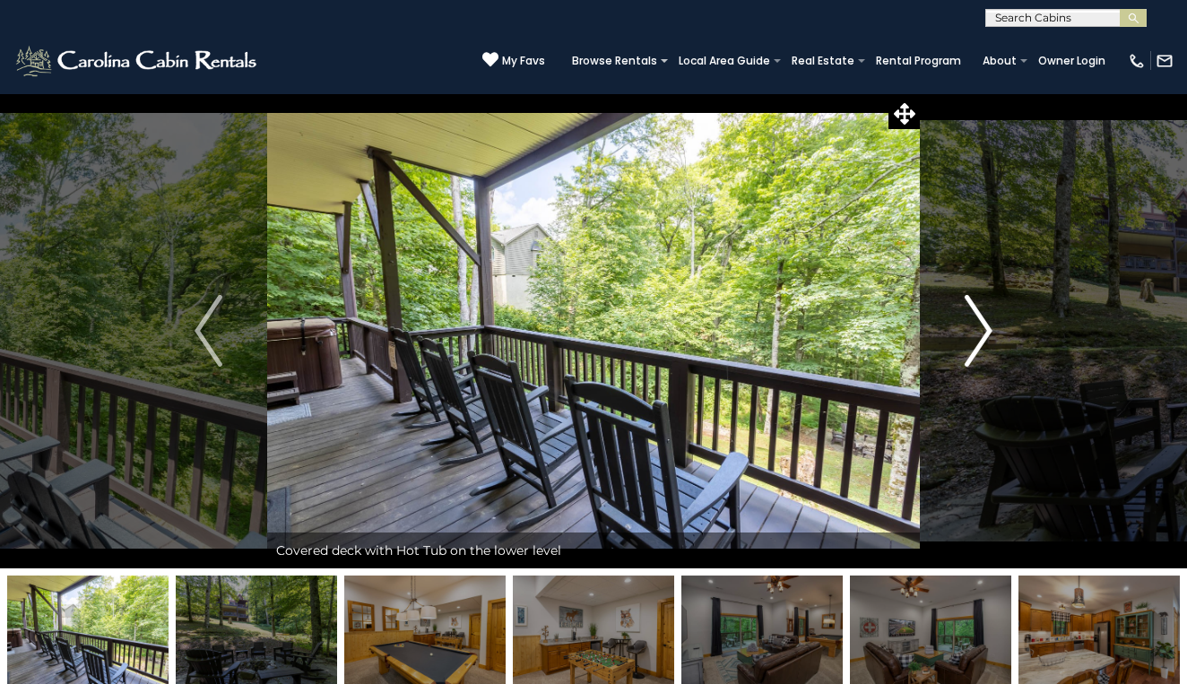
click at [982, 333] on img "Next" at bounding box center [977, 331] width 27 height 72
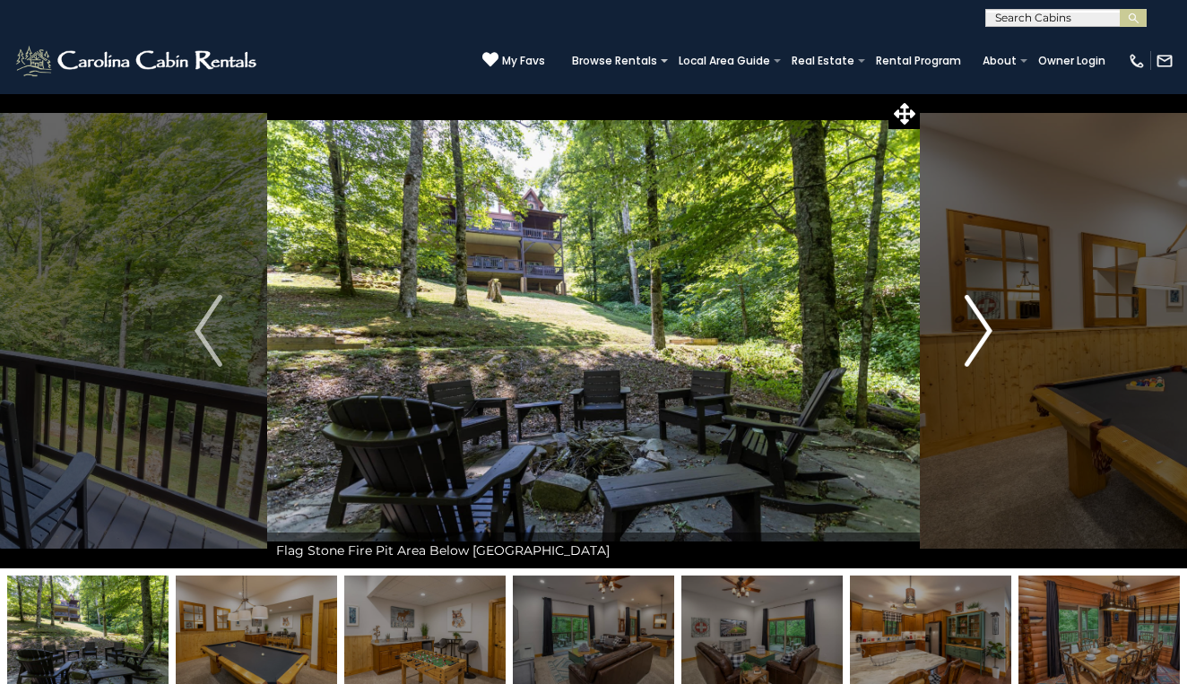
click at [982, 333] on img "Next" at bounding box center [977, 331] width 27 height 72
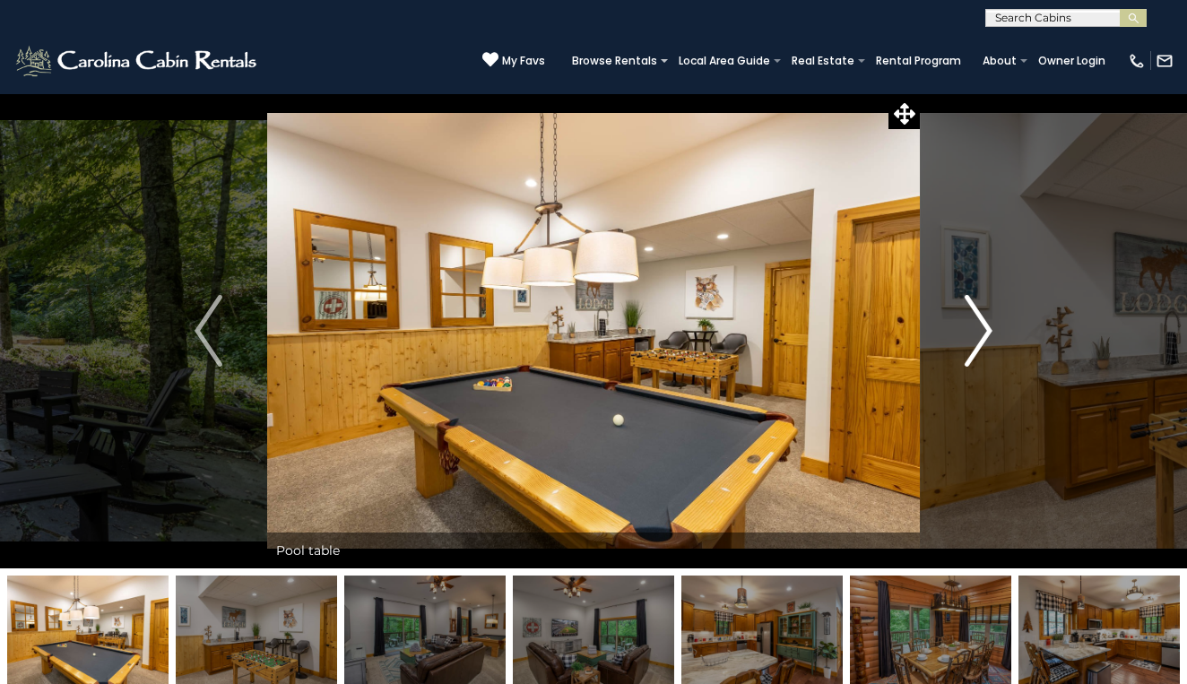
click at [982, 333] on img "Next" at bounding box center [977, 331] width 27 height 72
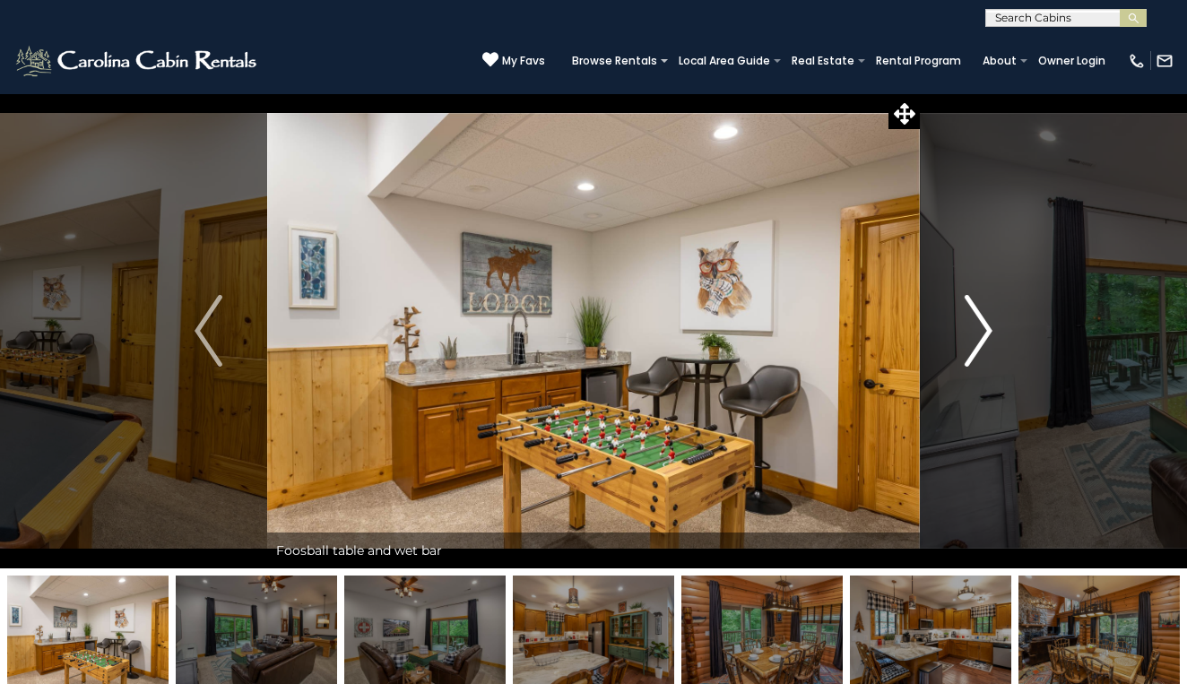
click at [982, 333] on img "Next" at bounding box center [977, 331] width 27 height 72
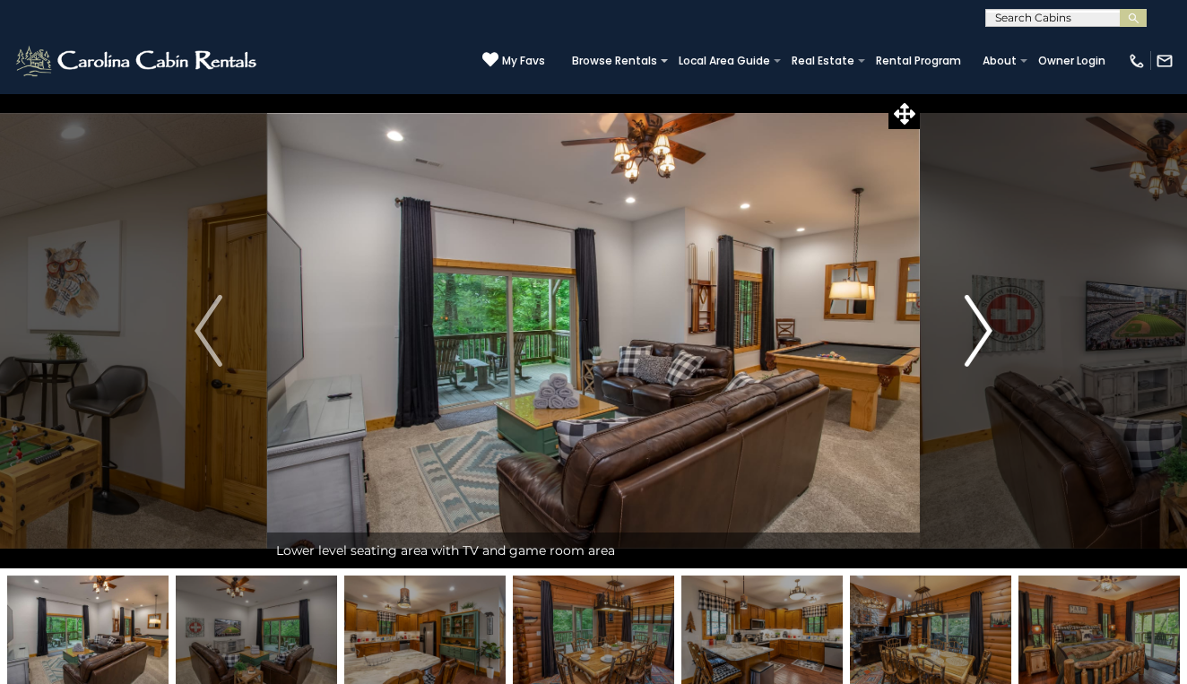
click at [982, 333] on img "Next" at bounding box center [977, 331] width 27 height 72
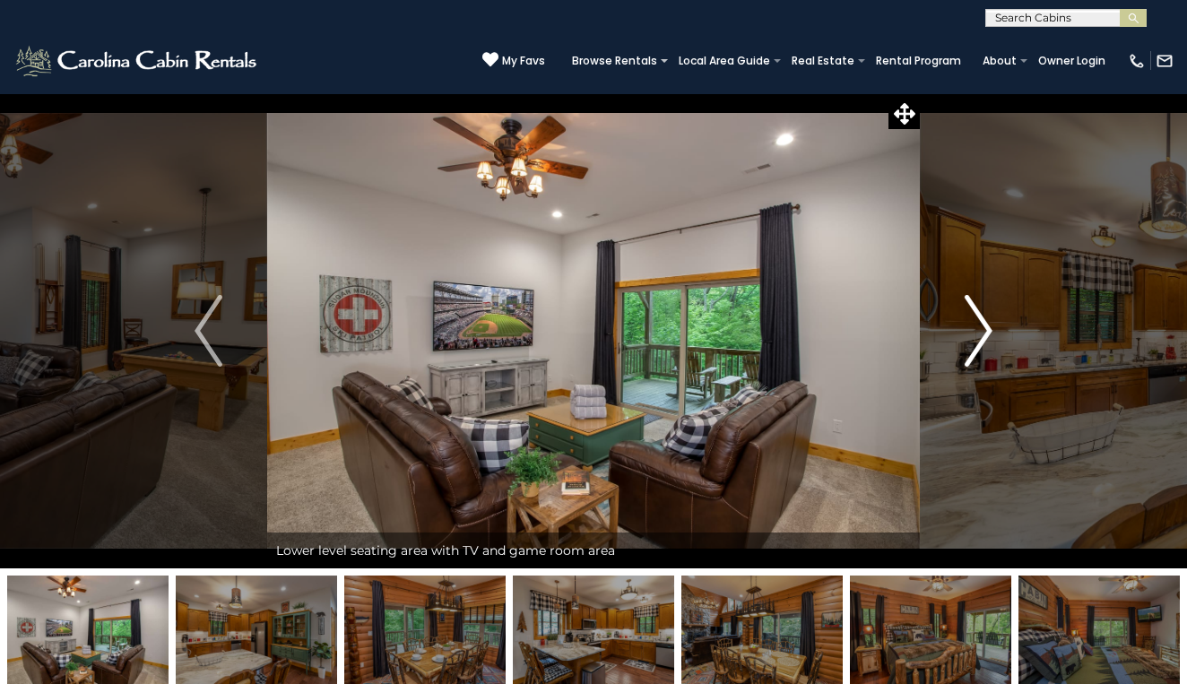
click at [982, 333] on img "Next" at bounding box center [977, 331] width 27 height 72
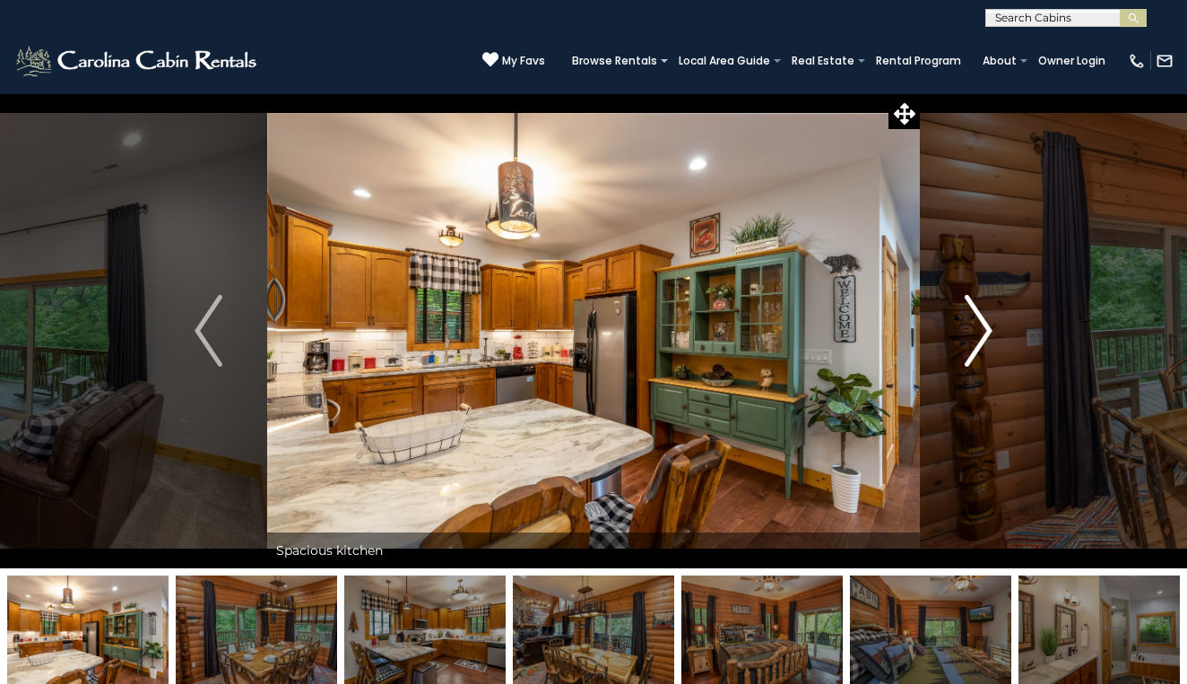
click at [982, 333] on img "Next" at bounding box center [977, 331] width 27 height 72
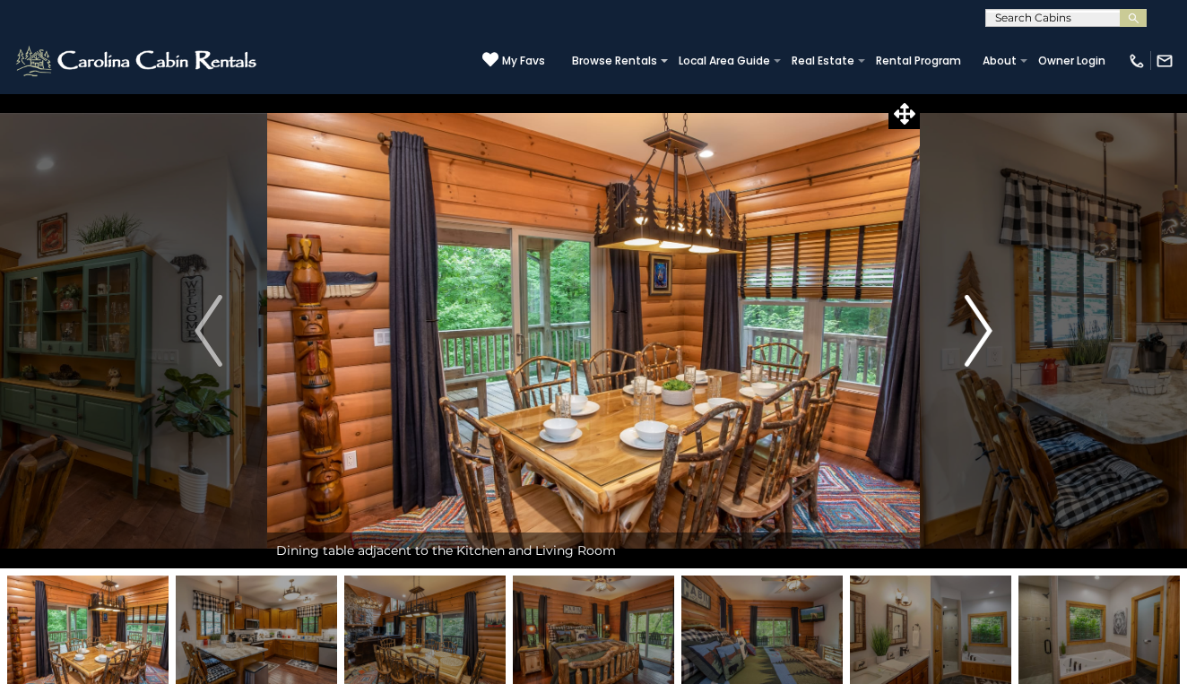
click at [982, 333] on img "Next" at bounding box center [977, 331] width 27 height 72
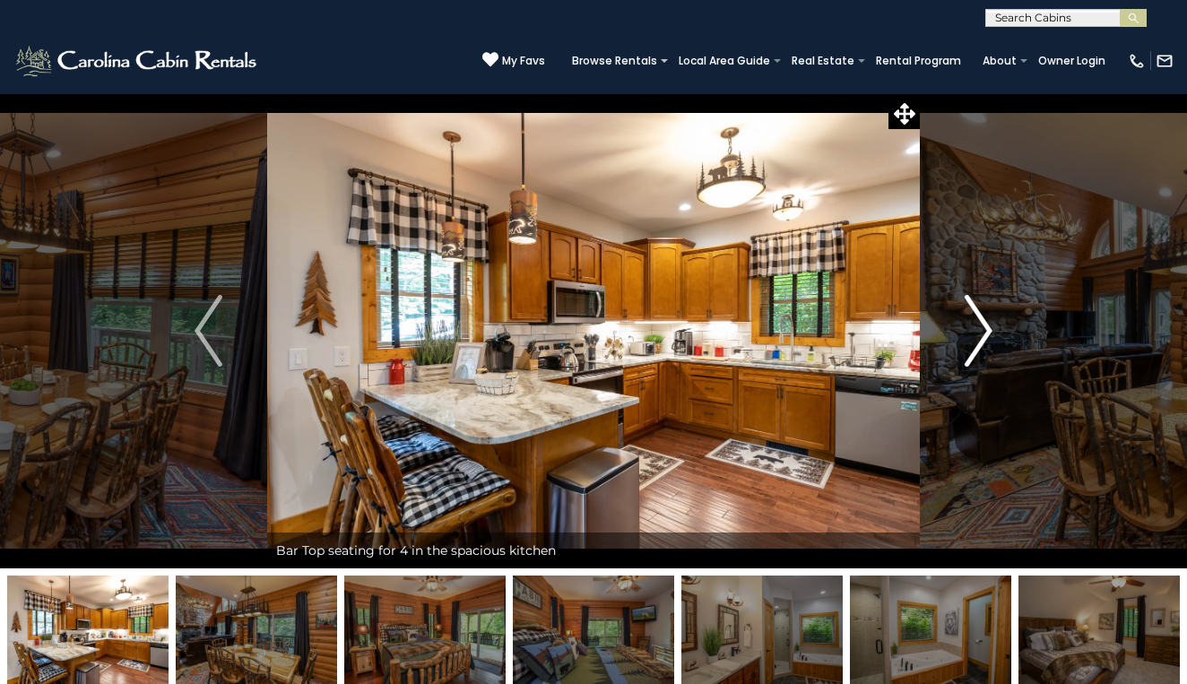
click at [984, 332] on img "Next" at bounding box center [977, 331] width 27 height 72
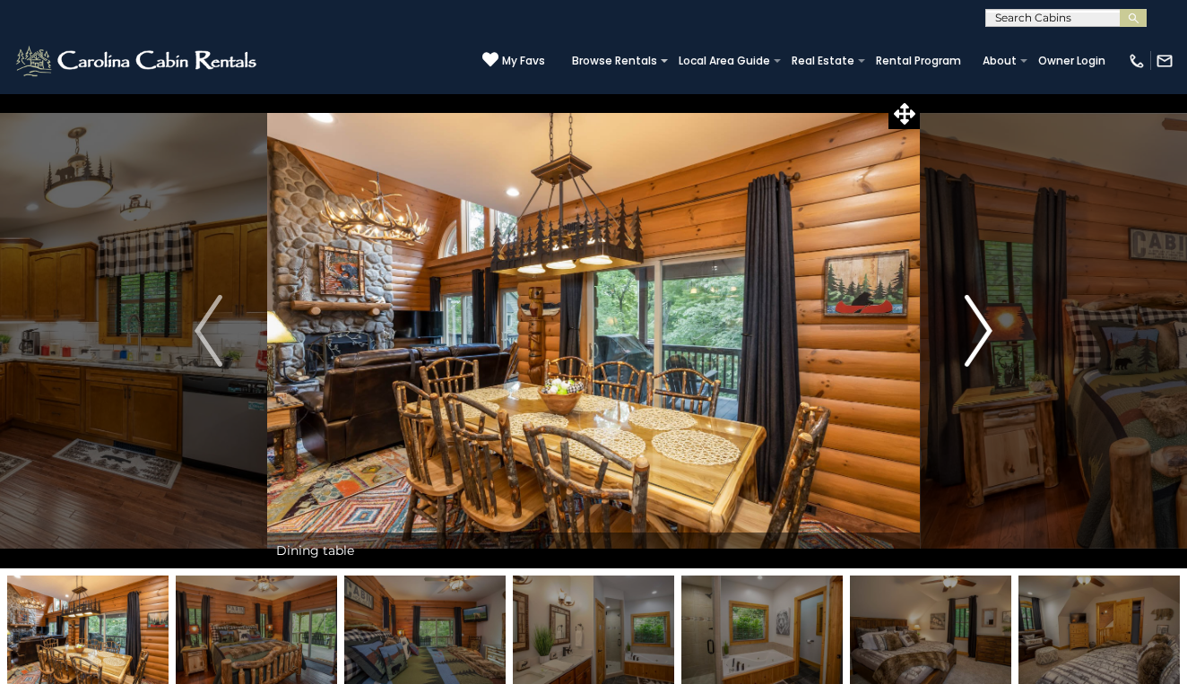
click at [985, 325] on img "Next" at bounding box center [977, 331] width 27 height 72
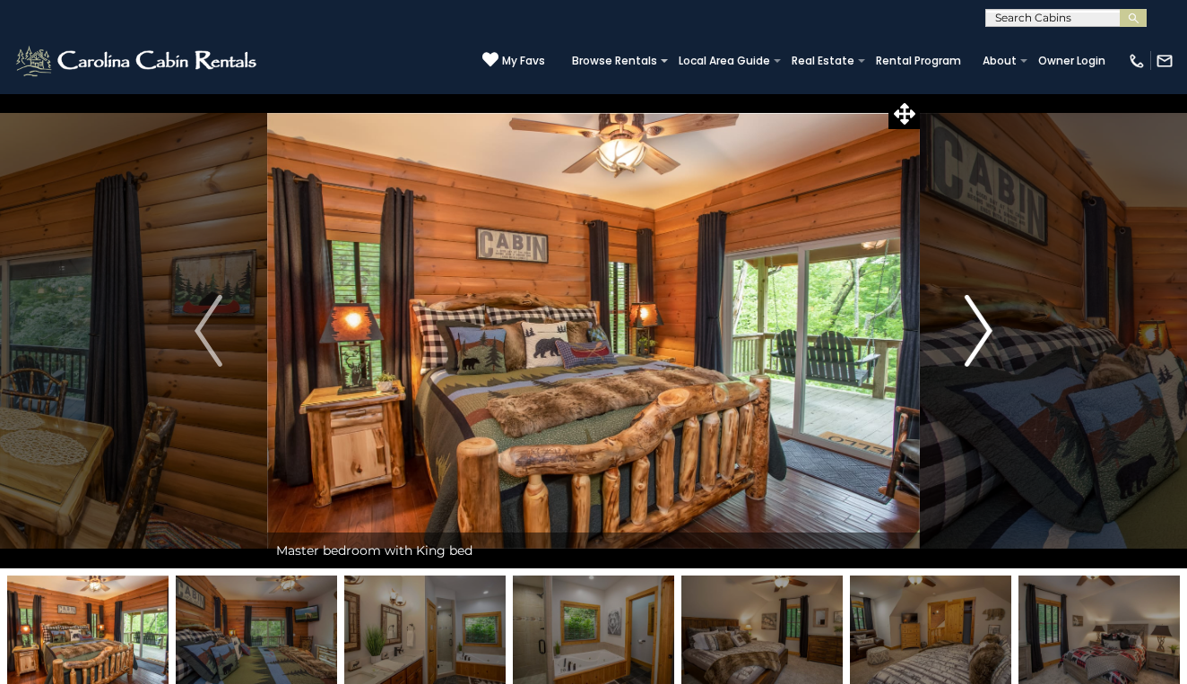
click at [979, 316] on img "Next" at bounding box center [977, 331] width 27 height 72
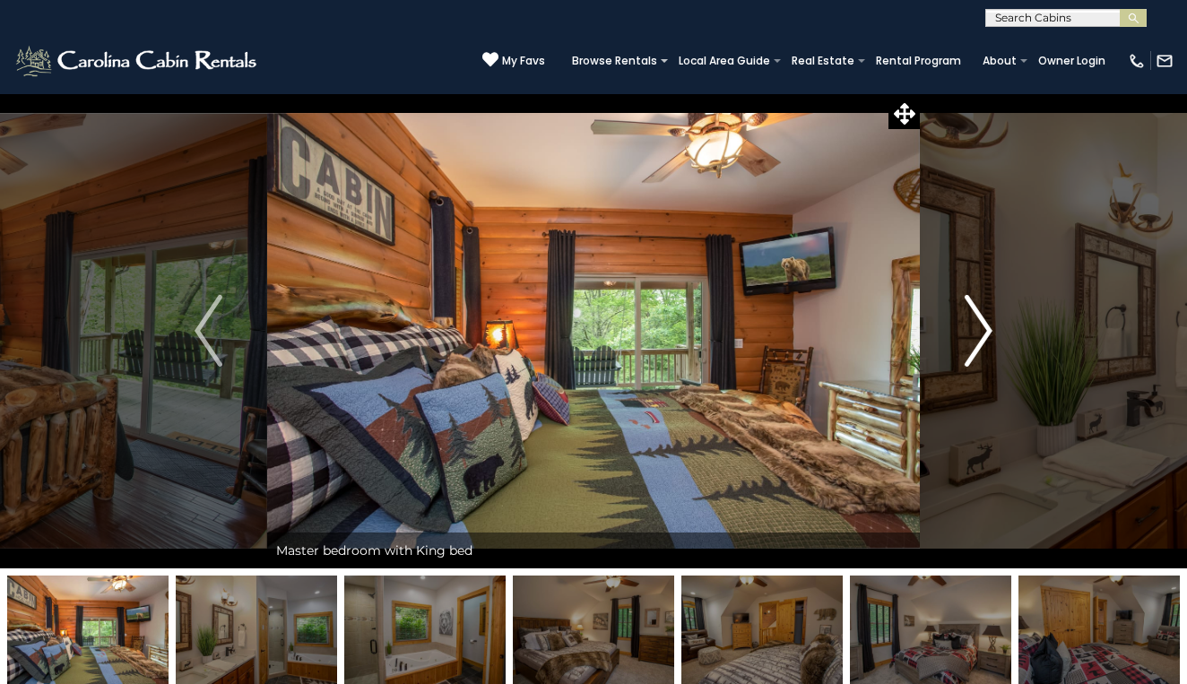
click at [979, 318] on img "Next" at bounding box center [977, 331] width 27 height 72
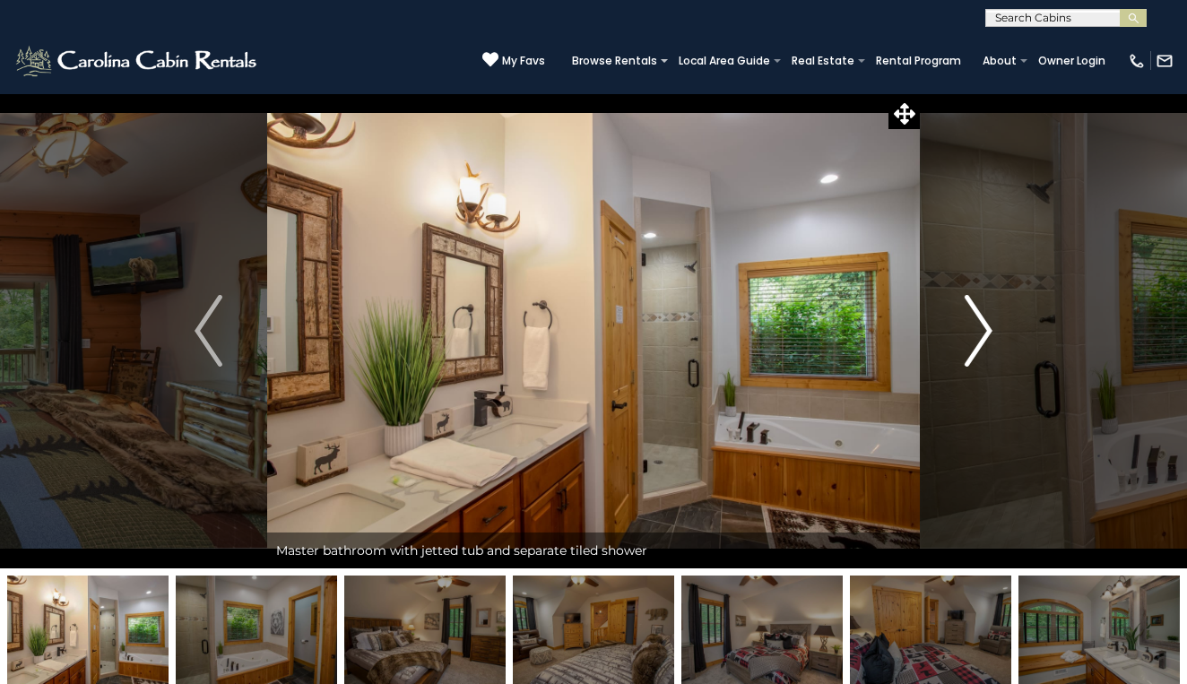
click at [979, 318] on img "Next" at bounding box center [977, 331] width 27 height 72
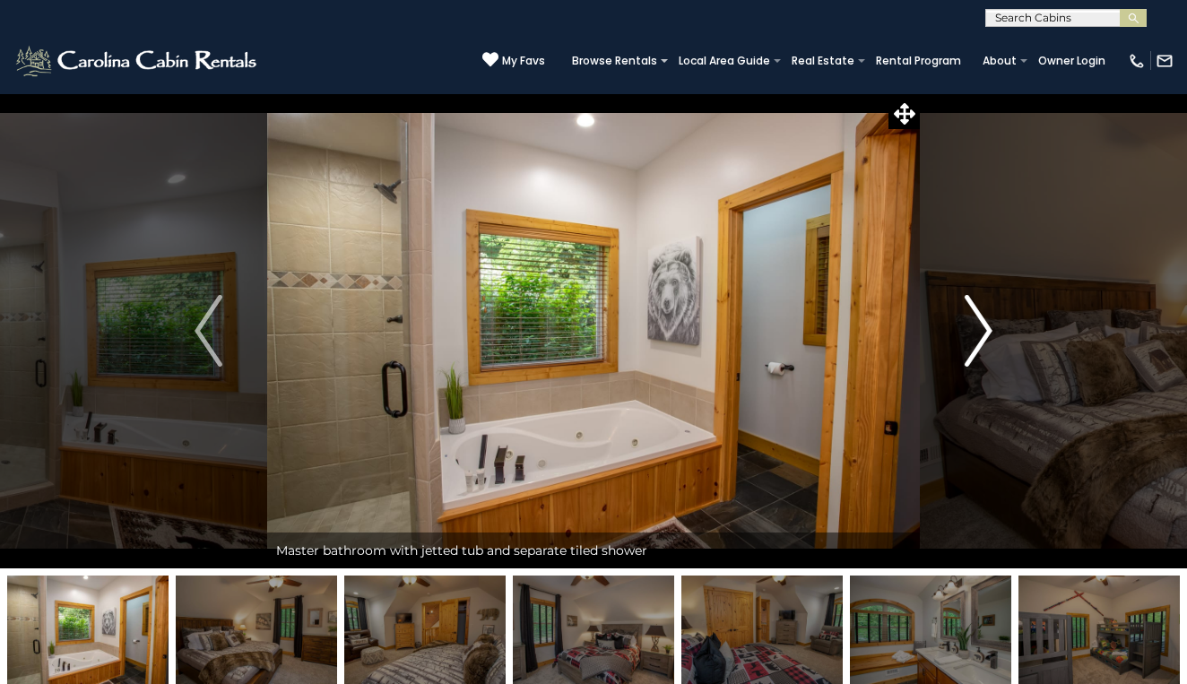
click at [979, 318] on img "Next" at bounding box center [977, 331] width 27 height 72
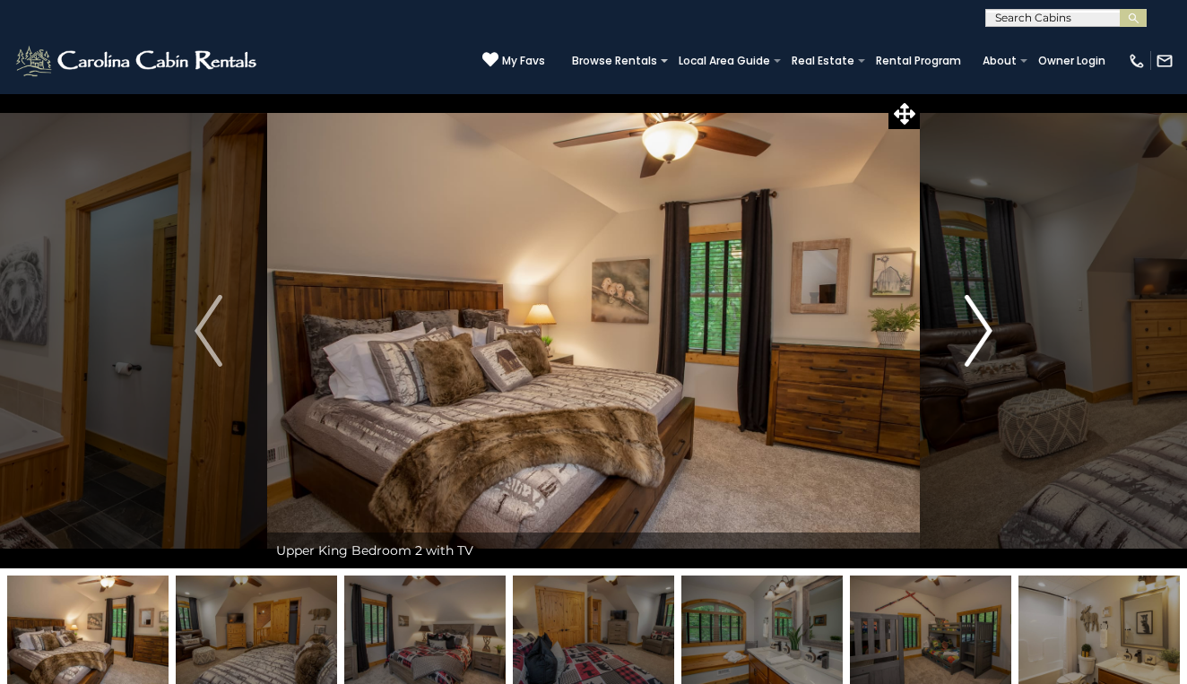
click at [979, 318] on img "Next" at bounding box center [977, 331] width 27 height 72
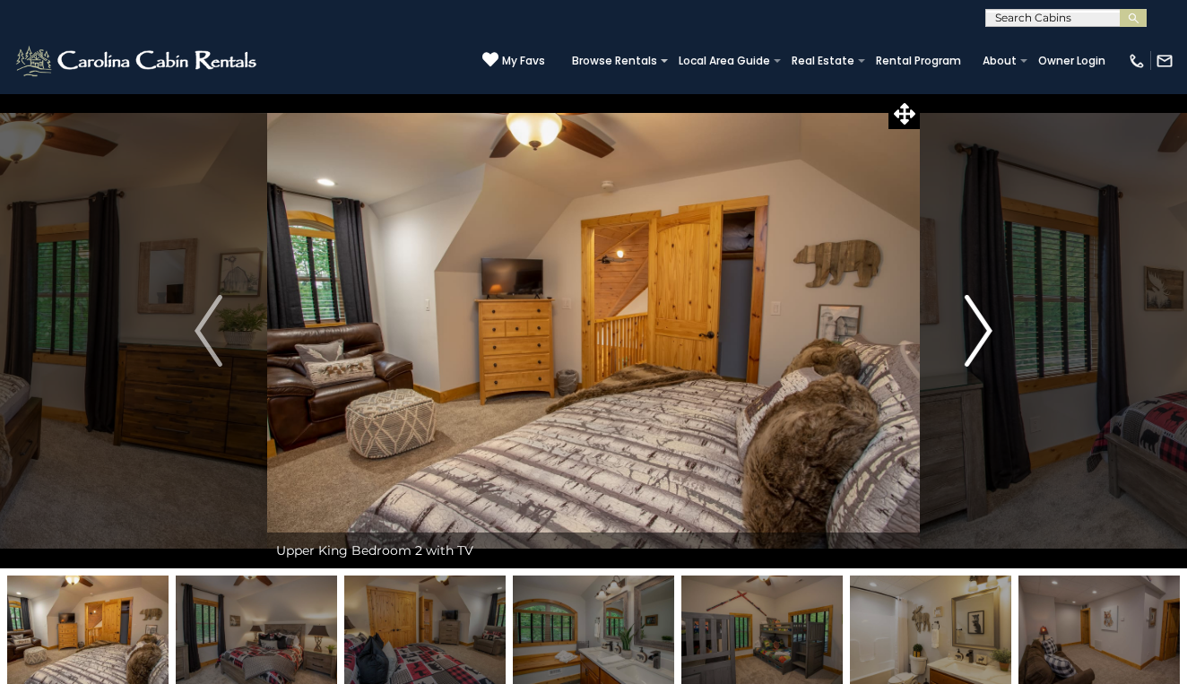
click at [979, 318] on img "Next" at bounding box center [977, 331] width 27 height 72
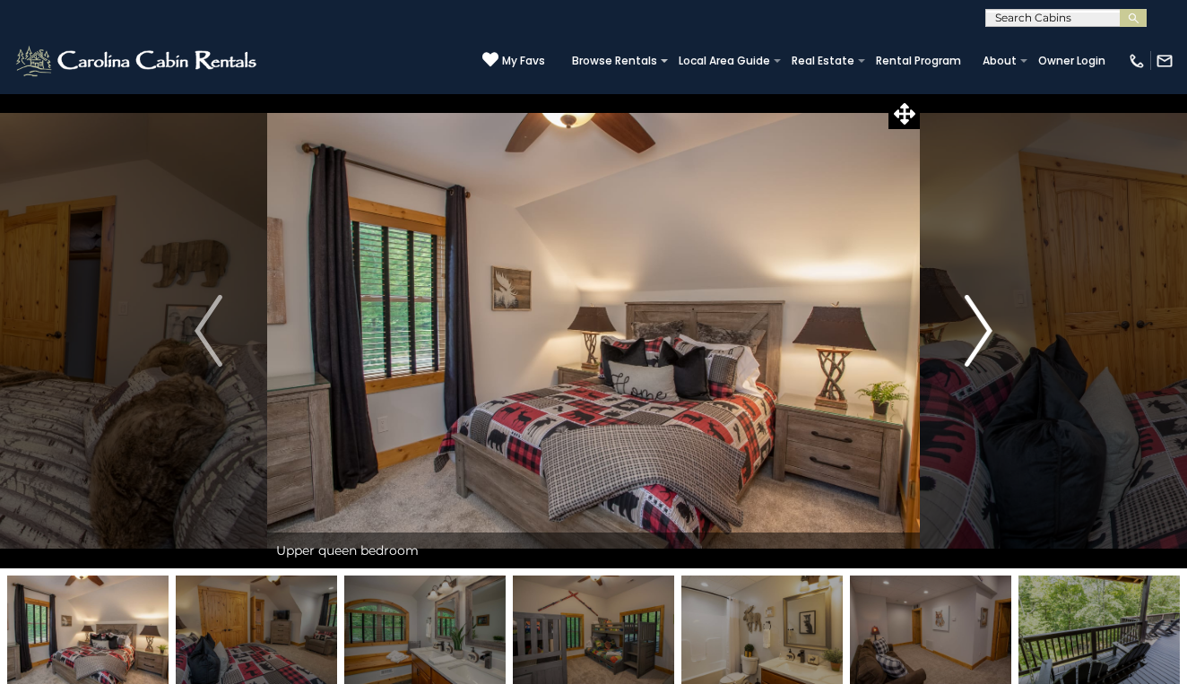
click at [979, 318] on img "Next" at bounding box center [977, 331] width 27 height 72
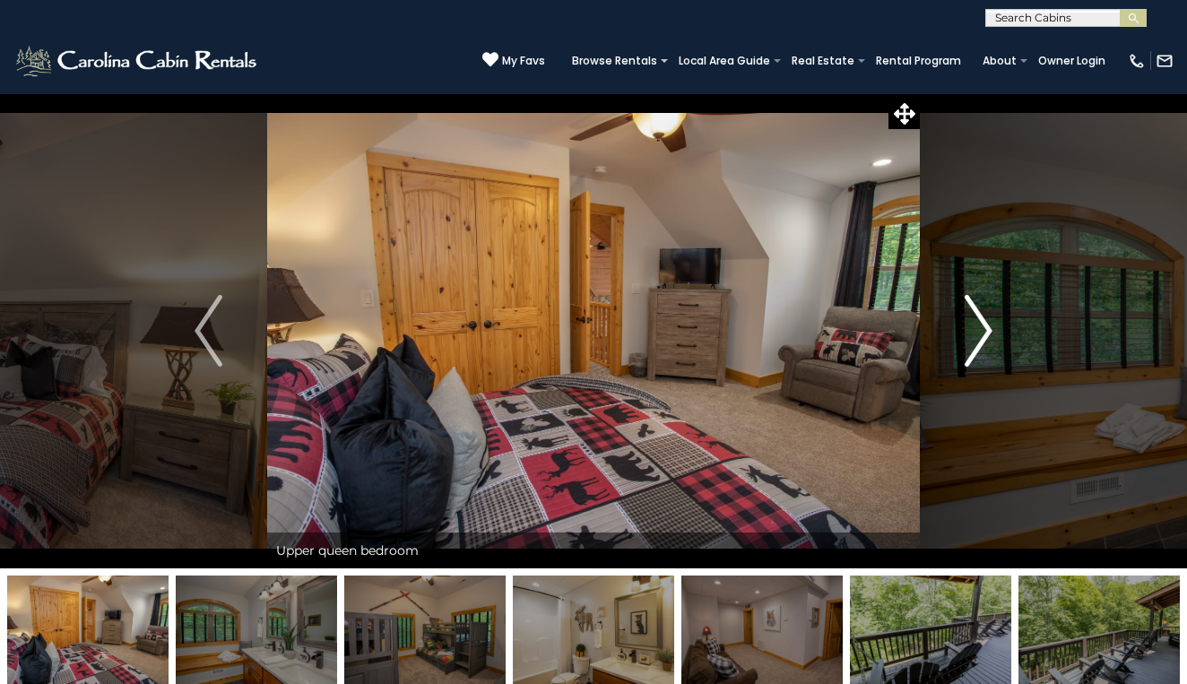
click at [979, 318] on img "Next" at bounding box center [977, 331] width 27 height 72
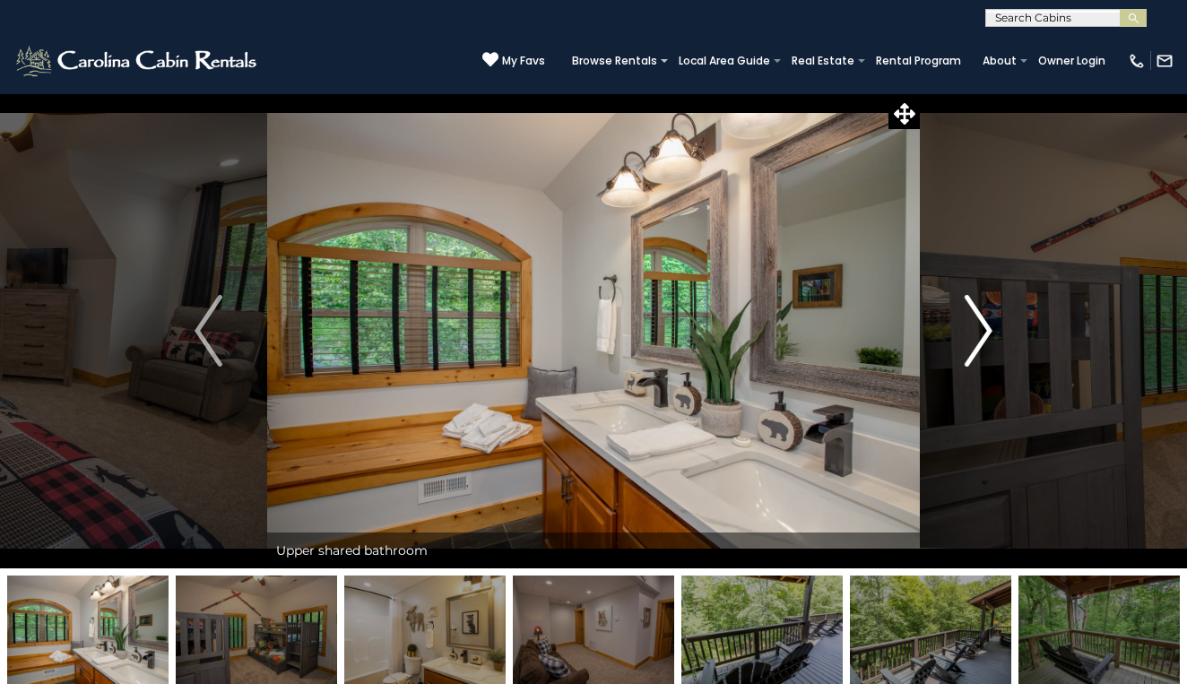
click at [984, 334] on img "Next" at bounding box center [977, 331] width 27 height 72
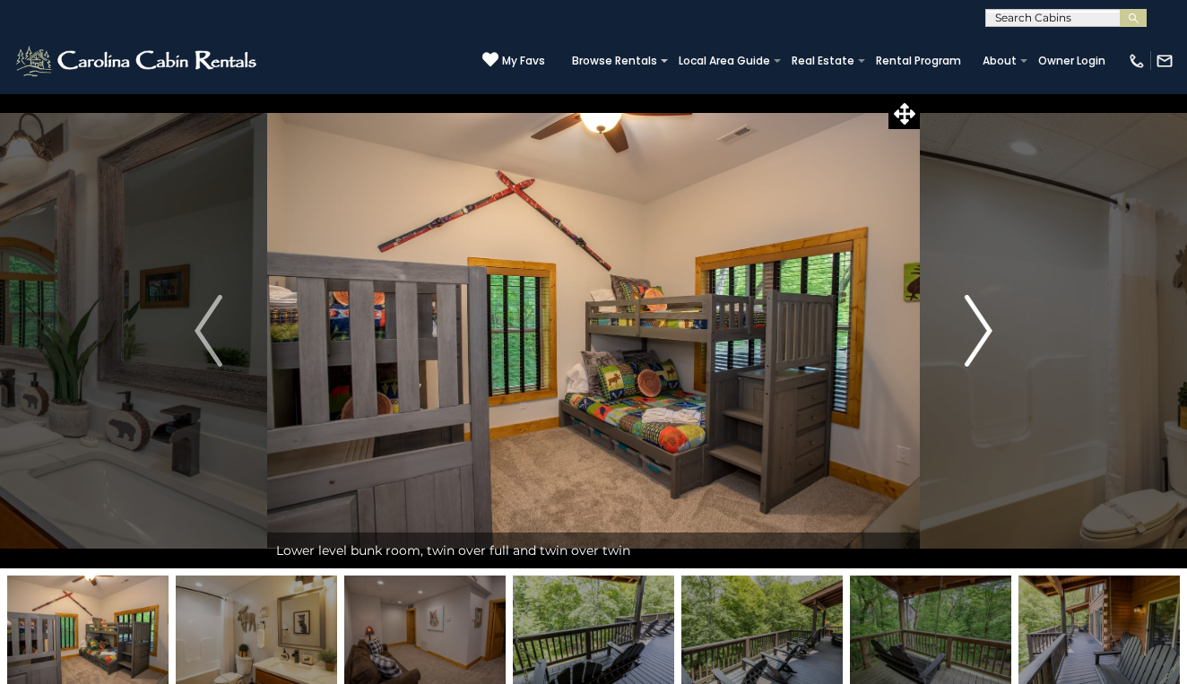
click at [984, 334] on img "Next" at bounding box center [977, 331] width 27 height 72
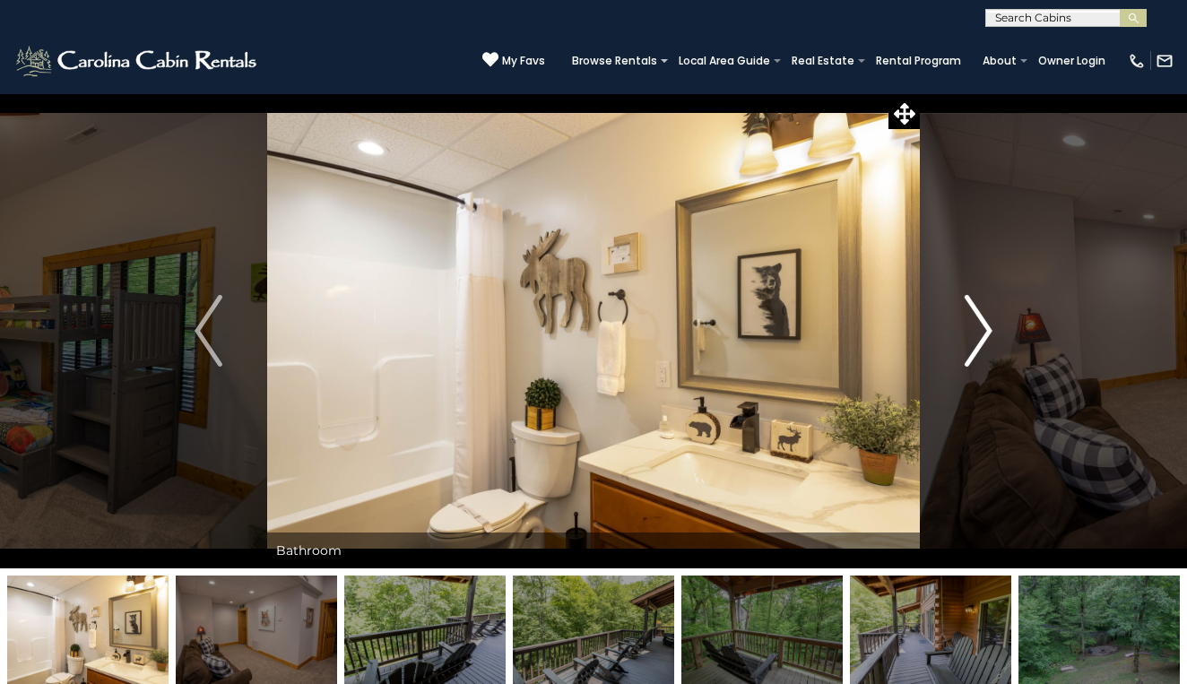
click at [984, 334] on img "Next" at bounding box center [977, 331] width 27 height 72
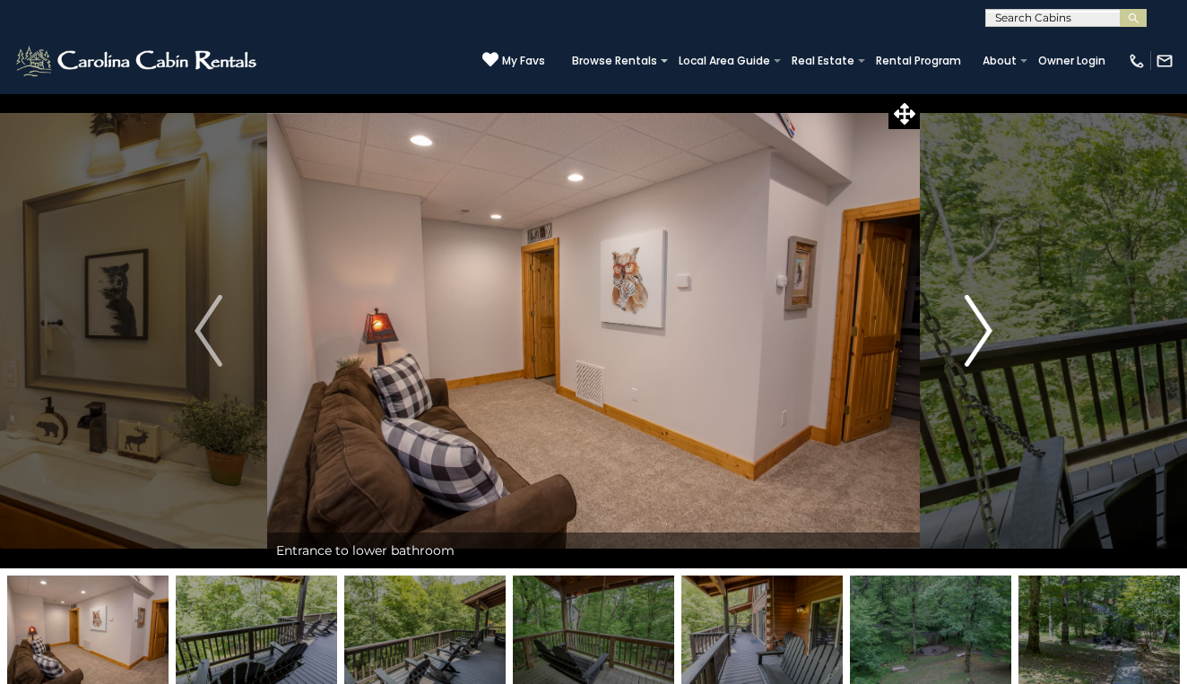
click at [984, 334] on img "Next" at bounding box center [977, 331] width 27 height 72
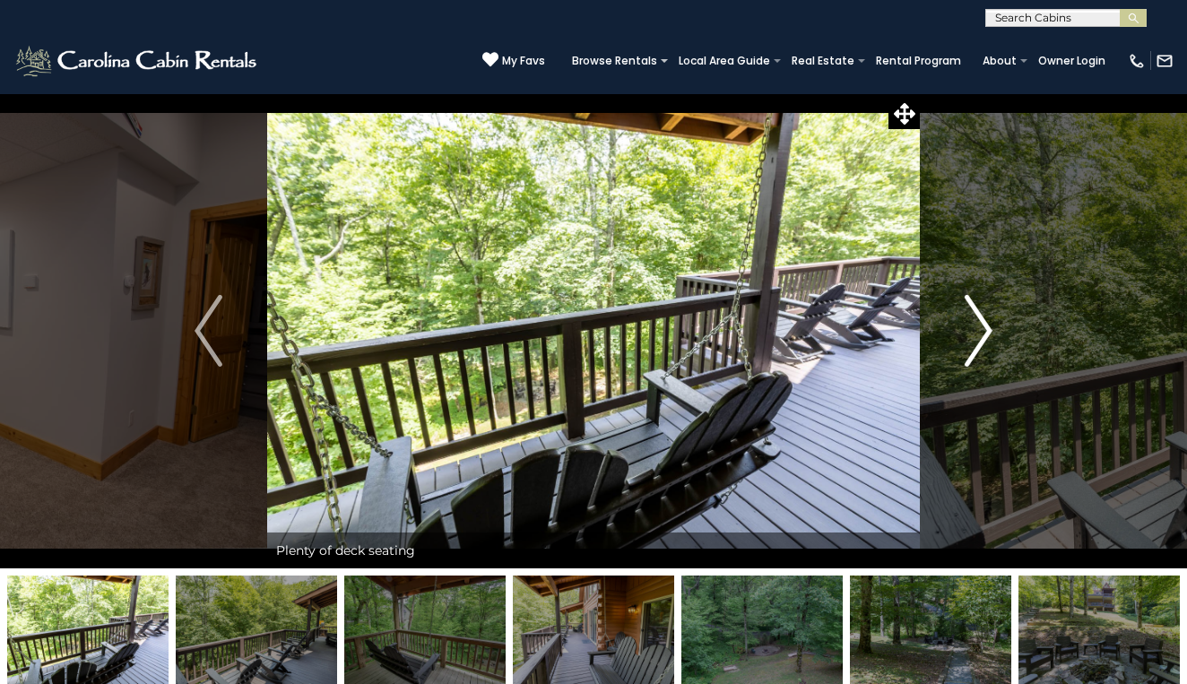
click at [984, 334] on img "Next" at bounding box center [977, 331] width 27 height 72
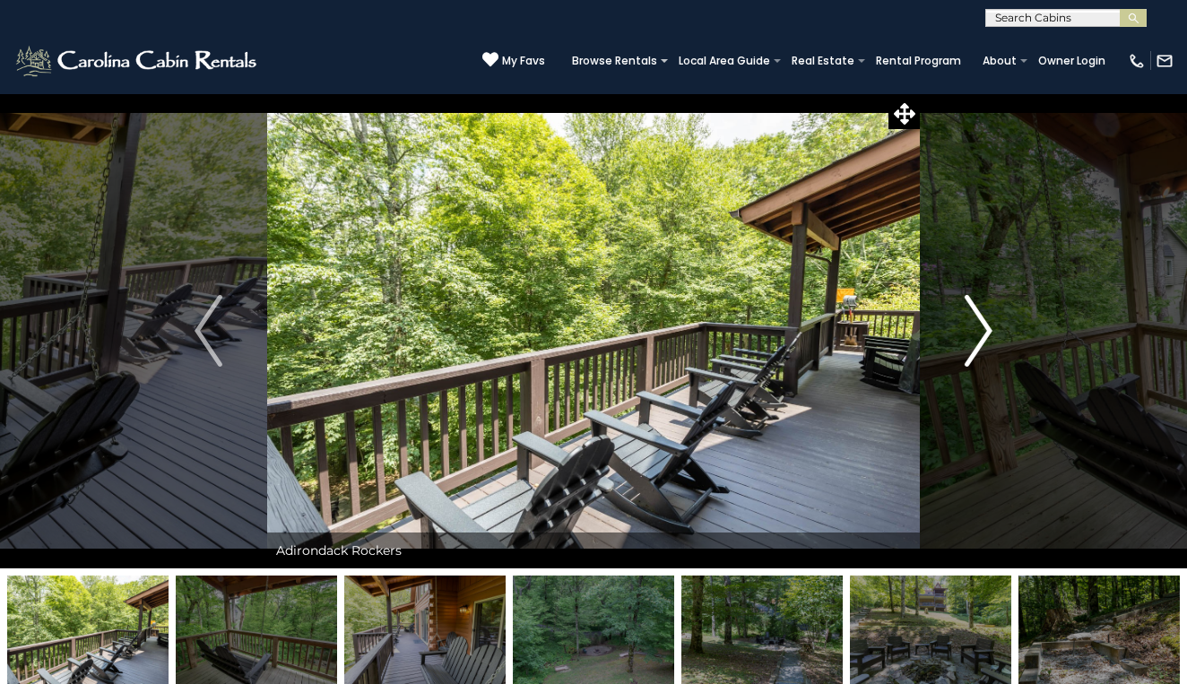
click at [984, 334] on img "Next" at bounding box center [977, 331] width 27 height 72
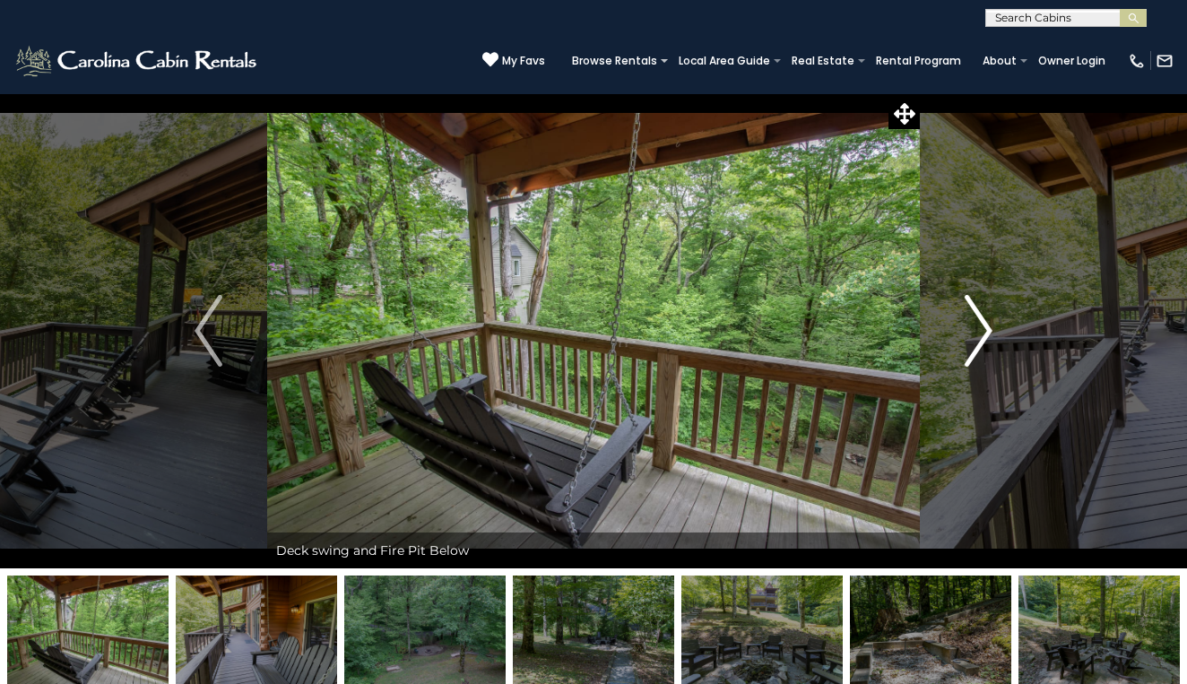
drag, startPoint x: 984, startPoint y: 334, endPoint x: 984, endPoint y: 324, distance: 10.8
click at [984, 324] on img "Next" at bounding box center [977, 331] width 27 height 72
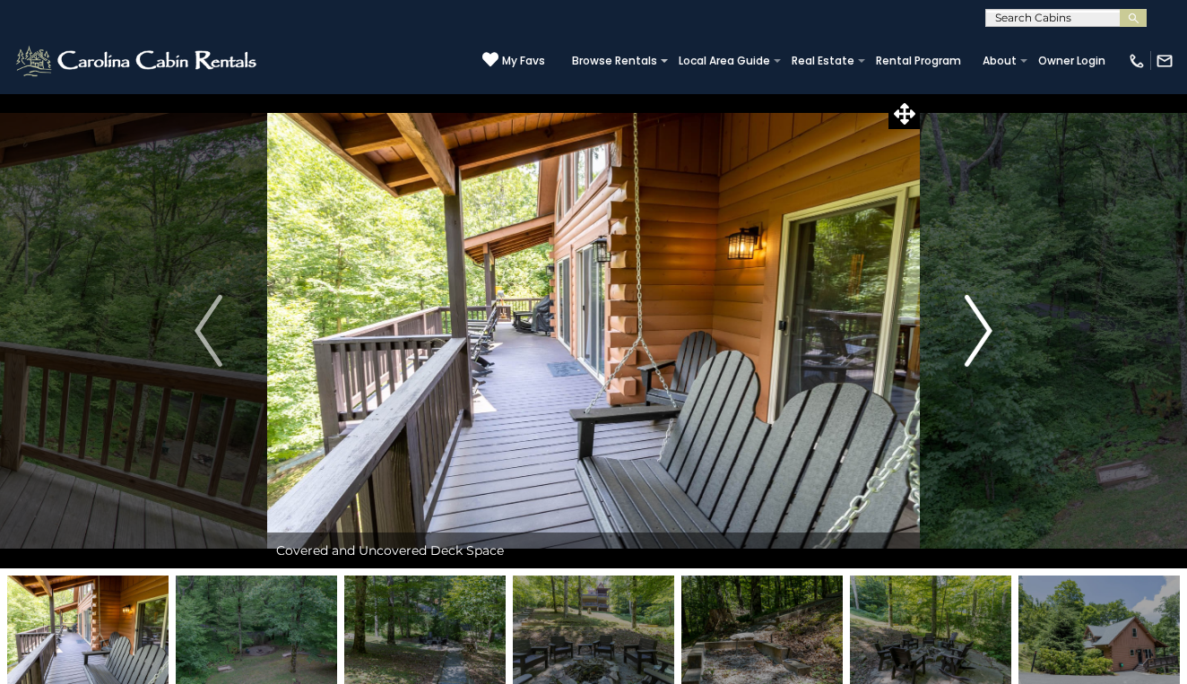
click at [984, 322] on img "Next" at bounding box center [977, 331] width 27 height 72
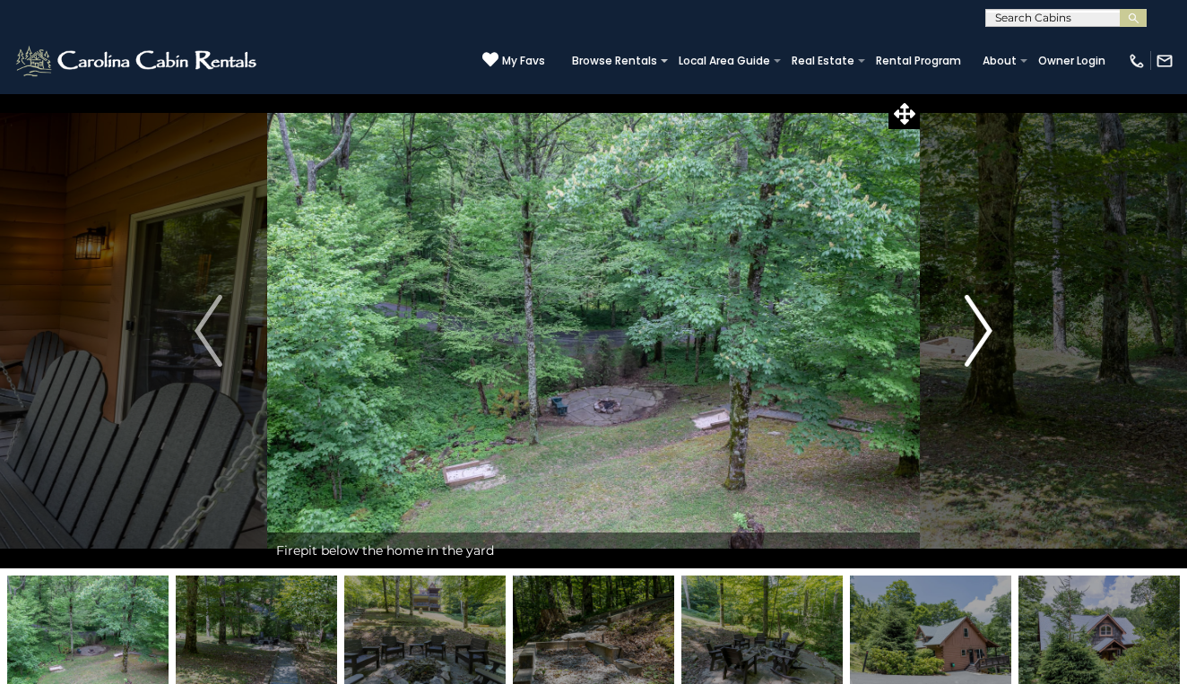
drag, startPoint x: 984, startPoint y: 322, endPoint x: 980, endPoint y: 314, distance: 9.2
click at [980, 314] on img "Next" at bounding box center [977, 331] width 27 height 72
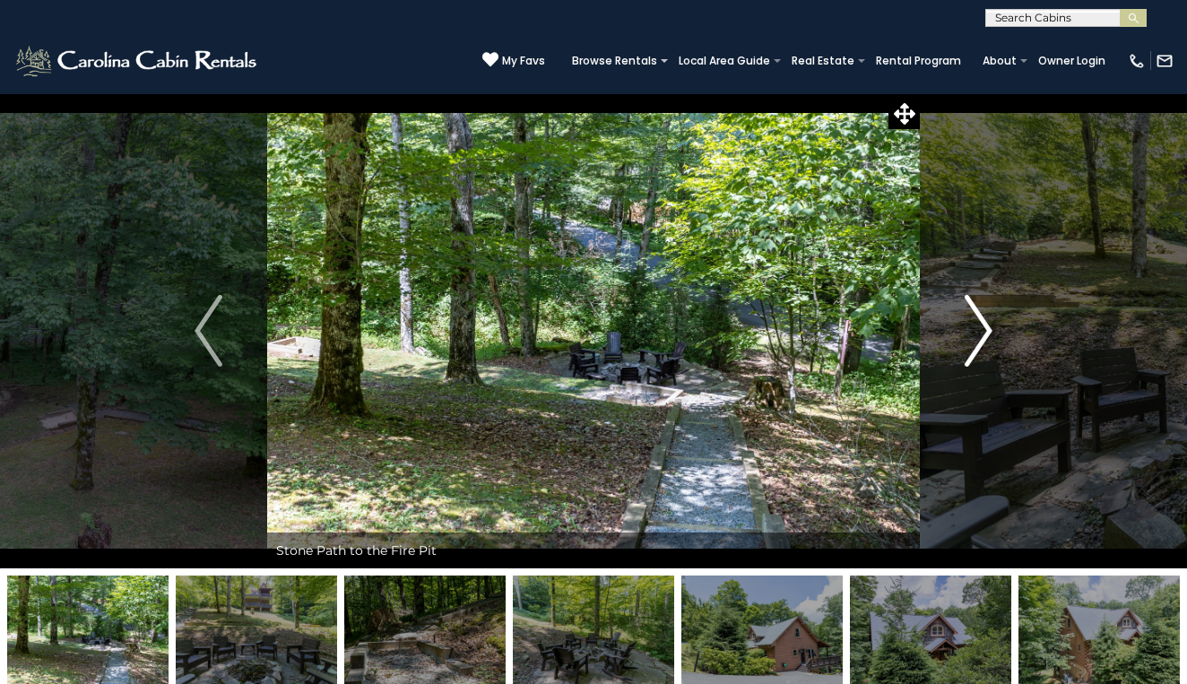
click at [980, 314] on img "Next" at bounding box center [977, 331] width 27 height 72
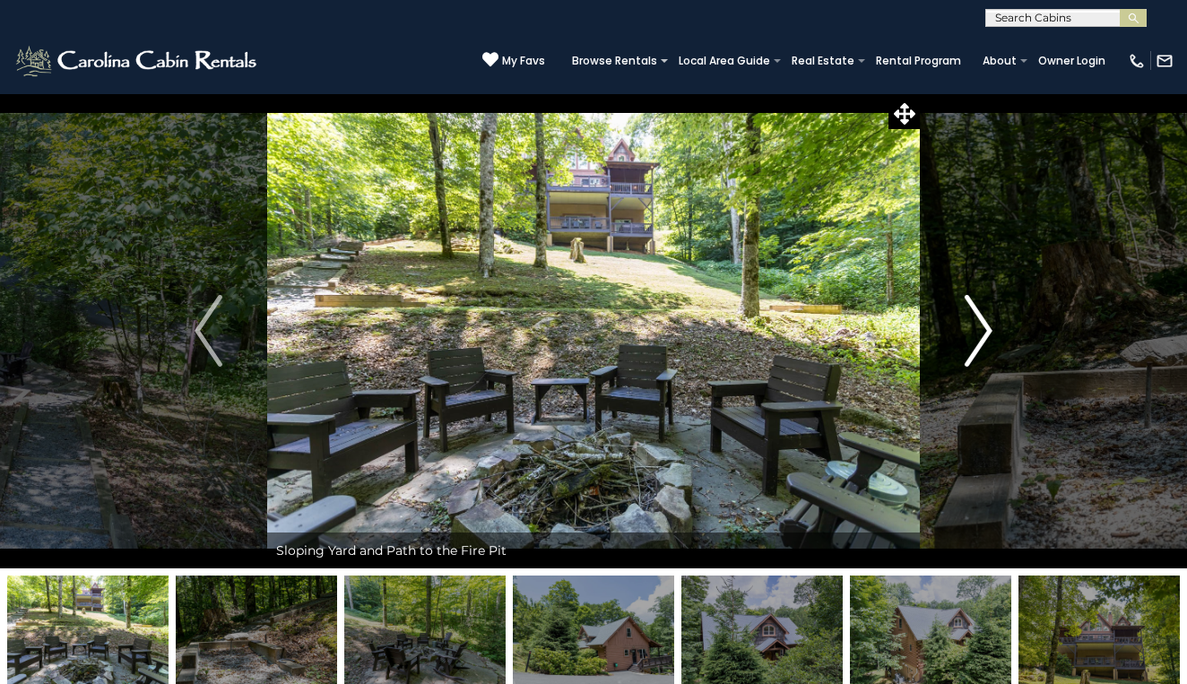
click at [980, 314] on img "Next" at bounding box center [977, 331] width 27 height 72
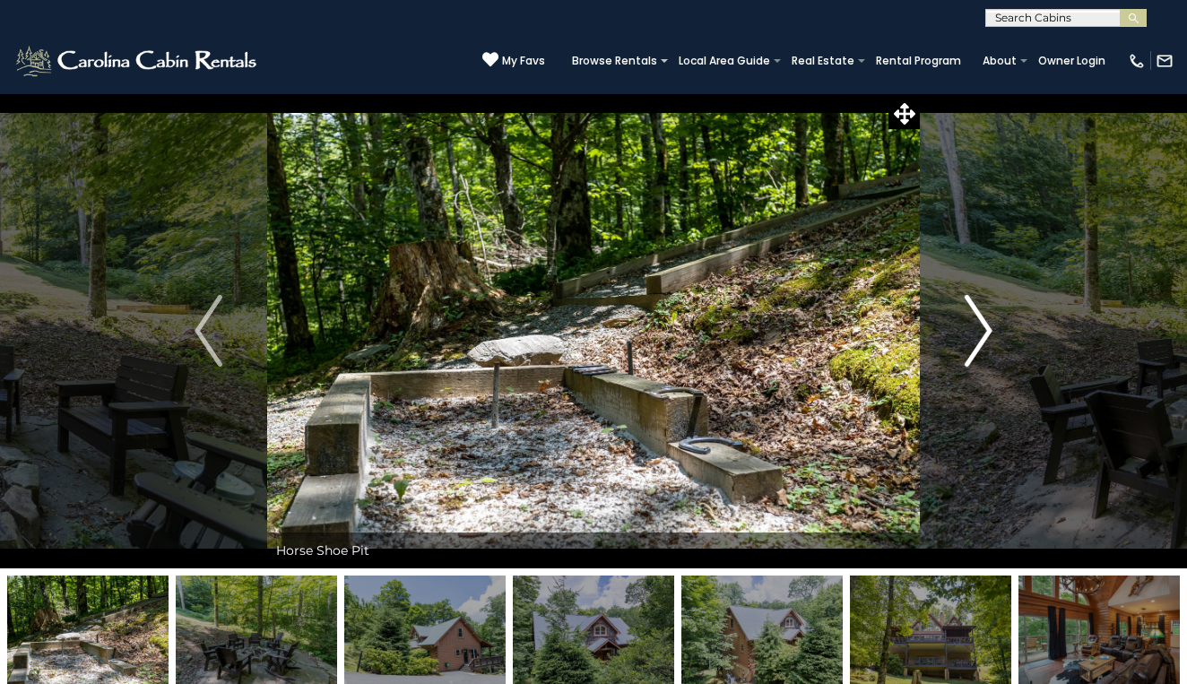
click at [980, 314] on img "Next" at bounding box center [977, 331] width 27 height 72
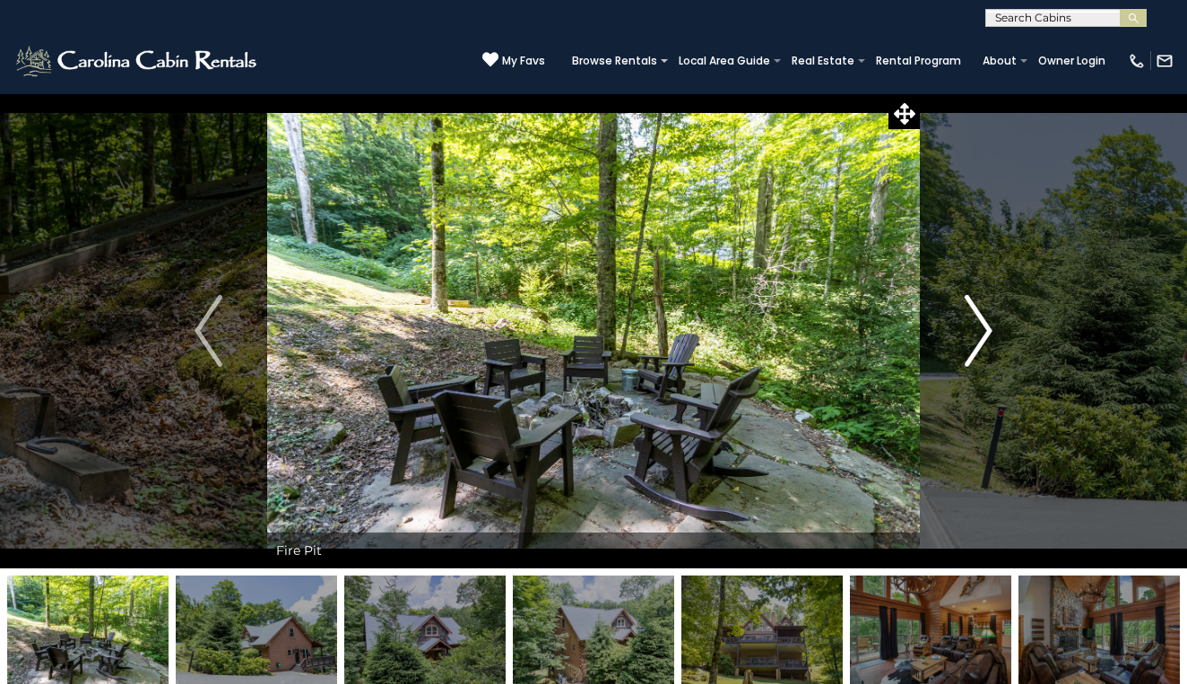
click at [980, 314] on img "Next" at bounding box center [977, 331] width 27 height 72
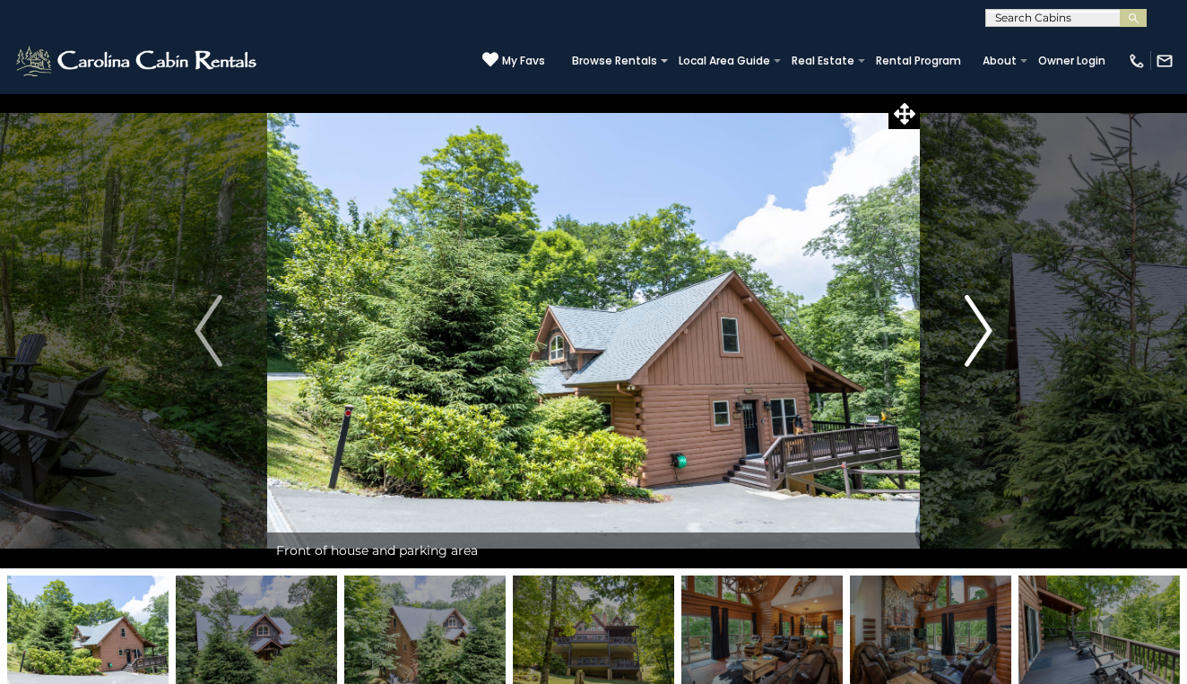
click at [980, 315] on img "Next" at bounding box center [977, 331] width 27 height 72
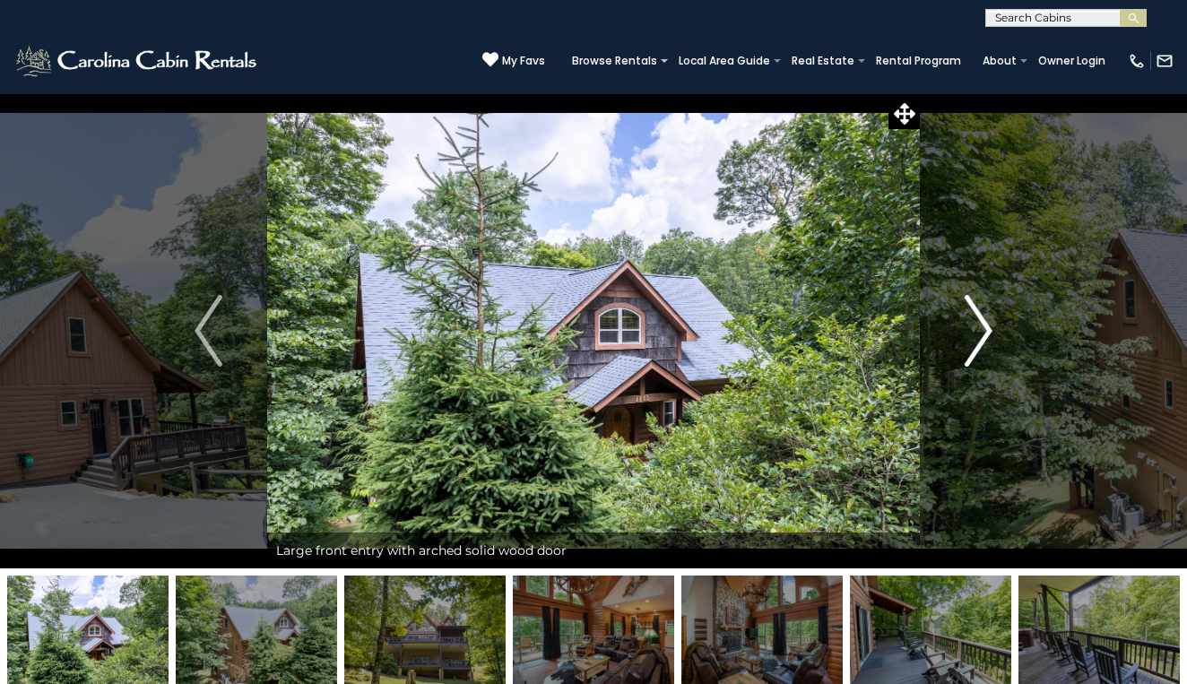
click at [980, 315] on img "Next" at bounding box center [977, 331] width 27 height 72
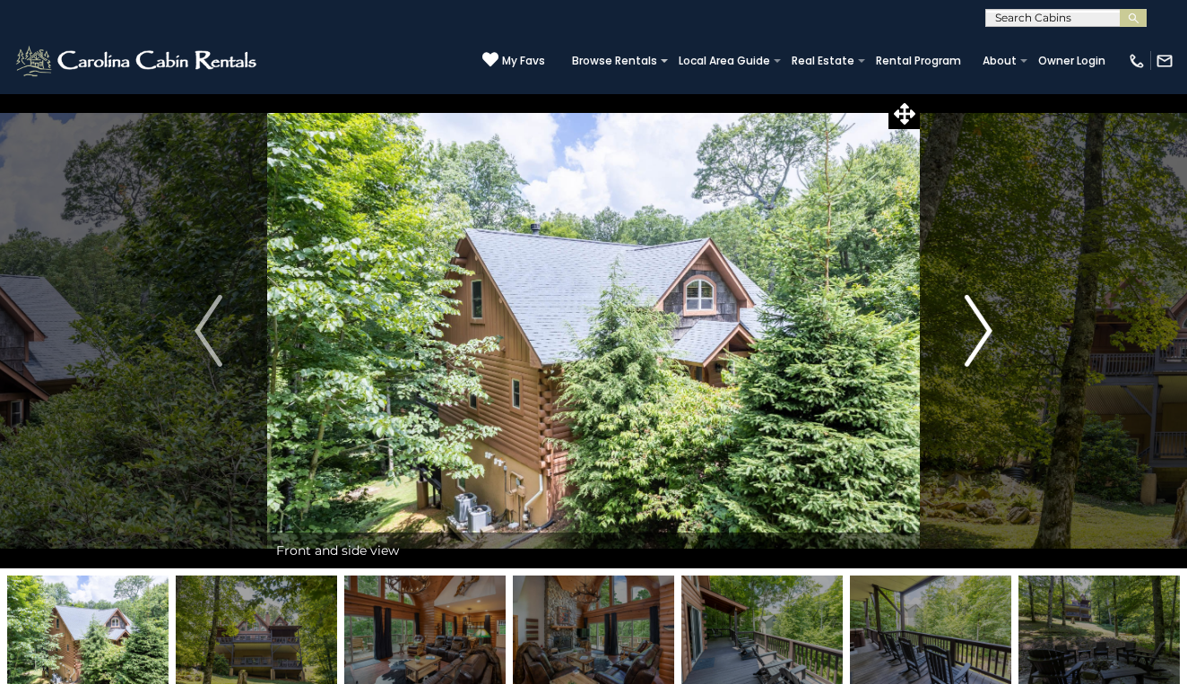
click at [980, 315] on img "Next" at bounding box center [977, 331] width 27 height 72
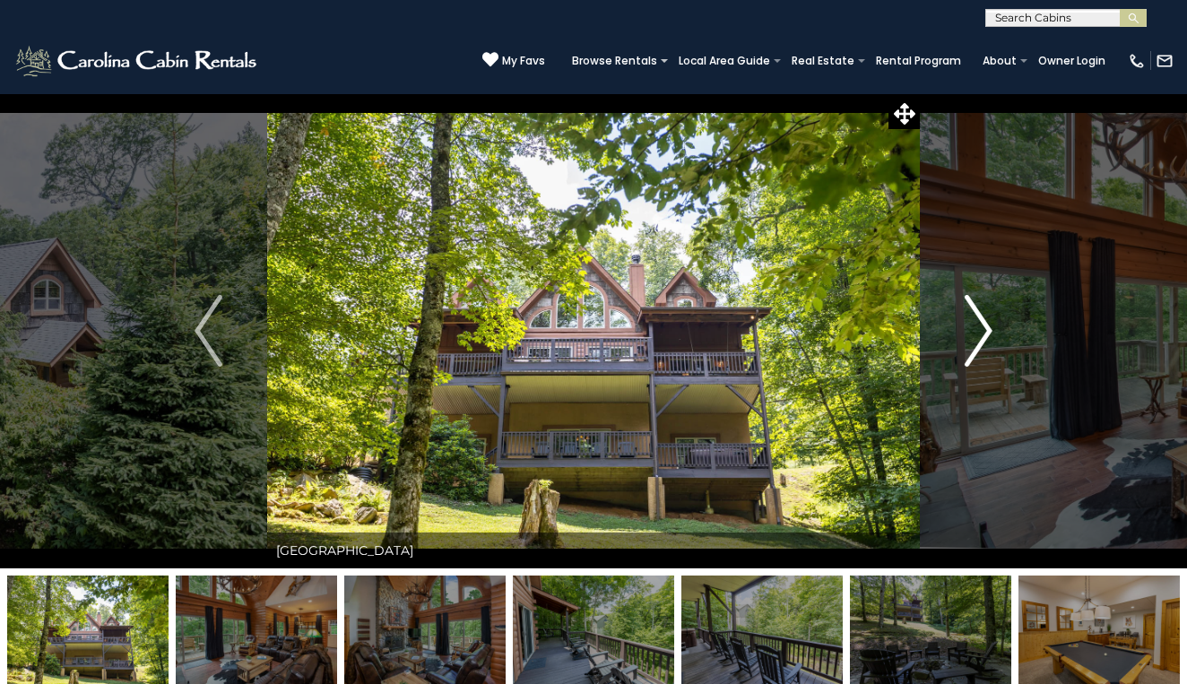
click at [980, 315] on img "Next" at bounding box center [977, 331] width 27 height 72
